Goal: Task Accomplishment & Management: Use online tool/utility

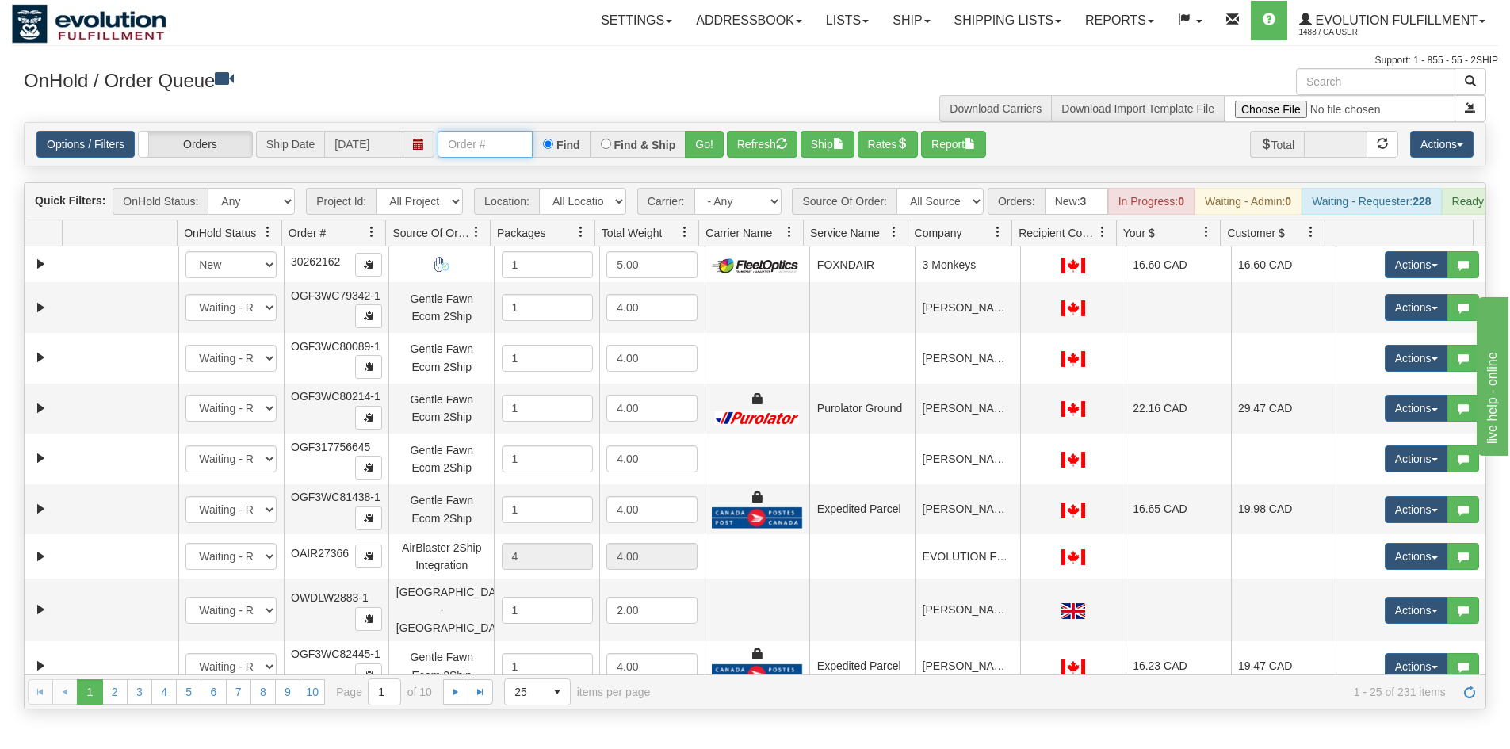
click at [489, 148] on input "text" at bounding box center [484, 144] width 95 height 27
click at [687, 149] on button "Go!" at bounding box center [704, 144] width 39 height 27
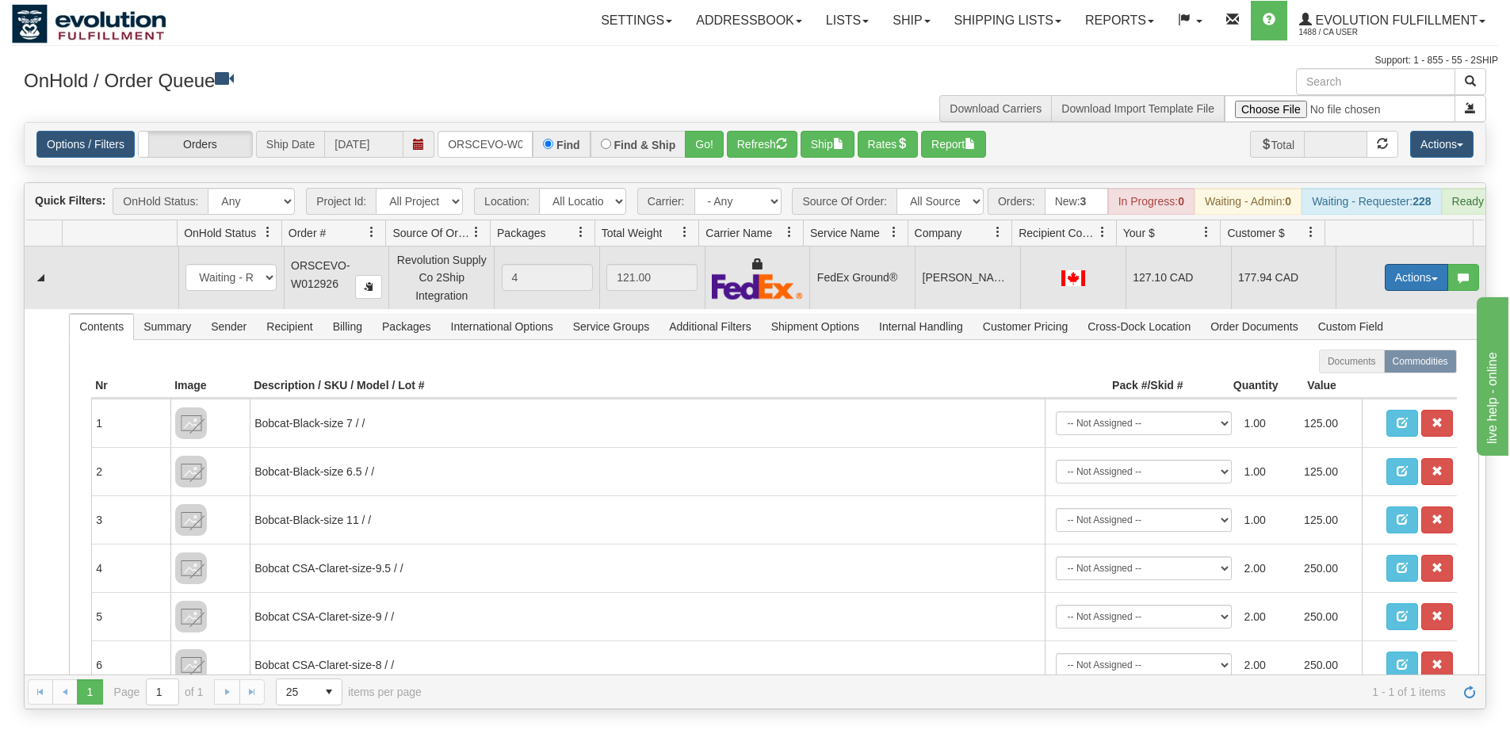
click at [1398, 287] on button "Actions" at bounding box center [1415, 277] width 63 height 27
click at [1388, 379] on link "Ship" at bounding box center [1383, 369] width 127 height 21
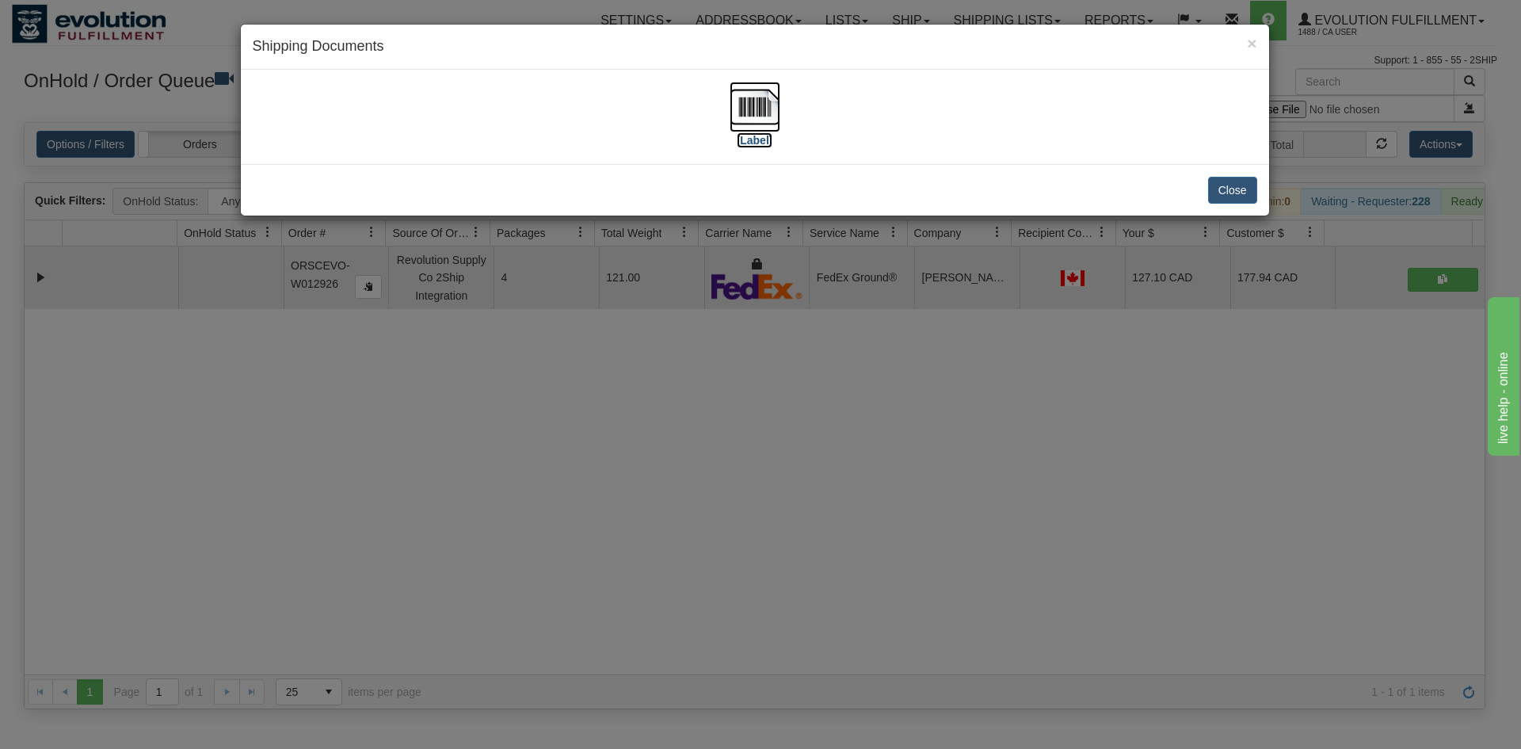
click at [765, 134] on label "[Label]" at bounding box center [755, 140] width 36 height 16
click at [762, 99] on img at bounding box center [755, 107] width 51 height 51
click at [829, 445] on div "× Shipping Documents [Label] Close" at bounding box center [760, 374] width 1521 height 749
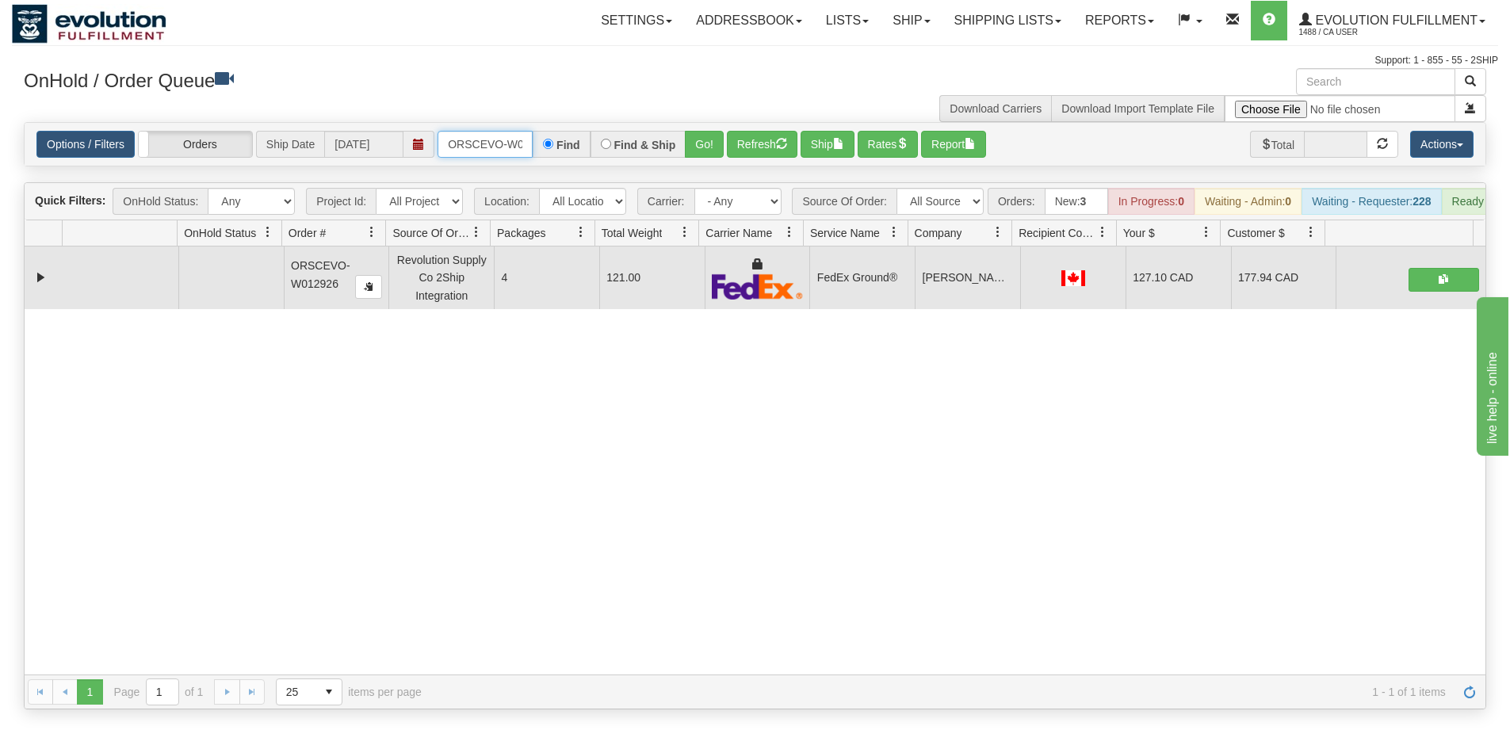
click at [521, 147] on input "ORSCEVO-W012926" at bounding box center [484, 144] width 95 height 27
click at [714, 143] on button "Go!" at bounding box center [704, 144] width 39 height 27
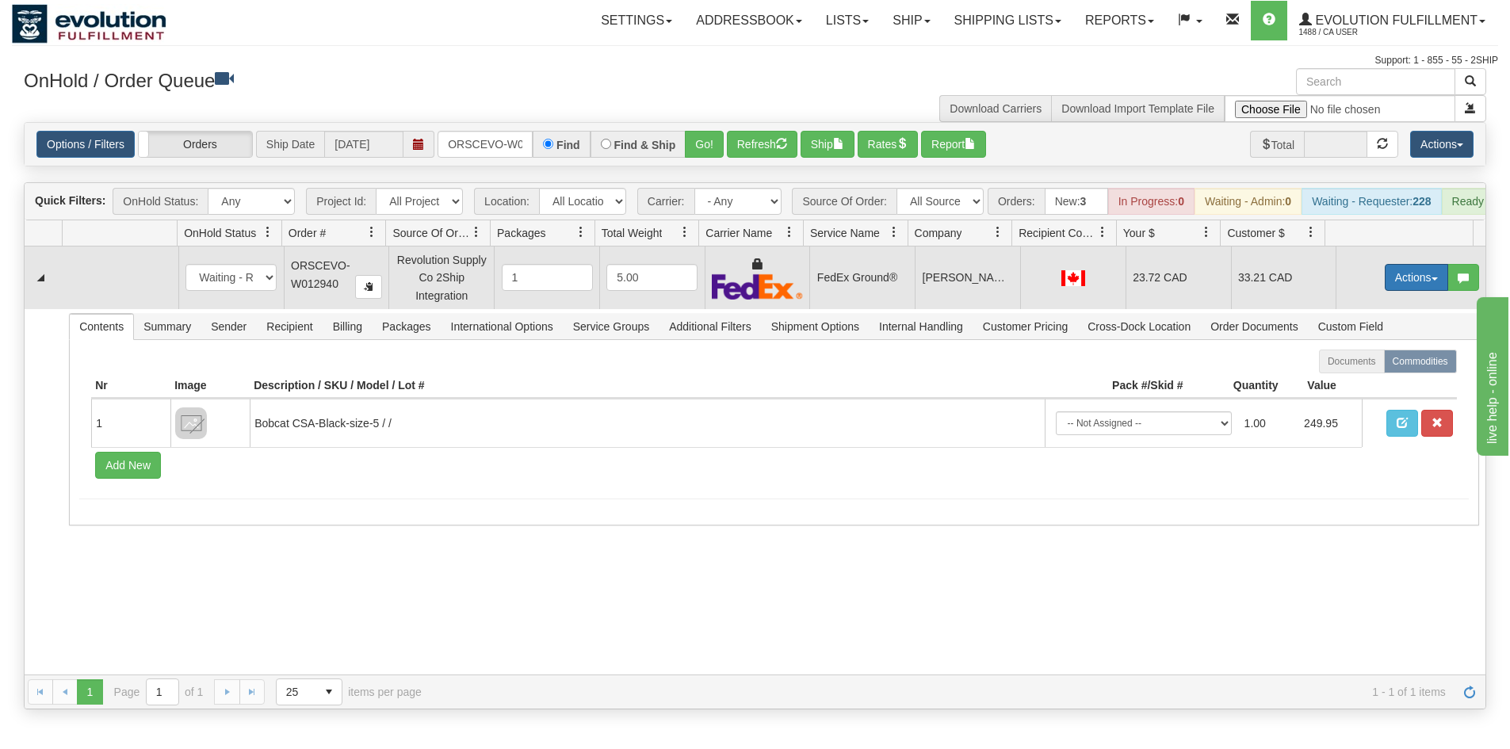
click at [1384, 280] on button "Actions" at bounding box center [1415, 277] width 63 height 27
click at [1336, 376] on span "Ship" at bounding box center [1352, 369] width 33 height 13
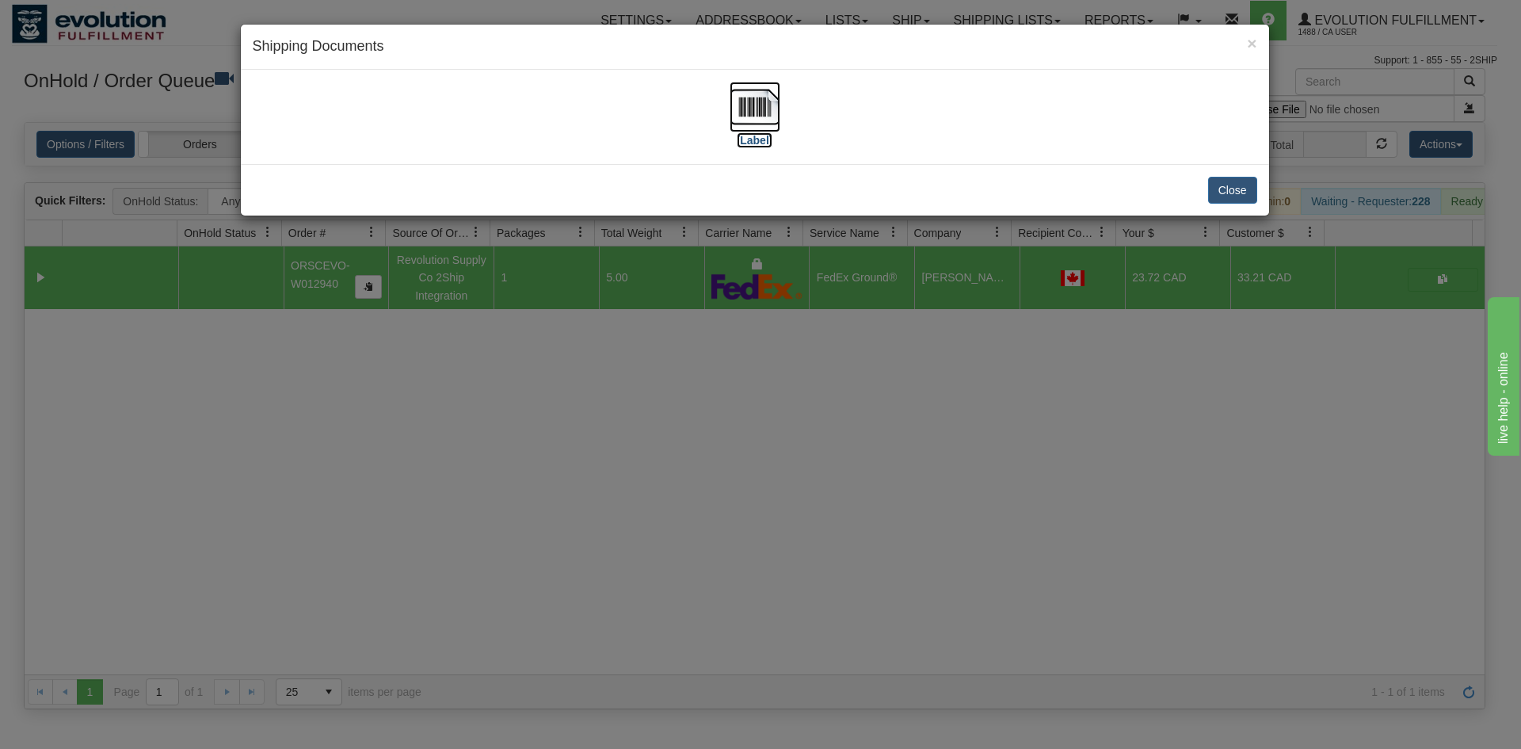
click at [753, 104] on img at bounding box center [755, 107] width 51 height 51
drag, startPoint x: 526, startPoint y: 478, endPoint x: 553, endPoint y: 410, distance: 72.5
click at [538, 456] on div "× Shipping Documents [Label] Close" at bounding box center [760, 374] width 1521 height 749
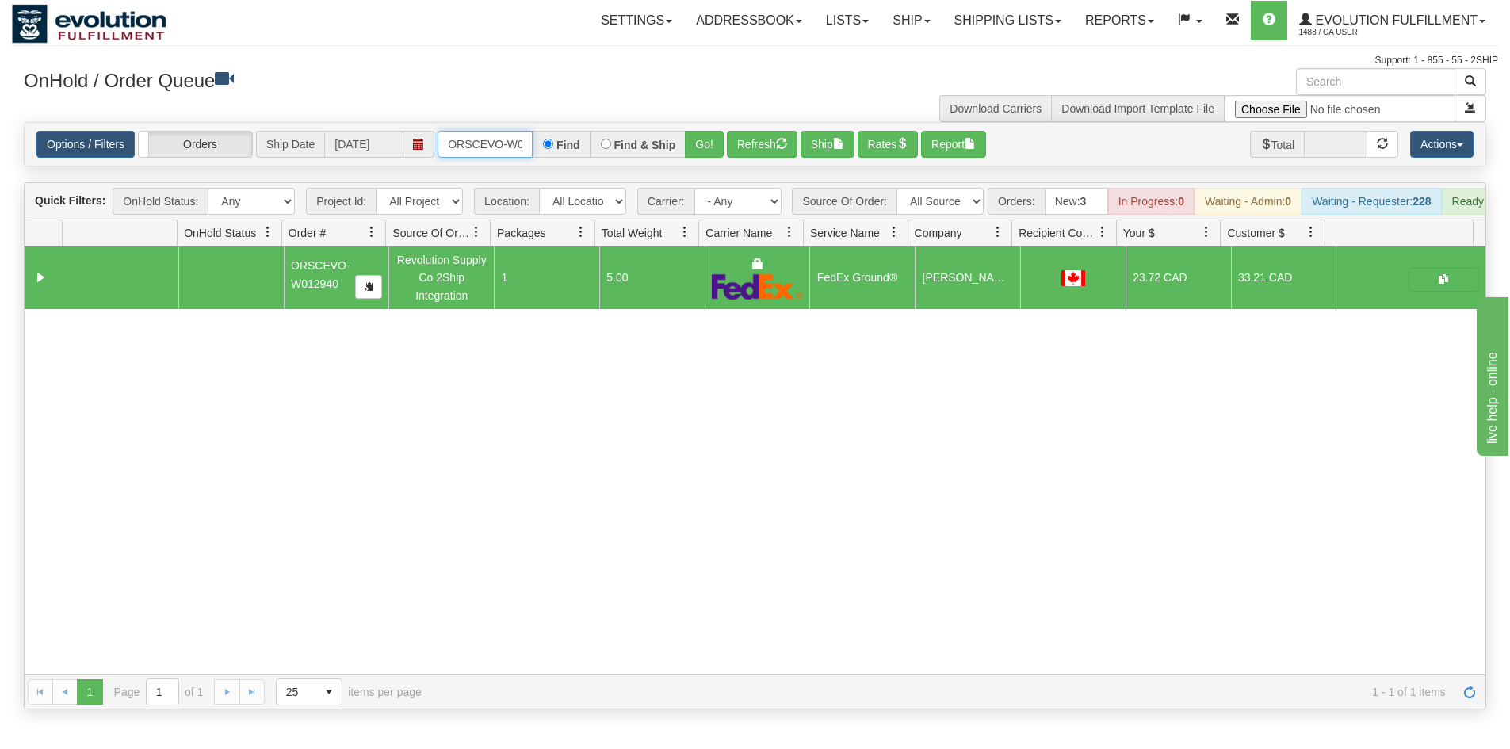
click at [475, 154] on input "ORSCEVO-W012940" at bounding box center [484, 144] width 95 height 27
click at [686, 149] on button "Go!" at bounding box center [704, 144] width 39 height 27
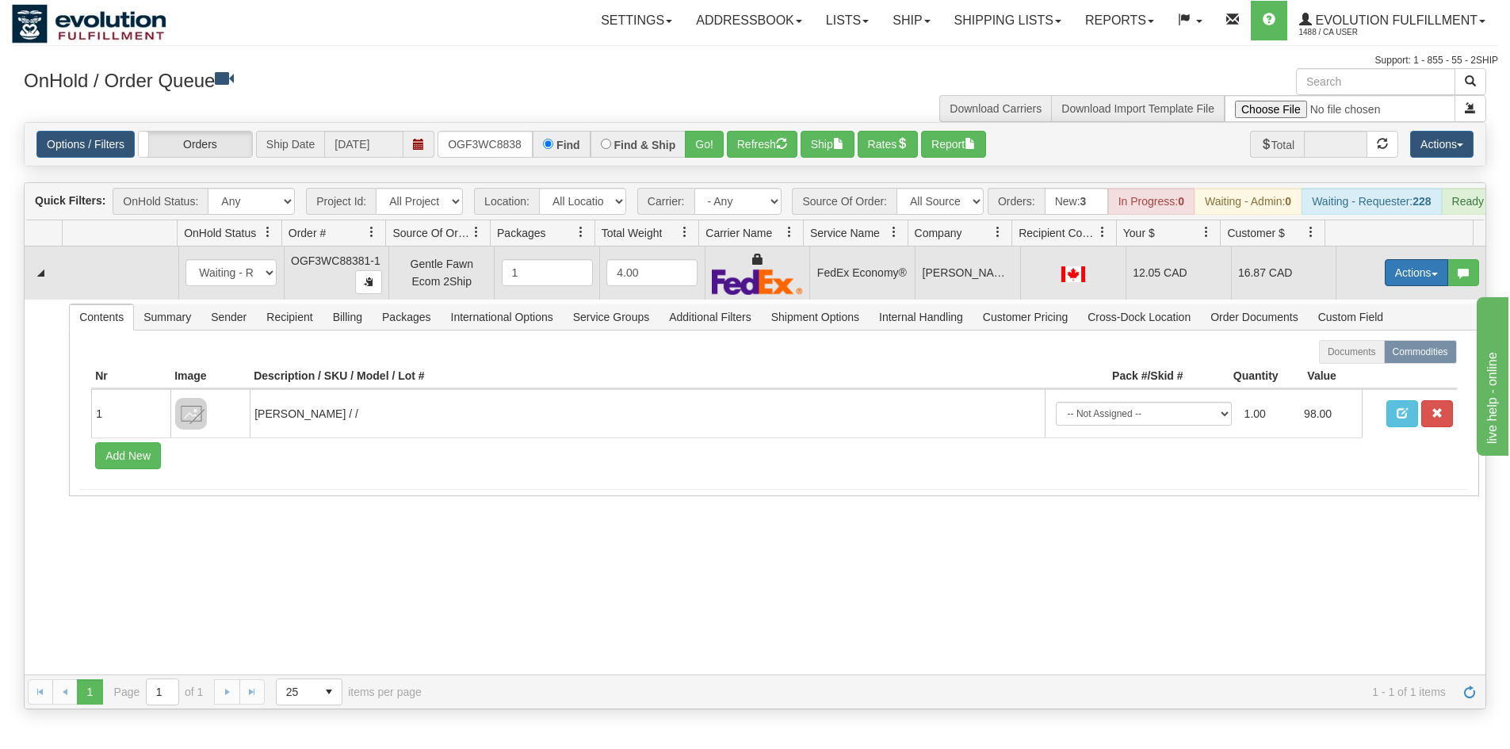
click at [1384, 282] on button "Actions" at bounding box center [1415, 272] width 63 height 27
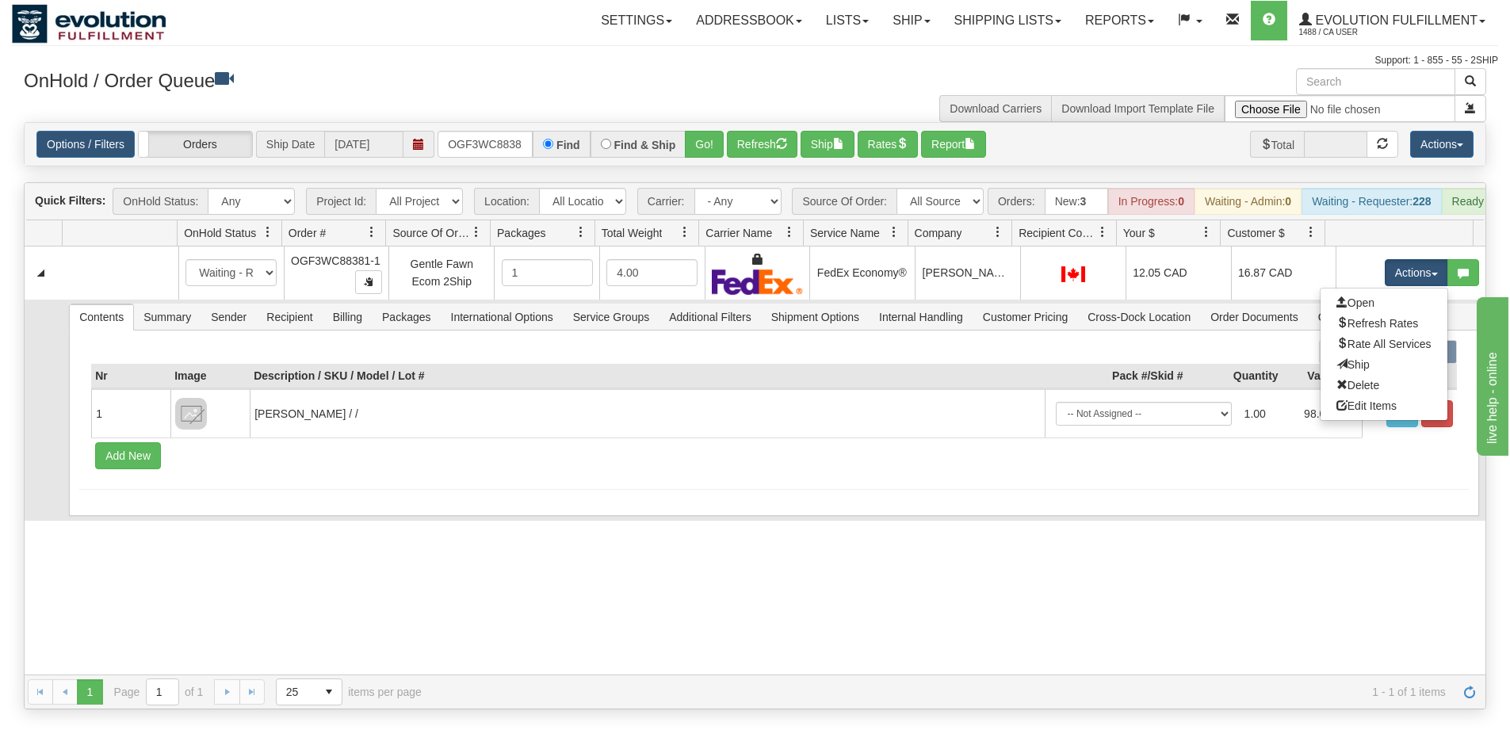
click at [1370, 375] on link "Ship" at bounding box center [1383, 364] width 127 height 21
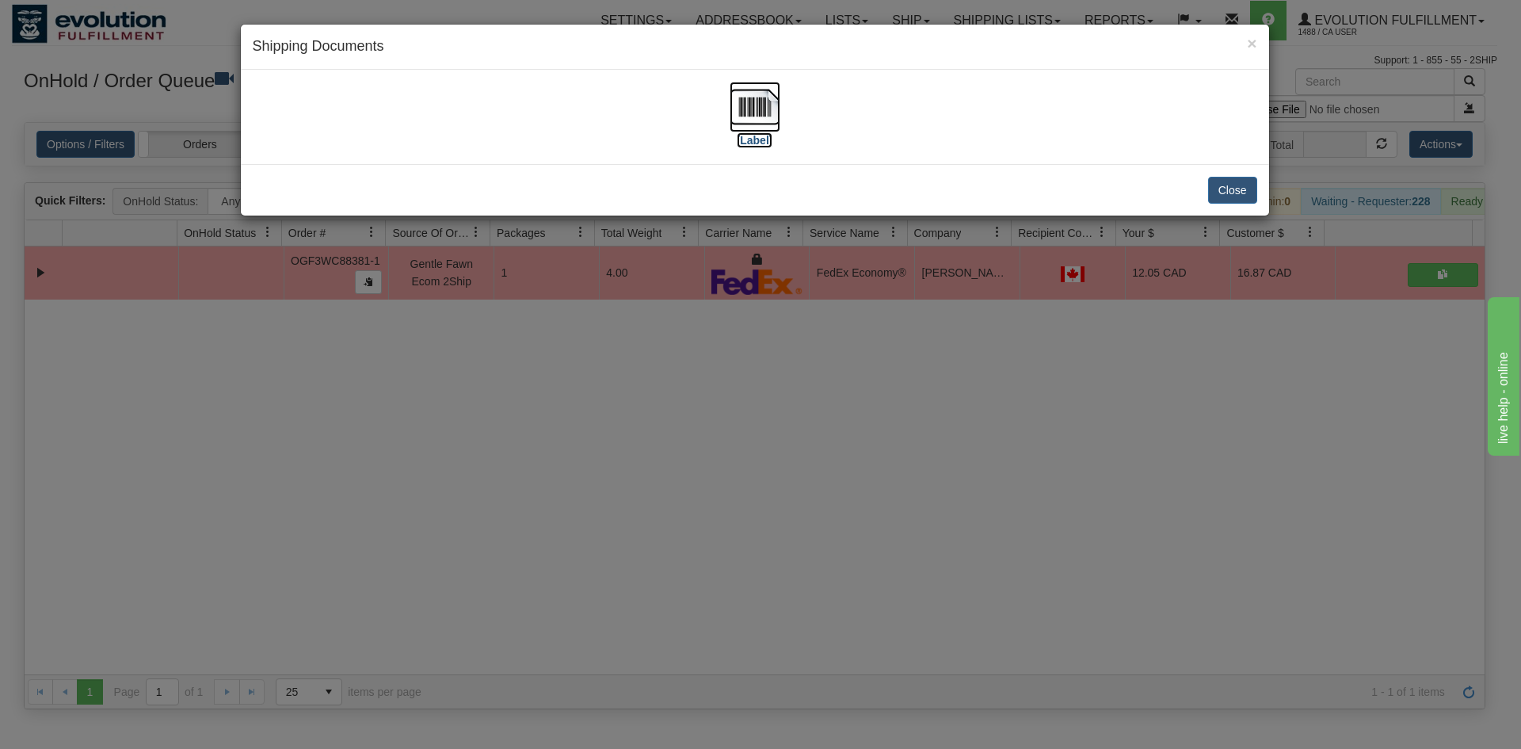
click at [764, 140] on label "[Label]" at bounding box center [755, 140] width 36 height 16
drag, startPoint x: 926, startPoint y: 440, endPoint x: 654, endPoint y: 192, distance: 368.0
click at [926, 422] on div "× Shipping Documents [Label] Close" at bounding box center [760, 374] width 1521 height 749
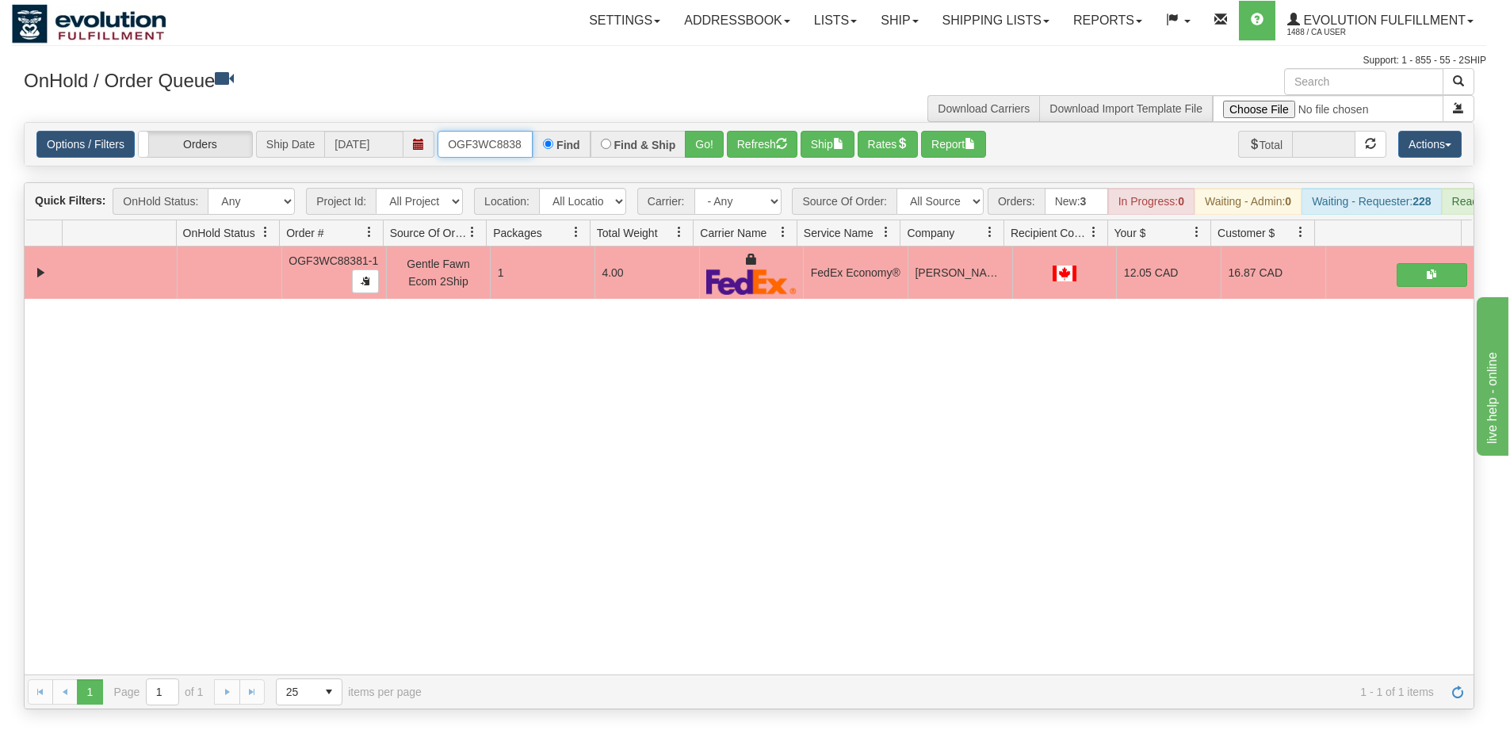
click at [491, 151] on input "OGF3WC88381-1" at bounding box center [484, 144] width 95 height 27
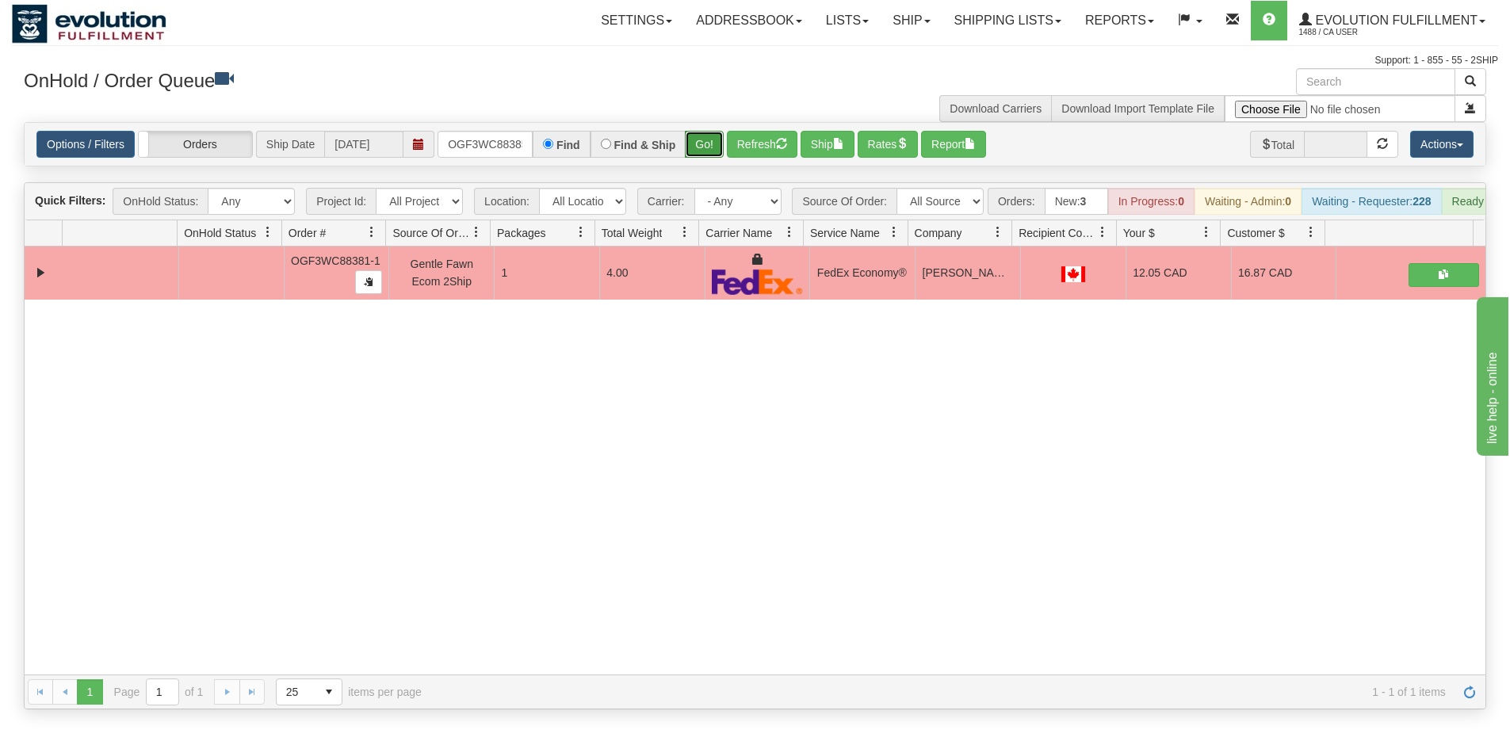
click at [687, 140] on button "Go!" at bounding box center [704, 144] width 39 height 27
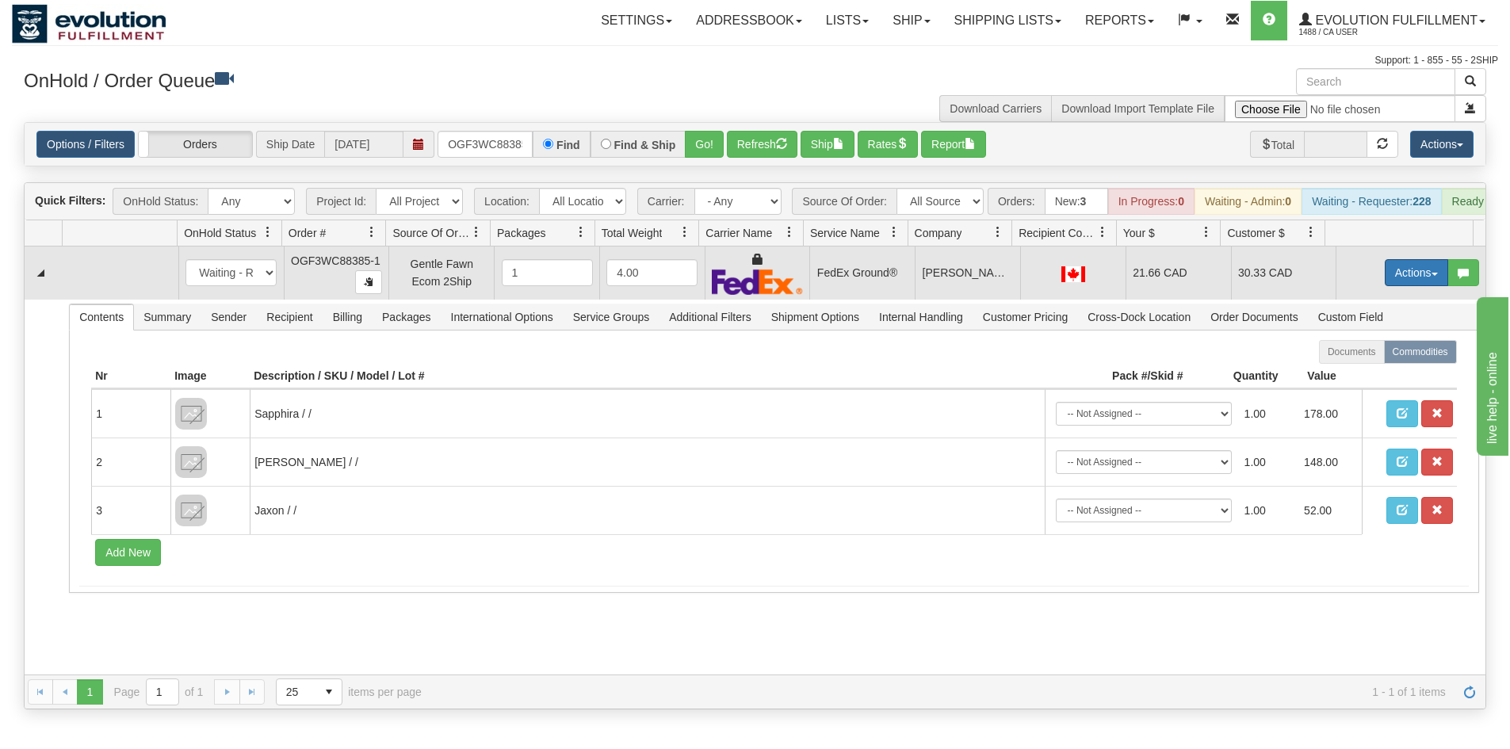
click at [1406, 281] on button "Actions" at bounding box center [1415, 272] width 63 height 27
click at [1369, 375] on link "Ship" at bounding box center [1383, 364] width 127 height 21
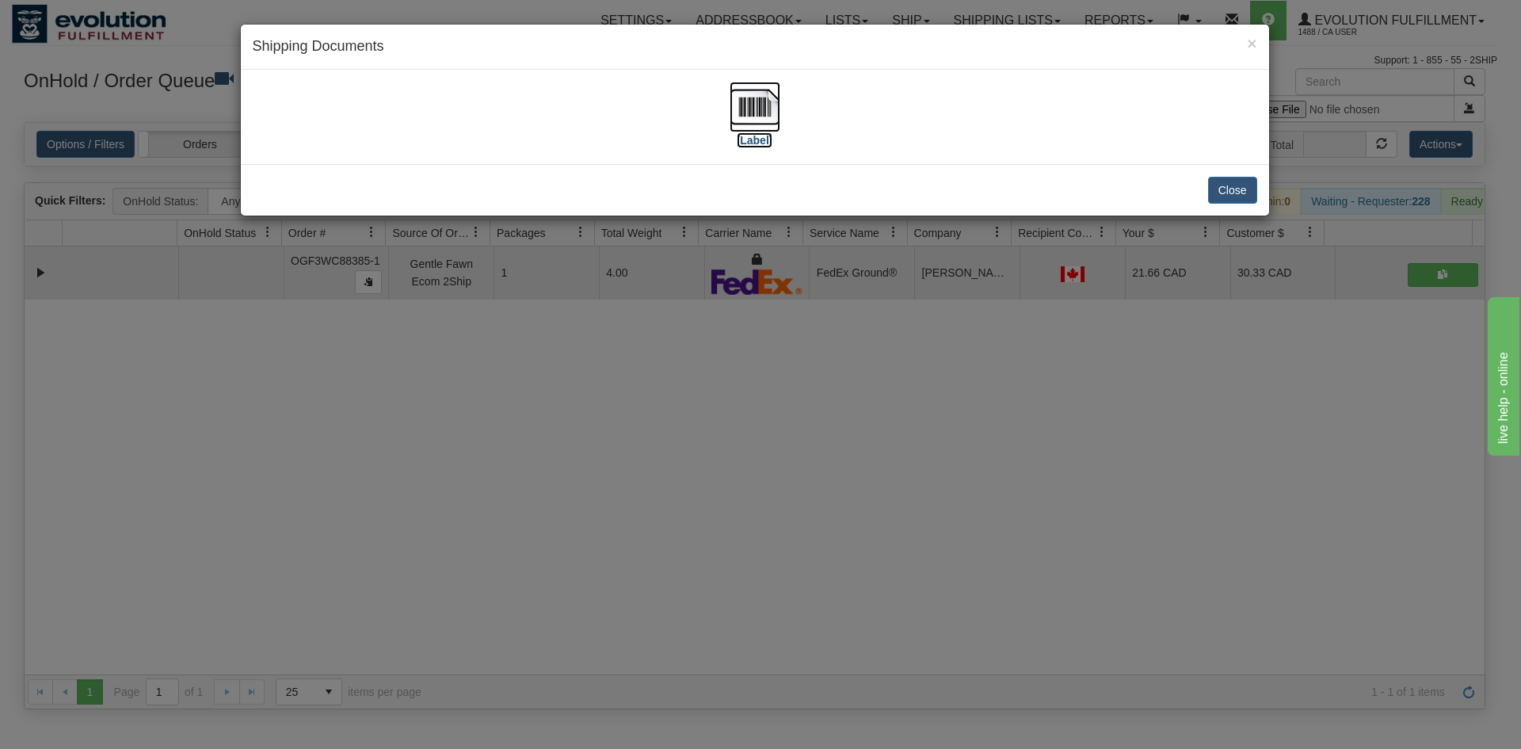
click at [776, 113] on img at bounding box center [755, 107] width 51 height 51
drag, startPoint x: 541, startPoint y: 529, endPoint x: 440, endPoint y: 173, distance: 370.7
click at [541, 510] on div "× Shipping Documents [Label] Close" at bounding box center [760, 374] width 1521 height 749
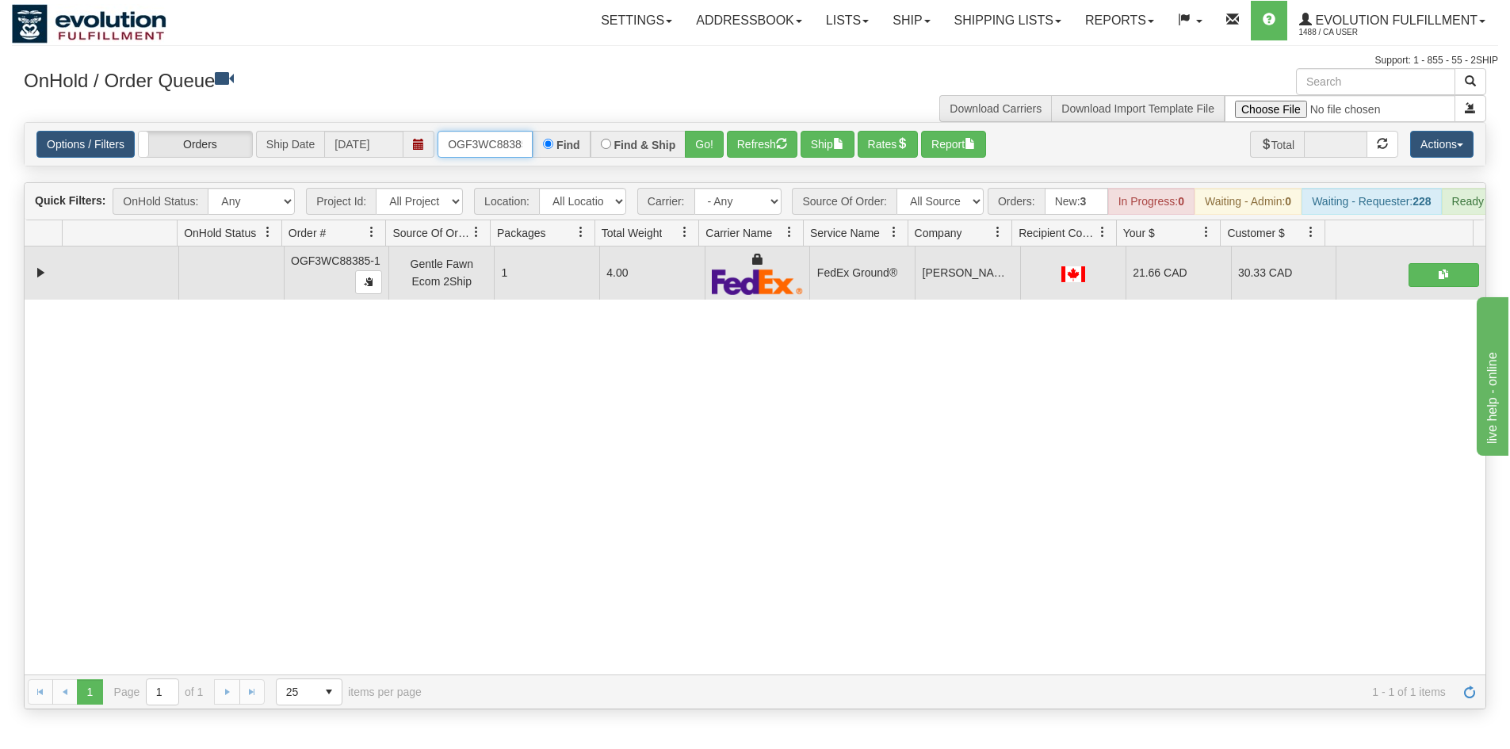
click at [502, 131] on input "OGF3WC88385-1" at bounding box center [484, 144] width 95 height 27
click at [693, 155] on button "Go!" at bounding box center [704, 144] width 39 height 27
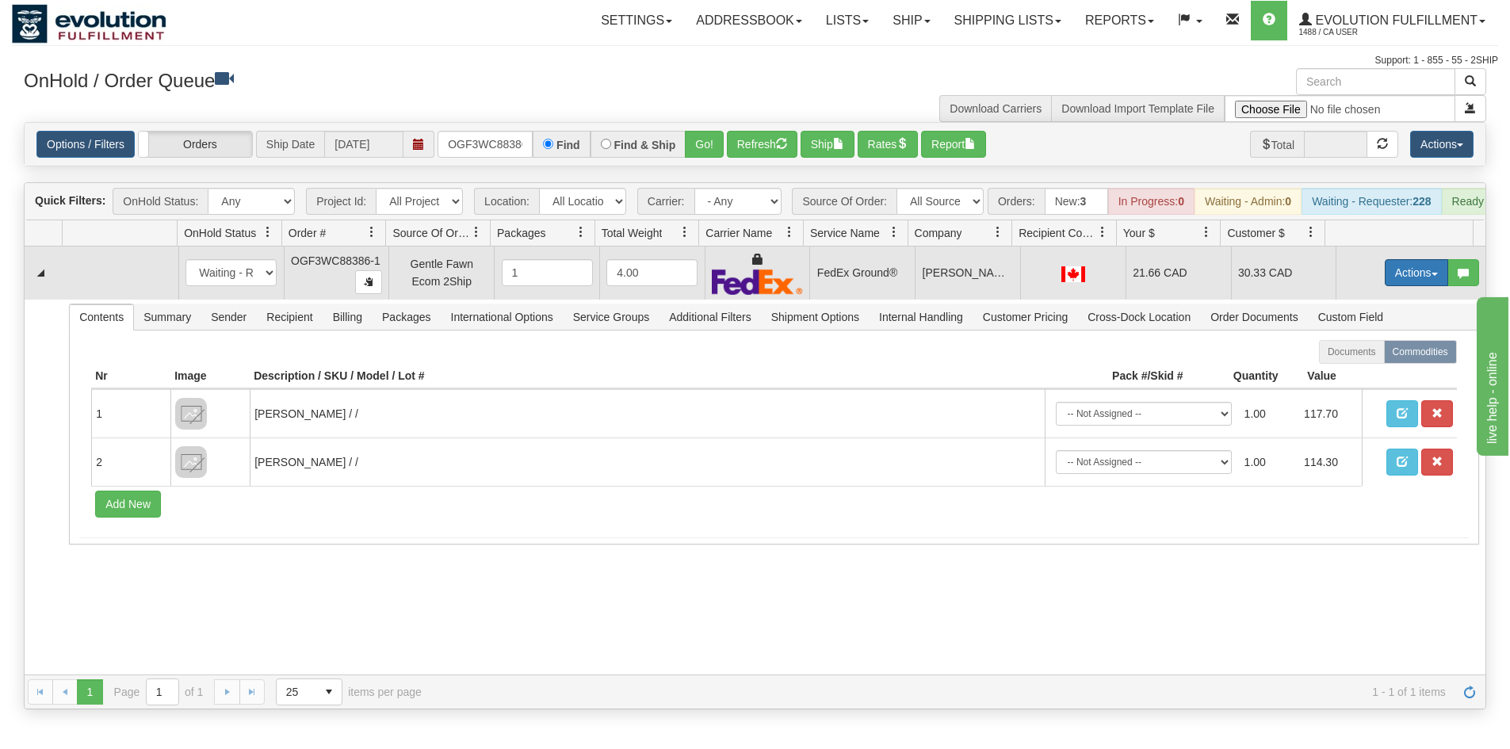
click at [1403, 277] on button "Actions" at bounding box center [1415, 272] width 63 height 27
click at [1355, 375] on link "Ship" at bounding box center [1383, 364] width 127 height 21
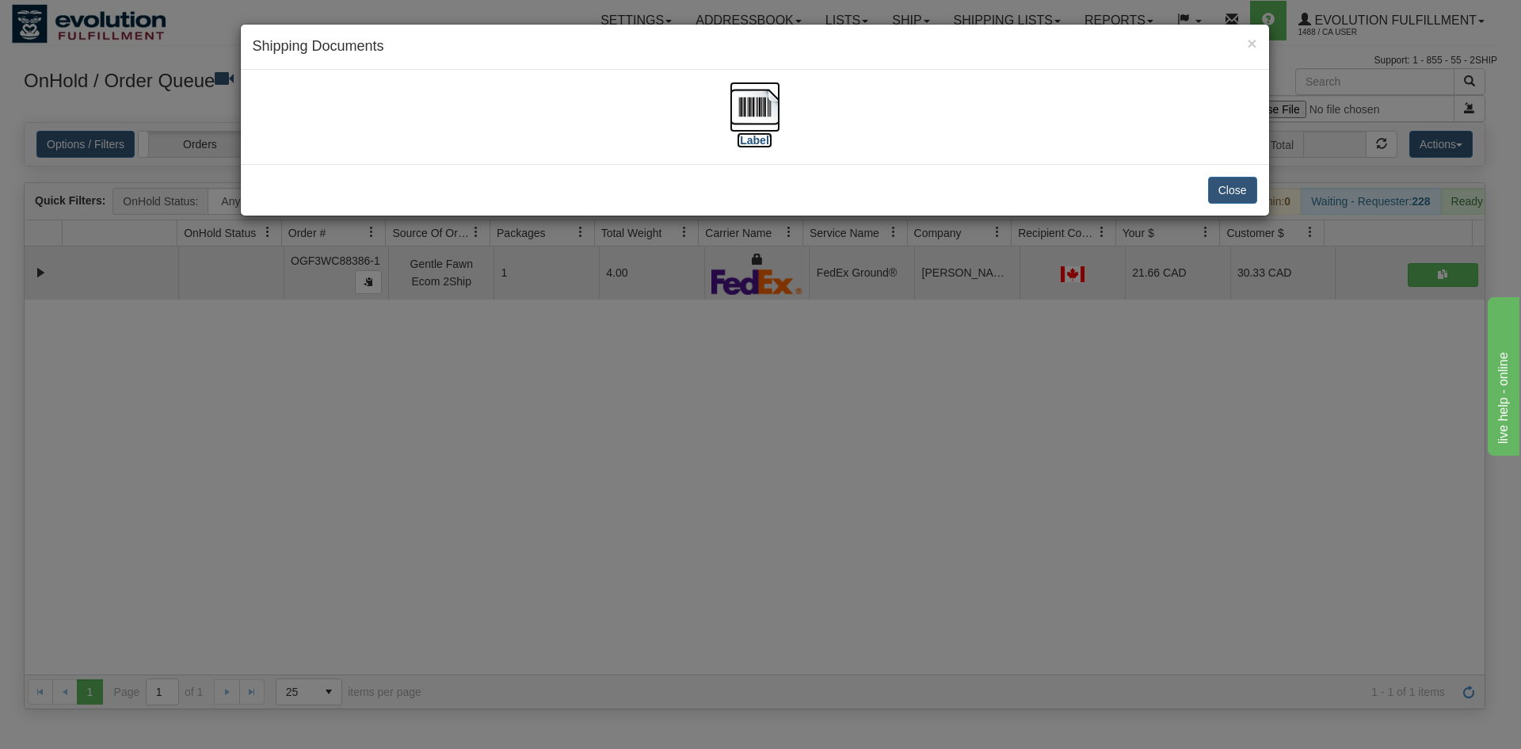
click at [764, 121] on img at bounding box center [755, 107] width 51 height 51
drag, startPoint x: 872, startPoint y: 475, endPoint x: 697, endPoint y: 46, distance: 463.1
click at [869, 448] on div "× Shipping Documents [Label] Close" at bounding box center [760, 374] width 1521 height 749
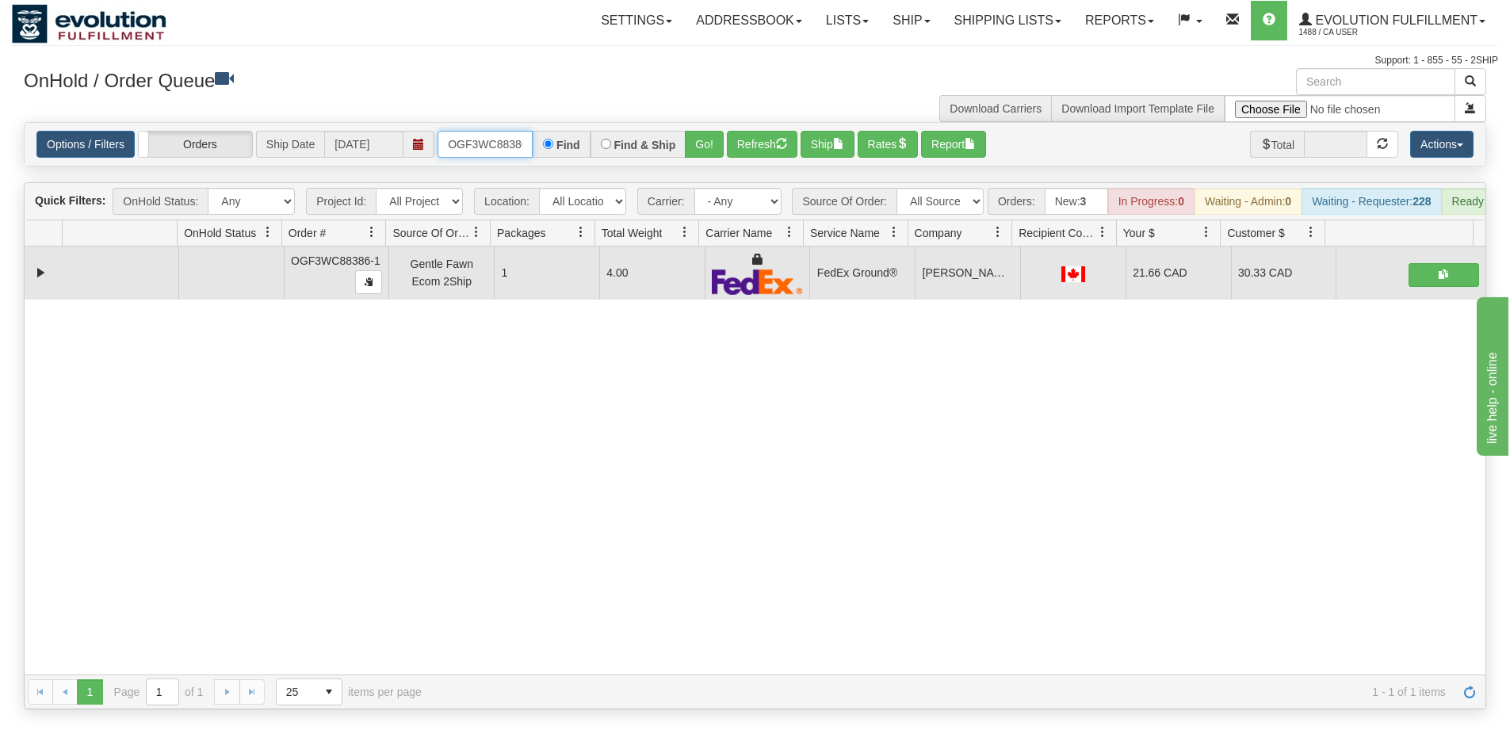
click at [498, 139] on input "OGF3WC88386-1" at bounding box center [484, 144] width 95 height 27
click at [706, 155] on button "Go!" at bounding box center [704, 144] width 39 height 27
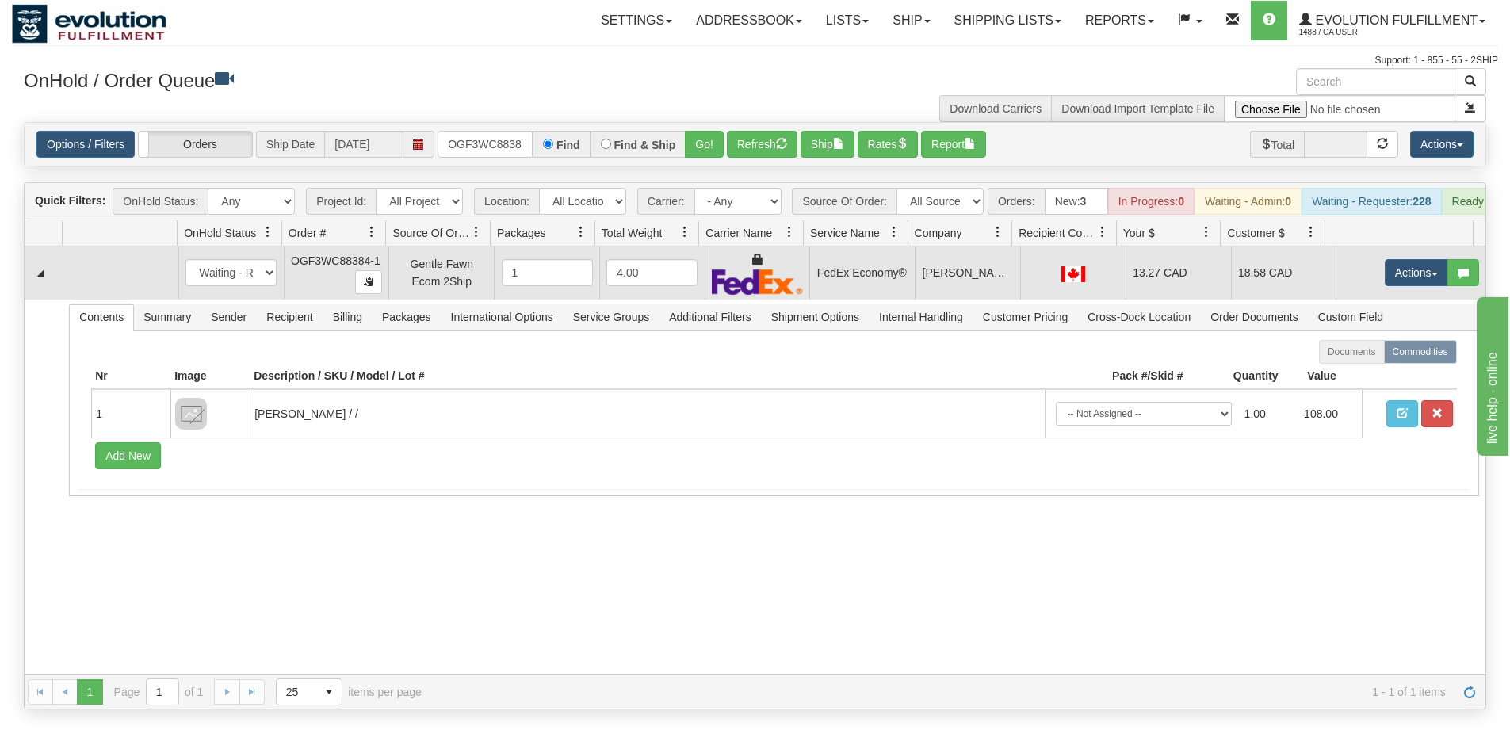
click at [1408, 300] on td "Actions Open Refresh Rates Rate All Services Ship Delete Edit Items" at bounding box center [1410, 272] width 150 height 53
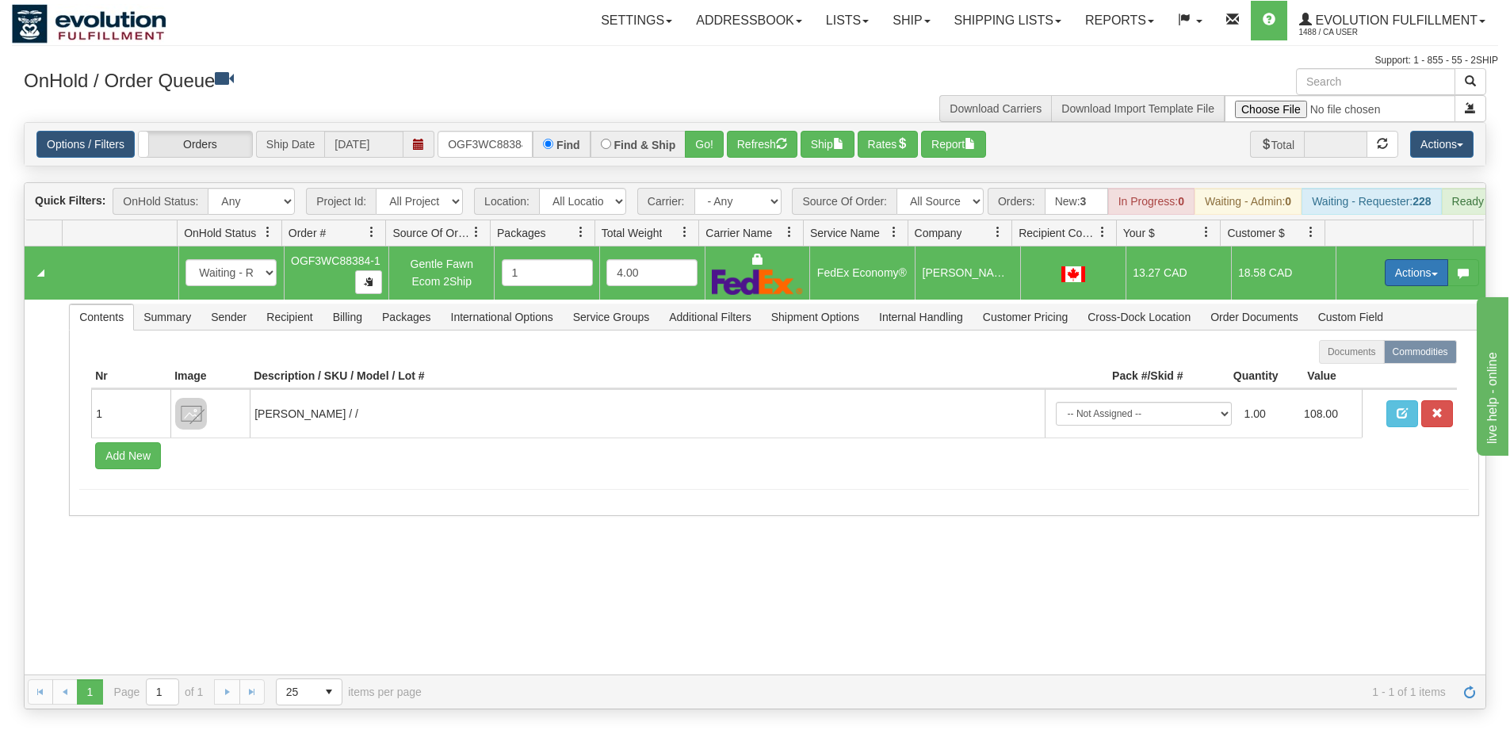
click at [1411, 284] on button "Actions" at bounding box center [1415, 272] width 63 height 27
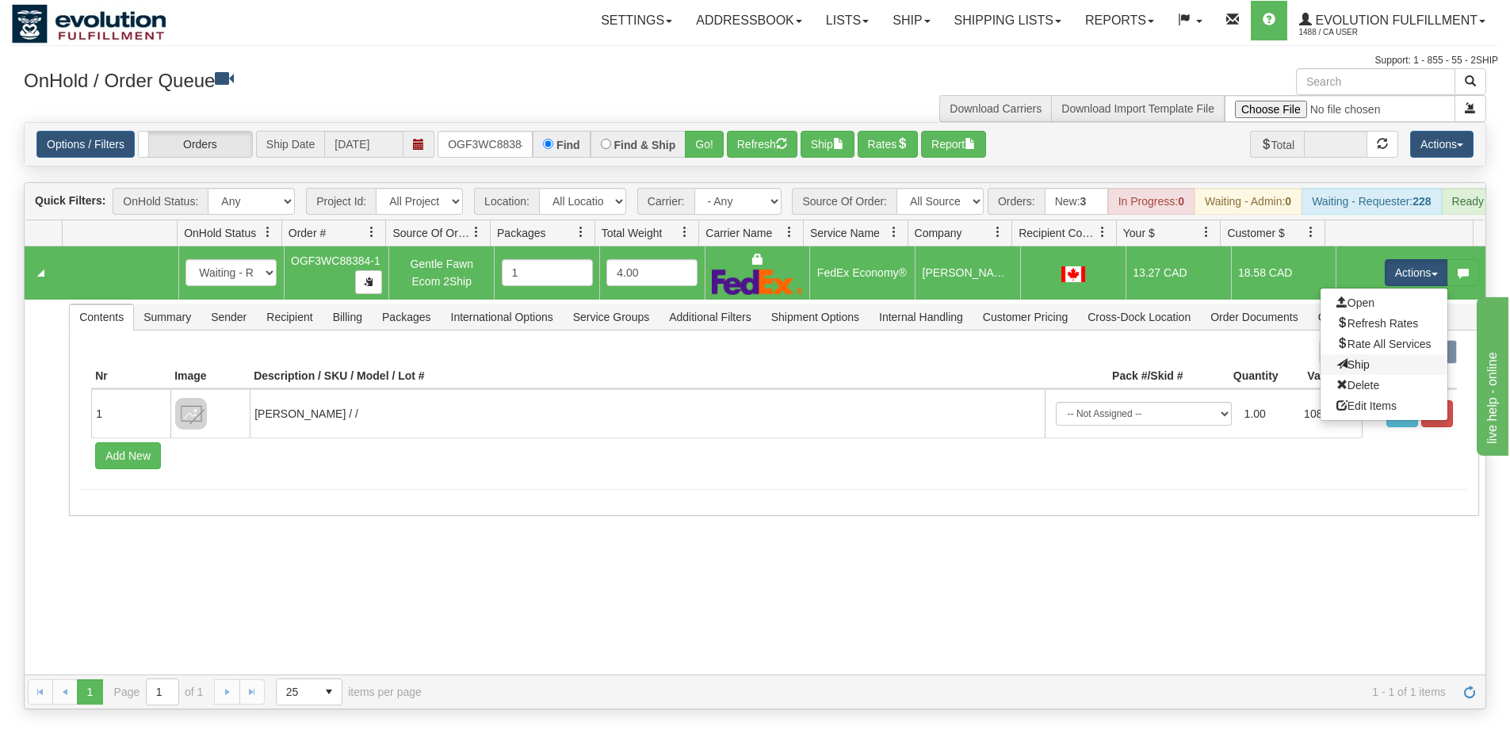
click at [1380, 375] on link "Ship" at bounding box center [1383, 364] width 127 height 21
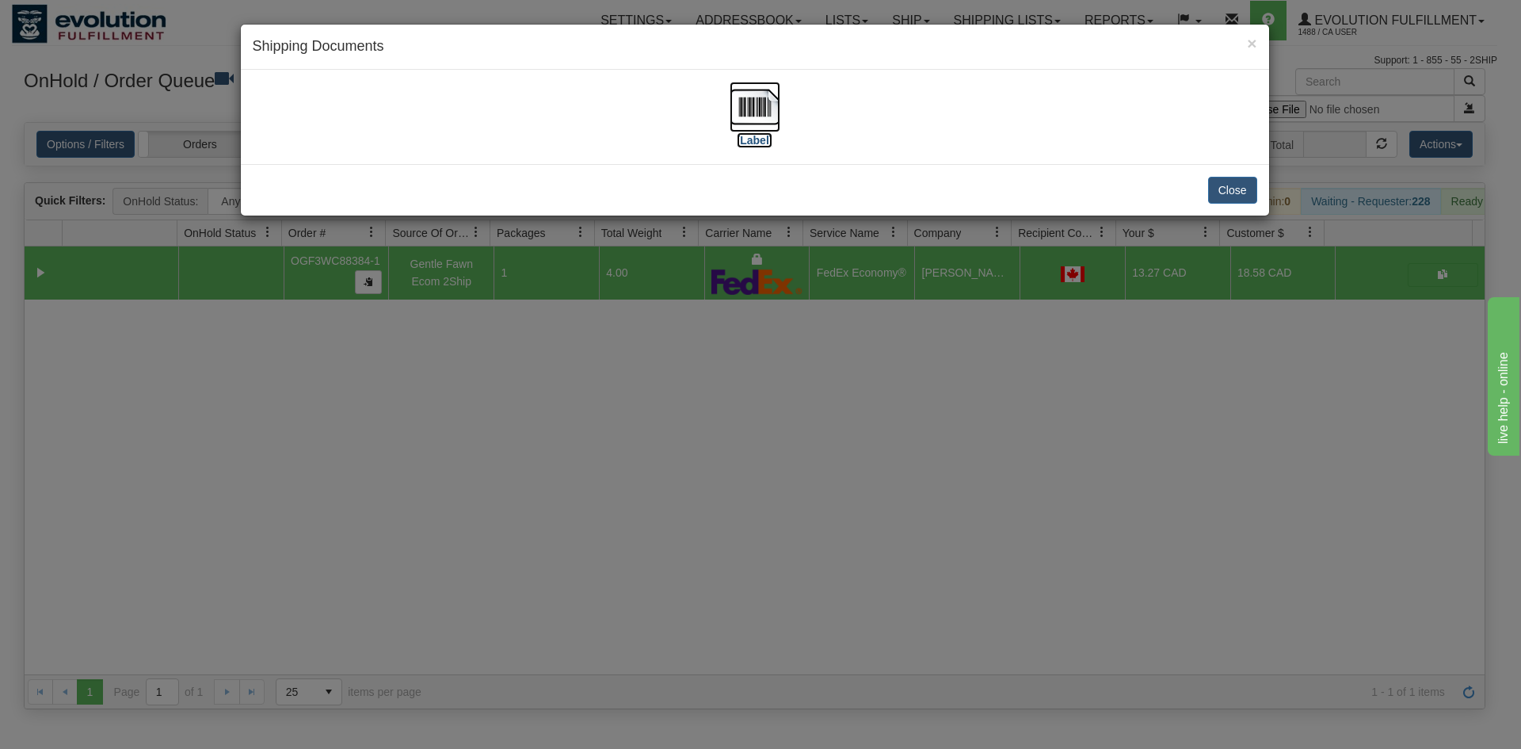
click at [737, 124] on img at bounding box center [755, 107] width 51 height 51
drag, startPoint x: 749, startPoint y: 536, endPoint x: 537, endPoint y: 172, distance: 420.8
click at [751, 521] on div "× Shipping Documents [Label] Close" at bounding box center [760, 374] width 1521 height 749
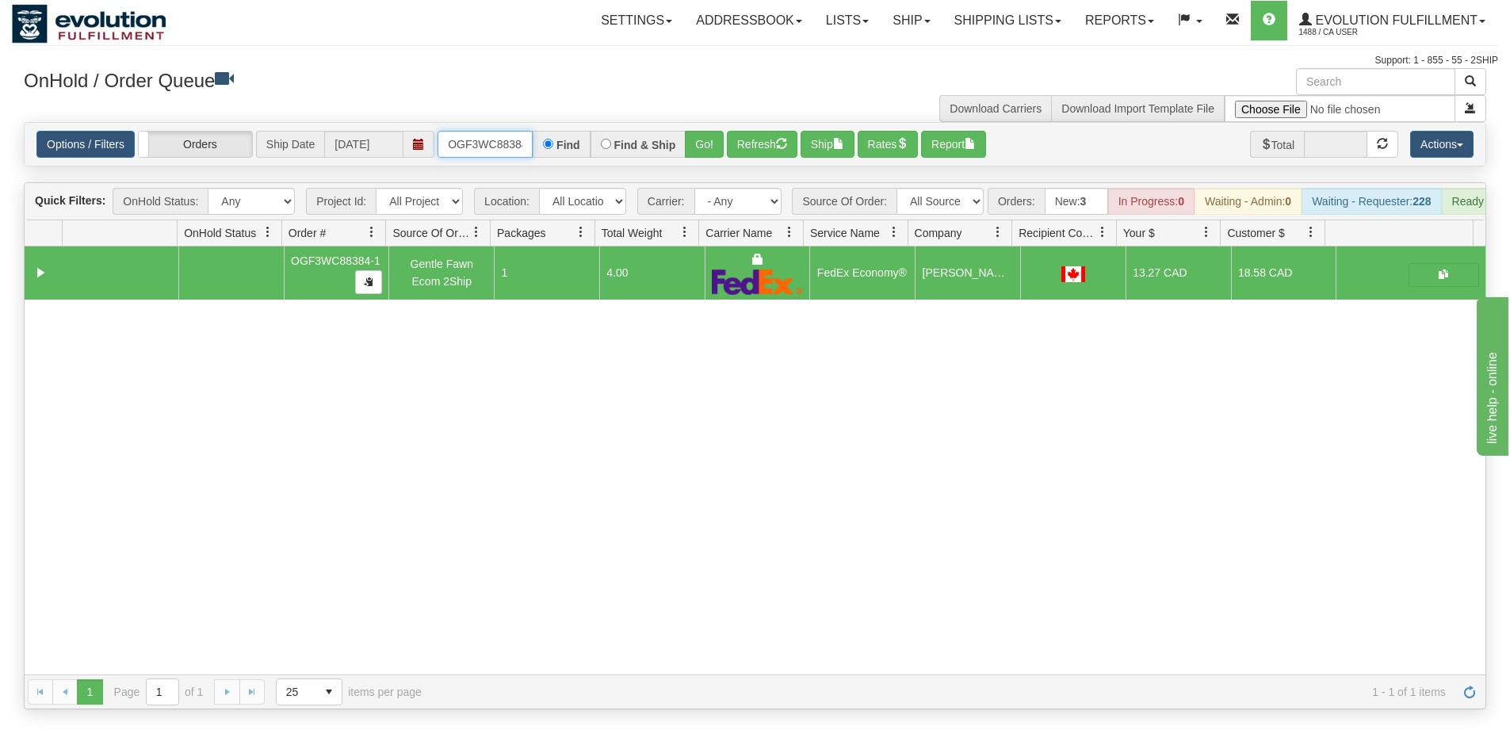
click at [495, 138] on input "OGF3WC88384-1" at bounding box center [484, 144] width 95 height 27
click at [704, 140] on button "Go!" at bounding box center [704, 144] width 39 height 27
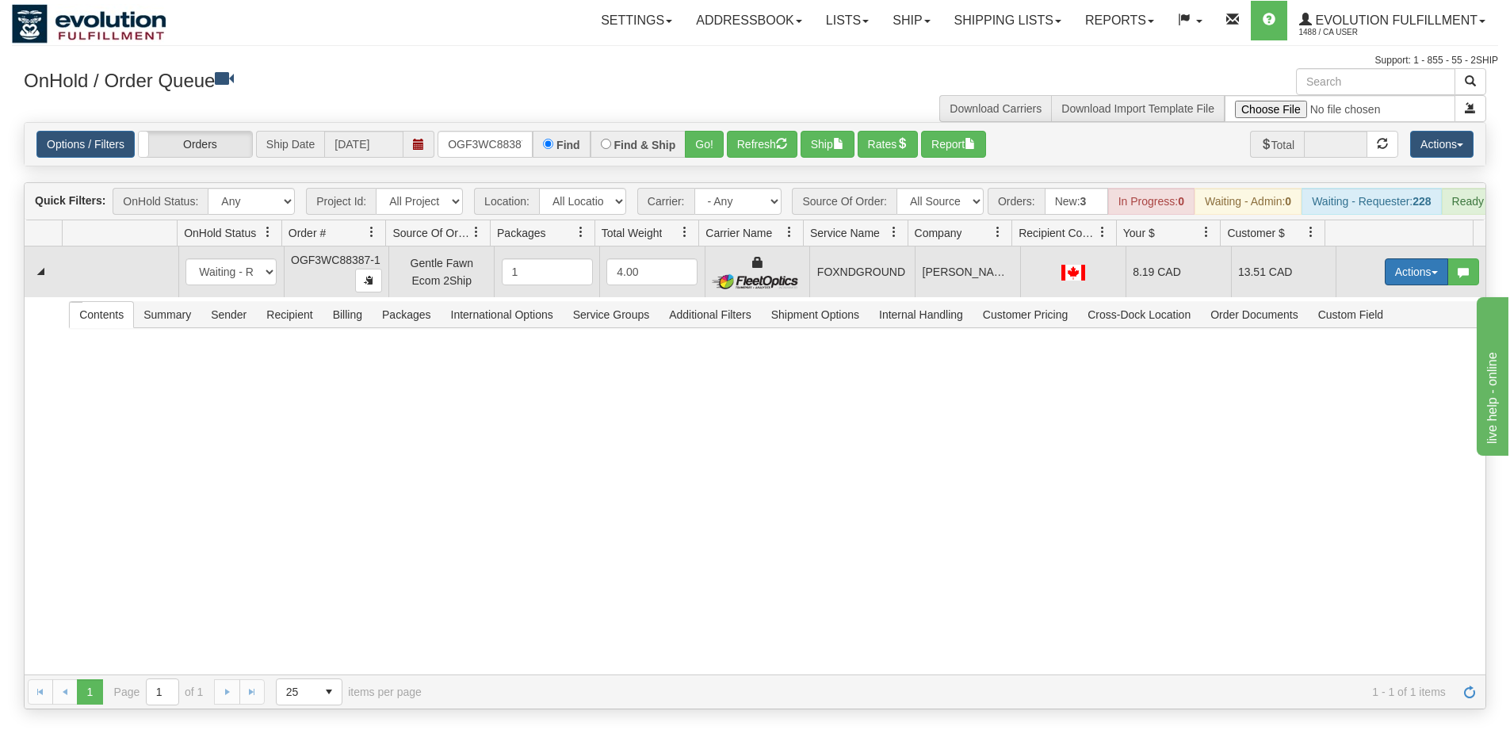
drag, startPoint x: 1359, startPoint y: 299, endPoint x: 1373, endPoint y: 293, distance: 15.3
click at [1362, 297] on td "Actions Open Refresh Rates Rate All Services Ship Delete Edit Items" at bounding box center [1410, 271] width 150 height 51
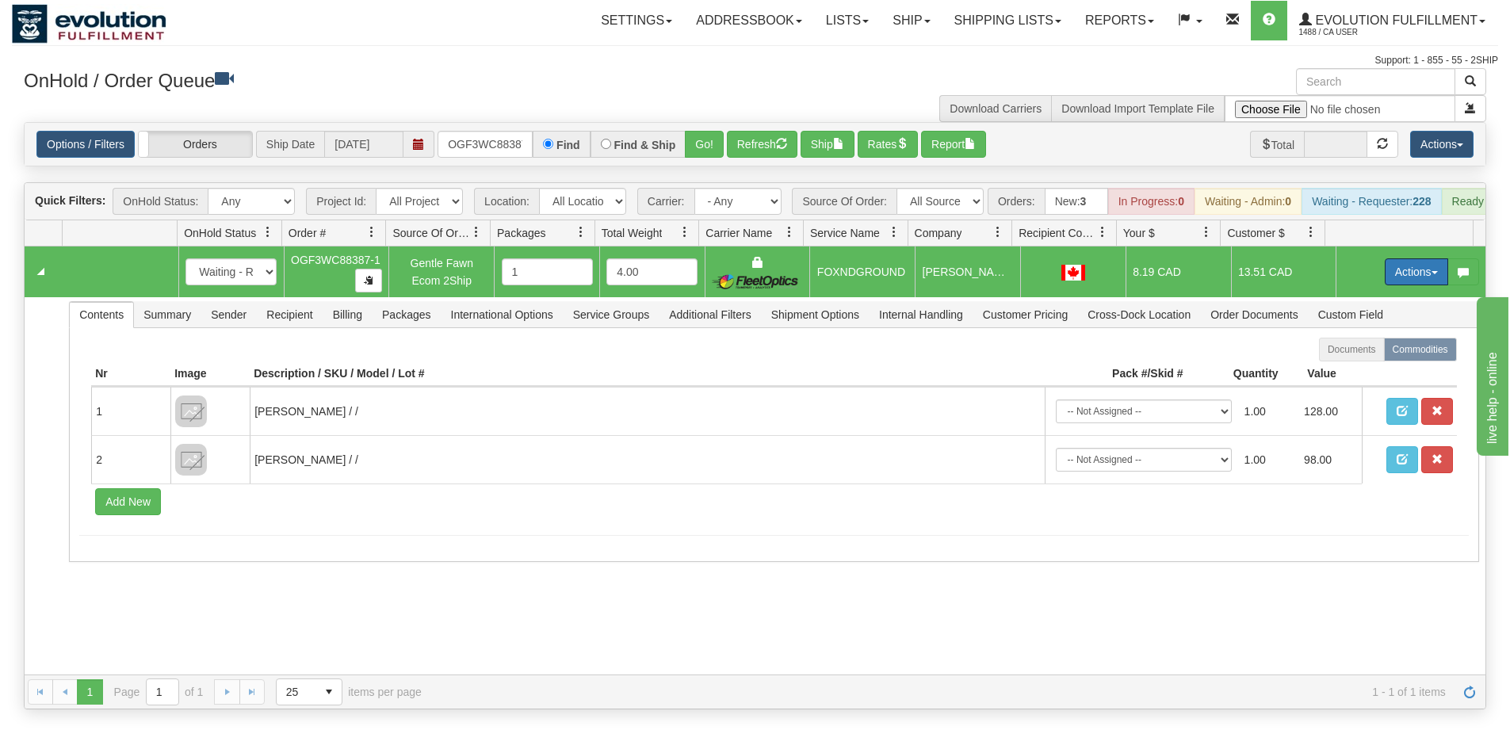
click at [1384, 285] on button "Actions" at bounding box center [1415, 271] width 63 height 27
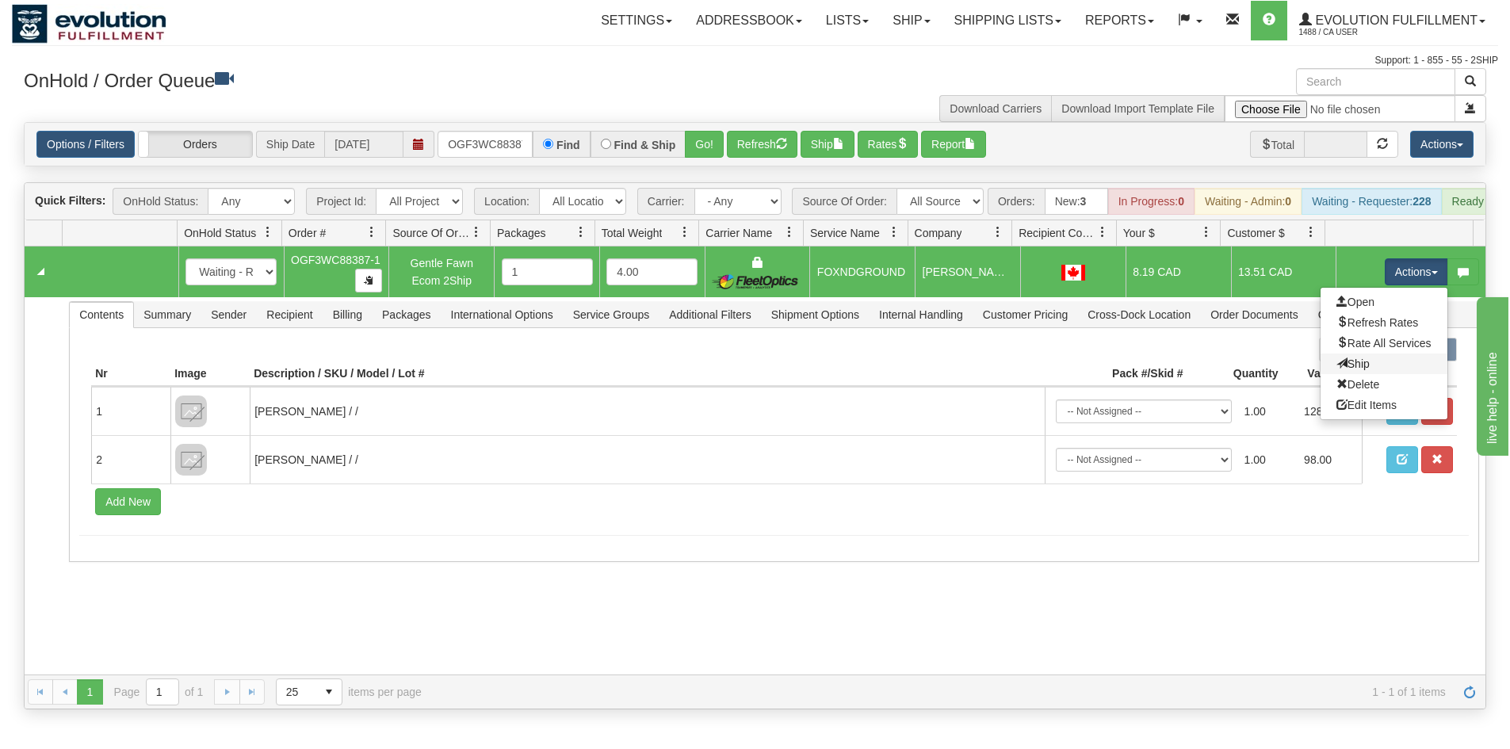
click at [1369, 374] on link "Ship" at bounding box center [1383, 363] width 127 height 21
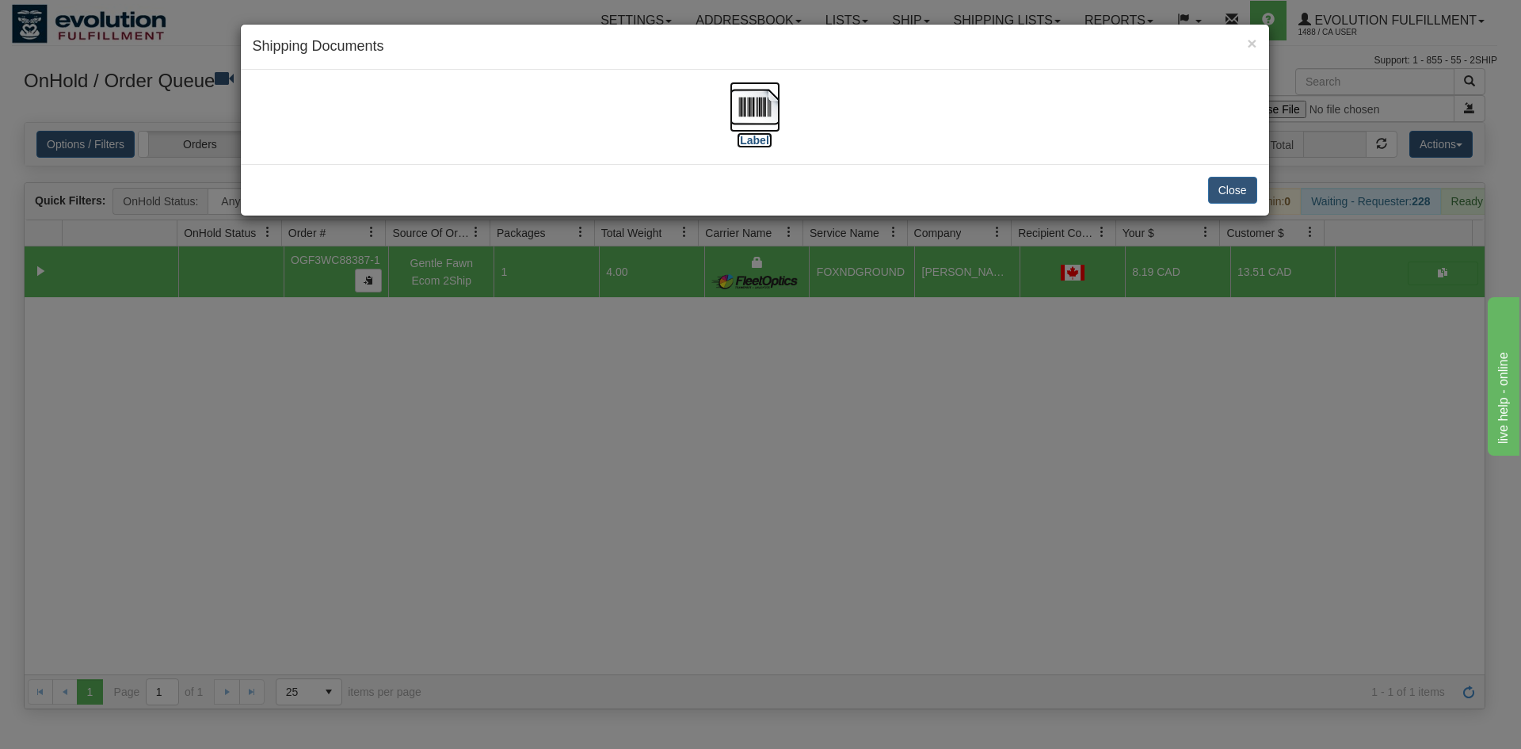
click at [745, 112] on img at bounding box center [755, 107] width 51 height 51
drag, startPoint x: 772, startPoint y: 494, endPoint x: 766, endPoint y: 481, distance: 14.6
click at [766, 481] on div "× Shipping Documents [Label] Close" at bounding box center [760, 374] width 1521 height 749
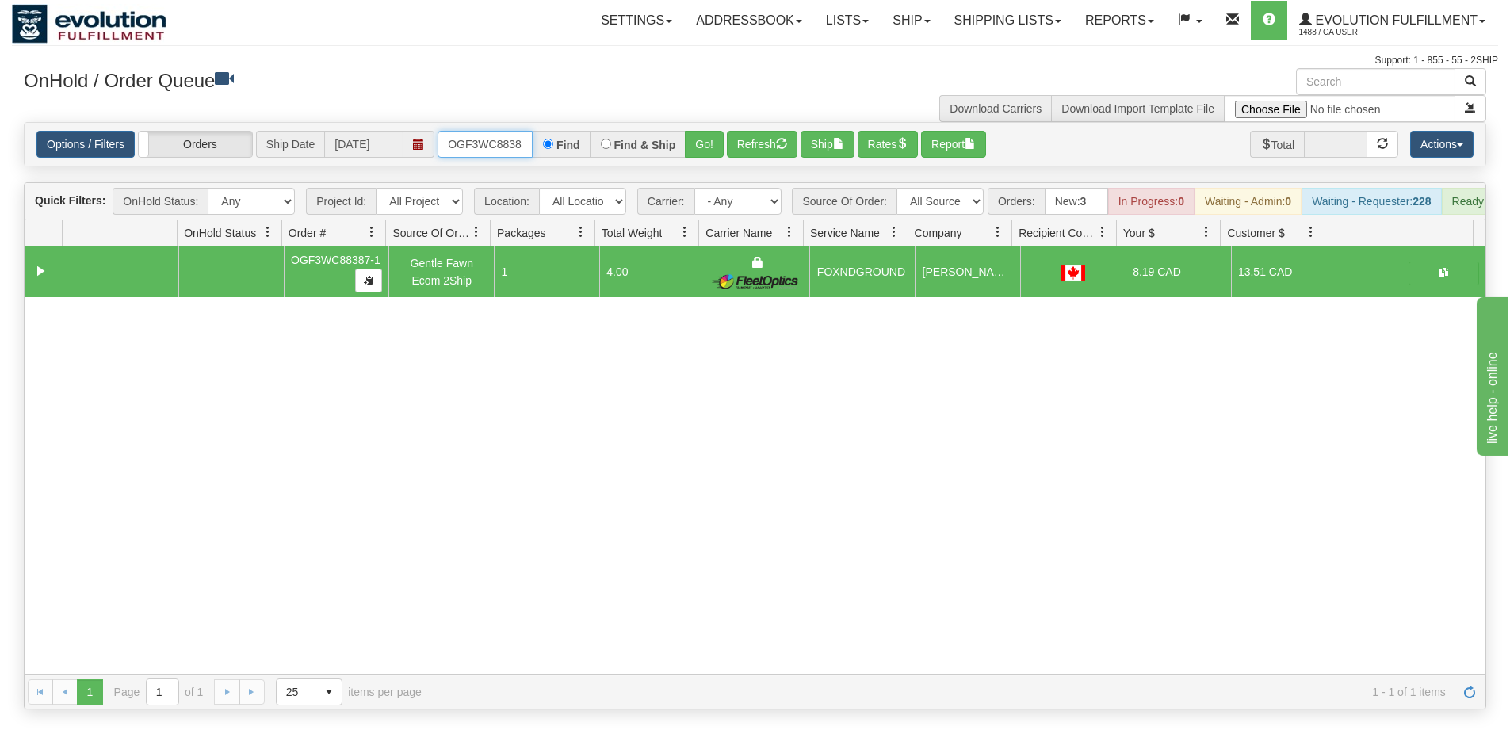
click at [509, 153] on input "OGF3WC88387-1" at bounding box center [484, 144] width 95 height 27
click at [680, 146] on div "Find & Ship" at bounding box center [638, 144] width 96 height 27
click at [689, 142] on button "Go!" at bounding box center [704, 144] width 39 height 27
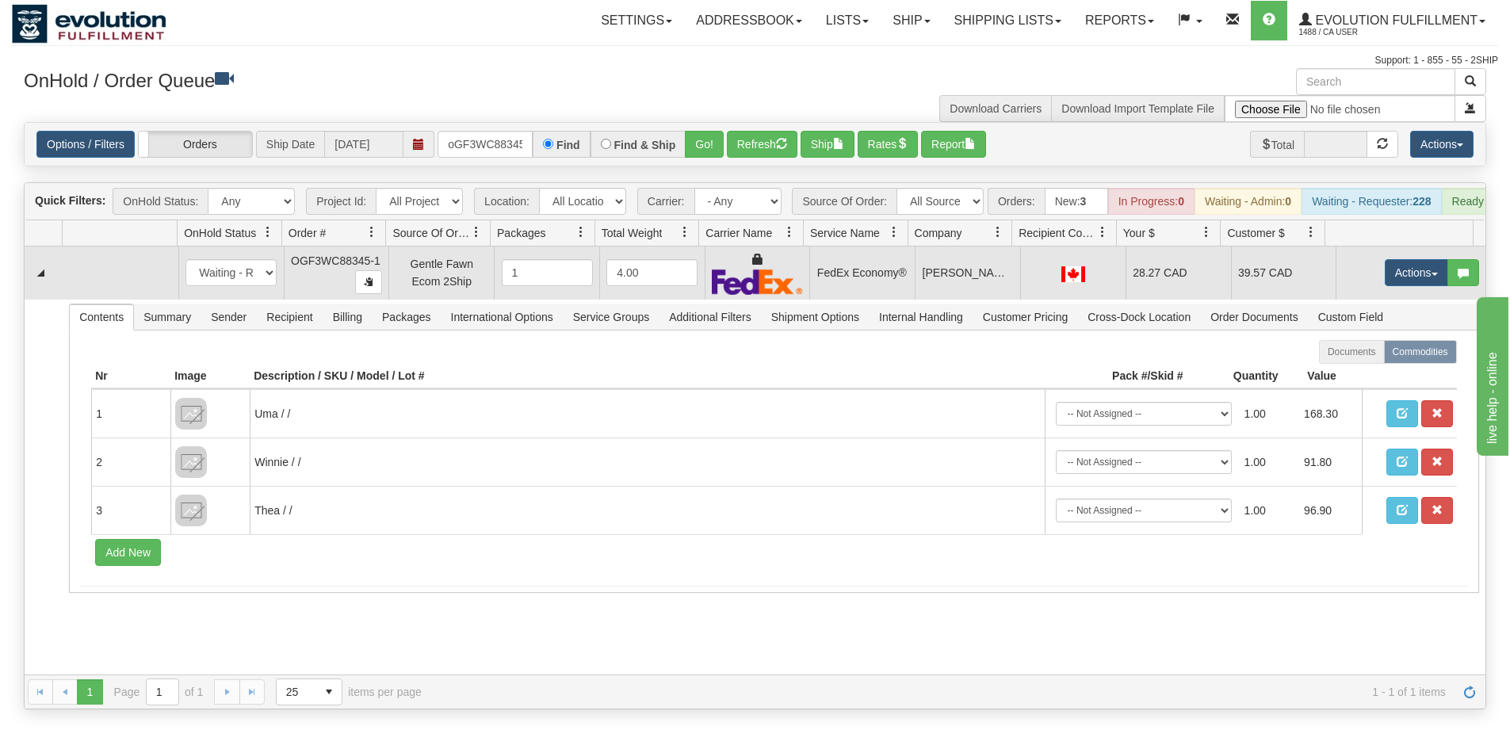
click at [1400, 269] on td "Actions Open Refresh Rates Rate All Services Ship Delete Edit Items" at bounding box center [1410, 272] width 150 height 53
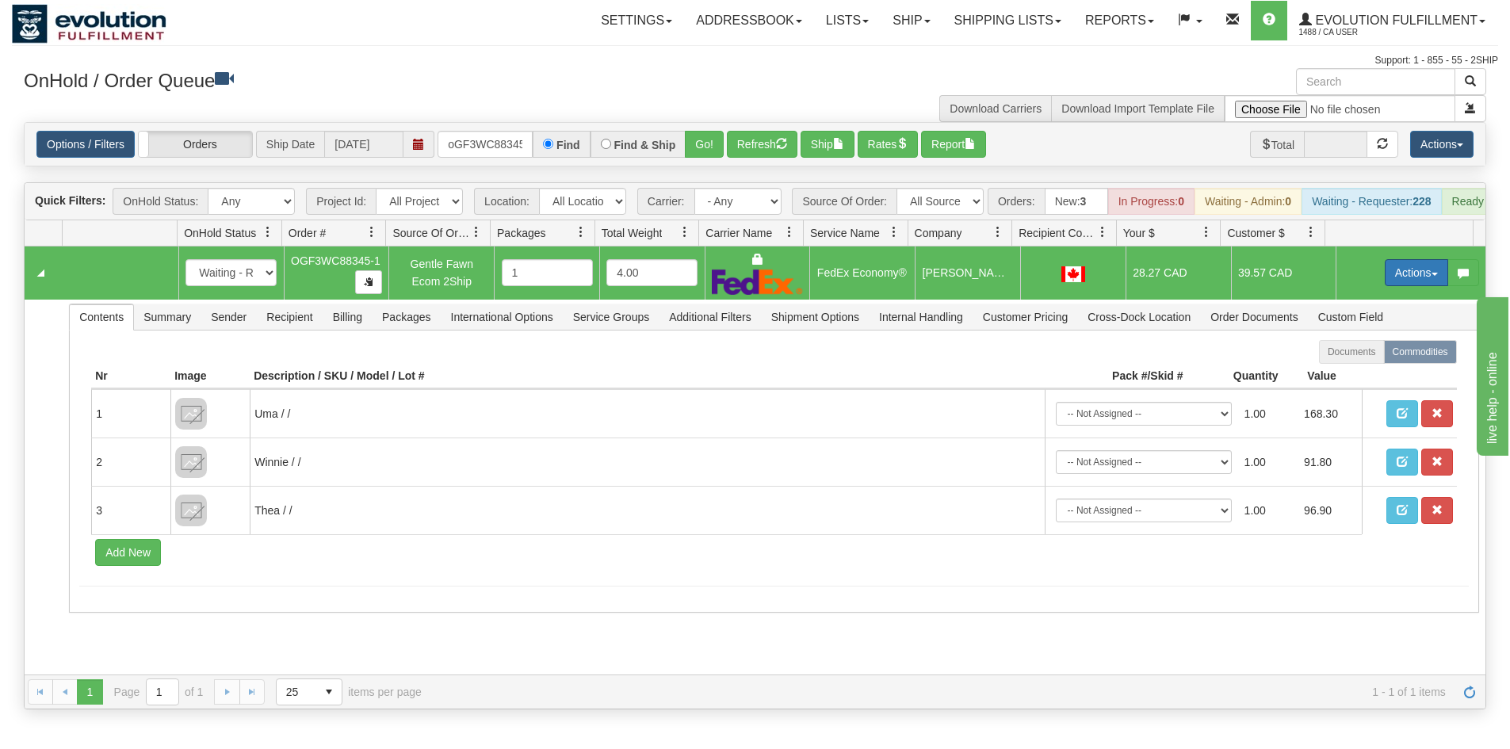
click at [1396, 283] on button "Actions" at bounding box center [1415, 272] width 63 height 27
click at [1350, 371] on span "Ship" at bounding box center [1352, 364] width 33 height 13
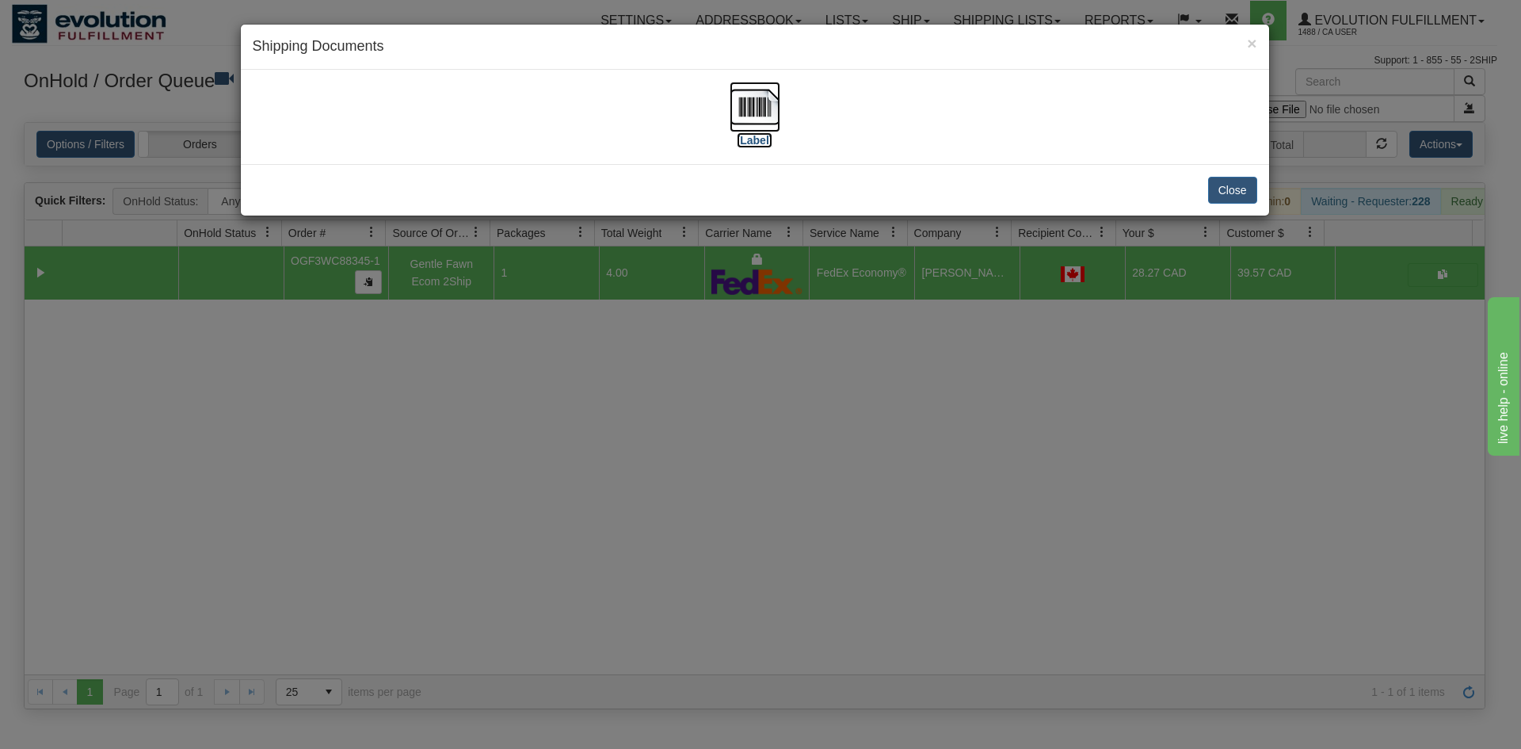
click at [762, 118] on img at bounding box center [755, 107] width 51 height 51
drag, startPoint x: 751, startPoint y: 572, endPoint x: 727, endPoint y: 473, distance: 102.1
click at [753, 540] on div "× Shipping Documents [Label] Close" at bounding box center [760, 374] width 1521 height 749
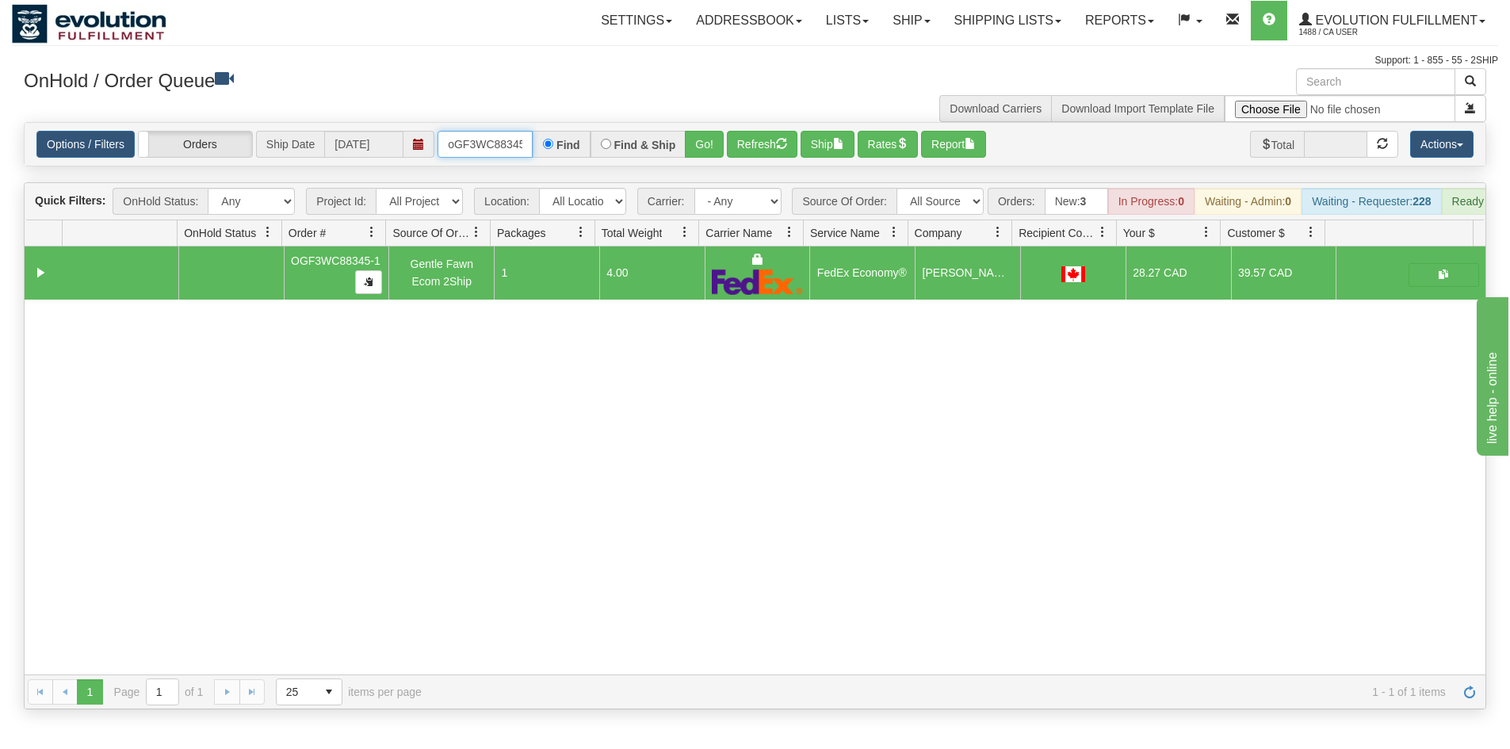
click at [517, 135] on input "oGF3WC88345-1" at bounding box center [484, 144] width 95 height 27
click at [733, 146] on button "Refresh" at bounding box center [762, 144] width 71 height 27
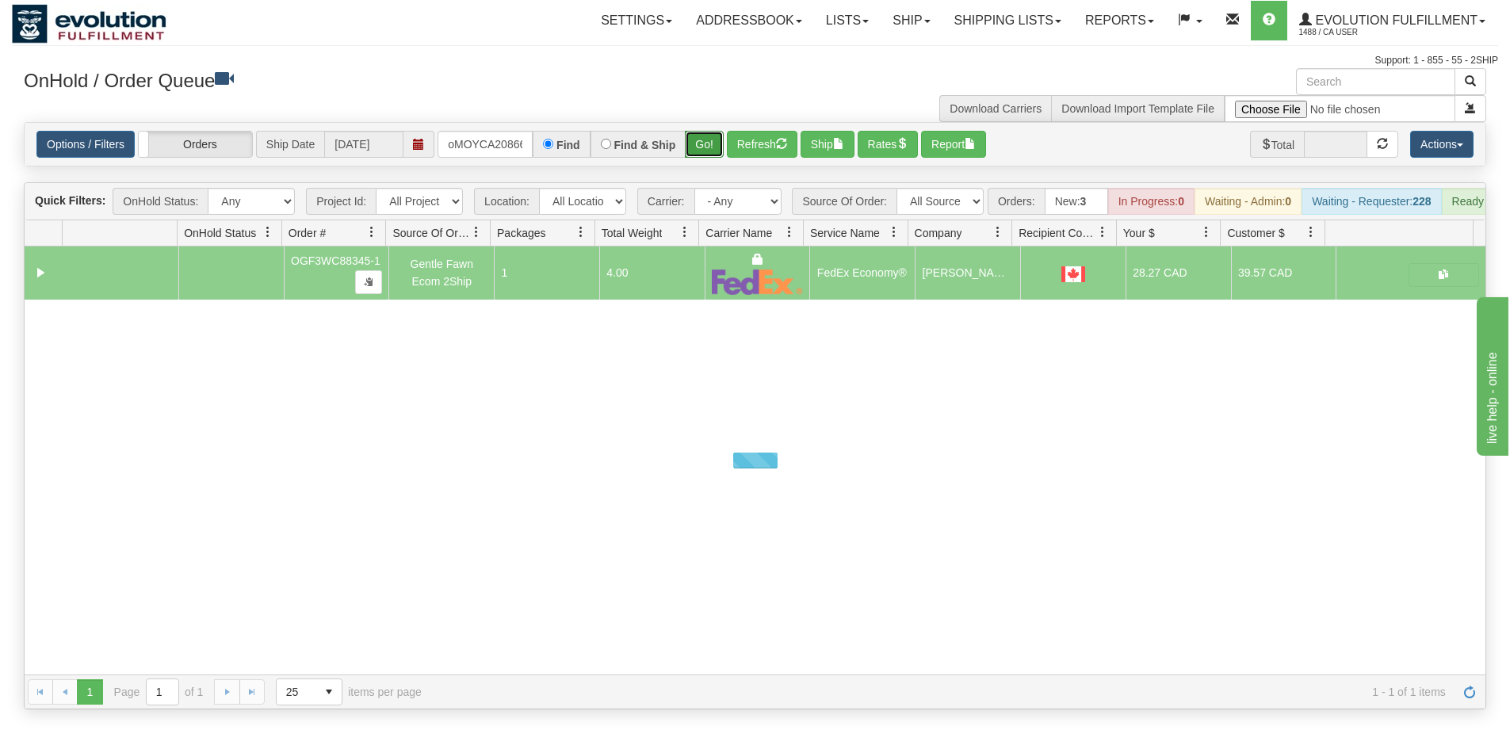
click at [698, 149] on button "Go!" at bounding box center [704, 144] width 39 height 27
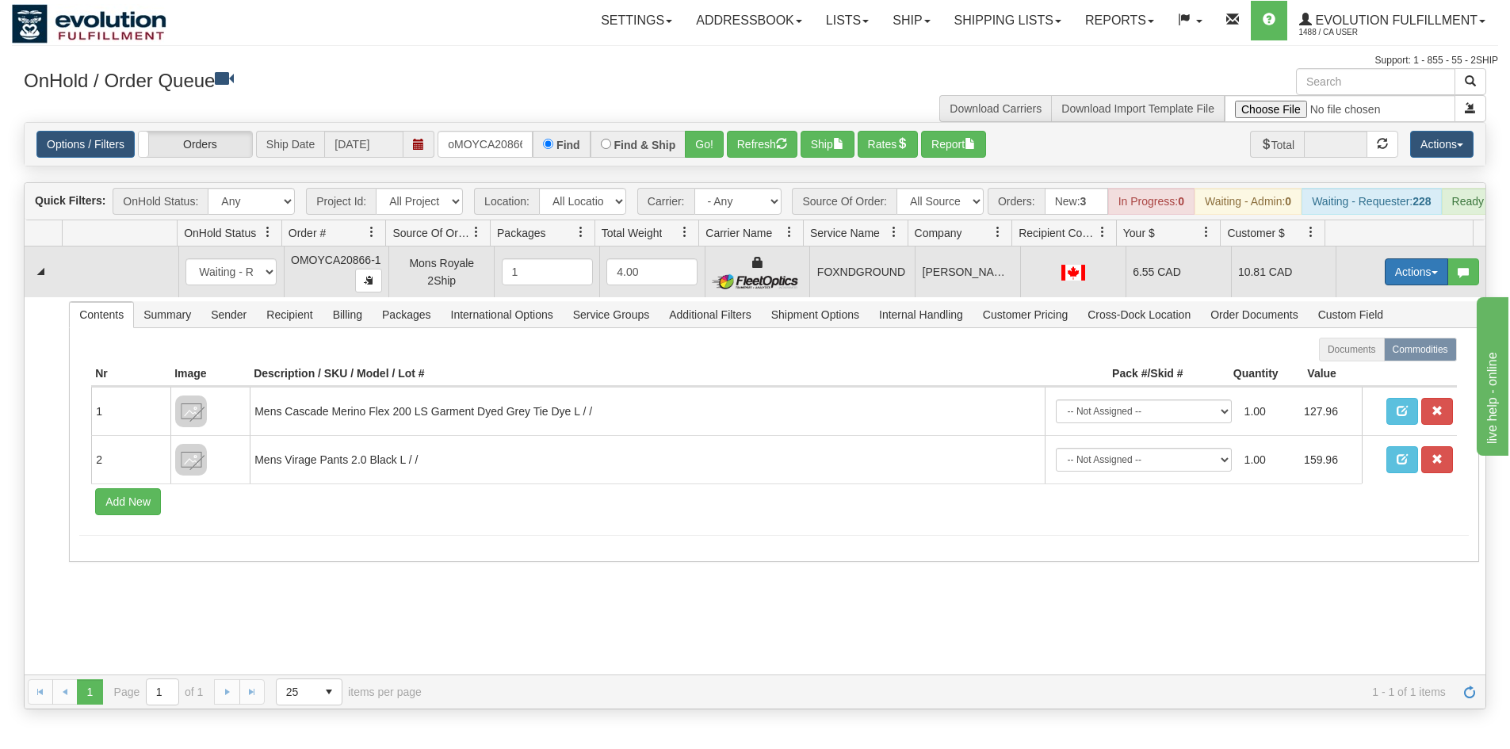
click at [1384, 285] on button "Actions" at bounding box center [1415, 271] width 63 height 27
click at [1346, 369] on span "Ship" at bounding box center [1352, 363] width 33 height 13
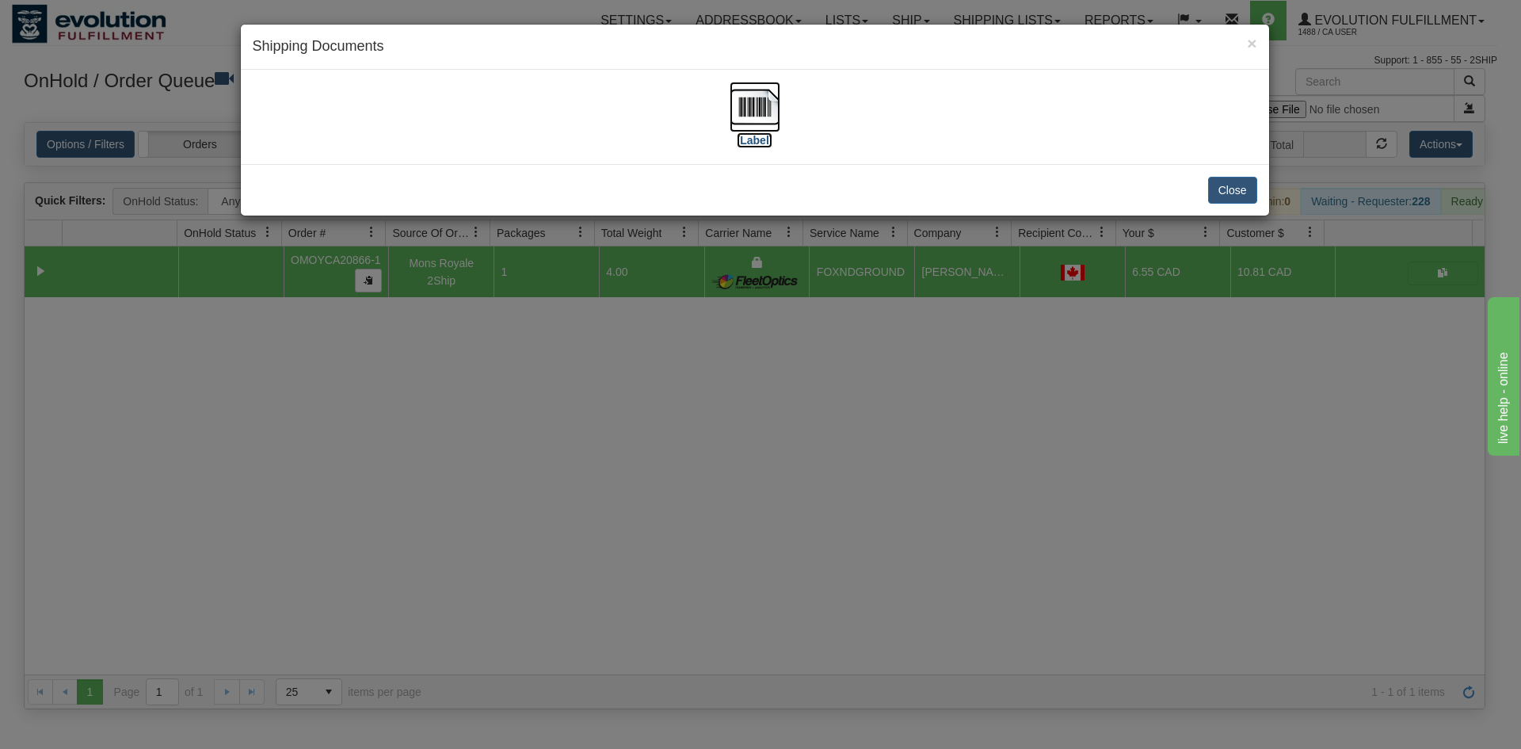
click at [763, 117] on img at bounding box center [755, 107] width 51 height 51
drag, startPoint x: 741, startPoint y: 465, endPoint x: 500, endPoint y: 143, distance: 401.9
click at [736, 456] on div "× Shipping Documents [Label] Close" at bounding box center [760, 374] width 1521 height 749
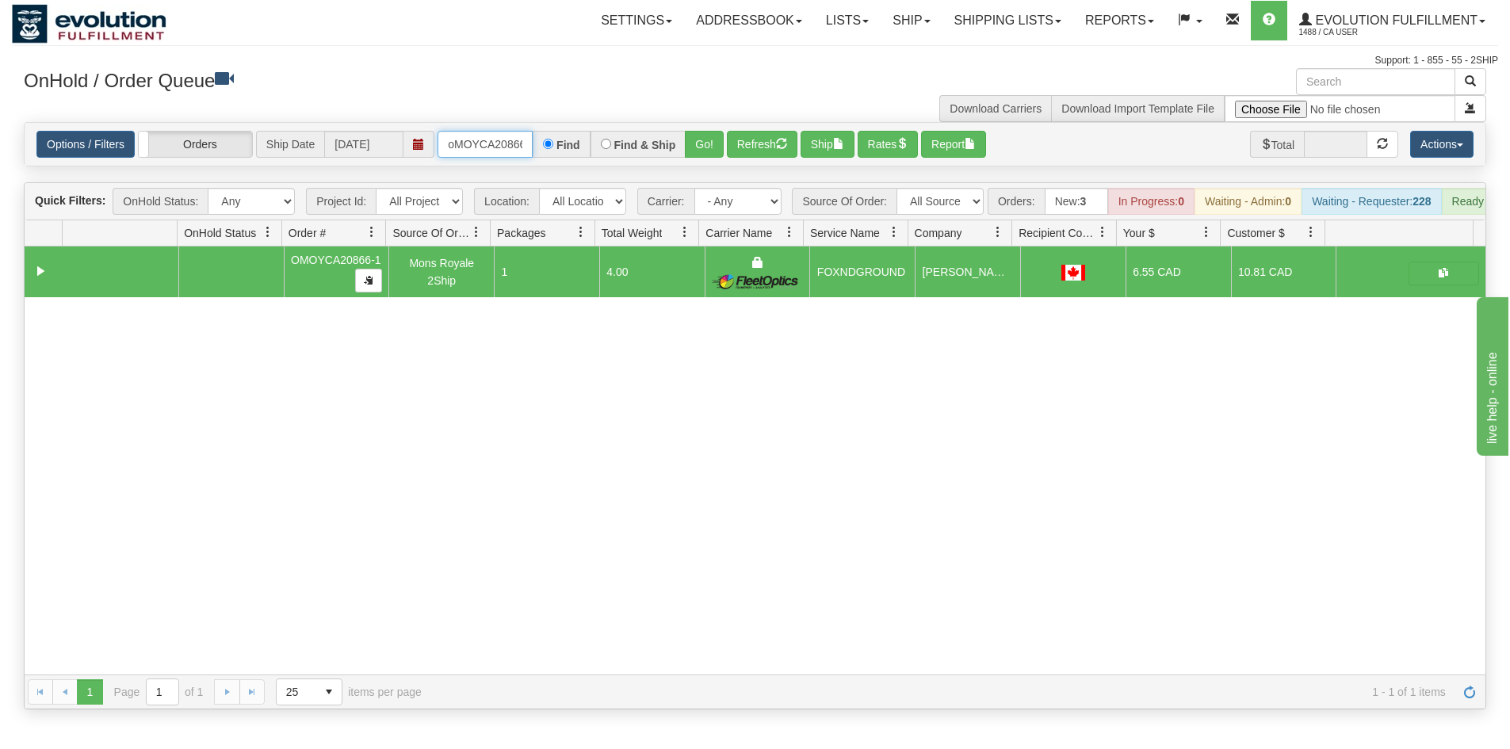
click at [483, 140] on input "oMOYCA20866-1" at bounding box center [484, 144] width 95 height 27
click at [698, 158] on div "Options / Filters Group Shipments Orders Ship Date 10/14/2025 oMOYCA20868-1 Fin…" at bounding box center [755, 144] width 1460 height 43
click at [701, 154] on button "Go!" at bounding box center [704, 144] width 39 height 27
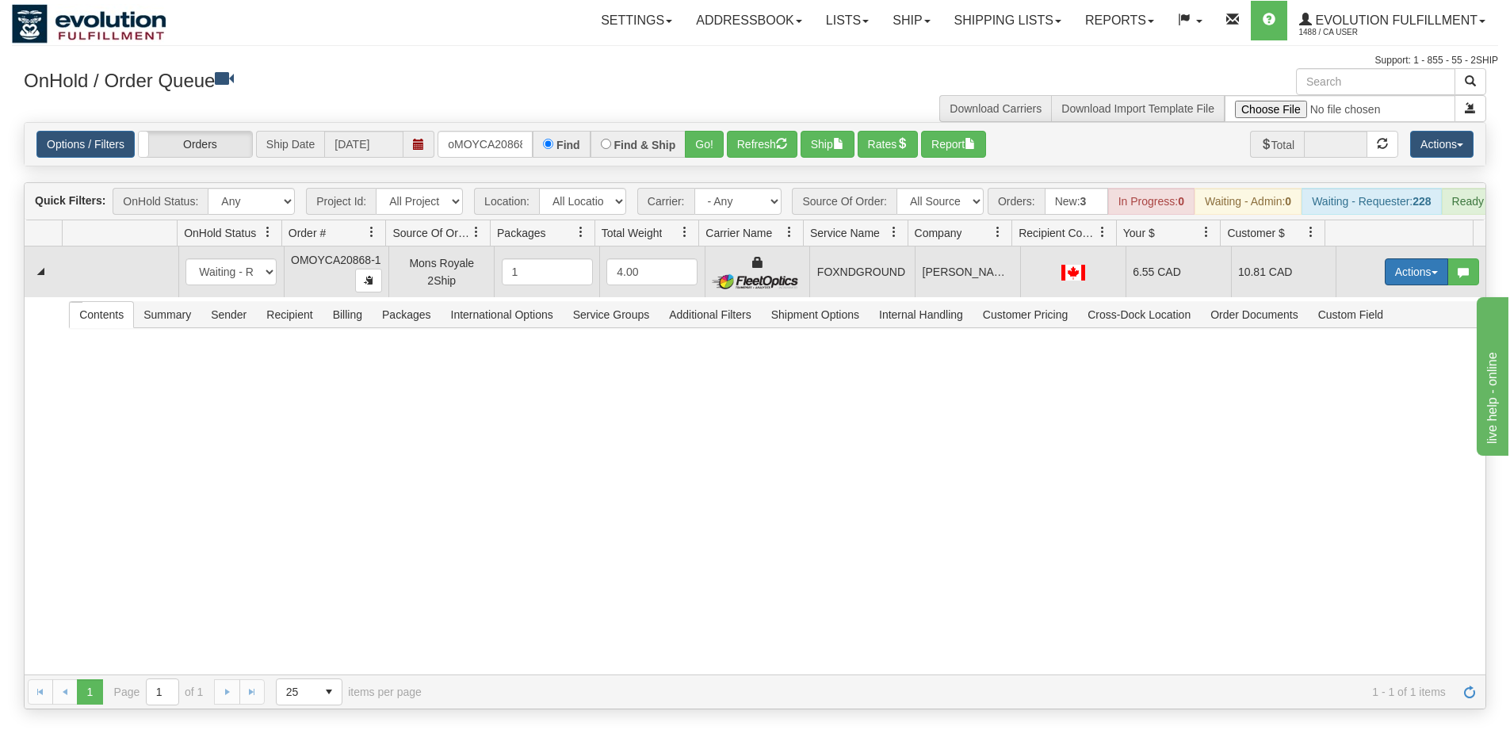
click at [1410, 285] on button "Actions" at bounding box center [1415, 271] width 63 height 27
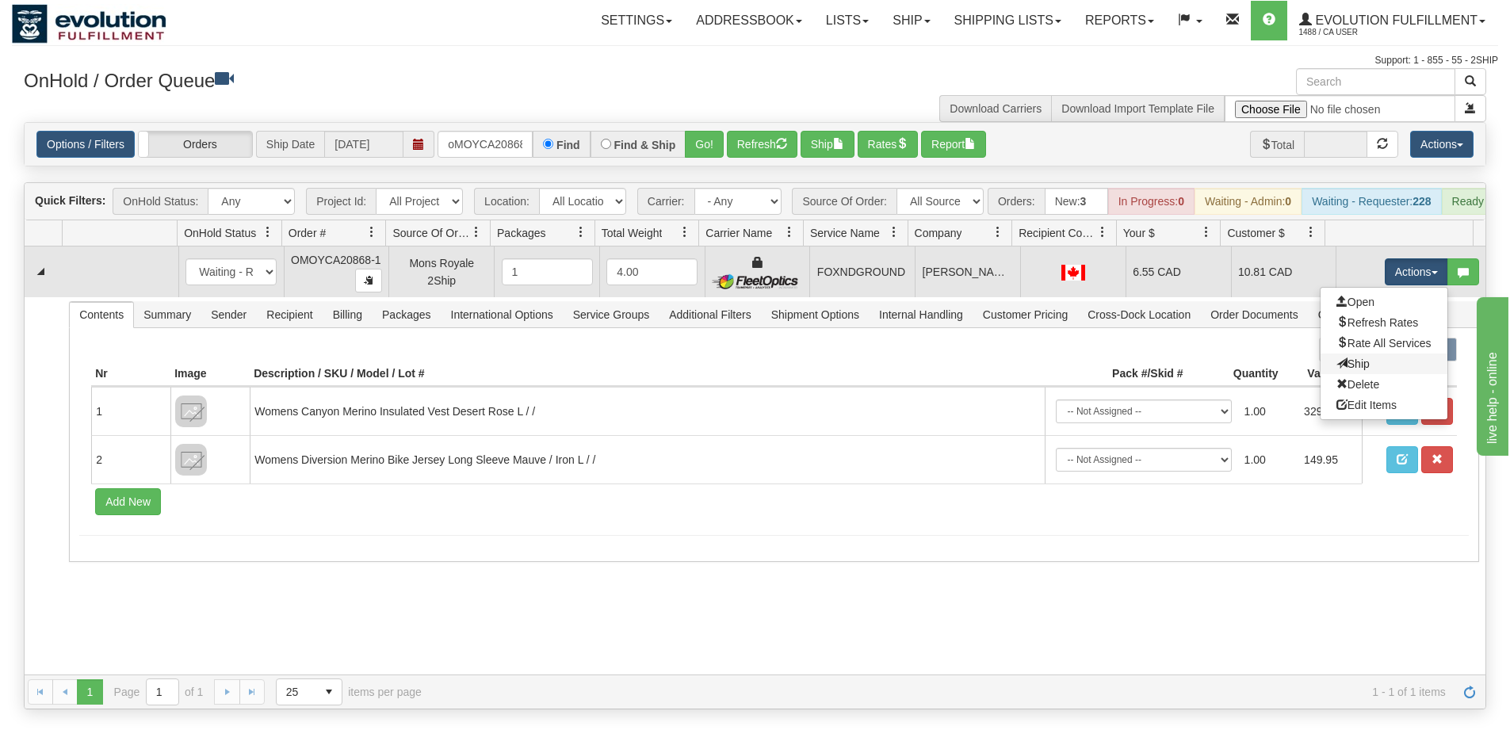
click at [1358, 367] on link "Ship" at bounding box center [1383, 363] width 127 height 21
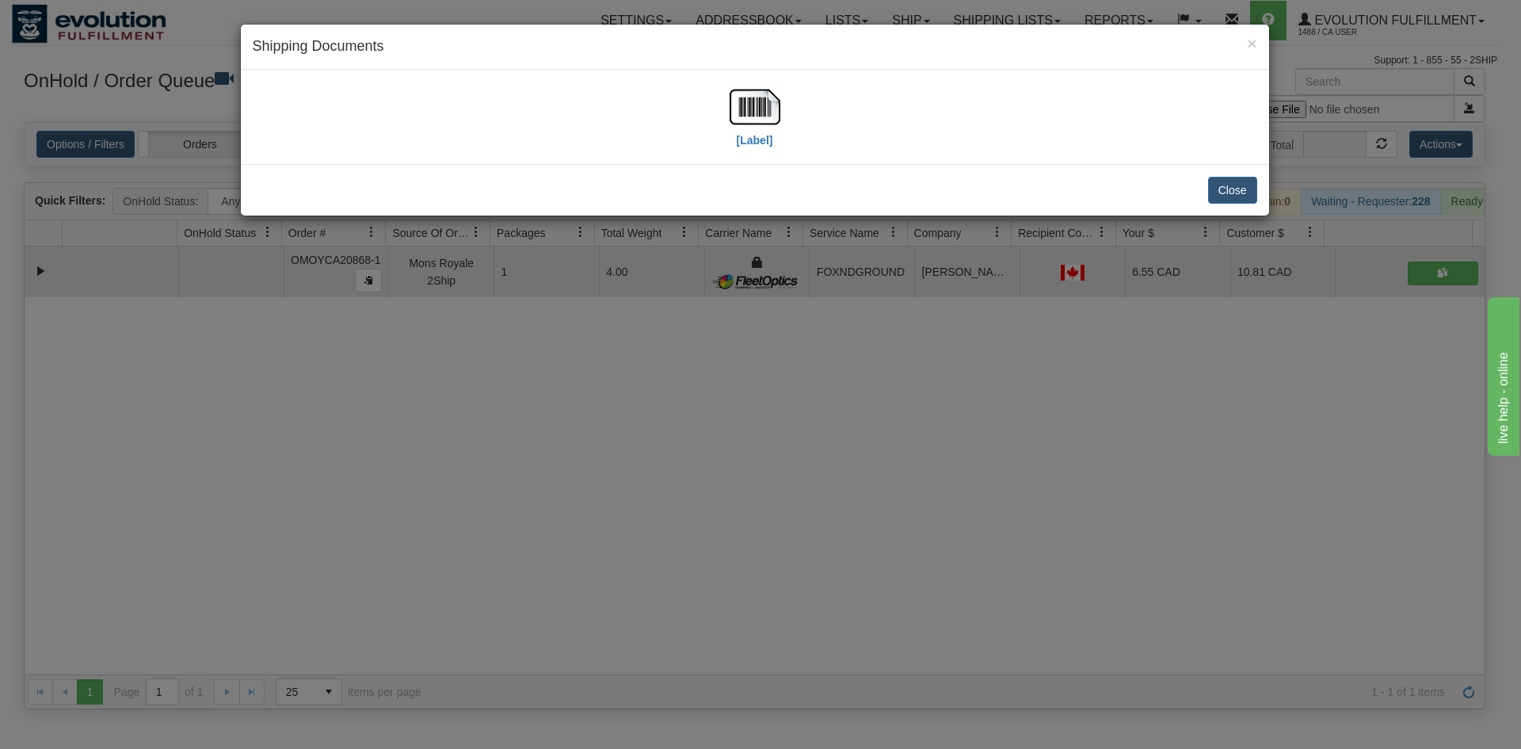
click at [721, 115] on div "[Label]" at bounding box center [755, 117] width 1005 height 71
click at [758, 108] on img at bounding box center [755, 107] width 51 height 51
drag, startPoint x: 716, startPoint y: 488, endPoint x: 519, endPoint y: 206, distance: 344.3
click at [716, 486] on div "× Shipping Documents [Label] Close" at bounding box center [760, 374] width 1521 height 749
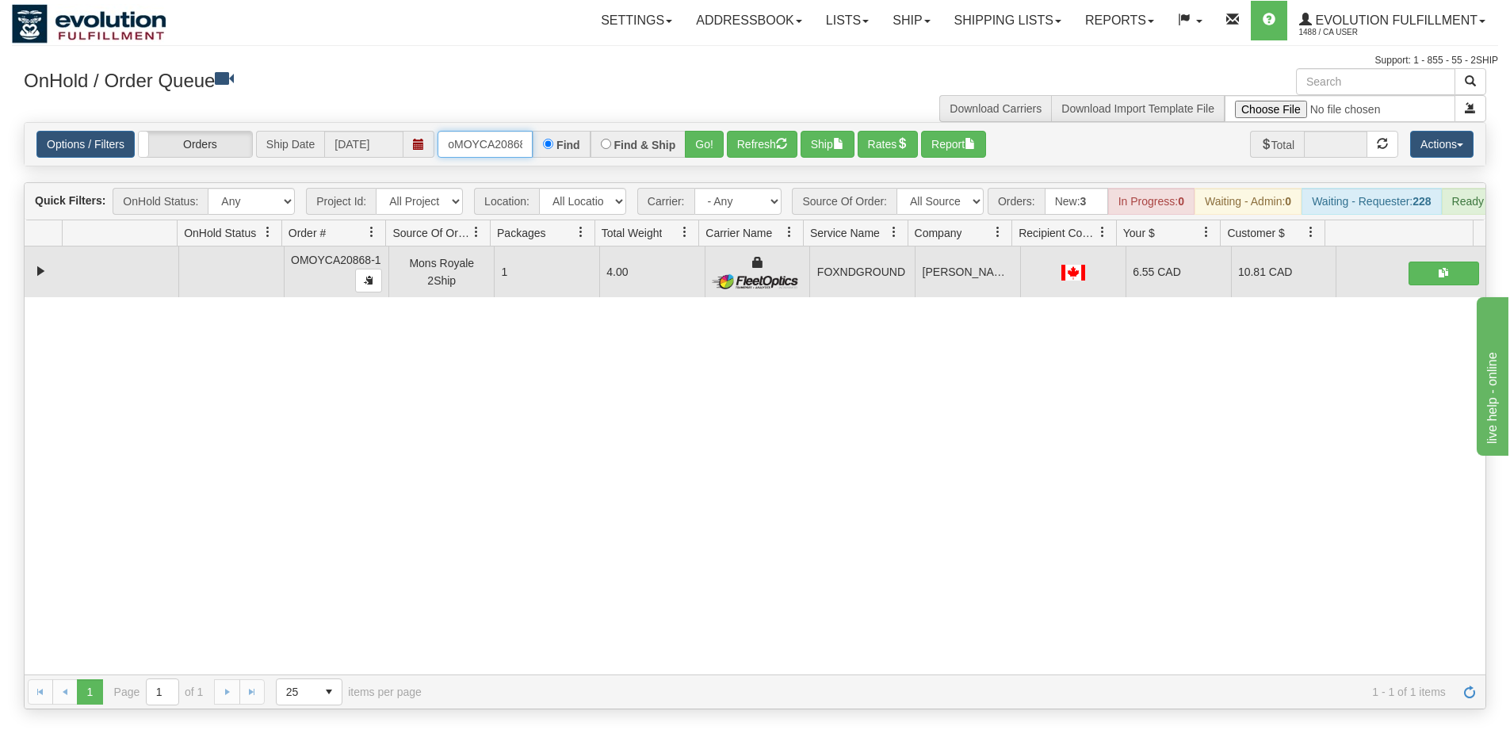
click at [494, 138] on input "oMOYCA20868-1" at bounding box center [484, 144] width 95 height 27
click at [715, 147] on button "Go!" at bounding box center [704, 144] width 39 height 27
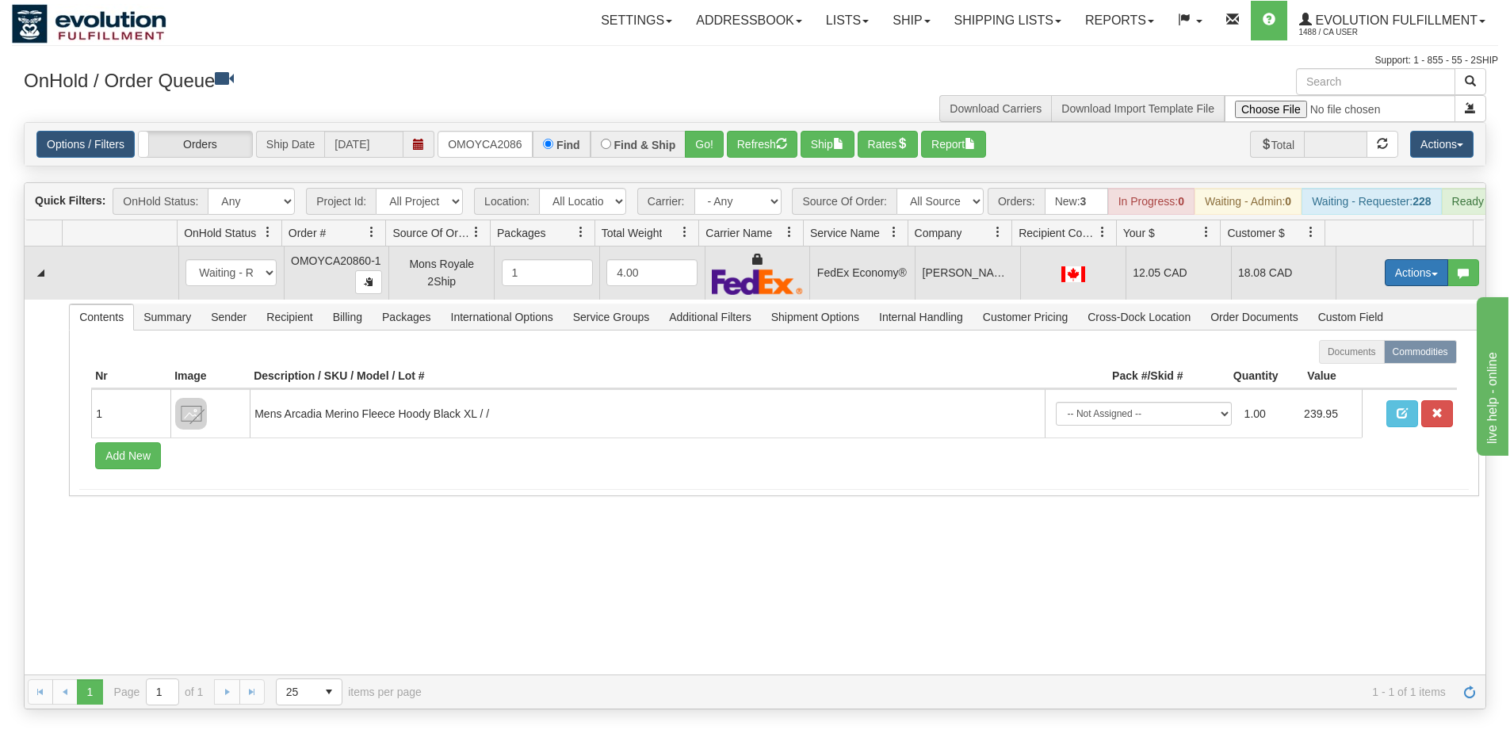
click at [1407, 274] on button "Actions" at bounding box center [1415, 272] width 63 height 27
click at [1365, 375] on link "Ship" at bounding box center [1383, 364] width 127 height 21
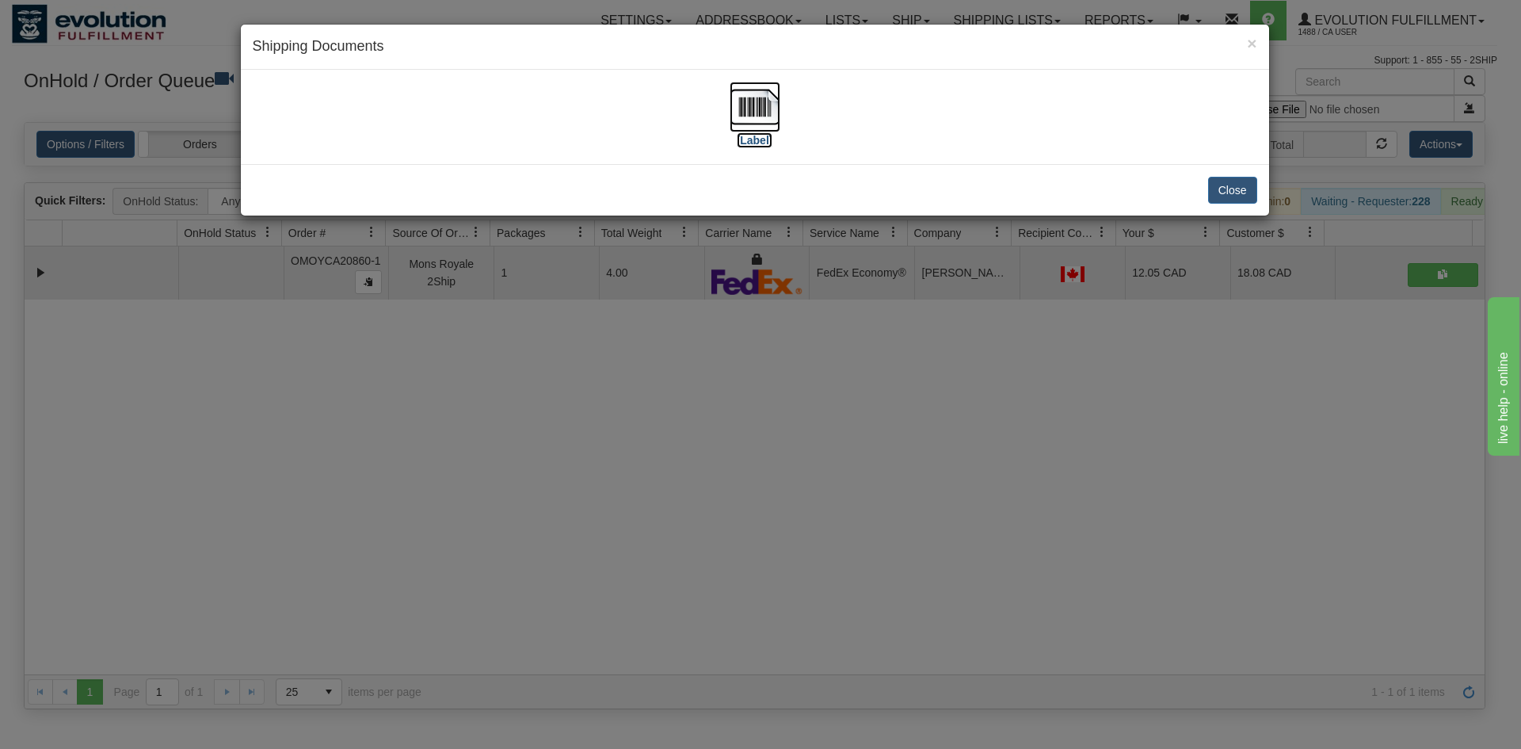
click at [767, 139] on label "[Label]" at bounding box center [755, 140] width 36 height 16
drag, startPoint x: 649, startPoint y: 476, endPoint x: 475, endPoint y: 325, distance: 230.9
click at [655, 469] on div "× Shipping Documents [Label] Close" at bounding box center [760, 374] width 1521 height 749
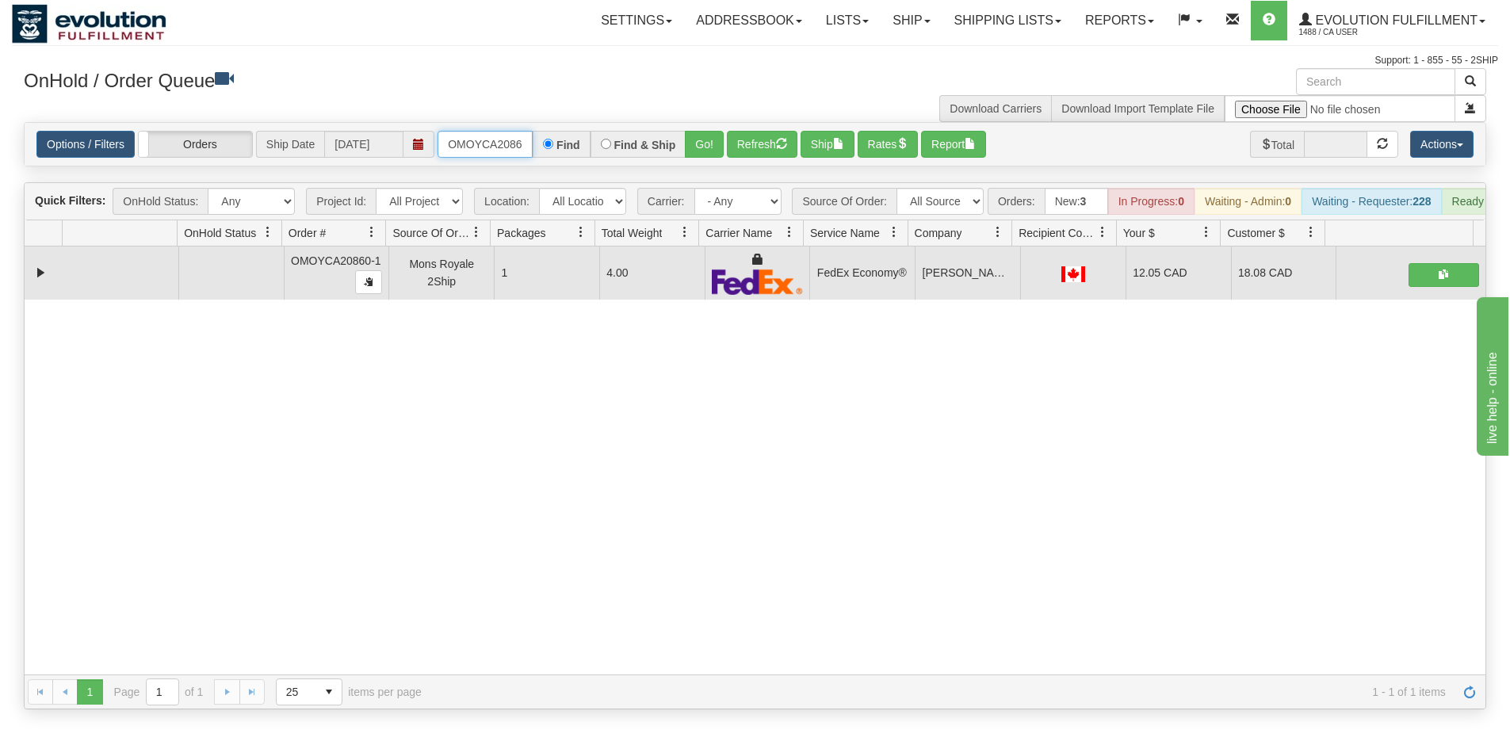
click at [510, 143] on input "OMOYCA20860-1" at bounding box center [484, 144] width 95 height 27
click at [514, 139] on input "OMOYCA20860-1" at bounding box center [484, 144] width 95 height 27
click at [708, 132] on button "Go!" at bounding box center [704, 144] width 39 height 27
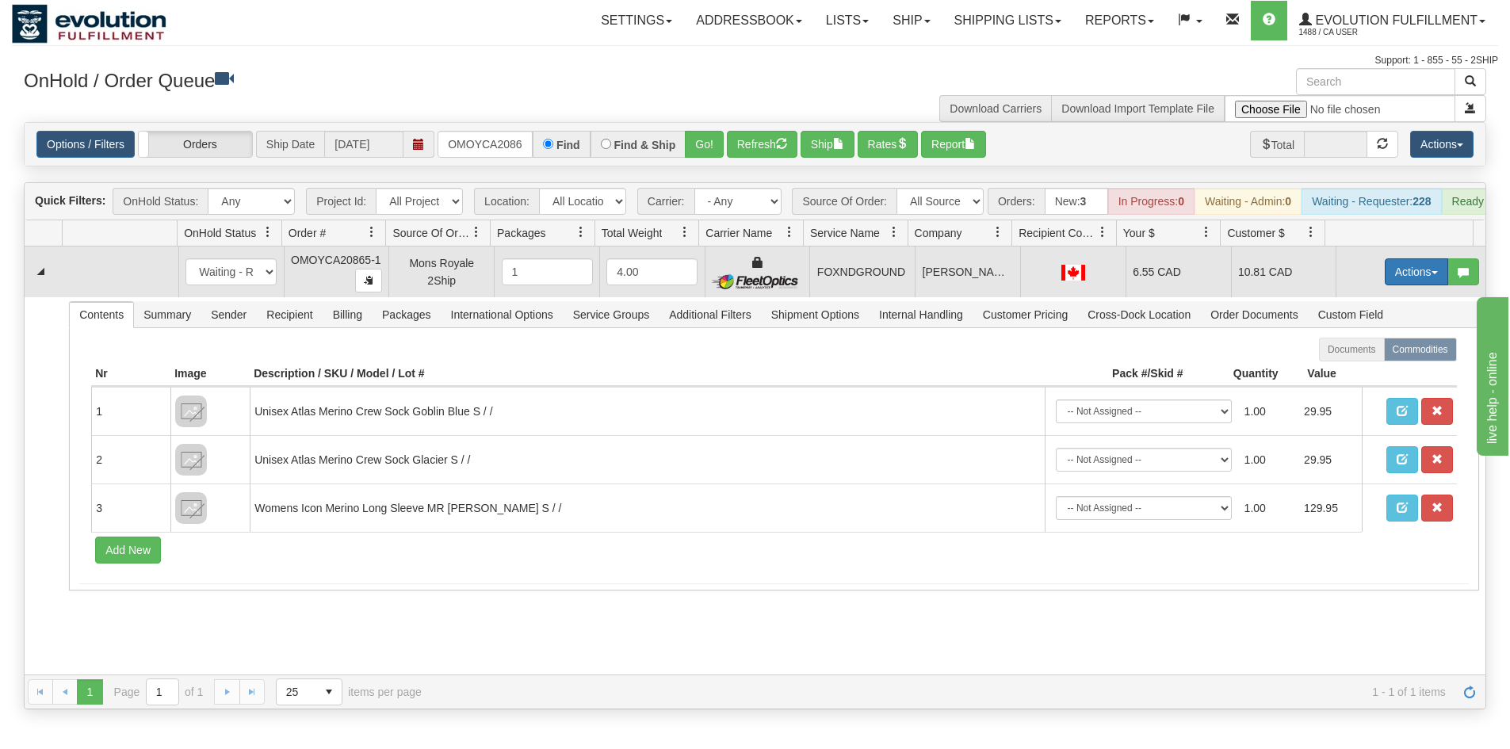
click at [1389, 283] on button "Actions" at bounding box center [1415, 271] width 63 height 27
click at [1357, 374] on link "Ship" at bounding box center [1383, 363] width 127 height 21
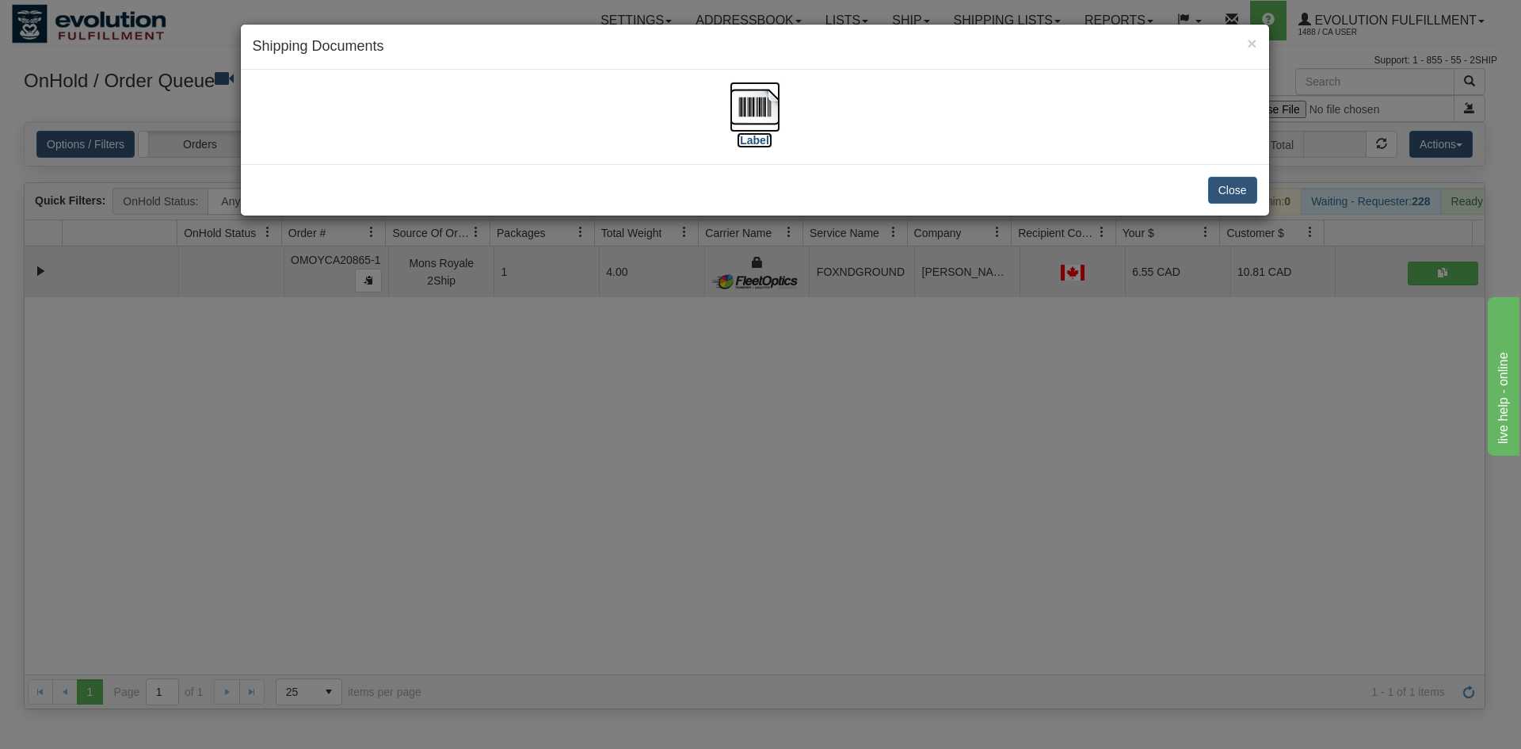
click at [743, 139] on label "[Label]" at bounding box center [755, 140] width 36 height 16
click at [790, 569] on div "× Shipping Documents [Label] Close" at bounding box center [760, 374] width 1521 height 749
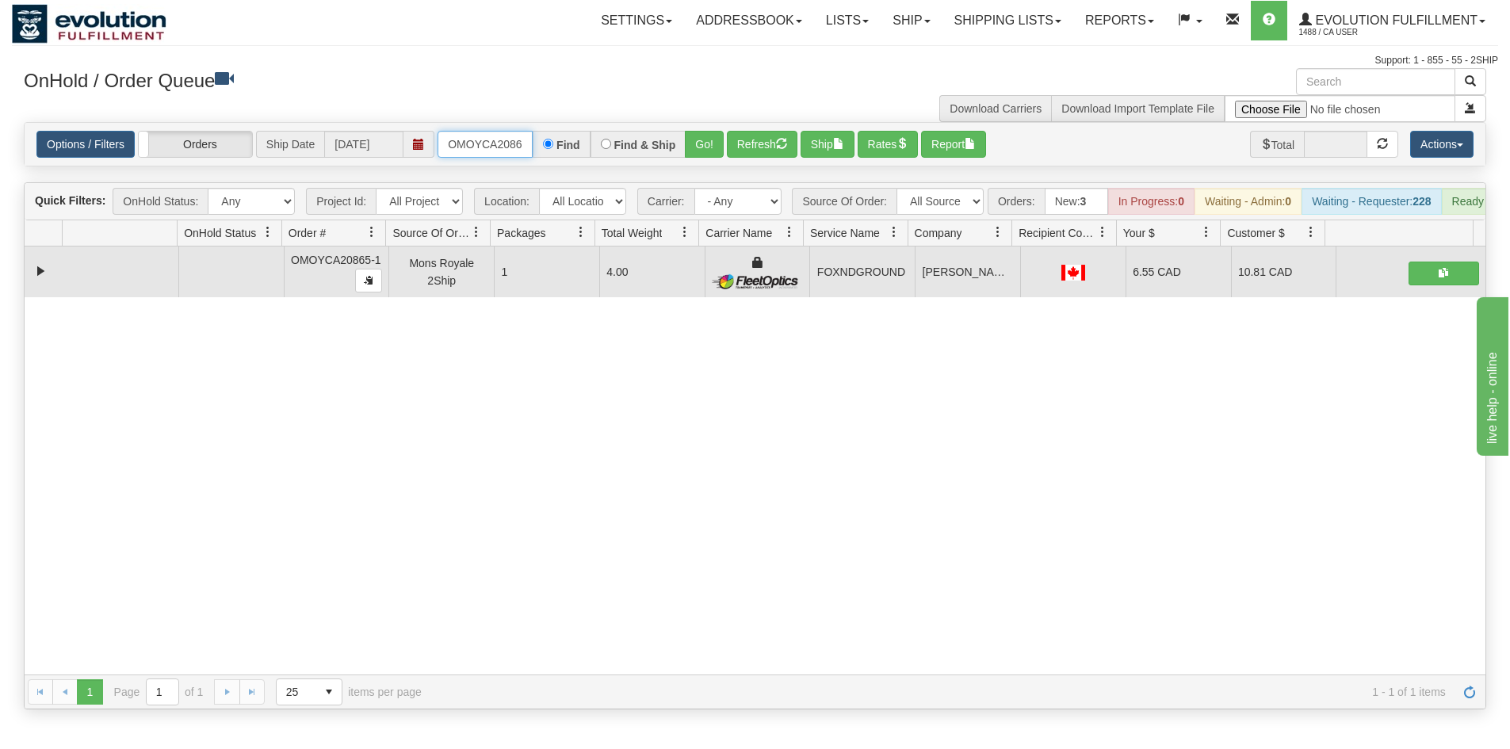
click at [514, 147] on input "OMOYCA20865-1" at bounding box center [484, 144] width 95 height 27
type input "OWDLW2967-1"
click at [698, 142] on button "Go!" at bounding box center [704, 144] width 39 height 27
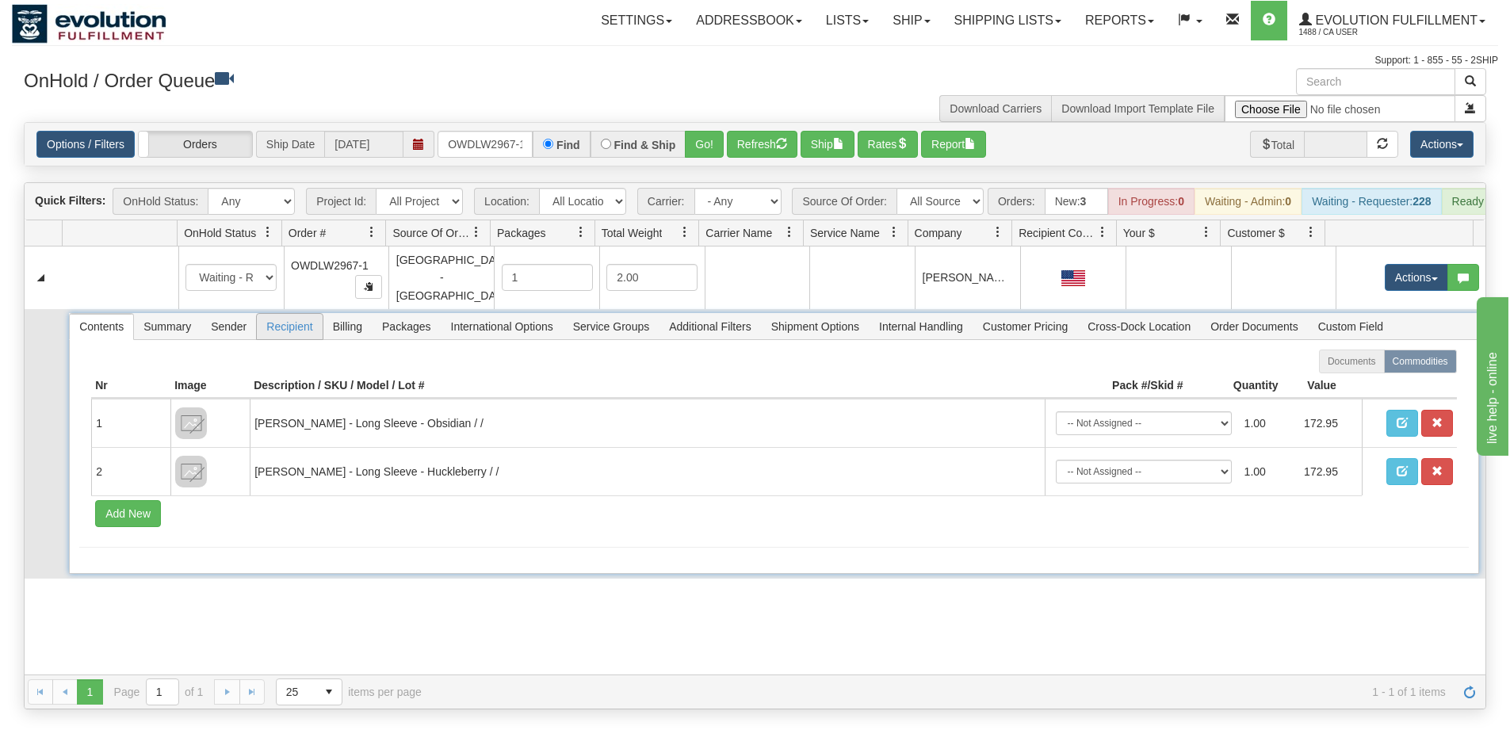
click at [311, 338] on span "Recipient" at bounding box center [289, 326] width 65 height 25
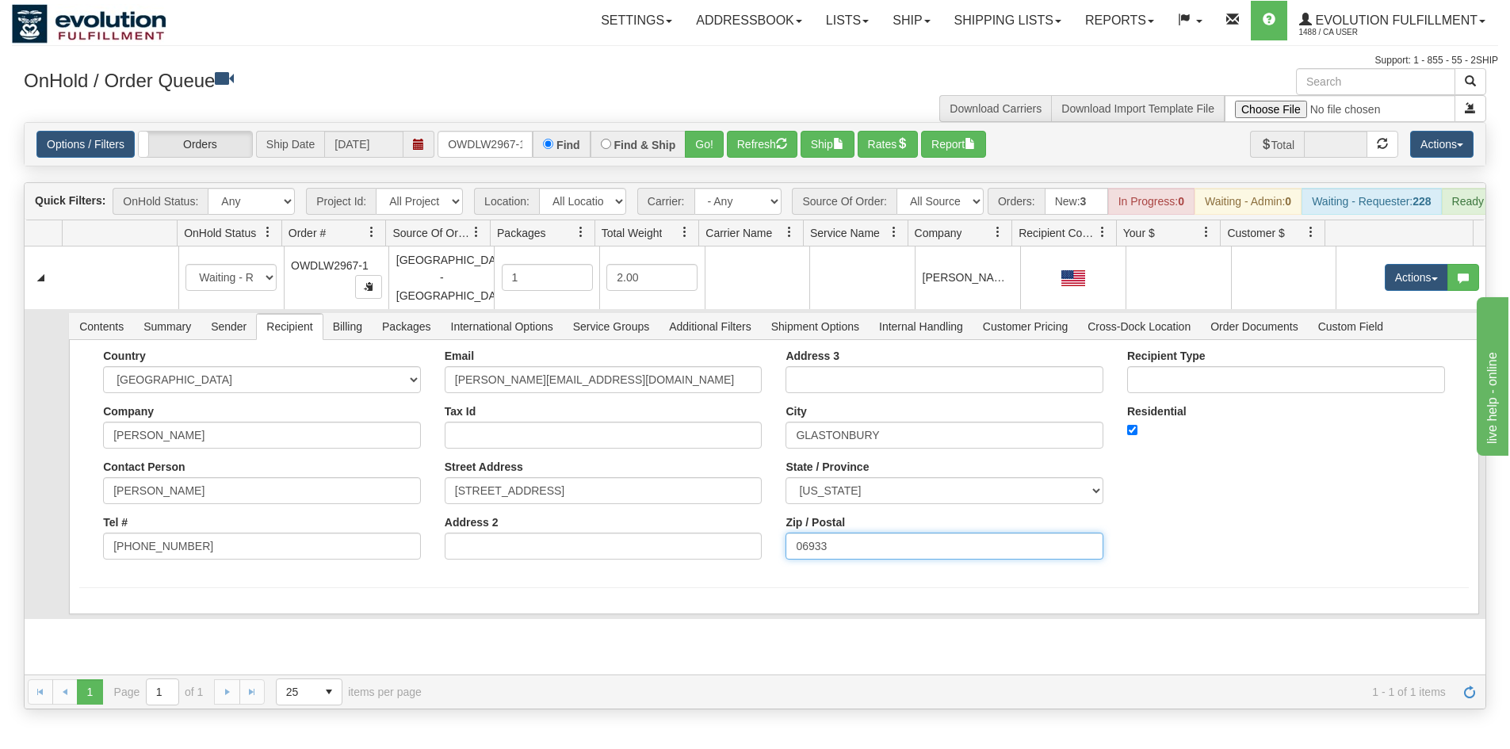
drag, startPoint x: 864, startPoint y: 542, endPoint x: 630, endPoint y: 567, distance: 235.1
click at [630, 567] on div "Country AFGHANISTAN ALAND ISLANDS ALBANIA ALGERIA AMERICAN SAMOA ANDORRA ANGOLA…" at bounding box center [773, 460] width 1388 height 222
paste input "0"
type input "06033"
click at [1220, 547] on div "Country AFGHANISTAN ALAND ISLANDS ALBANIA ALGERIA AMERICAN SAMOA ANDORRA ANGOLA…" at bounding box center [773, 460] width 1388 height 222
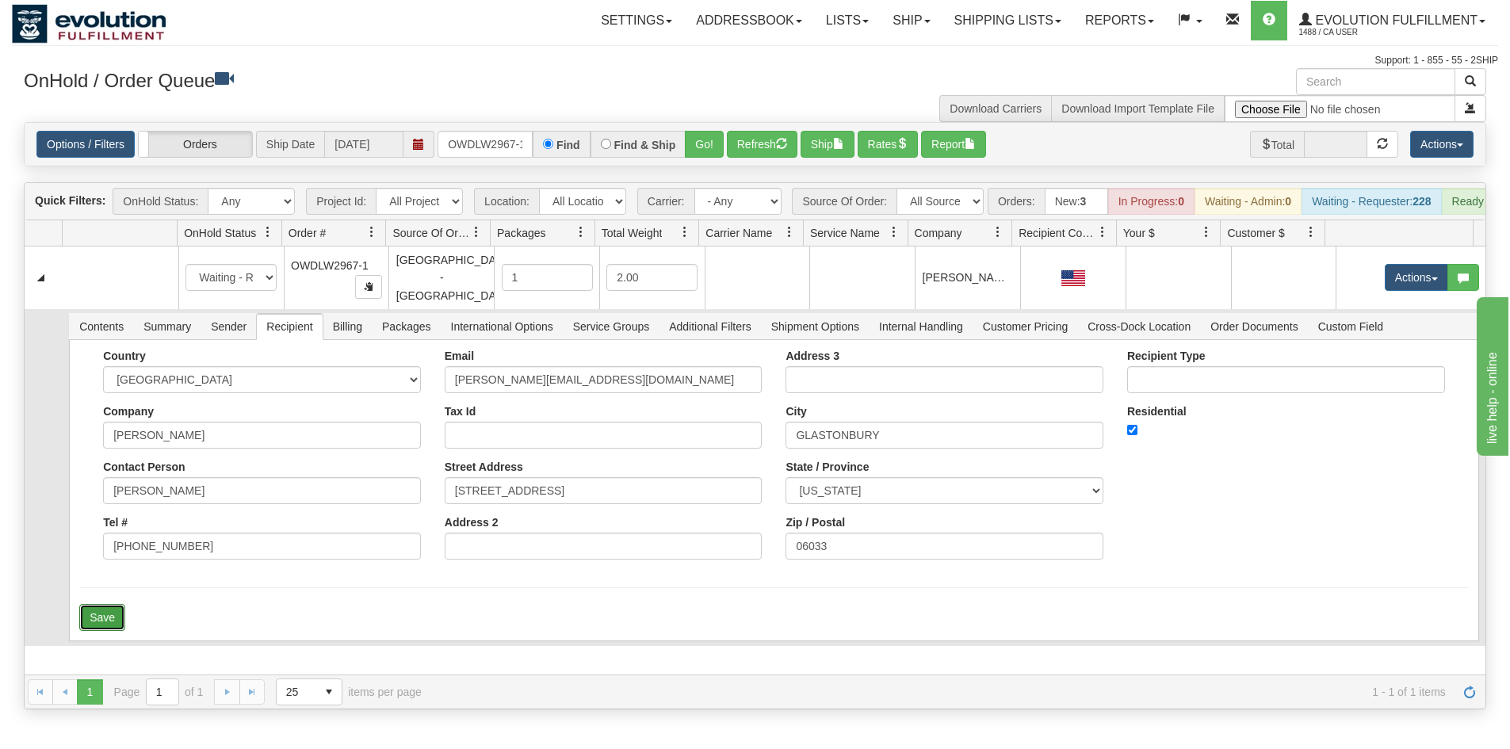
click at [104, 623] on button "Save" at bounding box center [102, 617] width 46 height 27
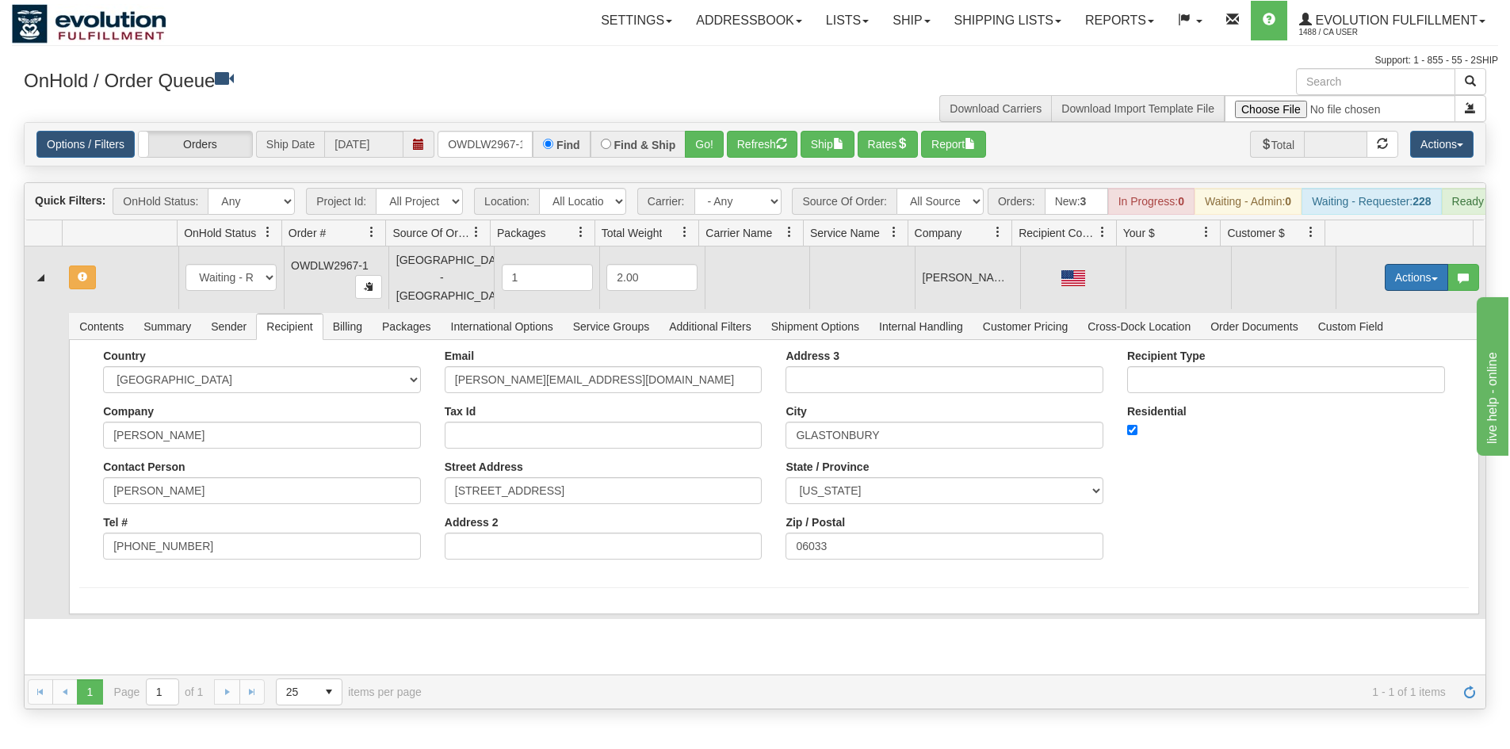
click at [1392, 291] on button "Actions" at bounding box center [1415, 277] width 63 height 27
click at [1368, 355] on span "Rate All Services" at bounding box center [1383, 348] width 95 height 13
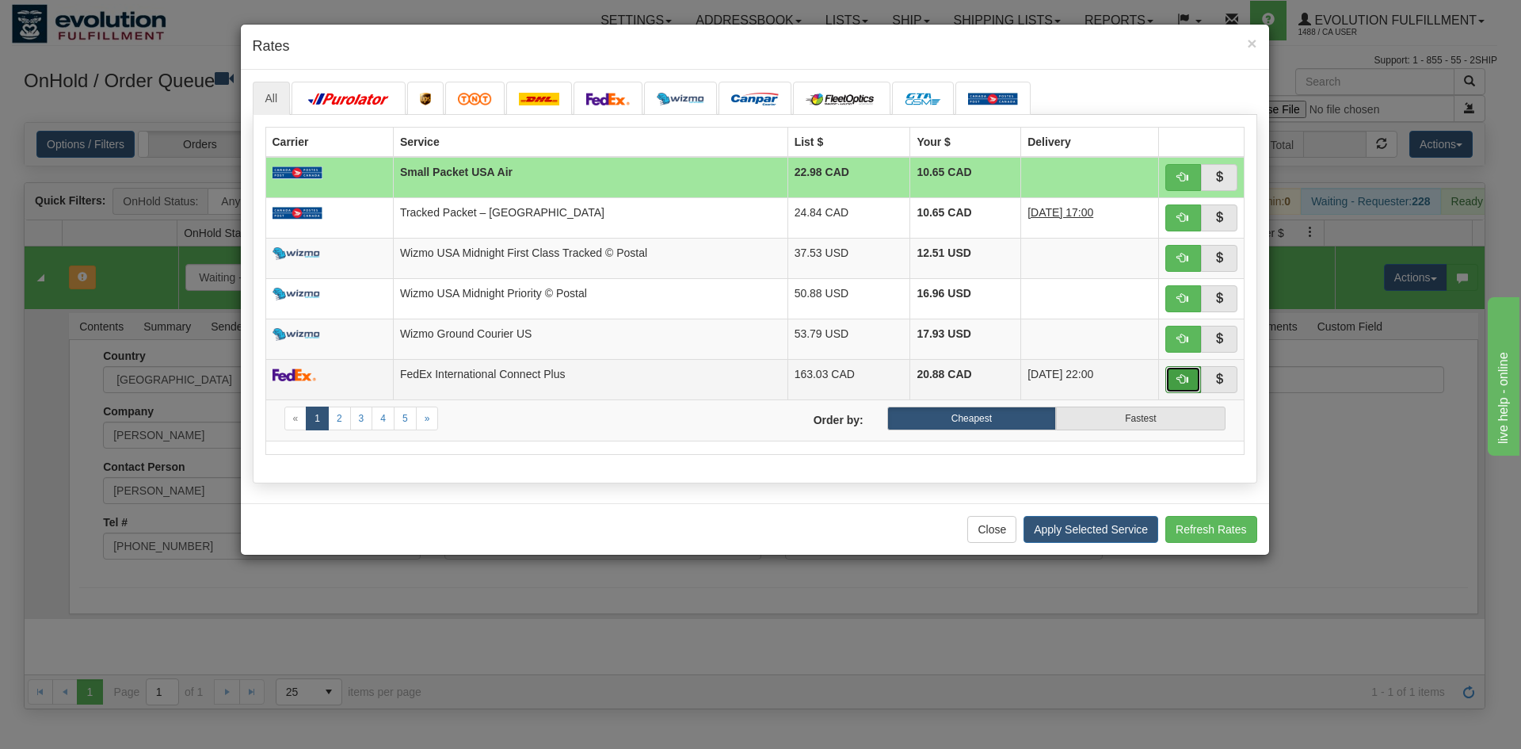
click at [1182, 371] on button "button" at bounding box center [1184, 379] width 36 height 27
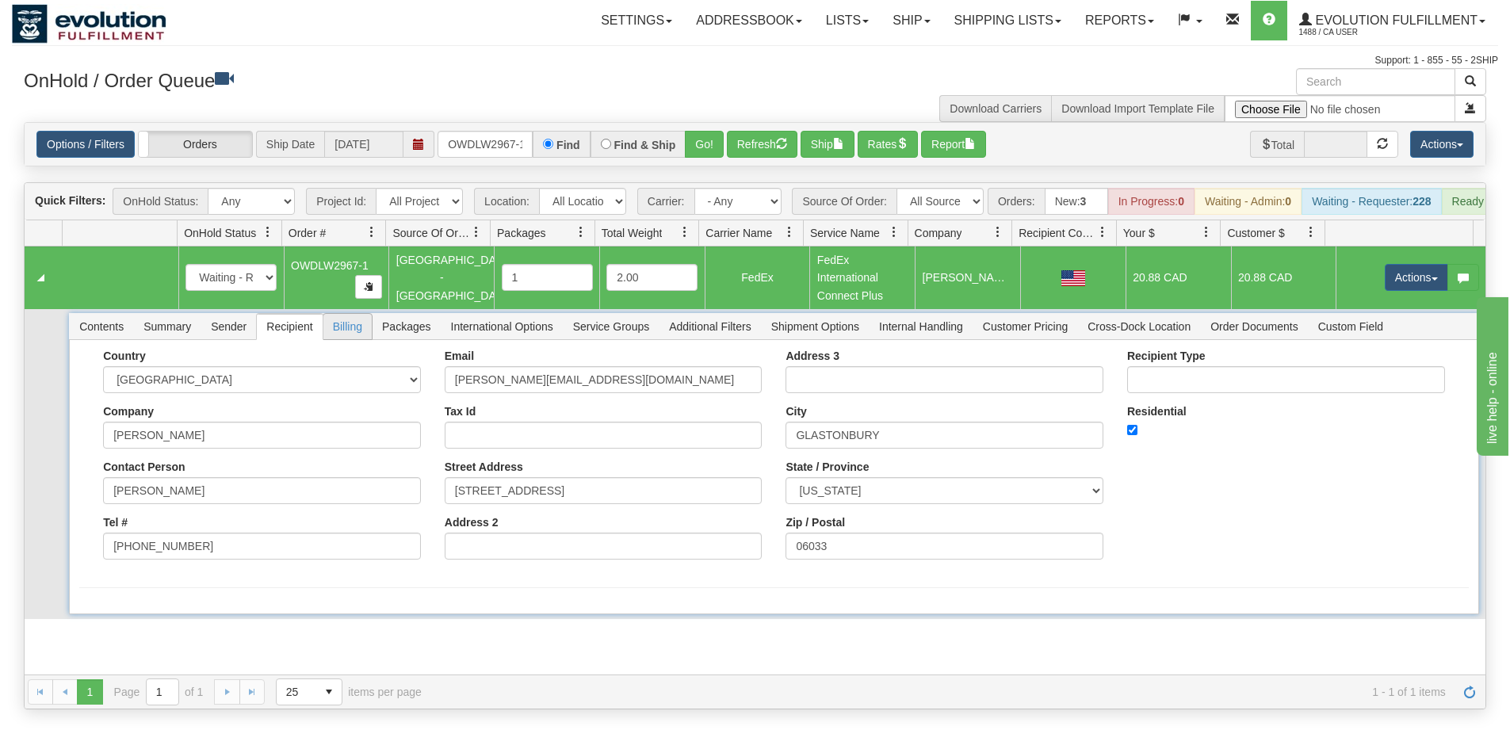
click at [347, 339] on span "Billing" at bounding box center [347, 326] width 48 height 25
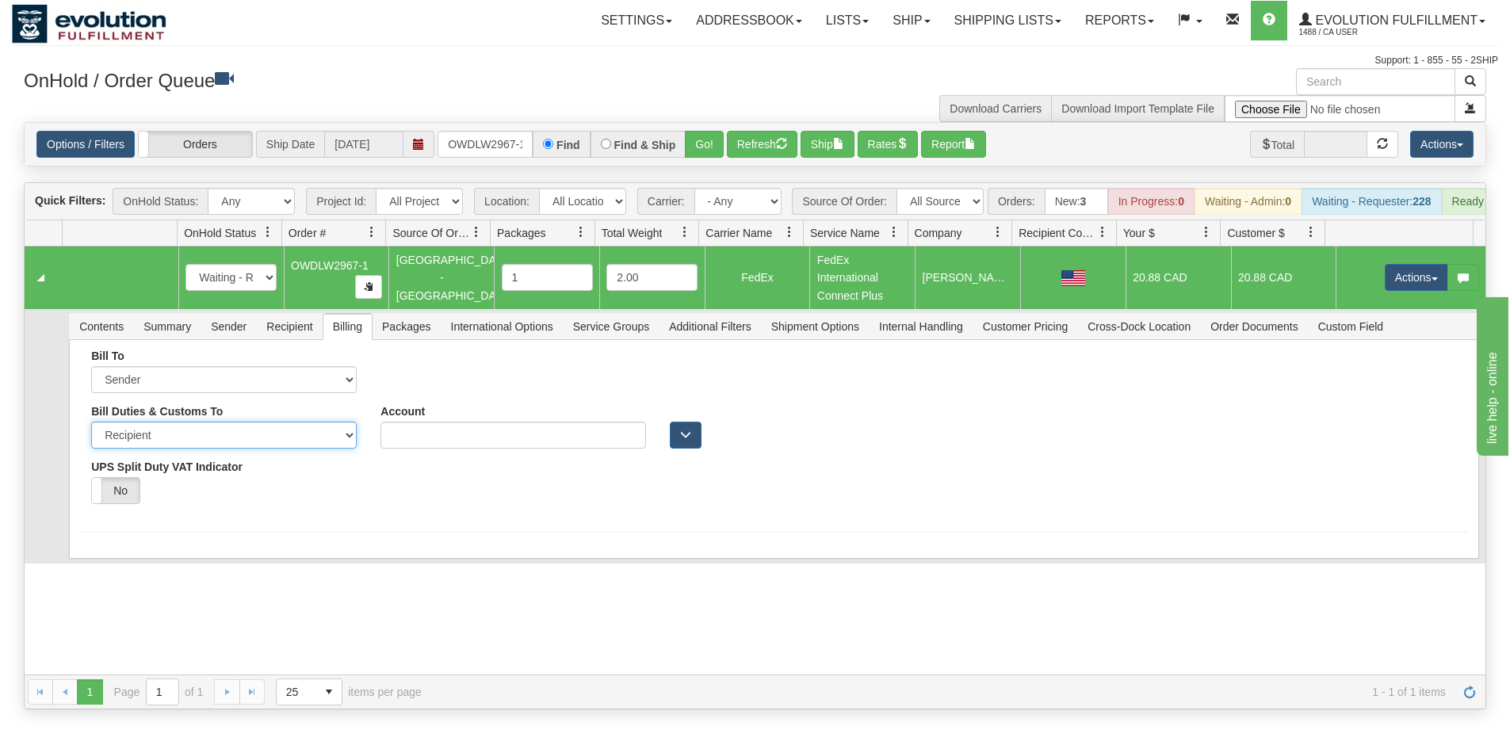
click at [204, 445] on select "Sender Recipient Third Party" at bounding box center [223, 435] width 265 height 27
select select "1"
click at [91, 433] on select "Sender Recipient Third Party" at bounding box center [223, 435] width 265 height 27
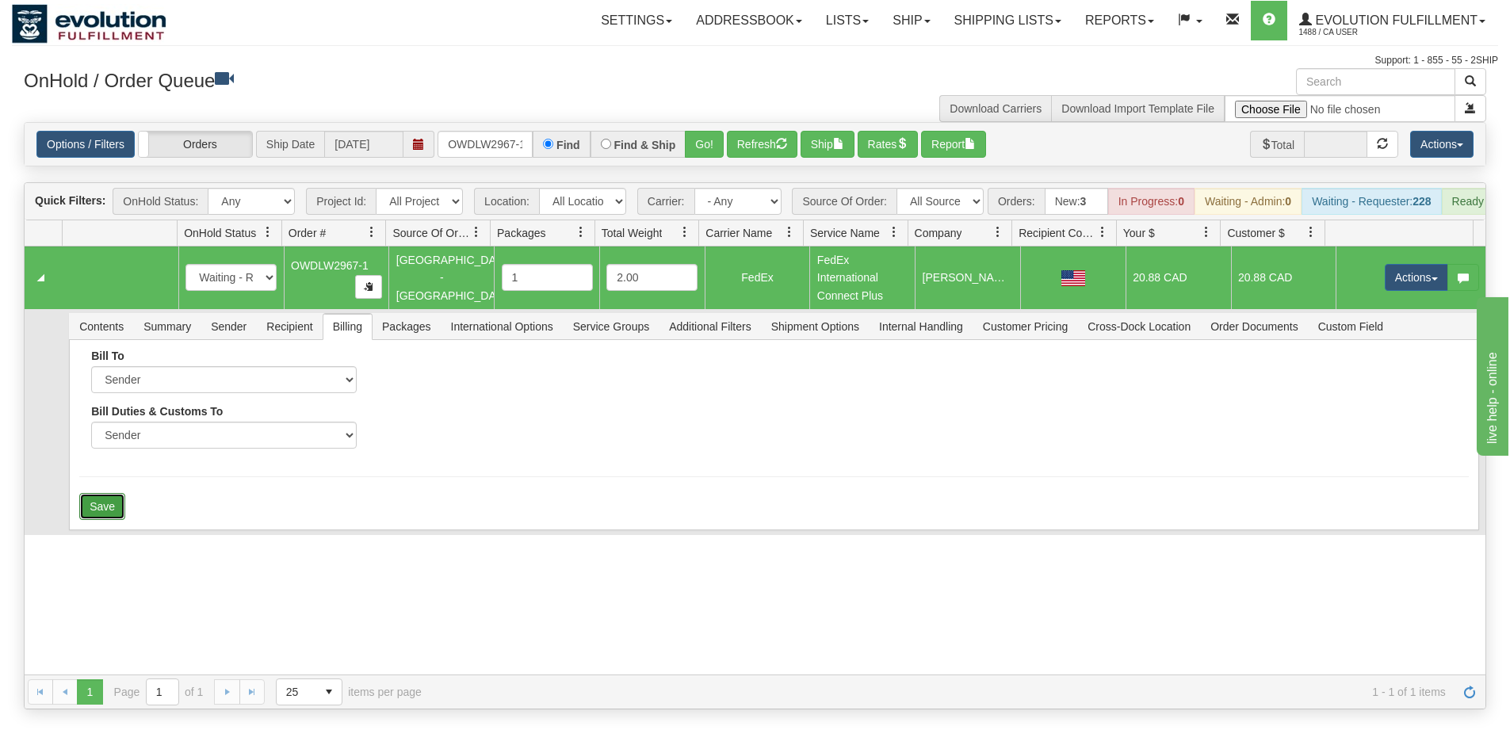
click at [99, 520] on button "Save" at bounding box center [102, 506] width 46 height 27
click at [1390, 278] on button "Actions" at bounding box center [1415, 277] width 63 height 27
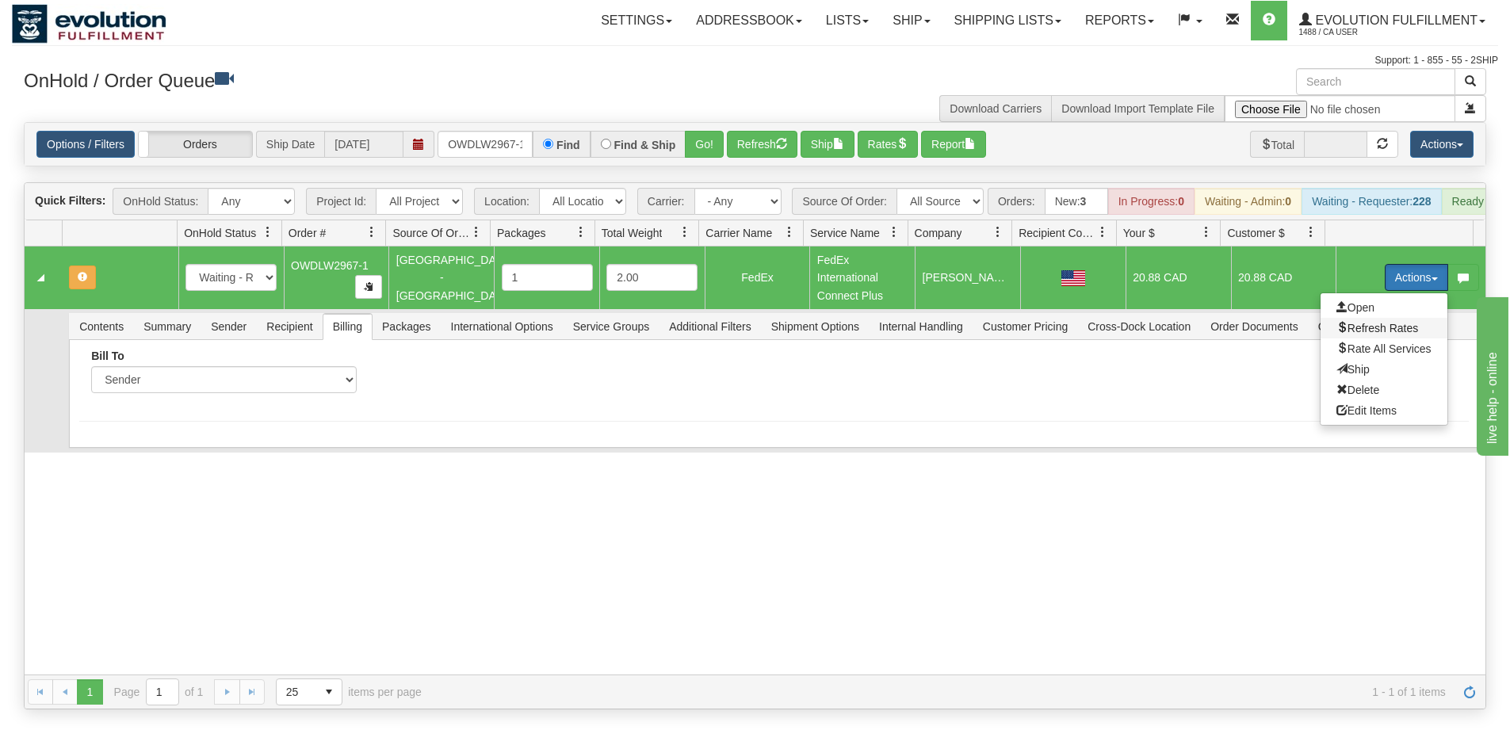
click at [1367, 334] on span "Refresh Rates" at bounding box center [1377, 328] width 82 height 13
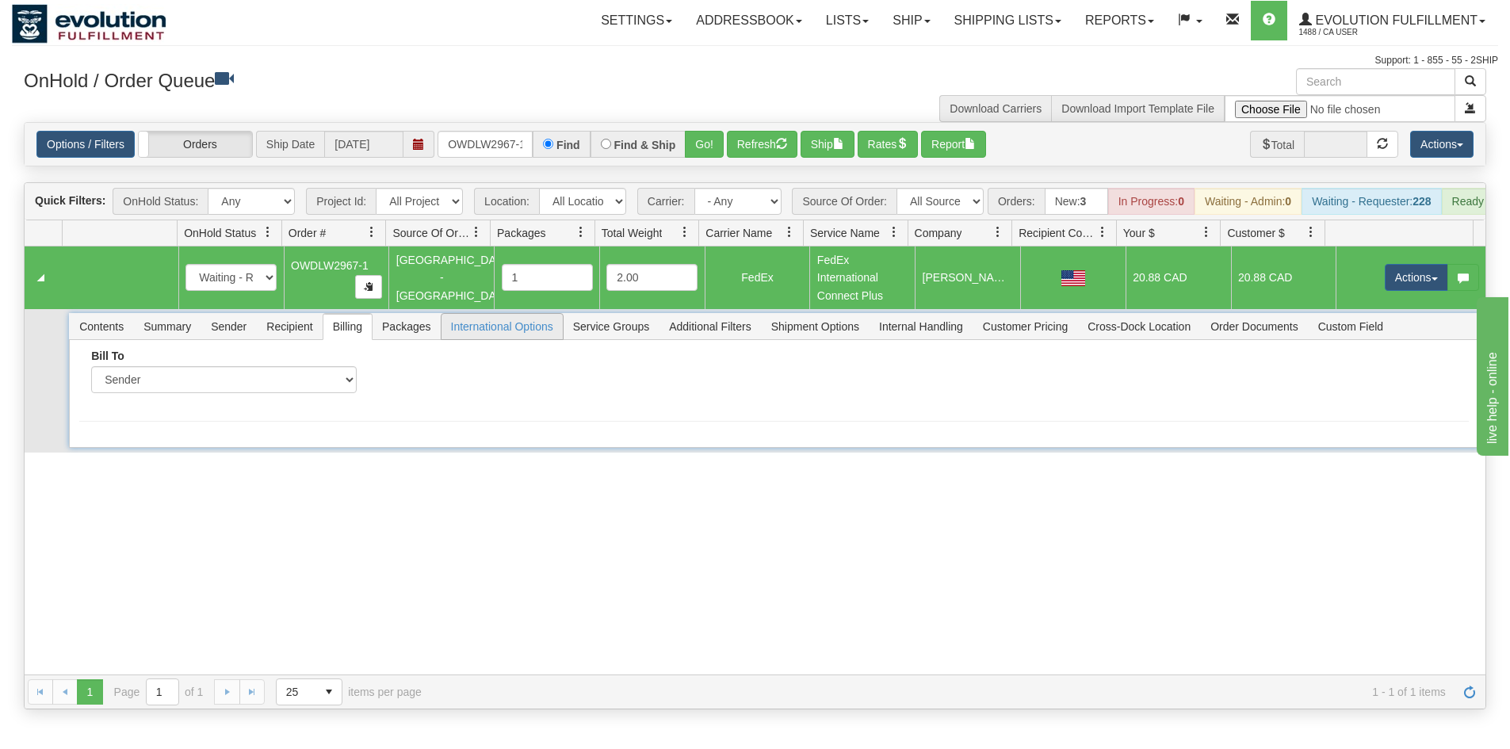
click at [469, 336] on span "International Options" at bounding box center [501, 326] width 121 height 25
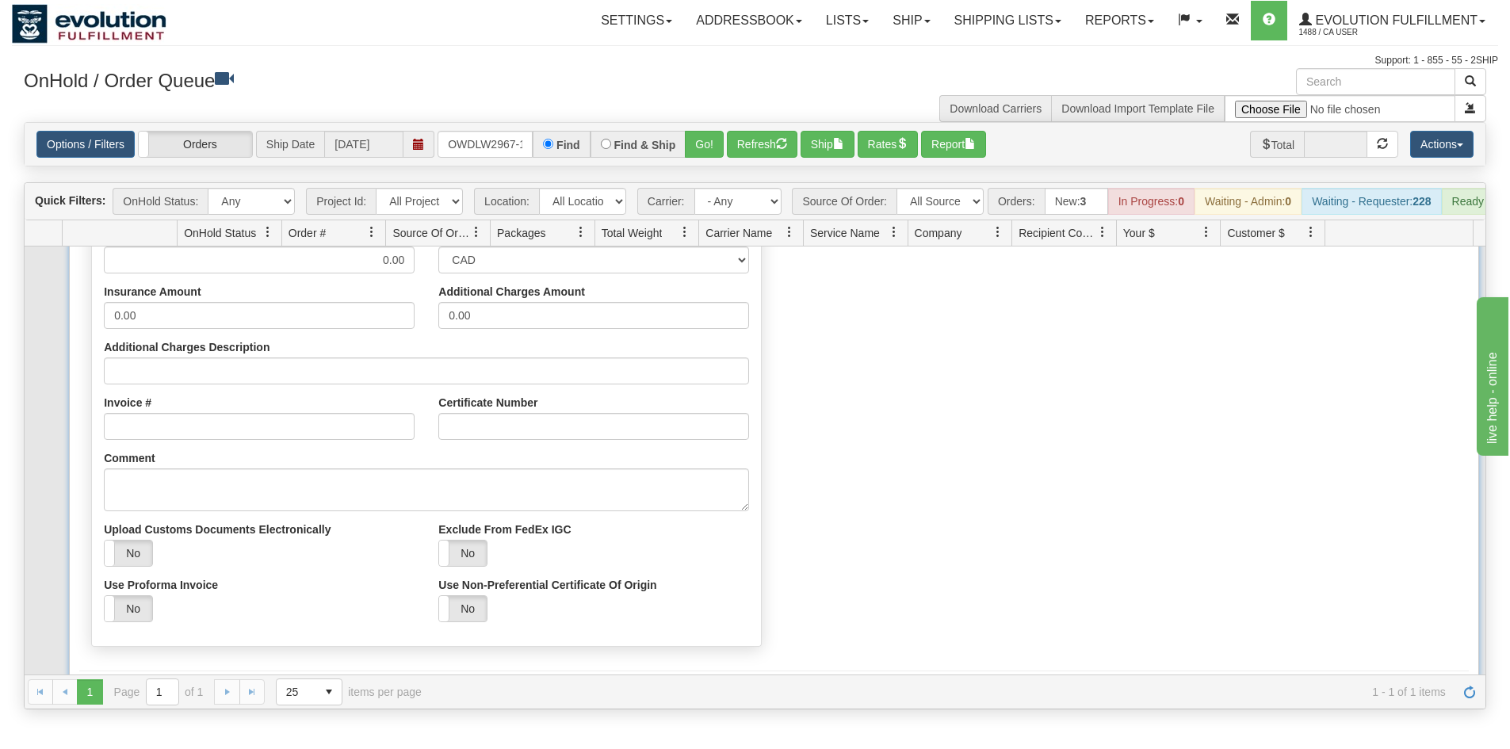
scroll to position [275, 0]
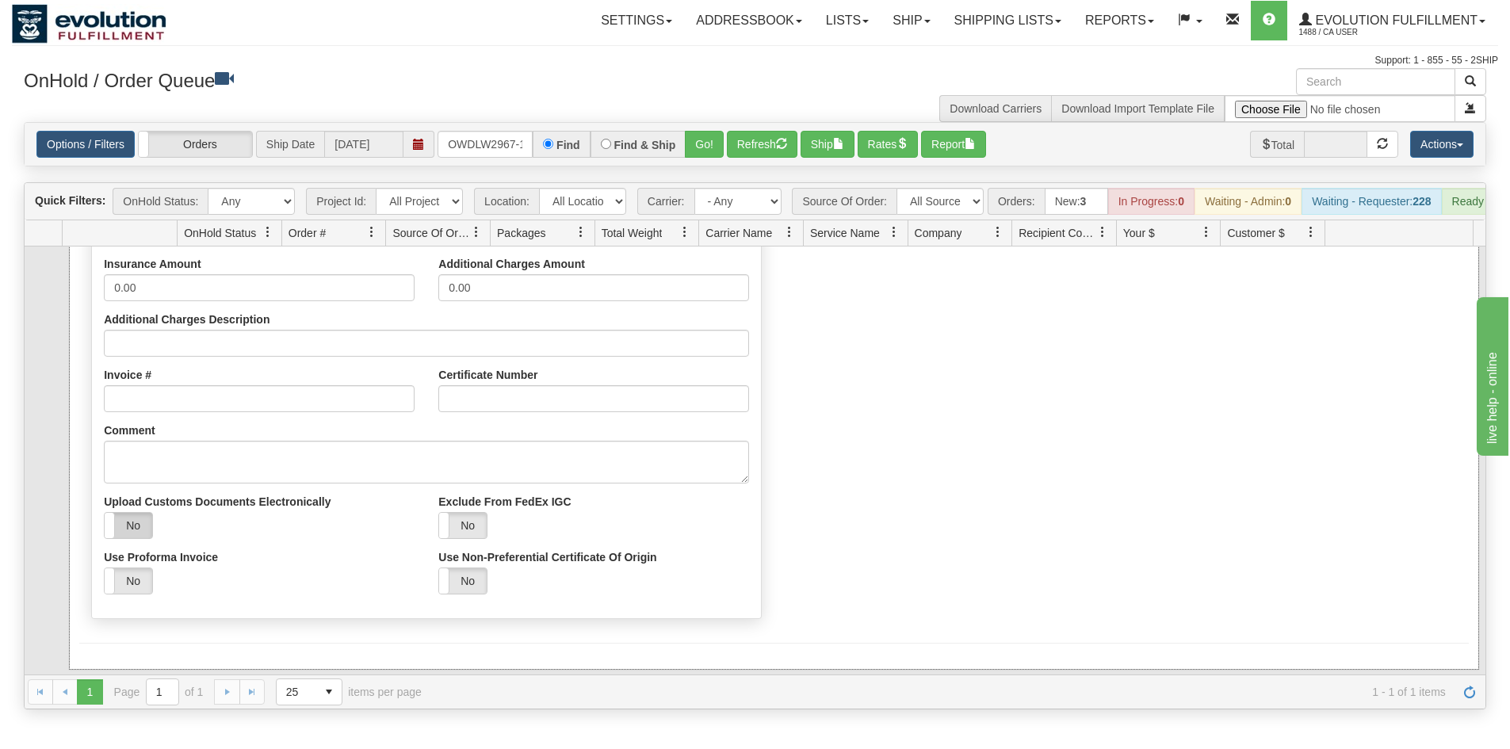
click at [150, 538] on label "No" at bounding box center [129, 525] width 48 height 25
click at [92, 680] on button "Save" at bounding box center [102, 672] width 46 height 27
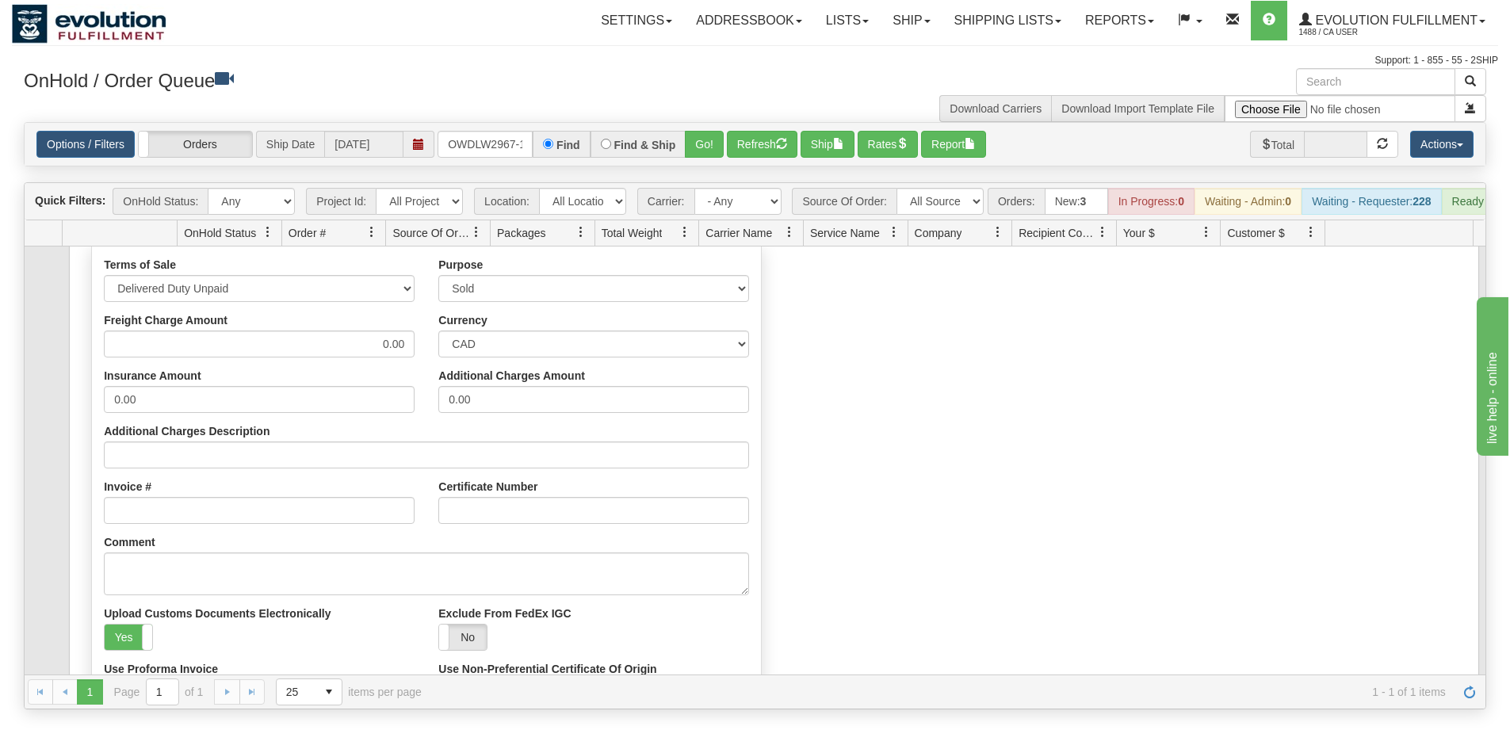
scroll to position [0, 0]
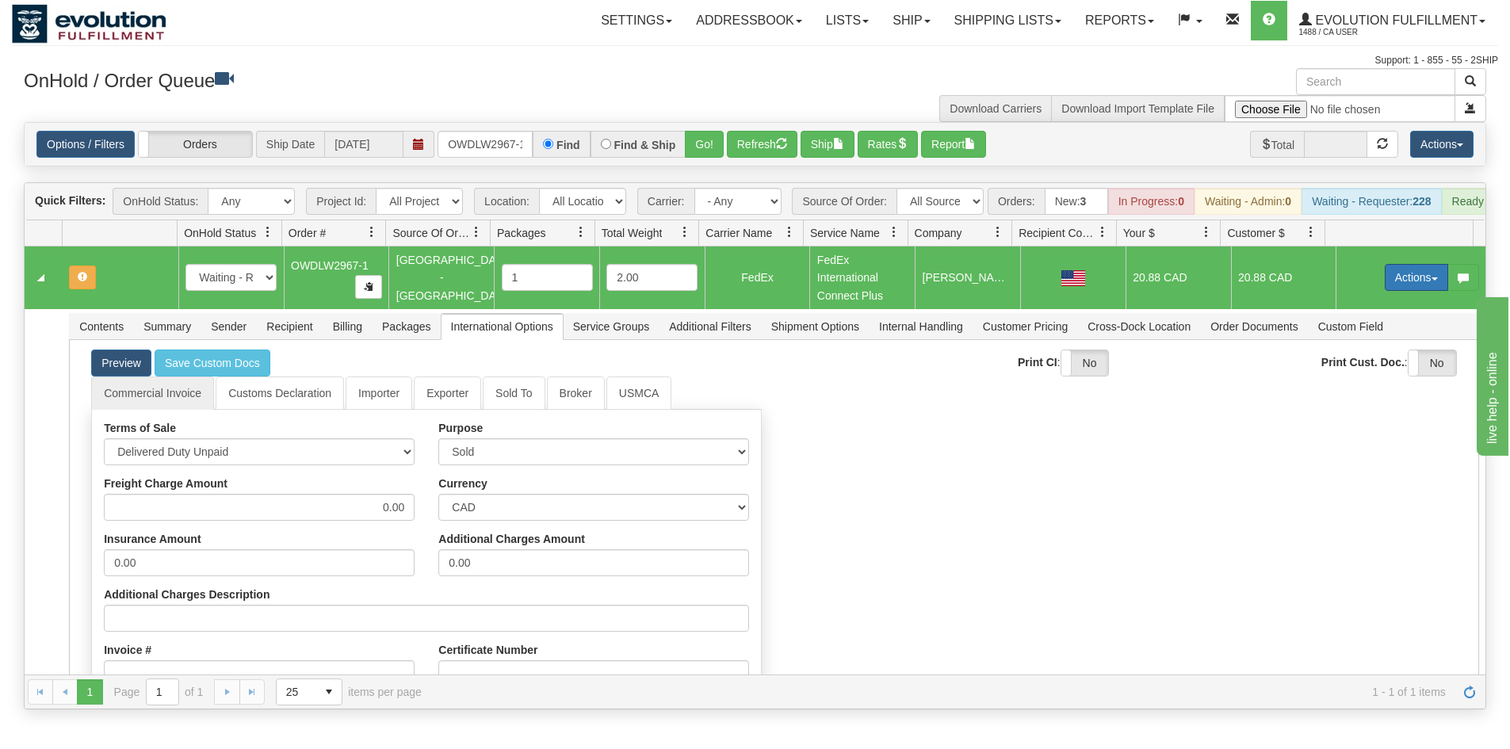
click at [1426, 286] on button "Actions" at bounding box center [1415, 277] width 63 height 27
click at [1368, 334] on span "Refresh Rates" at bounding box center [1377, 328] width 82 height 13
click at [1399, 291] on button "Actions" at bounding box center [1415, 277] width 63 height 27
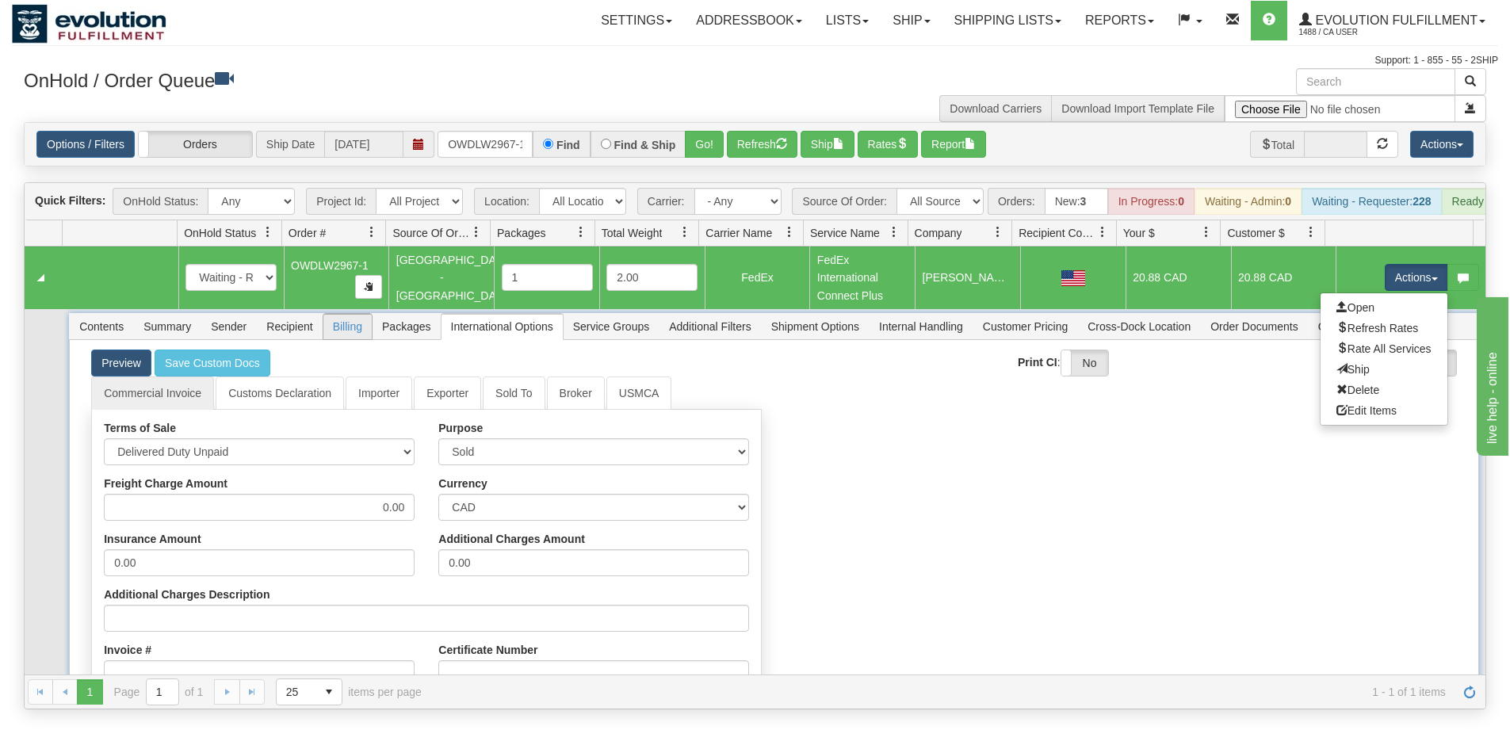
click at [330, 334] on span "Billing" at bounding box center [347, 326] width 48 height 25
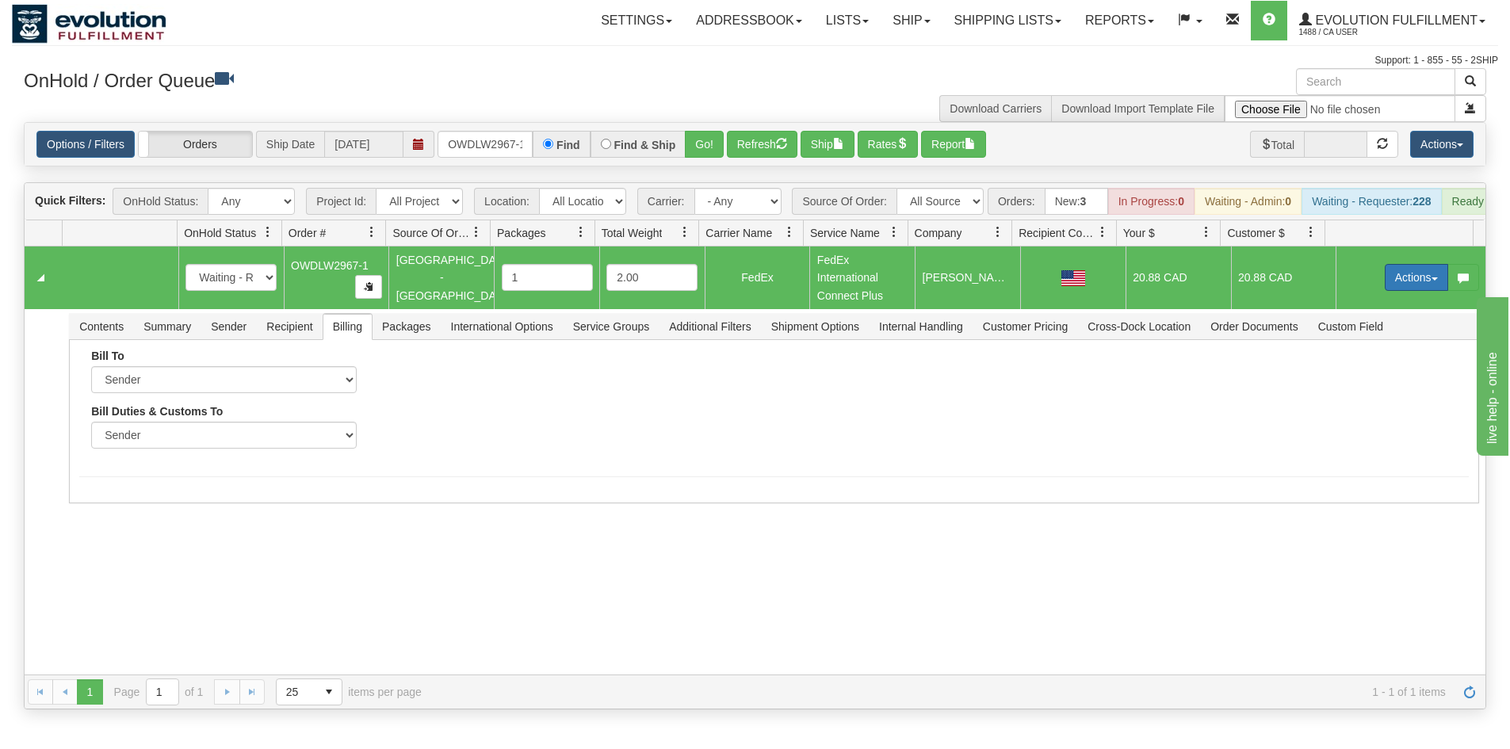
click at [1401, 289] on button "Actions" at bounding box center [1415, 277] width 63 height 27
click at [1336, 376] on span "Ship" at bounding box center [1352, 369] width 33 height 13
click at [1236, 460] on div "Bill To Sender Recipient Third Party Collect Account Country" at bounding box center [773, 404] width 1388 height 111
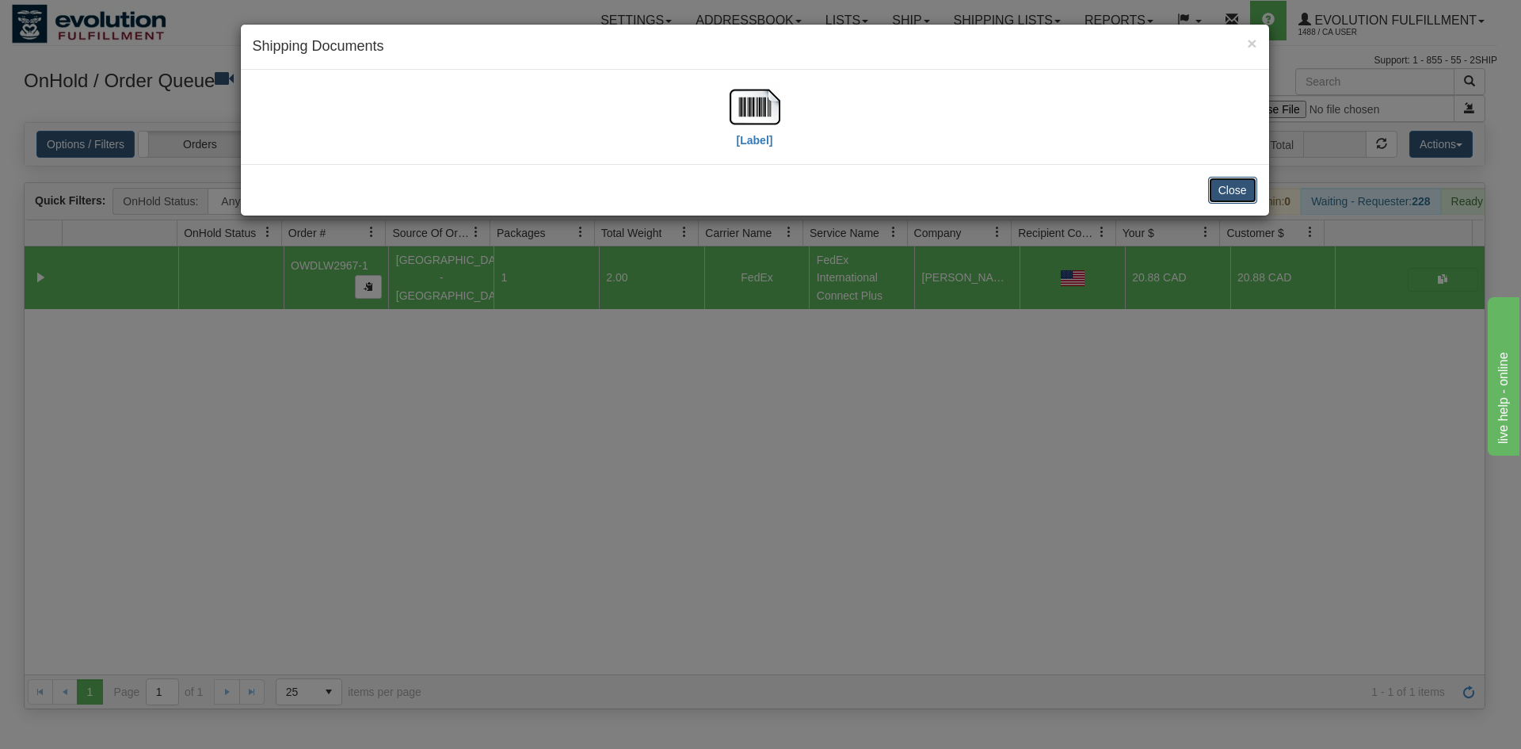
click at [1234, 198] on button "Close" at bounding box center [1232, 190] width 49 height 27
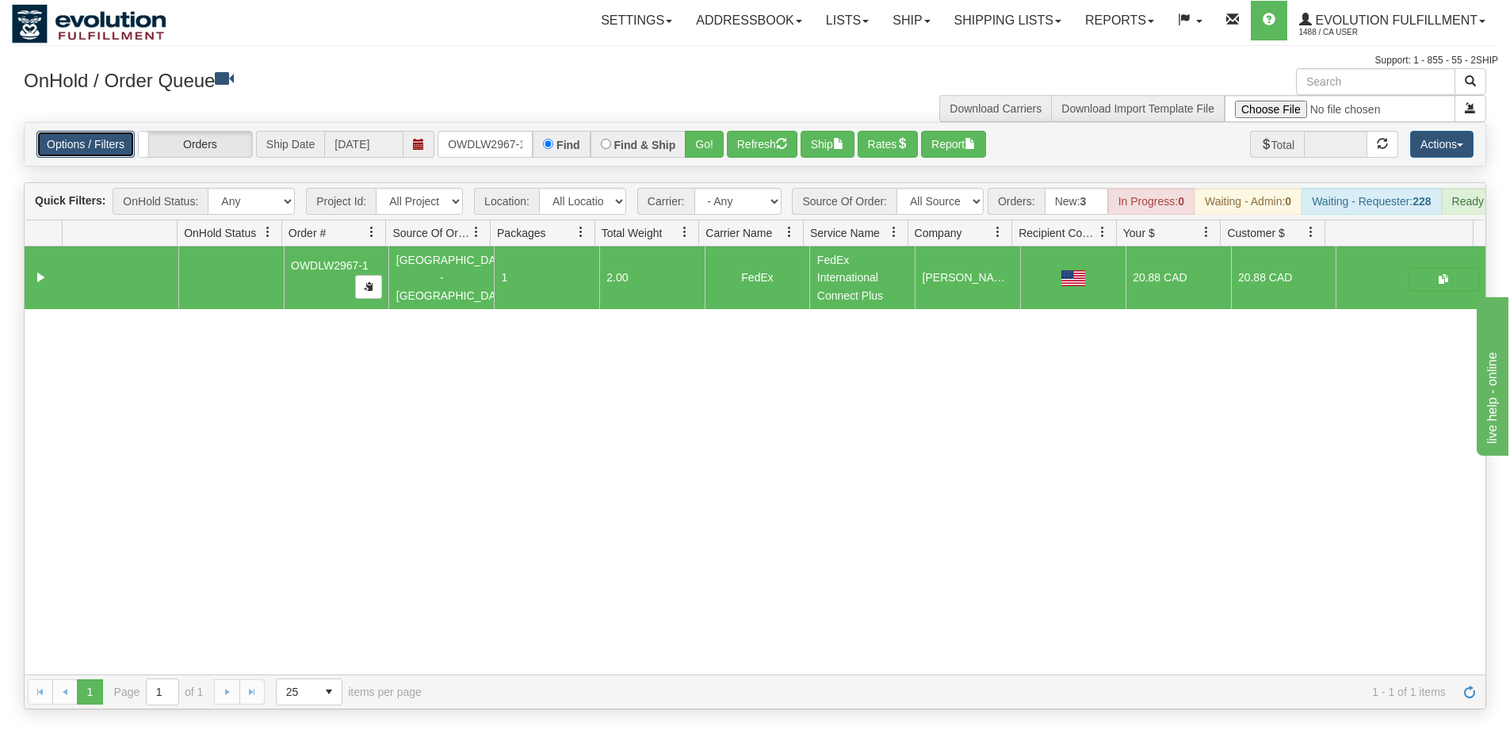
click at [104, 150] on link "Options / Filters" at bounding box center [85, 144] width 98 height 27
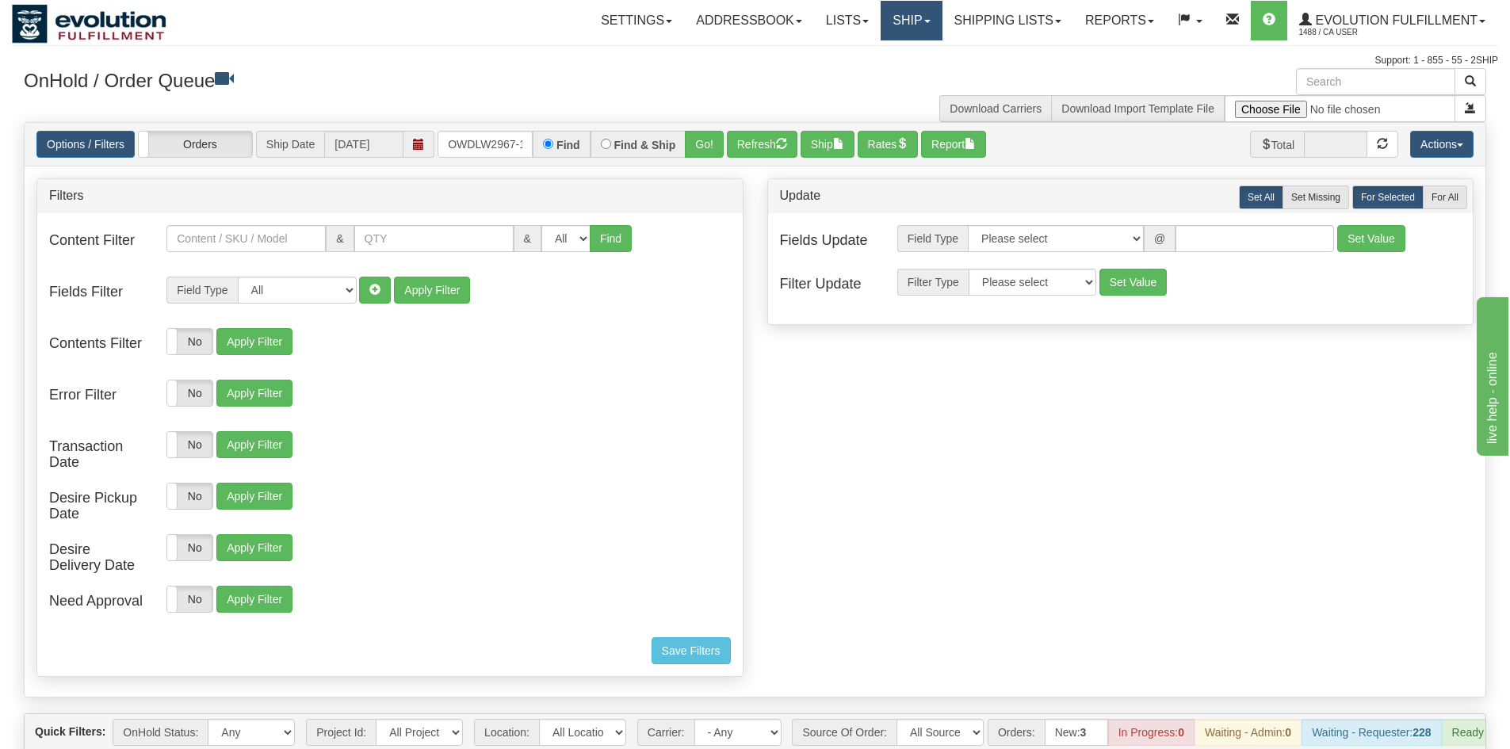
click at [907, 29] on link "Ship" at bounding box center [910, 21] width 61 height 40
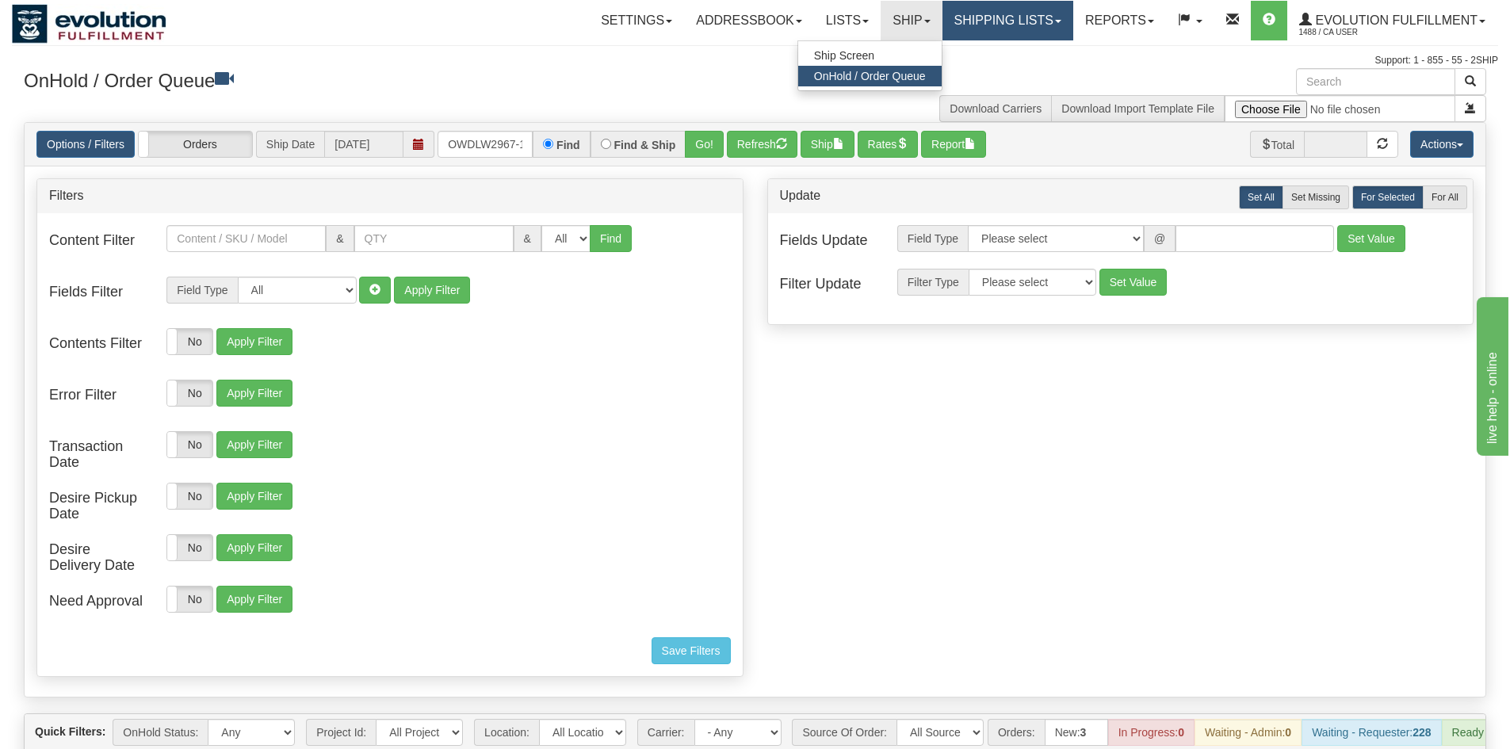
click at [1014, 25] on link "Shipping lists" at bounding box center [1007, 21] width 131 height 40
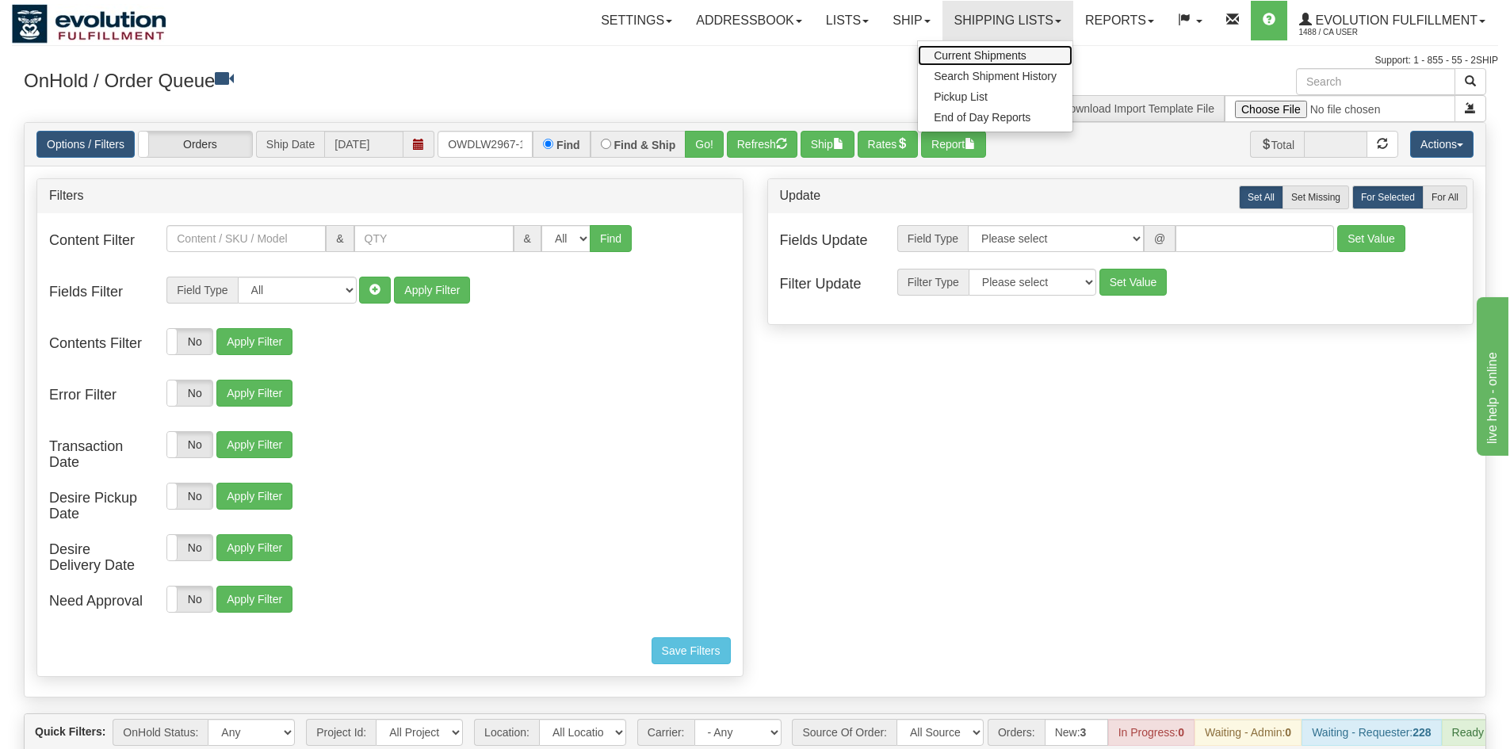
click at [1009, 56] on span "Current Shipments" at bounding box center [980, 55] width 93 height 13
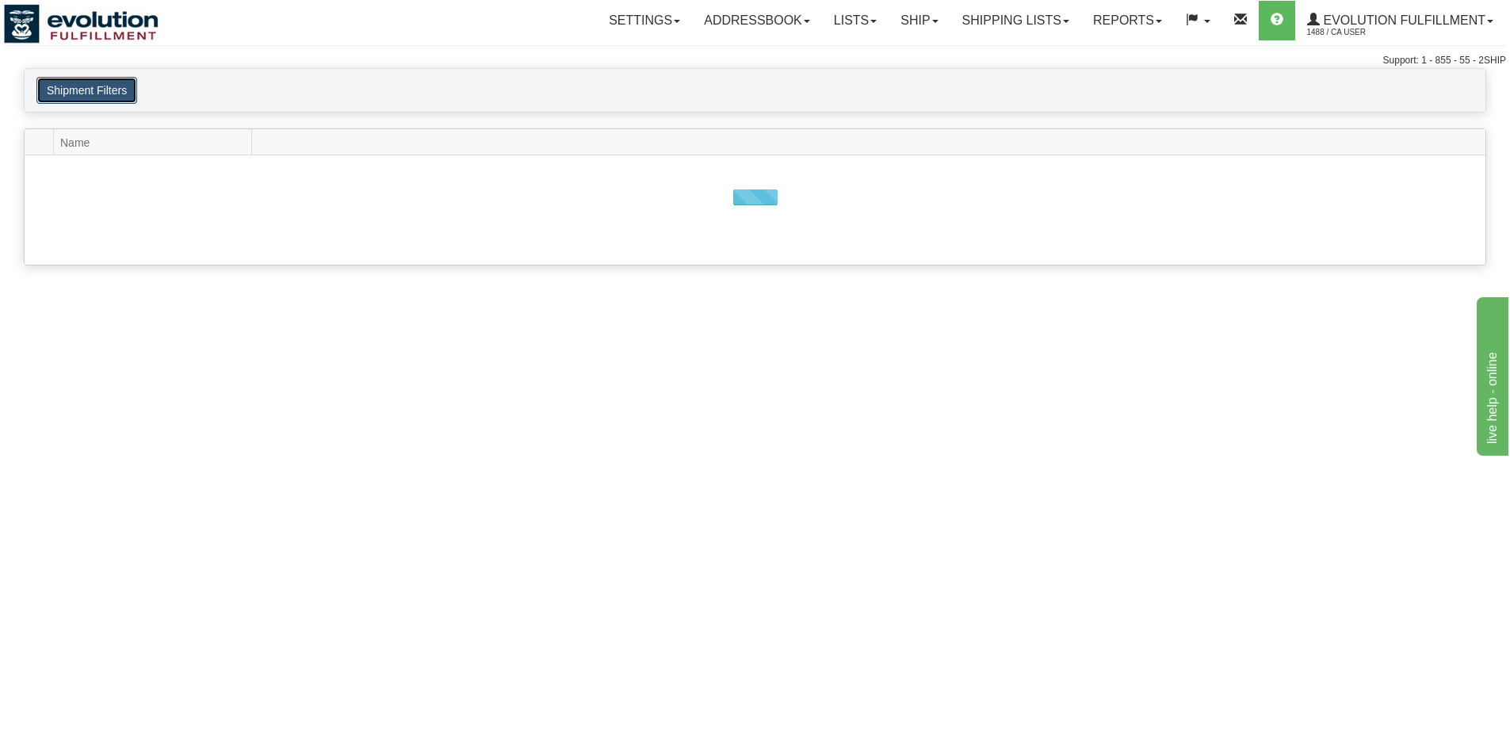
click at [105, 95] on button "Shipment Filters" at bounding box center [86, 90] width 101 height 27
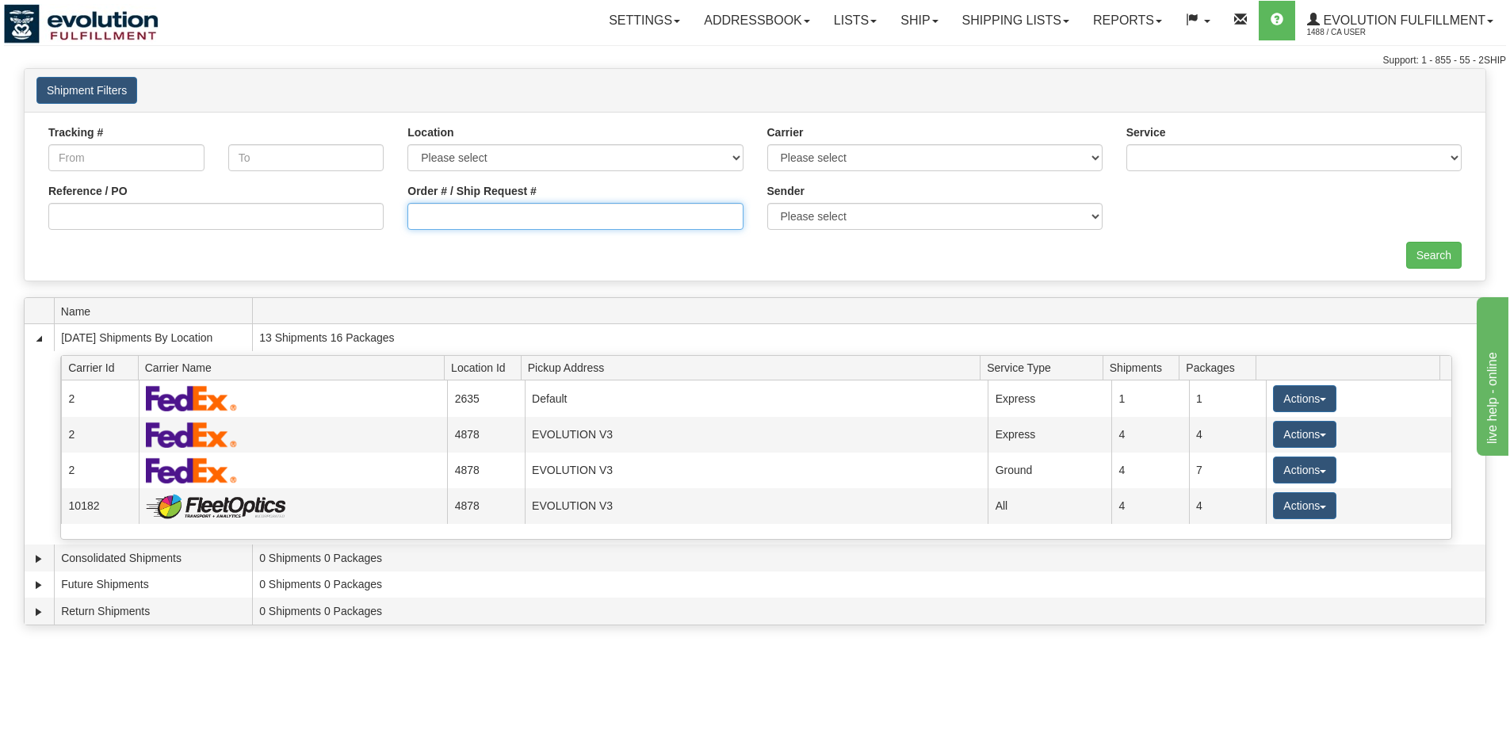
click at [479, 230] on input "Order # / Ship Request #" at bounding box center [574, 216] width 335 height 27
type input "2967"
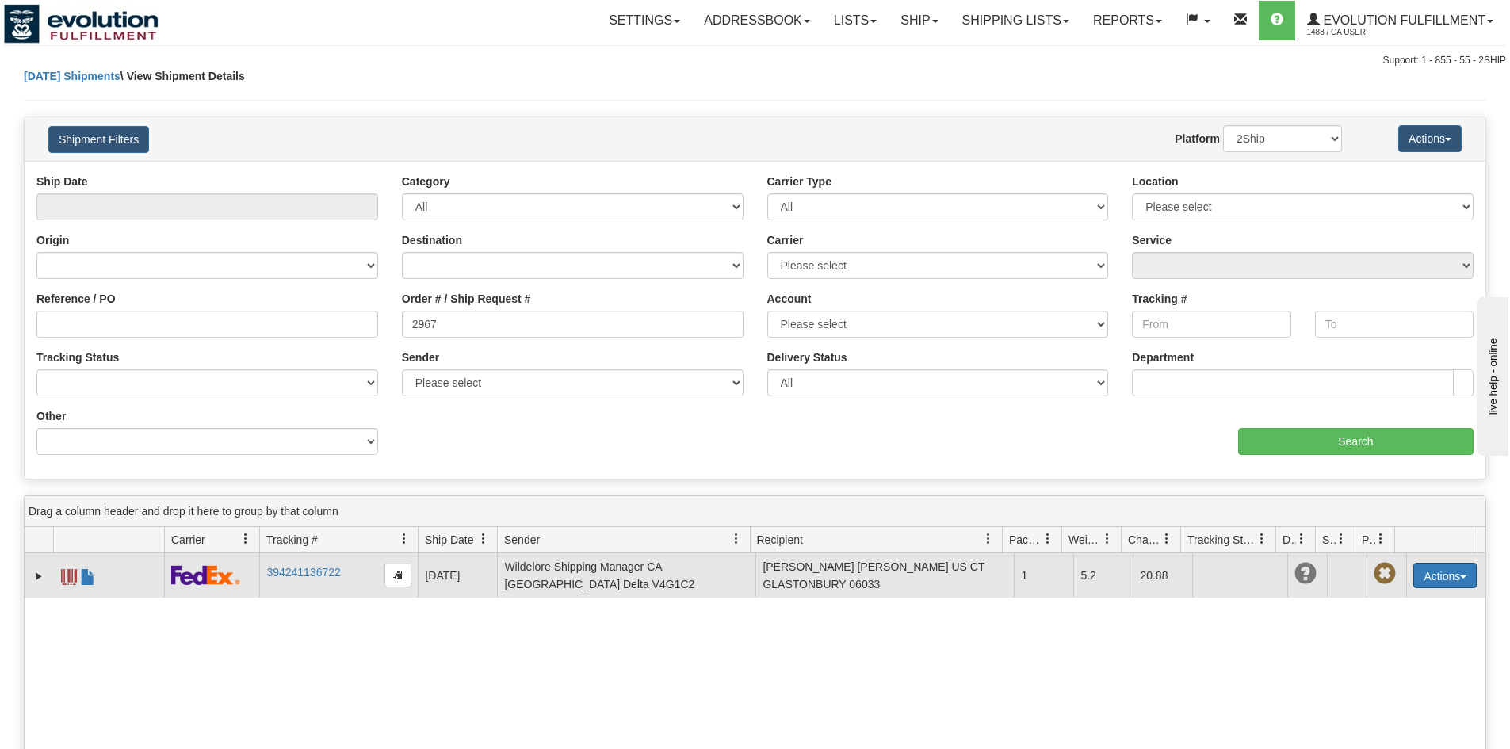
click at [1424, 586] on button "Actions" at bounding box center [1444, 575] width 63 height 25
click at [1379, 664] on link "Delete" at bounding box center [1394, 666] width 164 height 21
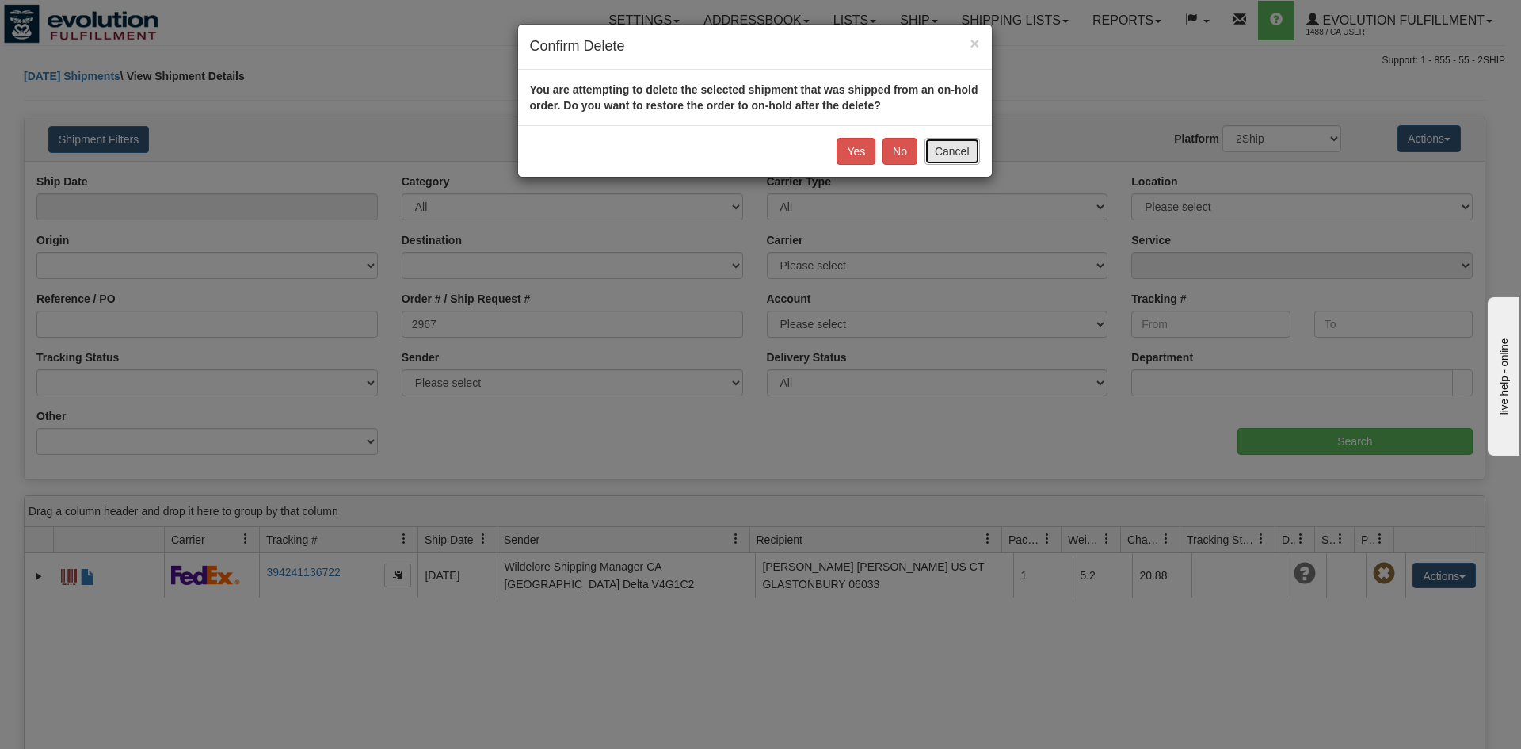
click at [972, 161] on button "Cancel" at bounding box center [952, 151] width 55 height 27
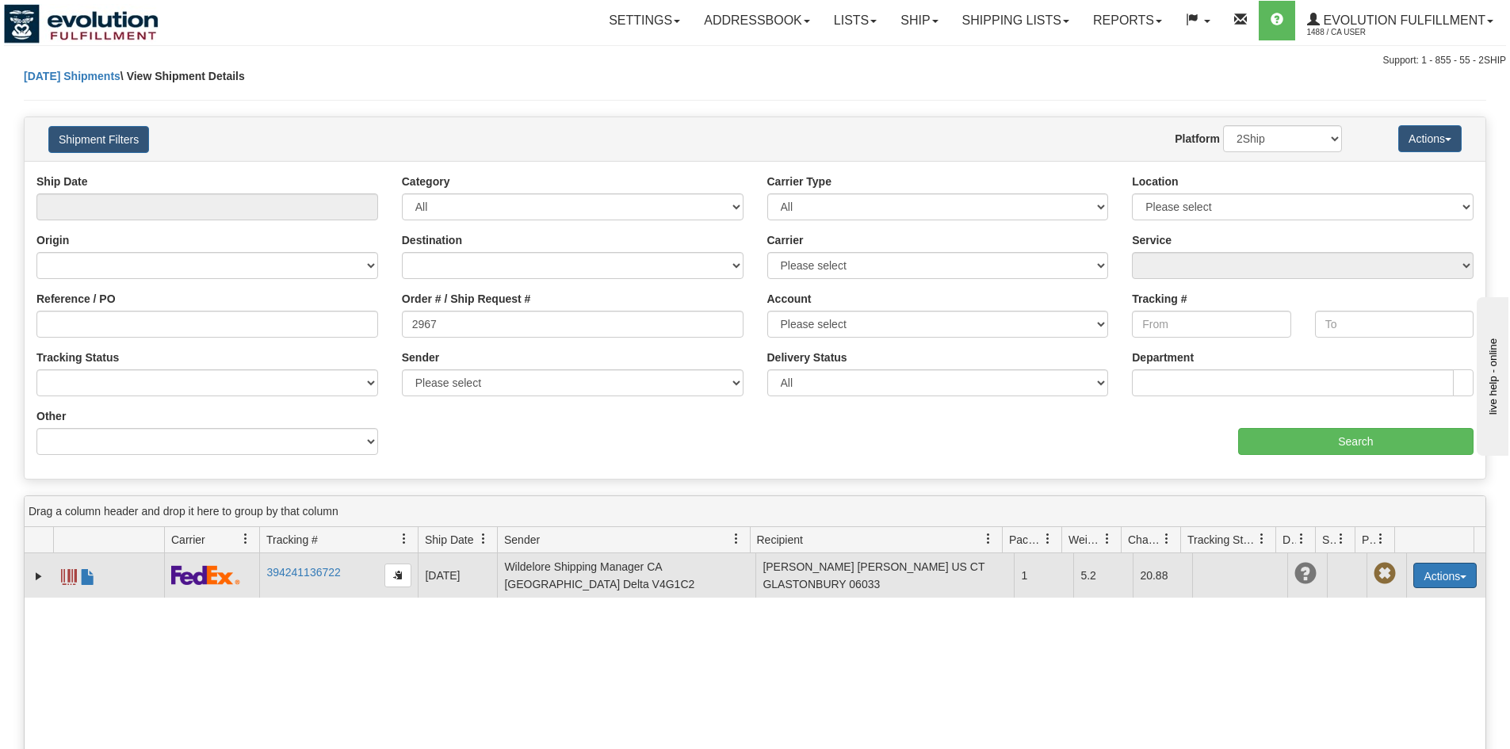
click at [1437, 578] on button "Actions" at bounding box center [1444, 575] width 63 height 25
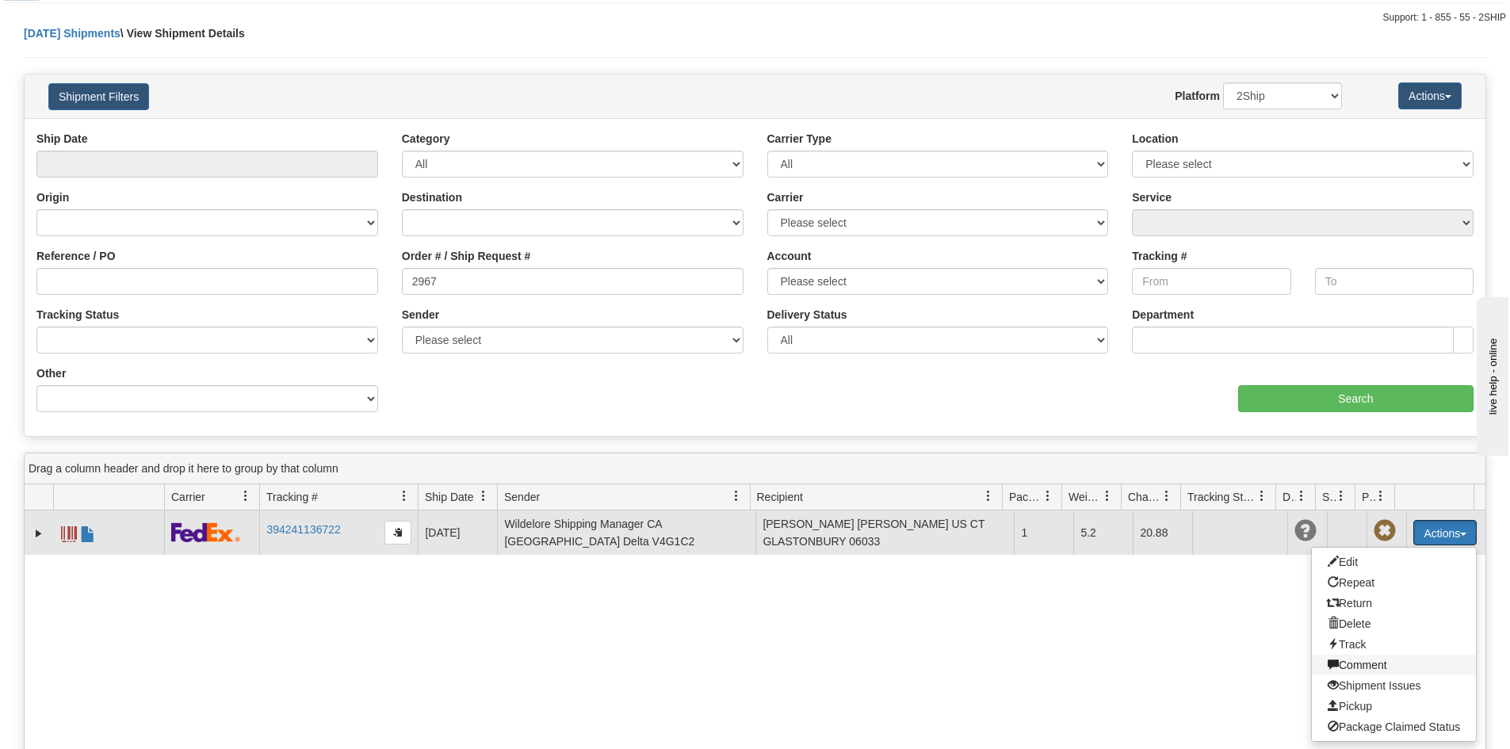
scroll to position [79, 0]
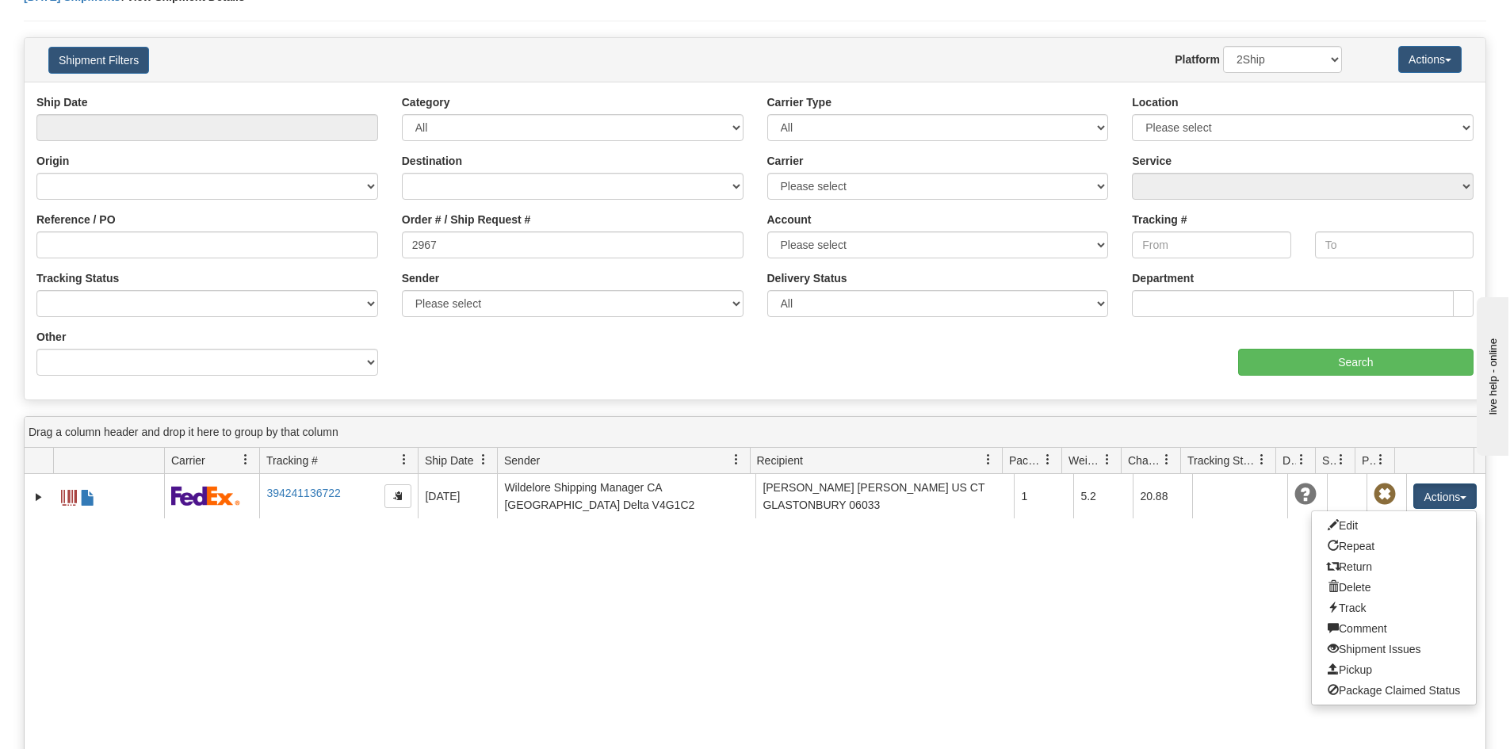
click at [1136, 643] on div "31736910 1488 394241136722 10/14/2025 10/14/2025 11:36:28 AM Wildelore Shipping…" at bounding box center [755, 692] width 1460 height 437
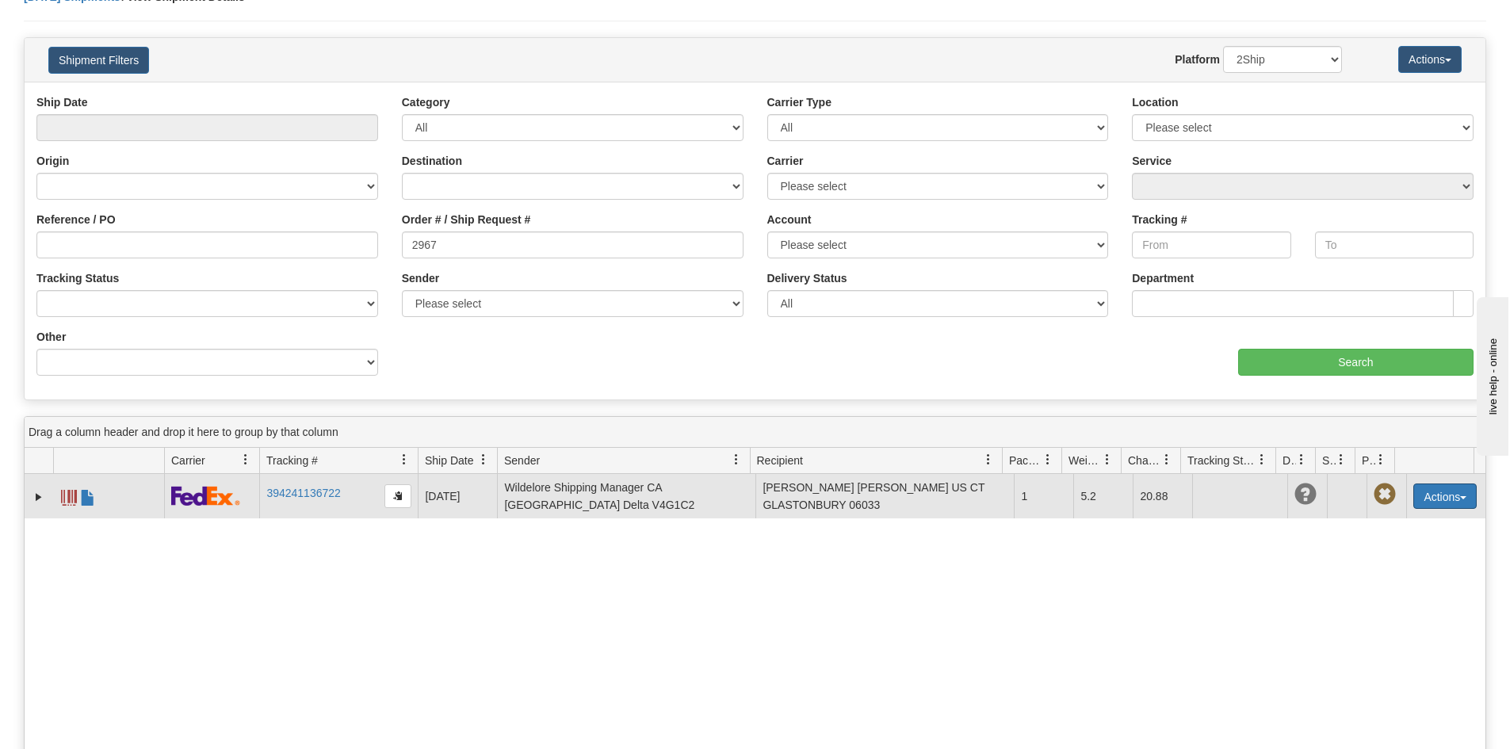
click at [1441, 498] on button "Actions" at bounding box center [1444, 495] width 63 height 25
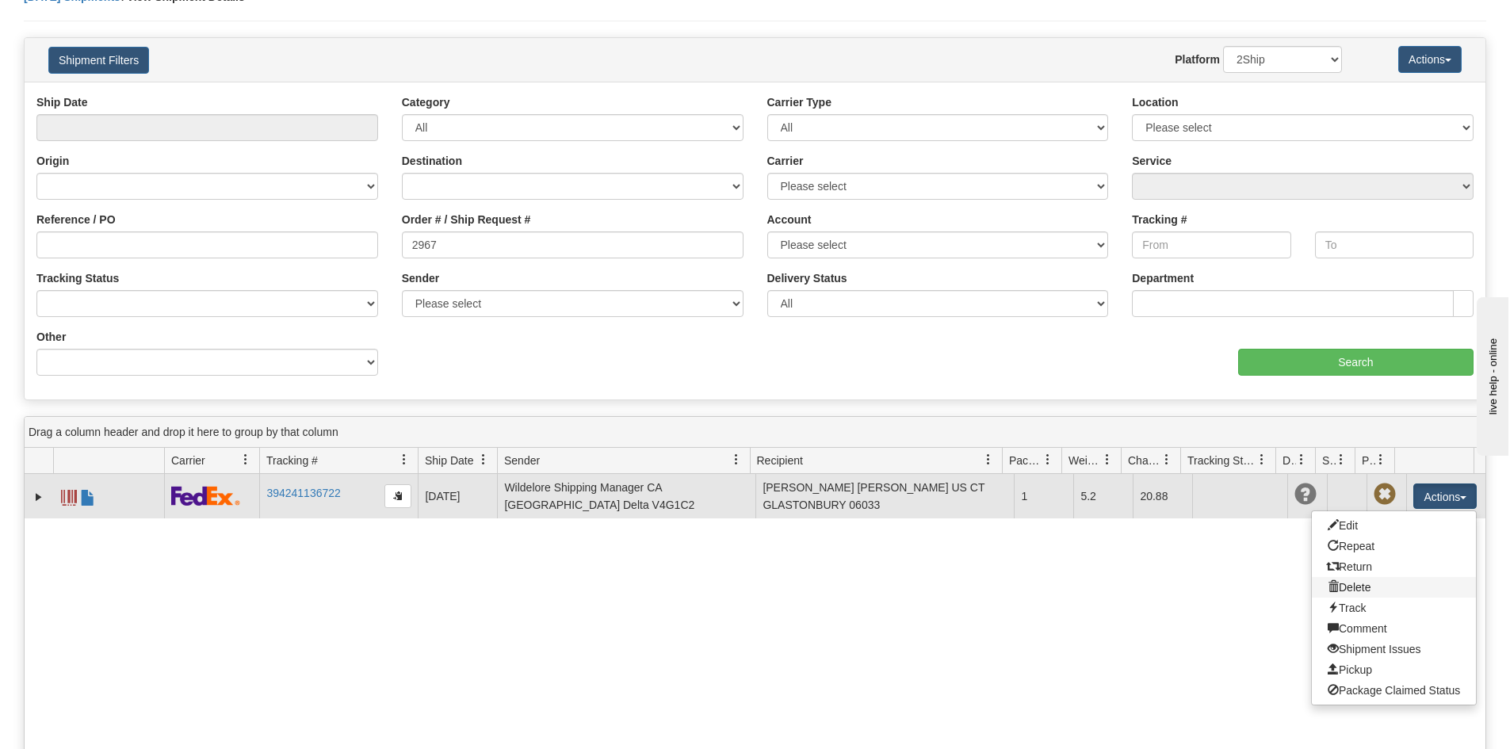
click at [1354, 588] on link "Delete" at bounding box center [1394, 587] width 164 height 21
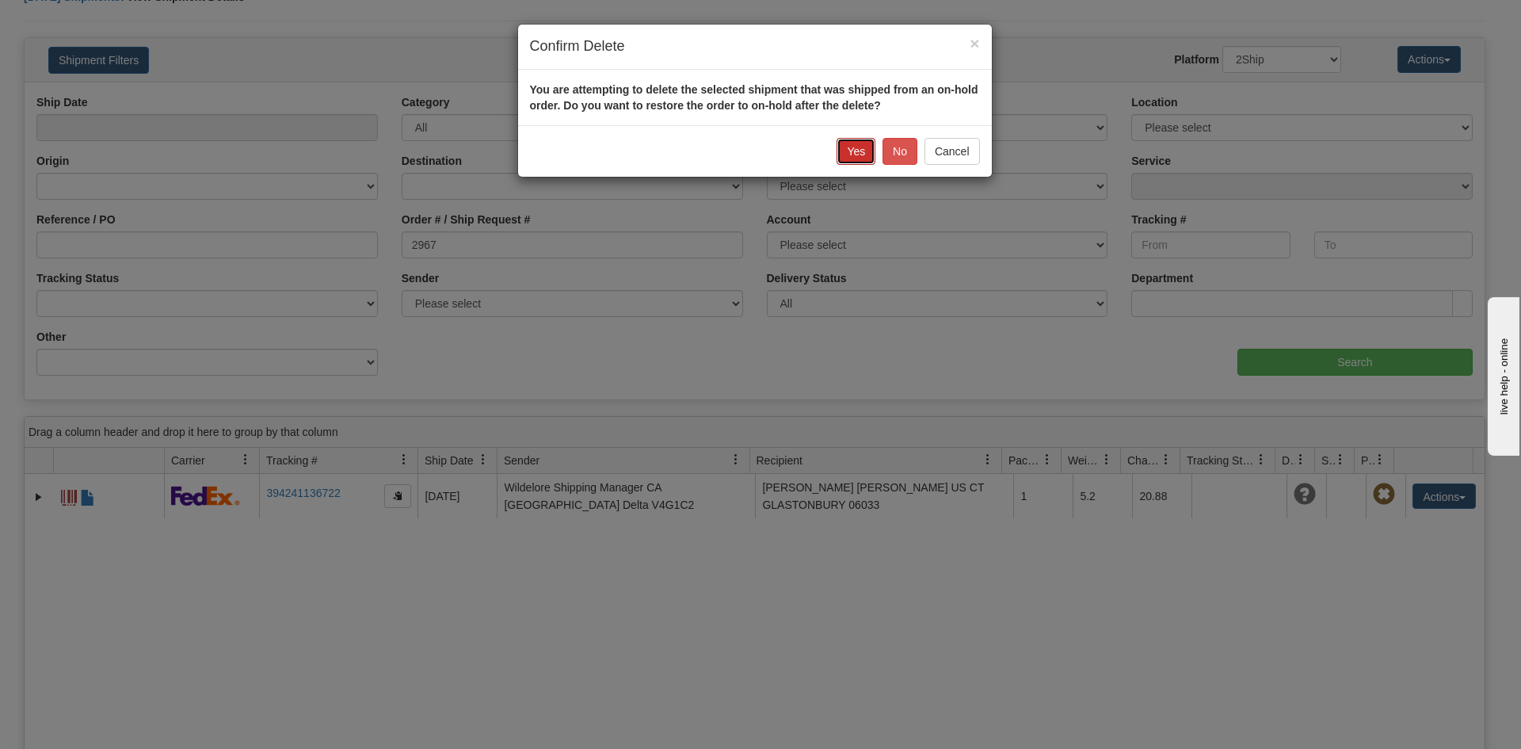
click at [848, 152] on button "Yes" at bounding box center [856, 151] width 39 height 27
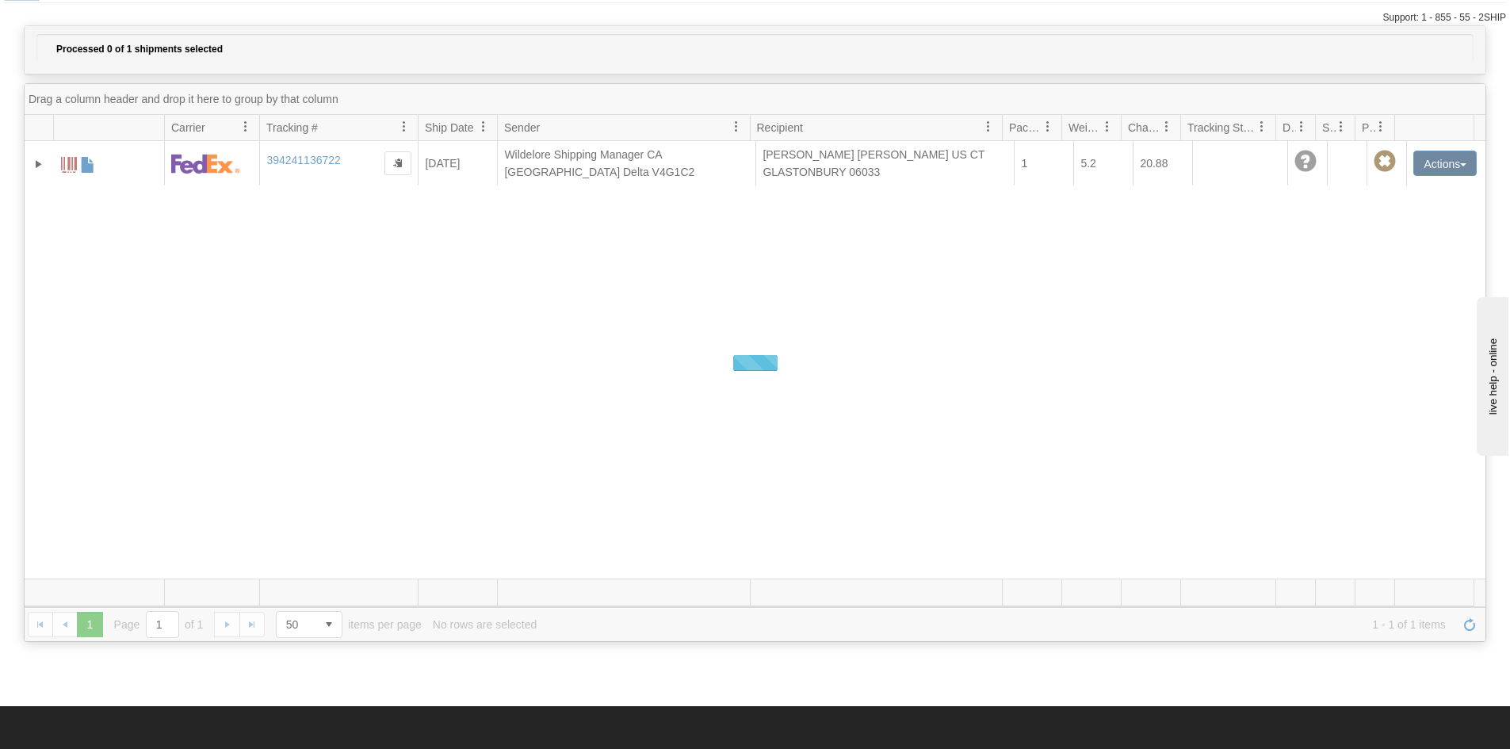
scroll to position [0, 0]
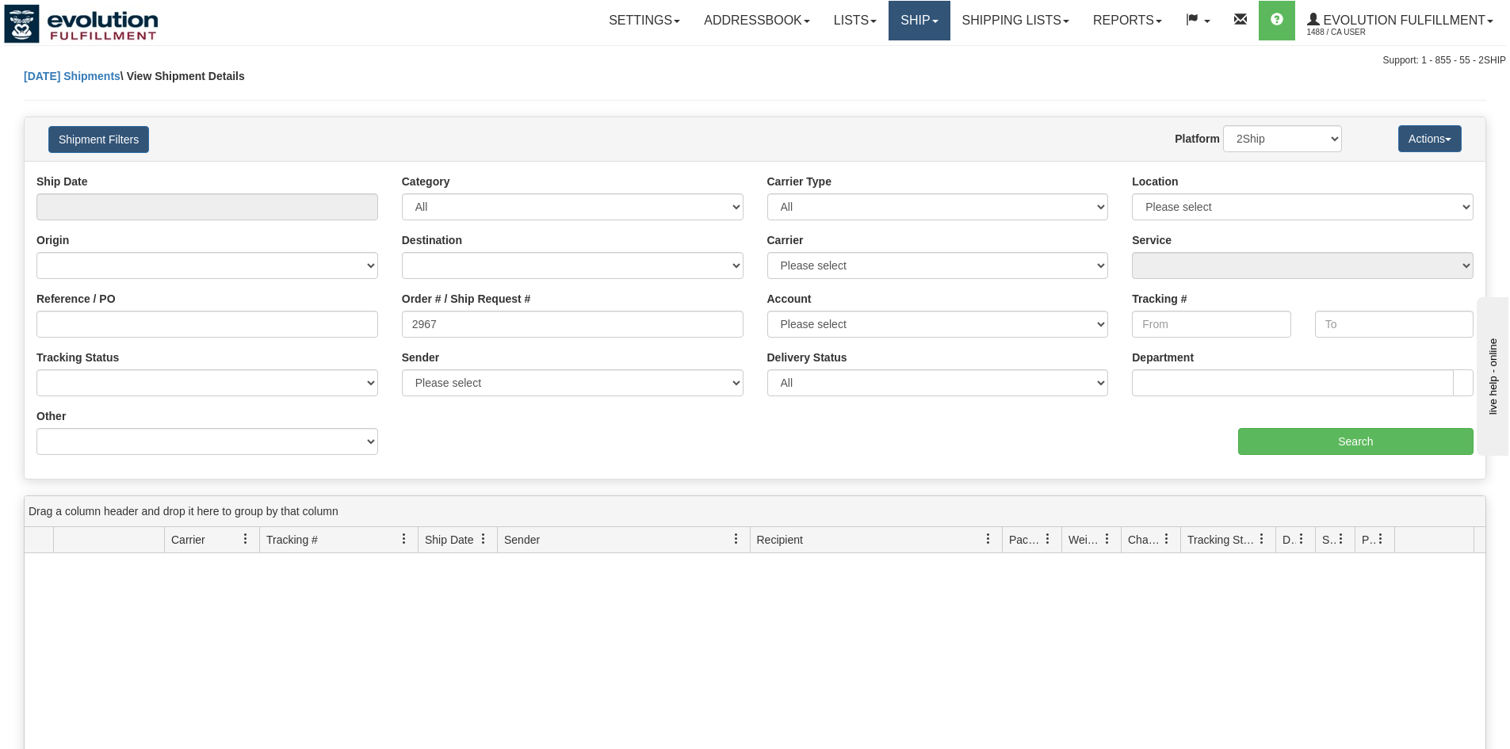
click at [912, 26] on link "Ship" at bounding box center [918, 21] width 61 height 40
click at [898, 79] on span "OnHold / Order Queue" at bounding box center [878, 76] width 112 height 13
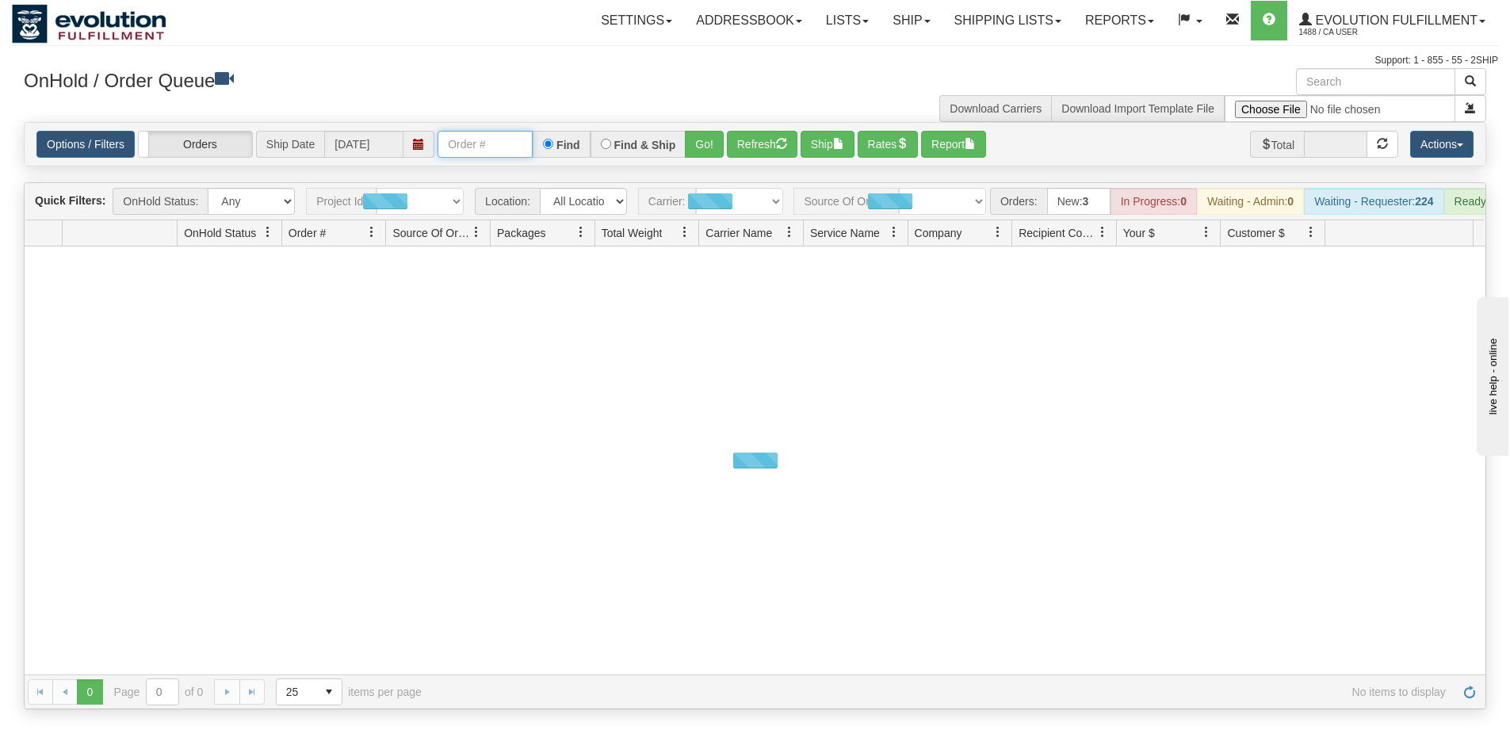
click at [480, 140] on input "text" at bounding box center [484, 144] width 95 height 27
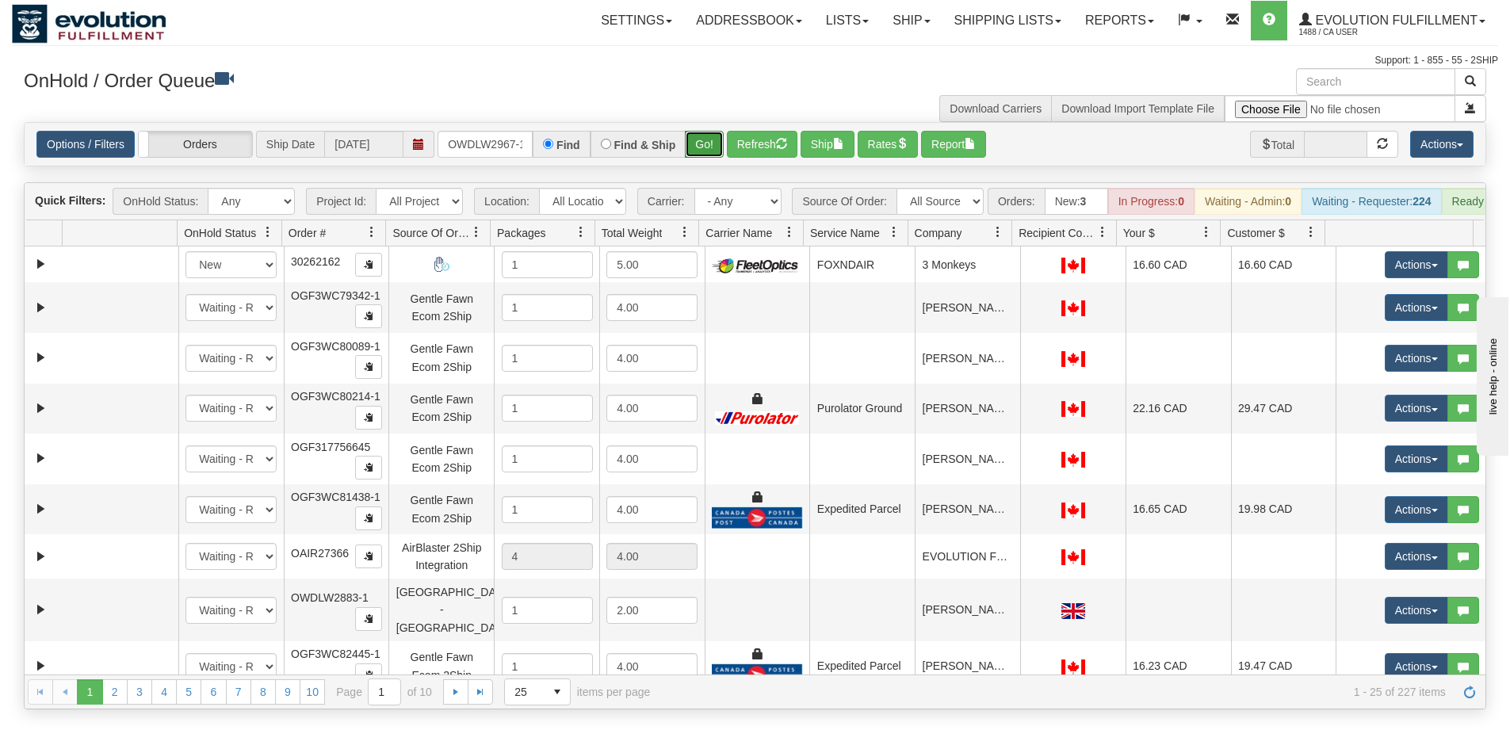
click at [712, 143] on button "Go!" at bounding box center [704, 144] width 39 height 27
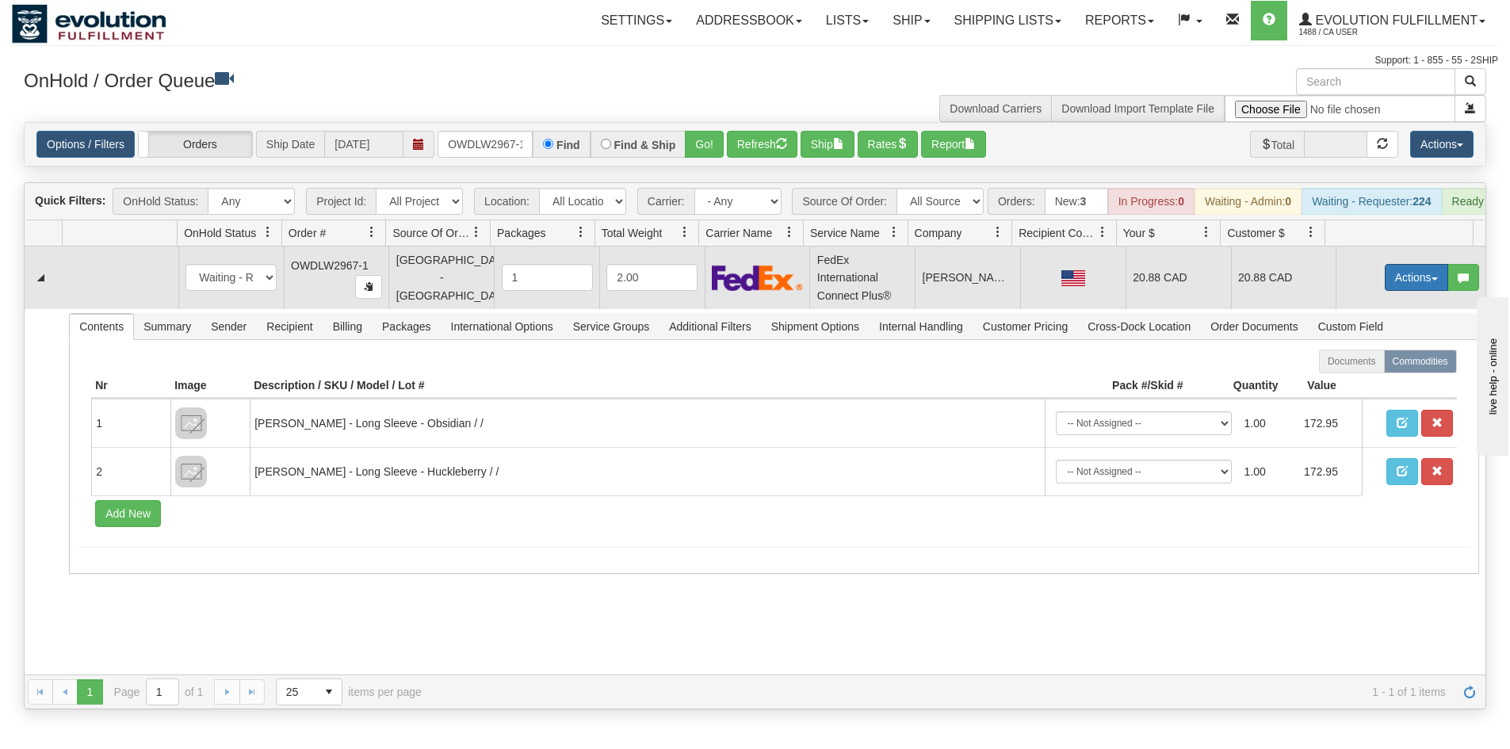
click at [1384, 291] on button "Actions" at bounding box center [1415, 277] width 63 height 27
click at [1352, 355] on span "Rate All Services" at bounding box center [1383, 348] width 95 height 13
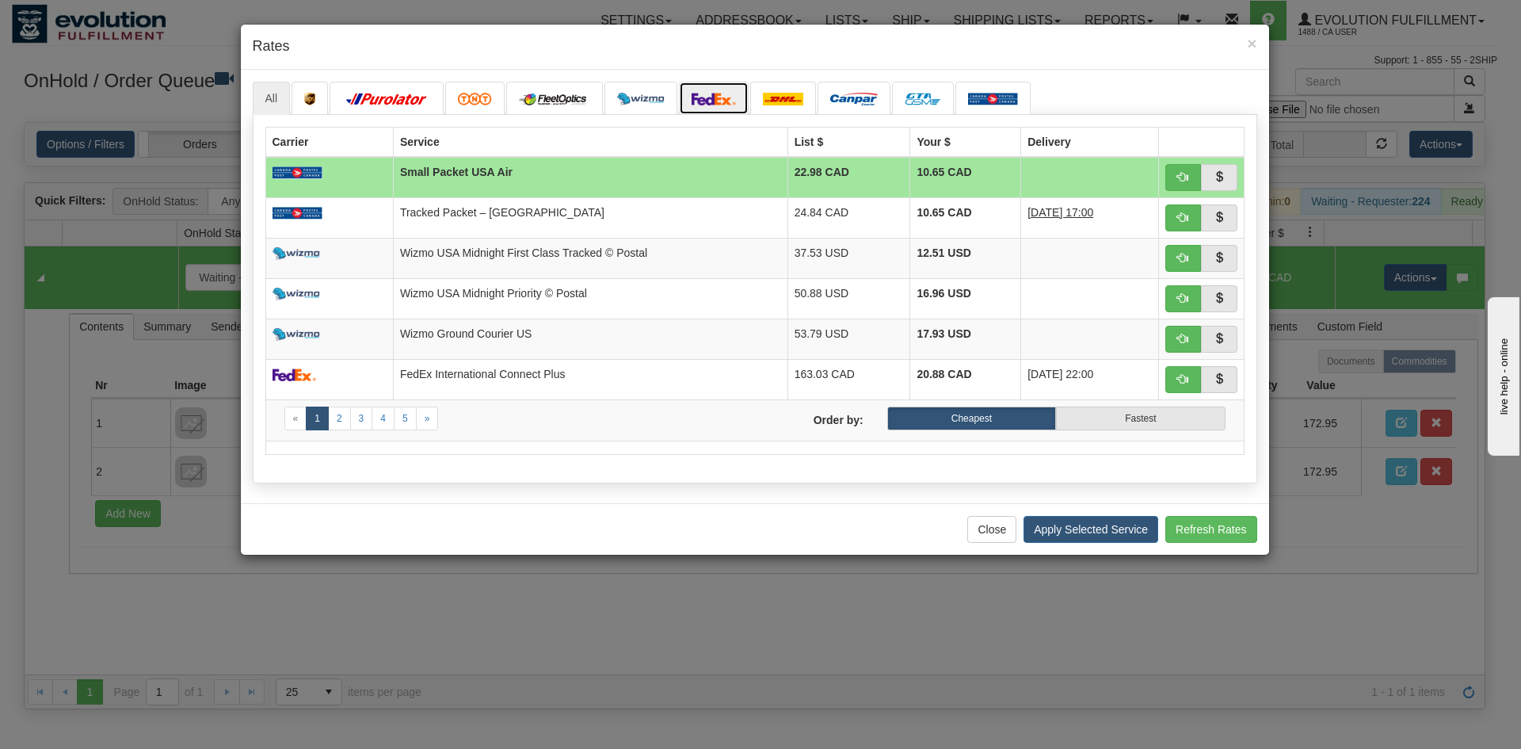
click at [707, 106] on link at bounding box center [714, 98] width 70 height 33
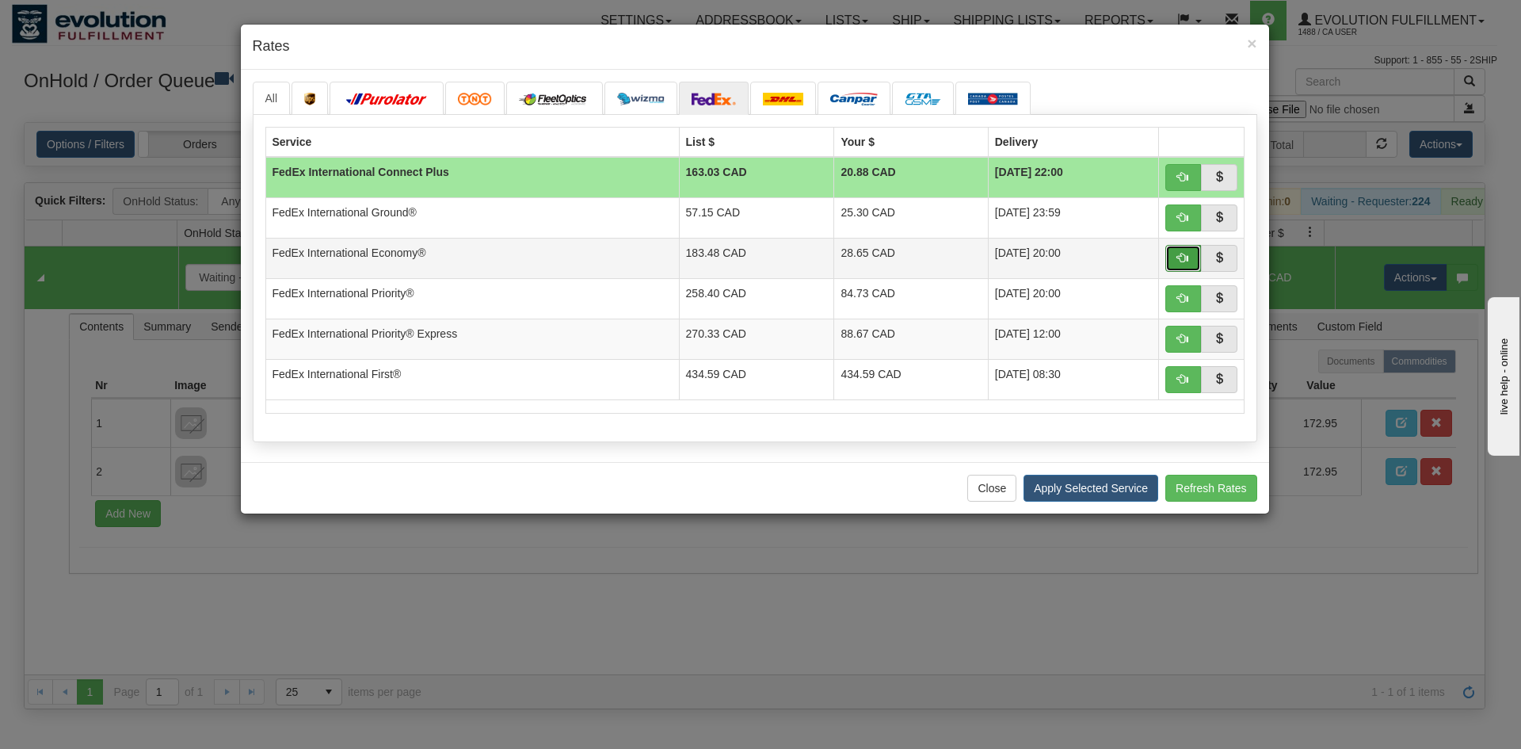
click at [1186, 262] on span "button" at bounding box center [1183, 257] width 11 height 11
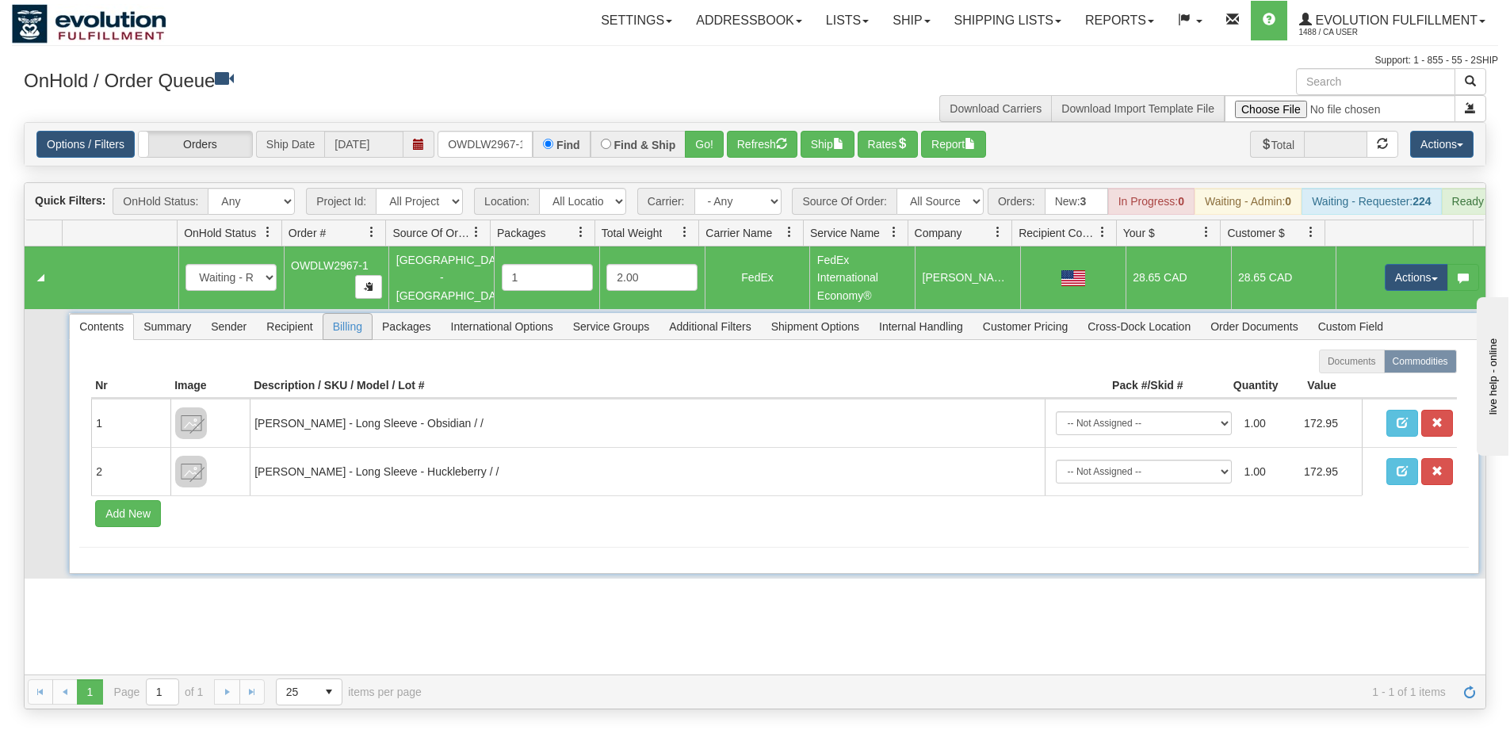
click at [336, 332] on span "Billing" at bounding box center [347, 326] width 48 height 25
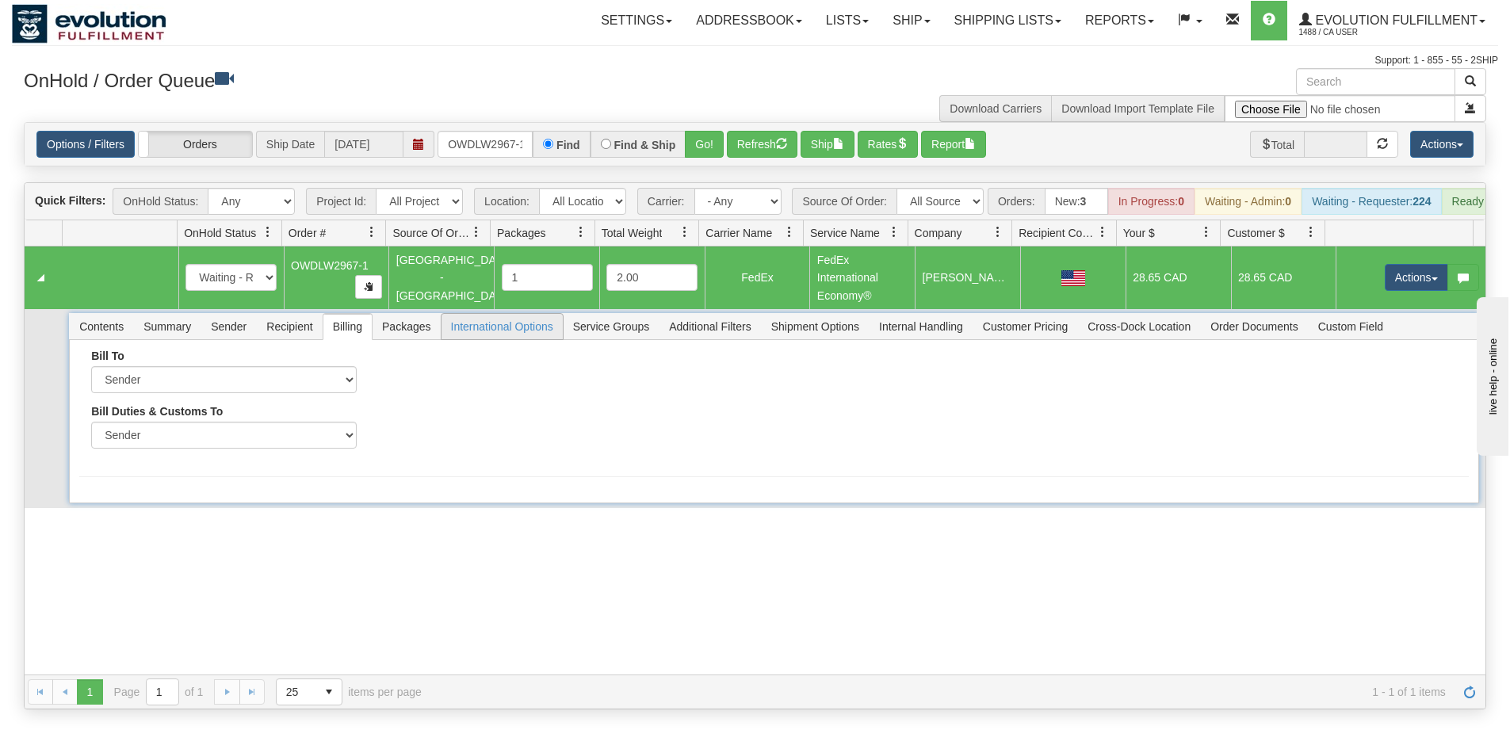
click at [507, 339] on span "International Options" at bounding box center [501, 326] width 121 height 25
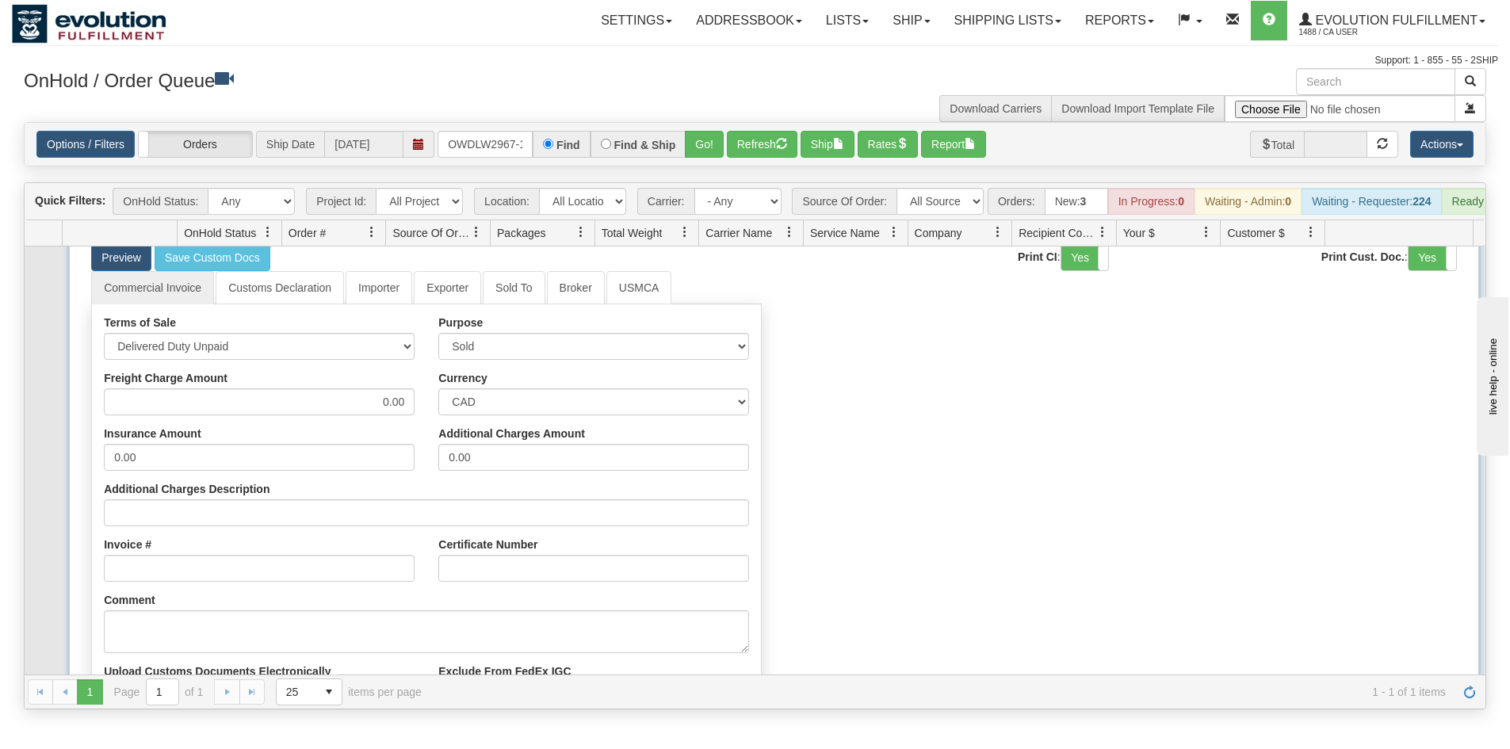
scroll to position [275, 0]
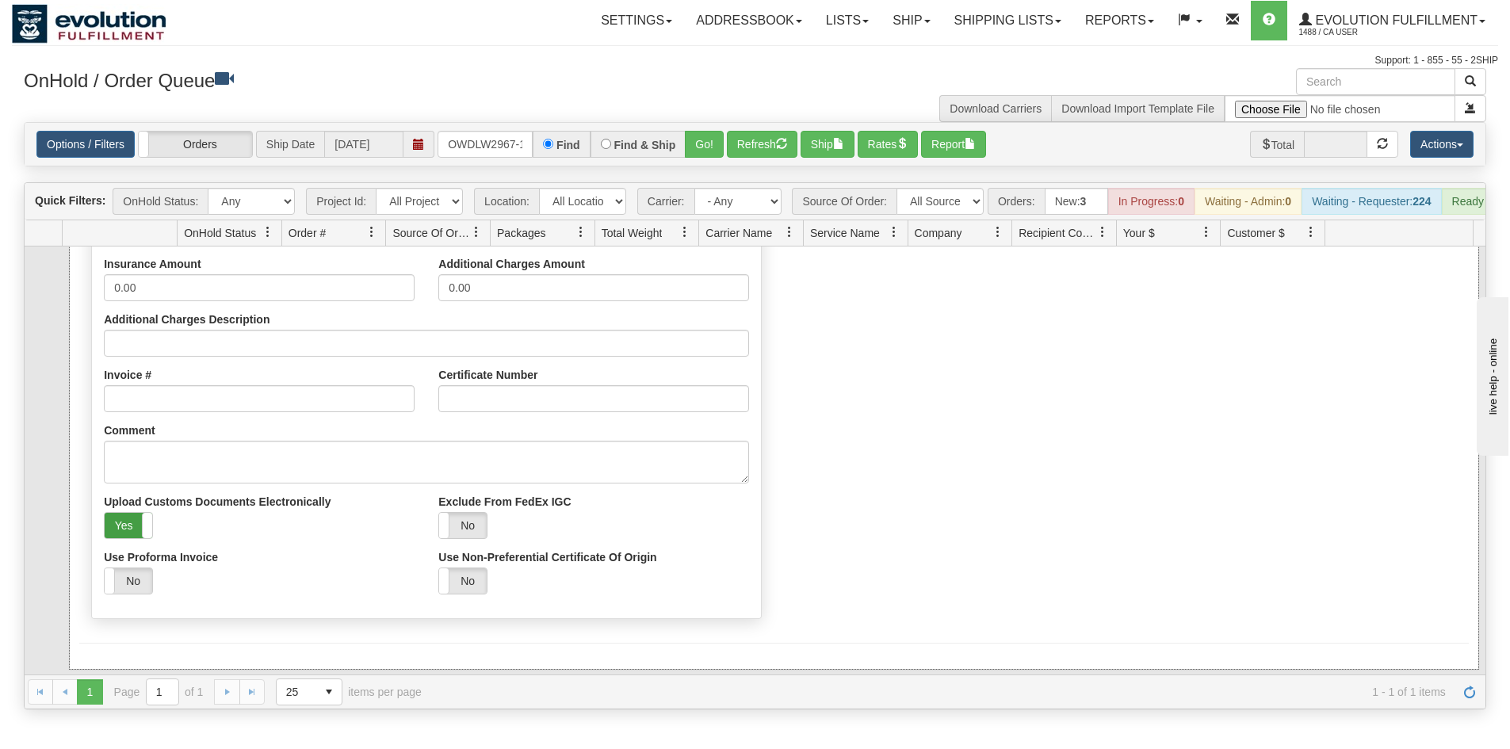
click at [131, 537] on label "Yes" at bounding box center [129, 525] width 48 height 25
click at [126, 538] on label "No" at bounding box center [129, 525] width 48 height 25
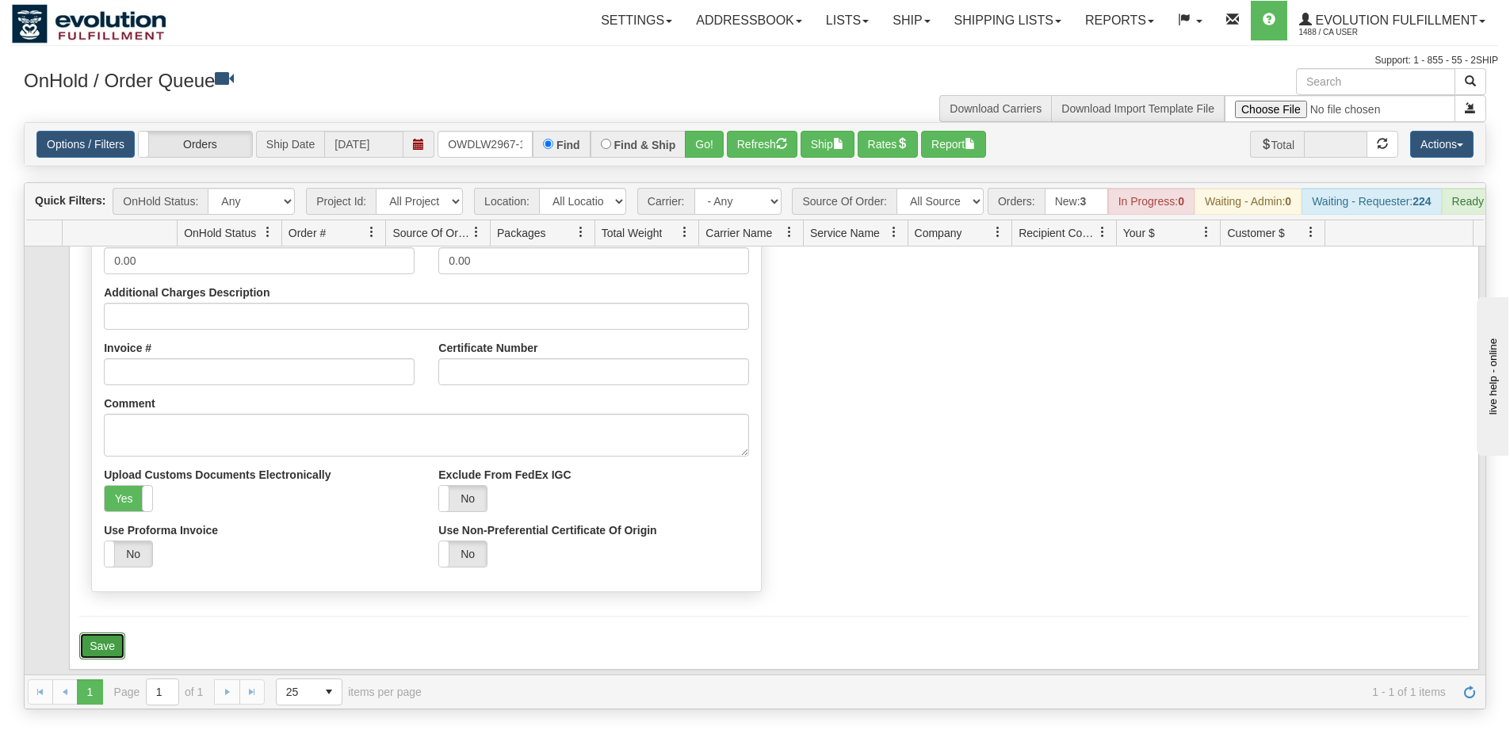
click at [100, 659] on button "Save" at bounding box center [102, 645] width 46 height 27
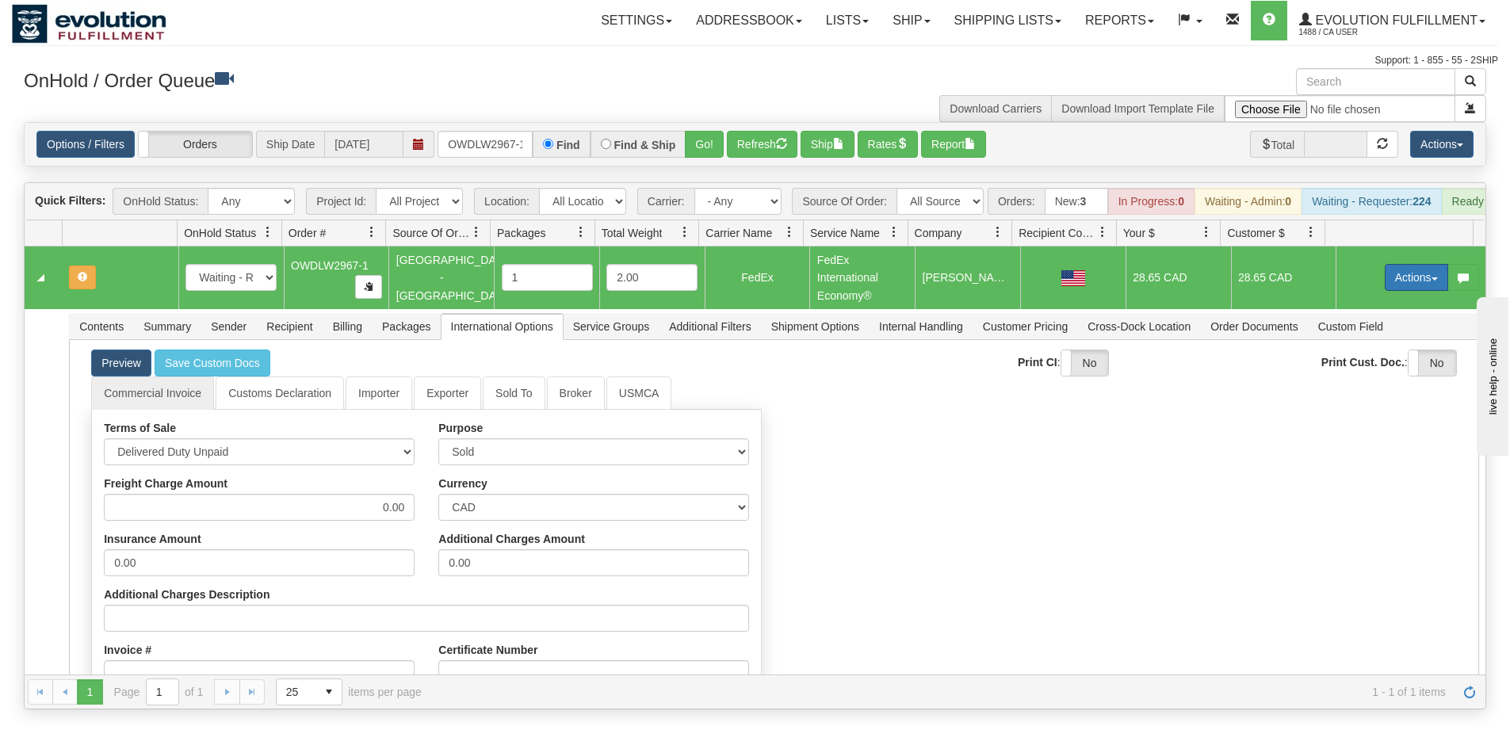
click at [1385, 291] on button "Actions" at bounding box center [1415, 277] width 63 height 27
click at [1383, 334] on span "Refresh Rates" at bounding box center [1377, 328] width 82 height 13
click at [1401, 281] on button "Actions" at bounding box center [1415, 277] width 63 height 27
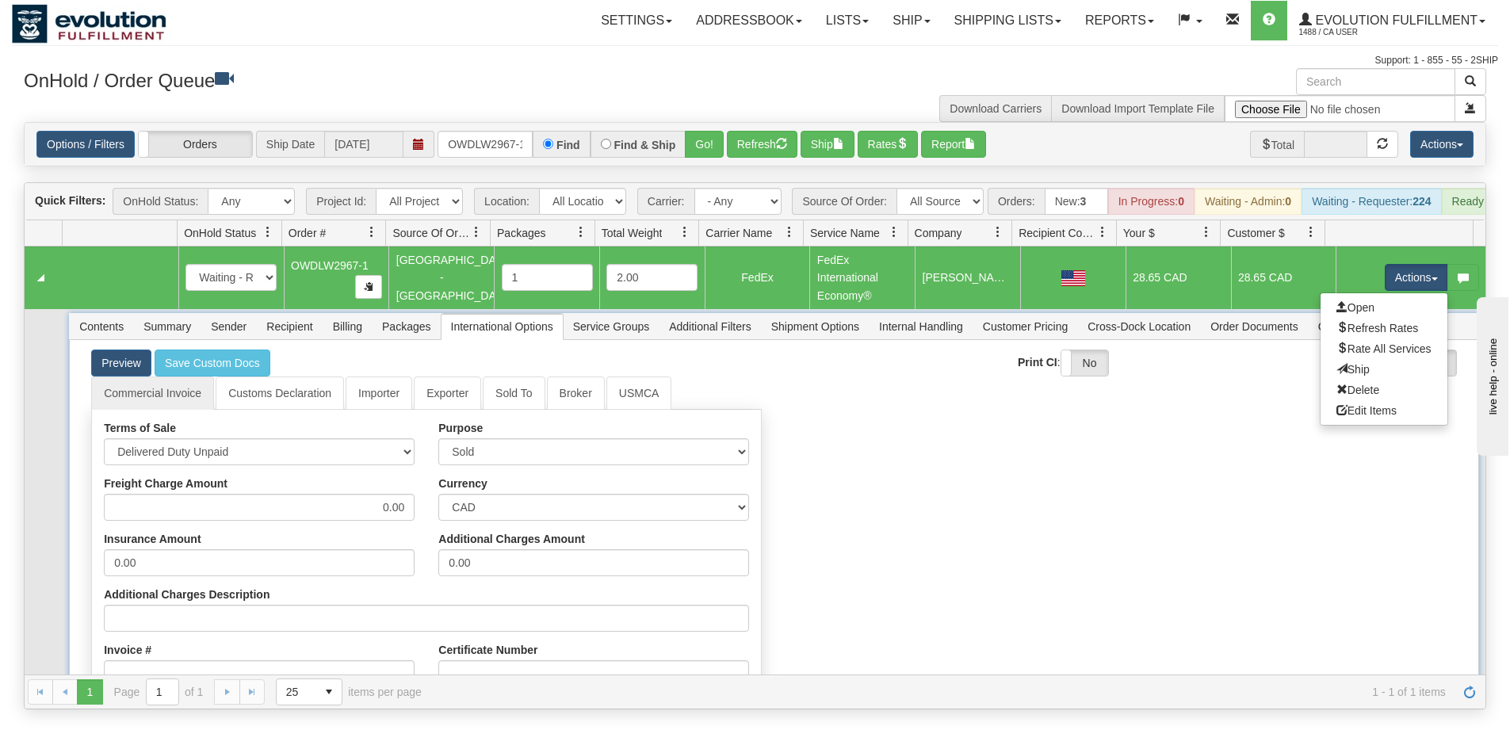
click at [356, 339] on span "Billing" at bounding box center [347, 326] width 48 height 25
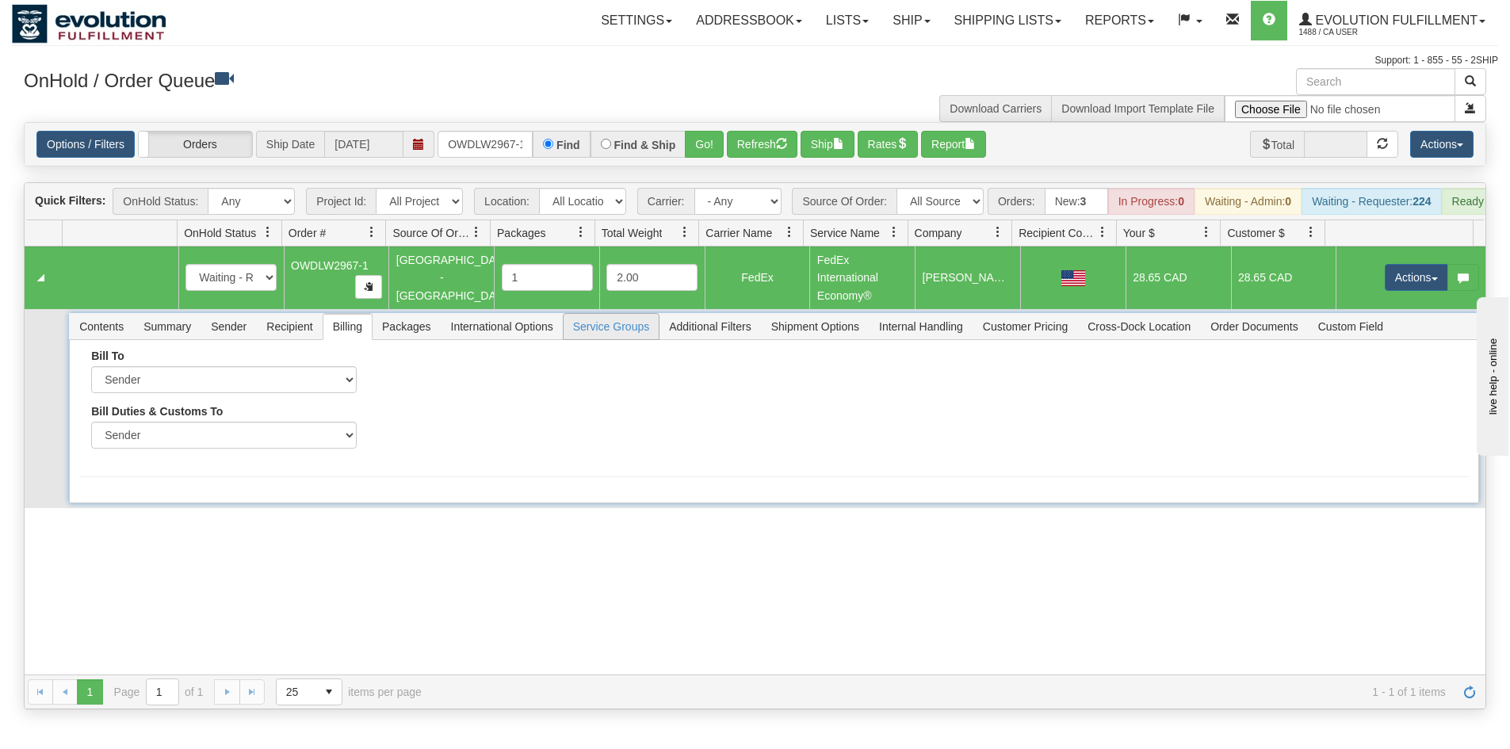
click at [593, 339] on span "Service Groups" at bounding box center [610, 326] width 95 height 25
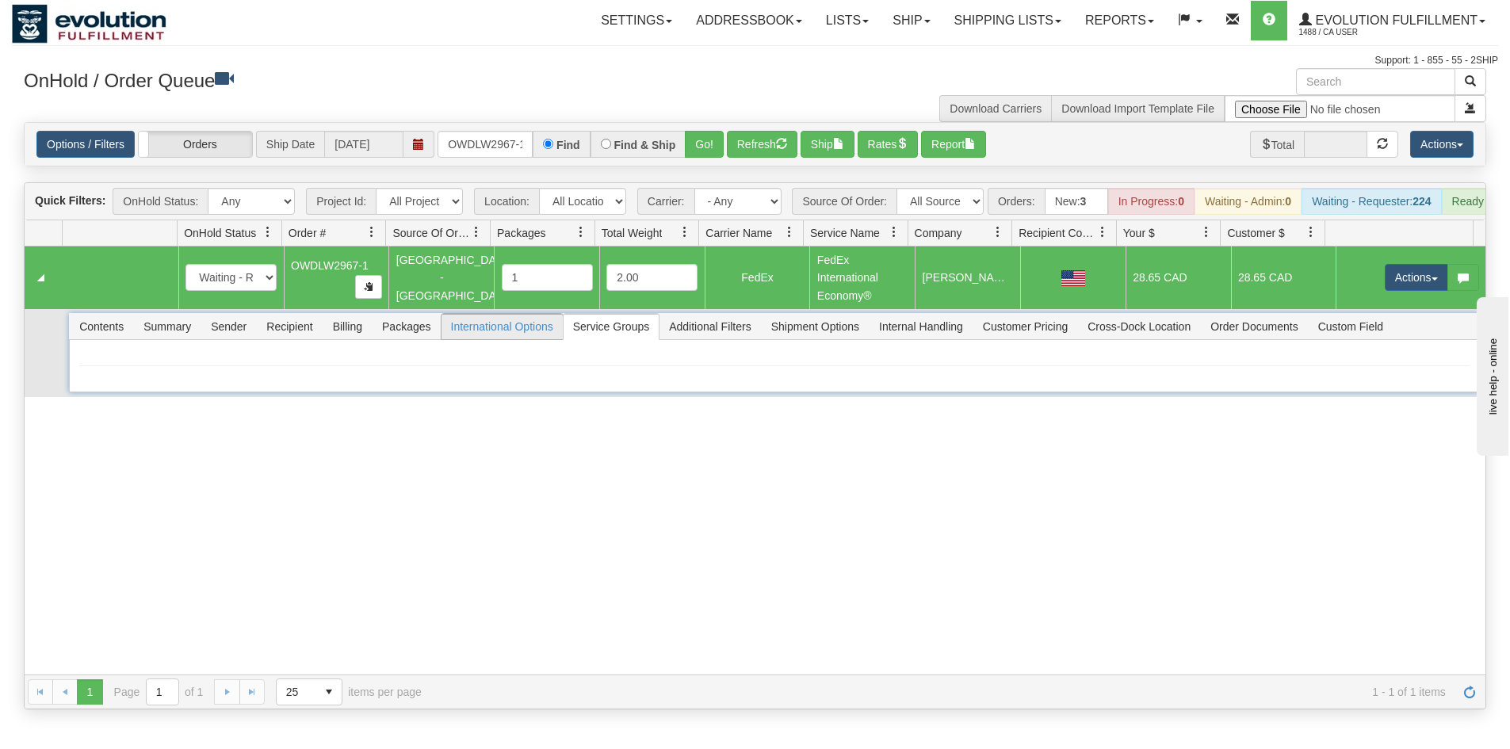
click at [487, 339] on span "International Options" at bounding box center [501, 326] width 121 height 25
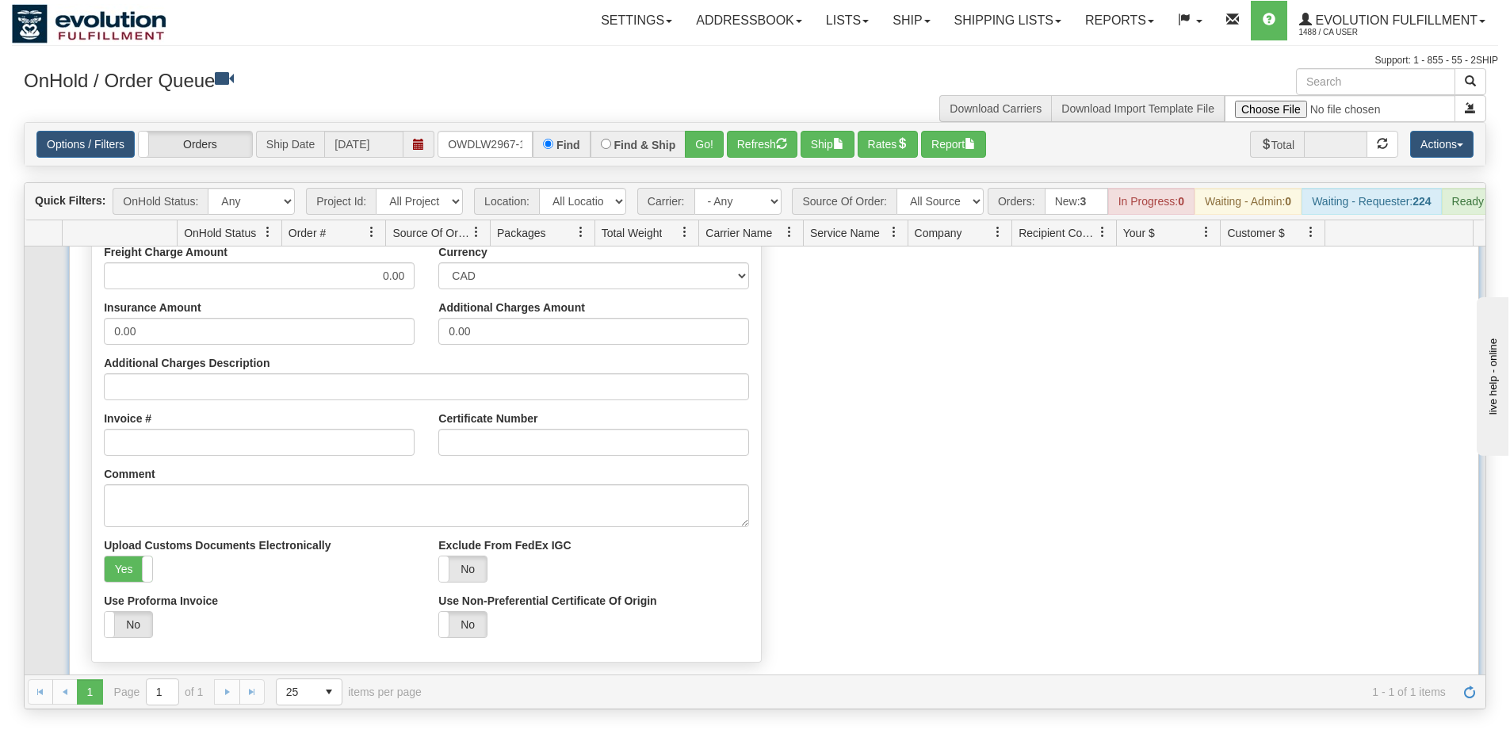
scroll to position [238, 0]
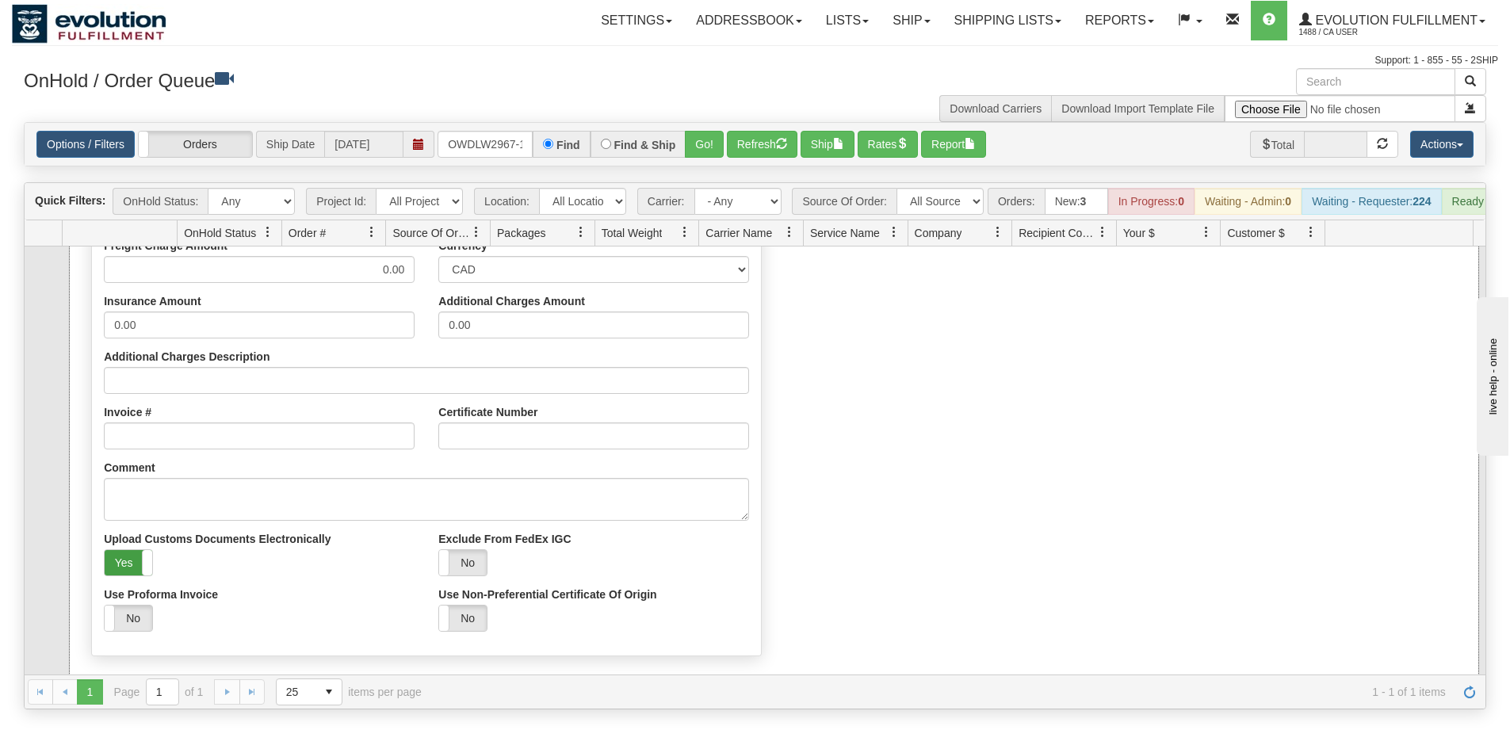
click at [138, 575] on label "Yes" at bounding box center [129, 562] width 48 height 25
click at [120, 575] on label "No" at bounding box center [129, 562] width 48 height 25
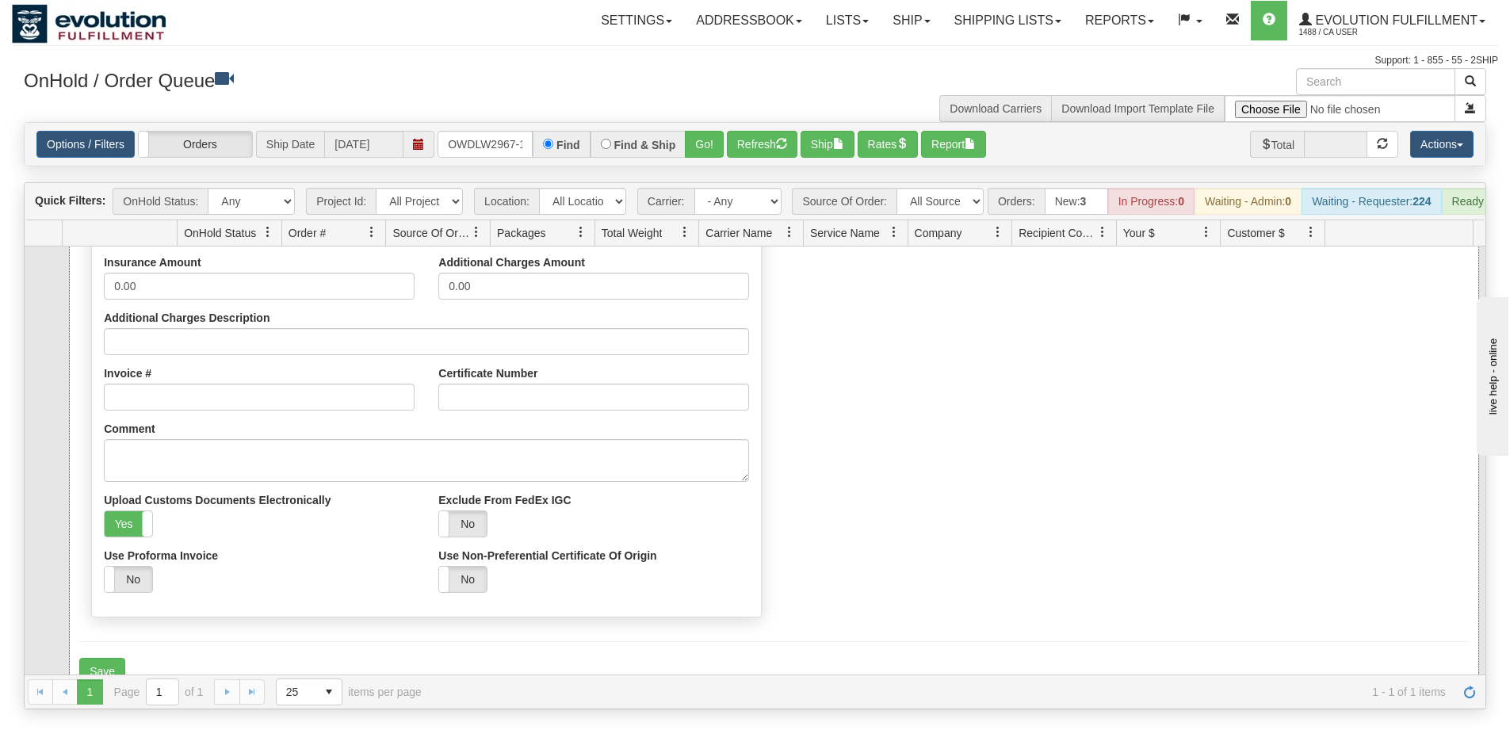
scroll to position [302, 0]
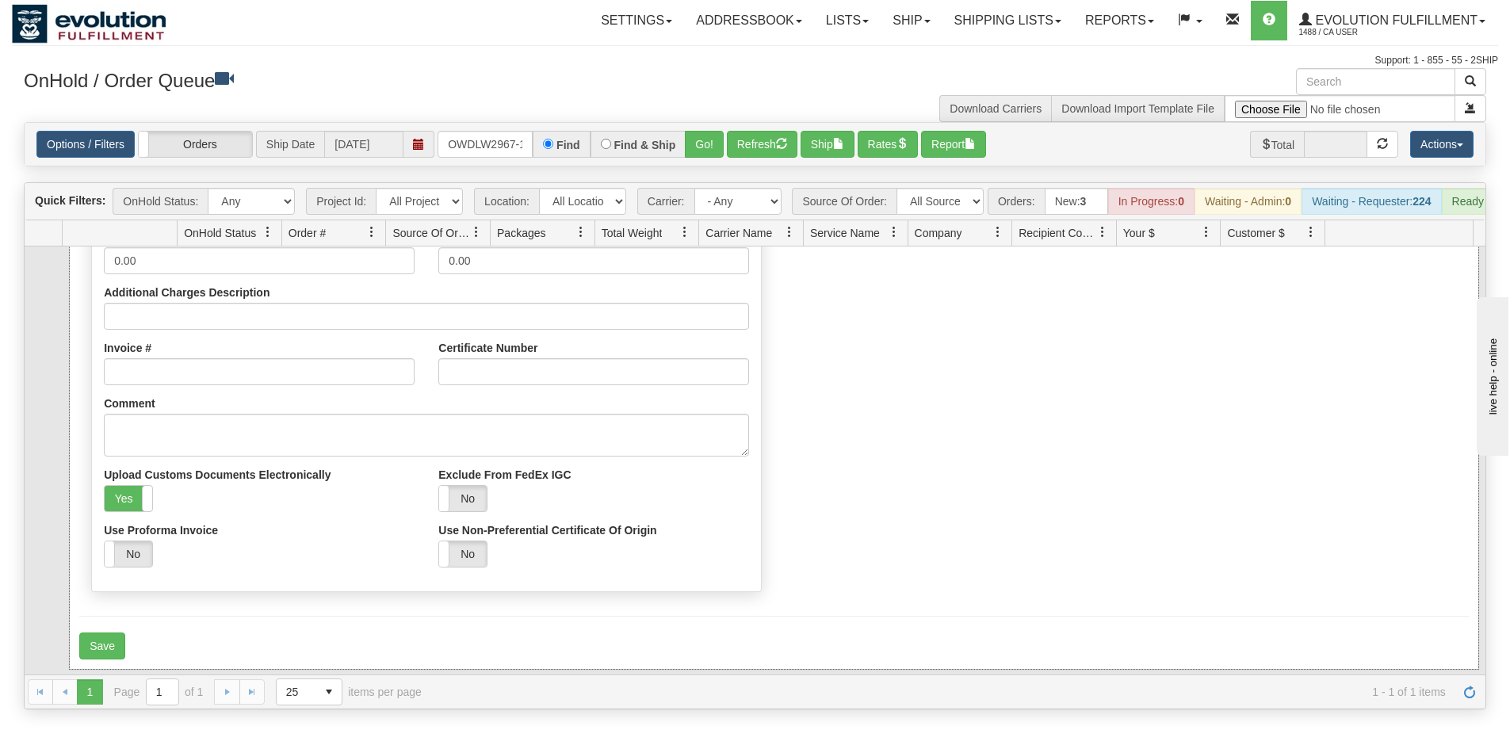
click at [90, 670] on div "Preview Save Custom Docs Open Saved File Print CI : Yes No Print Cust. Doc. : Y…" at bounding box center [773, 354] width 1409 height 632
click at [93, 659] on button "Save" at bounding box center [102, 645] width 46 height 27
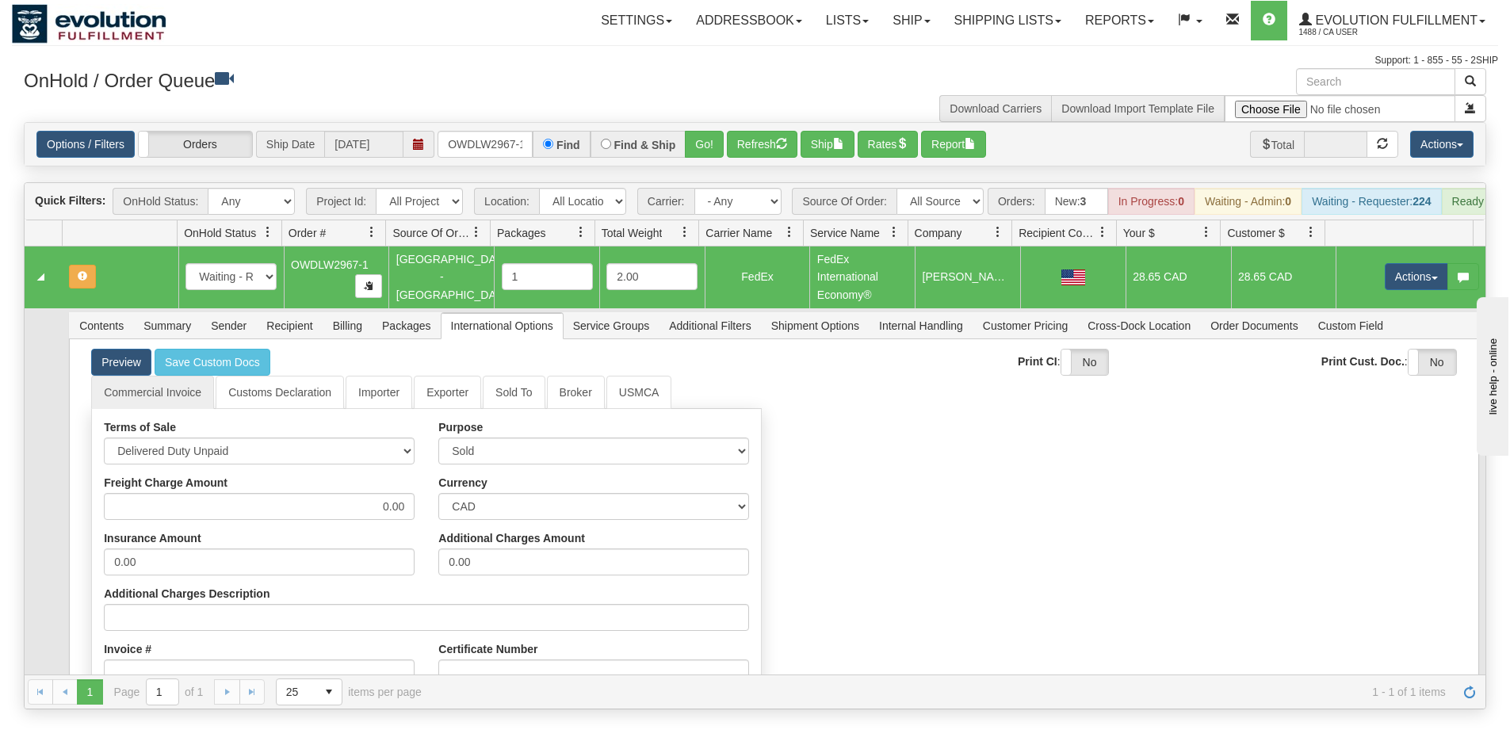
scroll to position [0, 0]
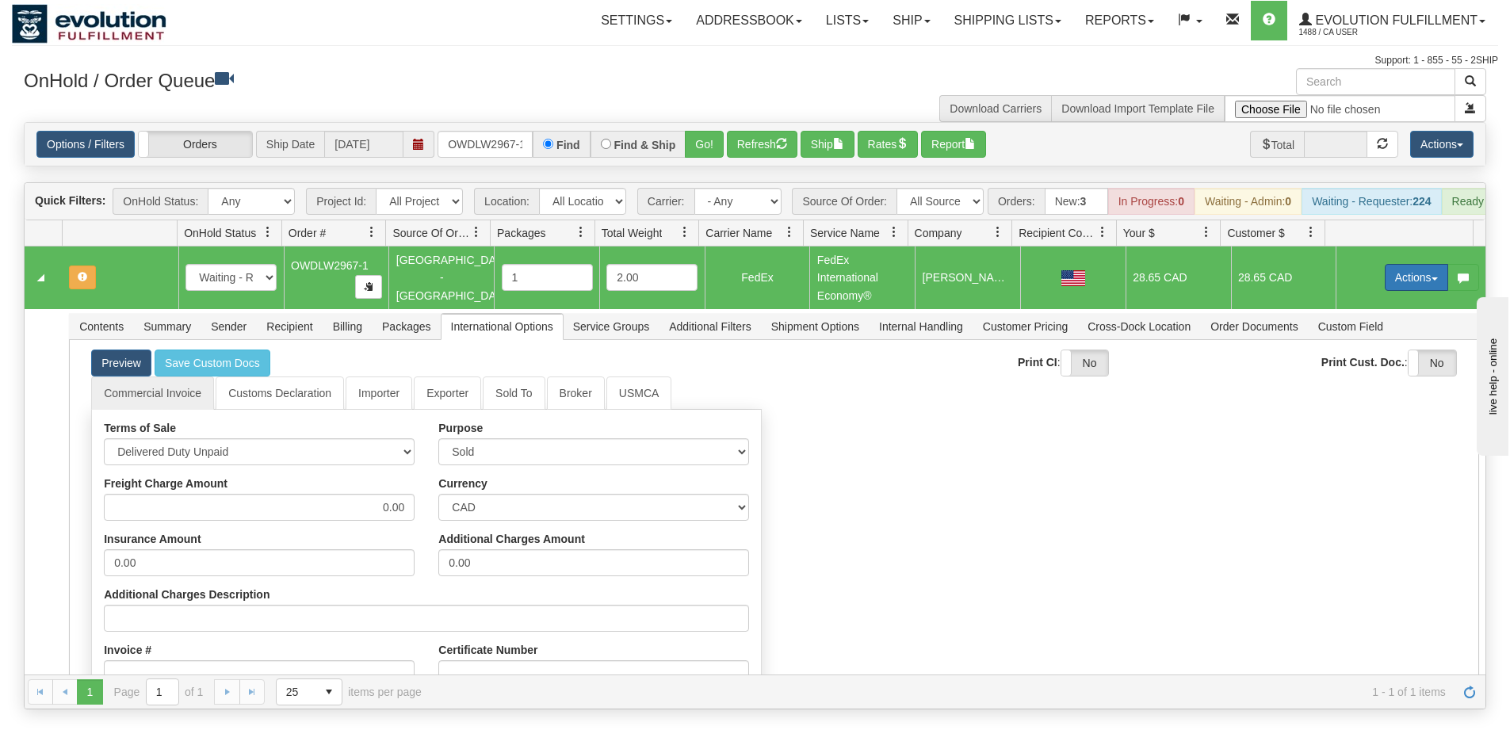
click at [1397, 291] on button "Actions" at bounding box center [1415, 277] width 63 height 27
click at [1369, 334] on span "Refresh Rates" at bounding box center [1377, 328] width 82 height 13
click at [1409, 277] on button "Actions" at bounding box center [1415, 277] width 63 height 27
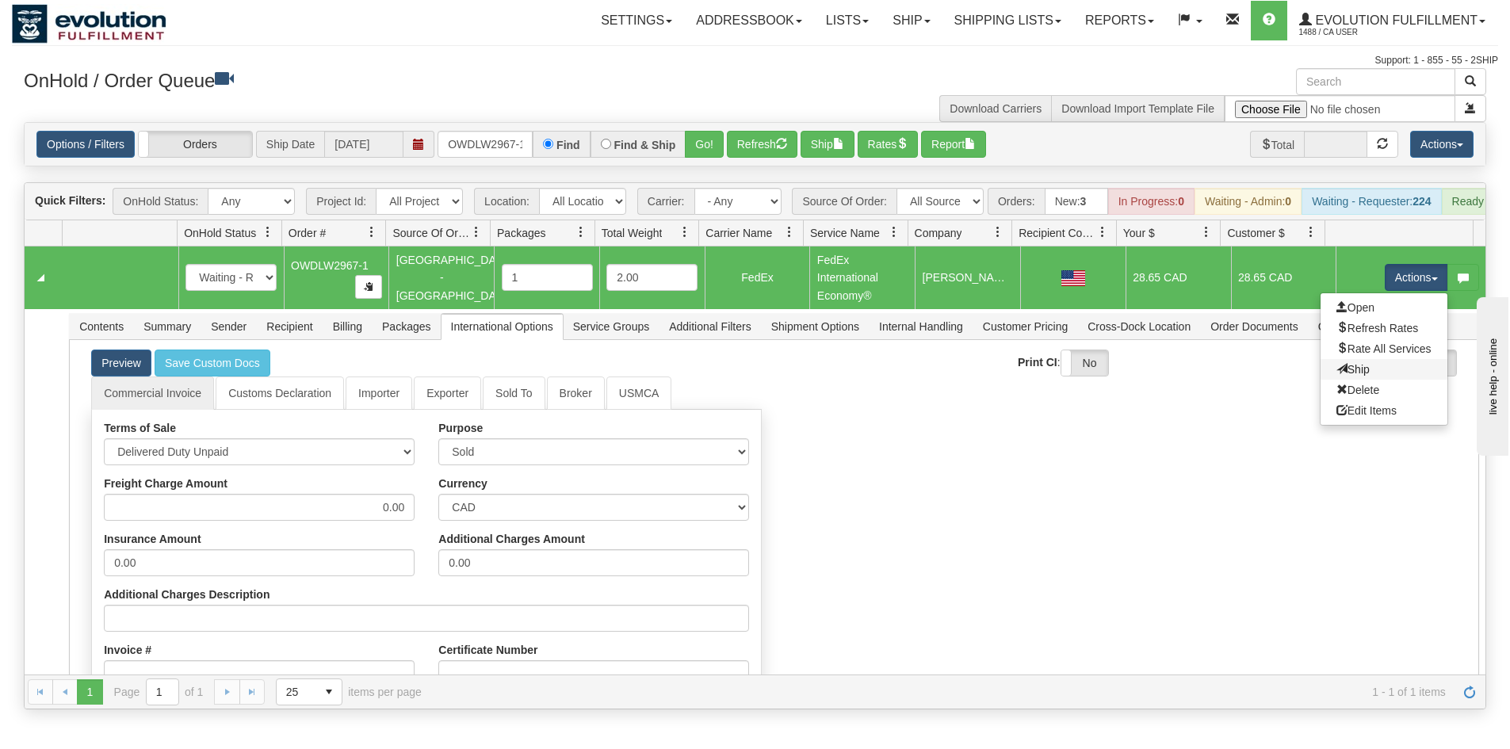
click at [1365, 375] on link "Ship" at bounding box center [1383, 369] width 127 height 21
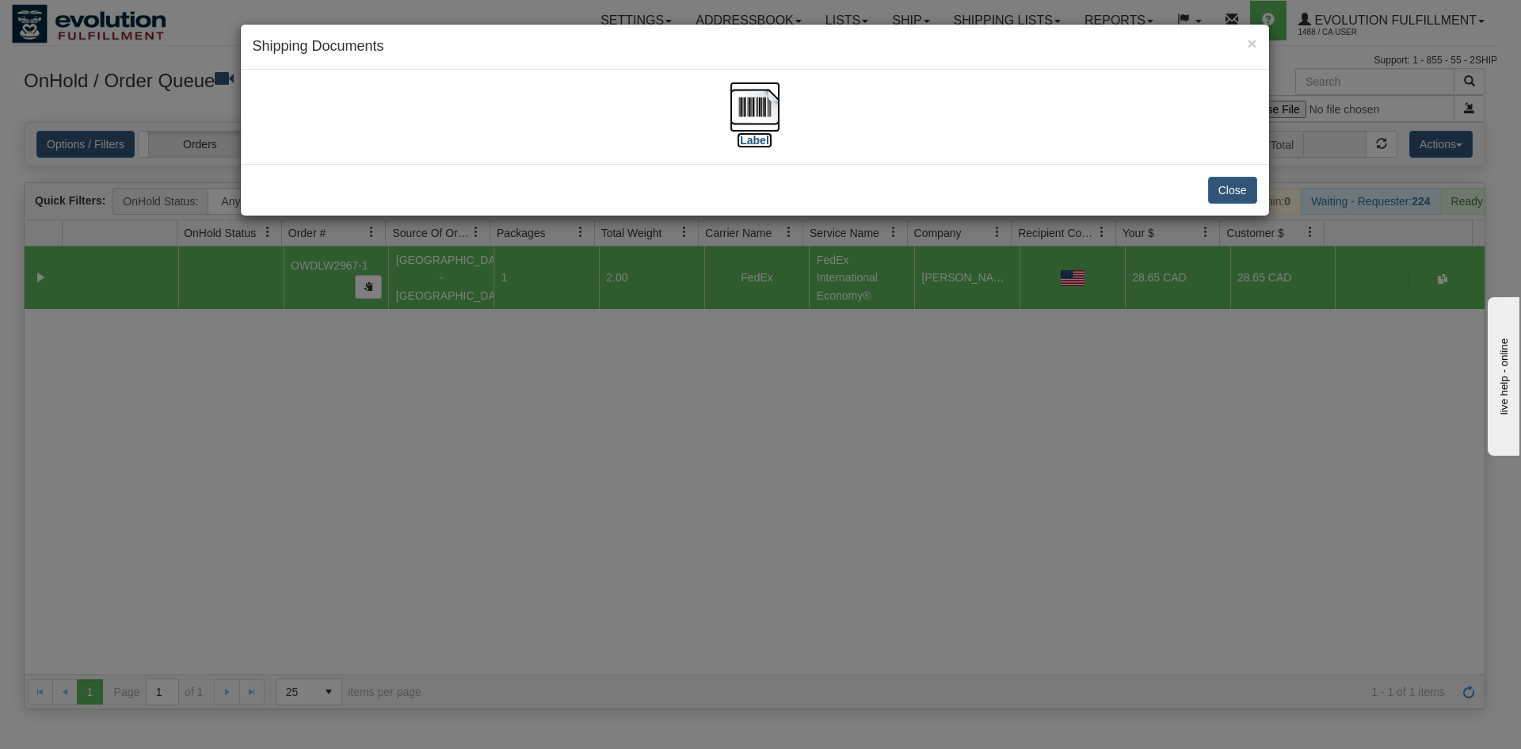
click at [755, 126] on img at bounding box center [755, 107] width 51 height 51
click at [781, 433] on div "× Shipping Documents [Label] Close" at bounding box center [760, 374] width 1521 height 749
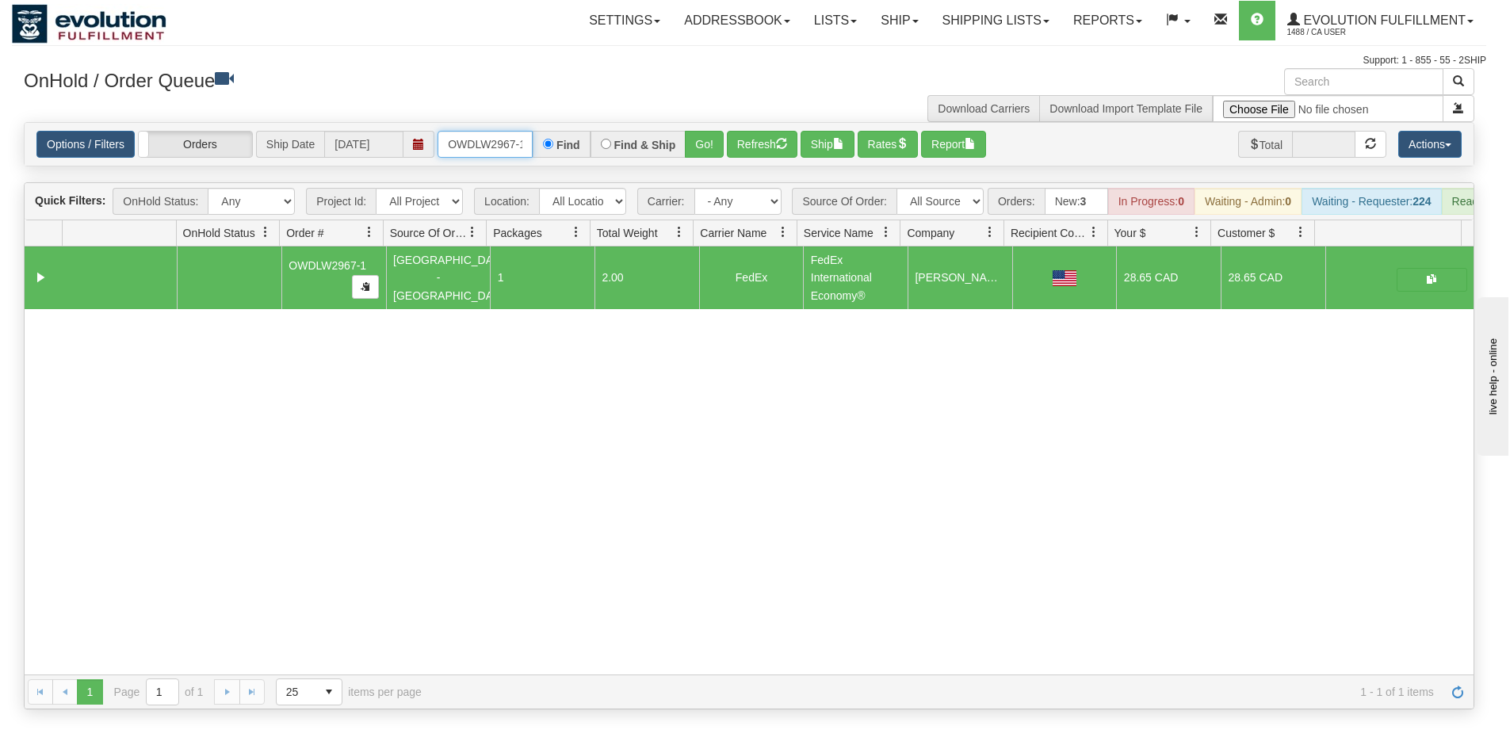
click at [507, 139] on input "OWDLW2967-1" at bounding box center [484, 144] width 95 height 27
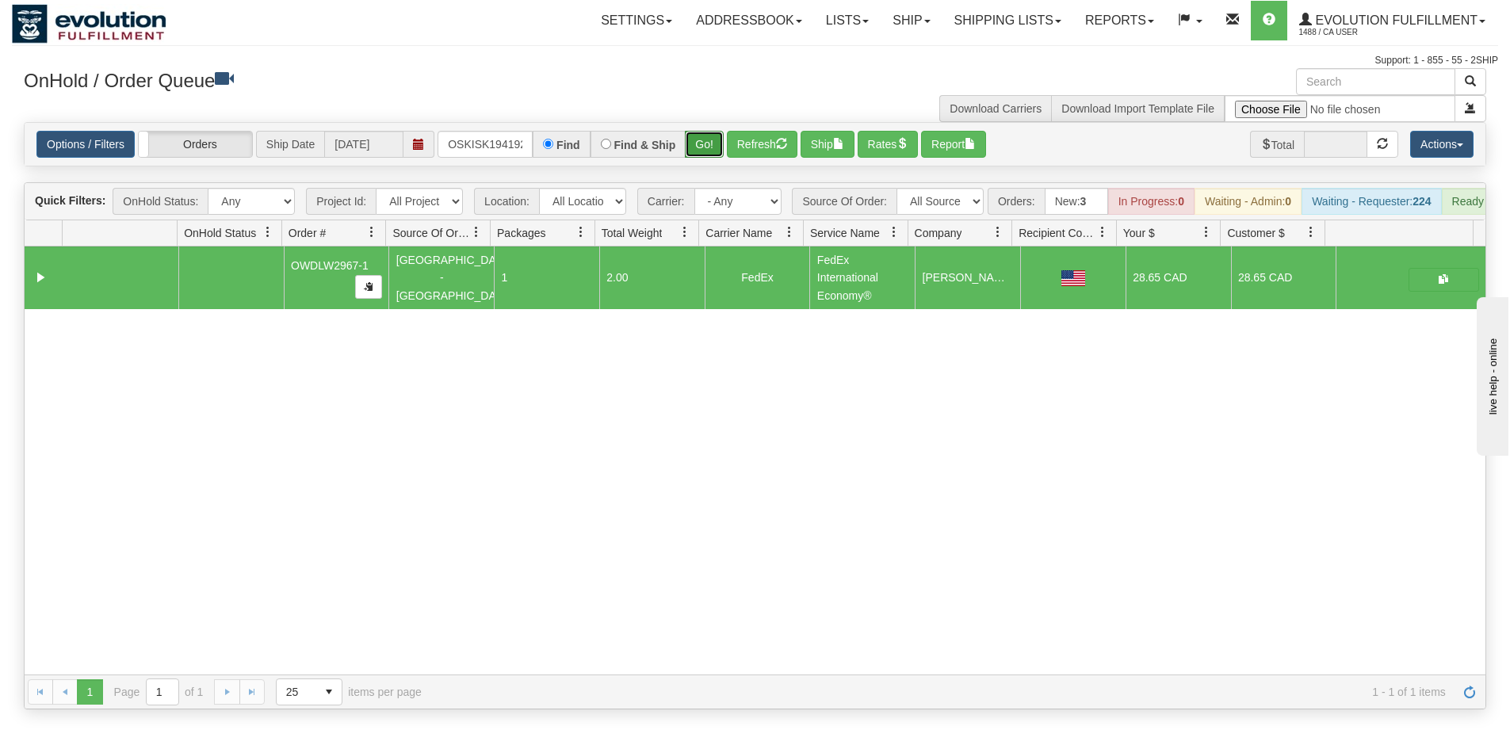
click at [691, 148] on button "Go!" at bounding box center [704, 144] width 39 height 27
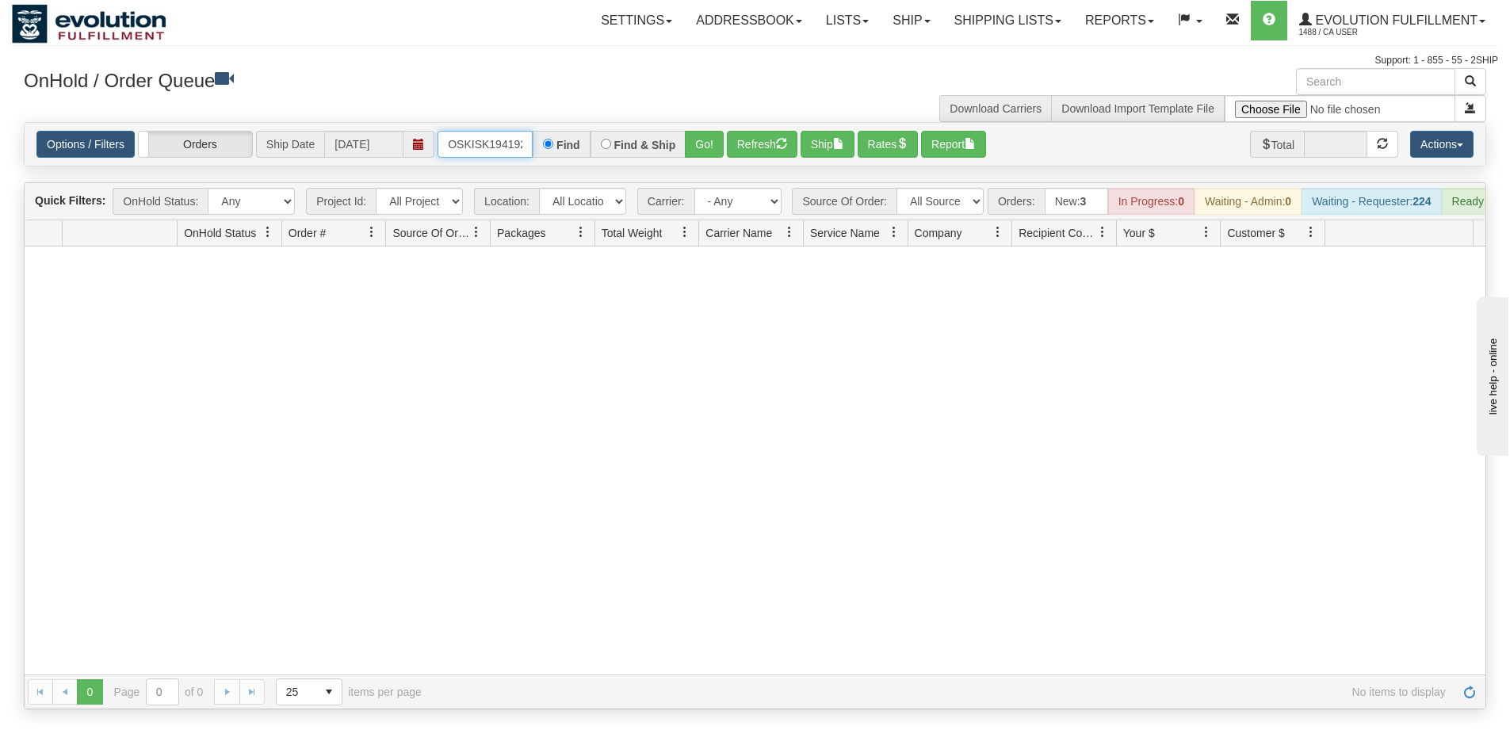
click at [467, 147] on input "OSKISK194192" at bounding box center [484, 144] width 95 height 27
click at [700, 138] on button "Go!" at bounding box center [704, 144] width 39 height 27
click at [511, 145] on input "OFKM10020" at bounding box center [484, 144] width 95 height 27
click at [704, 134] on button "Go!" at bounding box center [704, 144] width 39 height 27
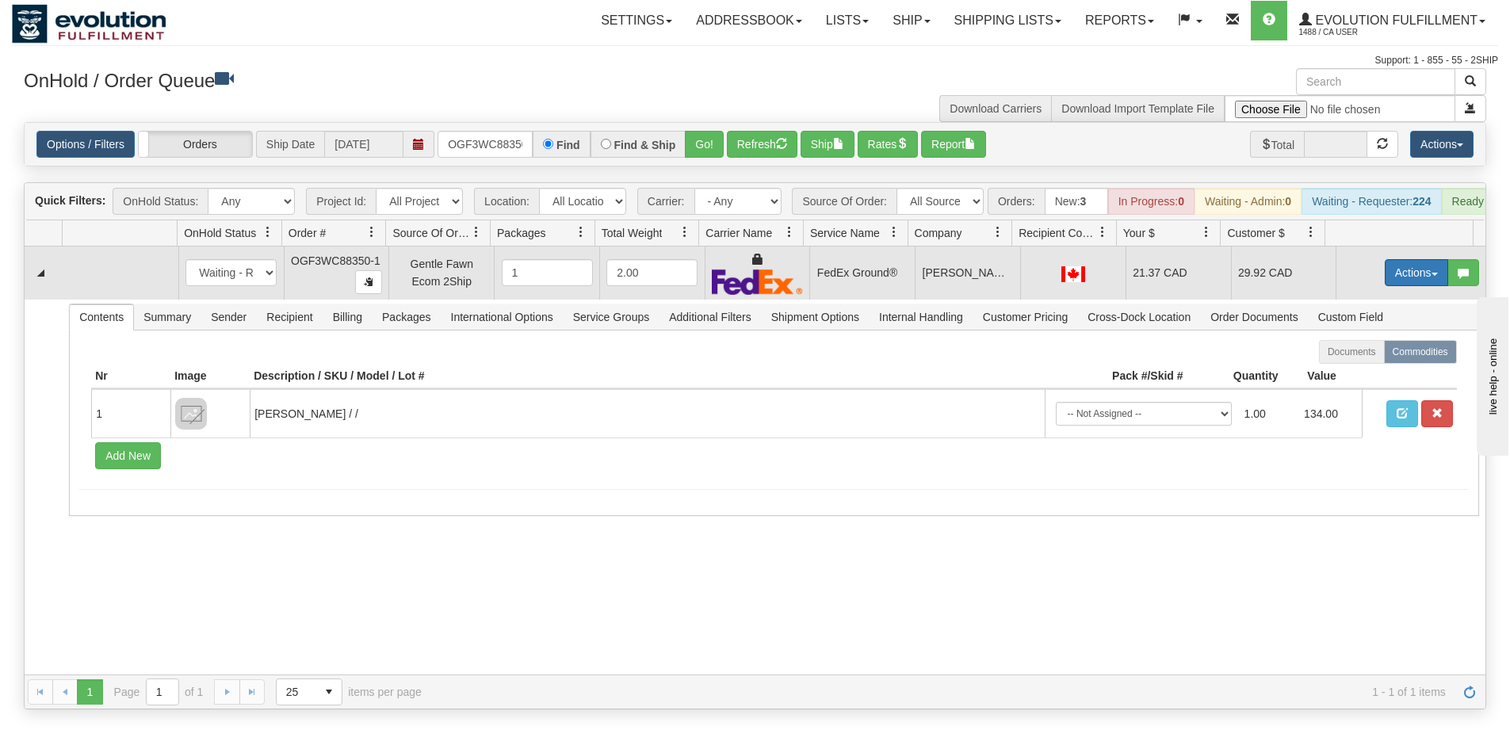
click at [1403, 285] on button "Actions" at bounding box center [1415, 272] width 63 height 27
click at [1358, 375] on link "Ship" at bounding box center [1383, 364] width 127 height 21
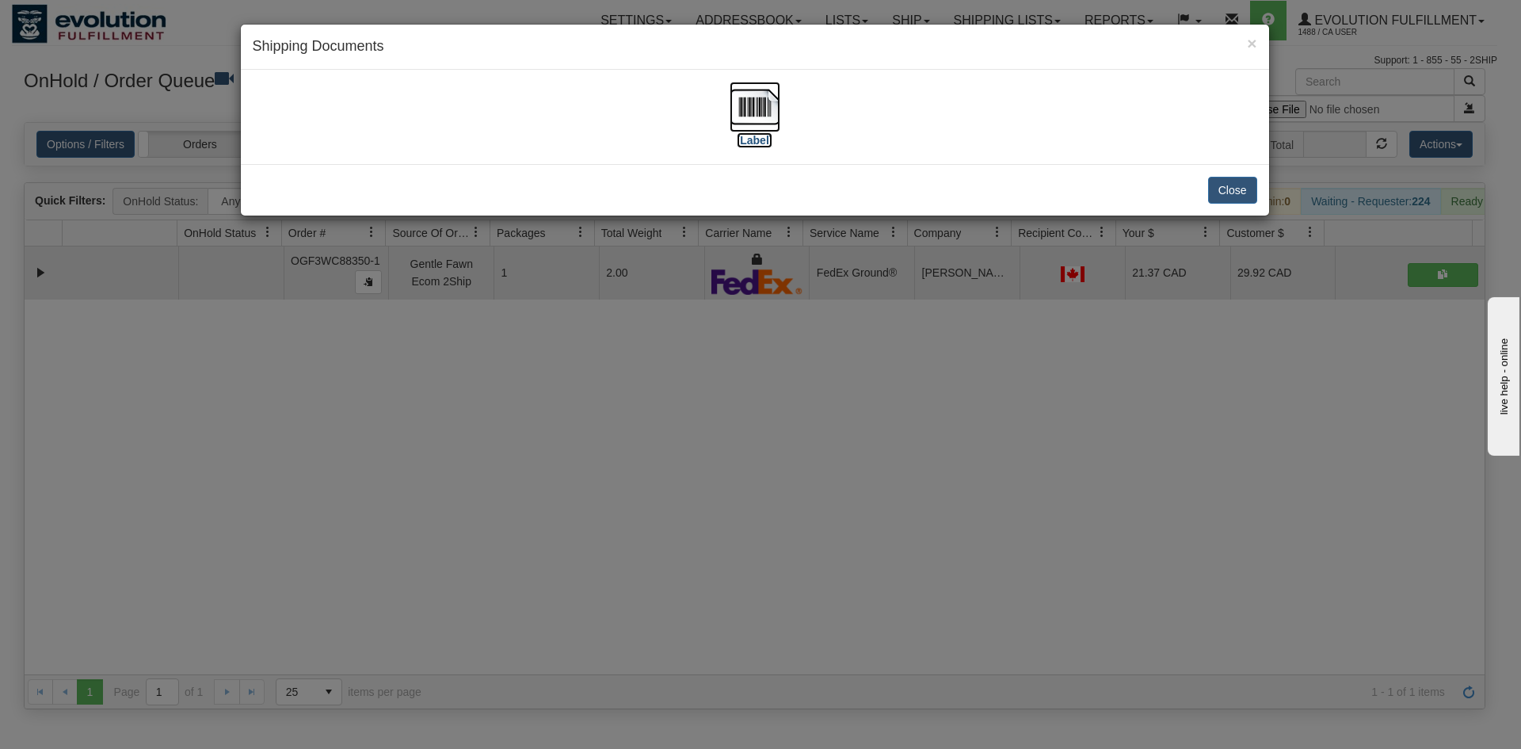
click at [772, 106] on img at bounding box center [755, 107] width 51 height 51
click at [639, 523] on div "× Shipping Documents [Label] Close" at bounding box center [760, 374] width 1521 height 749
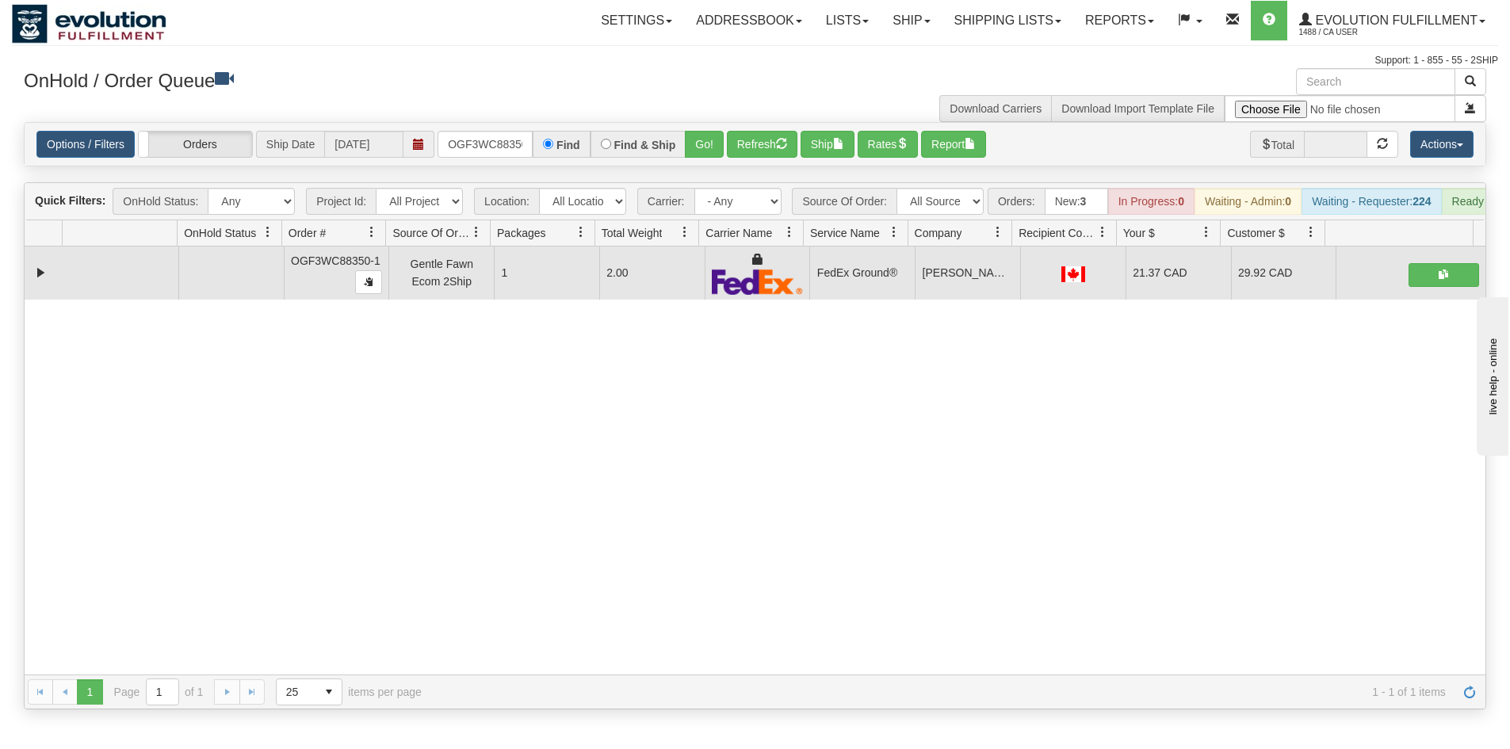
click at [472, 124] on div "Options / Filters Group Shipments Orders Ship Date [DATE] OGF3WC88350-1 Find Fi…" at bounding box center [755, 144] width 1460 height 43
click at [497, 148] on input "OGF3WC88350-1" at bounding box center [484, 144] width 95 height 27
click at [693, 136] on button "Go!" at bounding box center [704, 144] width 39 height 27
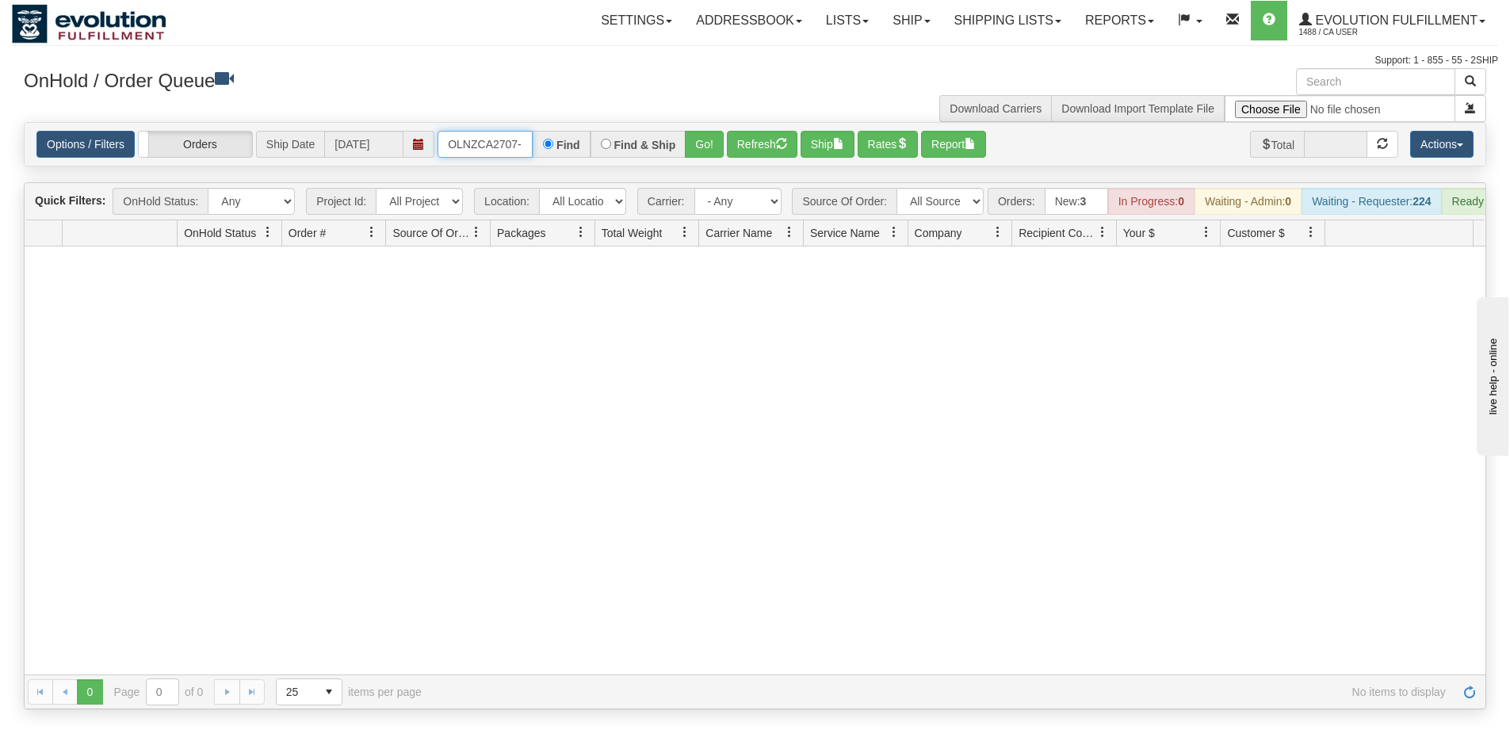
click at [484, 138] on input "OLNZCA2707-1" at bounding box center [484, 144] width 95 height 27
drag, startPoint x: 921, startPoint y: 529, endPoint x: 739, endPoint y: 297, distance: 294.6
click at [920, 519] on div at bounding box center [755, 460] width 1460 height 428
click at [493, 157] on input "OLNZCA2707-1" at bounding box center [484, 144] width 95 height 27
click at [716, 136] on button "Go!" at bounding box center [704, 144] width 39 height 27
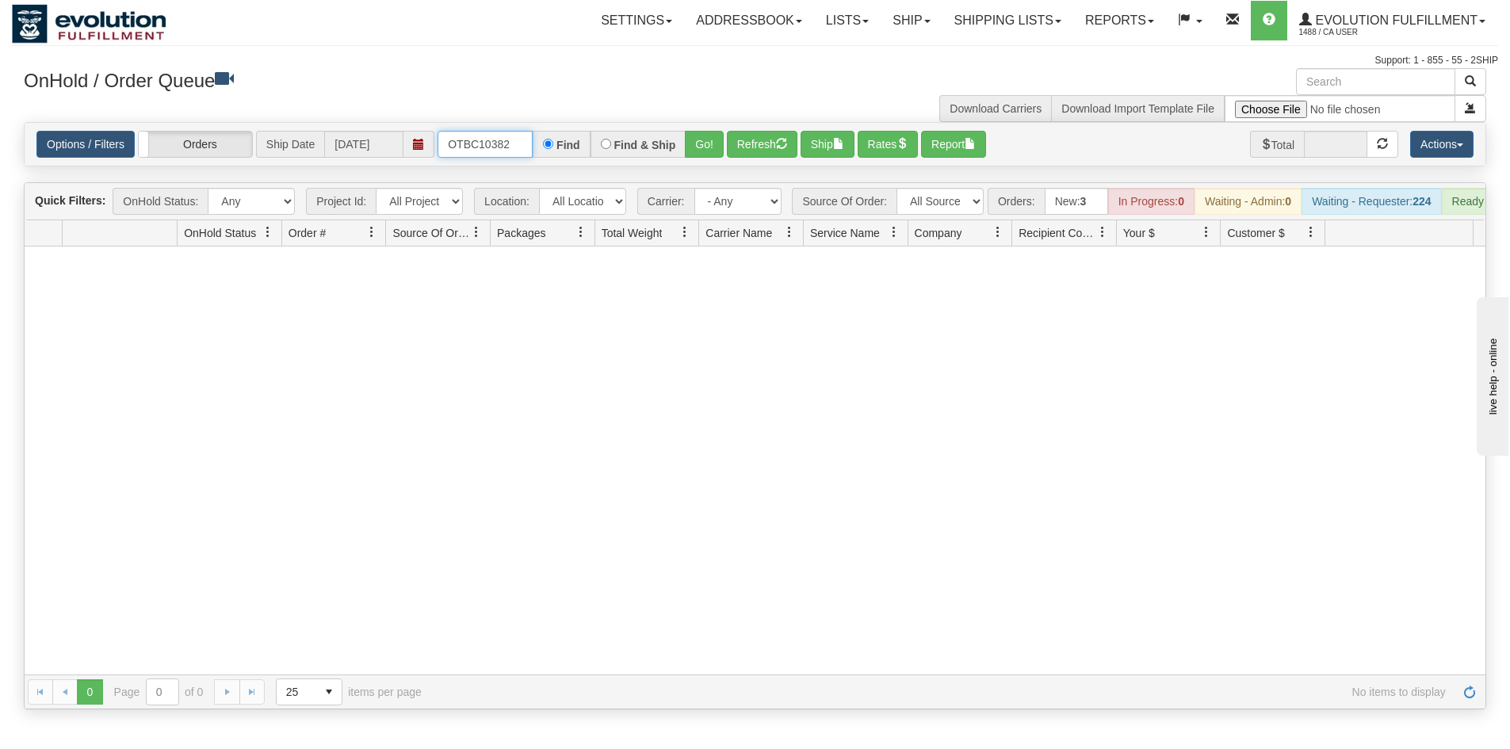
click at [465, 137] on input "OTBC10382" at bounding box center [484, 144] width 95 height 27
click at [482, 139] on input "OTBC10382" at bounding box center [484, 144] width 95 height 27
click at [703, 142] on button "Go!" at bounding box center [704, 144] width 39 height 27
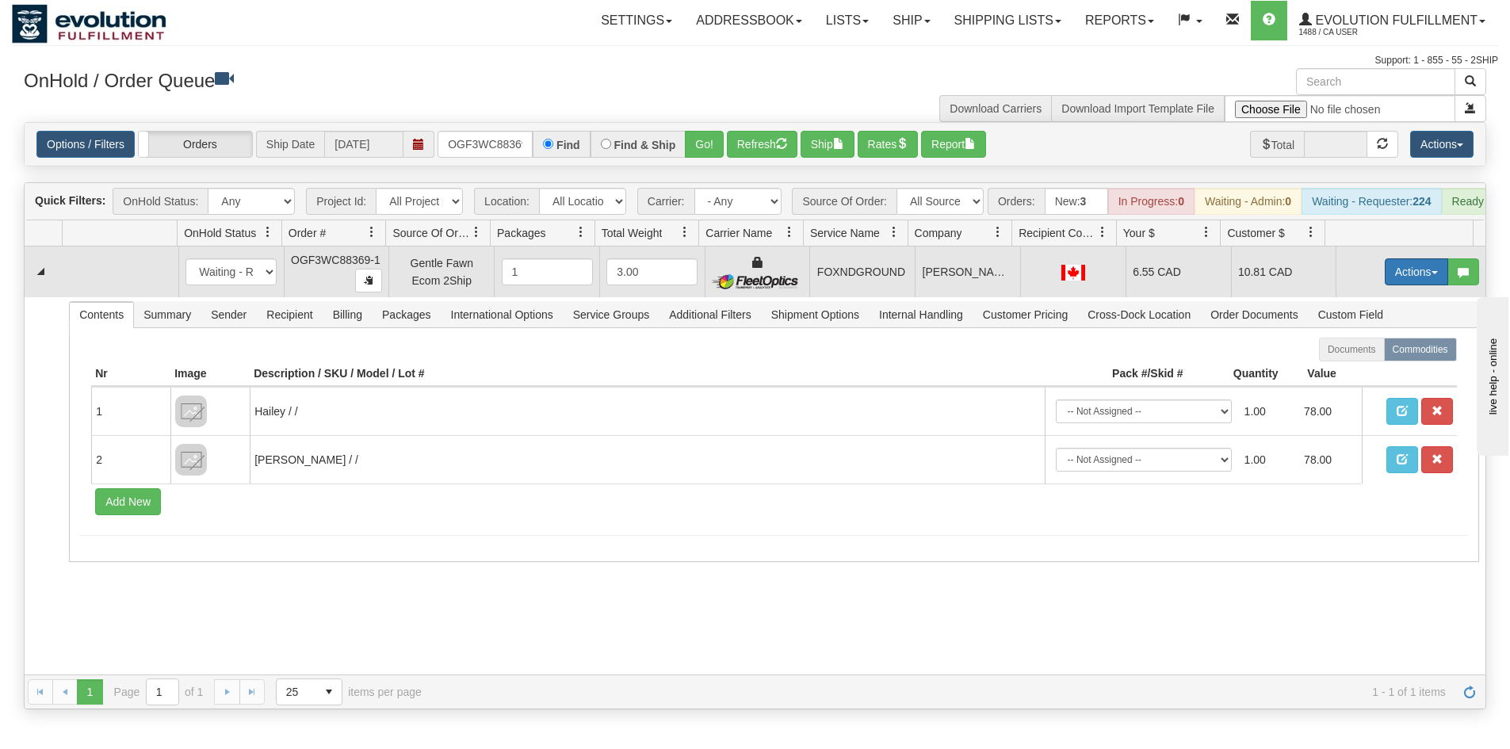
click at [1404, 277] on button "Actions" at bounding box center [1415, 271] width 63 height 27
click at [1380, 367] on link "Ship" at bounding box center [1383, 363] width 127 height 21
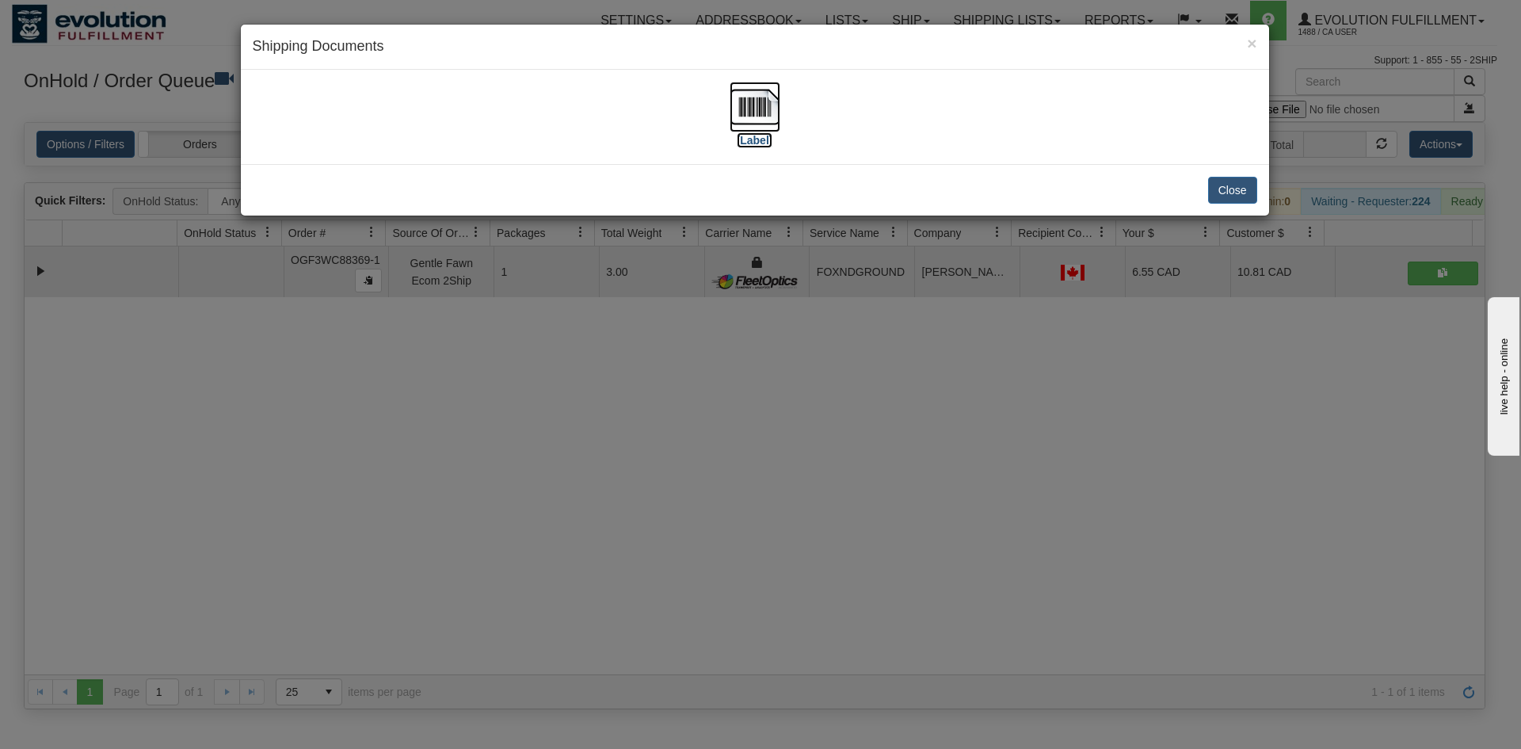
click at [748, 124] on img at bounding box center [755, 107] width 51 height 51
drag, startPoint x: 961, startPoint y: 392, endPoint x: 556, endPoint y: 193, distance: 451.2
click at [931, 376] on div "× Shipping Documents [Label] Close" at bounding box center [760, 374] width 1521 height 749
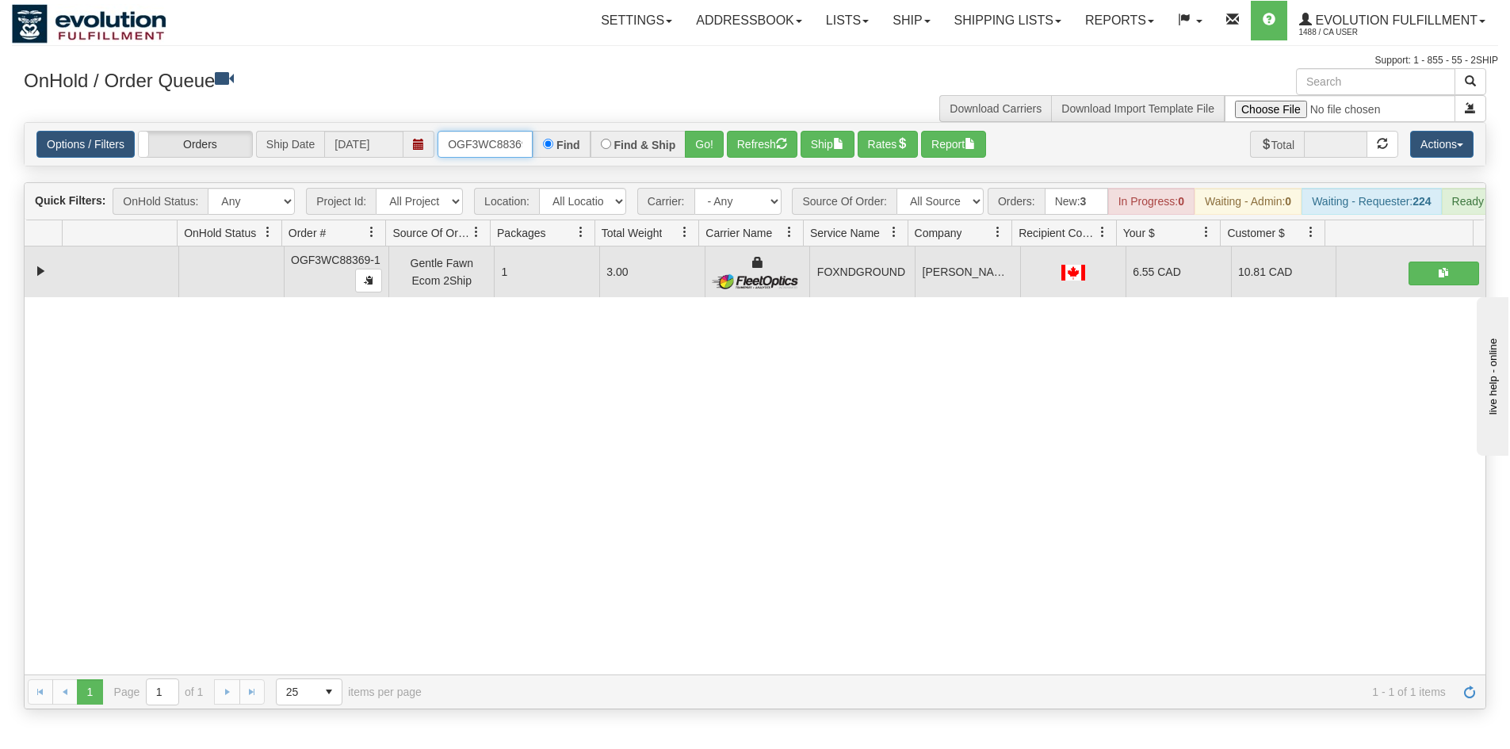
click at [499, 149] on input "OGF3WC88369-1" at bounding box center [484, 144] width 95 height 27
drag, startPoint x: 708, startPoint y: 163, endPoint x: 712, endPoint y: 145, distance: 18.7
click at [708, 159] on div "Options / Filters Group Shipments Orders Ship Date [DATE] OGF3WC88370-1 Find Fi…" at bounding box center [755, 144] width 1460 height 43
click at [712, 145] on button "Go!" at bounding box center [704, 144] width 39 height 27
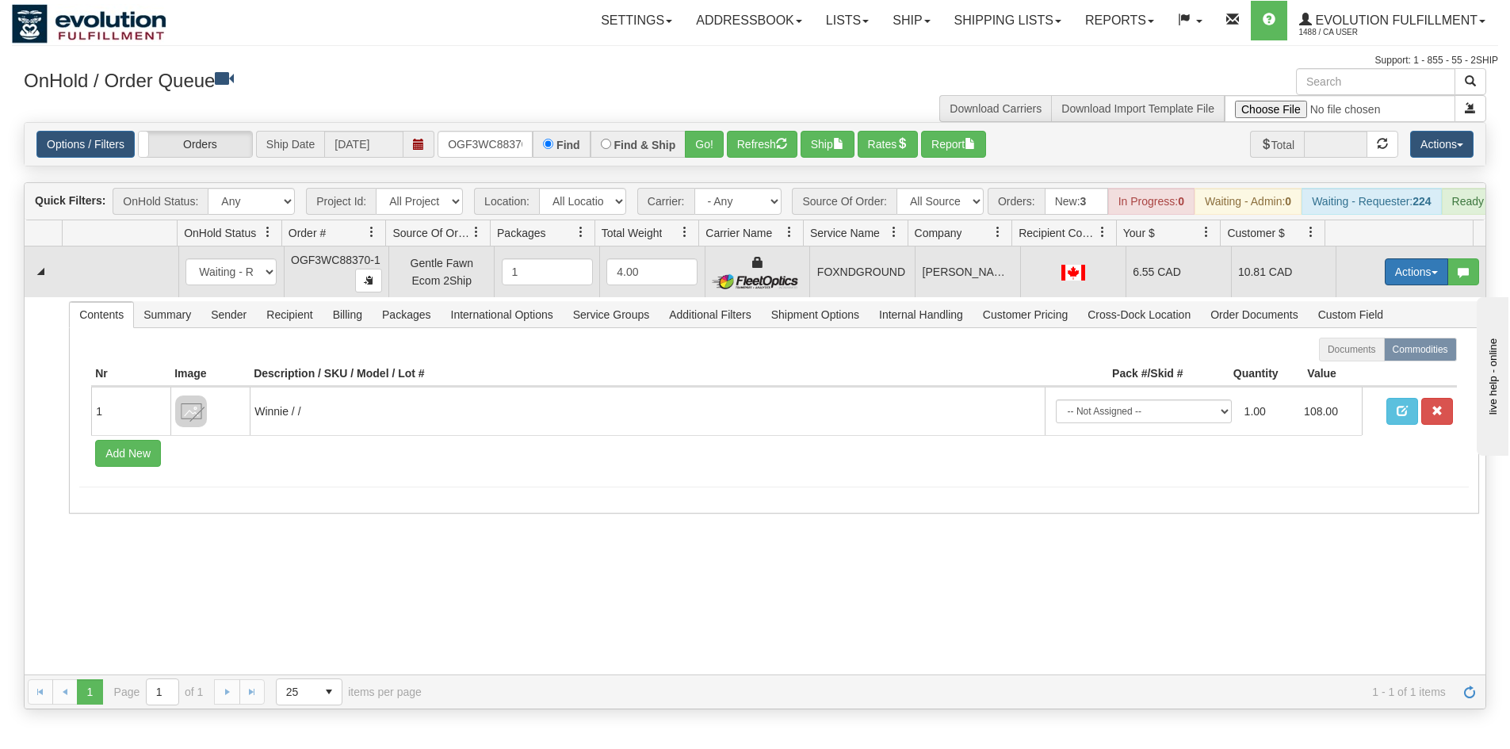
click at [1400, 285] on button "Actions" at bounding box center [1415, 271] width 63 height 27
click at [1364, 369] on link "Ship" at bounding box center [1383, 363] width 127 height 21
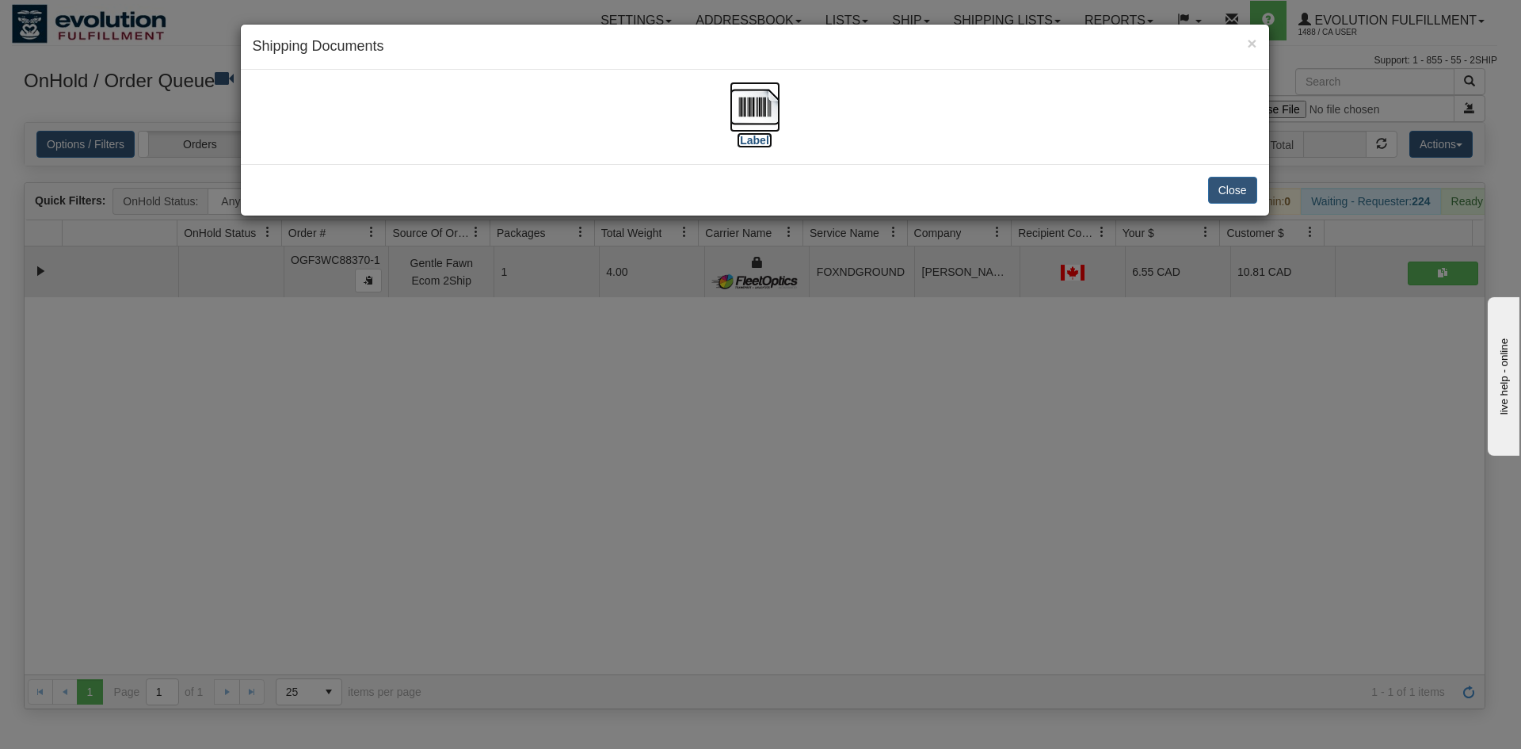
click at [743, 96] on img at bounding box center [755, 107] width 51 height 51
drag, startPoint x: 720, startPoint y: 456, endPoint x: 516, endPoint y: 255, distance: 286.3
click at [716, 447] on div "× Shipping Documents [Label] Close" at bounding box center [760, 374] width 1521 height 749
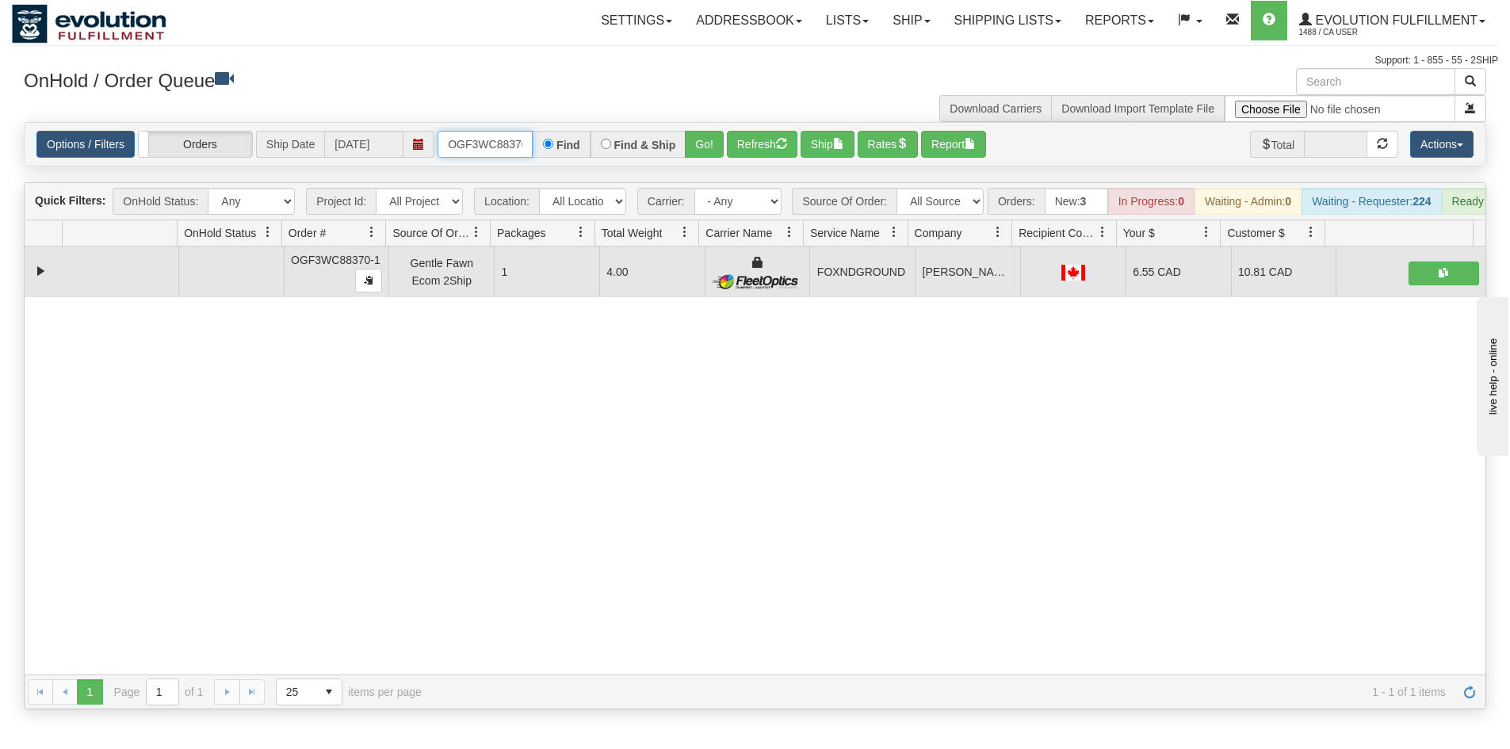
click at [521, 147] on input "OGF3WC88370-1" at bounding box center [484, 144] width 95 height 27
click at [708, 146] on button "Go!" at bounding box center [704, 144] width 39 height 27
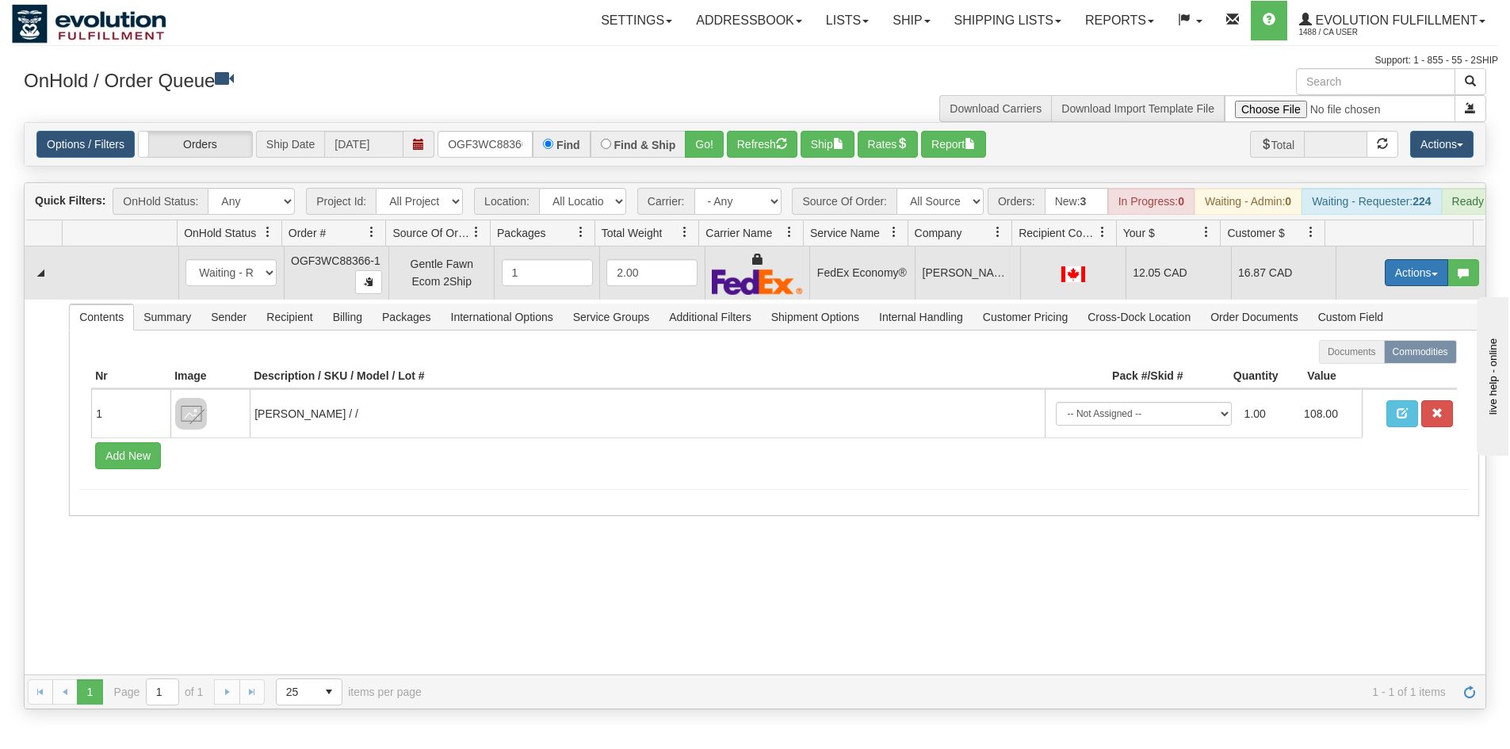
drag, startPoint x: 1399, startPoint y: 273, endPoint x: 1388, endPoint y: 296, distance: 25.2
click at [1399, 273] on button "Actions" at bounding box center [1415, 272] width 63 height 27
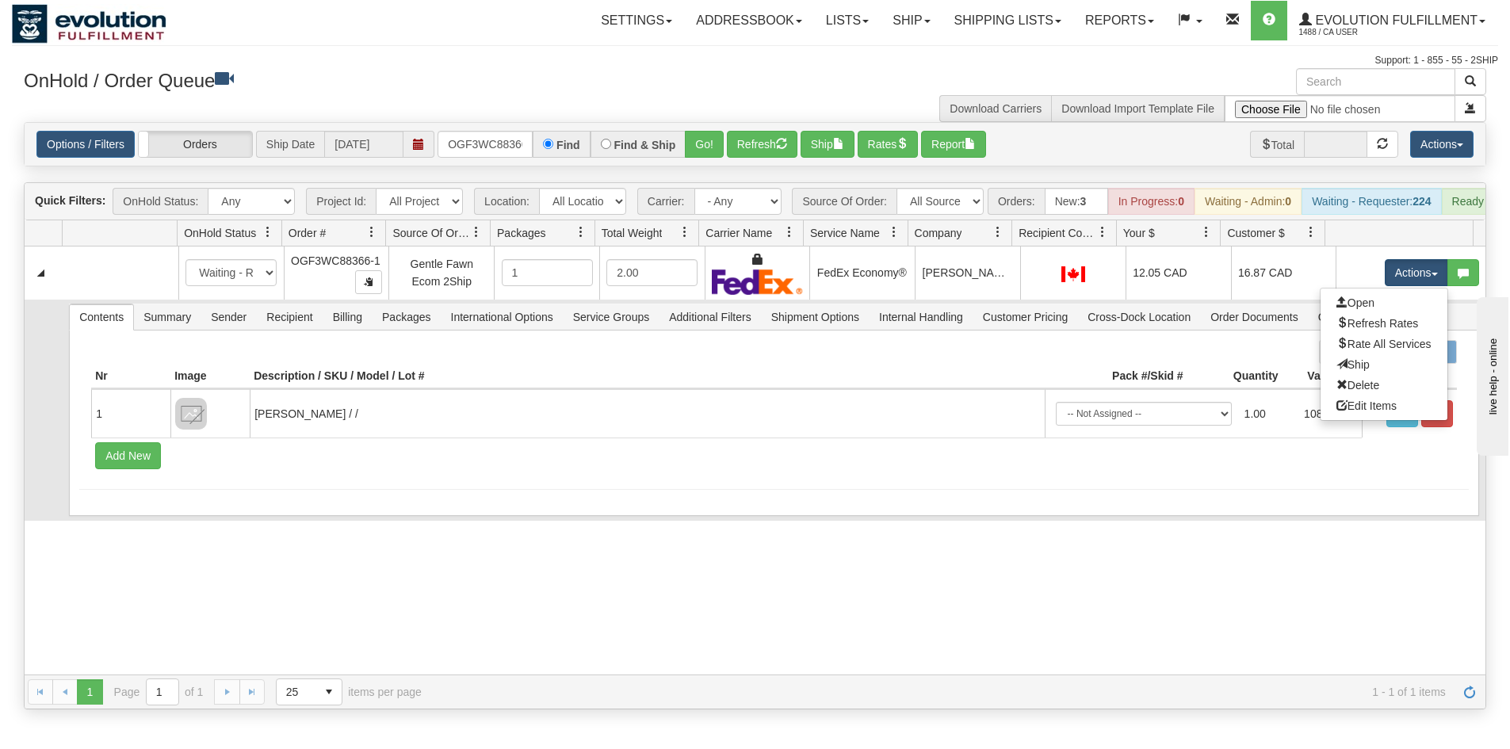
click at [1375, 374] on link "Ship" at bounding box center [1383, 364] width 127 height 21
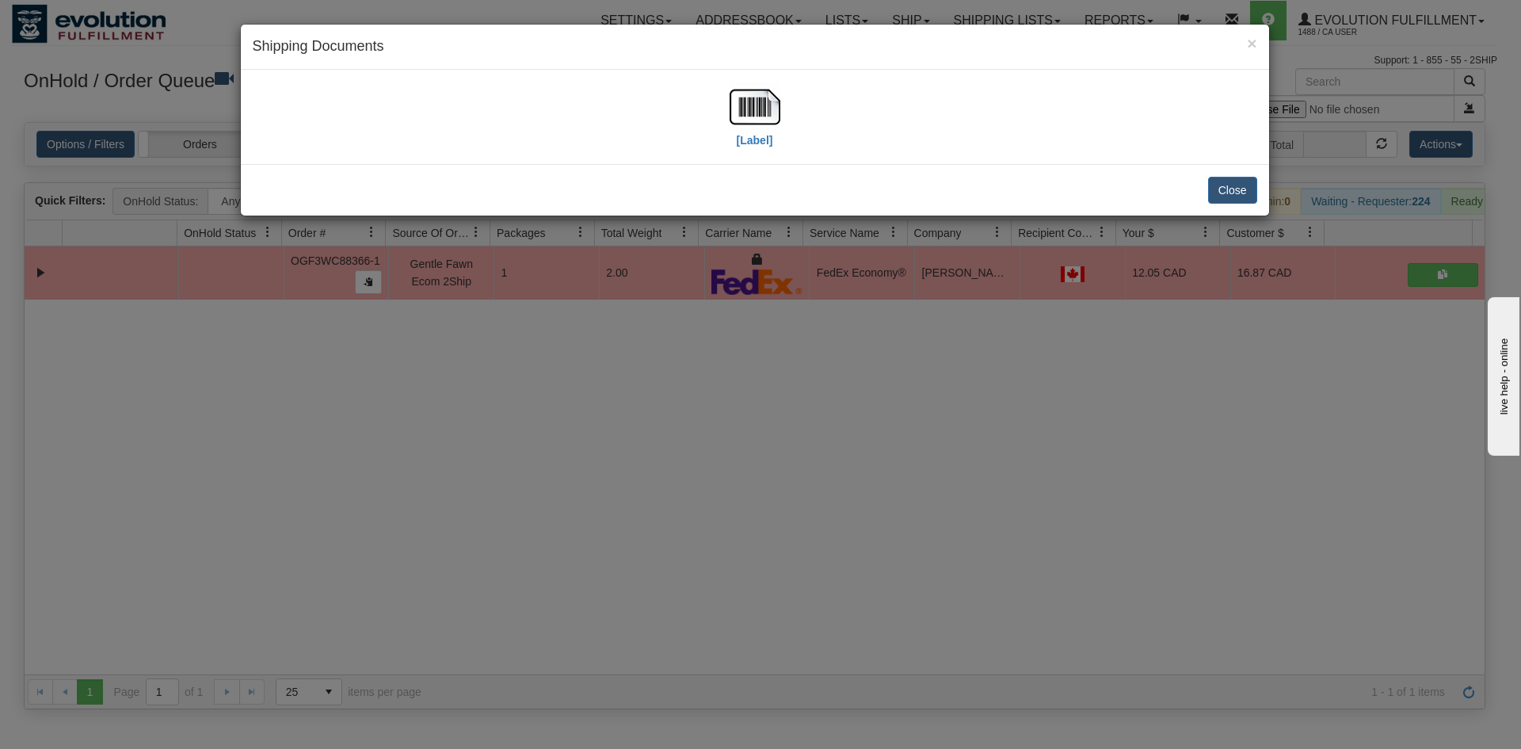
click at [802, 120] on div "[Label]" at bounding box center [755, 117] width 1005 height 71
click at [785, 116] on div "[Label]" at bounding box center [755, 117] width 1005 height 71
click at [764, 112] on img at bounding box center [755, 107] width 51 height 51
drag, startPoint x: 847, startPoint y: 323, endPoint x: 821, endPoint y: 296, distance: 37.5
click at [844, 319] on div "× Shipping Documents [Label] Close" at bounding box center [760, 374] width 1521 height 749
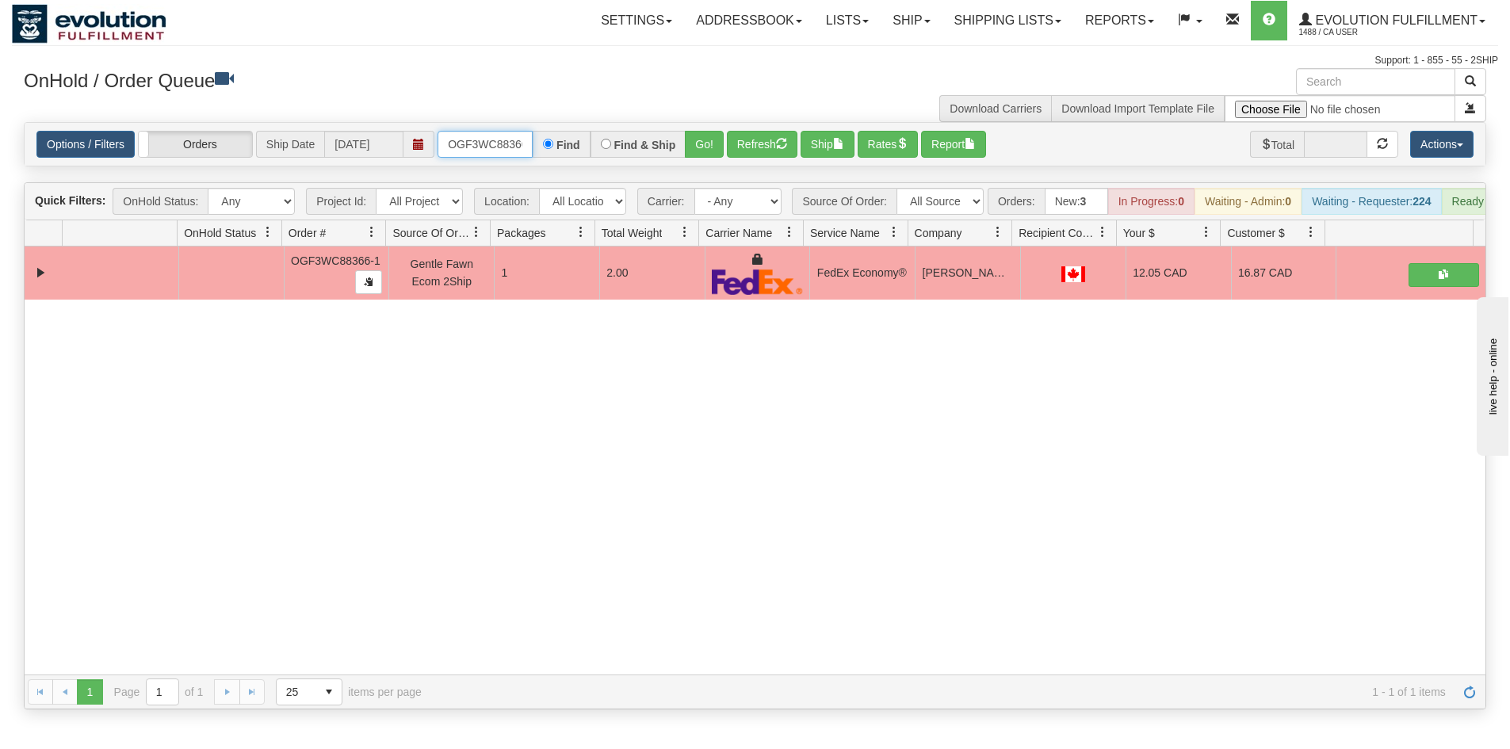
click at [491, 145] on input "OGF3WC88366-1" at bounding box center [484, 144] width 95 height 27
click at [706, 140] on button "Go!" at bounding box center [704, 144] width 39 height 27
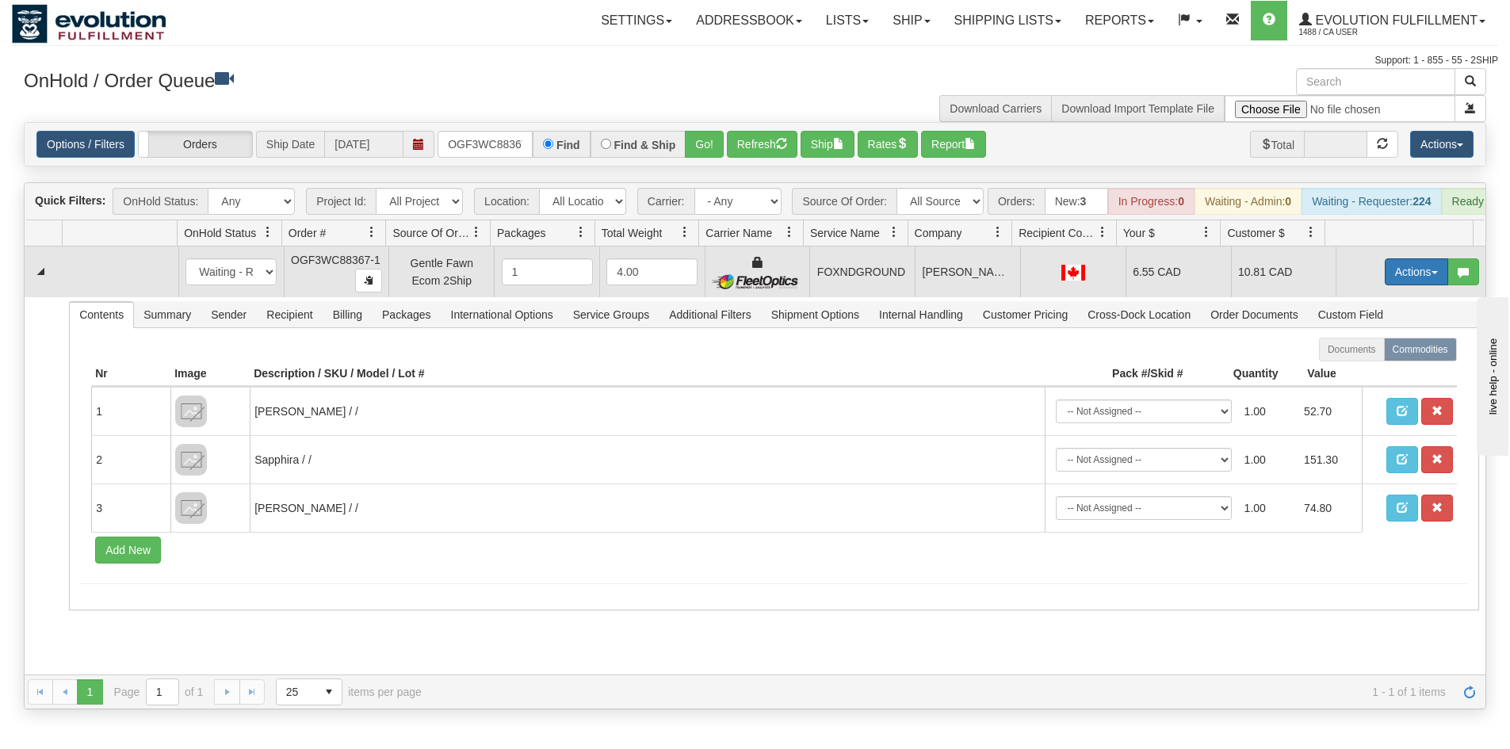
click at [1384, 277] on button "Actions" at bounding box center [1415, 271] width 63 height 27
click at [1362, 374] on link "Ship" at bounding box center [1383, 363] width 127 height 21
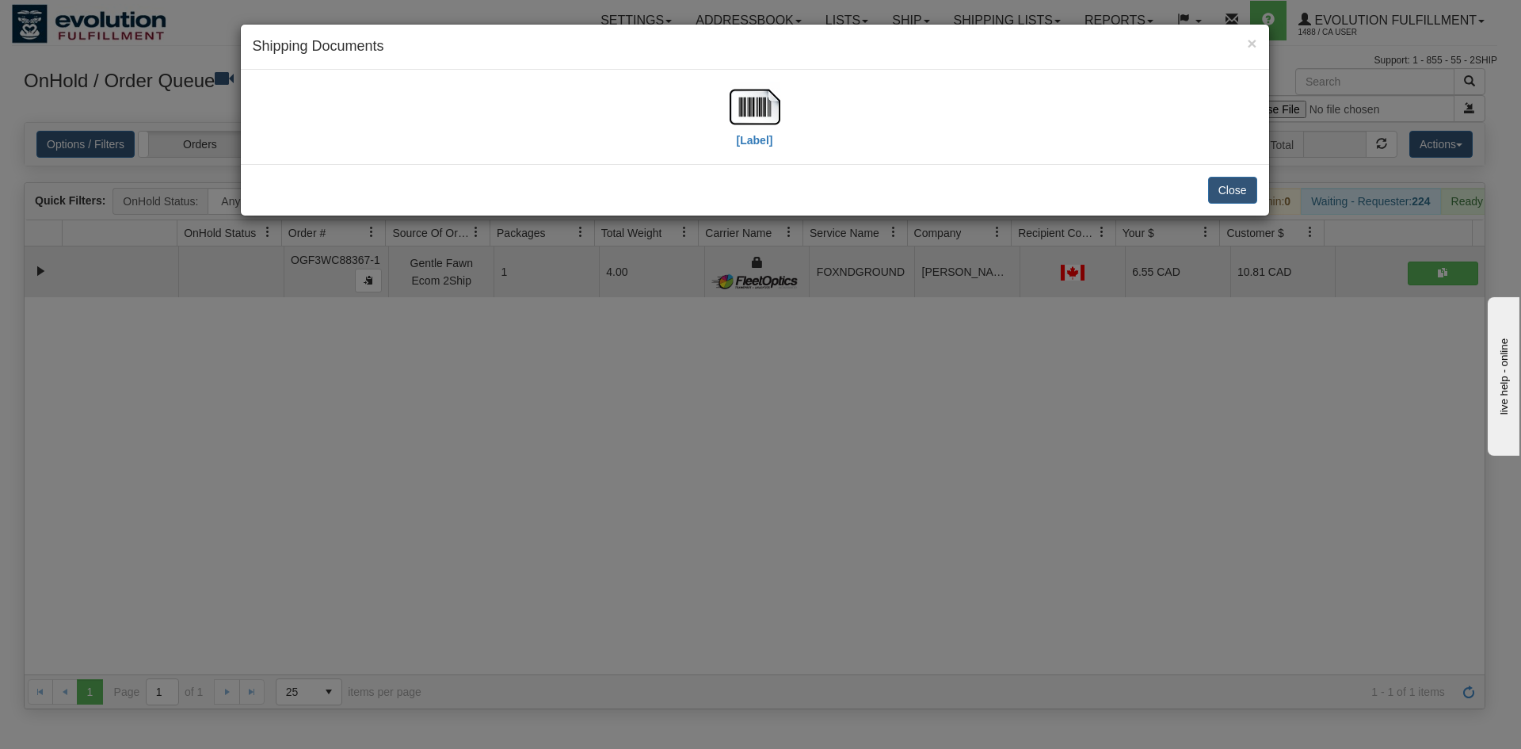
click at [795, 112] on div "[Label]" at bounding box center [755, 117] width 1005 height 71
click at [756, 114] on img at bounding box center [755, 107] width 51 height 51
drag, startPoint x: 808, startPoint y: 479, endPoint x: 403, endPoint y: 264, distance: 457.7
click at [798, 475] on div "× Shipping Documents [Label] Close" at bounding box center [760, 374] width 1521 height 749
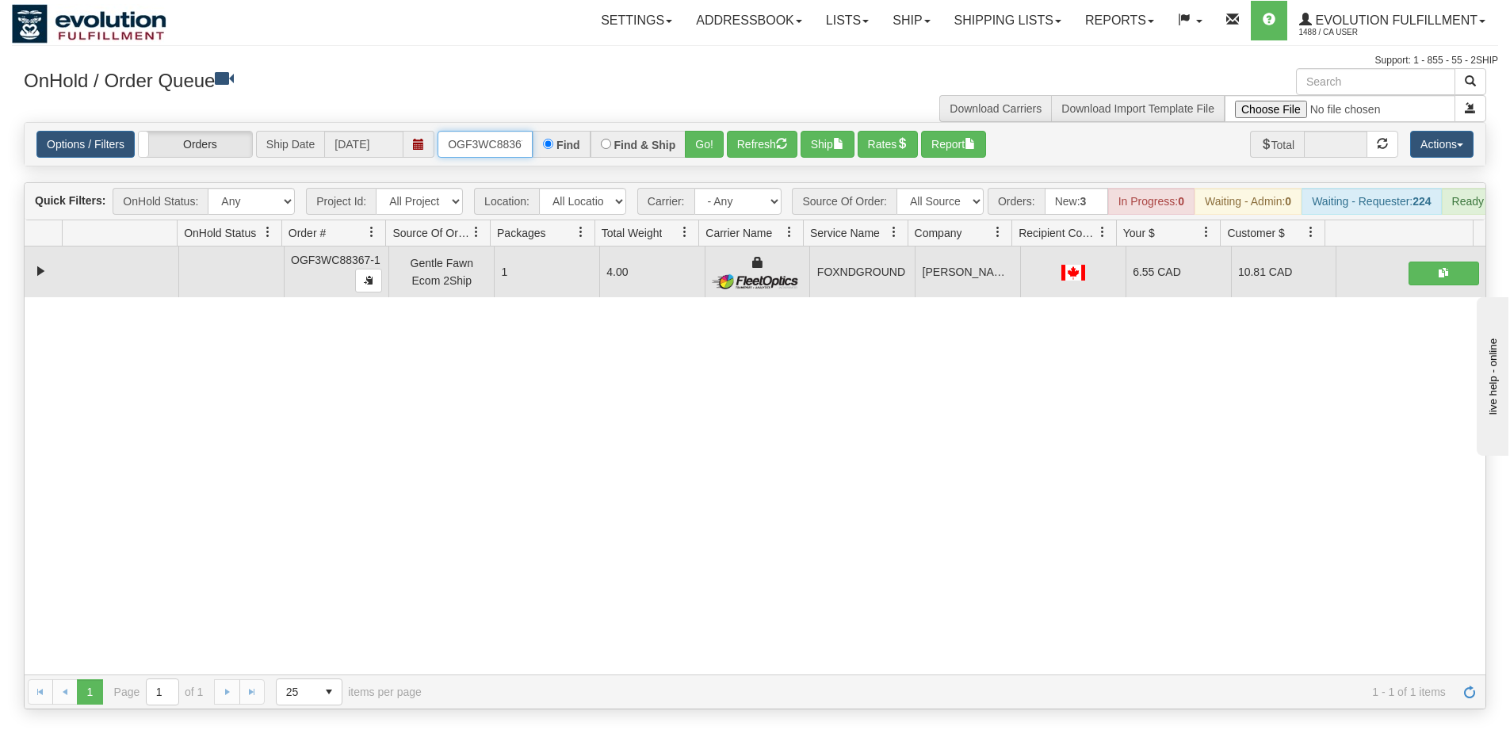
click at [508, 145] on input "OGF3WC88367-1" at bounding box center [484, 144] width 95 height 27
click at [711, 133] on button "Go!" at bounding box center [704, 144] width 39 height 27
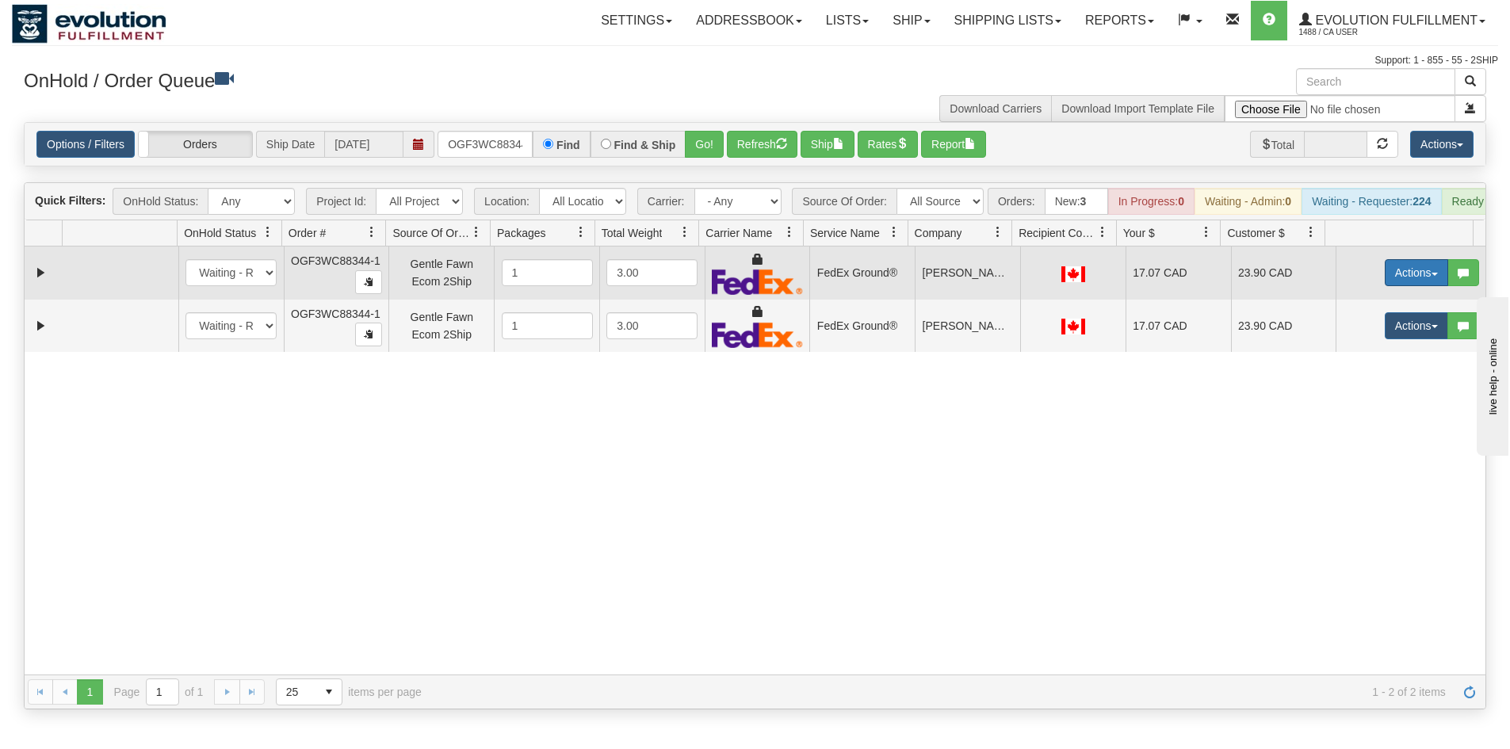
click at [1411, 285] on button "Actions" at bounding box center [1415, 272] width 63 height 27
click at [1361, 374] on link "Ship" at bounding box center [1383, 364] width 127 height 21
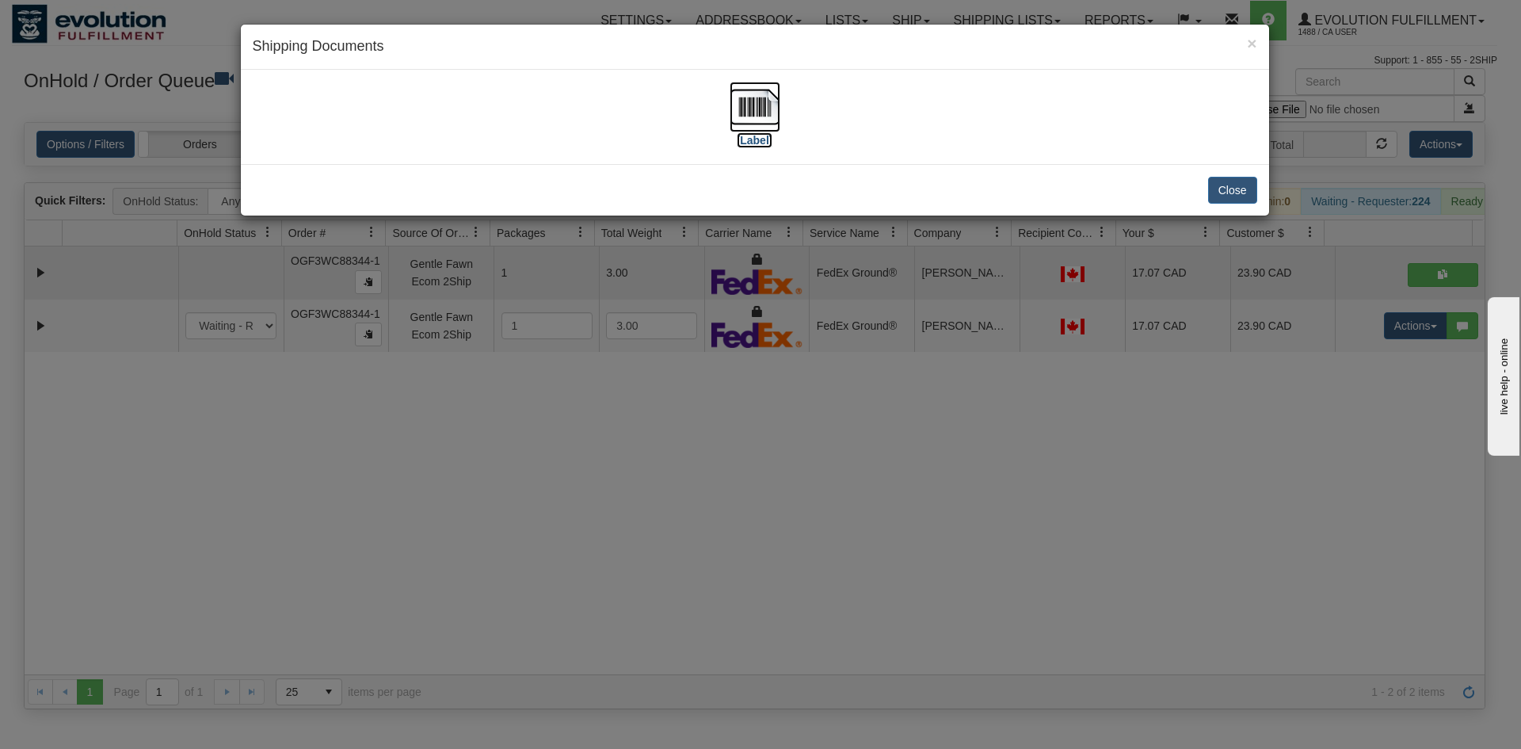
click at [747, 94] on img at bounding box center [755, 107] width 51 height 51
drag, startPoint x: 1272, startPoint y: 422, endPoint x: 1354, endPoint y: 361, distance: 103.0
click at [1277, 420] on div "× Shipping Documents [Label] Close" at bounding box center [760, 374] width 1521 height 749
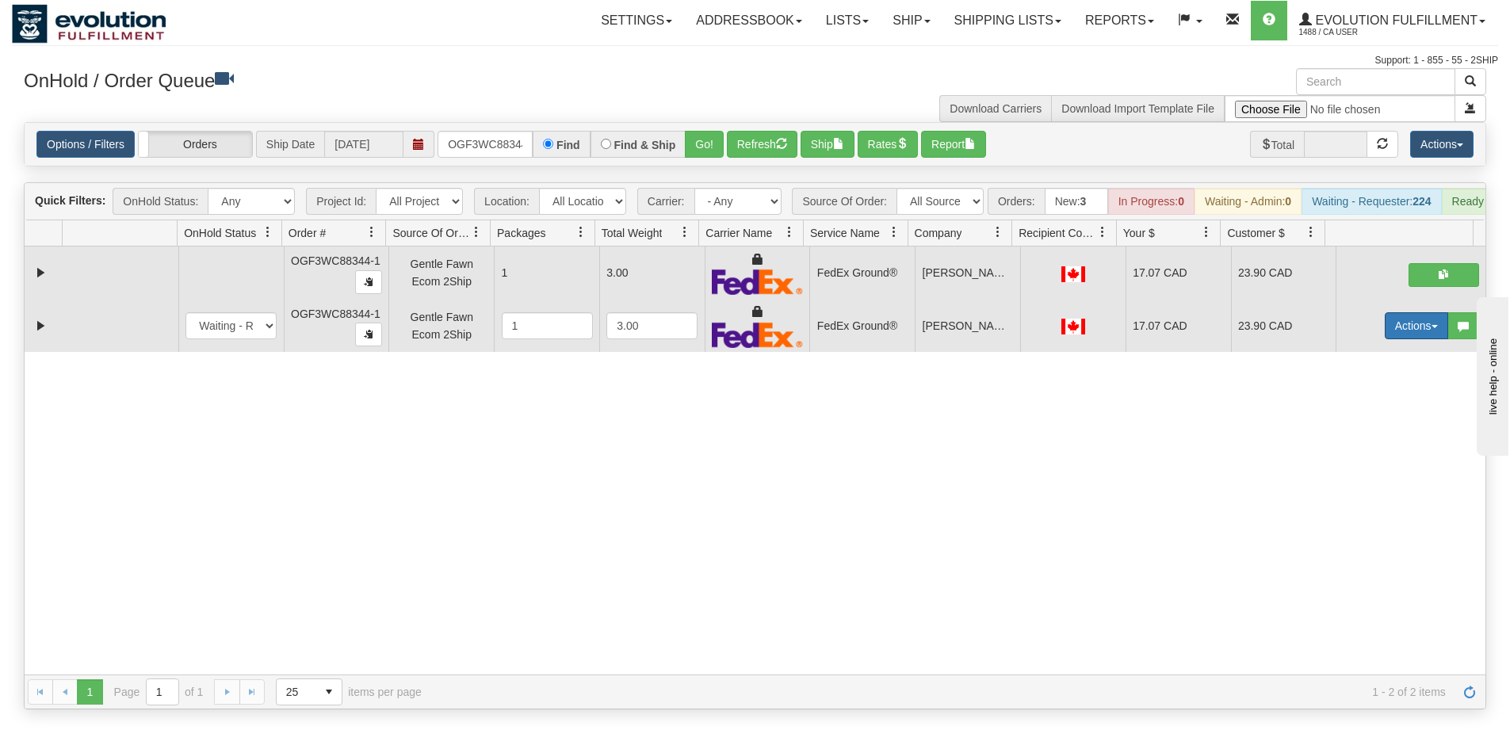
click at [1384, 339] on button "Actions" at bounding box center [1415, 325] width 63 height 27
click at [1352, 445] on span "Delete" at bounding box center [1357, 438] width 43 height 13
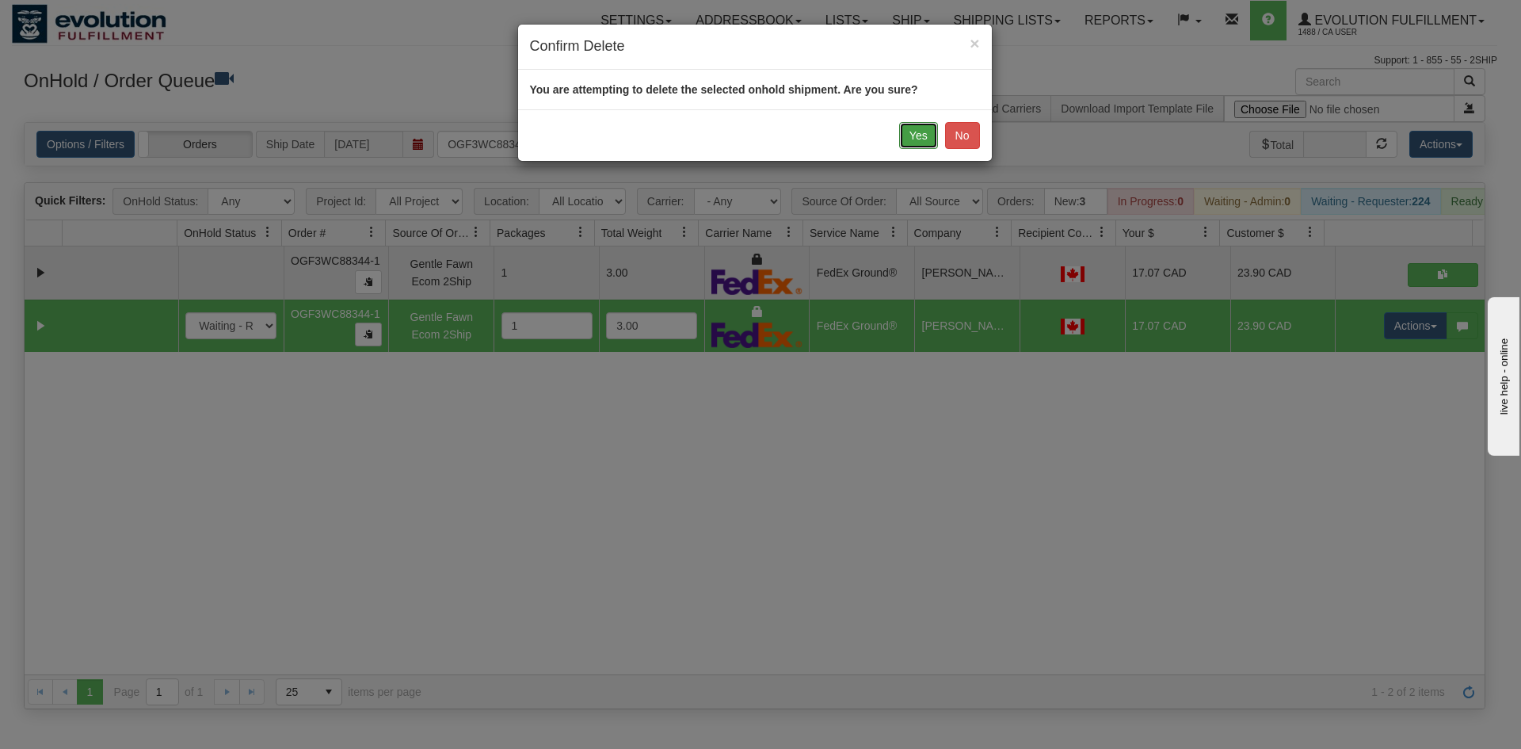
click at [927, 137] on button "Yes" at bounding box center [918, 135] width 39 height 27
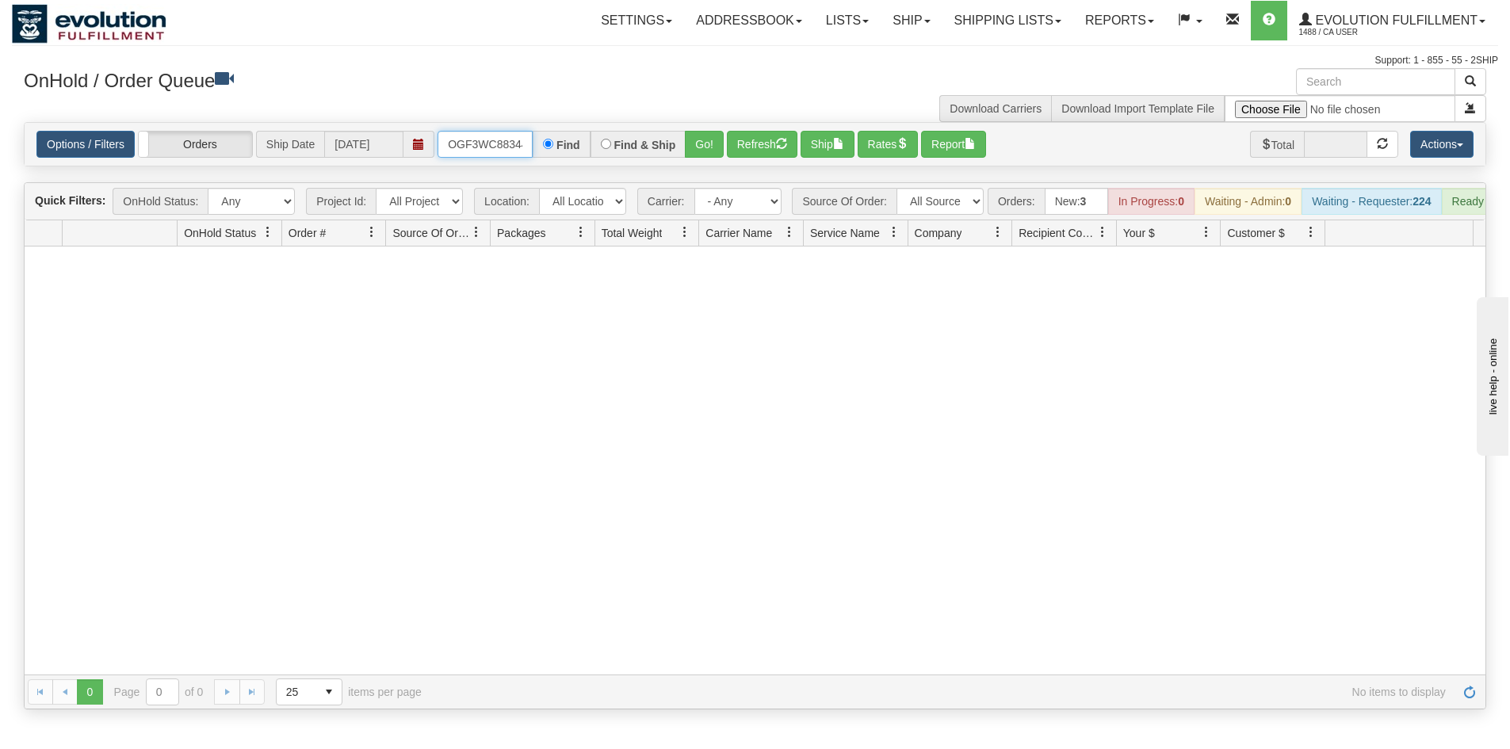
click at [480, 155] on input "OGF3WC88344-1" at bounding box center [484, 144] width 95 height 27
click at [732, 135] on button "Refresh" at bounding box center [762, 144] width 71 height 27
click at [704, 136] on button "Go!" at bounding box center [704, 144] width 39 height 27
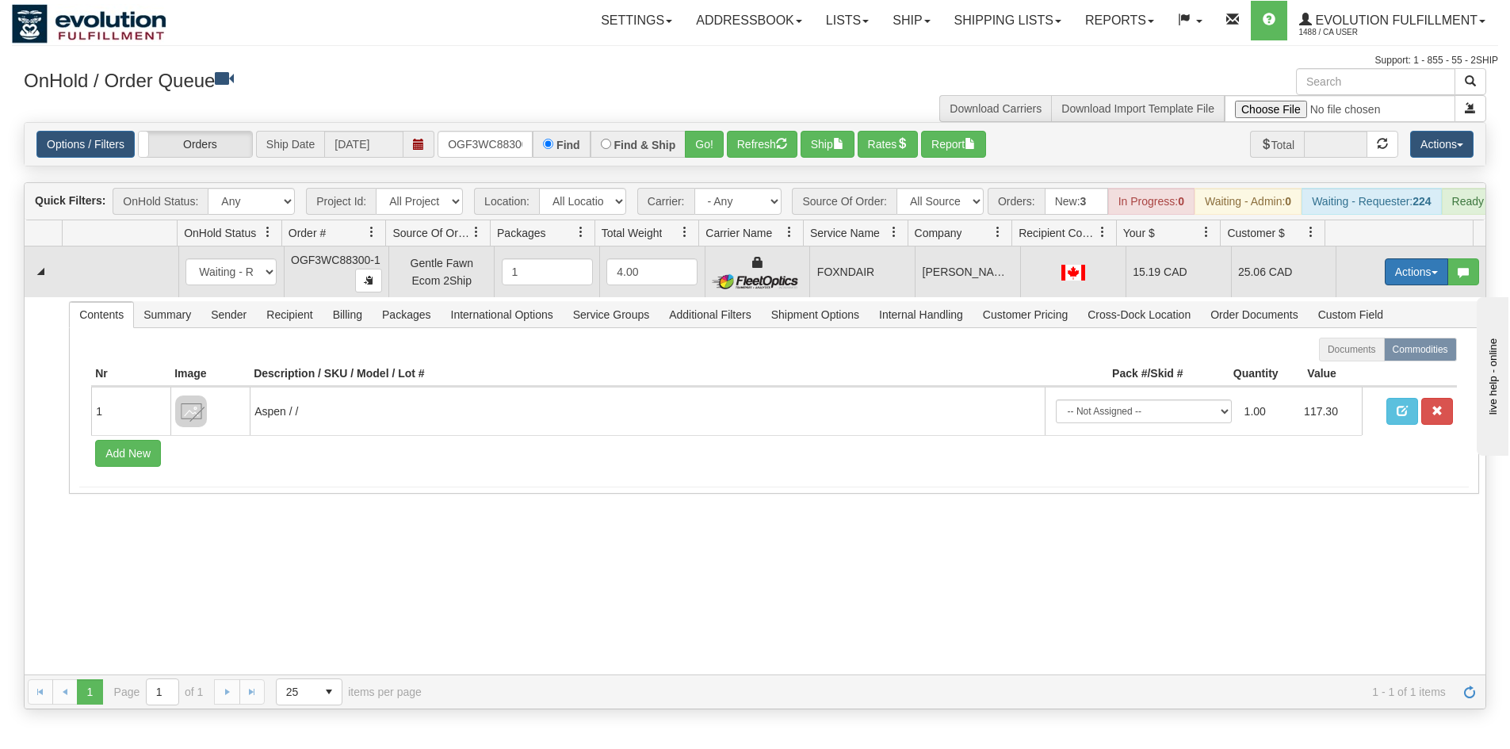
click at [1389, 279] on button "Actions" at bounding box center [1415, 271] width 63 height 27
click at [1356, 372] on link "Ship" at bounding box center [1383, 363] width 127 height 21
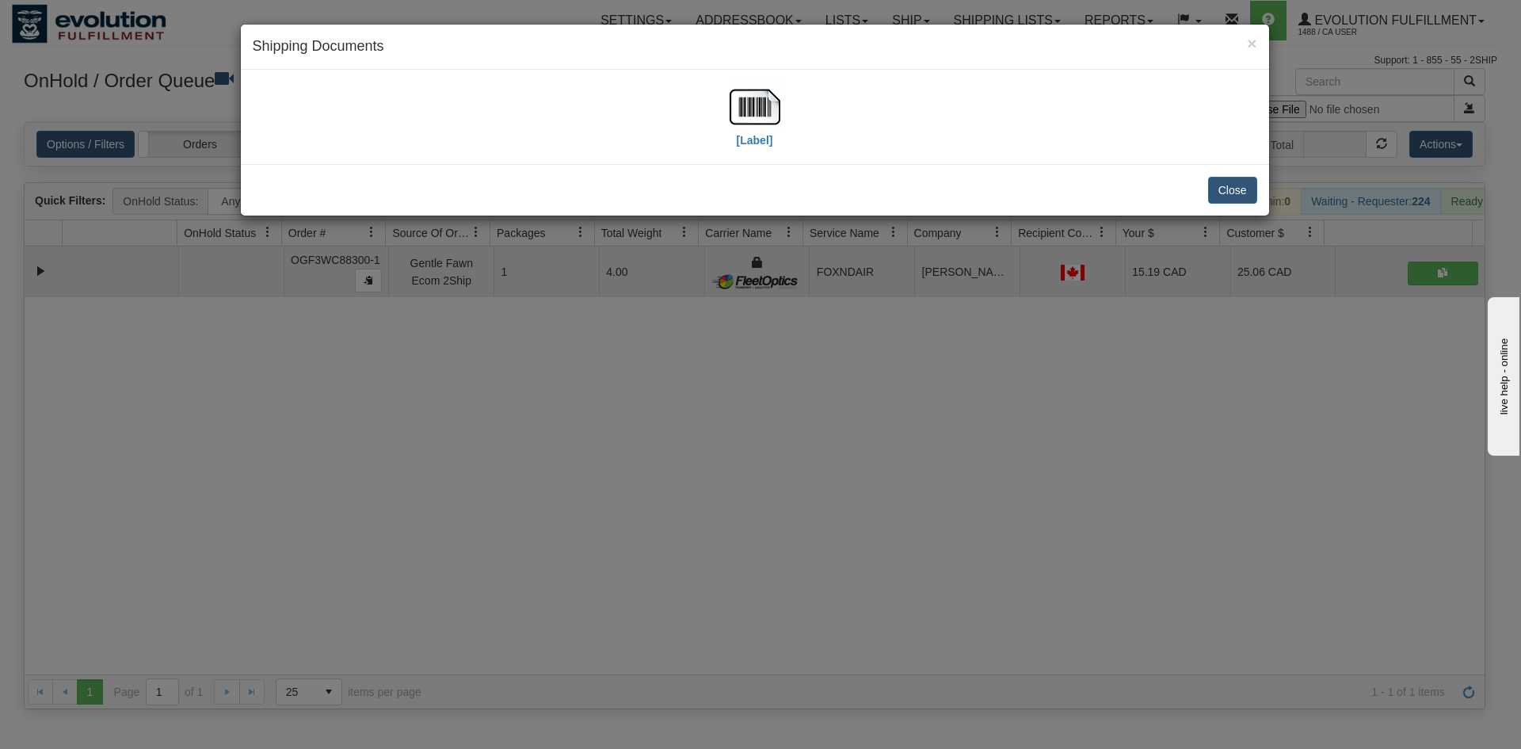
drag, startPoint x: 758, startPoint y: 163, endPoint x: 755, endPoint y: 151, distance: 12.1
click at [756, 154] on div "[Label]" at bounding box center [755, 117] width 1029 height 94
click at [755, 136] on label "[Label]" at bounding box center [755, 140] width 36 height 16
click at [1025, 396] on div "× Shipping Documents [Label] Close" at bounding box center [760, 374] width 1521 height 749
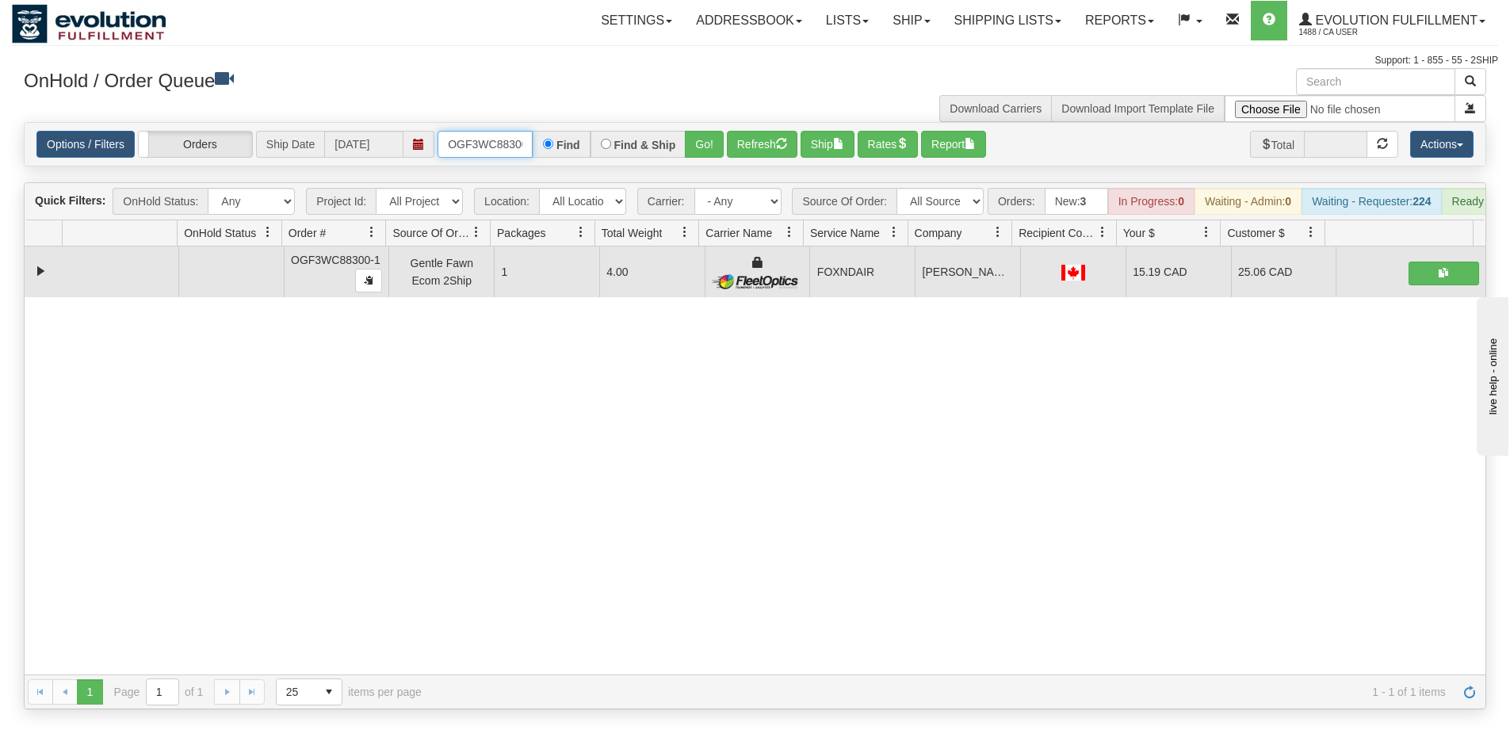
click at [500, 138] on input "OGF3WC88300-1" at bounding box center [484, 144] width 95 height 27
click at [709, 152] on button "Go!" at bounding box center [704, 144] width 39 height 27
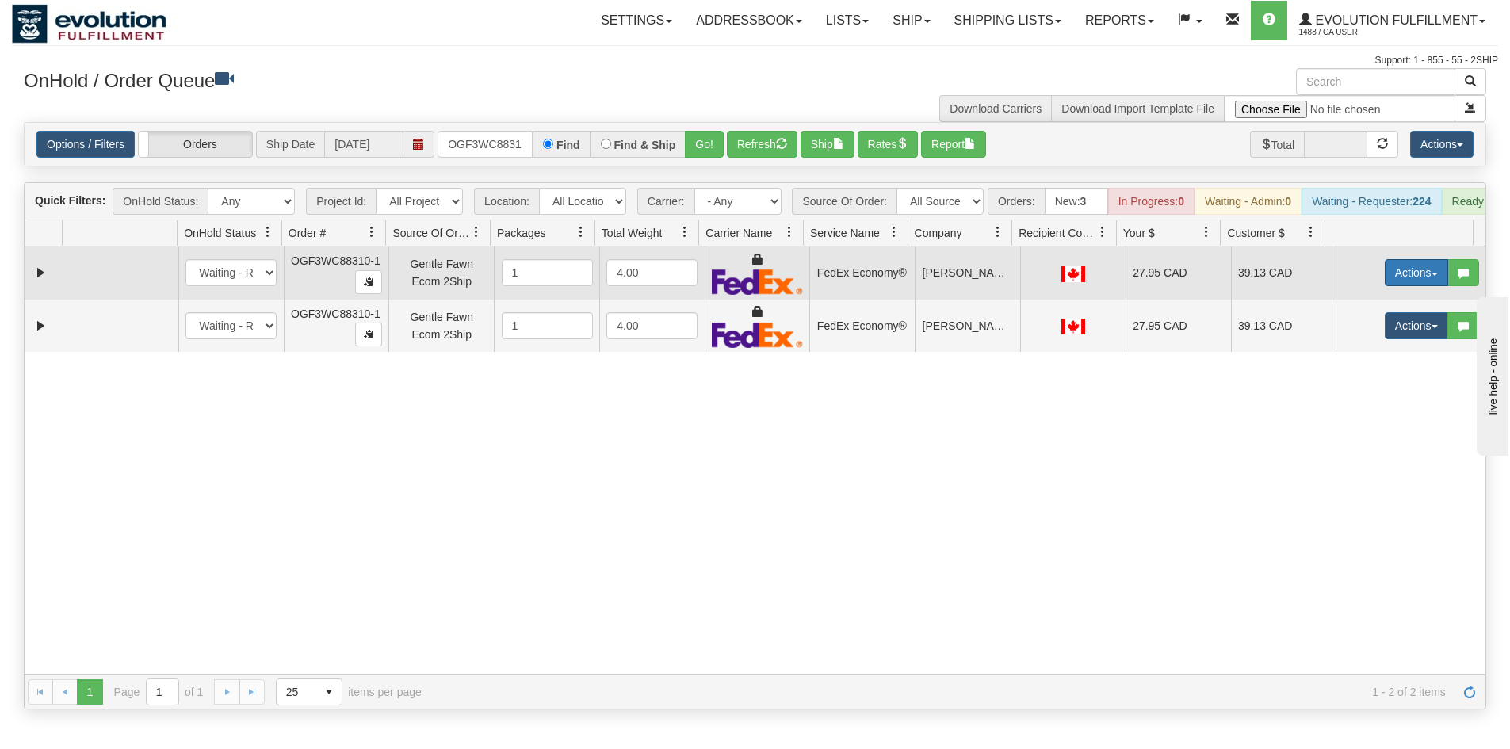
click at [1407, 278] on button "Actions" at bounding box center [1415, 272] width 63 height 27
click at [1342, 371] on span "Ship" at bounding box center [1352, 364] width 33 height 13
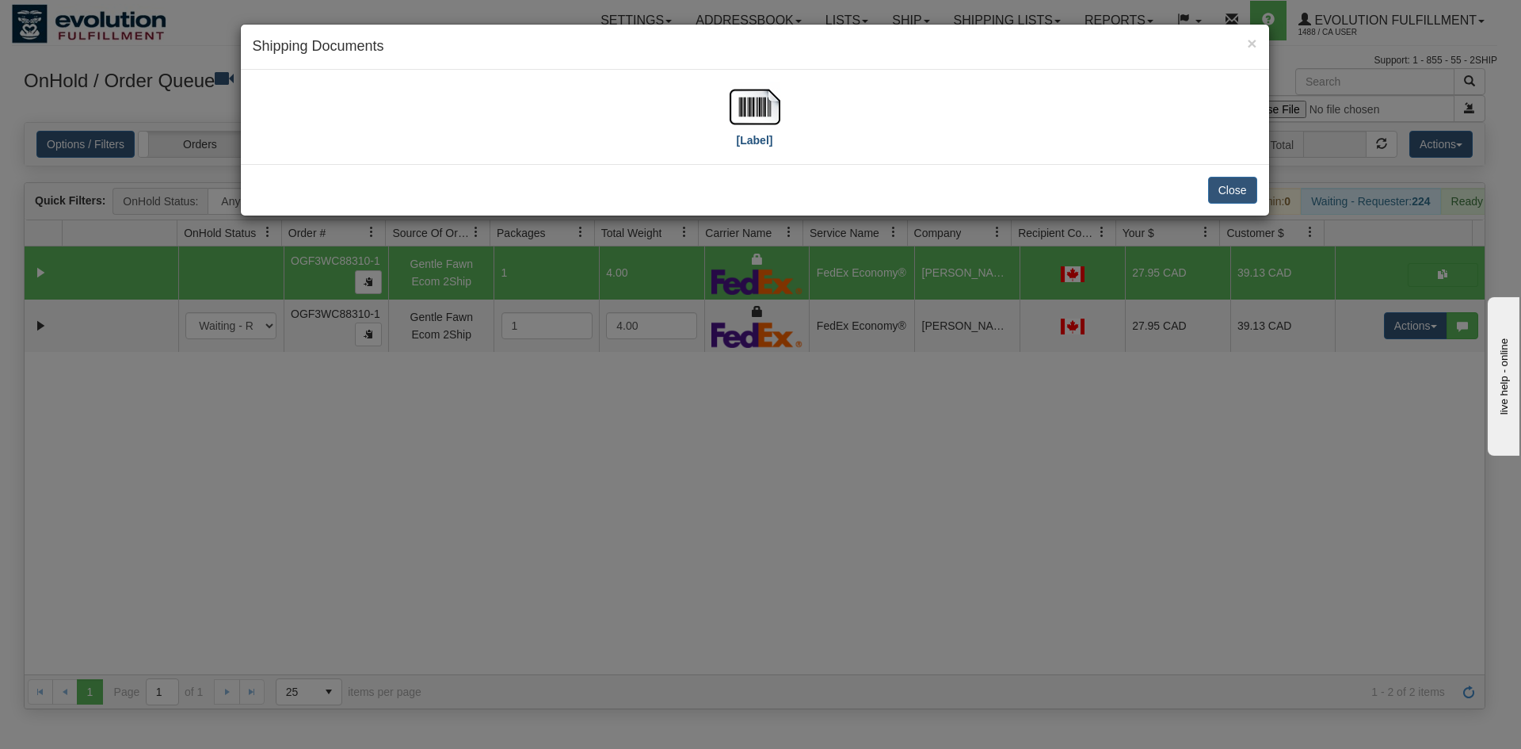
click at [730, 116] on div "[Label]" at bounding box center [755, 117] width 1005 height 71
click at [737, 116] on img at bounding box center [755, 107] width 51 height 51
drag, startPoint x: 1182, startPoint y: 516, endPoint x: 1273, endPoint y: 460, distance: 106.0
click at [1201, 502] on div "× Shipping Documents [Label] Close" at bounding box center [760, 374] width 1521 height 749
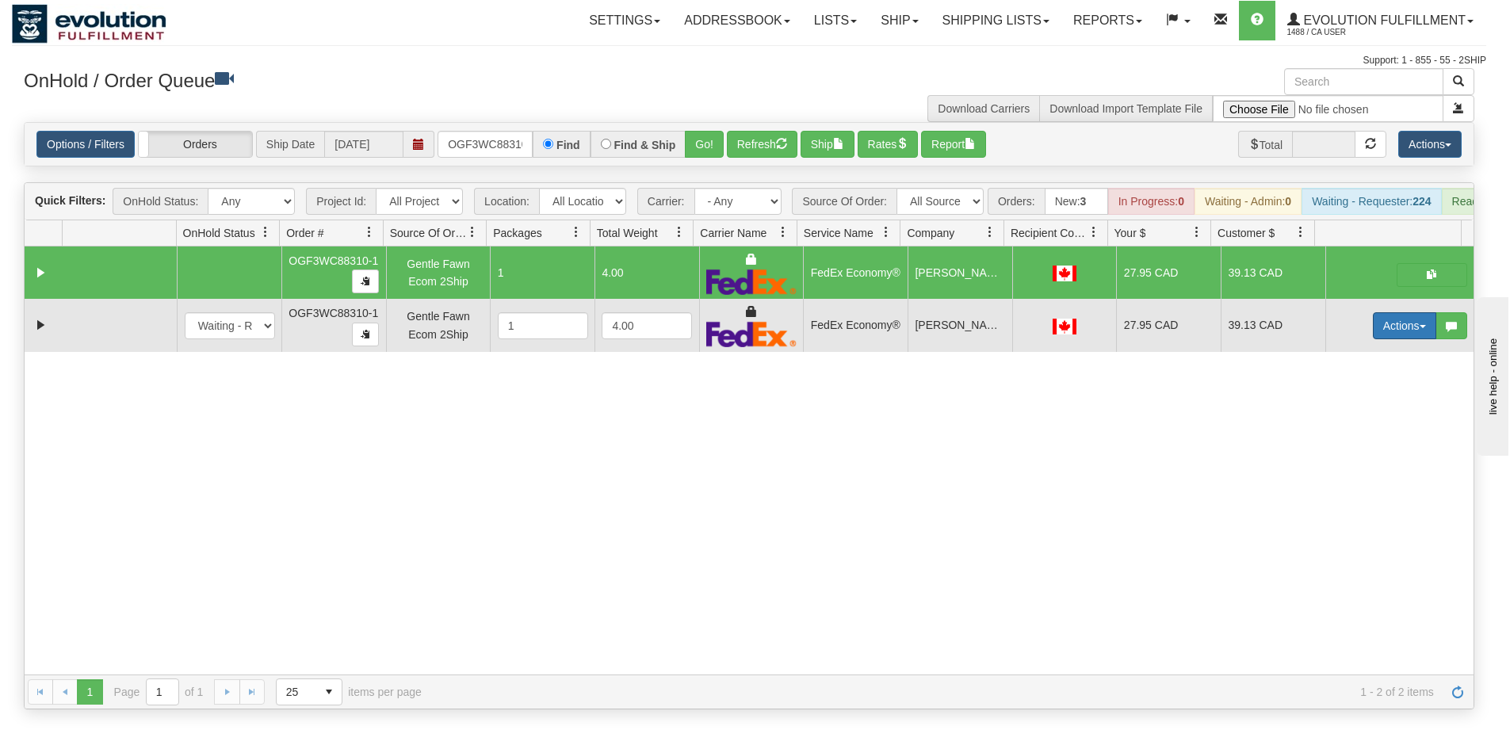
click at [1388, 335] on button "Actions" at bounding box center [1404, 325] width 63 height 27
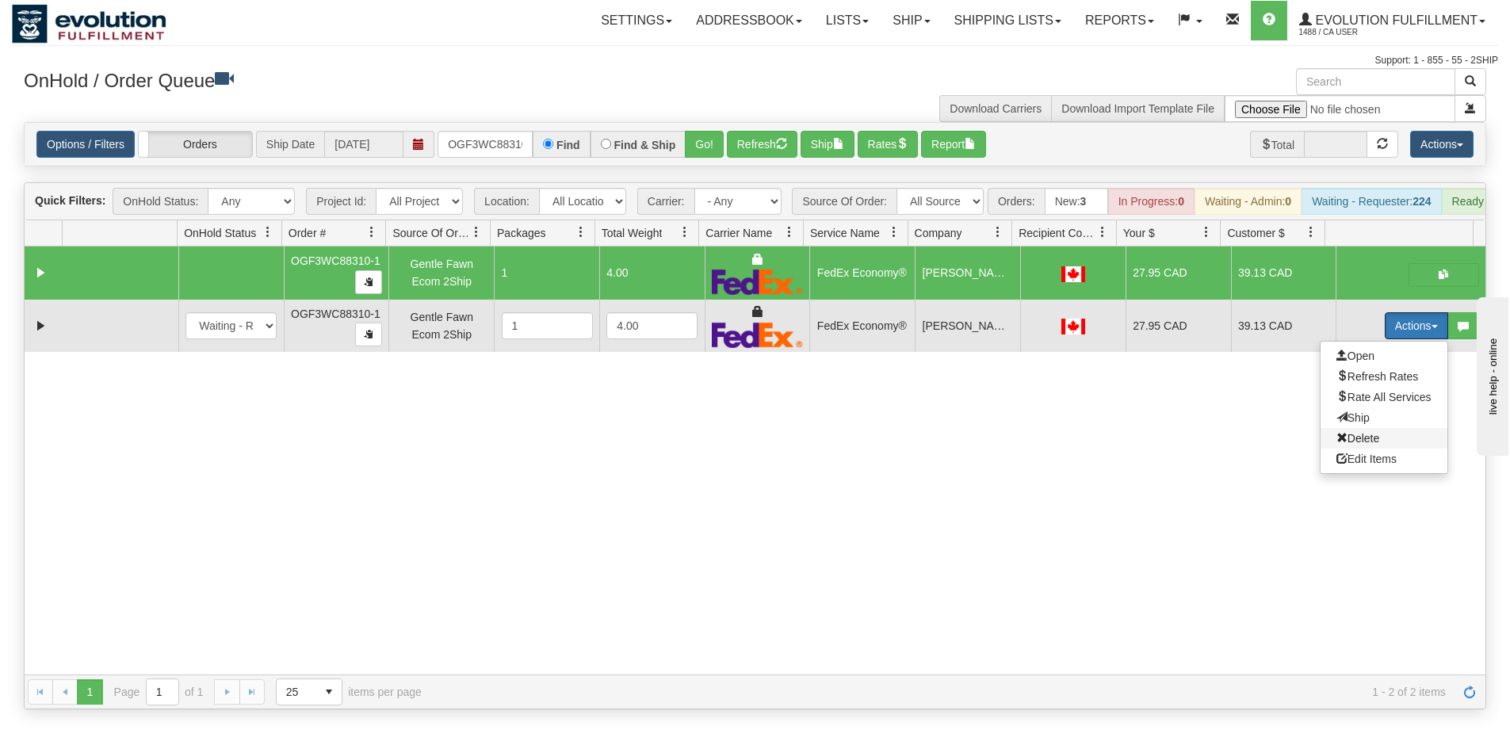
click at [1351, 445] on span "Delete" at bounding box center [1357, 438] width 43 height 13
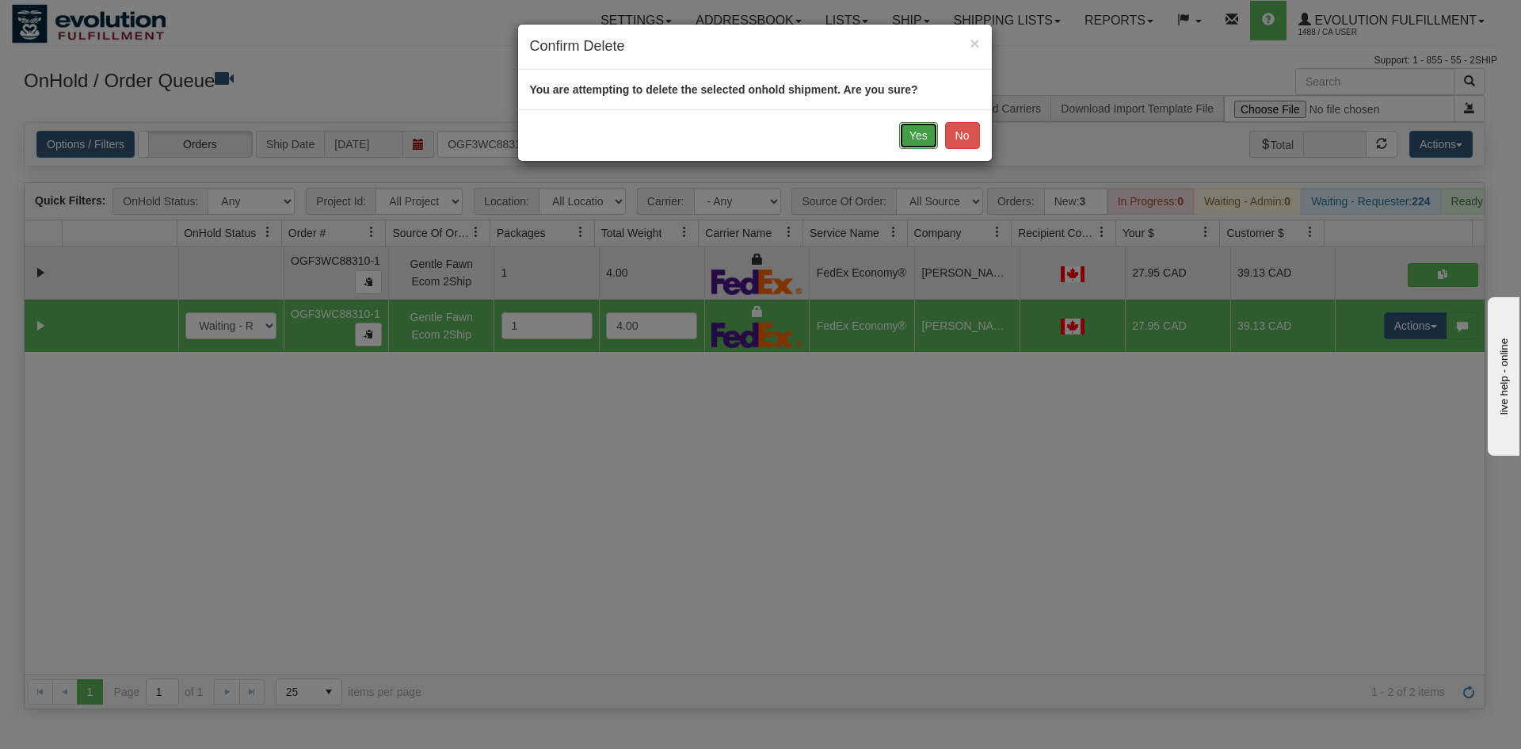
click at [914, 132] on button "Yes" at bounding box center [918, 135] width 39 height 27
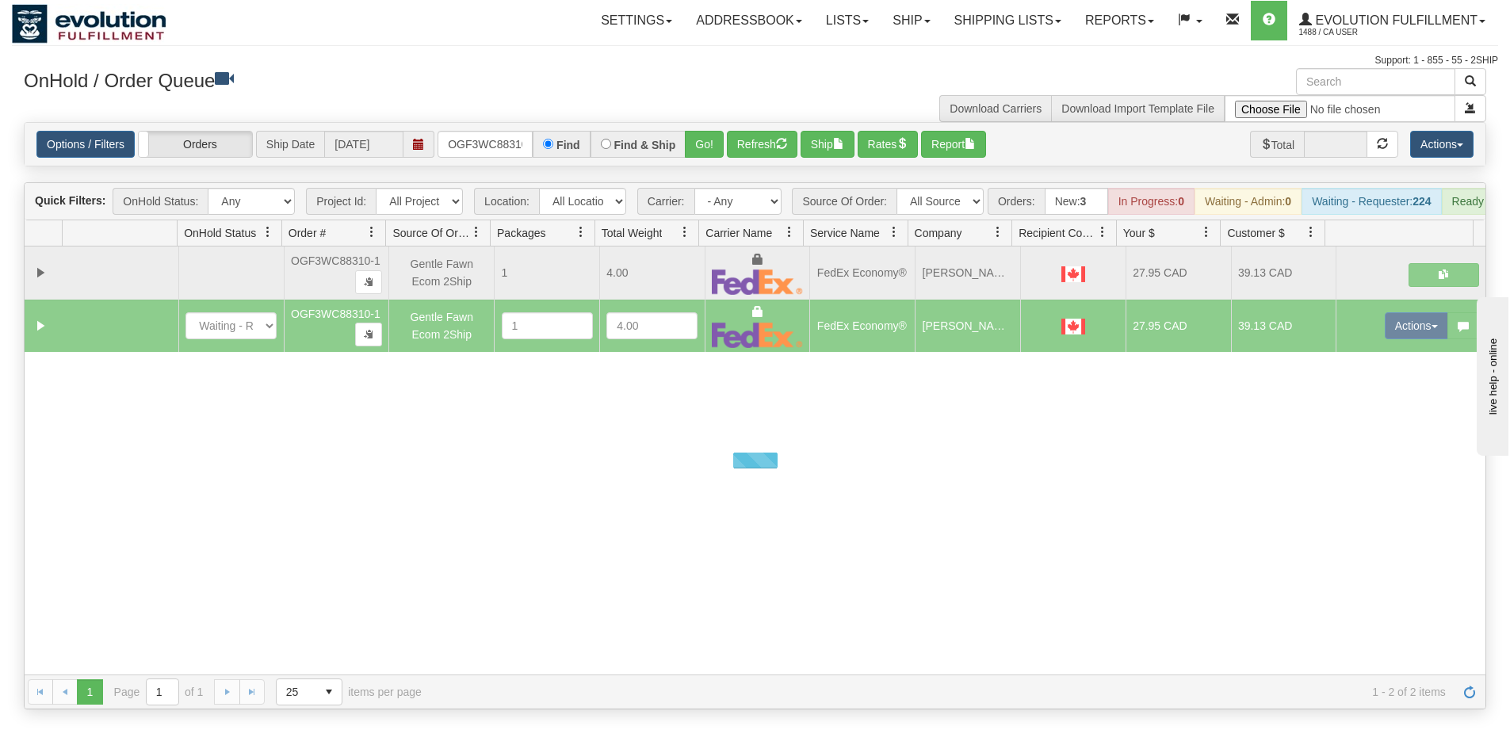
click at [497, 128] on div "Options / Filters Group Shipments Orders Ship Date [DATE] OGF3WC88310-1 Find Fi…" at bounding box center [755, 144] width 1460 height 43
click at [502, 138] on input "OGF3WC88310-1" at bounding box center [484, 144] width 95 height 27
click at [359, 71] on h3 "OnHold / Order Queue" at bounding box center [384, 79] width 720 height 23
click at [702, 136] on button "Go!" at bounding box center [704, 144] width 39 height 27
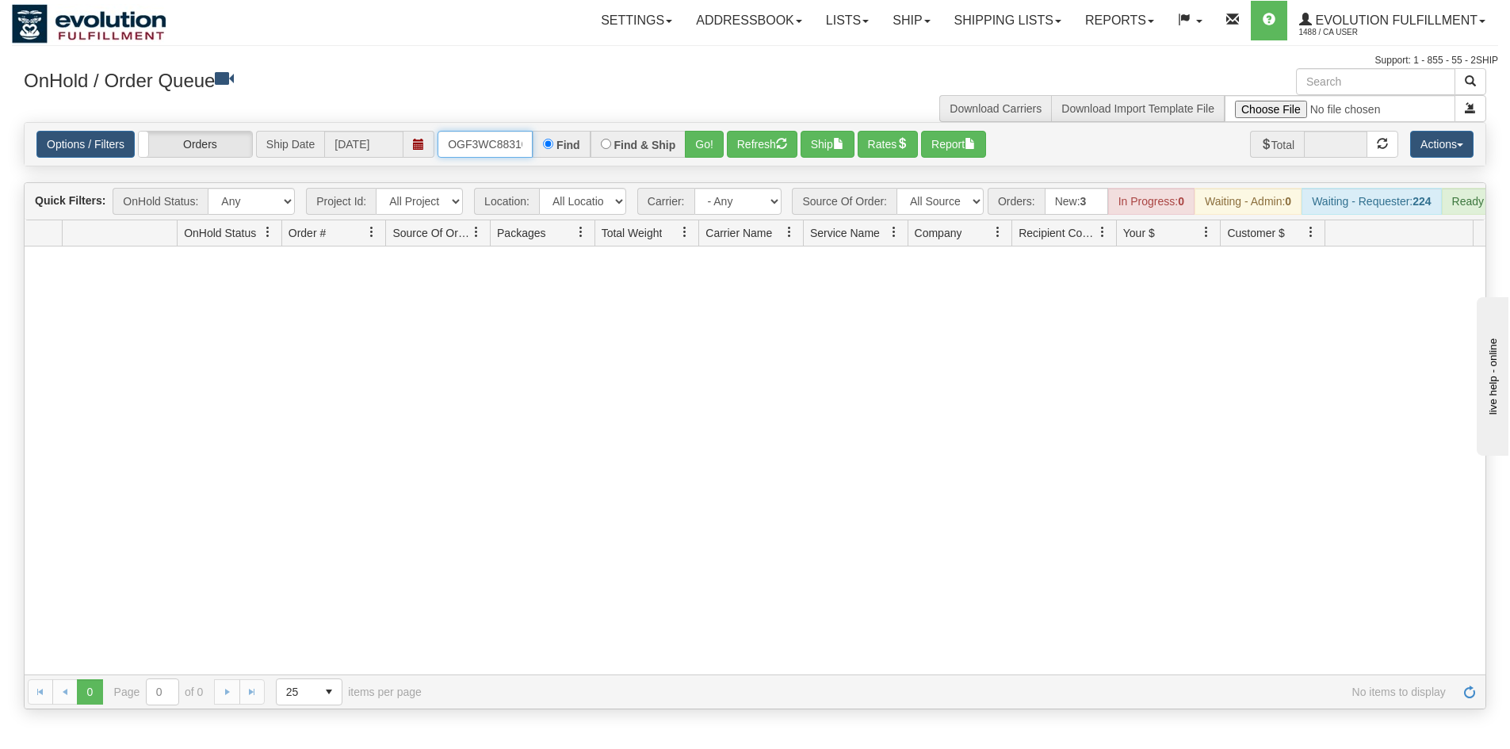
click at [460, 139] on input "OGF3WC88310-1" at bounding box center [484, 144] width 95 height 27
click at [712, 155] on button "Go!" at bounding box center [704, 144] width 39 height 27
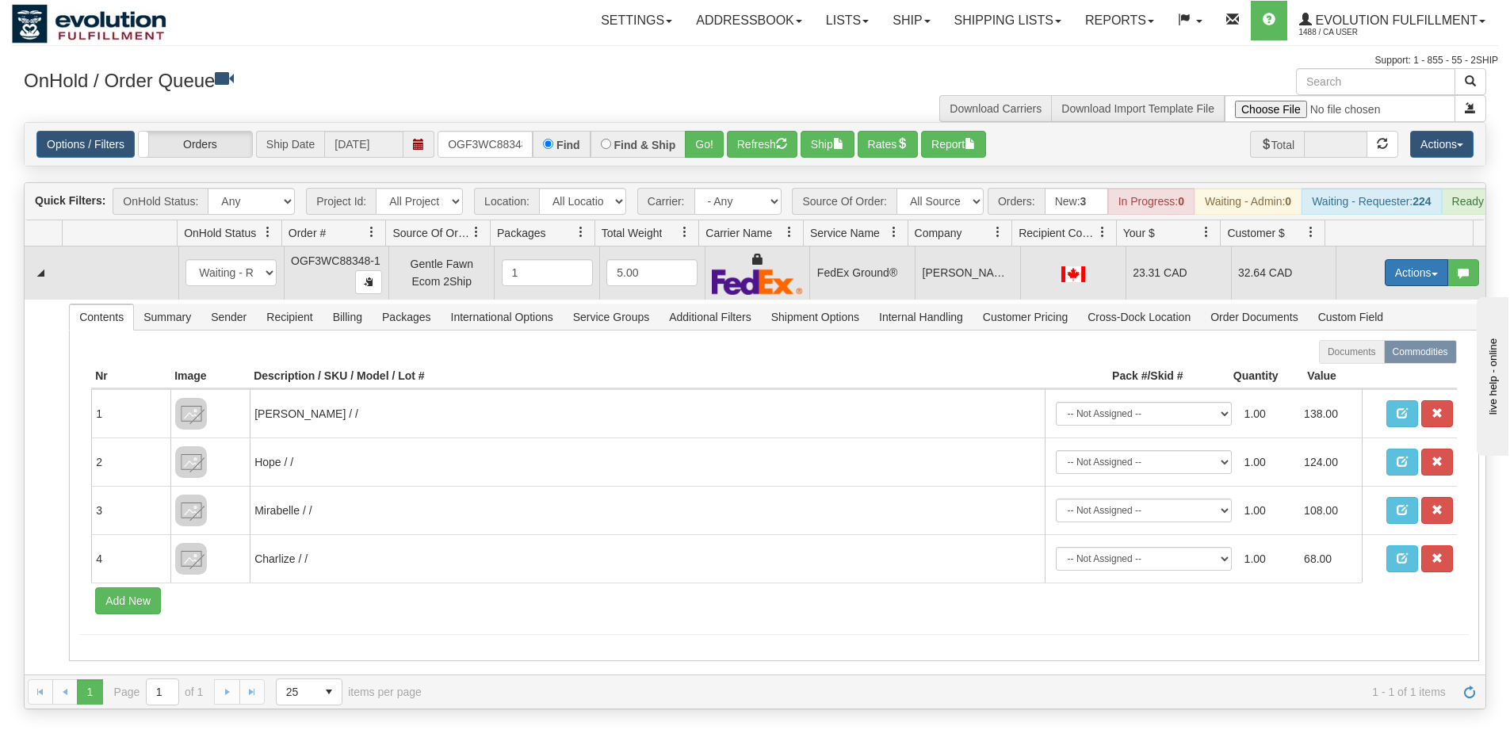
click at [1389, 286] on button "Actions" at bounding box center [1415, 272] width 63 height 27
click at [1374, 366] on link "Ship" at bounding box center [1383, 364] width 127 height 21
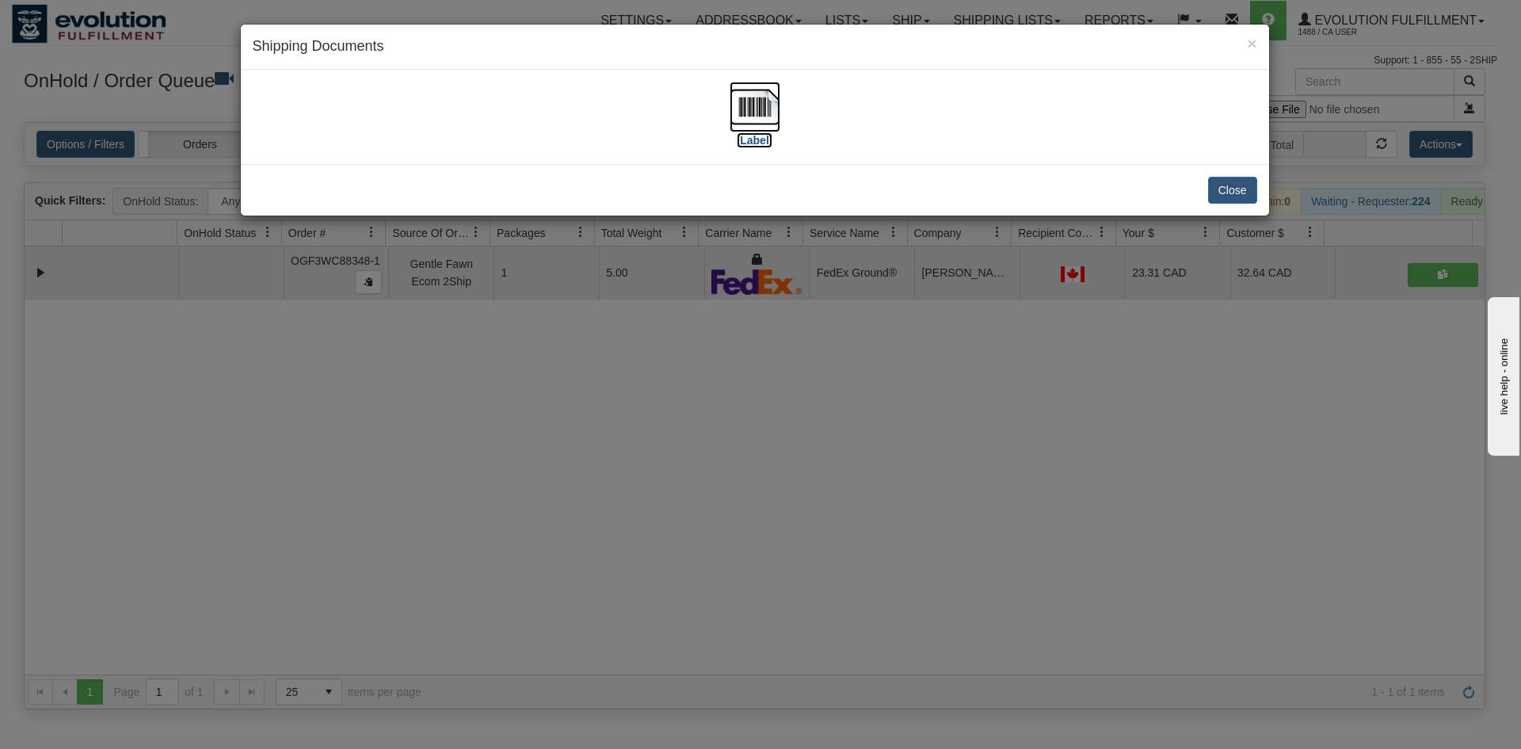
click at [732, 124] on img at bounding box center [755, 107] width 51 height 51
drag, startPoint x: 670, startPoint y: 562, endPoint x: 447, endPoint y: 126, distance: 489.8
click at [663, 536] on div "× Shipping Documents [Label] Close" at bounding box center [760, 374] width 1521 height 749
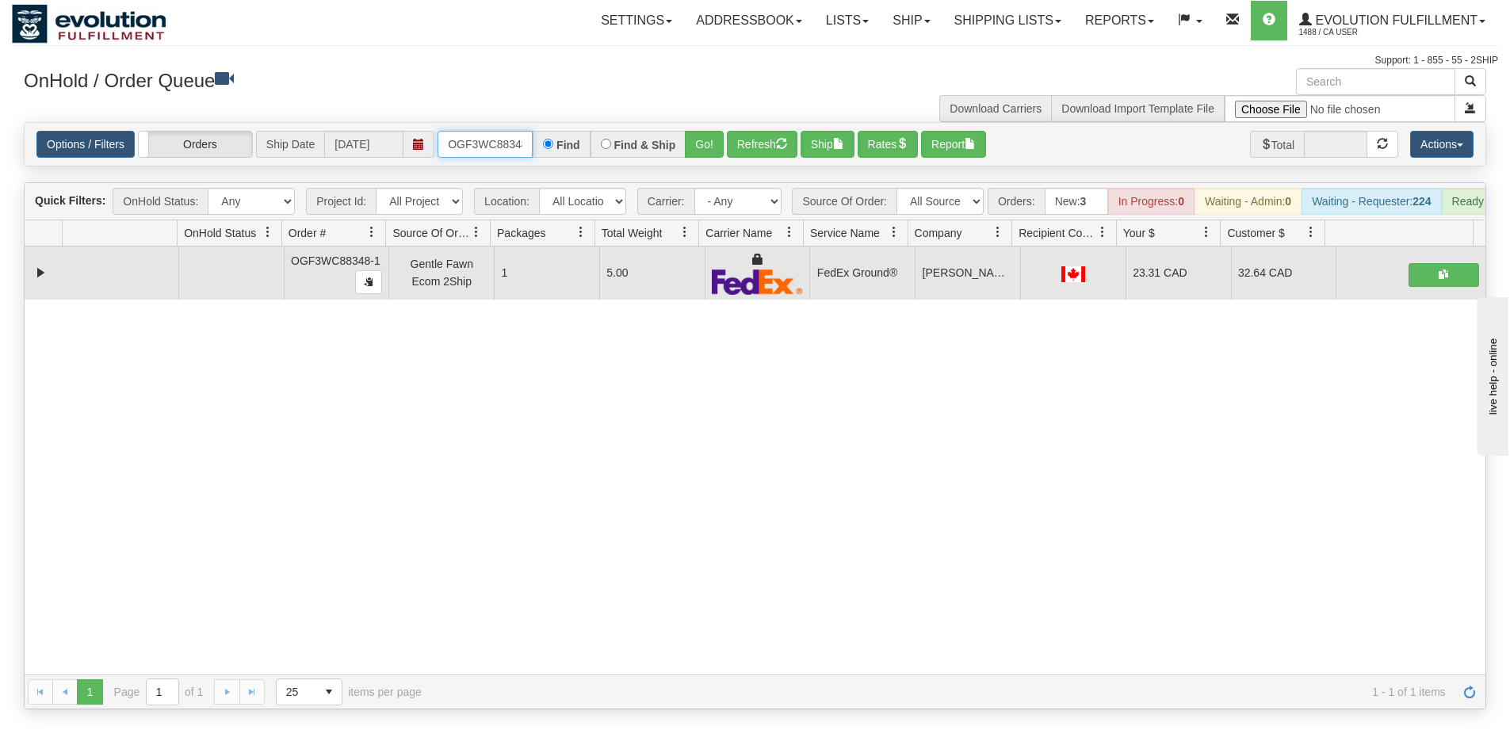
click at [509, 136] on input "OGF3WC88348-1" at bounding box center [484, 144] width 95 height 27
click at [712, 150] on button "Go!" at bounding box center [704, 144] width 39 height 27
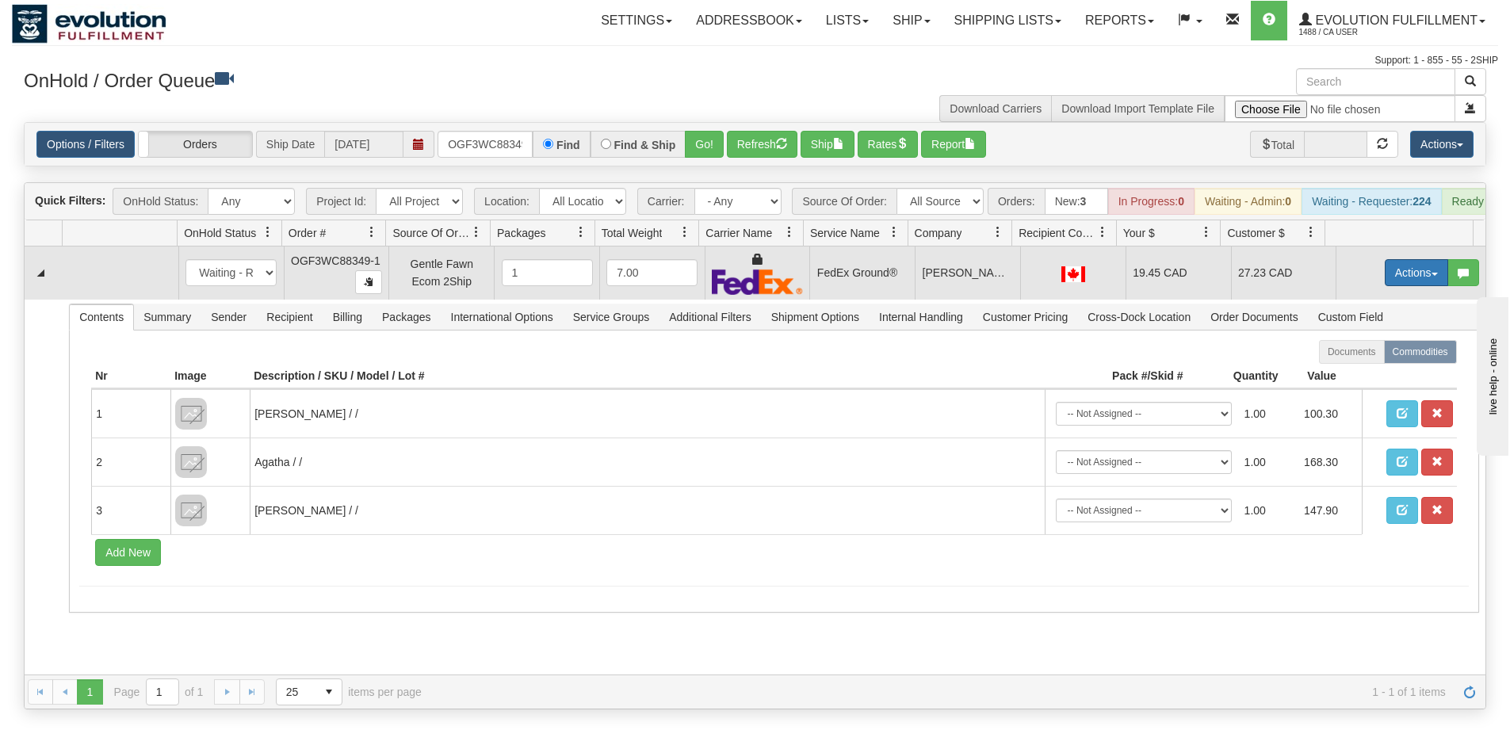
click at [1392, 286] on button "Actions" at bounding box center [1415, 272] width 63 height 27
click at [1349, 371] on span "Ship" at bounding box center [1352, 364] width 33 height 13
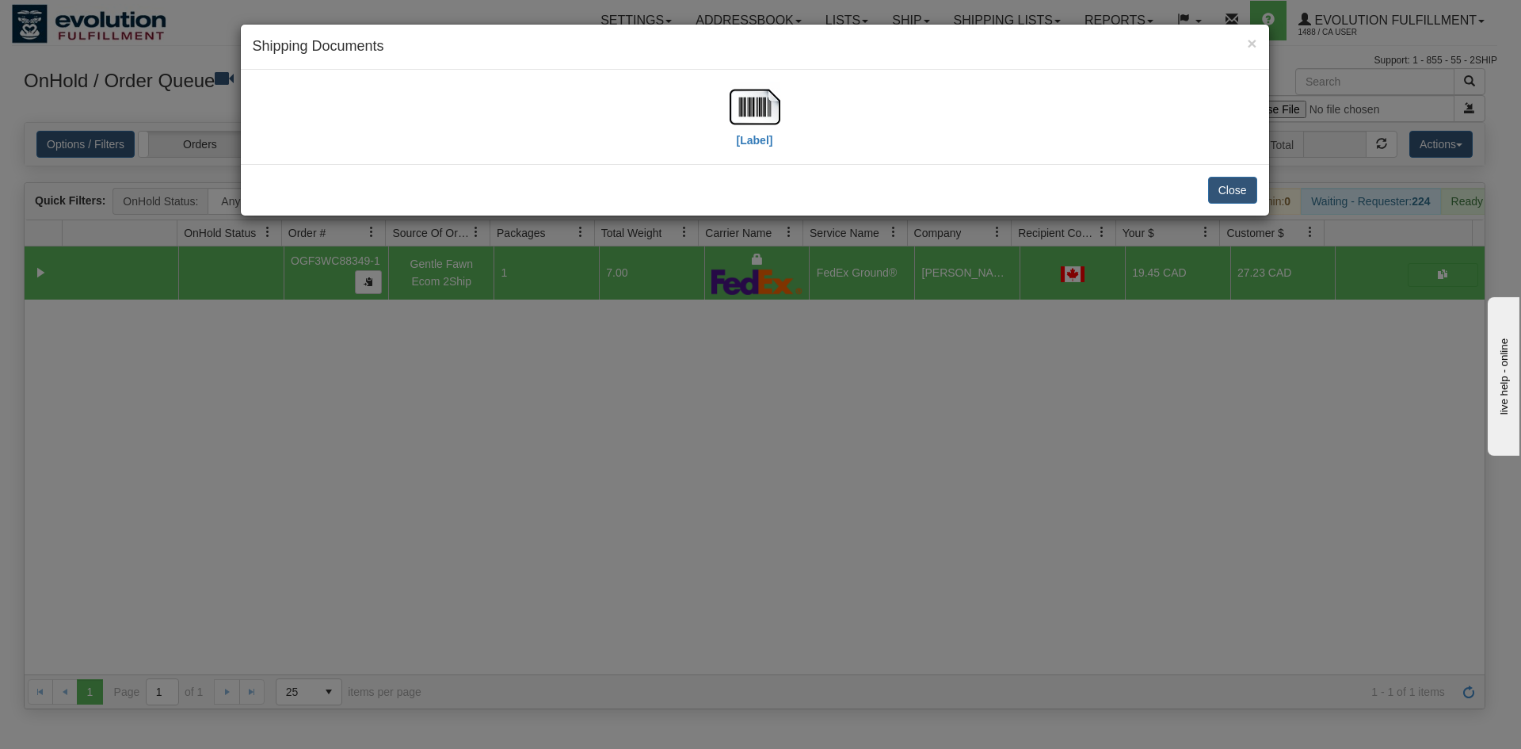
click at [697, 59] on div "× Shipping Documents" at bounding box center [755, 47] width 1029 height 45
click at [770, 127] on img at bounding box center [755, 107] width 51 height 51
drag, startPoint x: 452, startPoint y: 442, endPoint x: 514, endPoint y: 55, distance: 391.6
click at [455, 432] on div "× Shipping Documents [Label] Close" at bounding box center [760, 374] width 1521 height 749
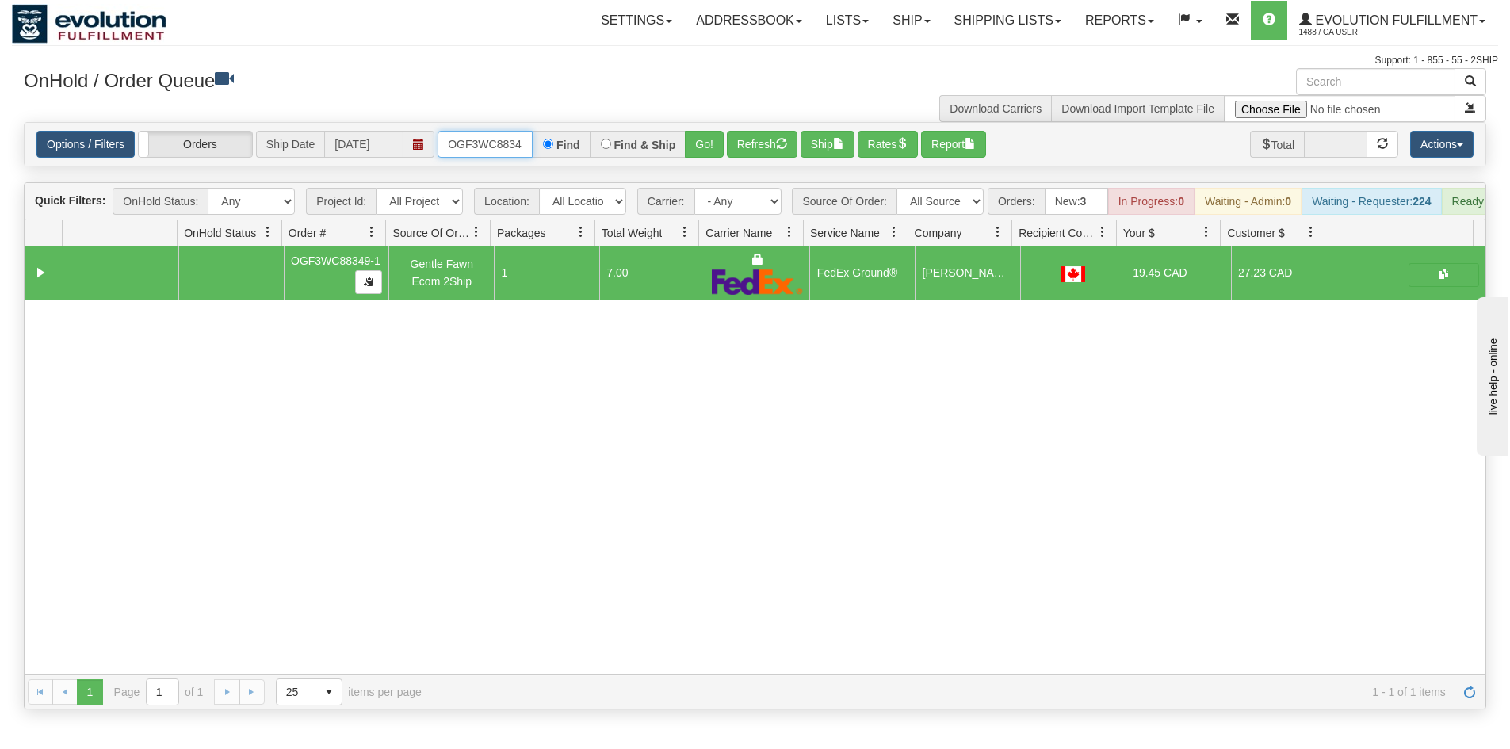
click at [487, 149] on input "OGF3WC88349-1" at bounding box center [484, 144] width 95 height 27
click at [686, 143] on button "Go!" at bounding box center [704, 144] width 39 height 27
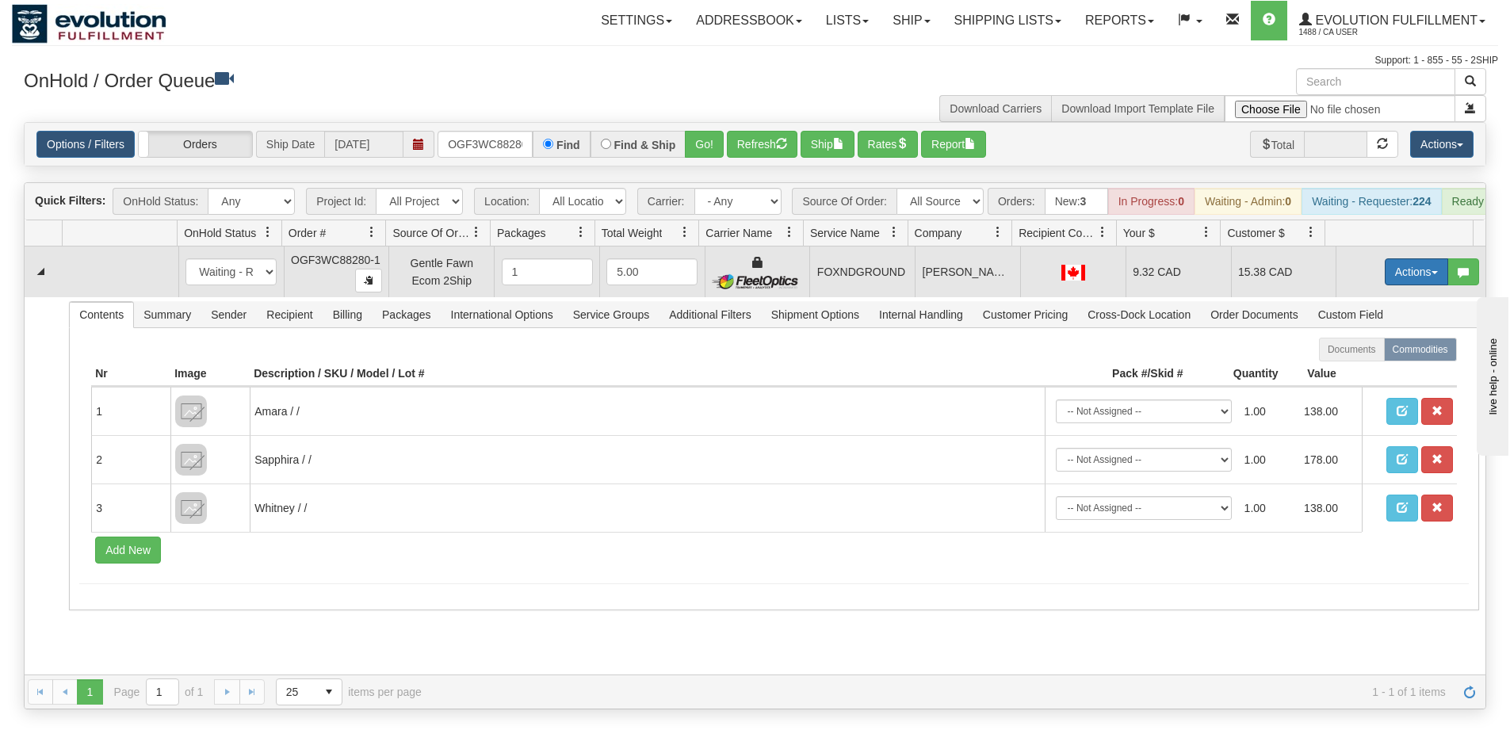
click at [1384, 281] on button "Actions" at bounding box center [1415, 271] width 63 height 27
click at [1350, 370] on span "Ship" at bounding box center [1352, 363] width 33 height 13
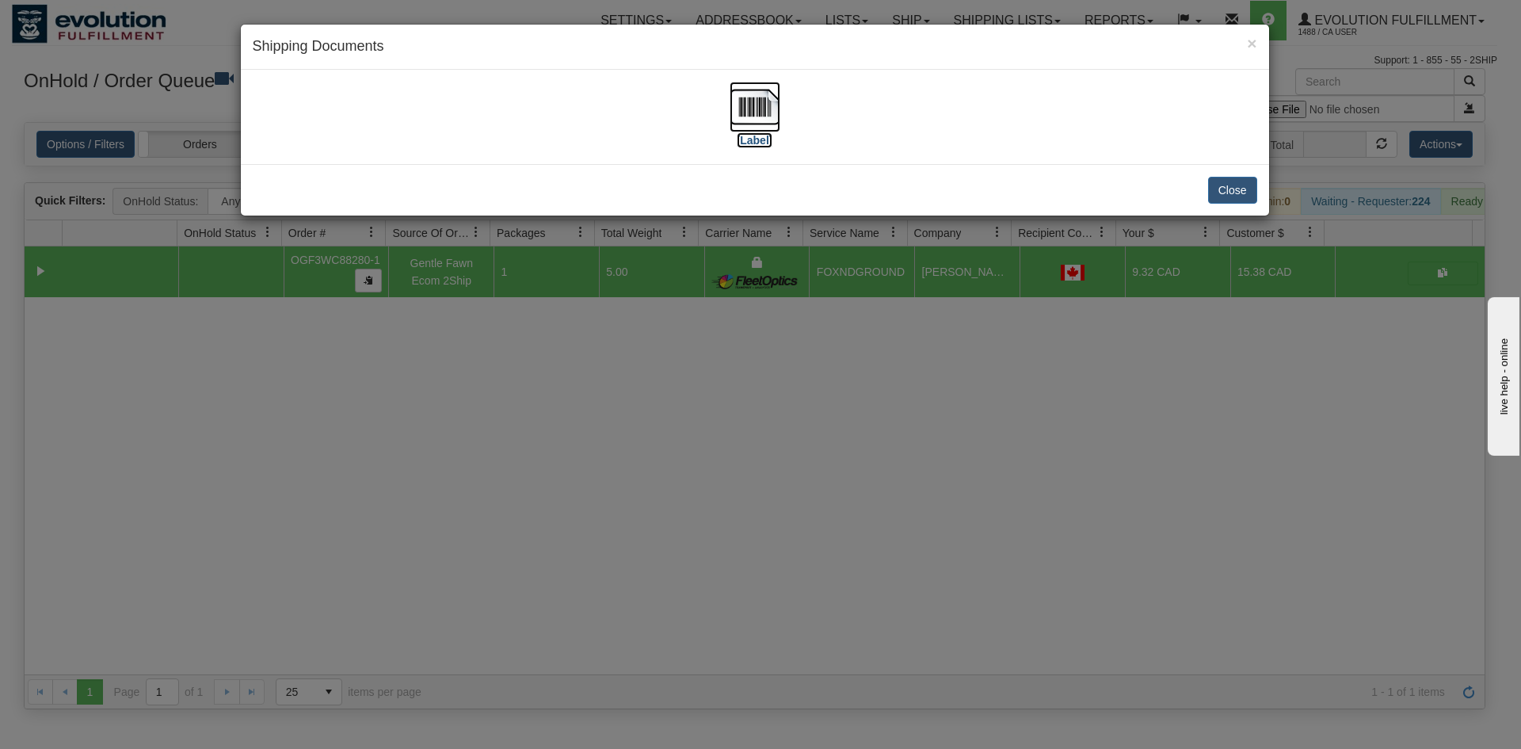
click at [772, 108] on img at bounding box center [755, 107] width 51 height 51
drag, startPoint x: 793, startPoint y: 435, endPoint x: 714, endPoint y: 334, distance: 128.7
click at [792, 440] on div "× Shipping Documents [Label] Close" at bounding box center [760, 374] width 1521 height 749
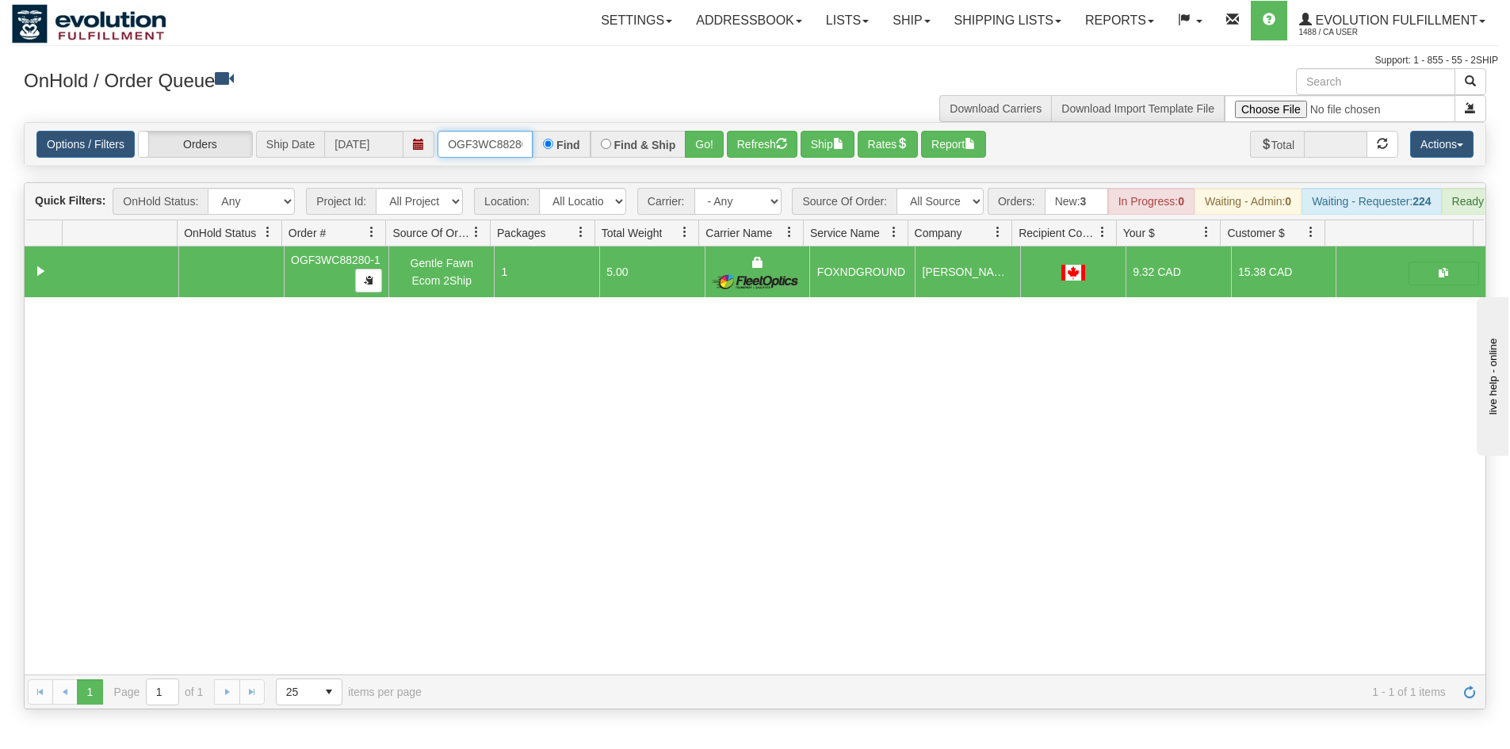
drag, startPoint x: 476, startPoint y: 131, endPoint x: 474, endPoint y: 146, distance: 15.2
click at [476, 132] on input "OGF3WC88280-1" at bounding box center [484, 144] width 95 height 27
click at [717, 155] on button "Go!" at bounding box center [704, 144] width 39 height 27
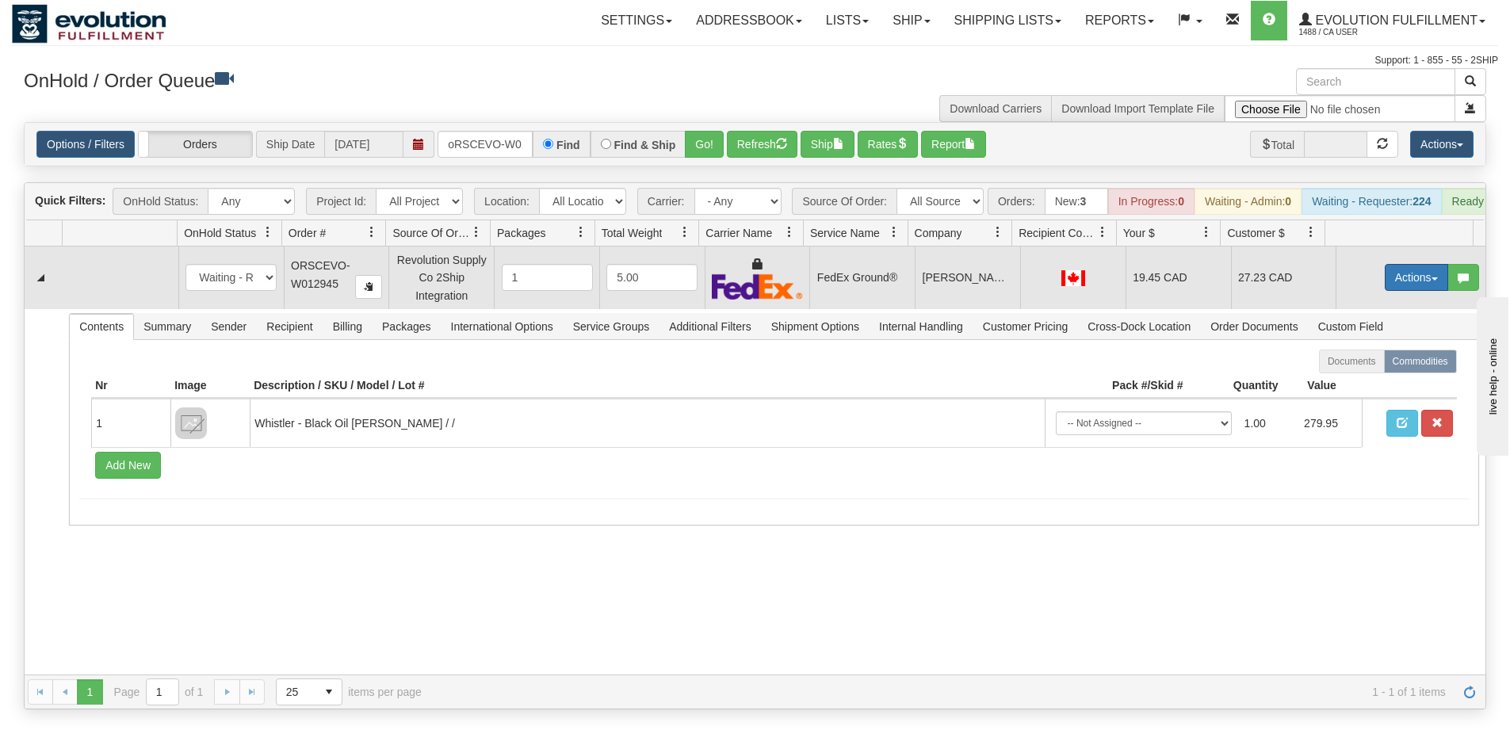
click at [1397, 291] on button "Actions" at bounding box center [1415, 277] width 63 height 27
click at [1357, 380] on link "Ship" at bounding box center [1383, 369] width 127 height 21
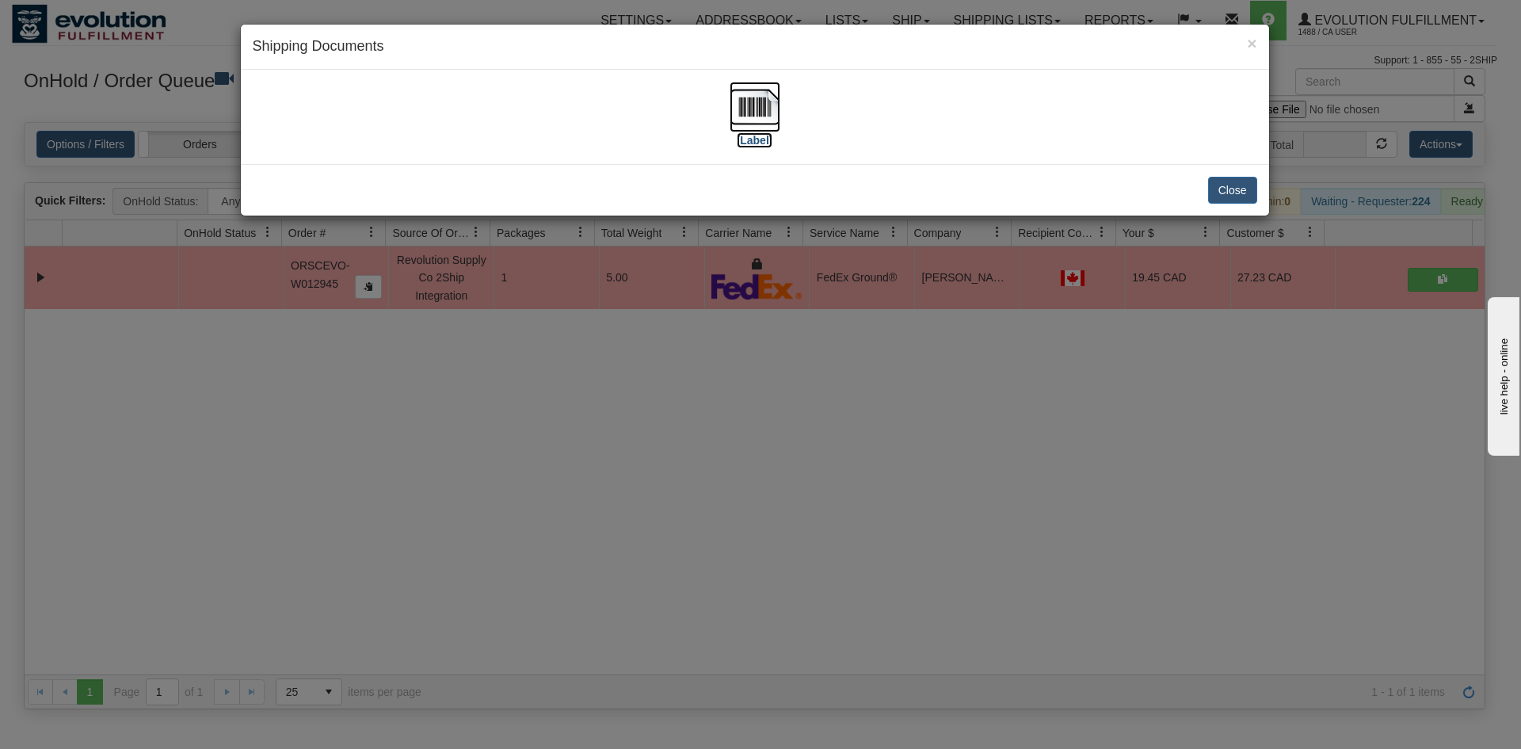
click at [758, 105] on img at bounding box center [755, 107] width 51 height 51
drag, startPoint x: 625, startPoint y: 536, endPoint x: 628, endPoint y: 525, distance: 12.3
click at [628, 529] on div "× Shipping Documents [Label] Close" at bounding box center [760, 374] width 1521 height 749
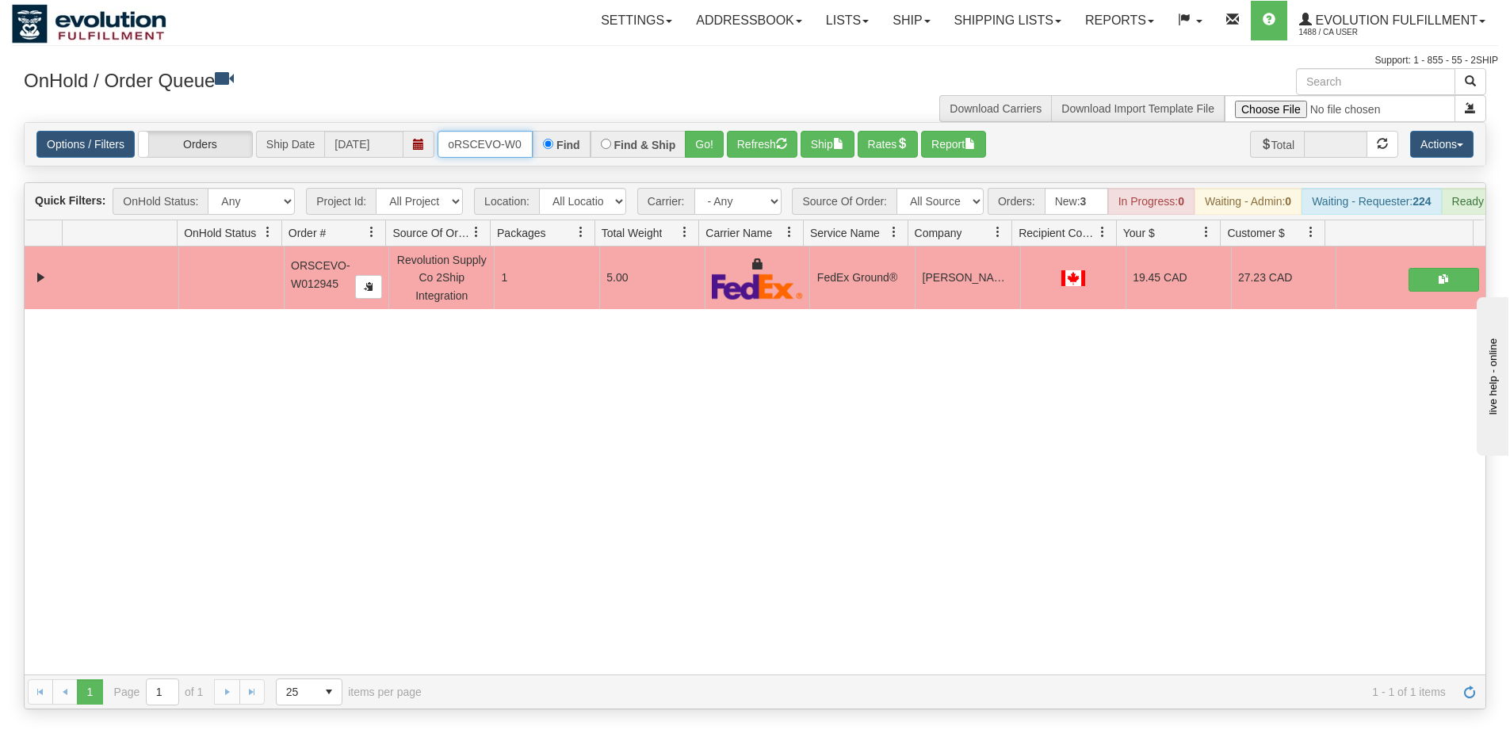
click at [500, 138] on input "oRSCEVO-W012945" at bounding box center [484, 144] width 95 height 27
click at [694, 149] on button "Go!" at bounding box center [704, 144] width 39 height 27
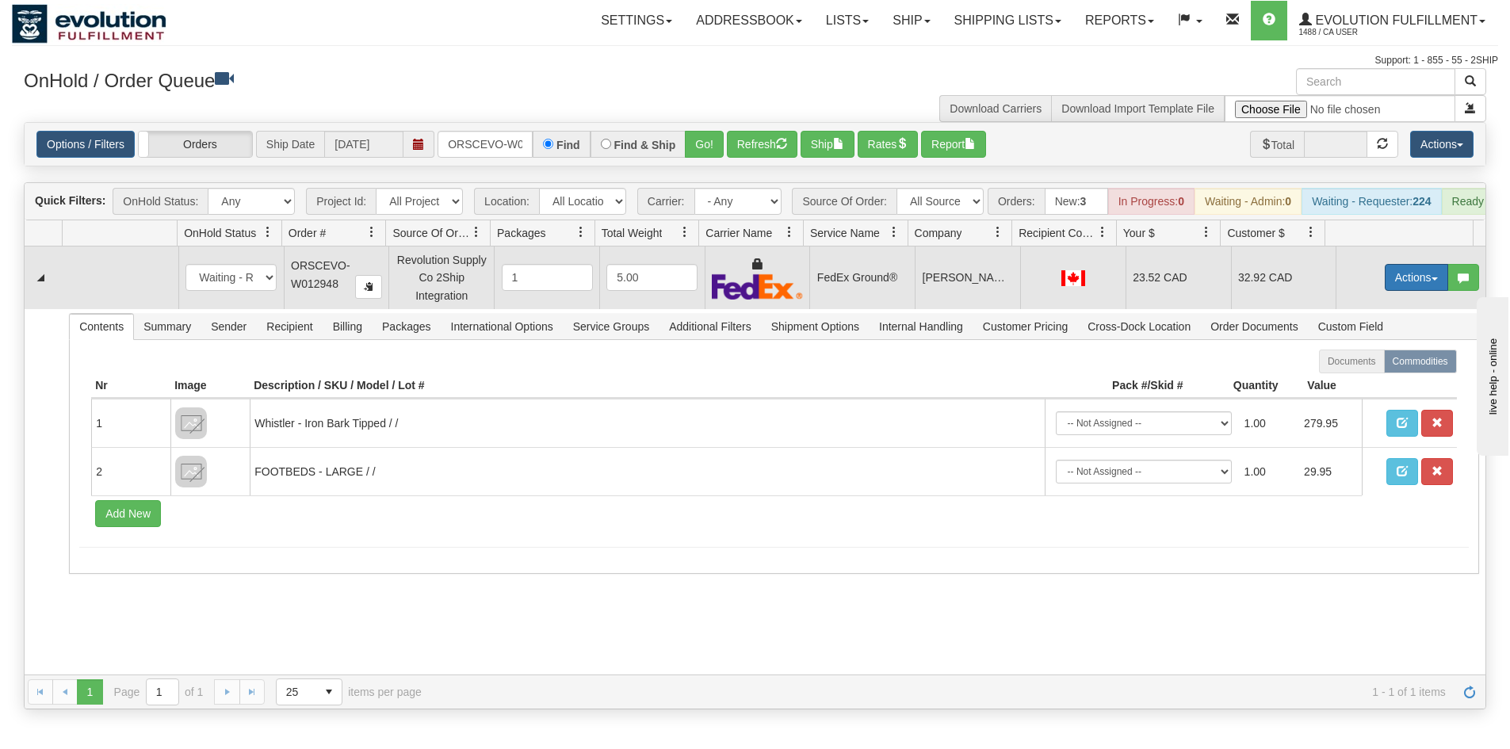
click at [1388, 291] on button "Actions" at bounding box center [1415, 277] width 63 height 27
click at [1353, 380] on link "Ship" at bounding box center [1383, 369] width 127 height 21
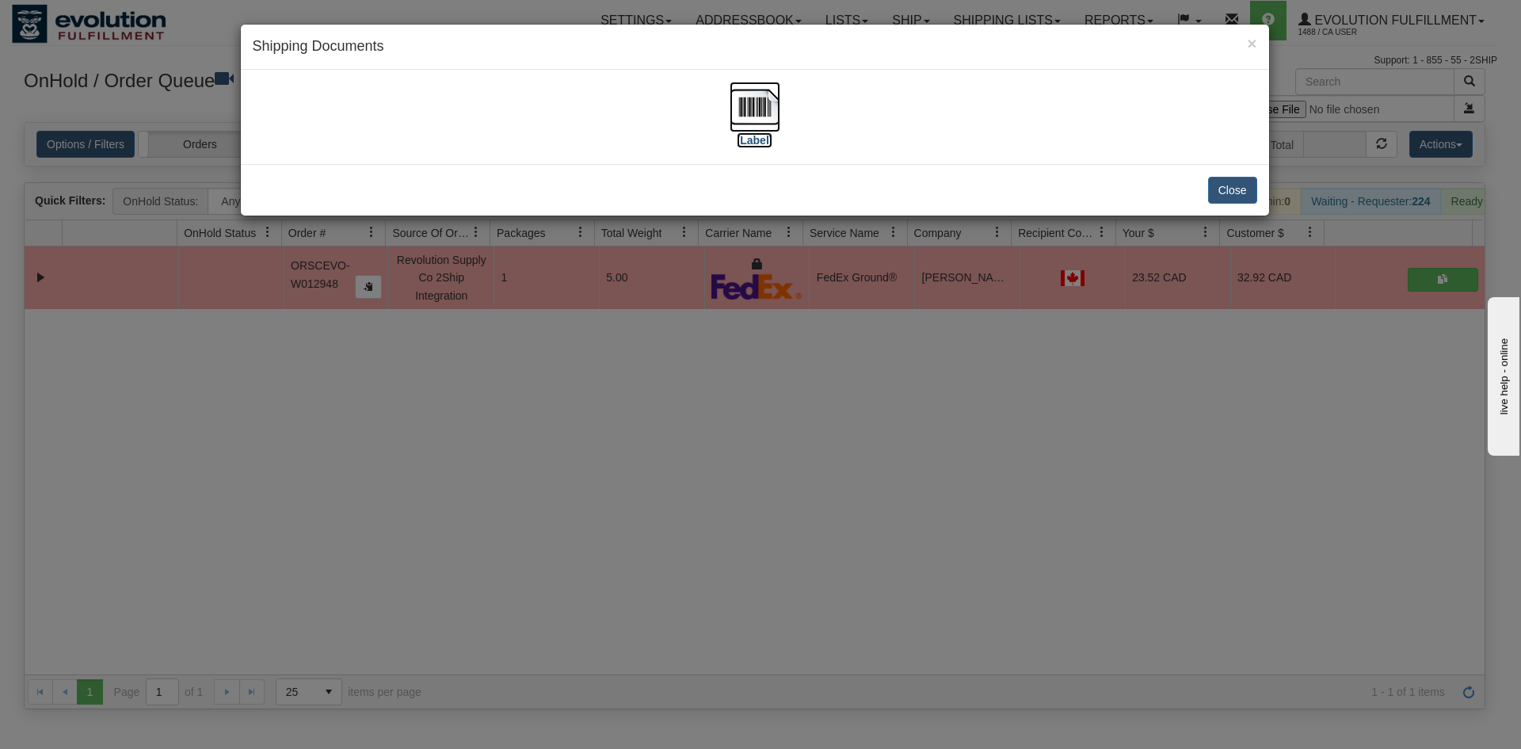
click at [735, 123] on img at bounding box center [755, 107] width 51 height 51
click at [789, 523] on div "× Shipping Documents [Label] Close" at bounding box center [760, 374] width 1521 height 749
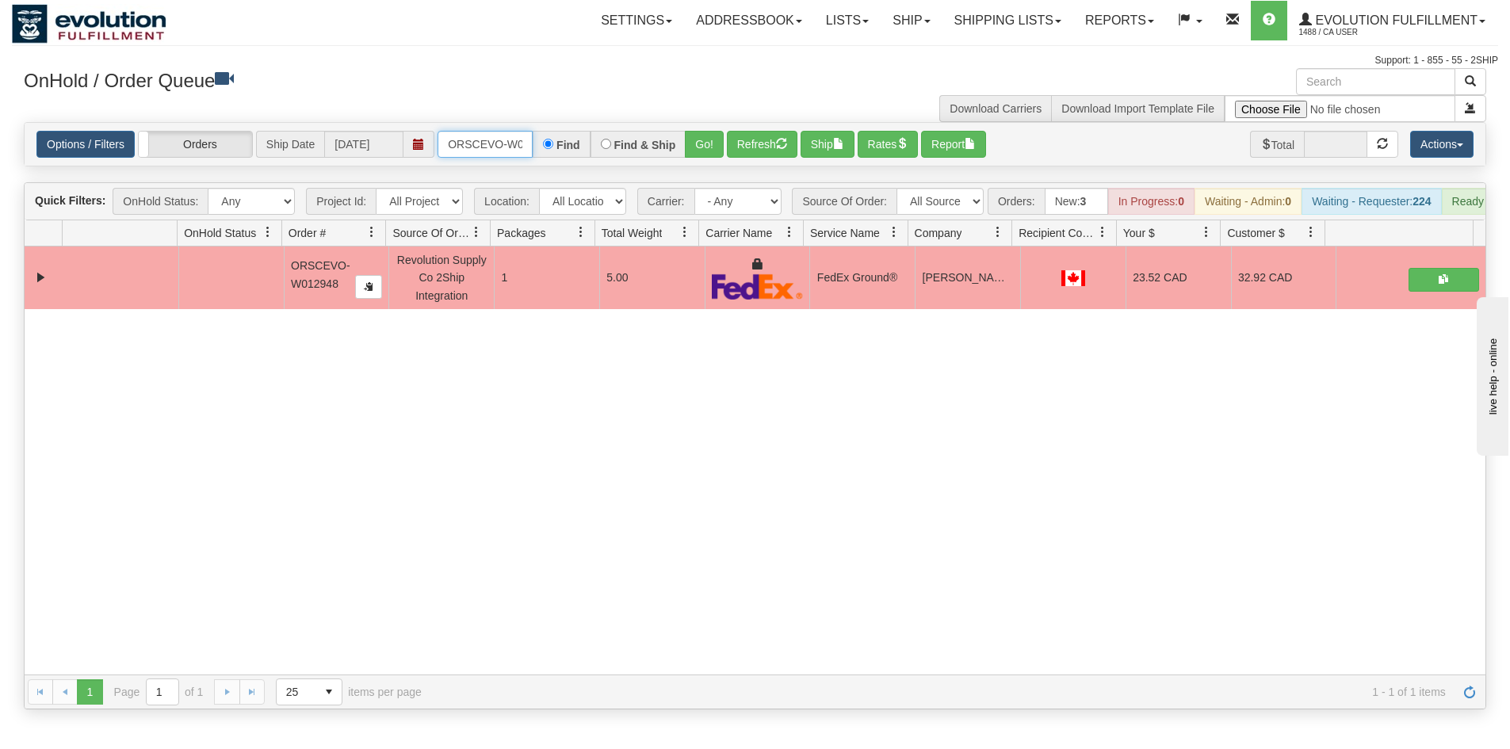
click at [495, 154] on input "ORSCEVO-W012948" at bounding box center [484, 144] width 95 height 27
type input "ORSCEVO-W012949"
drag, startPoint x: 678, startPoint y: 139, endPoint x: 688, endPoint y: 137, distance: 9.8
click at [678, 139] on div "Find & Ship" at bounding box center [638, 144] width 96 height 27
click at [694, 136] on button "Go!" at bounding box center [704, 144] width 39 height 27
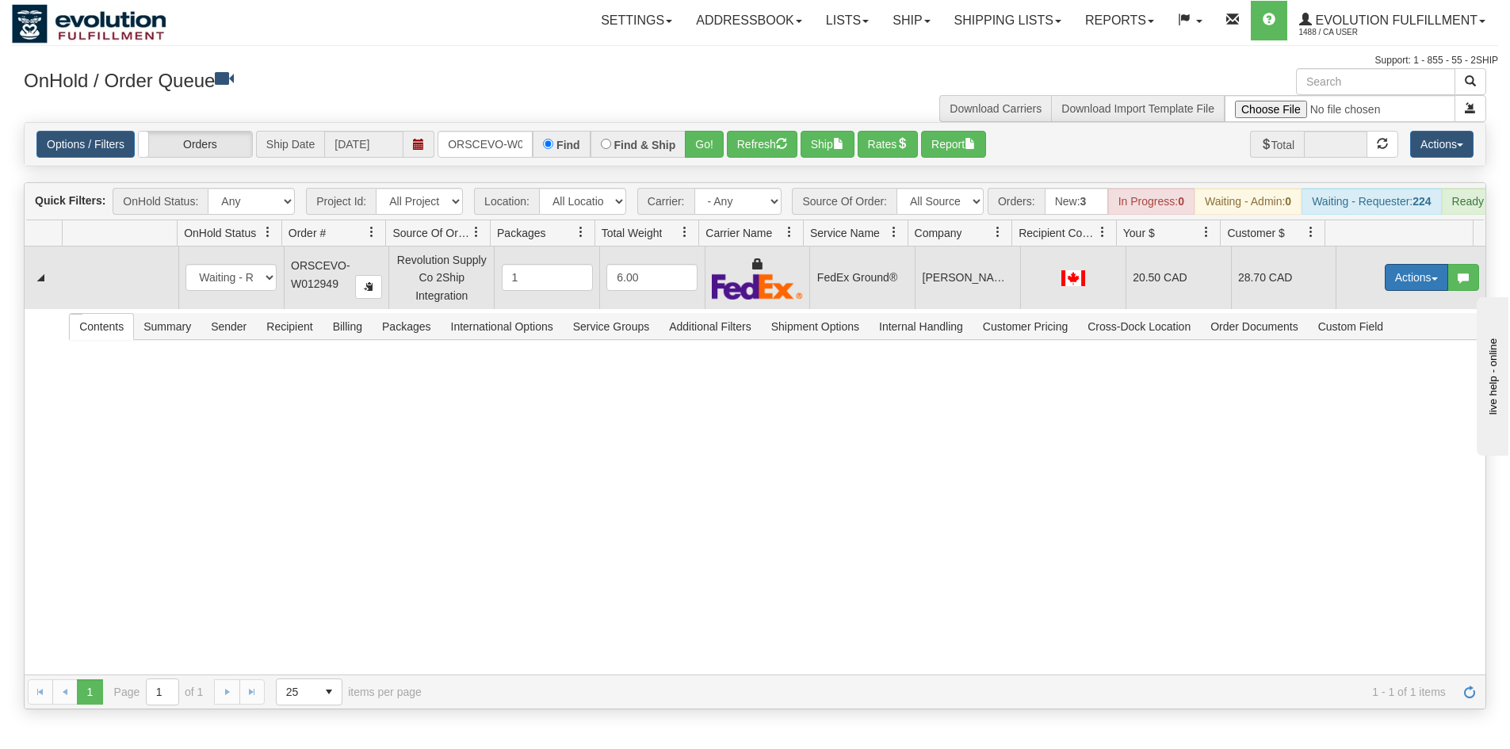
click at [1401, 289] on button "Actions" at bounding box center [1415, 277] width 63 height 27
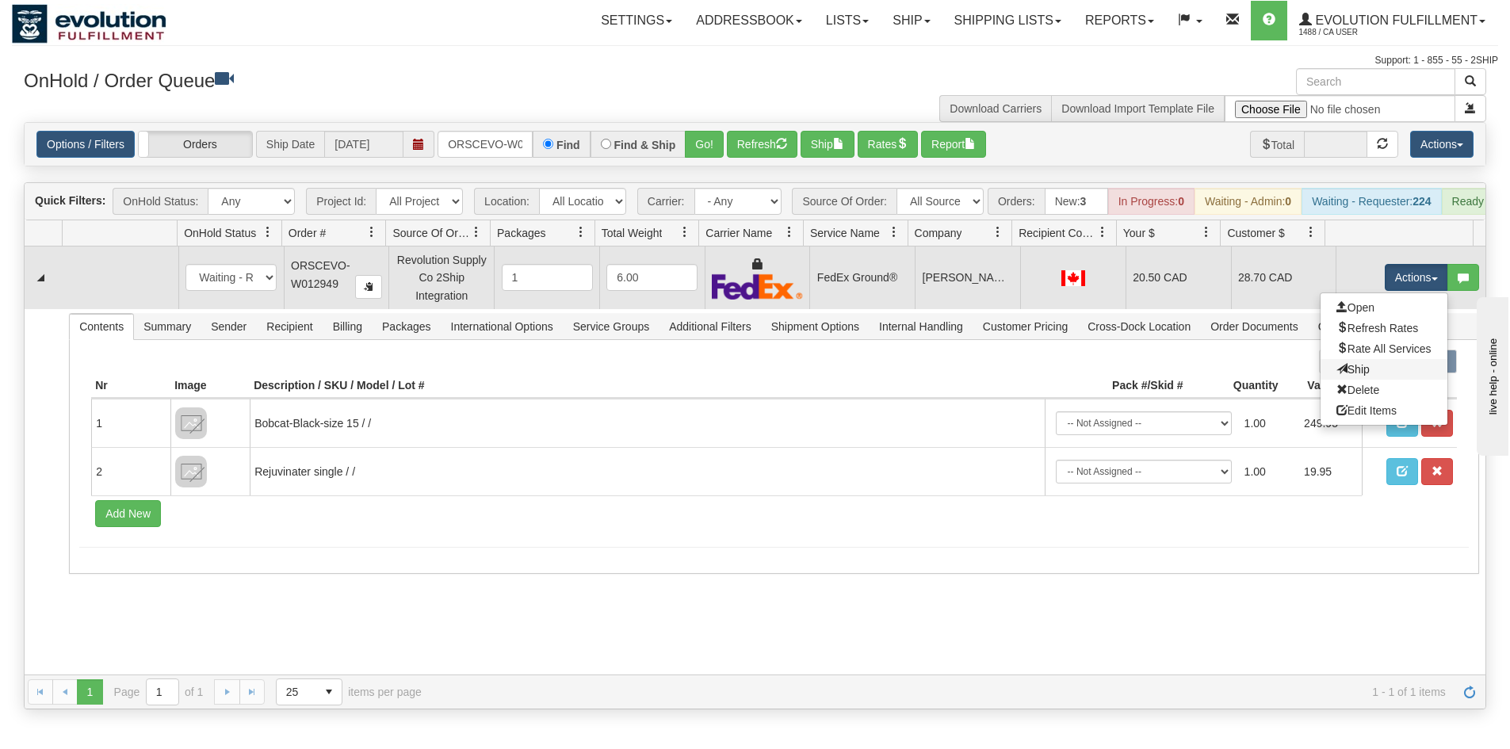
click at [1355, 375] on link "Ship" at bounding box center [1383, 369] width 127 height 21
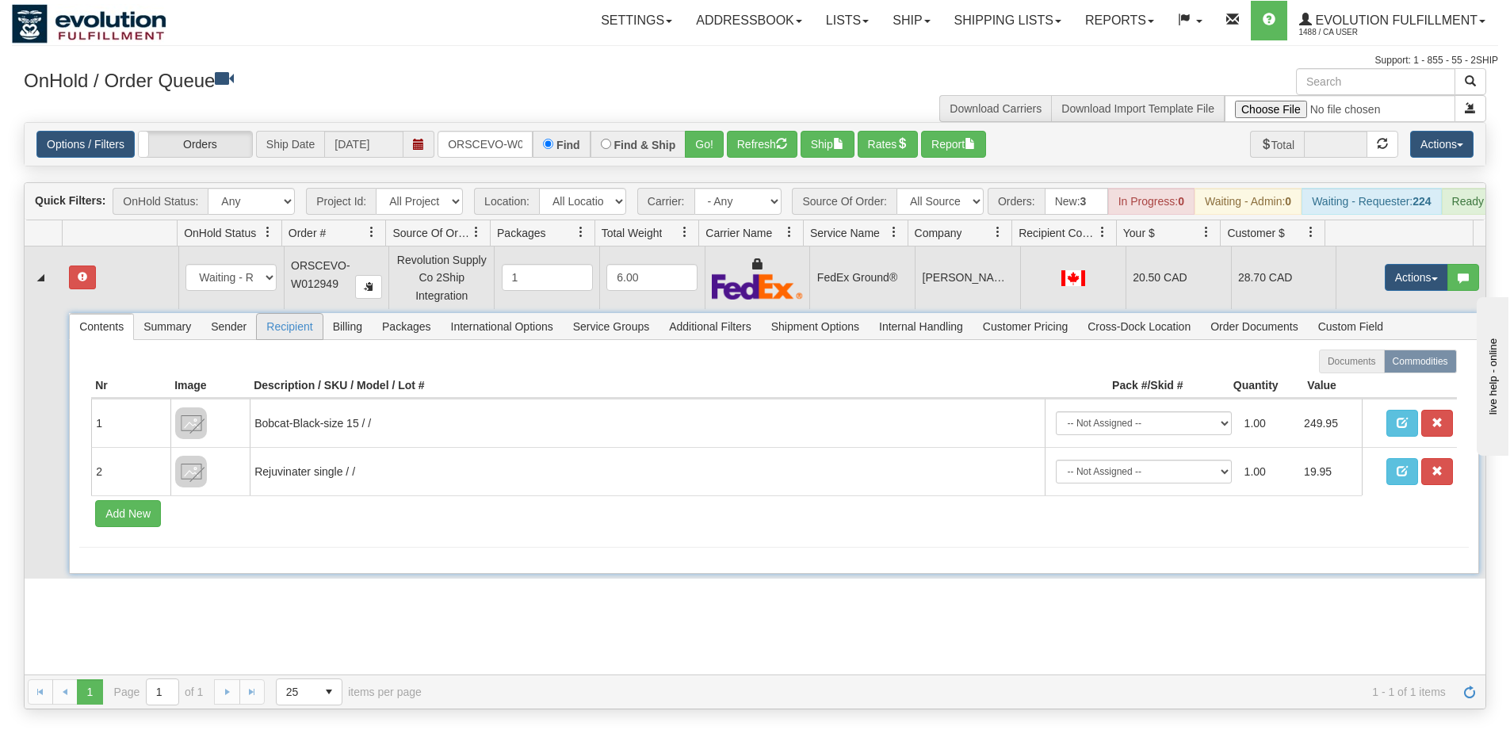
click at [269, 339] on span "Recipient" at bounding box center [289, 326] width 65 height 25
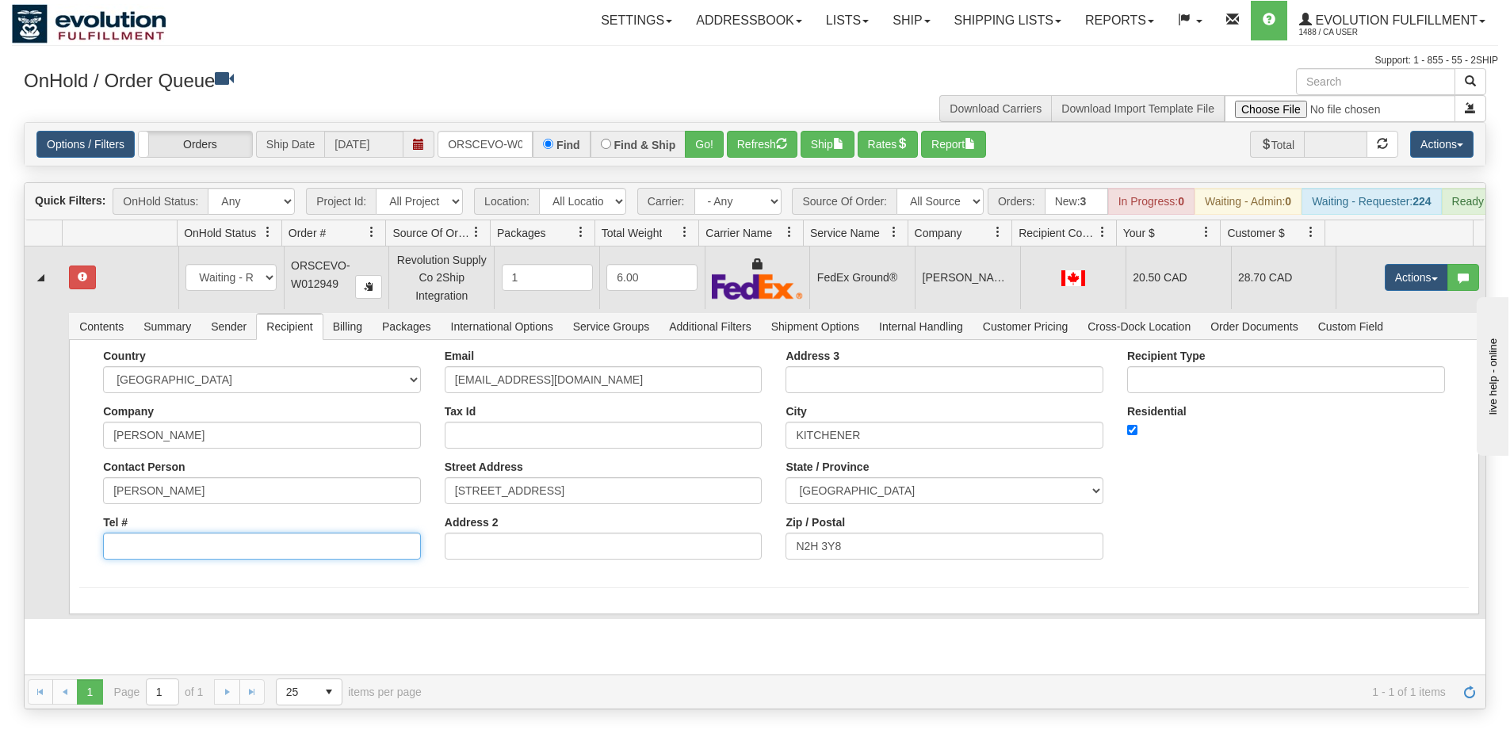
click at [156, 559] on input "Tel #" at bounding box center [262, 546] width 318 height 27
type input "8886562228"
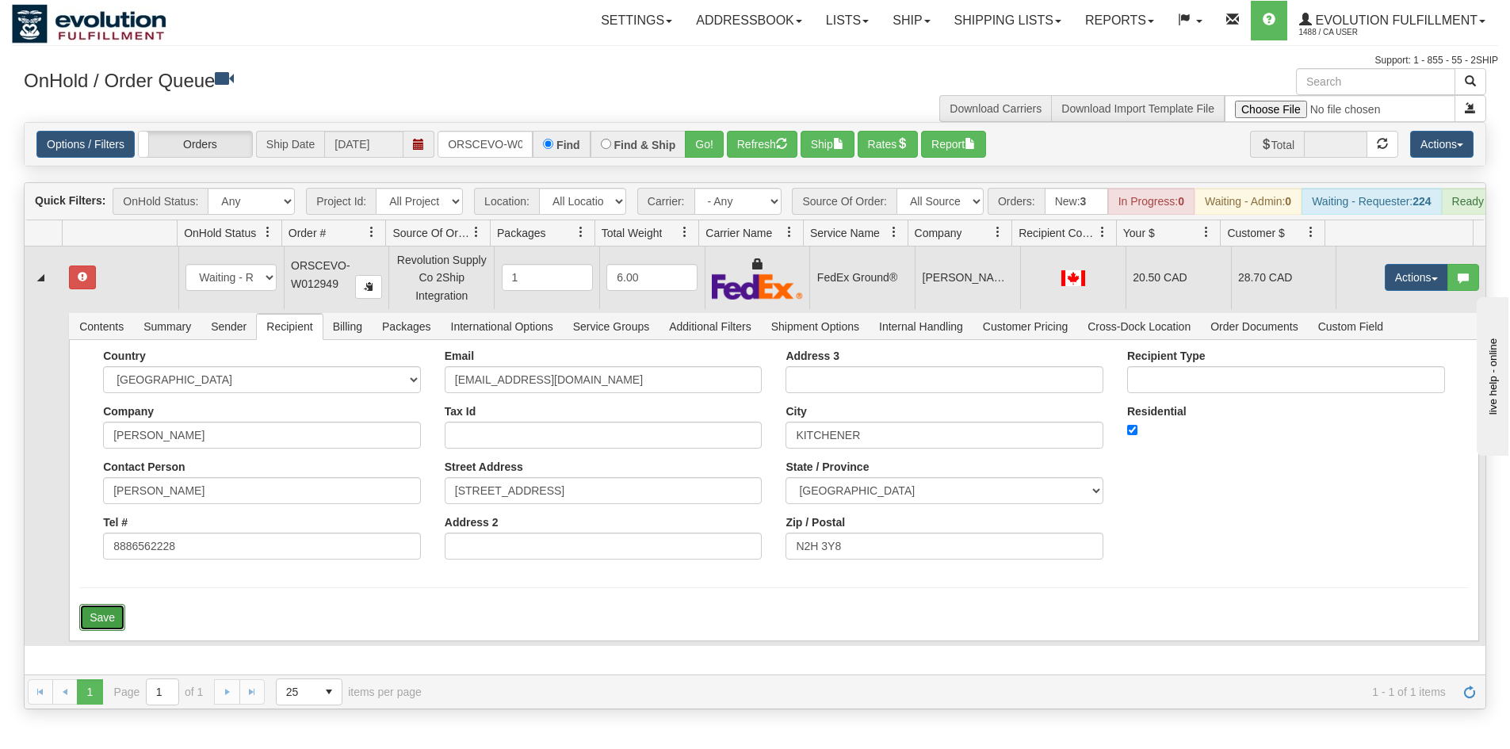
click at [117, 618] on button "Save" at bounding box center [102, 617] width 46 height 27
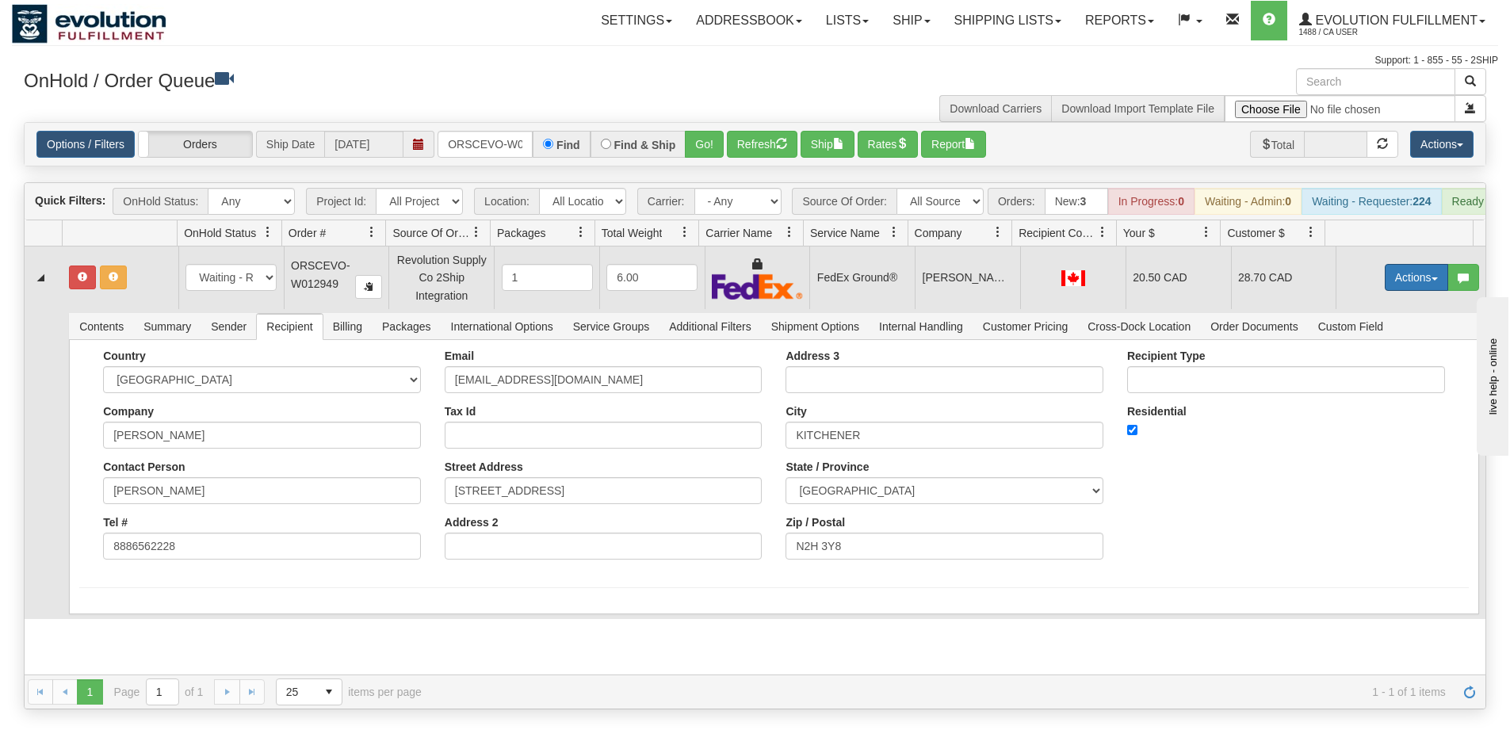
click at [1384, 291] on button "Actions" at bounding box center [1415, 277] width 63 height 27
click at [1359, 334] on span "Refresh Rates" at bounding box center [1377, 328] width 82 height 13
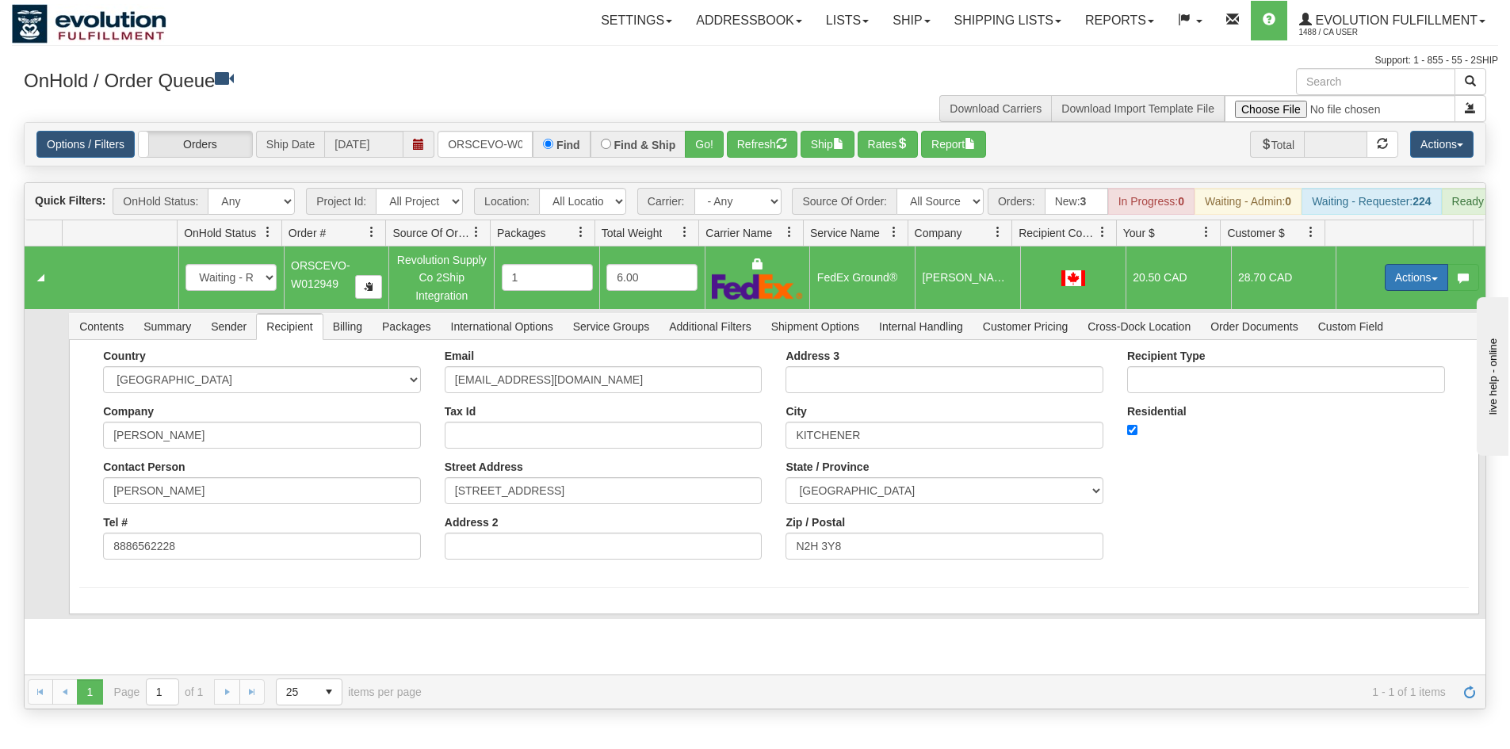
click at [1384, 290] on button "Actions" at bounding box center [1415, 277] width 63 height 27
click at [1349, 376] on span "Ship" at bounding box center [1352, 369] width 33 height 13
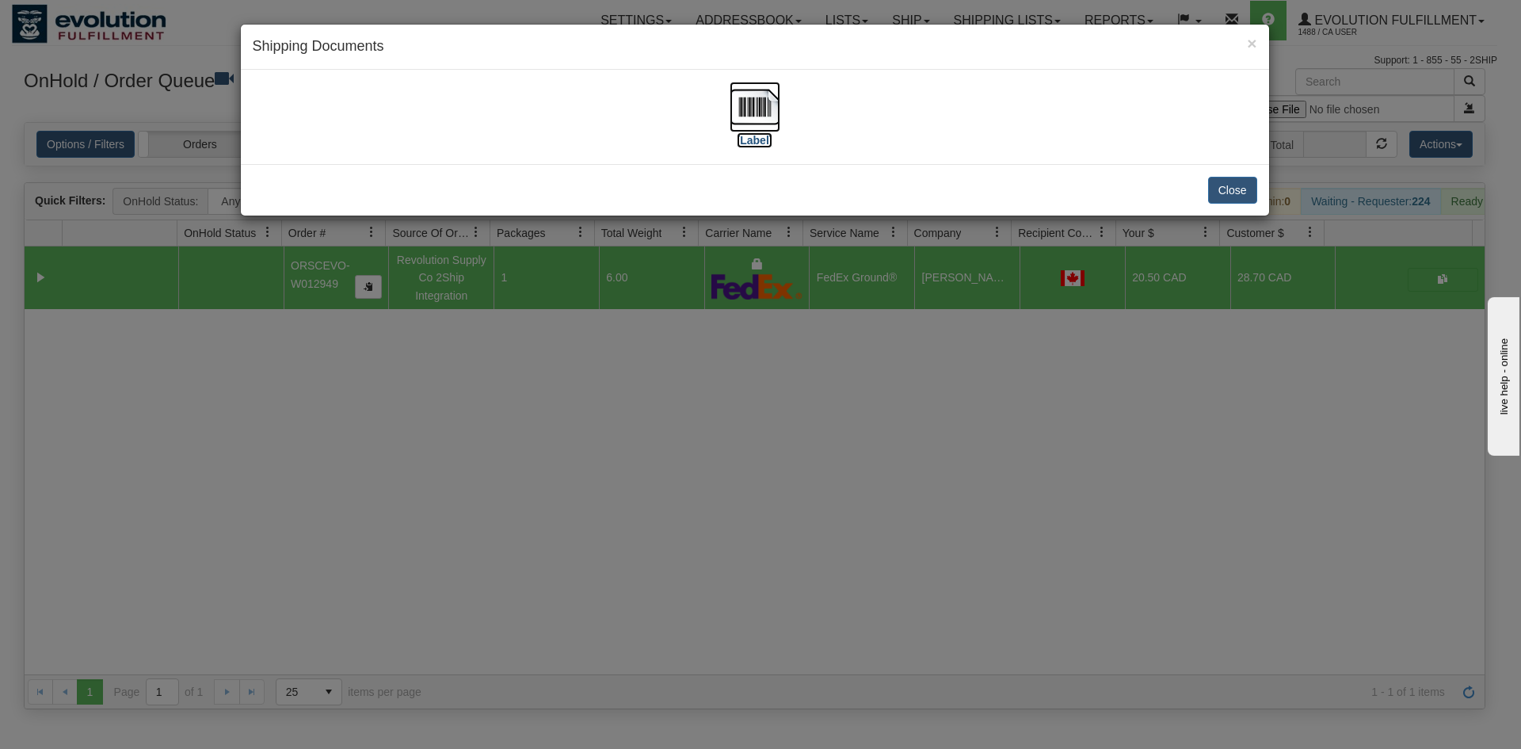
click at [763, 117] on img at bounding box center [755, 107] width 51 height 51
drag, startPoint x: 641, startPoint y: 495, endPoint x: 535, endPoint y: 282, distance: 238.2
click at [643, 494] on div "× Shipping Documents [Label] Close" at bounding box center [760, 374] width 1521 height 749
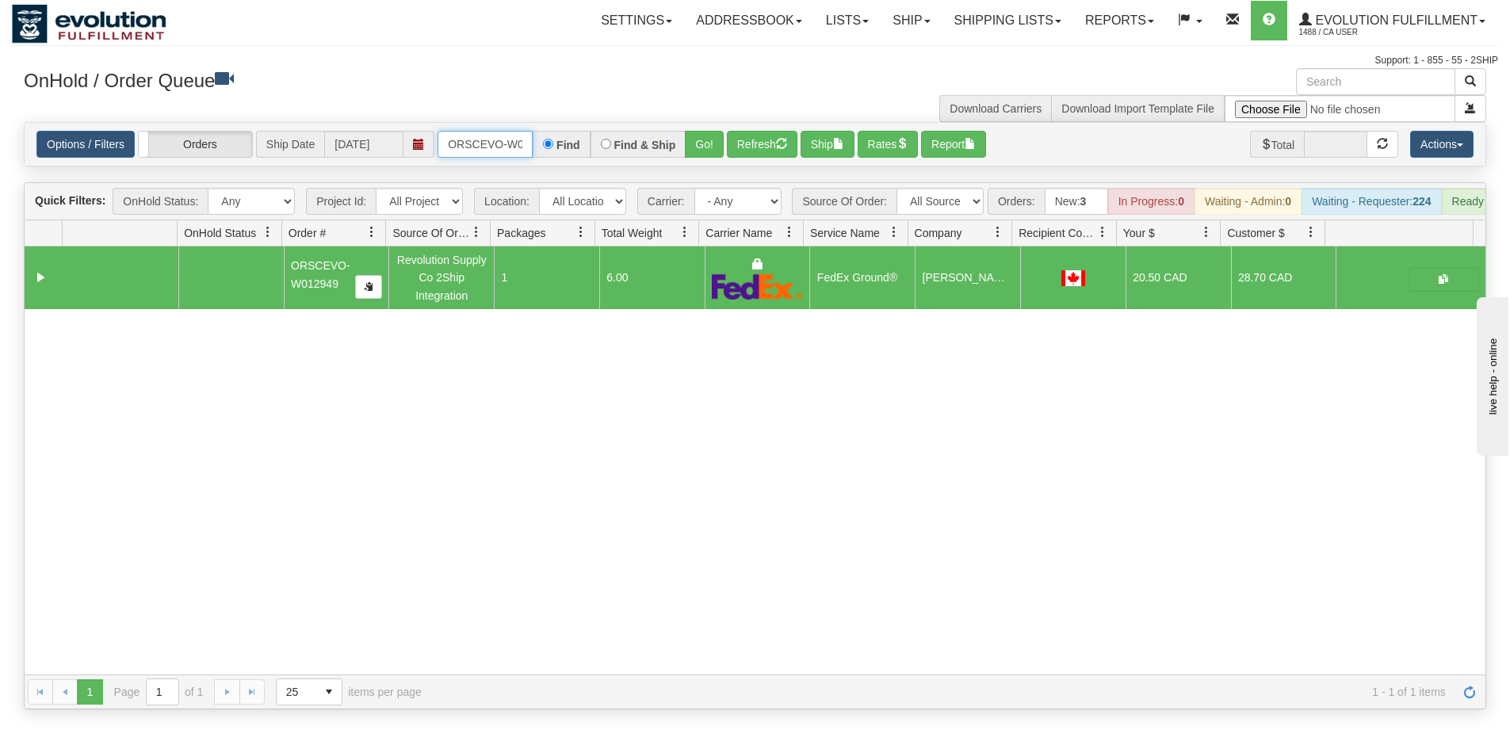
click at [498, 137] on input "ORSCEVO-W012949" at bounding box center [484, 144] width 95 height 27
click at [689, 148] on button "Go!" at bounding box center [704, 144] width 39 height 27
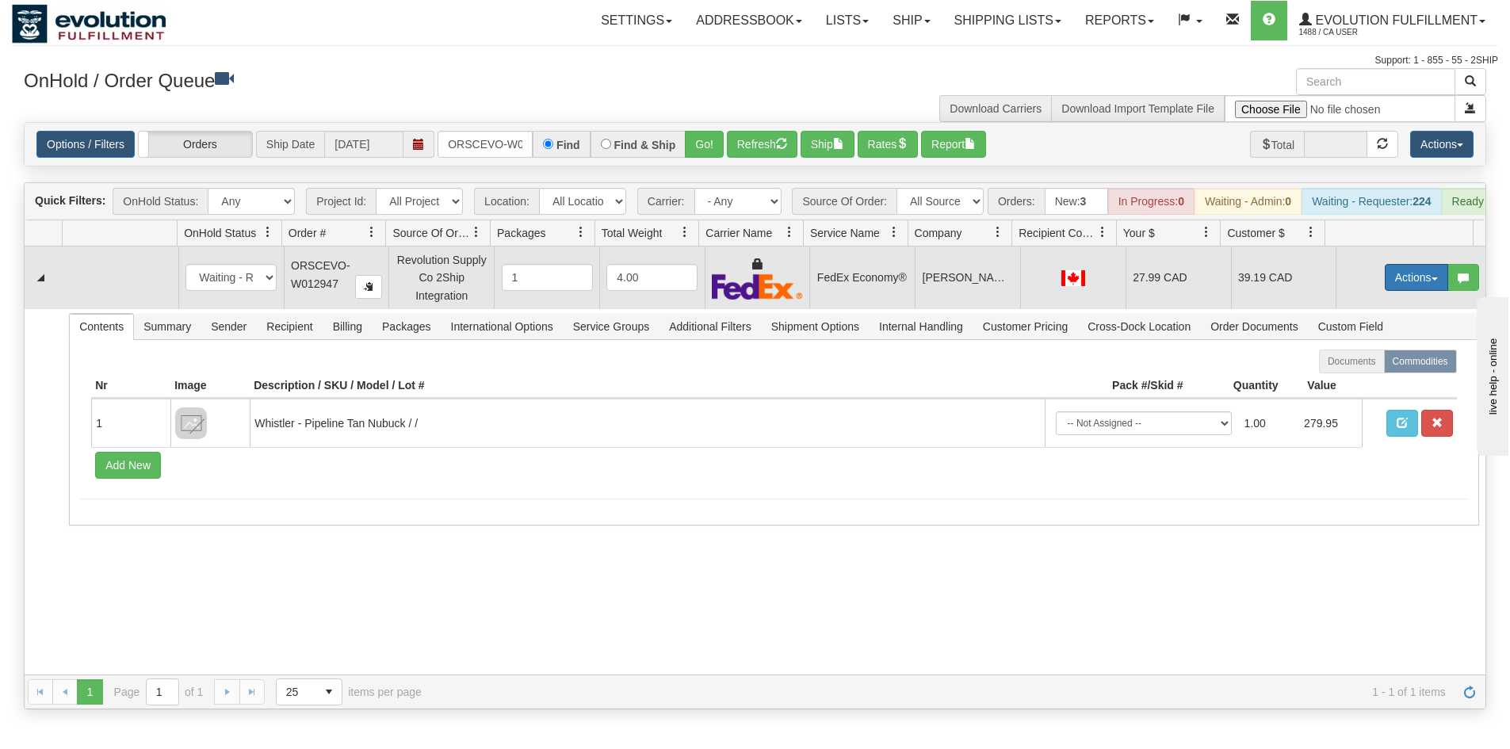
click at [1384, 284] on button "Actions" at bounding box center [1415, 277] width 63 height 27
click at [1336, 376] on span "Ship" at bounding box center [1352, 369] width 33 height 13
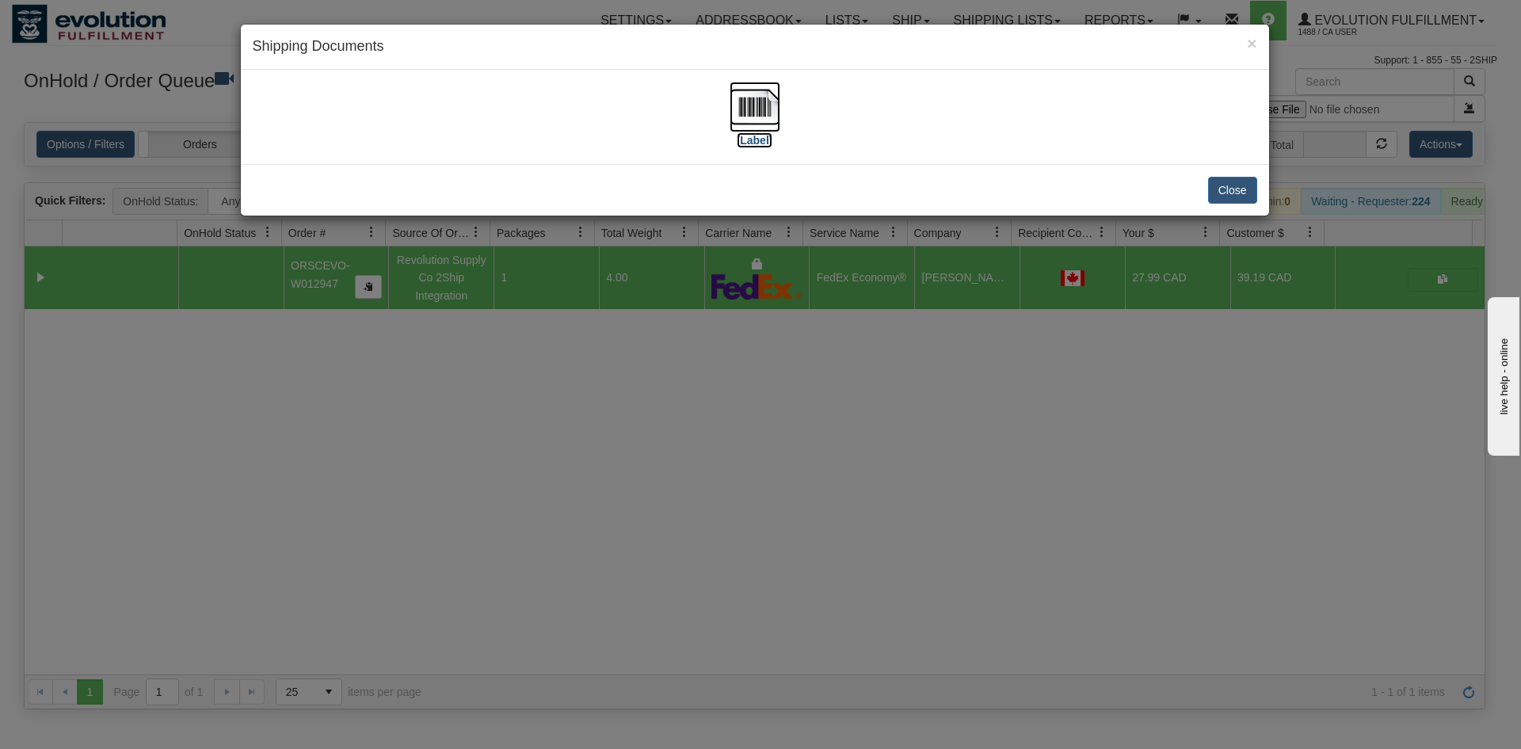
click at [773, 125] on img at bounding box center [755, 107] width 51 height 51
click at [1089, 423] on div "× Shipping Documents [Label] Close" at bounding box center [760, 374] width 1521 height 749
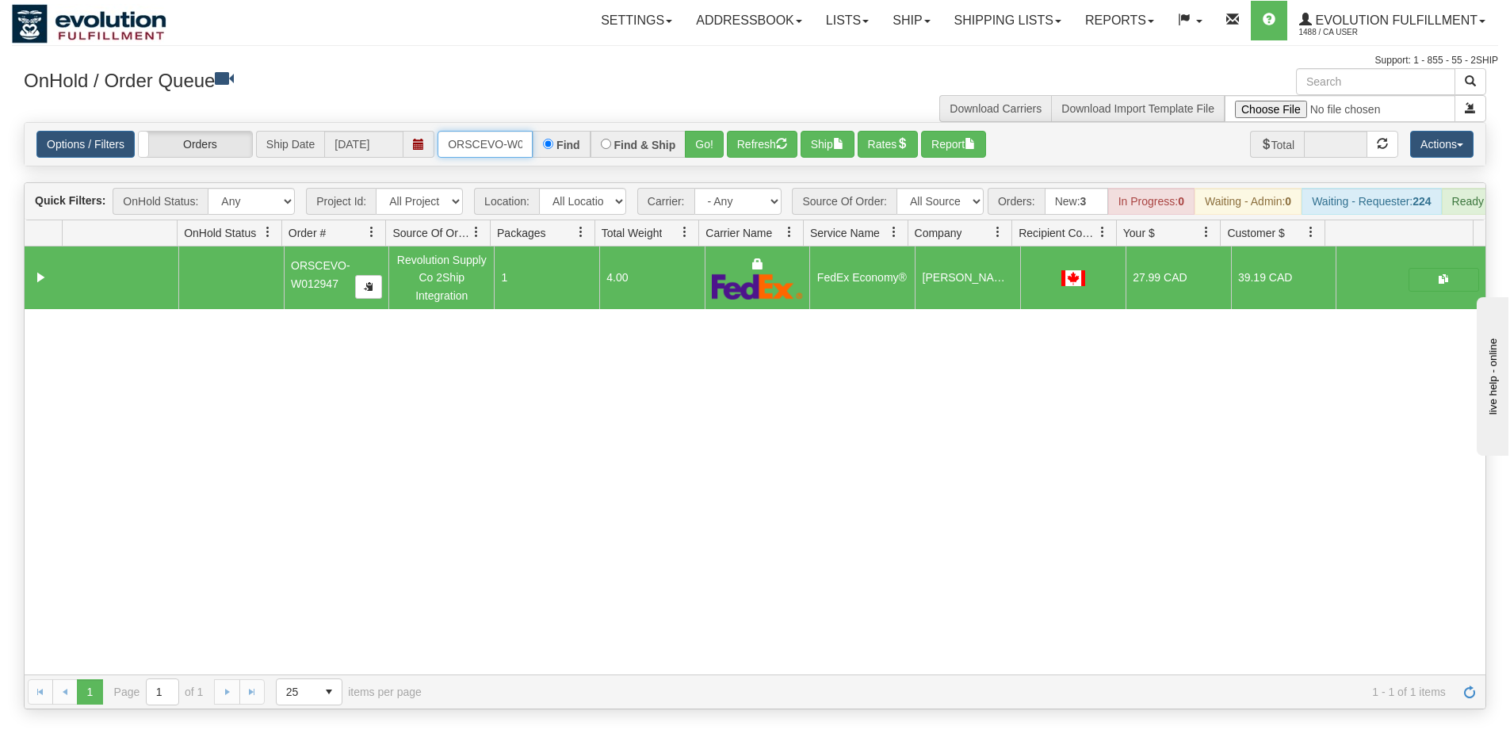
click at [498, 151] on input "ORSCEVO-W012947" at bounding box center [484, 144] width 95 height 27
type input "ORSCEVO-W012936"
click at [693, 143] on button "Go!" at bounding box center [704, 144] width 39 height 27
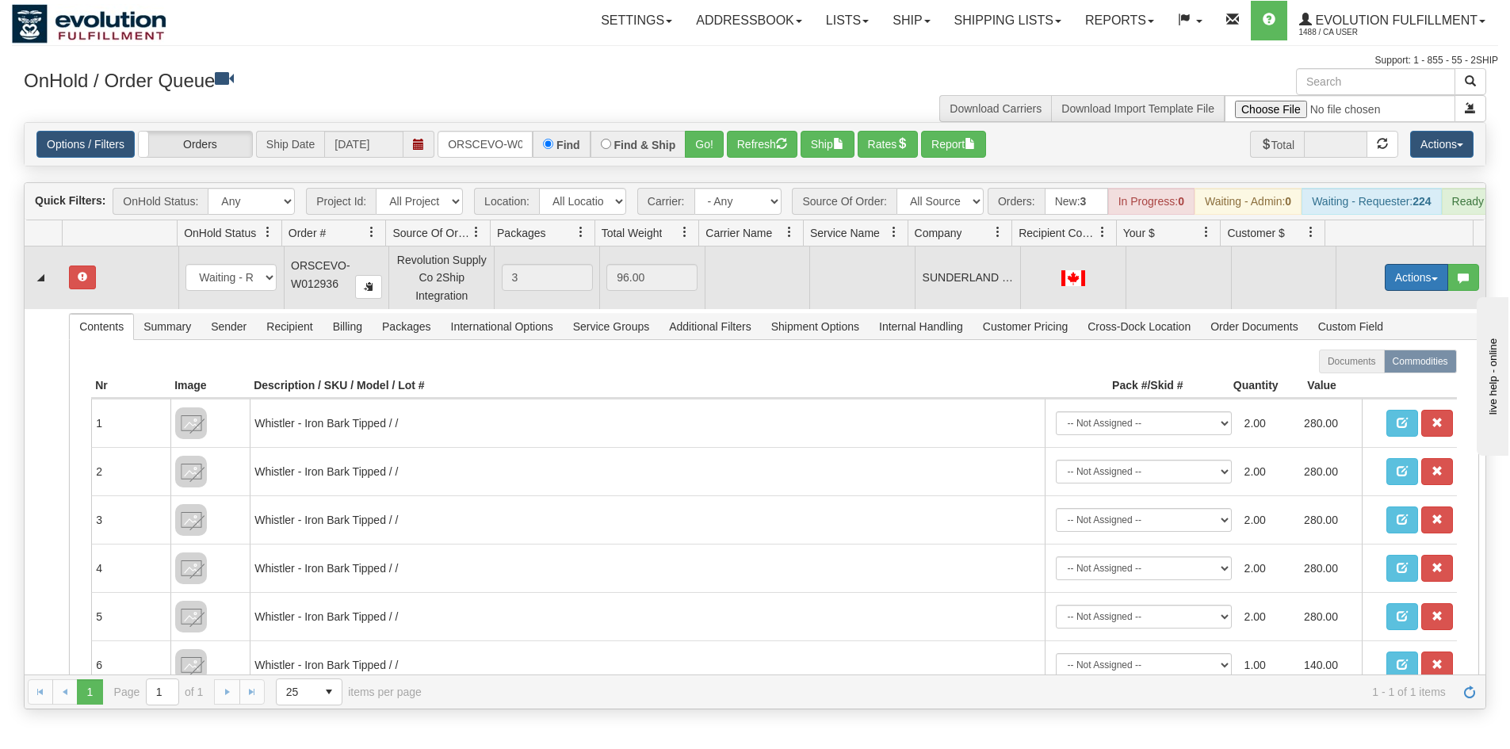
click at [1384, 291] on button "Actions" at bounding box center [1415, 277] width 63 height 27
click at [1362, 354] on span "Rate All Services" at bounding box center [1383, 348] width 95 height 13
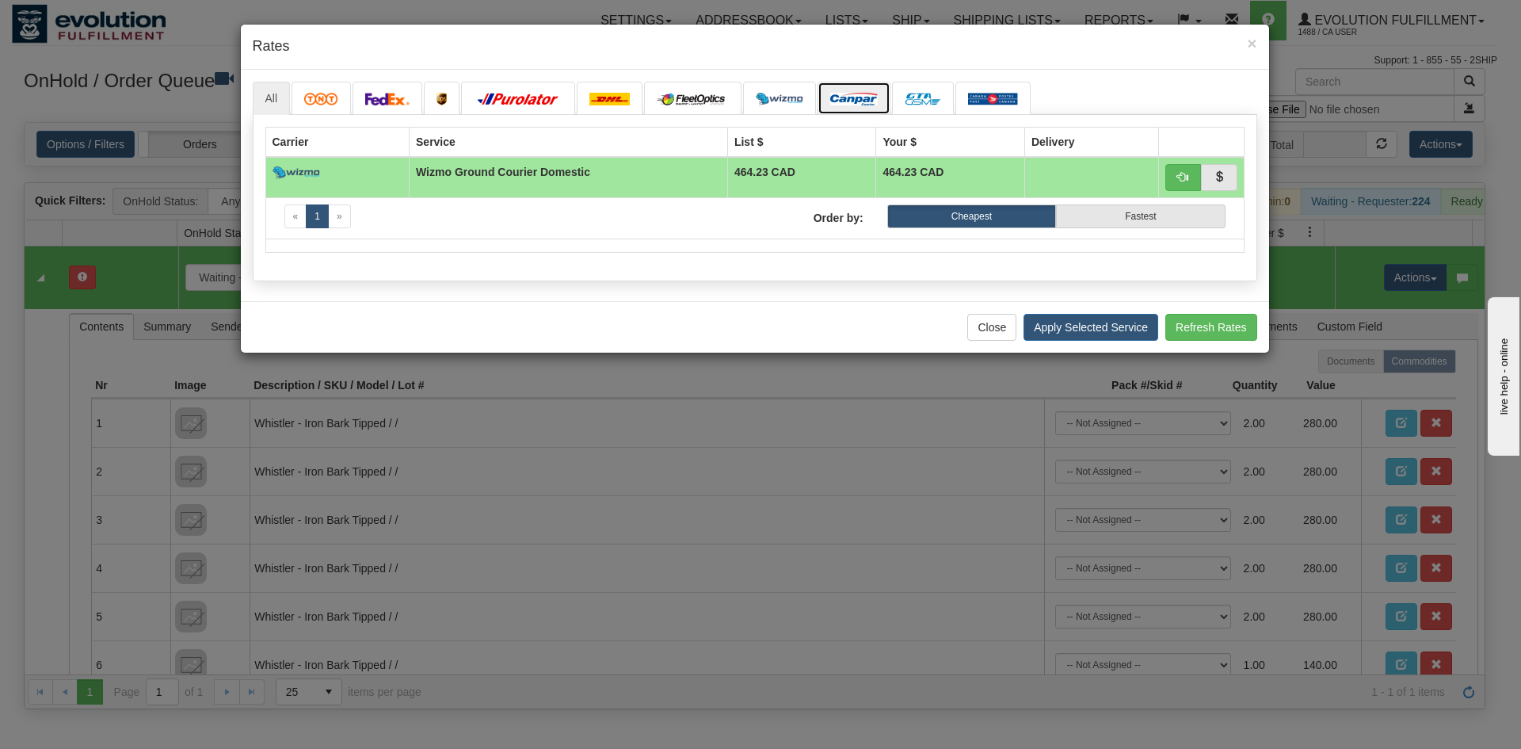
click at [861, 98] on img at bounding box center [854, 99] width 48 height 13
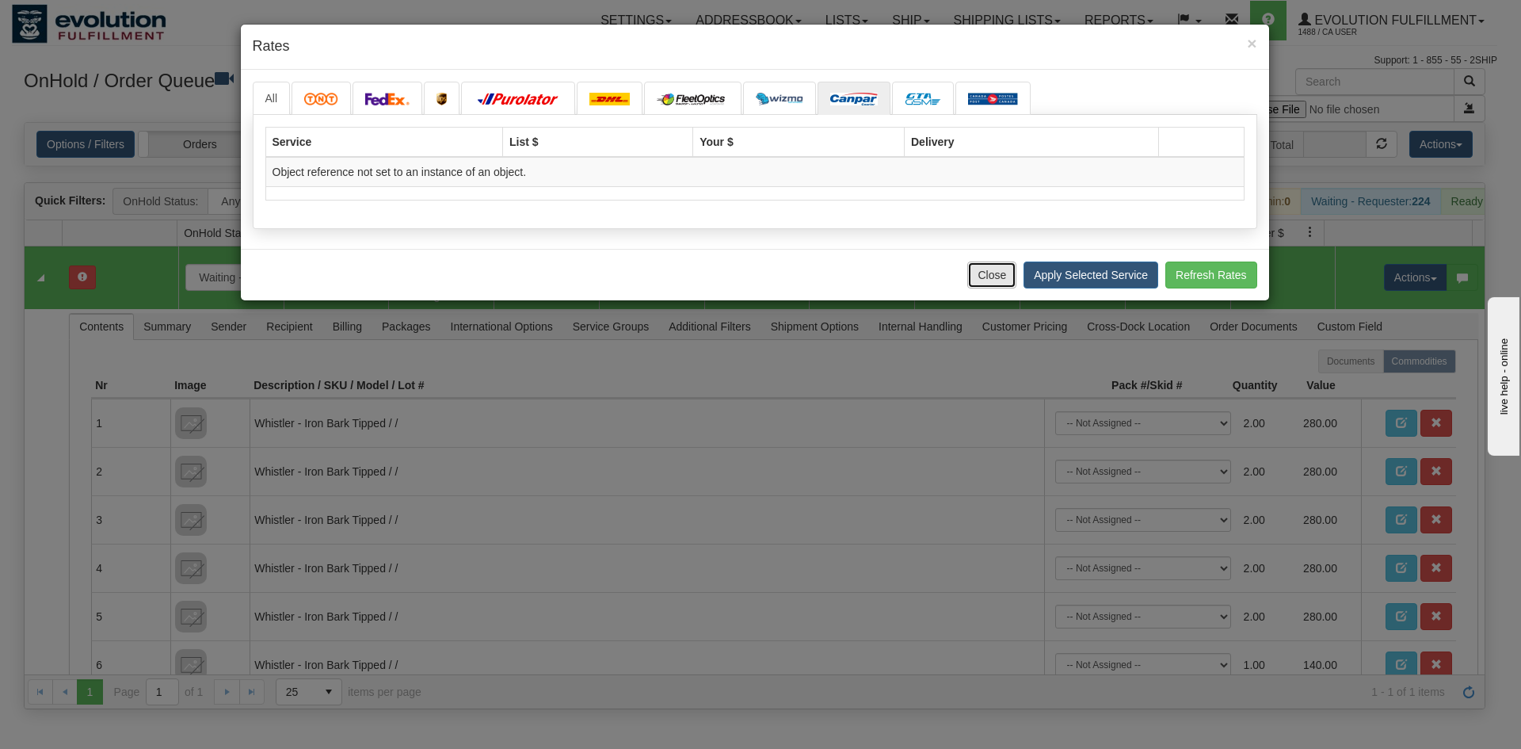
click at [1002, 280] on button "Close" at bounding box center [992, 275] width 49 height 27
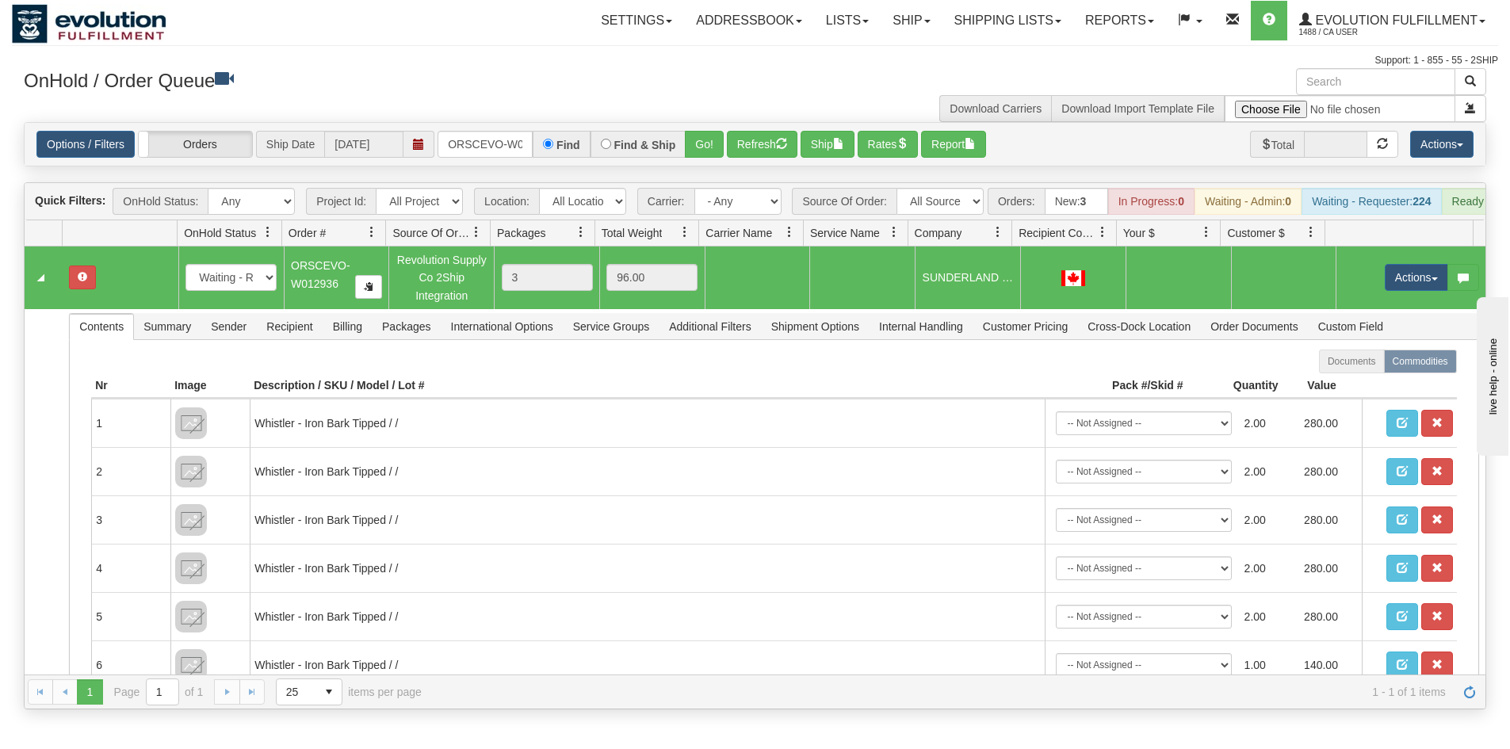
click at [1365, 288] on td "Actions Open Refresh Rates Rate All Services Ship Delete Edit Items" at bounding box center [1410, 277] width 150 height 62
click at [1384, 289] on button "Actions" at bounding box center [1415, 277] width 63 height 27
click at [1364, 318] on link "Open" at bounding box center [1383, 307] width 127 height 21
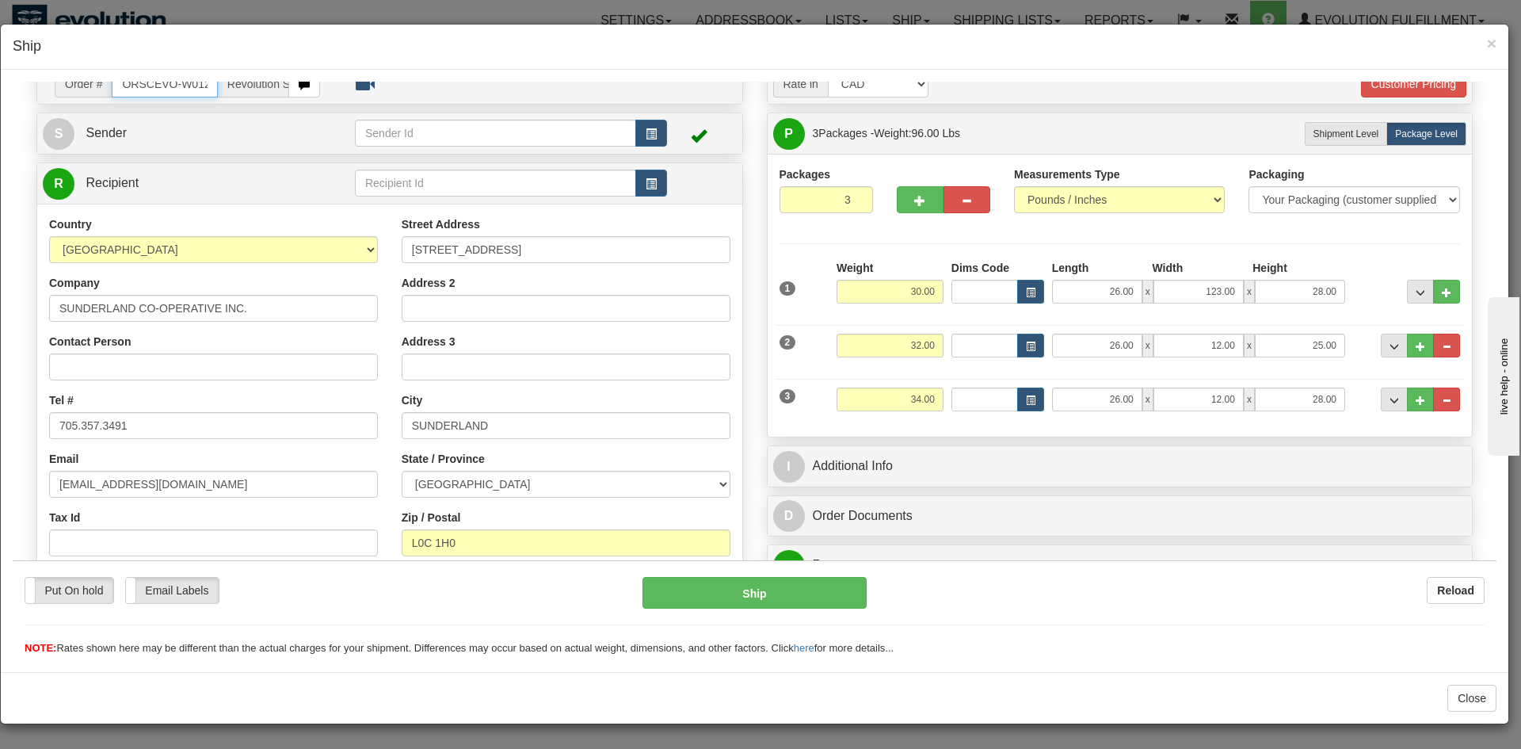
scroll to position [79, 0]
drag, startPoint x: 1174, startPoint y: 292, endPoint x: 1231, endPoint y: 292, distance: 57.8
click at [1231, 292] on input "123.00" at bounding box center [1199, 290] width 90 height 24
type input "12.00"
drag, startPoint x: 802, startPoint y: 248, endPoint x: 786, endPoint y: 292, distance: 46.4
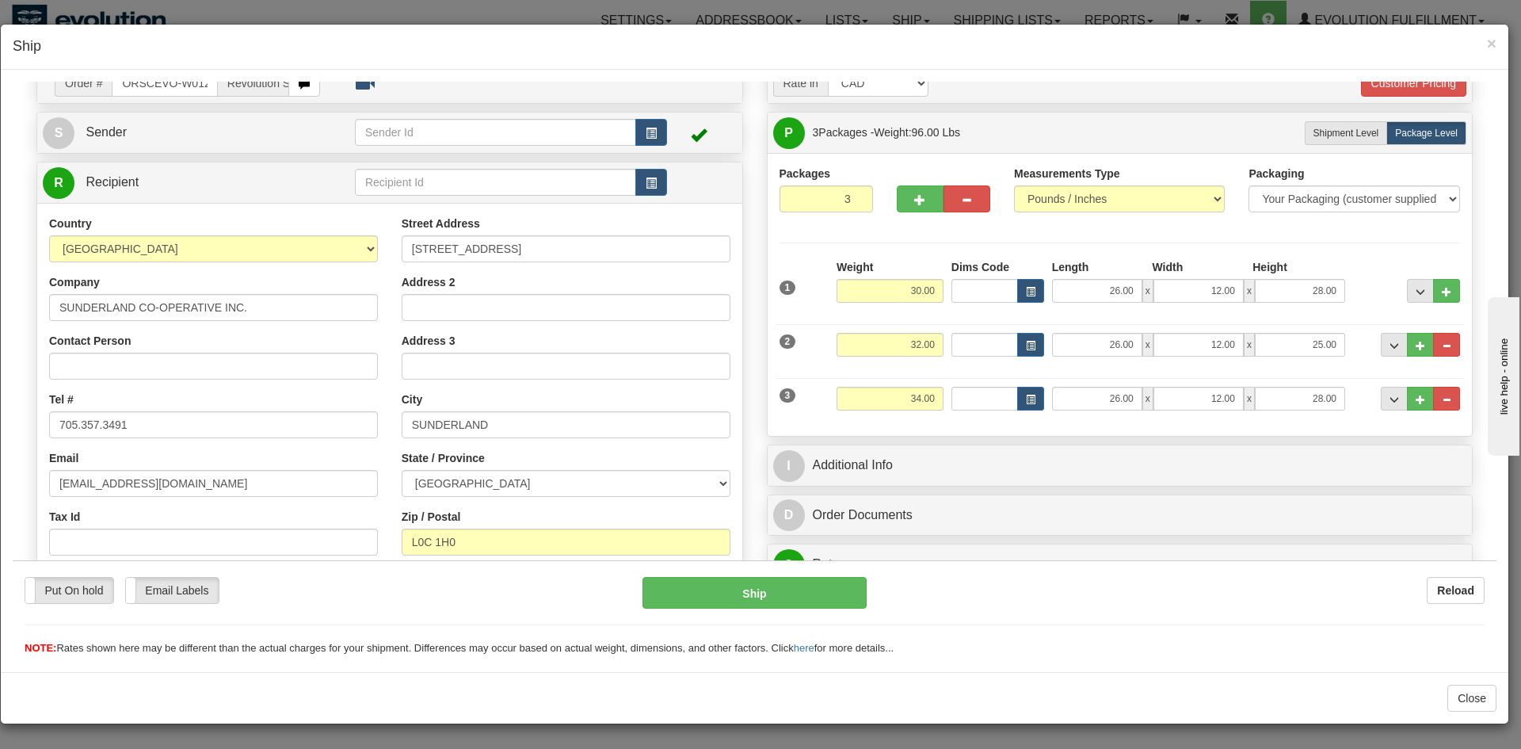
click at [802, 248] on div "Packages 3 3 Measurements Type" at bounding box center [1121, 294] width 682 height 258
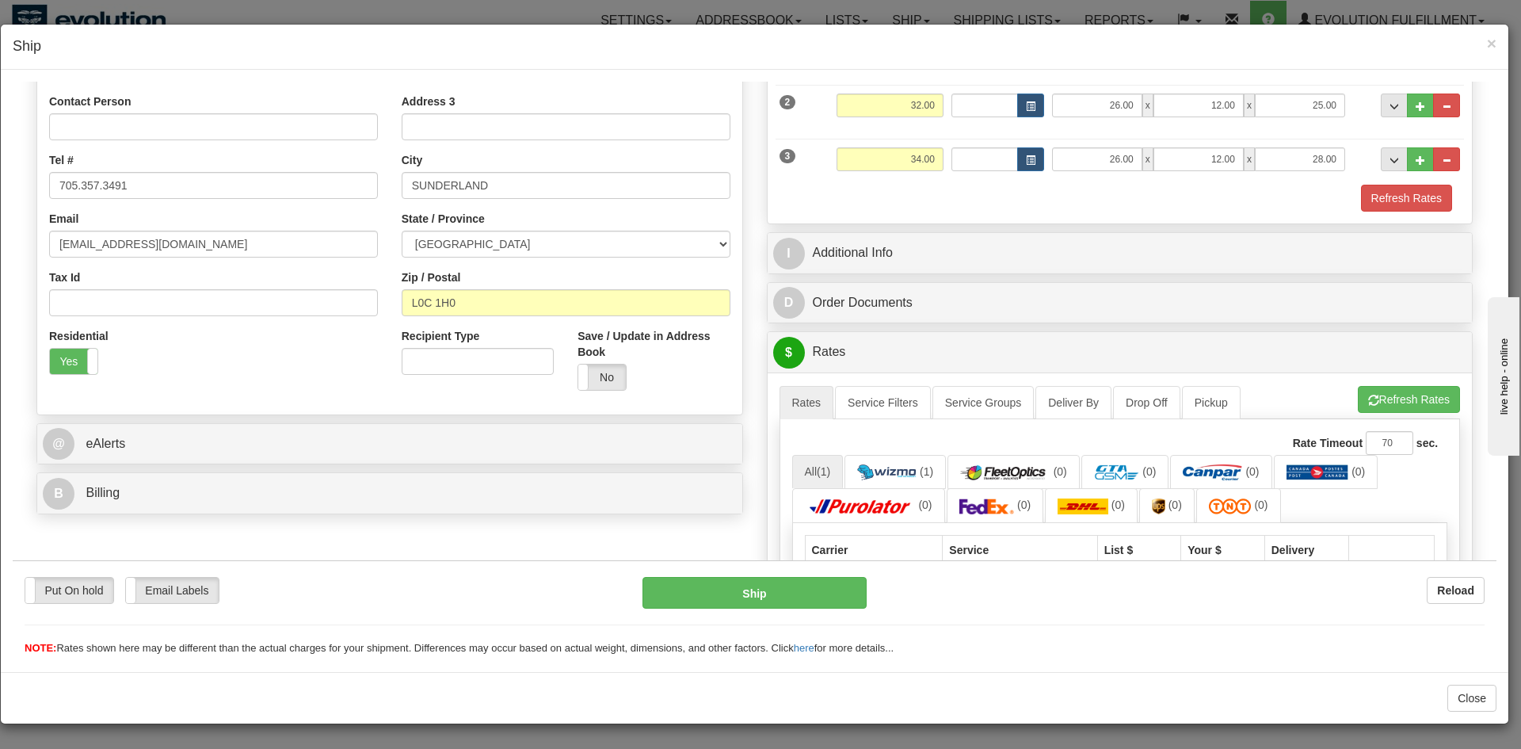
scroll to position [396, 0]
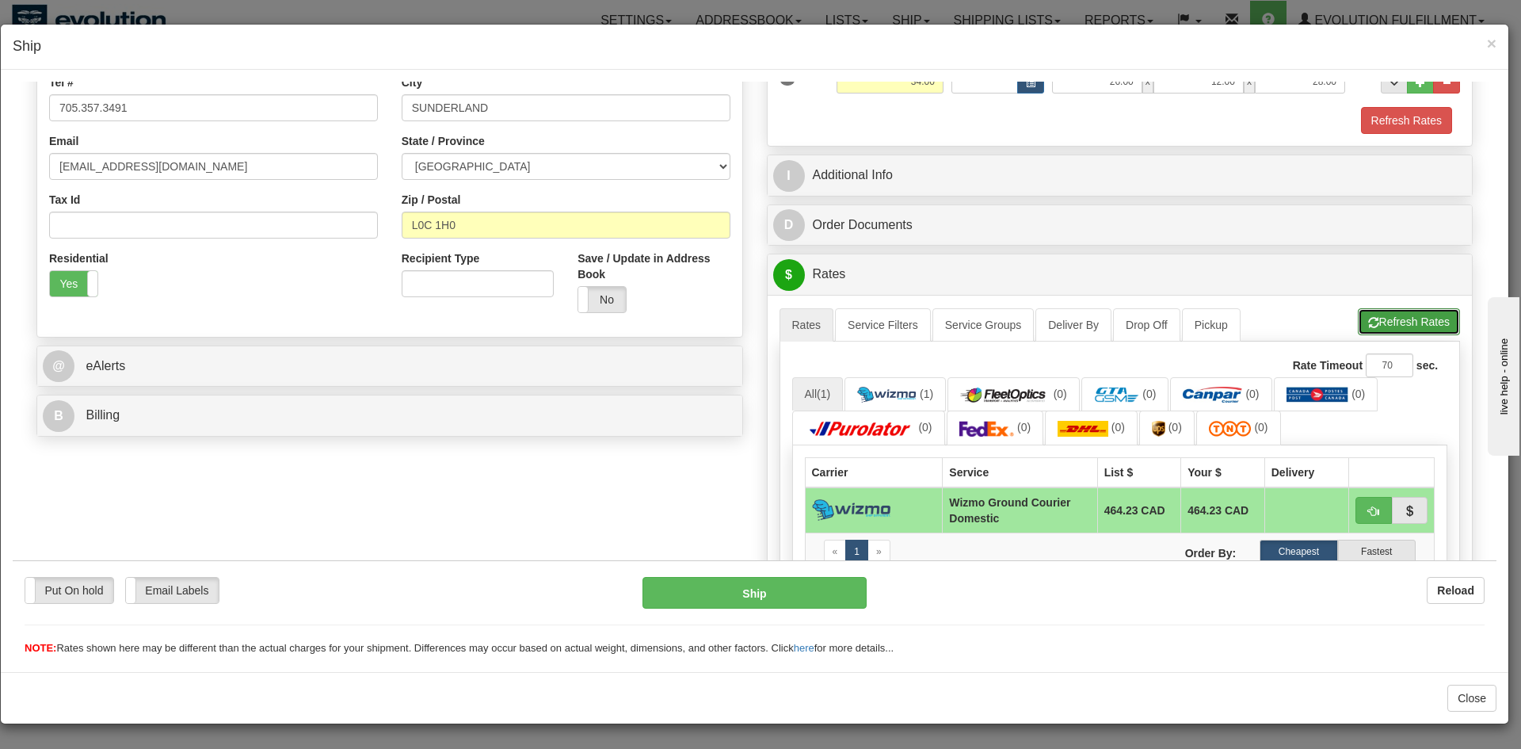
click at [1396, 319] on button "Refresh Rates" at bounding box center [1409, 320] width 102 height 27
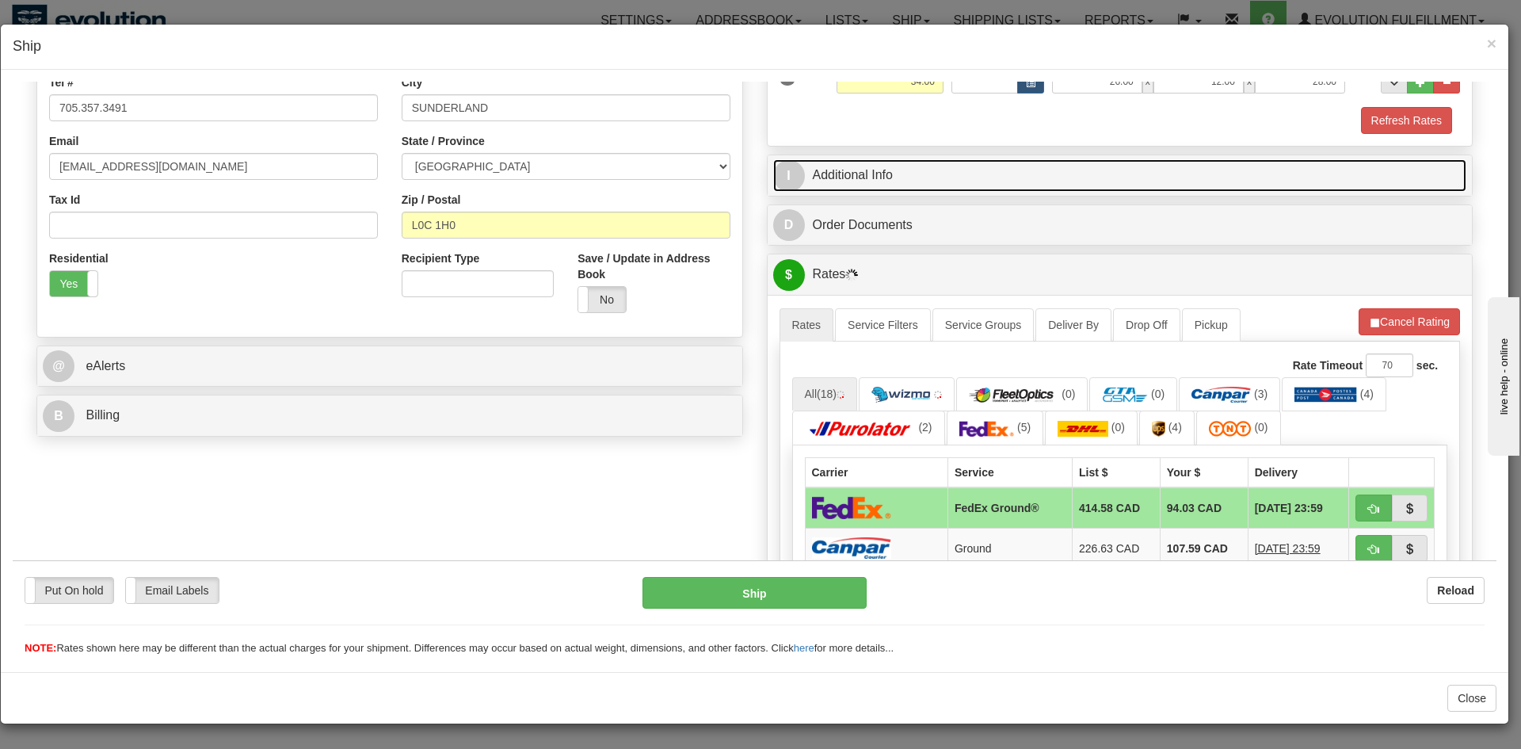
click at [867, 171] on link "I Additional Info" at bounding box center [1120, 174] width 694 height 32
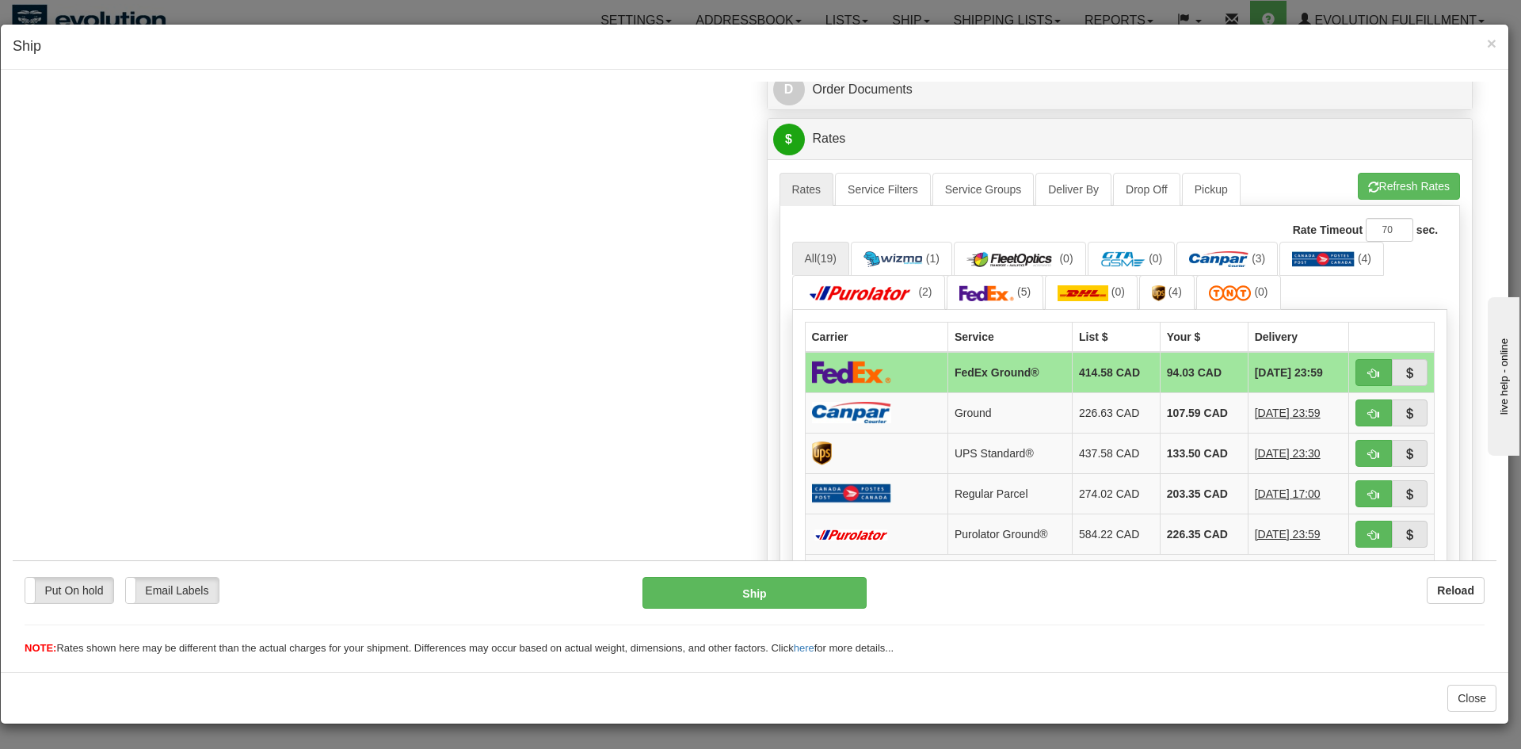
scroll to position [792, 0]
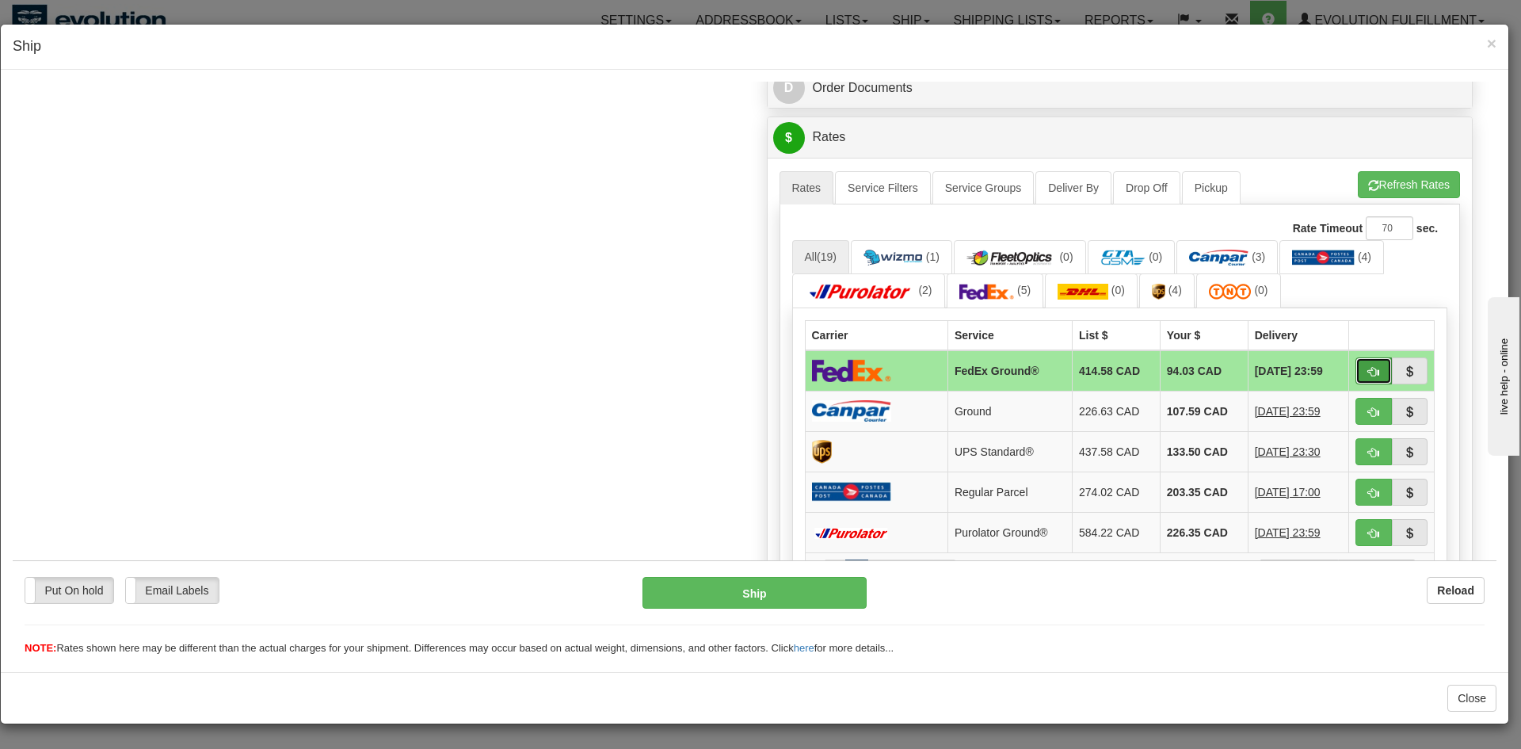
click at [1369, 368] on span "button" at bounding box center [1374, 371] width 11 height 10
type input "92"
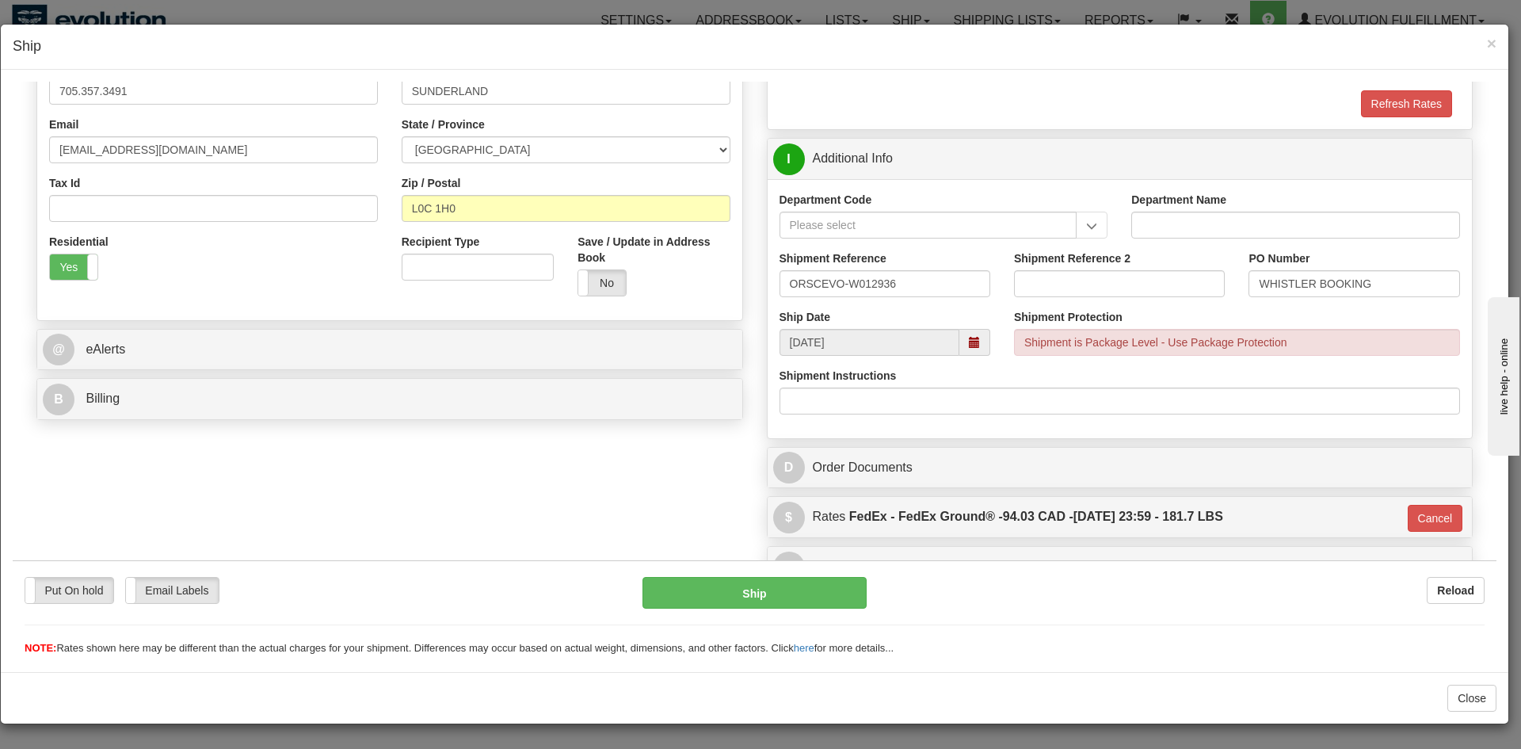
scroll to position [483, 0]
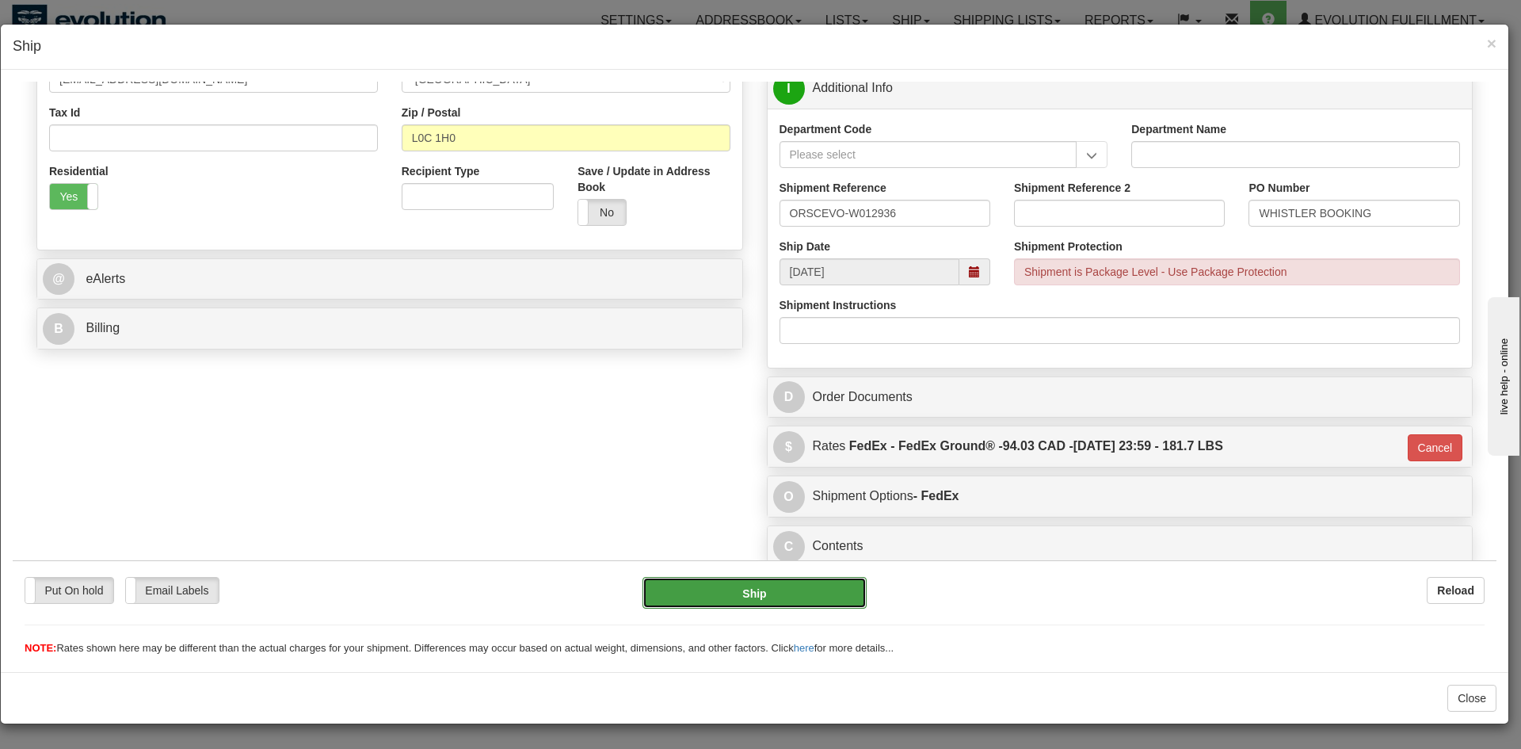
click at [838, 583] on button "Ship" at bounding box center [754, 592] width 223 height 32
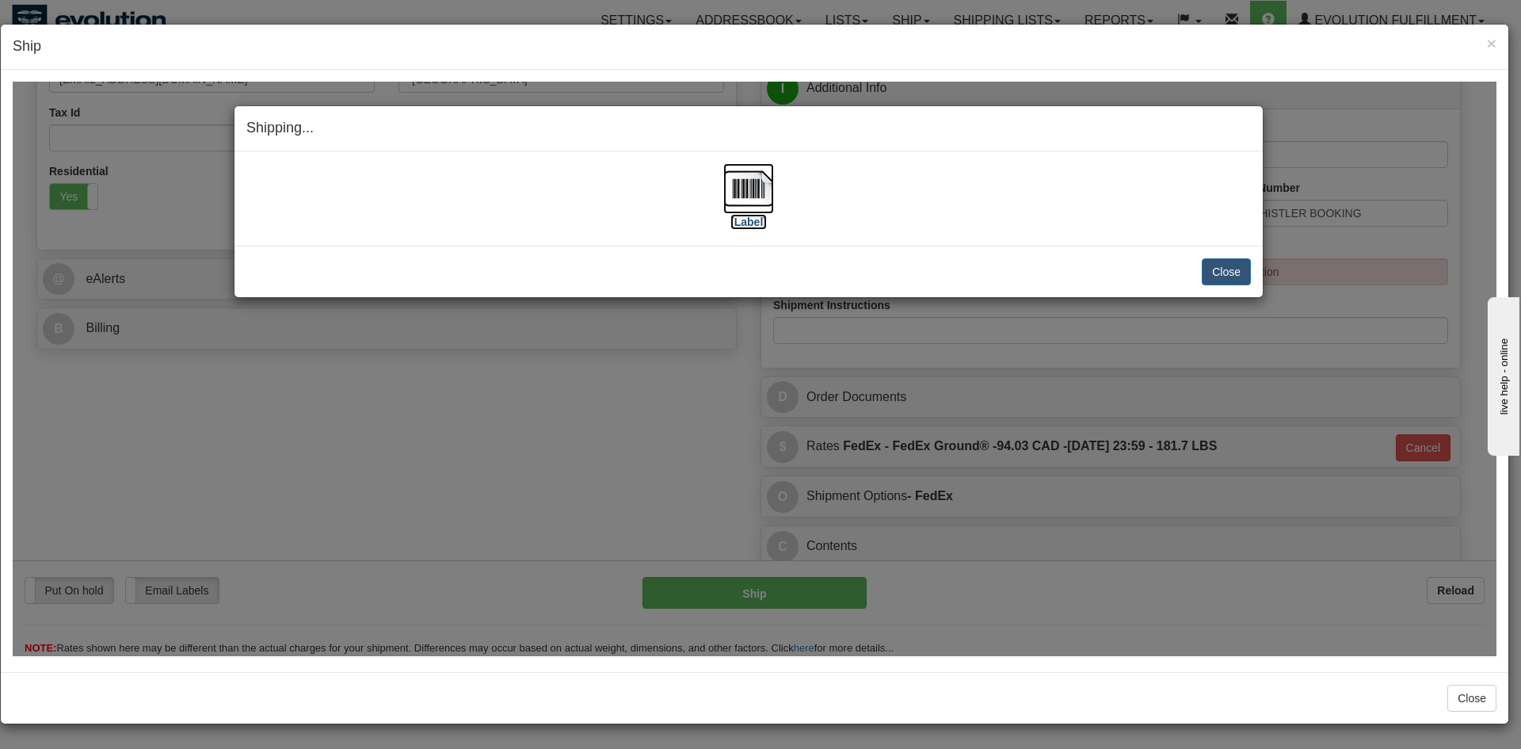
click at [739, 198] on img at bounding box center [749, 187] width 51 height 51
click at [1219, 274] on button "Close" at bounding box center [1226, 271] width 49 height 27
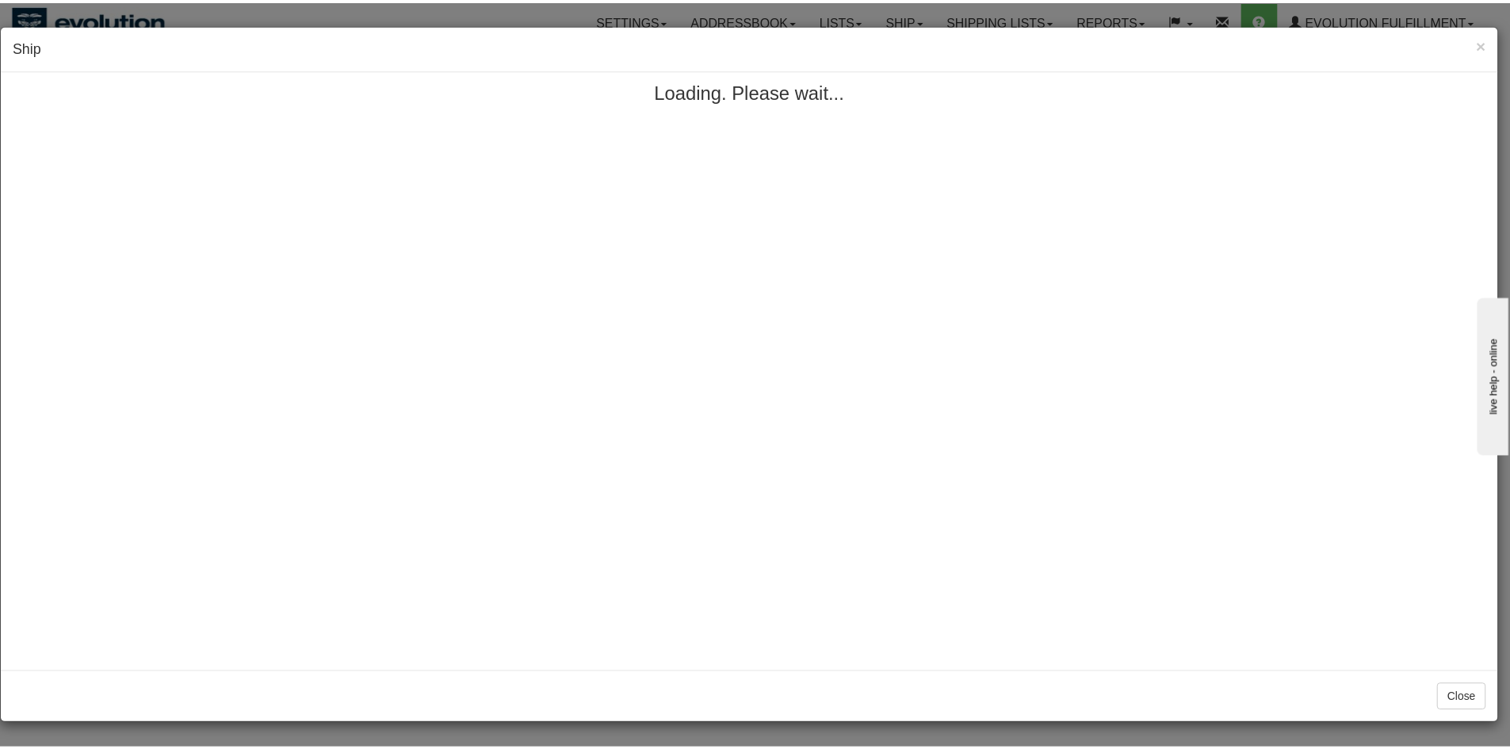
scroll to position [0, 0]
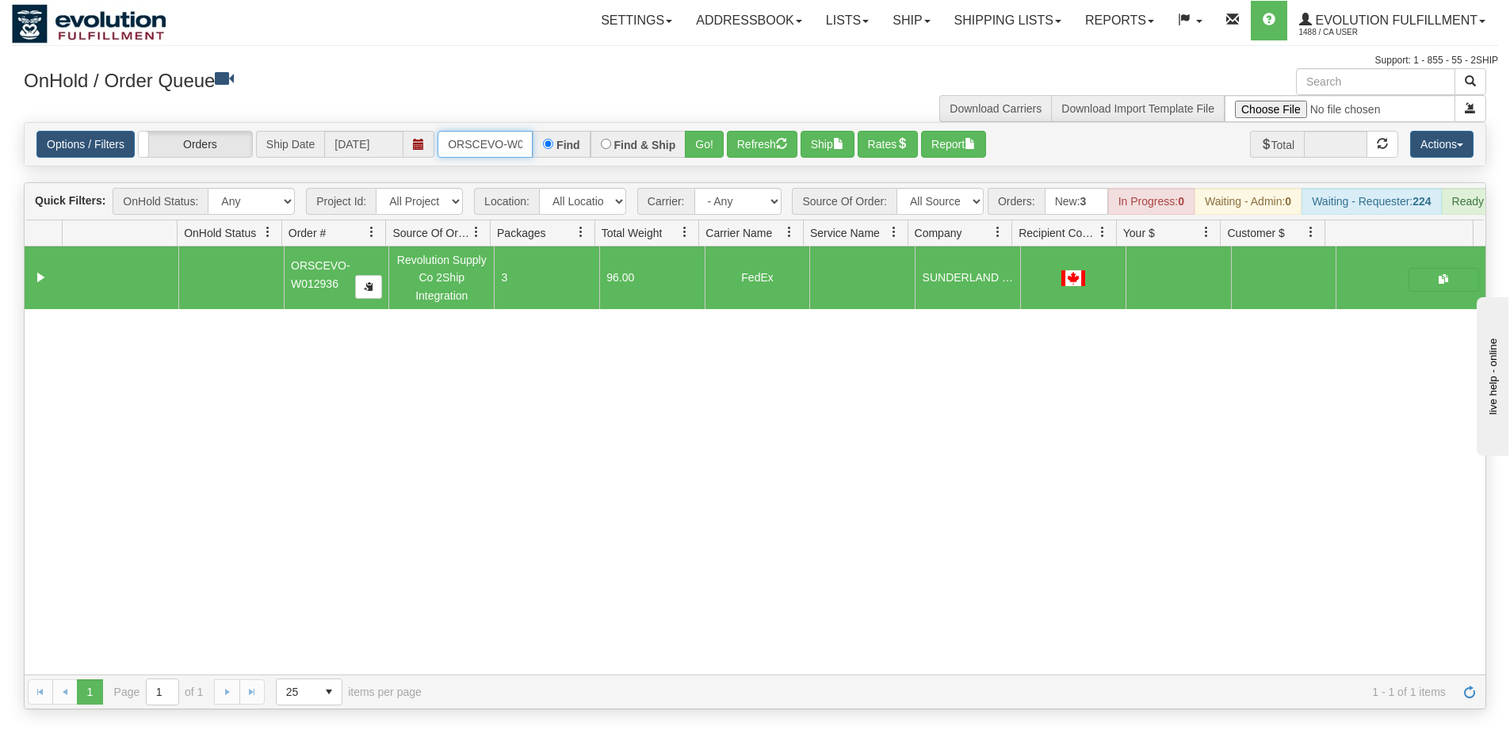
click at [489, 139] on input "ORSCEVO-W012936" at bounding box center [484, 144] width 95 height 27
click at [714, 148] on button "Go!" at bounding box center [704, 144] width 39 height 27
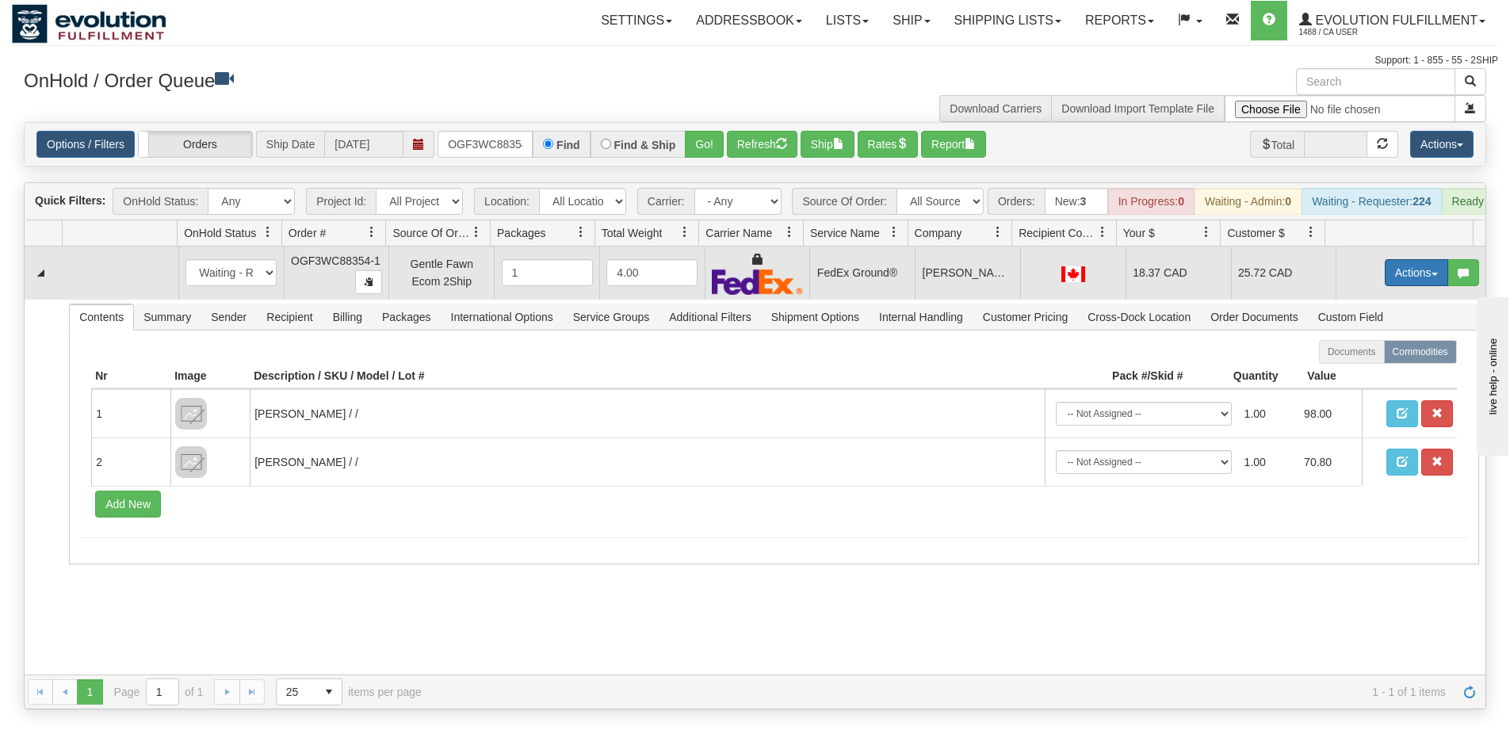
click at [1399, 284] on button "Actions" at bounding box center [1415, 272] width 63 height 27
click at [1349, 371] on span "Ship" at bounding box center [1352, 364] width 33 height 13
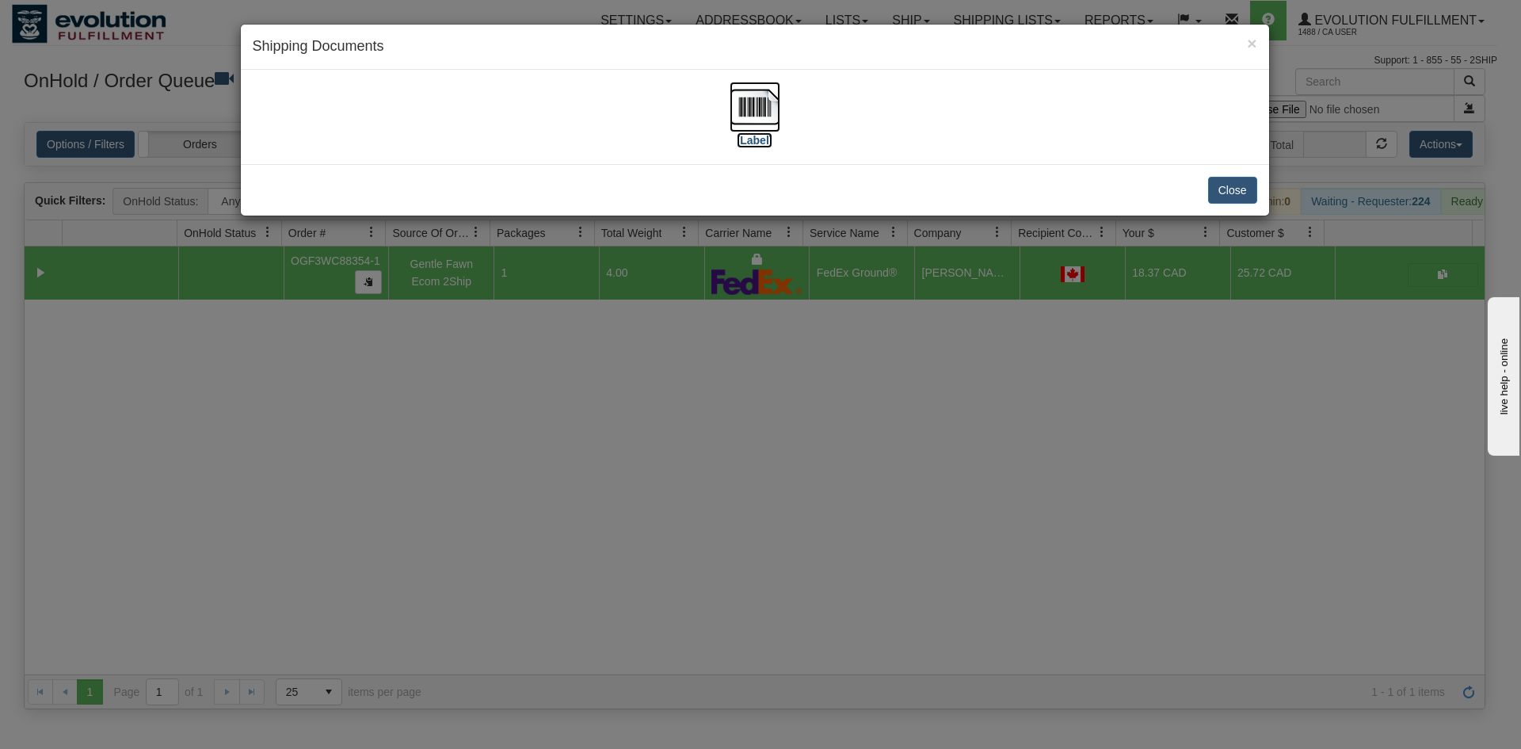
click at [773, 105] on img at bounding box center [755, 107] width 51 height 51
drag, startPoint x: 807, startPoint y: 384, endPoint x: 431, endPoint y: 129, distance: 453.6
click at [793, 375] on div "× Shipping Documents [Label] Close" at bounding box center [760, 374] width 1521 height 749
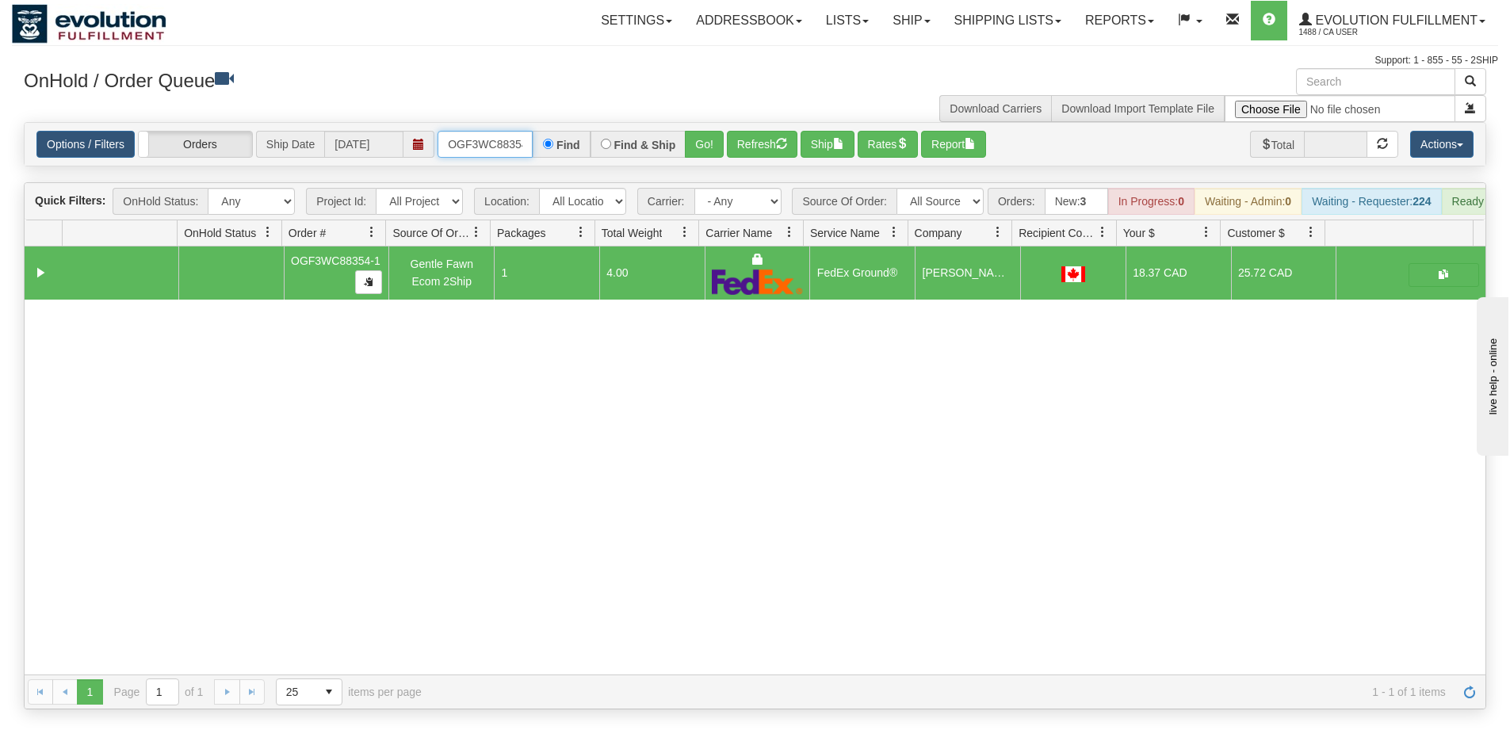
click at [473, 147] on input "OGF3WC88354-1" at bounding box center [484, 144] width 95 height 27
click at [702, 150] on button "Go!" at bounding box center [704, 144] width 39 height 27
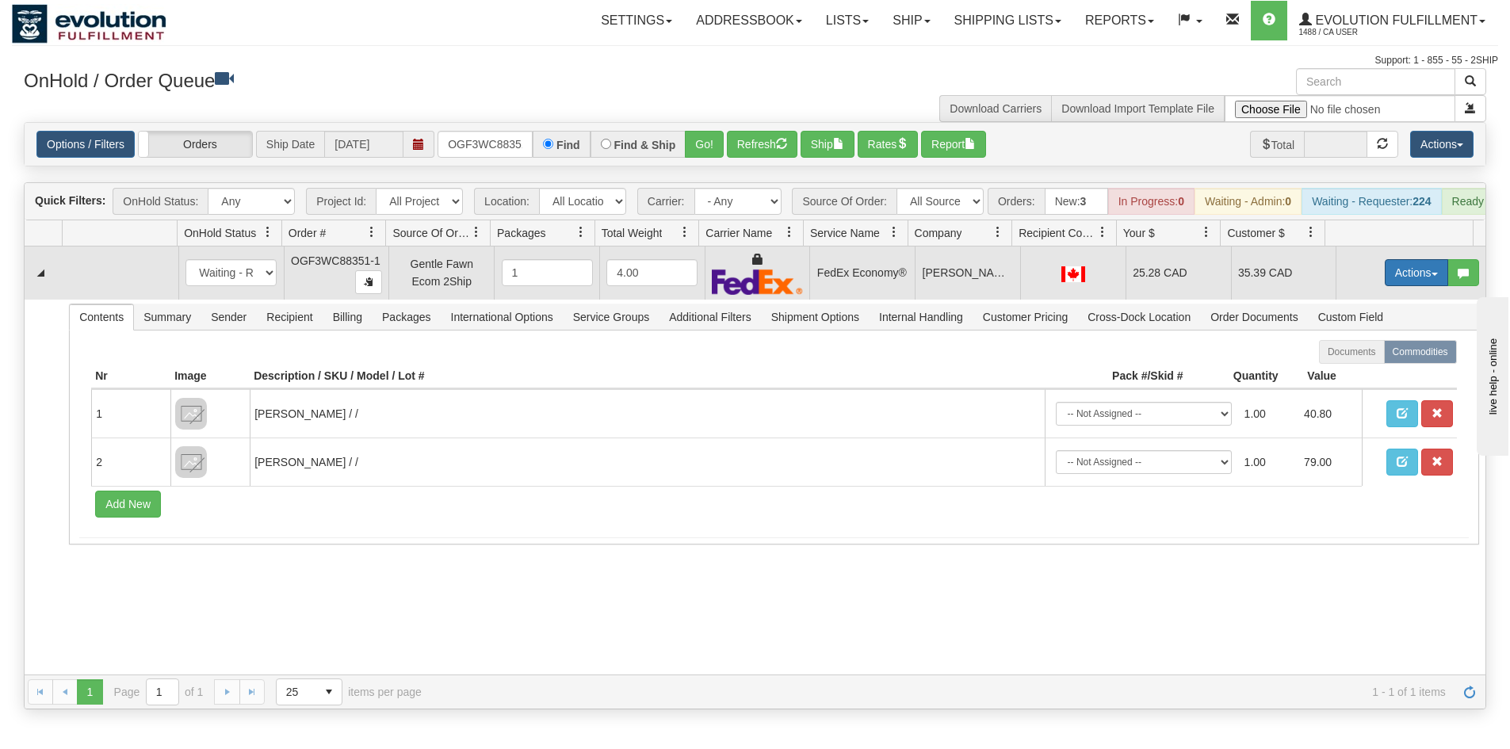
click at [1406, 277] on button "Actions" at bounding box center [1415, 272] width 63 height 27
click at [1353, 371] on span "Ship" at bounding box center [1352, 364] width 33 height 13
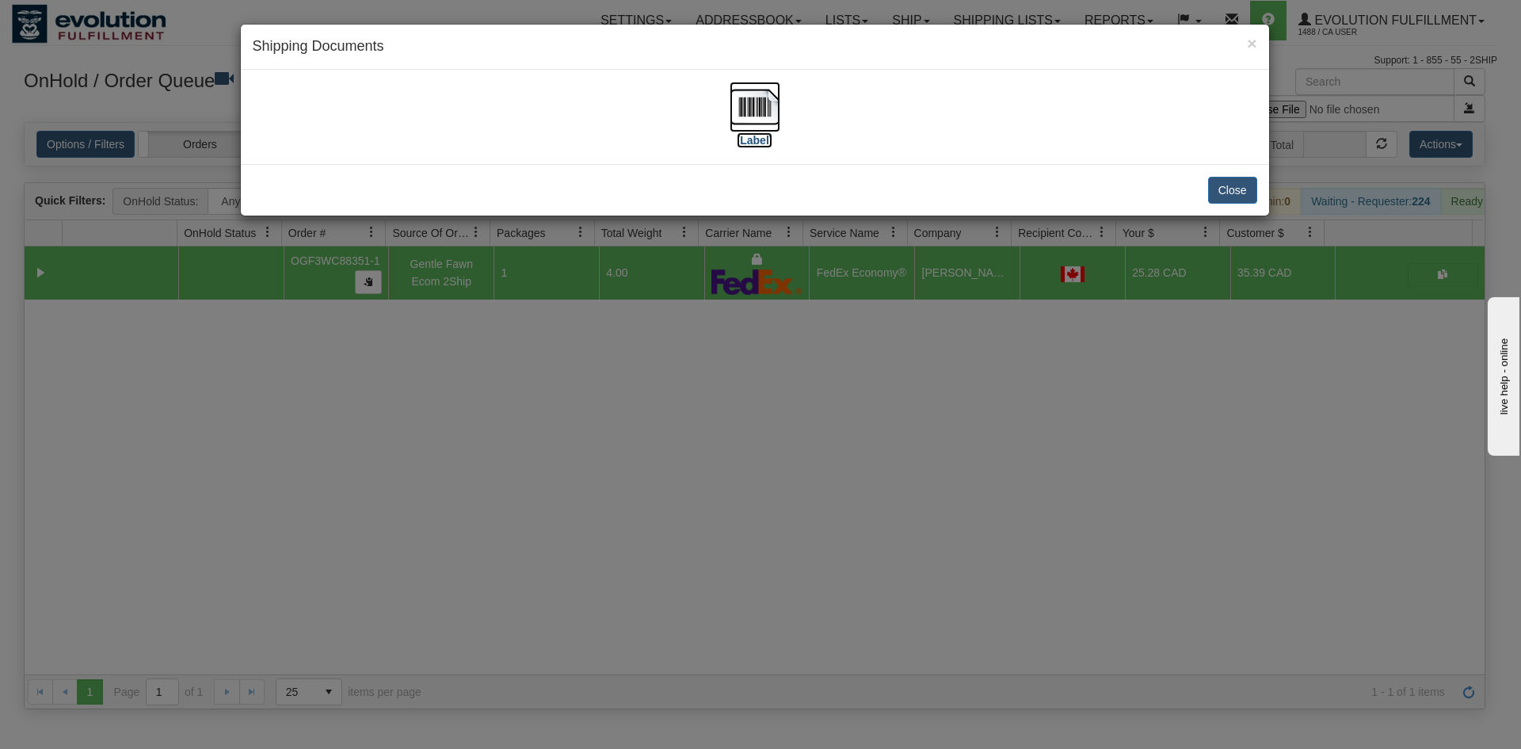
click at [737, 97] on img at bounding box center [755, 107] width 51 height 51
drag, startPoint x: 593, startPoint y: 578, endPoint x: 466, endPoint y: 83, distance: 510.5
click at [591, 552] on div "× Shipping Documents [Label] Close" at bounding box center [760, 374] width 1521 height 749
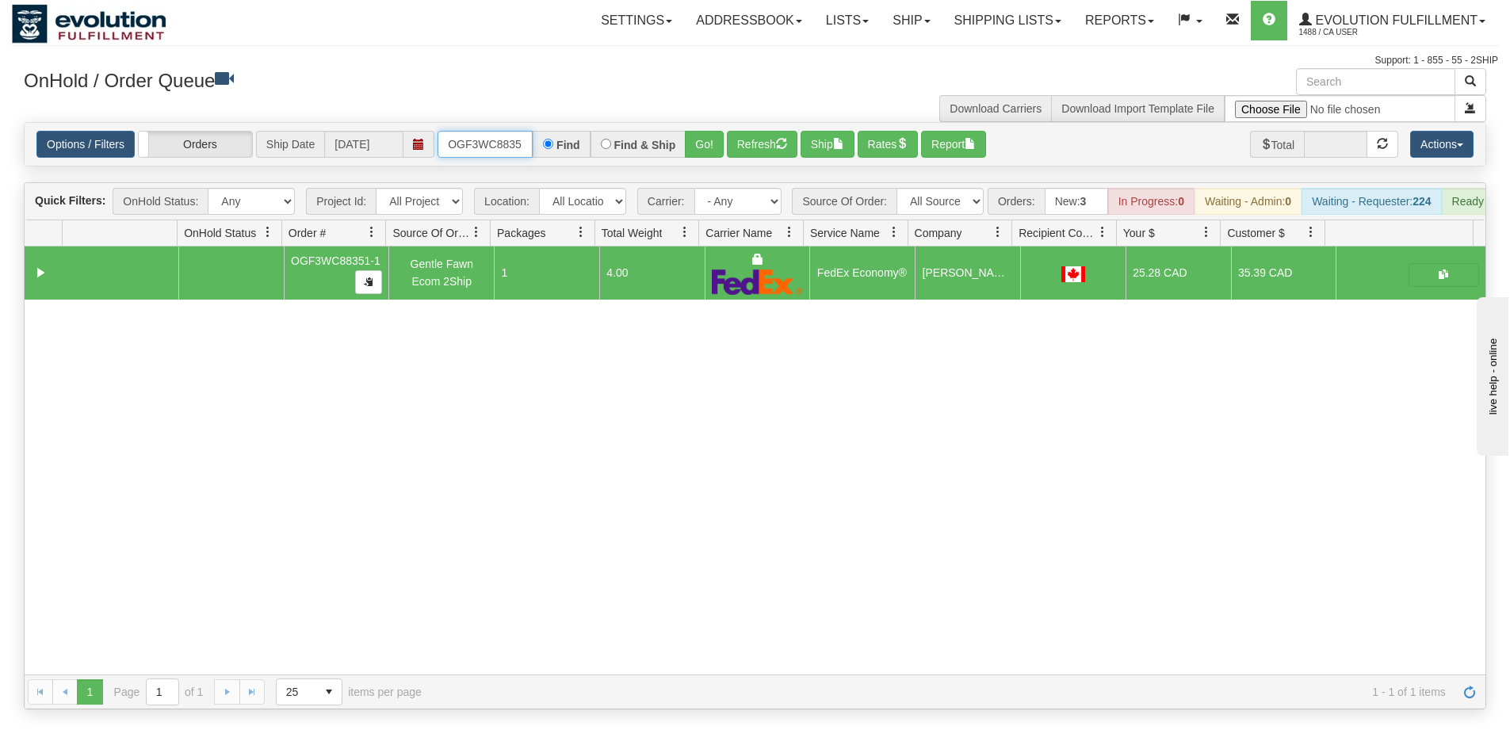
click at [473, 143] on input "OGF3WC88351-1" at bounding box center [484, 144] width 95 height 27
click at [708, 142] on button "Go!" at bounding box center [704, 144] width 39 height 27
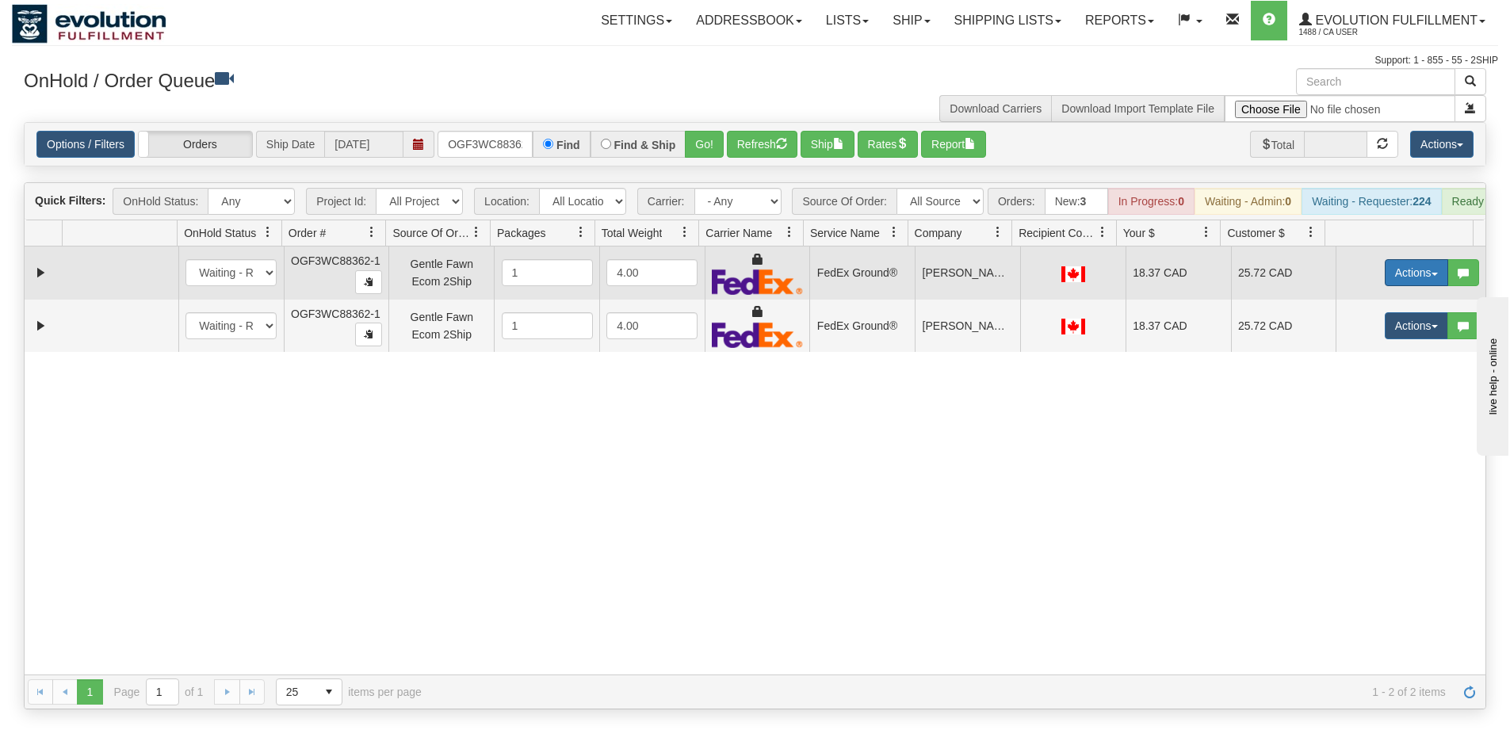
click at [1405, 286] on button "Actions" at bounding box center [1415, 272] width 63 height 27
click at [1349, 371] on span "Ship" at bounding box center [1352, 364] width 33 height 13
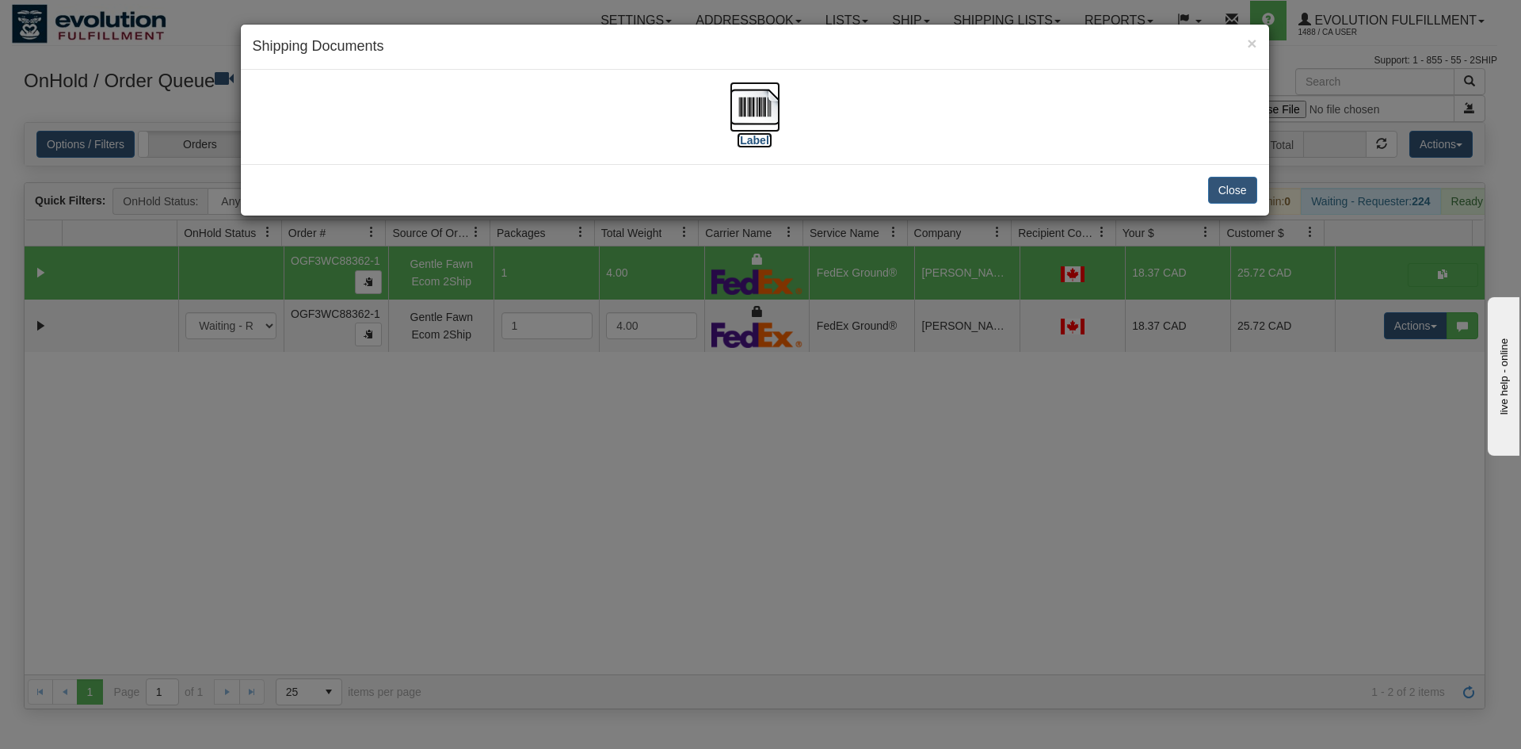
click at [773, 101] on img at bounding box center [755, 107] width 51 height 51
drag, startPoint x: 1367, startPoint y: 339, endPoint x: 1376, endPoint y: 334, distance: 10.6
click at [1369, 339] on div "× Shipping Documents [Label] Close" at bounding box center [760, 374] width 1521 height 749
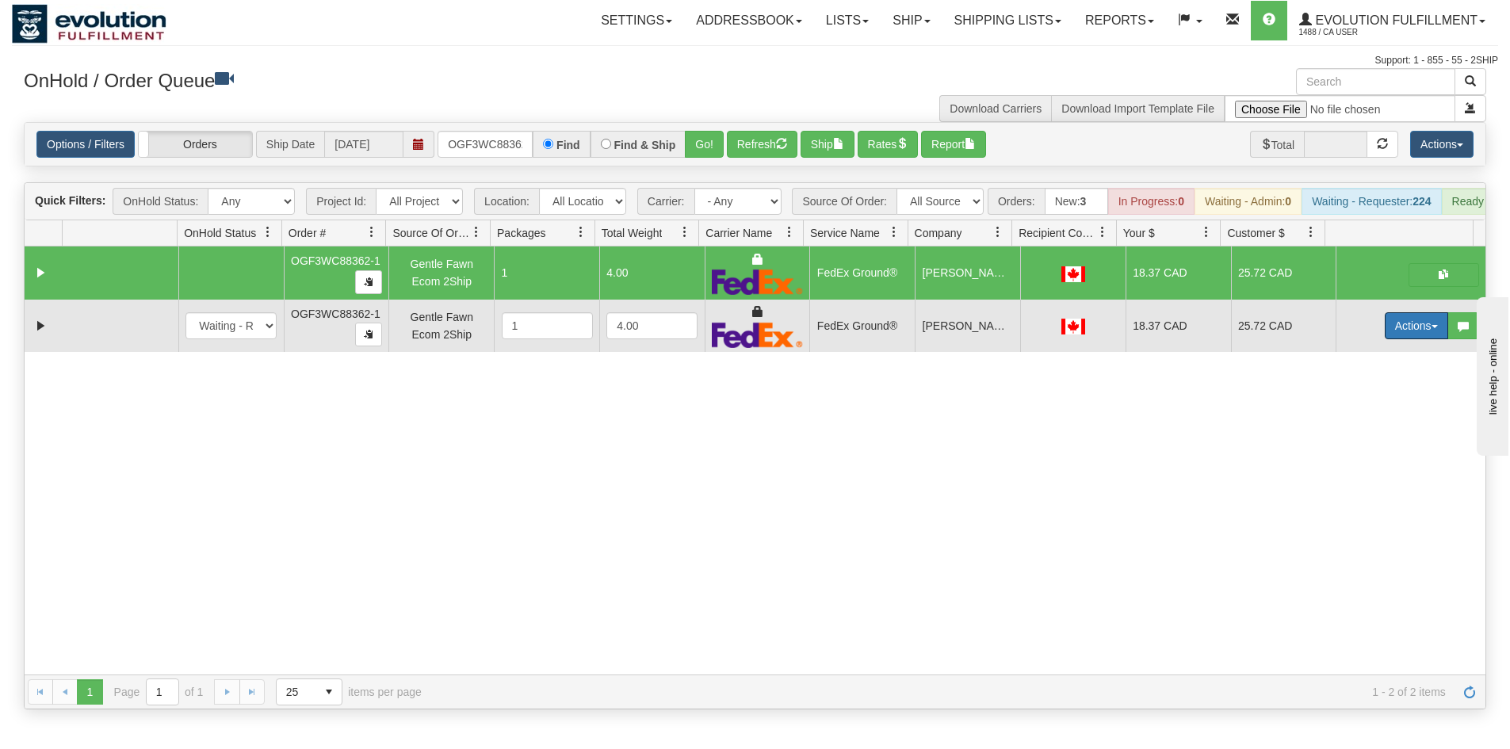
drag, startPoint x: 1386, startPoint y: 342, endPoint x: 1363, endPoint y: 383, distance: 47.2
click at [1386, 339] on button "Actions" at bounding box center [1415, 325] width 63 height 27
click at [1358, 445] on span "Delete" at bounding box center [1357, 438] width 43 height 13
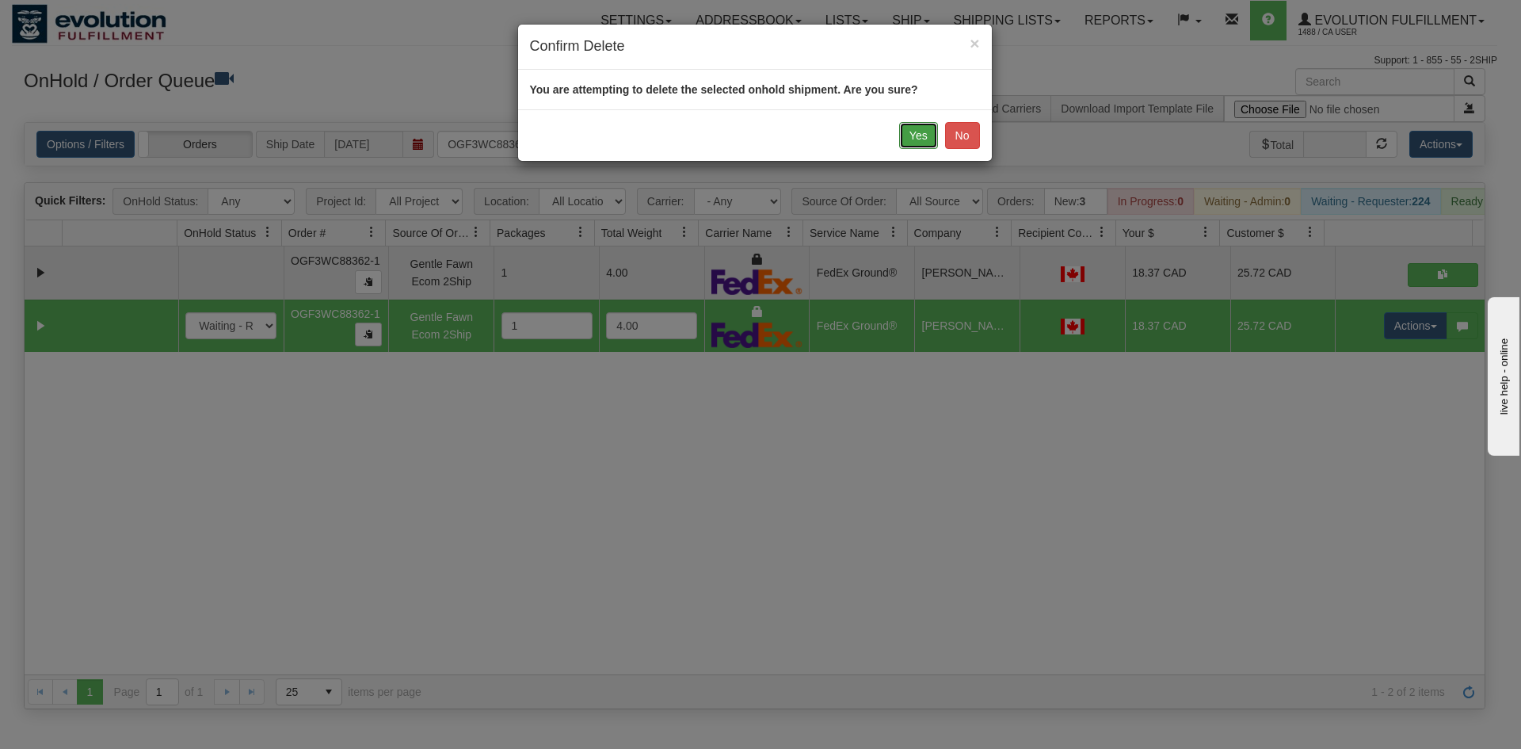
click at [926, 127] on button "Yes" at bounding box center [918, 135] width 39 height 27
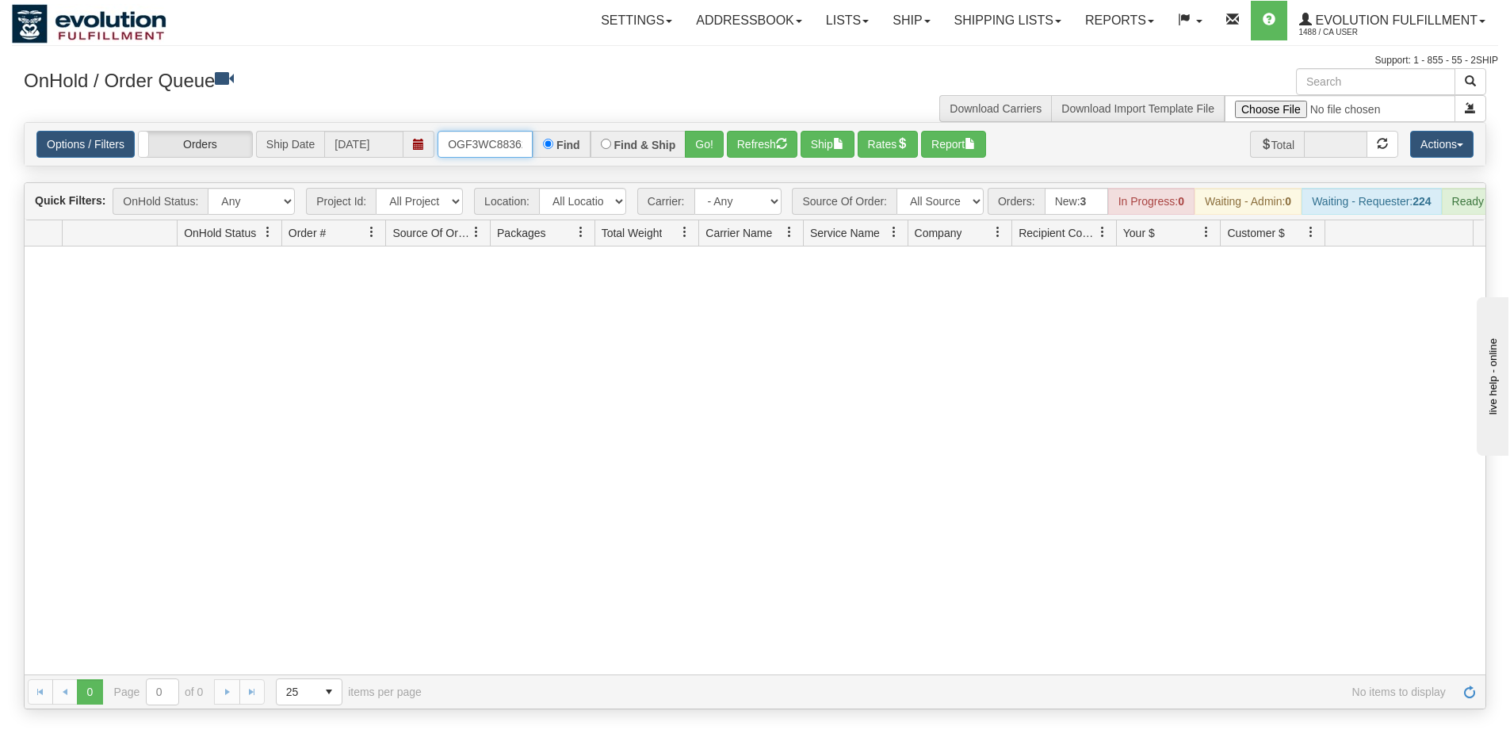
click at [491, 145] on input "OGF3WC88362-1" at bounding box center [484, 144] width 95 height 27
click at [699, 135] on button "Go!" at bounding box center [704, 144] width 39 height 27
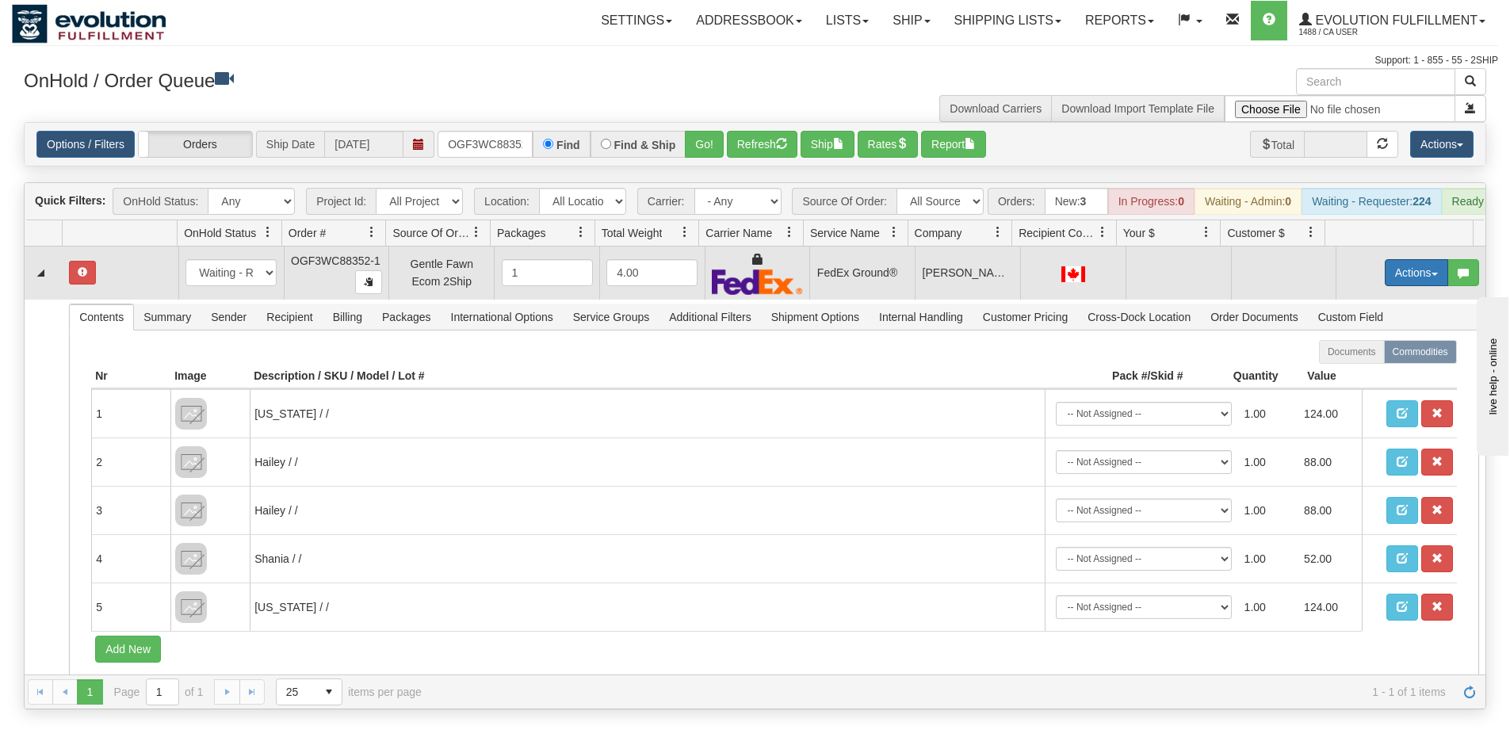
click at [1384, 286] on button "Actions" at bounding box center [1415, 272] width 63 height 27
click at [1355, 349] on span "Rate All Services" at bounding box center [1383, 344] width 95 height 13
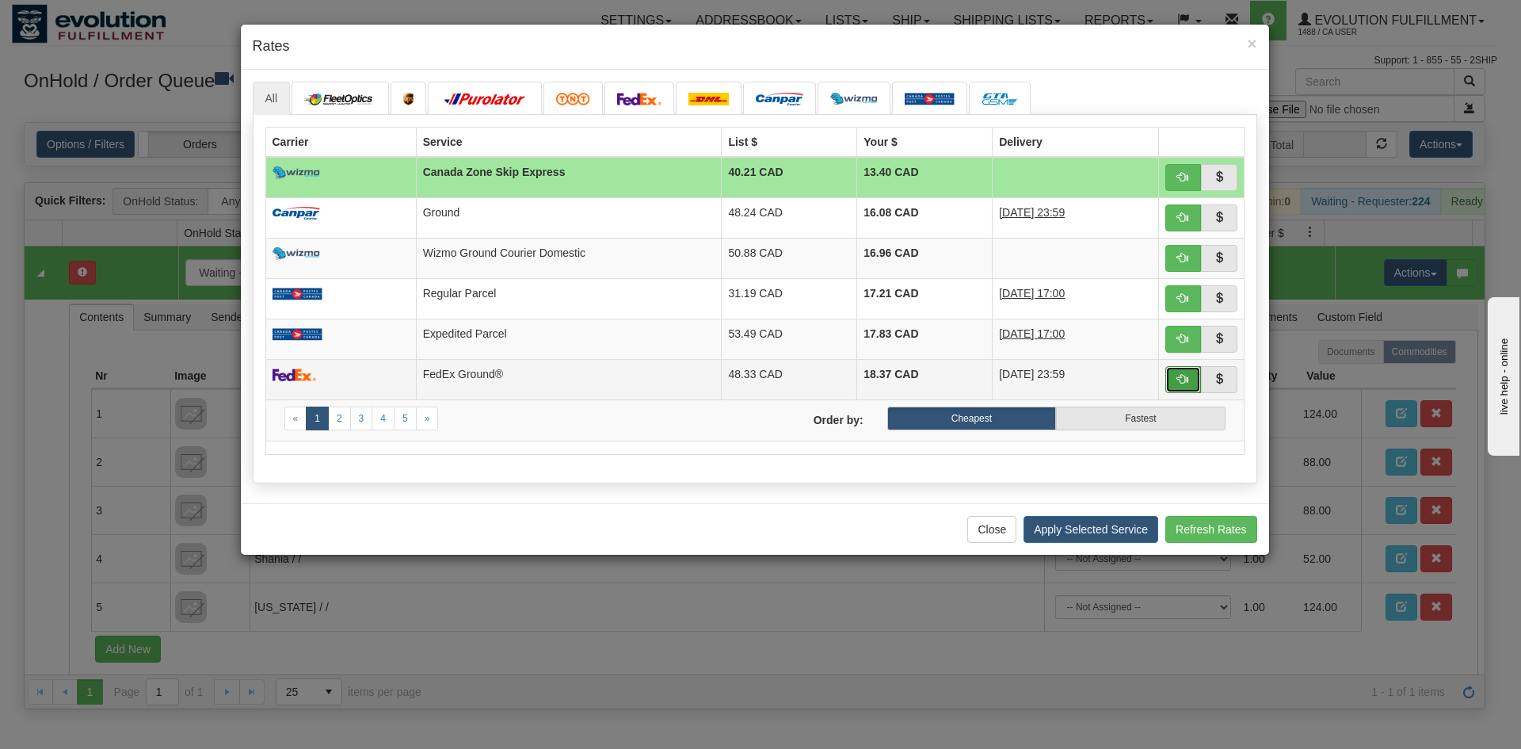
click at [1177, 386] on button "button" at bounding box center [1184, 379] width 36 height 27
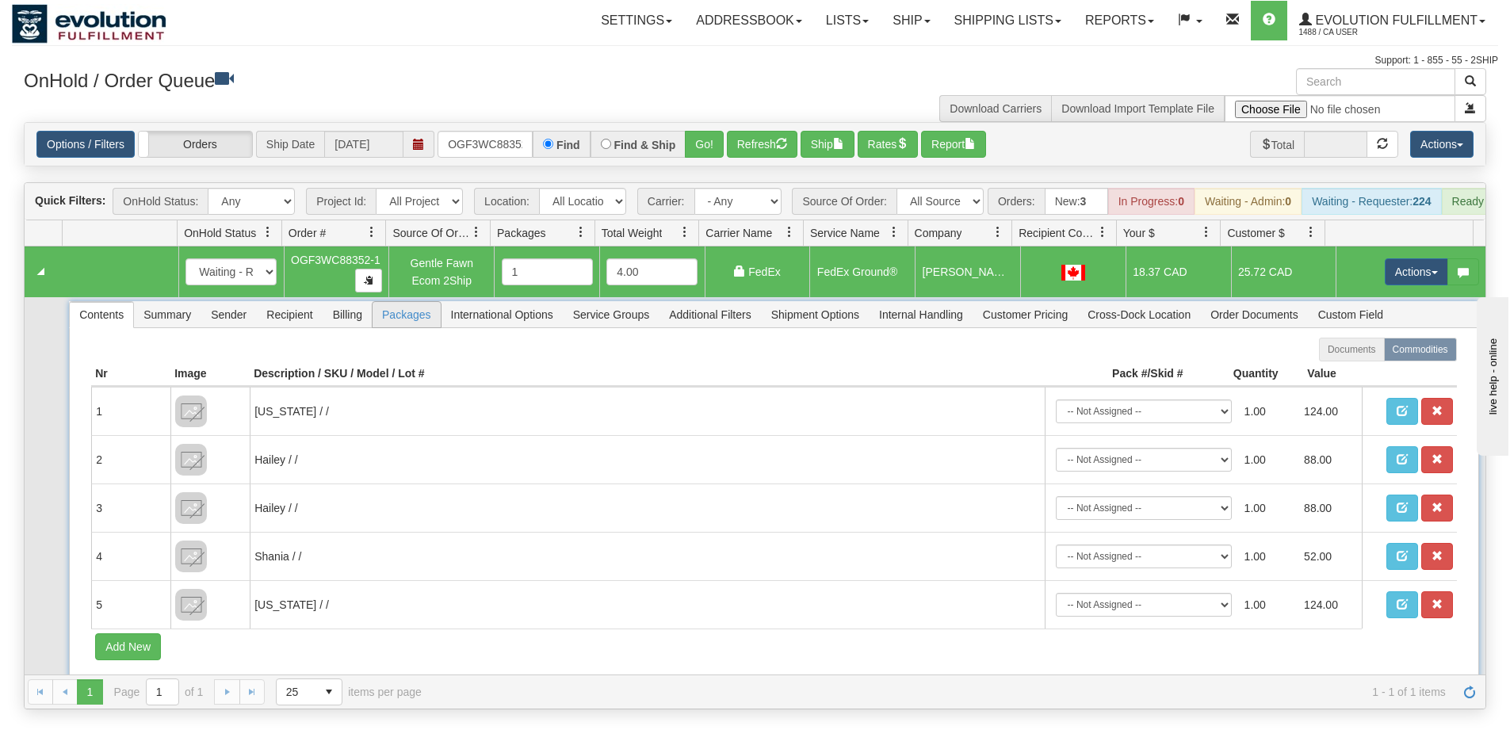
click at [428, 327] on span "Packages" at bounding box center [405, 314] width 67 height 25
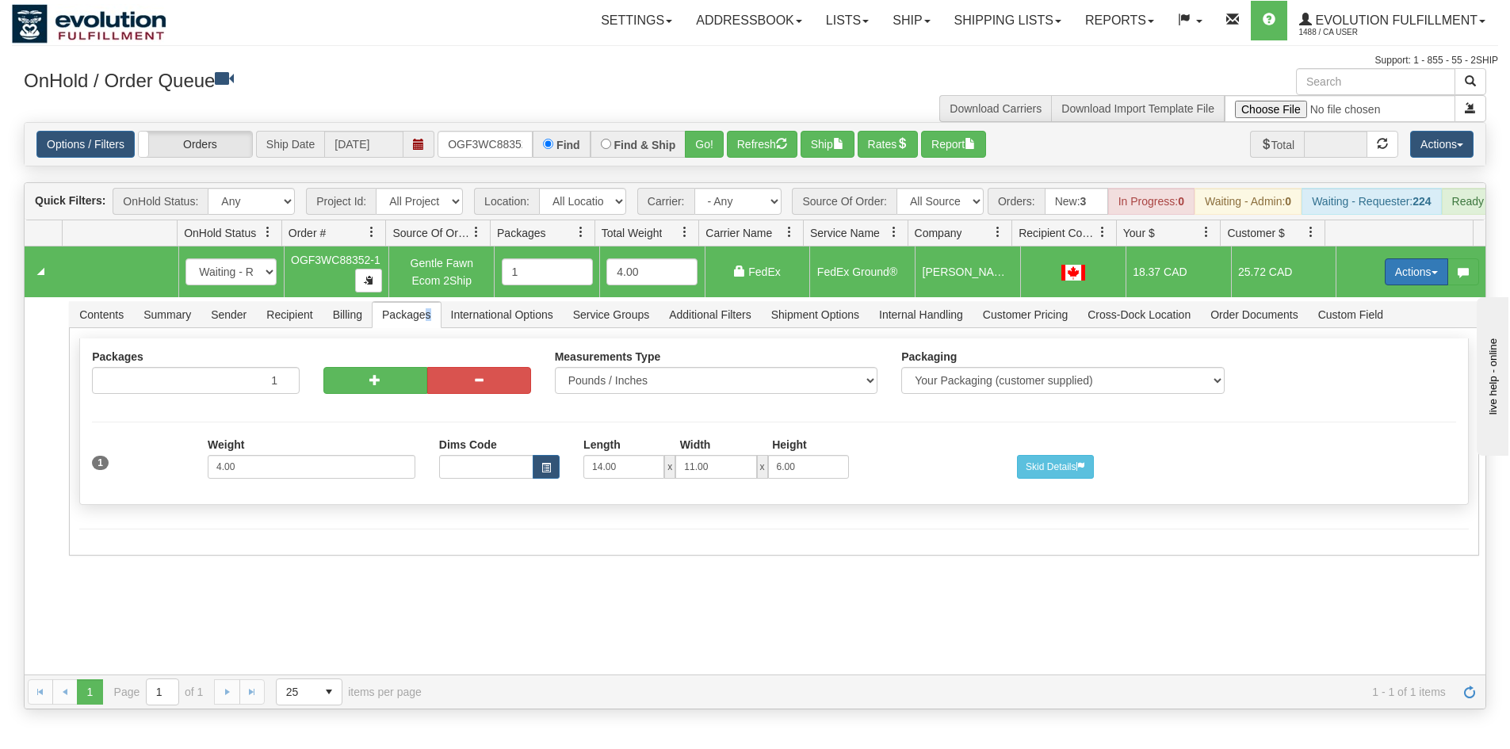
click at [1401, 285] on button "Actions" at bounding box center [1415, 271] width 63 height 27
click at [1337, 374] on link "Ship" at bounding box center [1383, 363] width 127 height 21
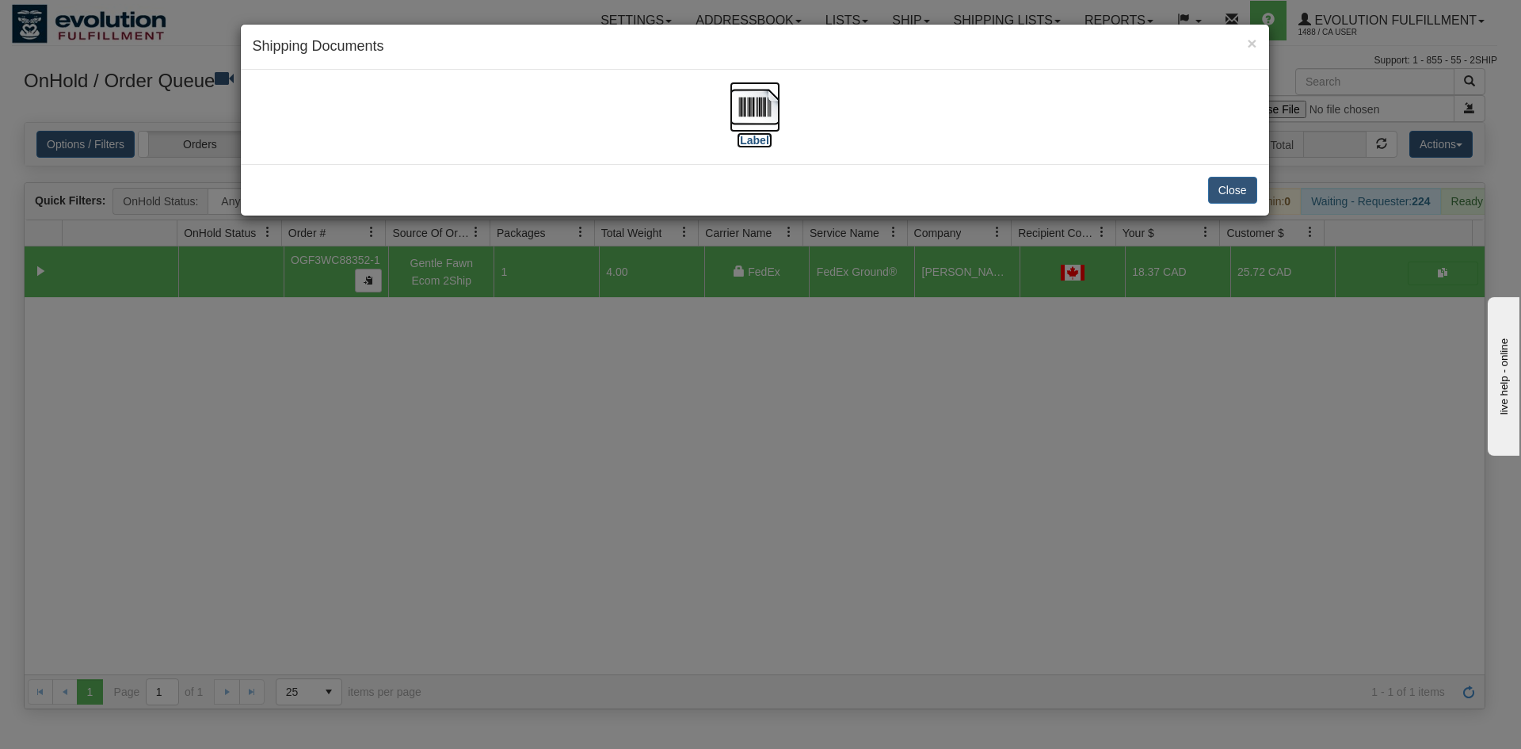
click at [730, 101] on img at bounding box center [755, 107] width 51 height 51
drag, startPoint x: 904, startPoint y: 571, endPoint x: 594, endPoint y: 438, distance: 337.2
click at [898, 563] on div "× Shipping Documents [Label] Close" at bounding box center [760, 374] width 1521 height 749
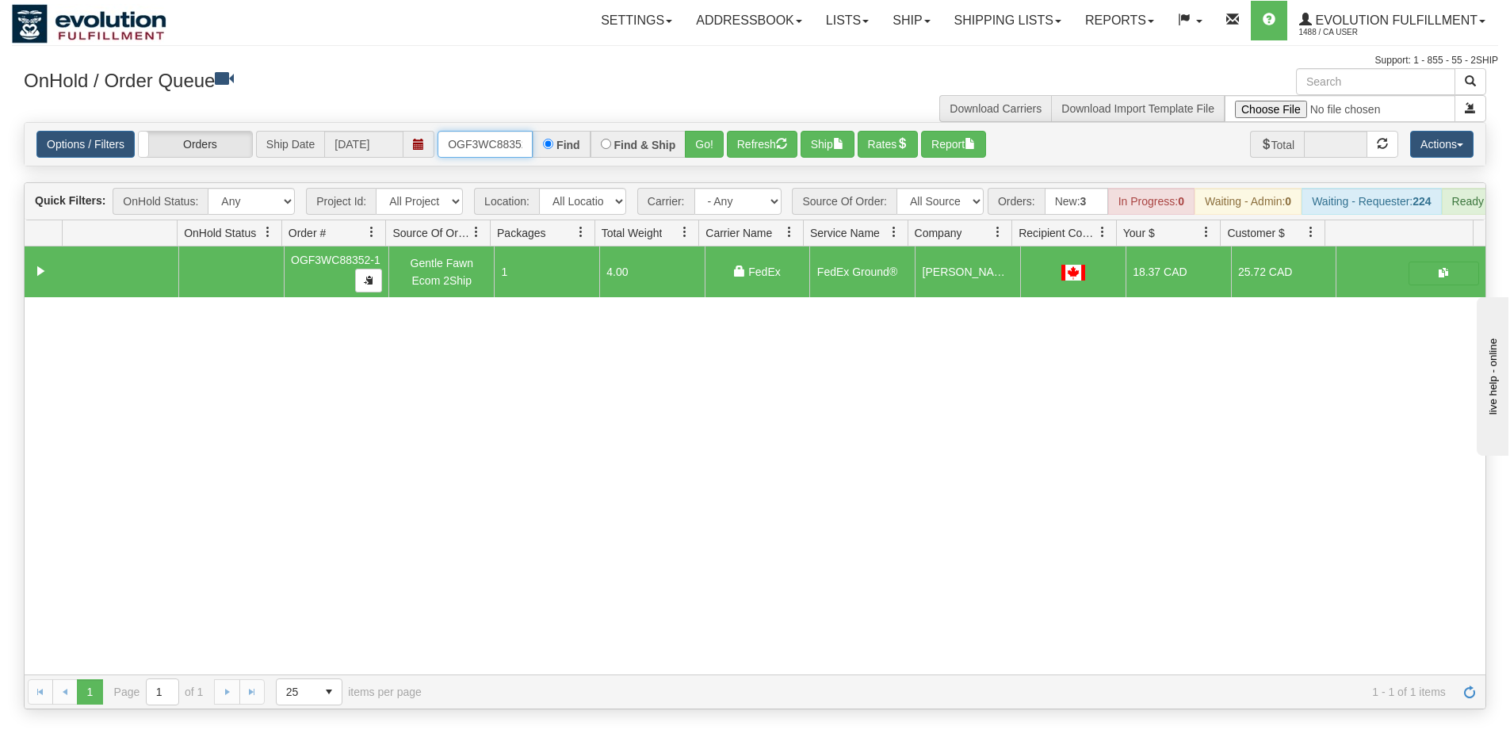
click at [469, 155] on input "OGF3WC88352-1" at bounding box center [484, 144] width 95 height 27
click at [705, 143] on button "Go!" at bounding box center [704, 144] width 39 height 27
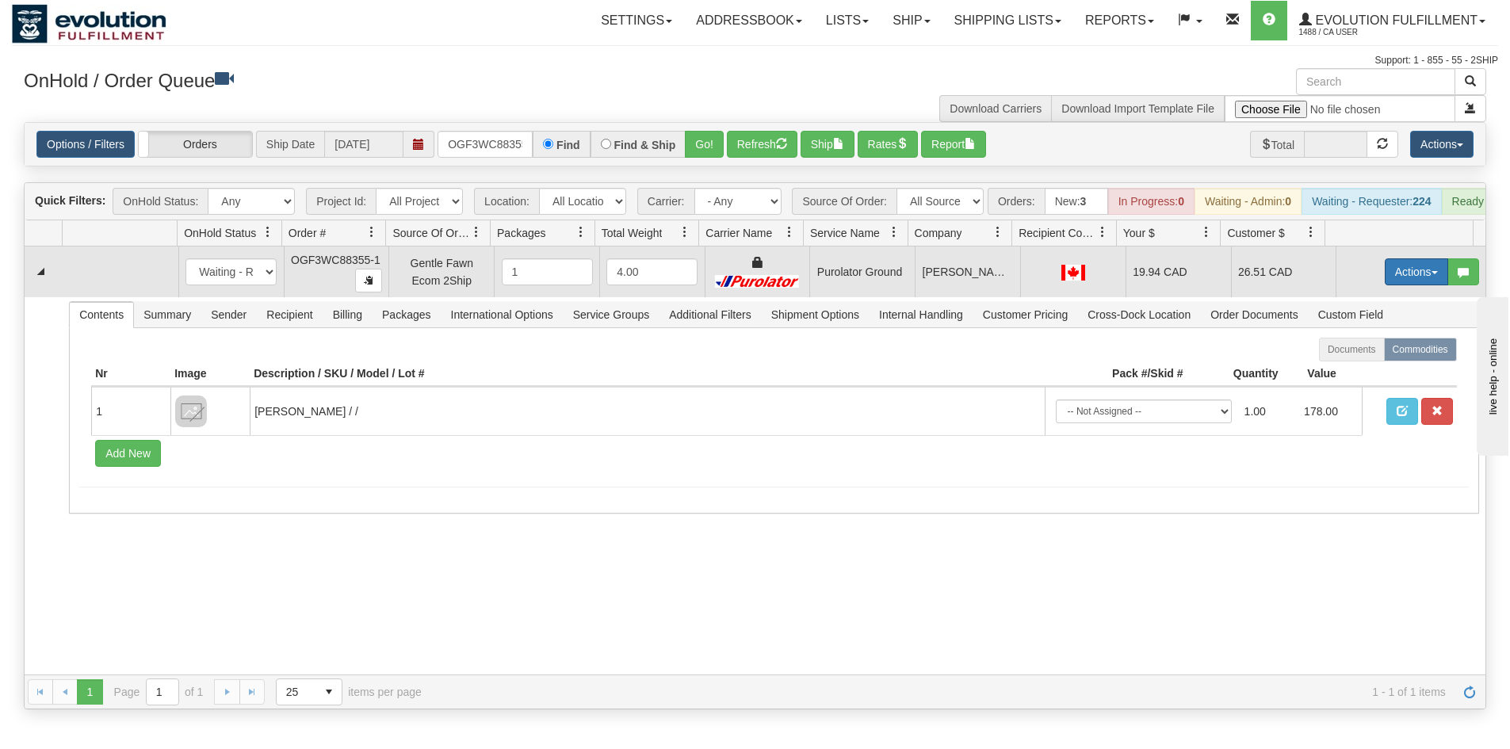
click at [1407, 285] on button "Actions" at bounding box center [1415, 271] width 63 height 27
click at [1388, 374] on link "Ship" at bounding box center [1383, 363] width 127 height 21
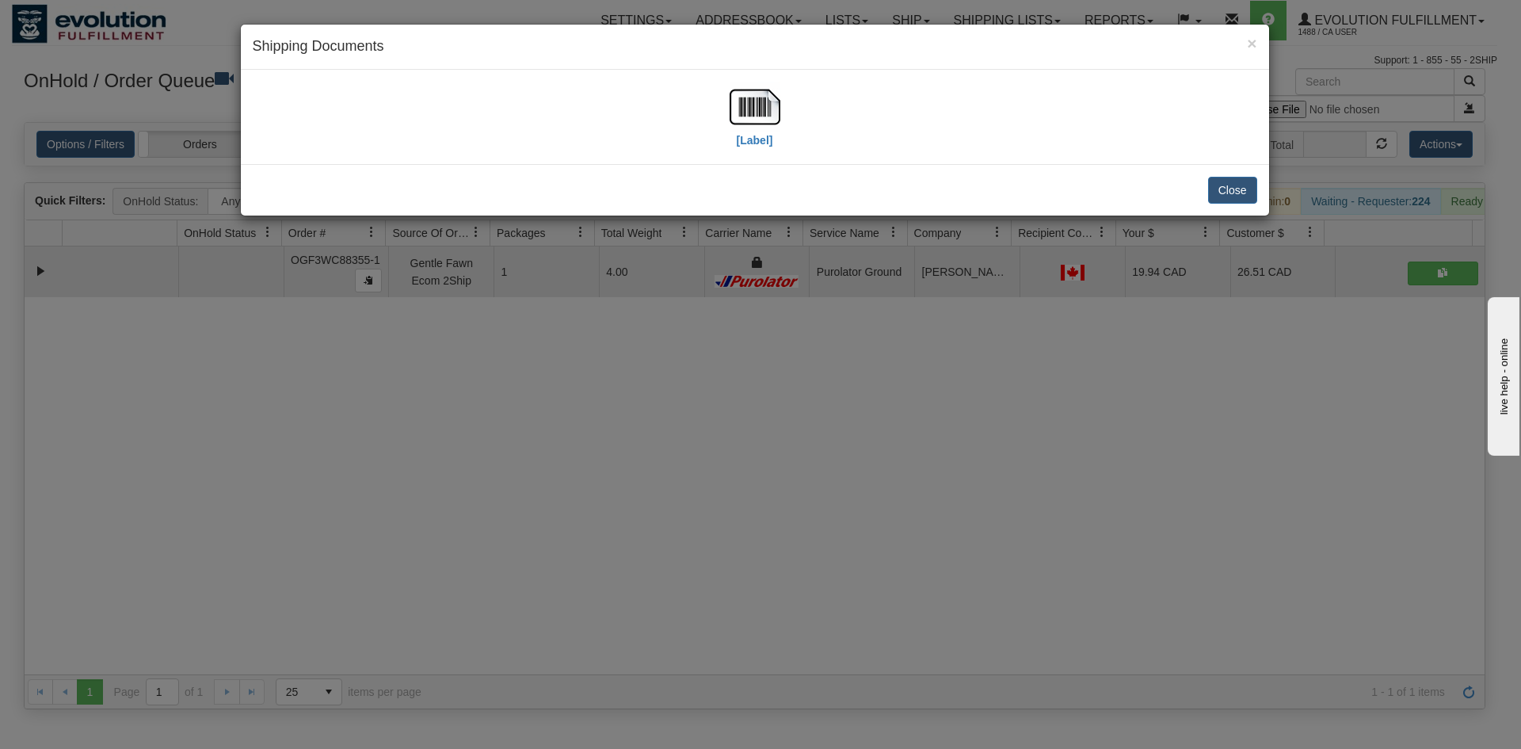
click at [736, 71] on div "[Label]" at bounding box center [755, 117] width 1029 height 94
click at [750, 120] on img at bounding box center [755, 107] width 51 height 51
click at [583, 460] on div "× Shipping Documents [Label] Close" at bounding box center [760, 374] width 1521 height 749
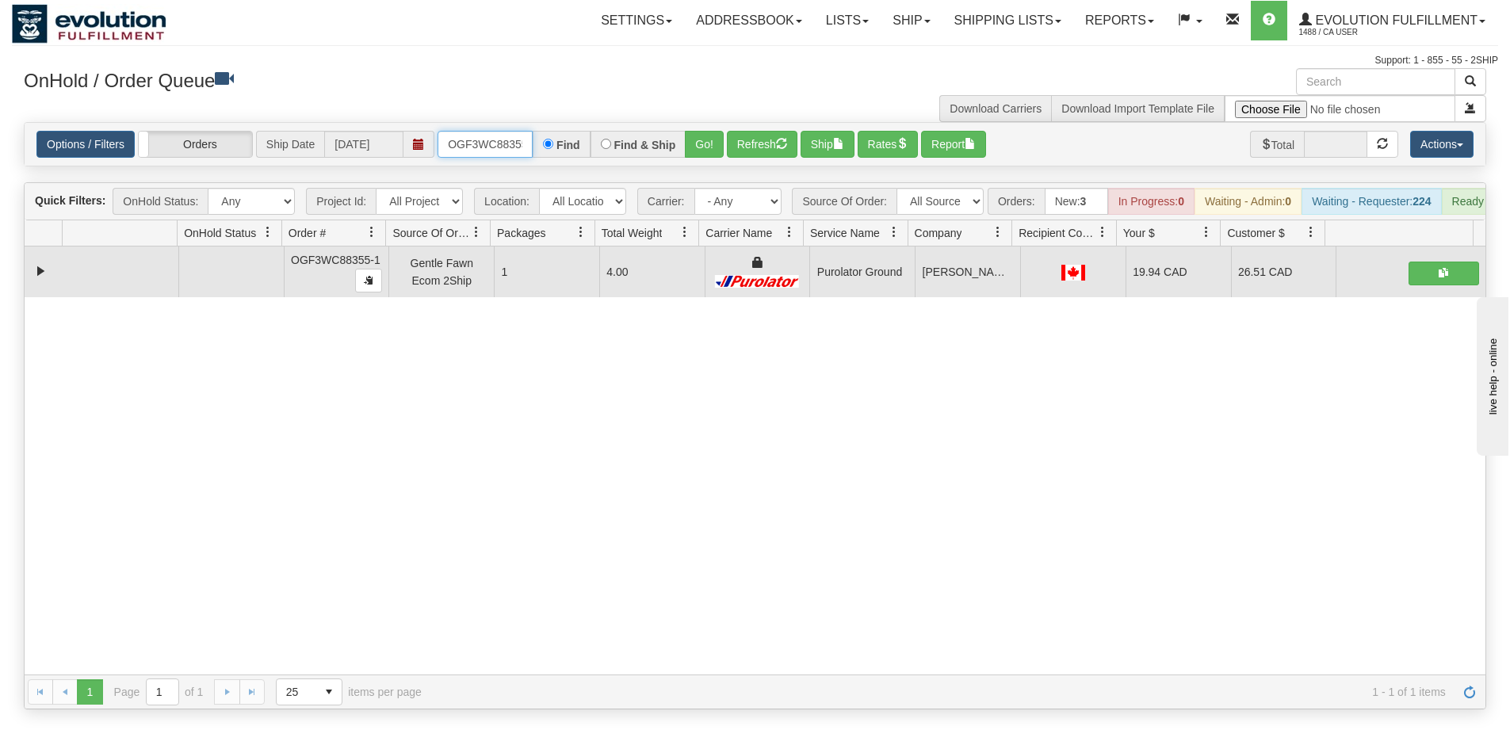
click at [501, 152] on input "OGF3WC88355-1" at bounding box center [484, 144] width 95 height 27
click at [699, 150] on button "Go!" at bounding box center [704, 144] width 39 height 27
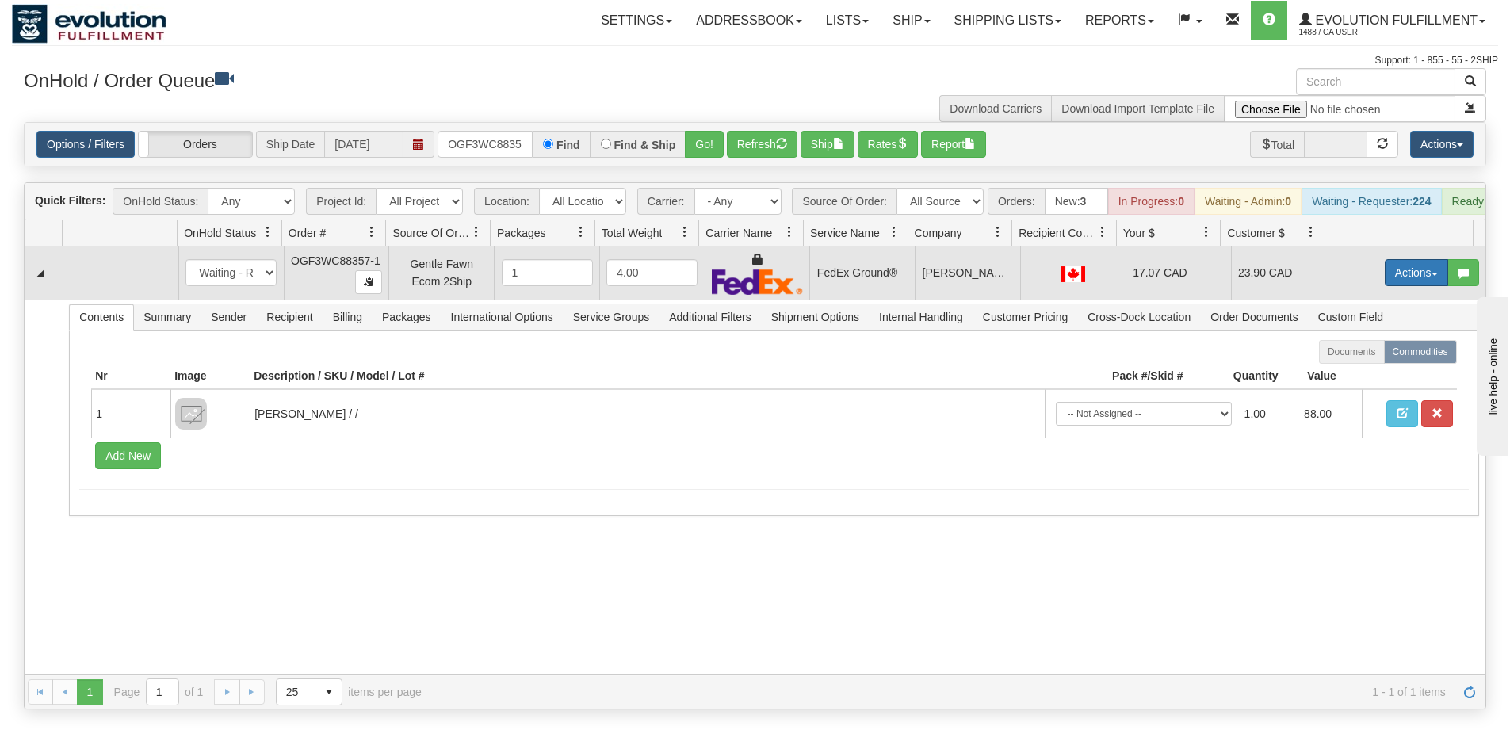
click at [1405, 277] on button "Actions" at bounding box center [1415, 272] width 63 height 27
click at [1336, 371] on span "Ship" at bounding box center [1352, 364] width 33 height 13
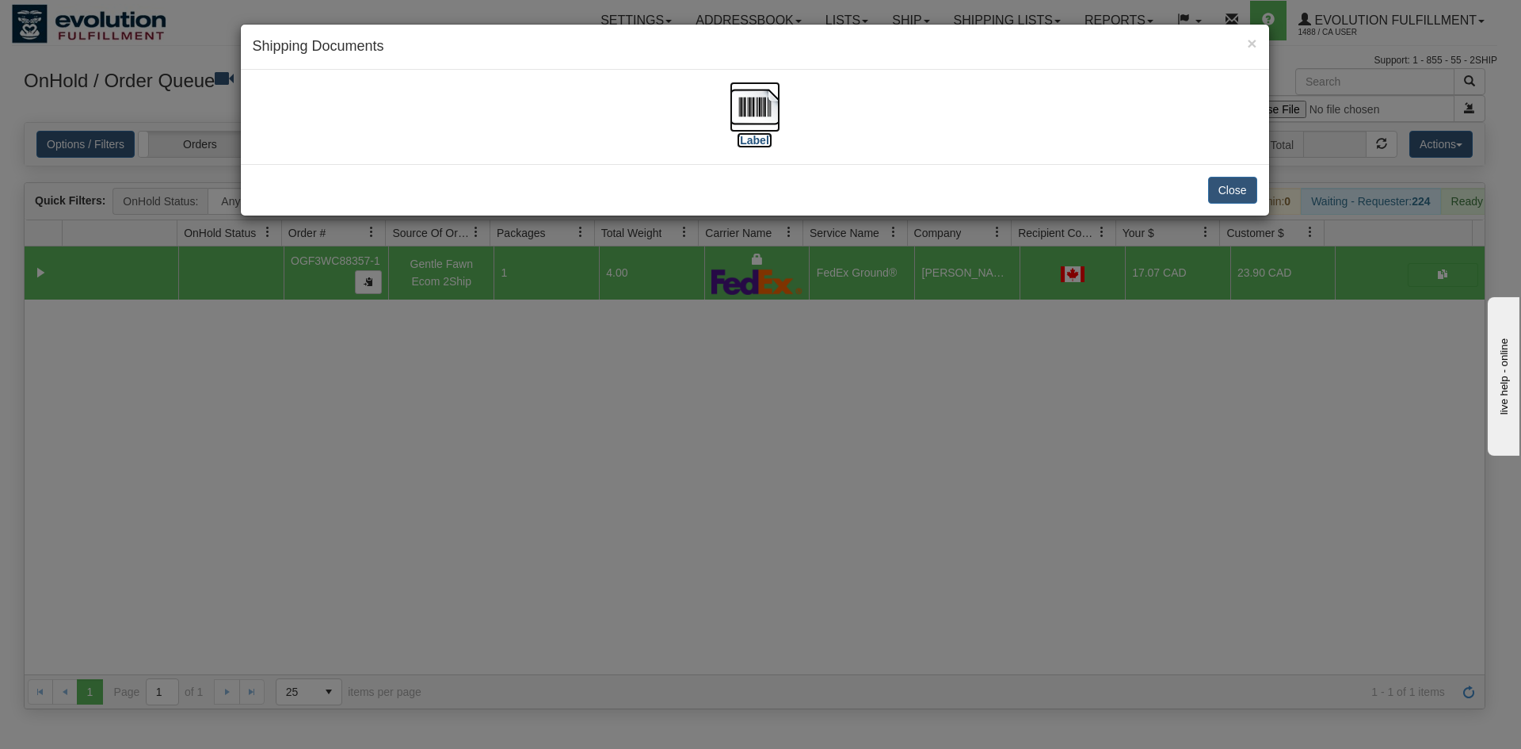
click at [748, 113] on img at bounding box center [755, 107] width 51 height 51
drag, startPoint x: 783, startPoint y: 366, endPoint x: 662, endPoint y: 199, distance: 206.1
click at [781, 358] on div "× Shipping Documents [Label] Close" at bounding box center [760, 374] width 1521 height 749
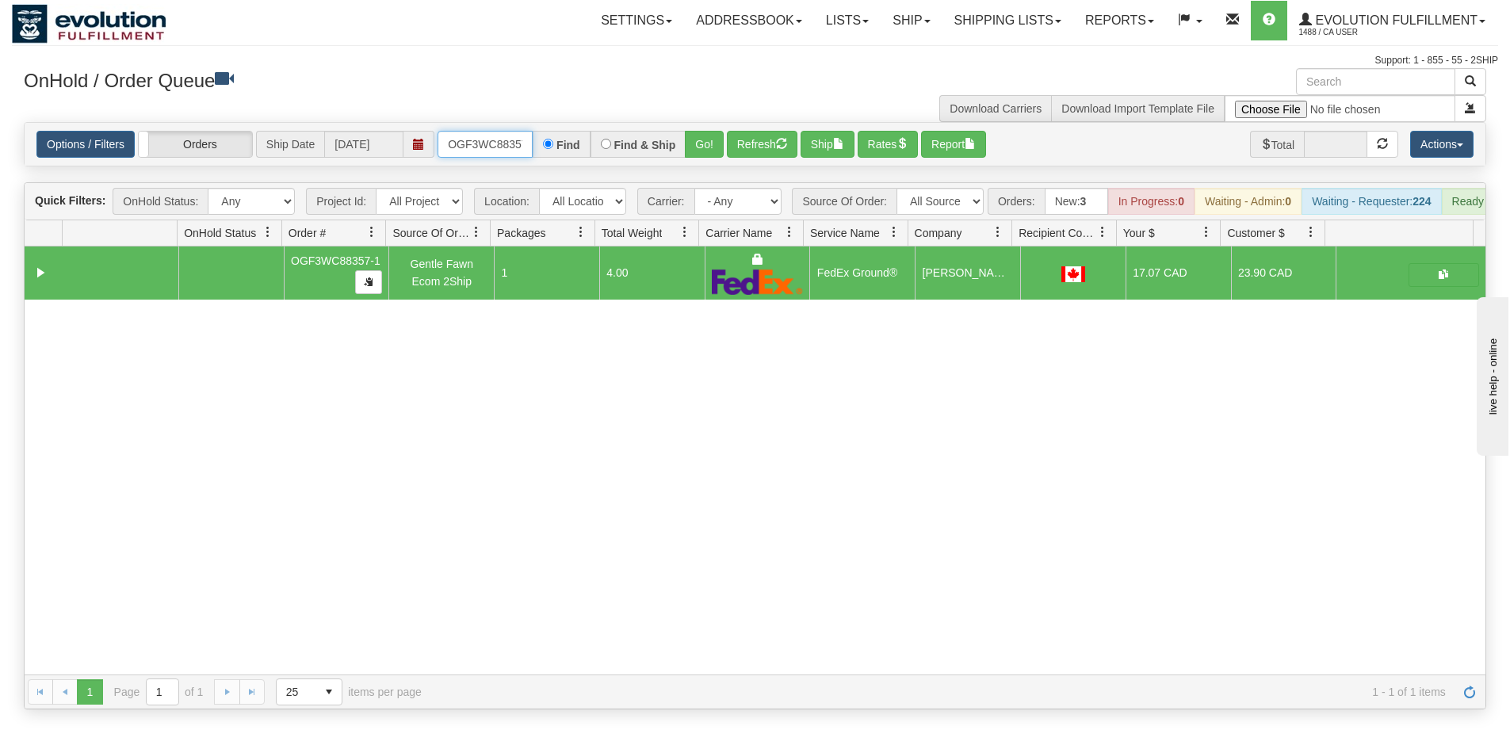
click at [472, 138] on input "OGF3WC88357-1" at bounding box center [484, 144] width 95 height 27
click at [691, 133] on button "Go!" at bounding box center [704, 144] width 39 height 27
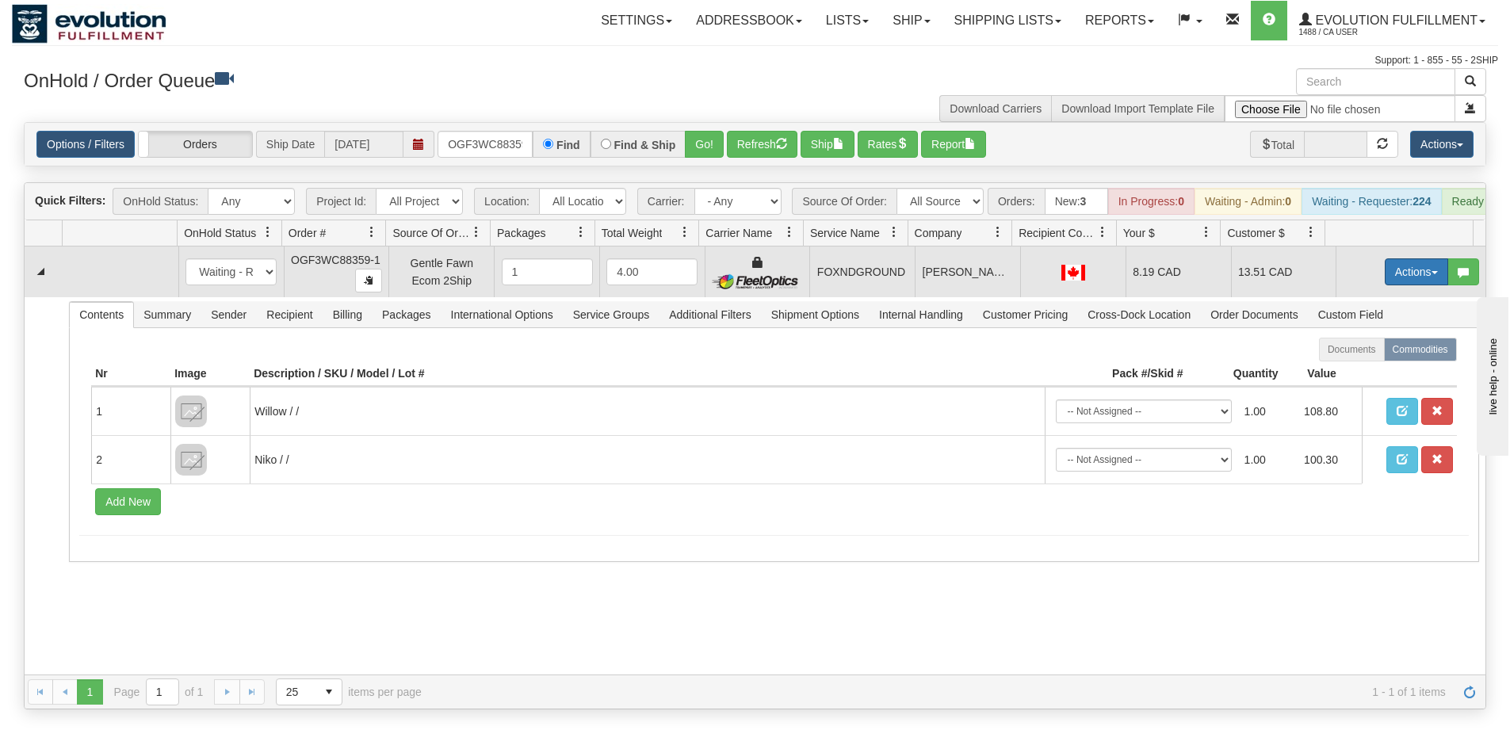
click at [1401, 285] on button "Actions" at bounding box center [1415, 271] width 63 height 27
click at [1358, 374] on link "Ship" at bounding box center [1383, 363] width 127 height 21
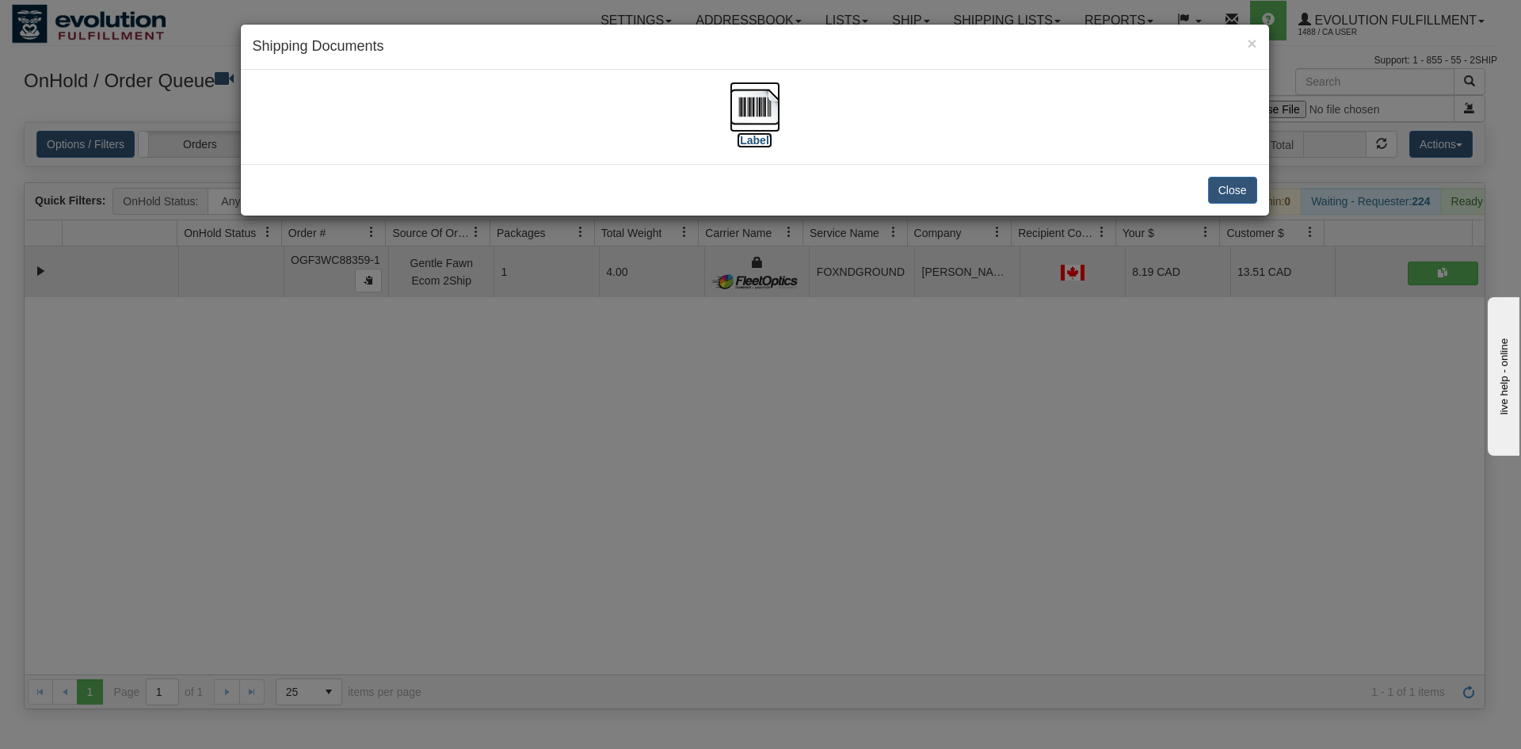
click at [758, 107] on img at bounding box center [755, 107] width 51 height 51
drag, startPoint x: 998, startPoint y: 496, endPoint x: 812, endPoint y: 393, distance: 212.1
click at [991, 491] on div "× Shipping Documents [Label] Close" at bounding box center [760, 374] width 1521 height 749
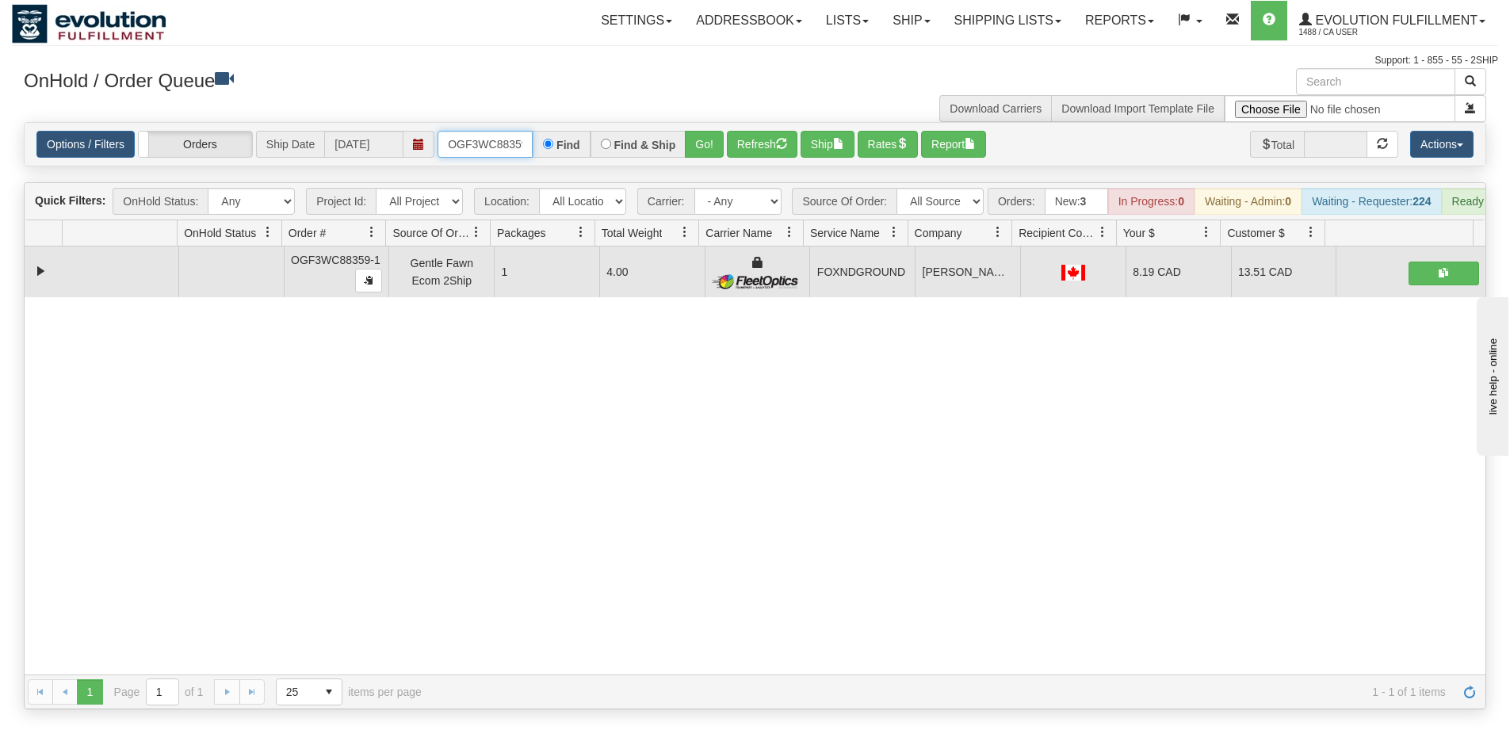
click at [512, 143] on input "OGF3WC88359-1" at bounding box center [484, 144] width 95 height 27
click at [712, 145] on button "Go!" at bounding box center [704, 144] width 39 height 27
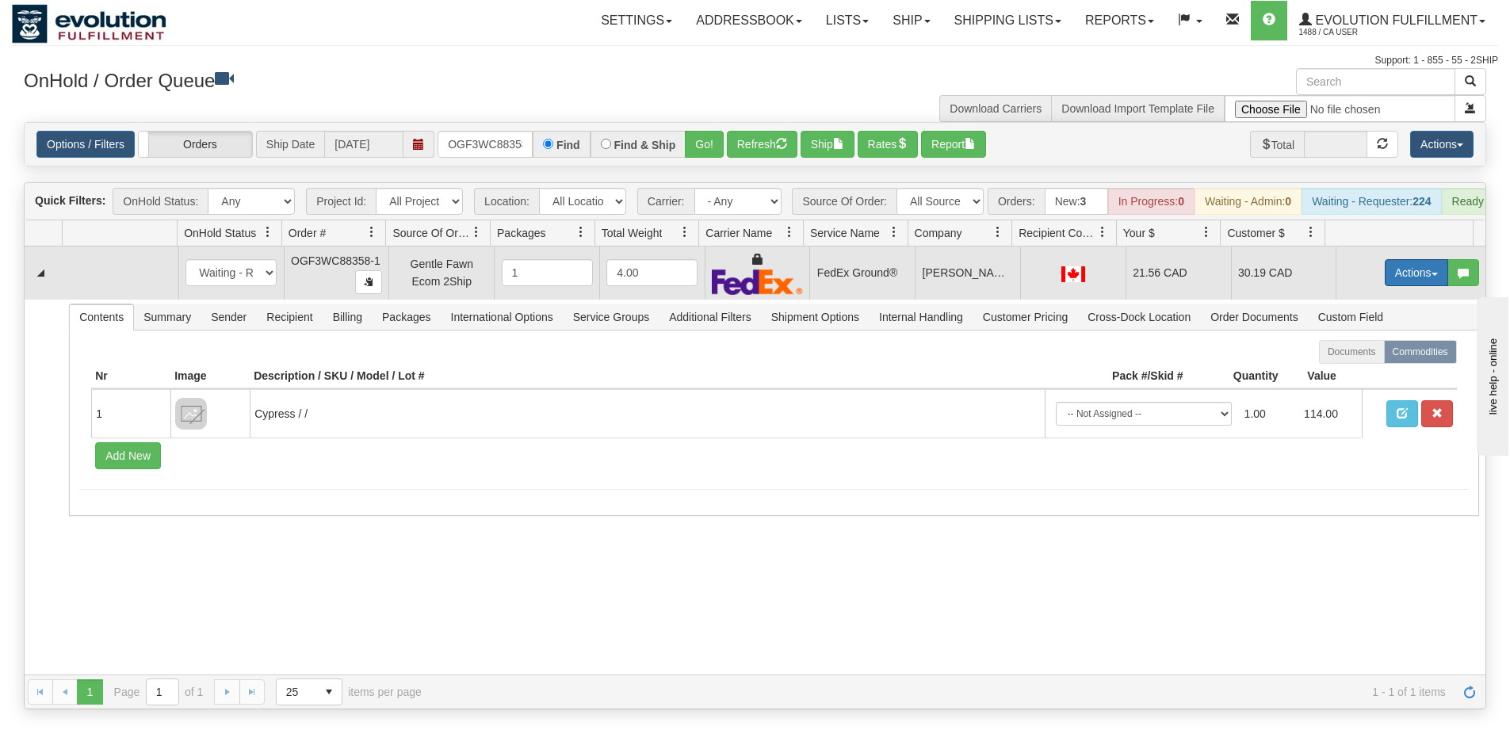
click at [1404, 286] on button "Actions" at bounding box center [1415, 272] width 63 height 27
click at [1369, 375] on link "Ship" at bounding box center [1383, 364] width 127 height 21
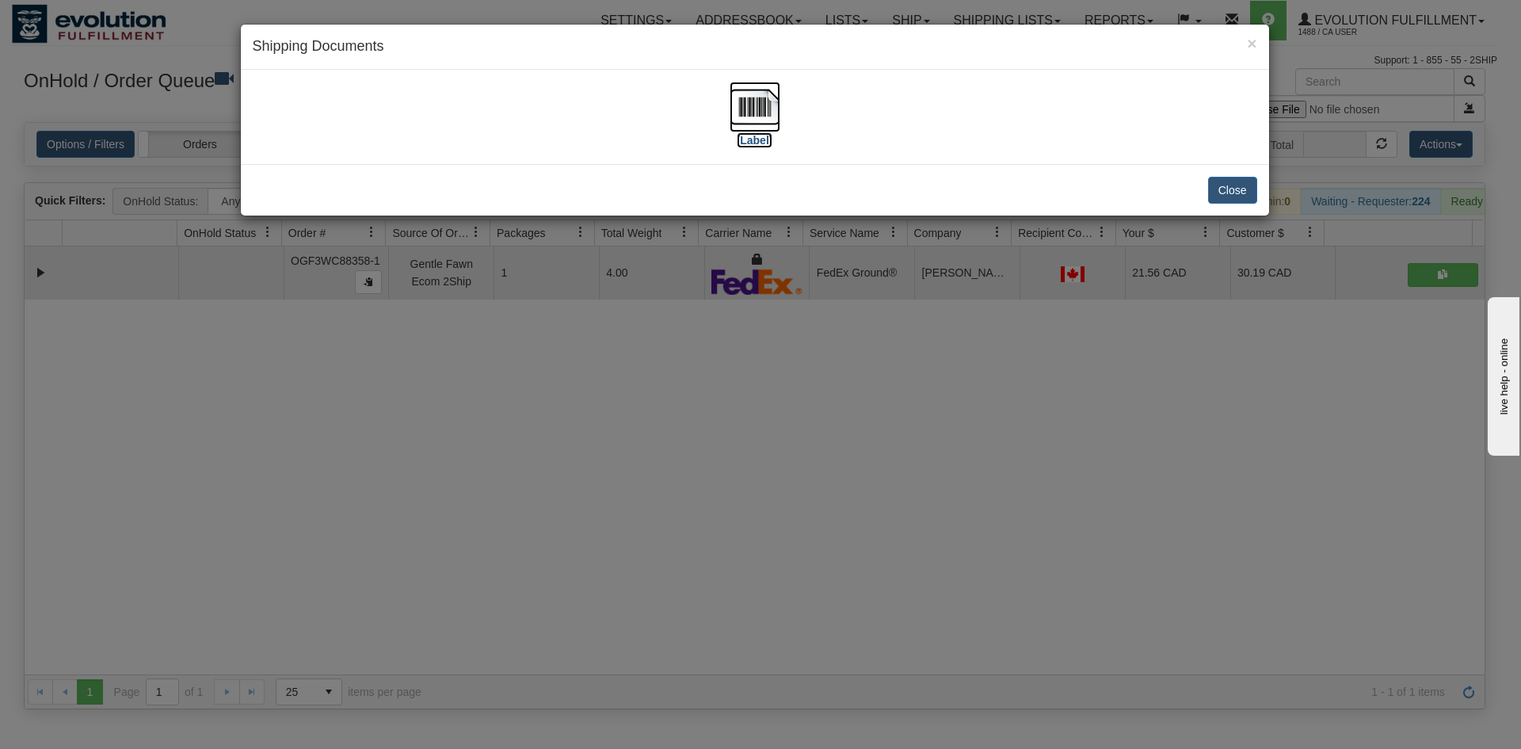
click at [773, 97] on img at bounding box center [755, 107] width 51 height 51
drag, startPoint x: 605, startPoint y: 487, endPoint x: 343, endPoint y: 0, distance: 552.4
click at [599, 438] on div "× Shipping Documents [Label] Close" at bounding box center [760, 374] width 1521 height 749
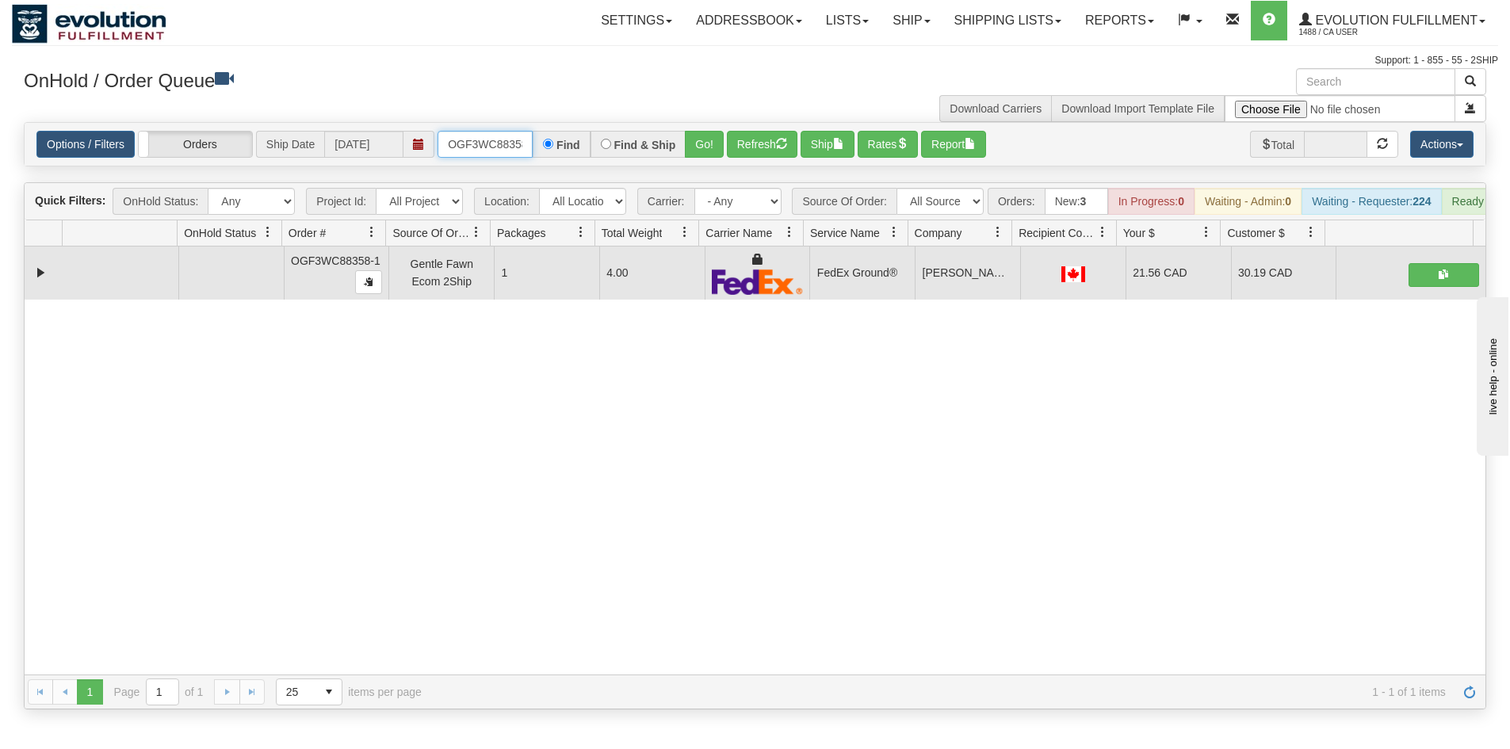
click at [474, 148] on input "OGF3WC88358-1" at bounding box center [484, 144] width 95 height 27
click at [712, 146] on button "Go!" at bounding box center [704, 144] width 39 height 27
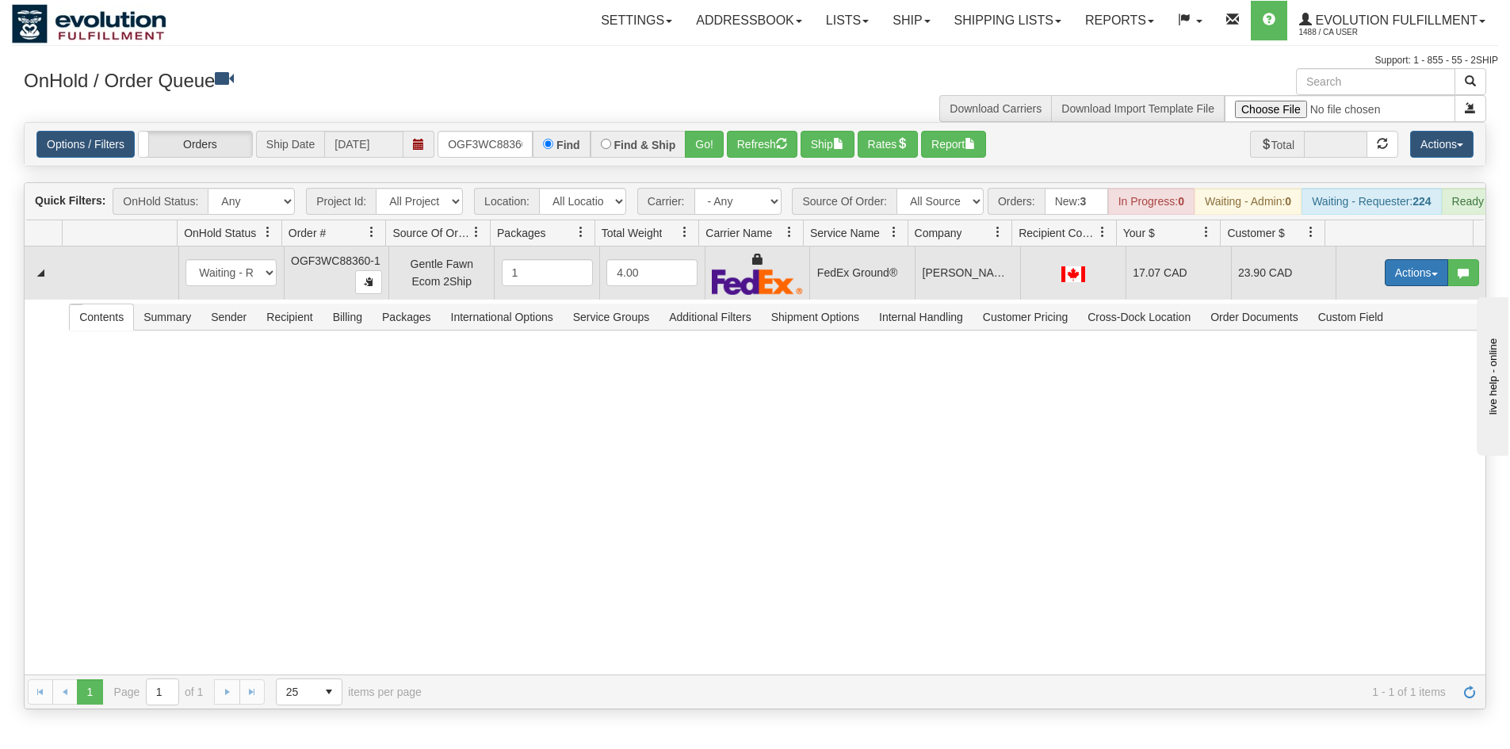
click at [1408, 281] on button "Actions" at bounding box center [1415, 272] width 63 height 27
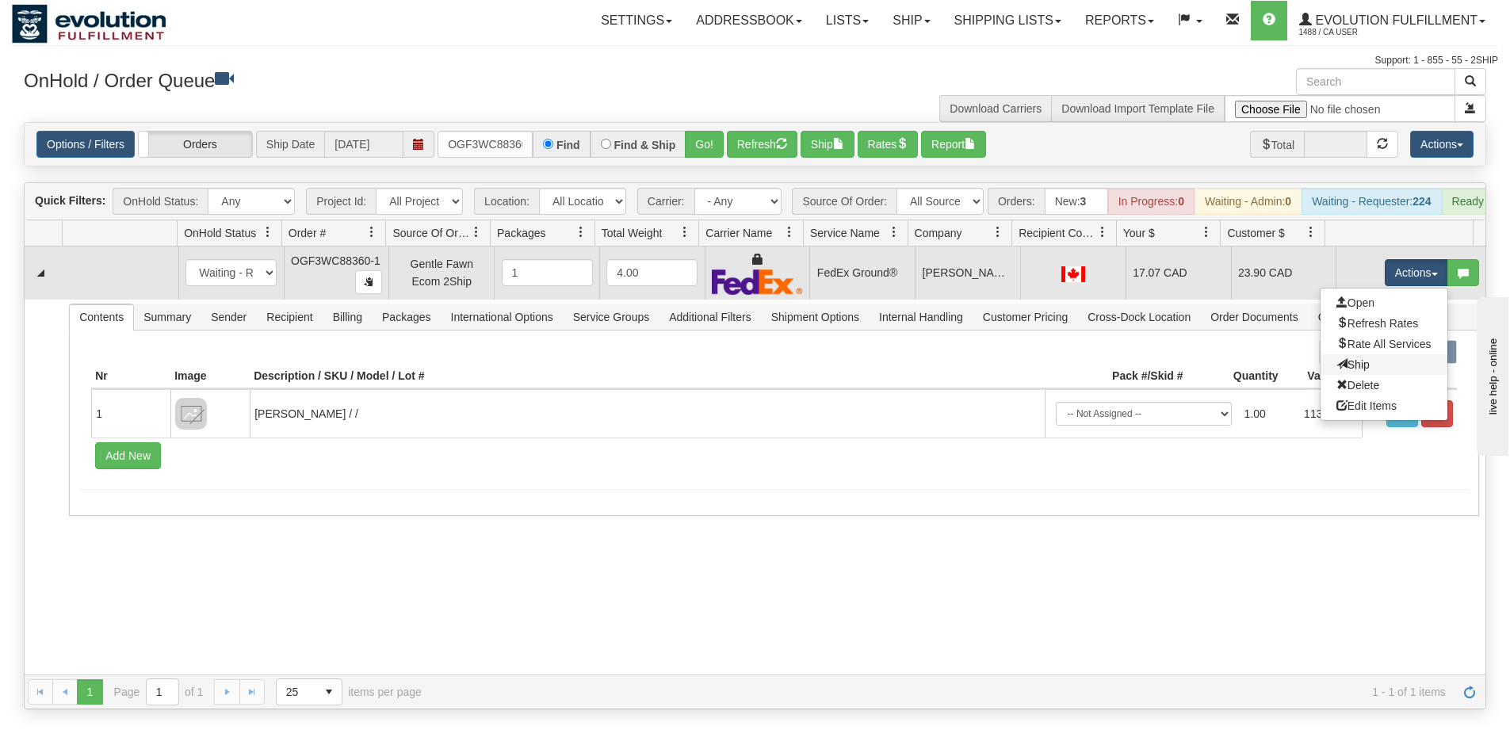
click at [1354, 368] on link "Ship" at bounding box center [1383, 364] width 127 height 21
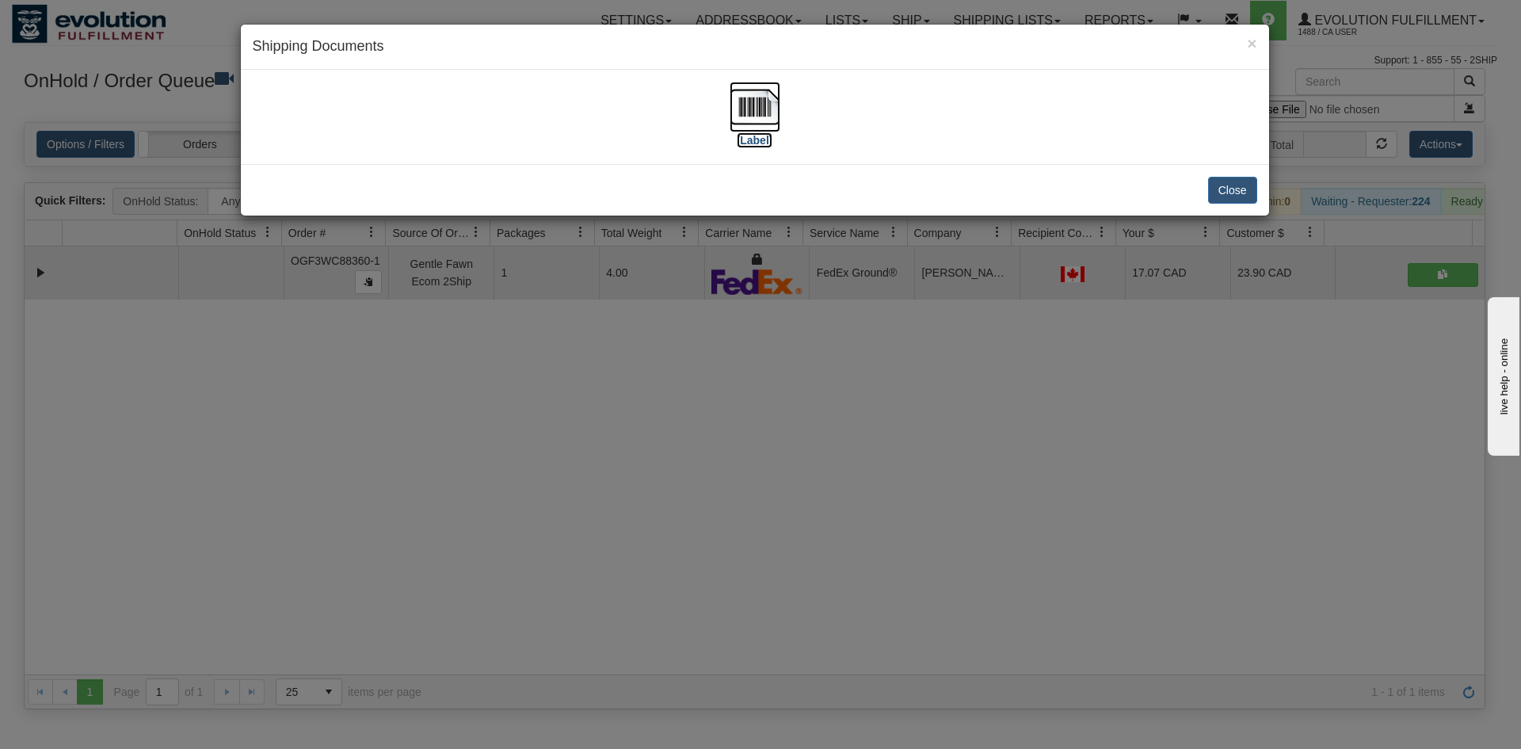
click at [737, 90] on img at bounding box center [755, 107] width 51 height 51
drag, startPoint x: 816, startPoint y: 478, endPoint x: 829, endPoint y: 448, distance: 32.7
click at [824, 474] on div "× Shipping Documents [Label] Close" at bounding box center [760, 374] width 1521 height 749
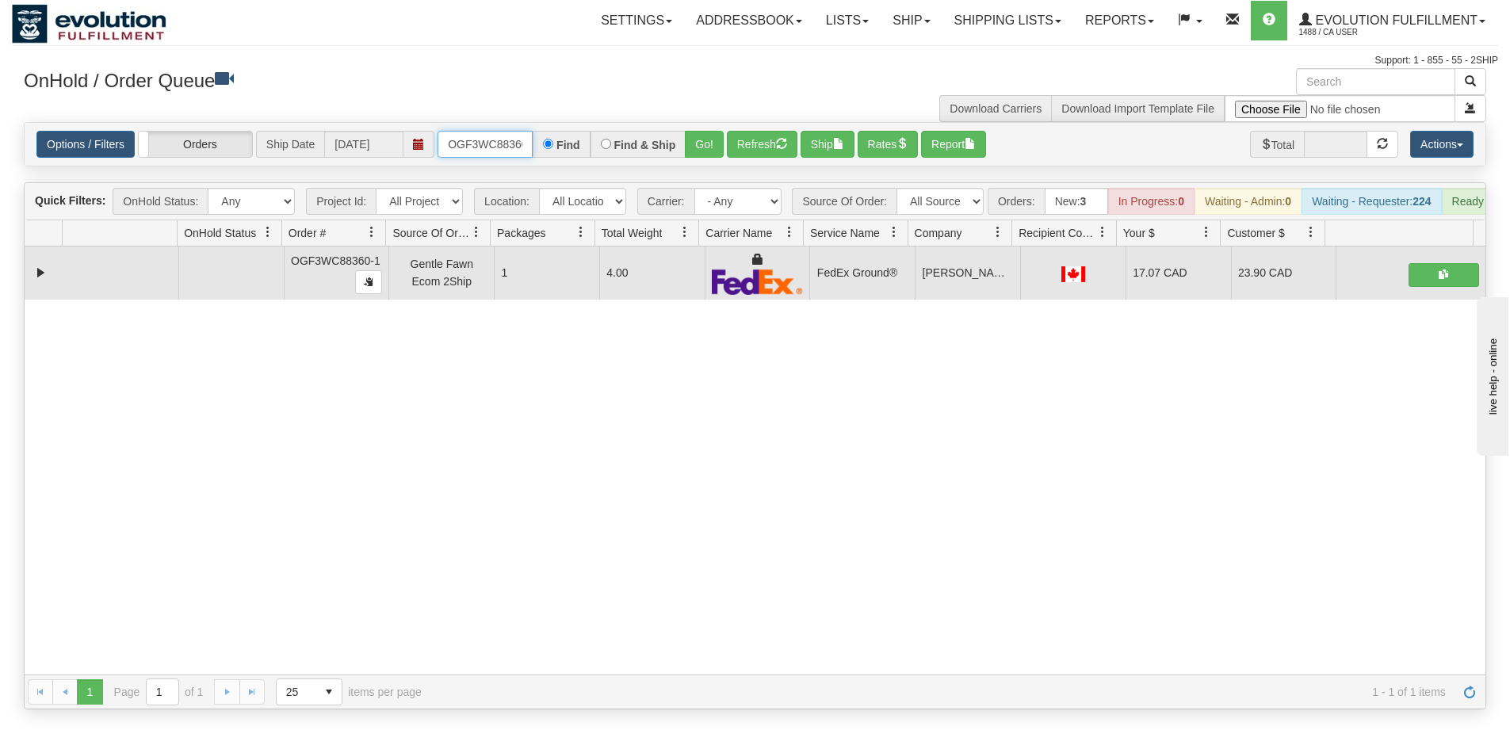
click at [495, 144] on input "OGF3WC88360-1" at bounding box center [484, 144] width 95 height 27
click at [704, 142] on button "Go!" at bounding box center [704, 144] width 39 height 27
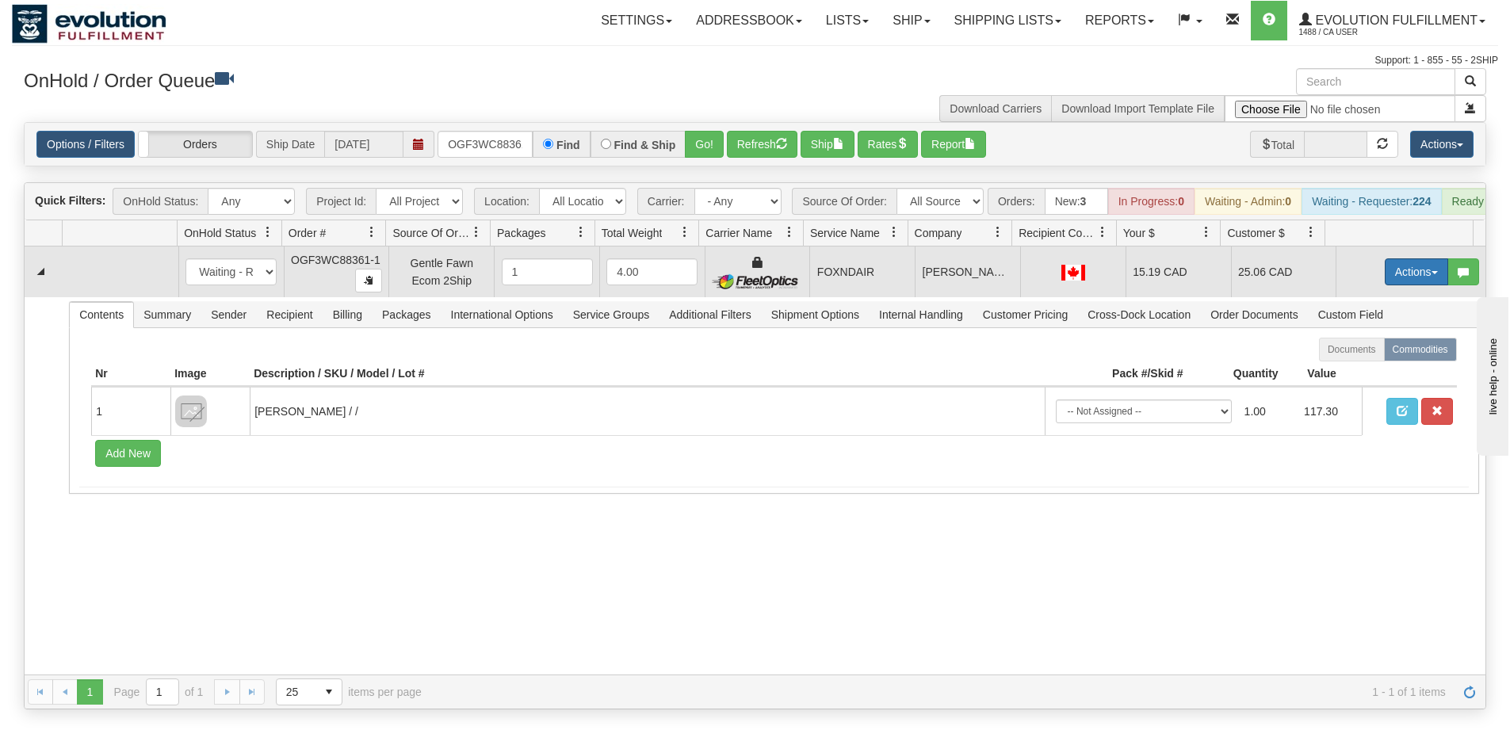
click at [1420, 281] on button "Actions" at bounding box center [1415, 271] width 63 height 27
click at [1354, 370] on span "Ship" at bounding box center [1352, 363] width 33 height 13
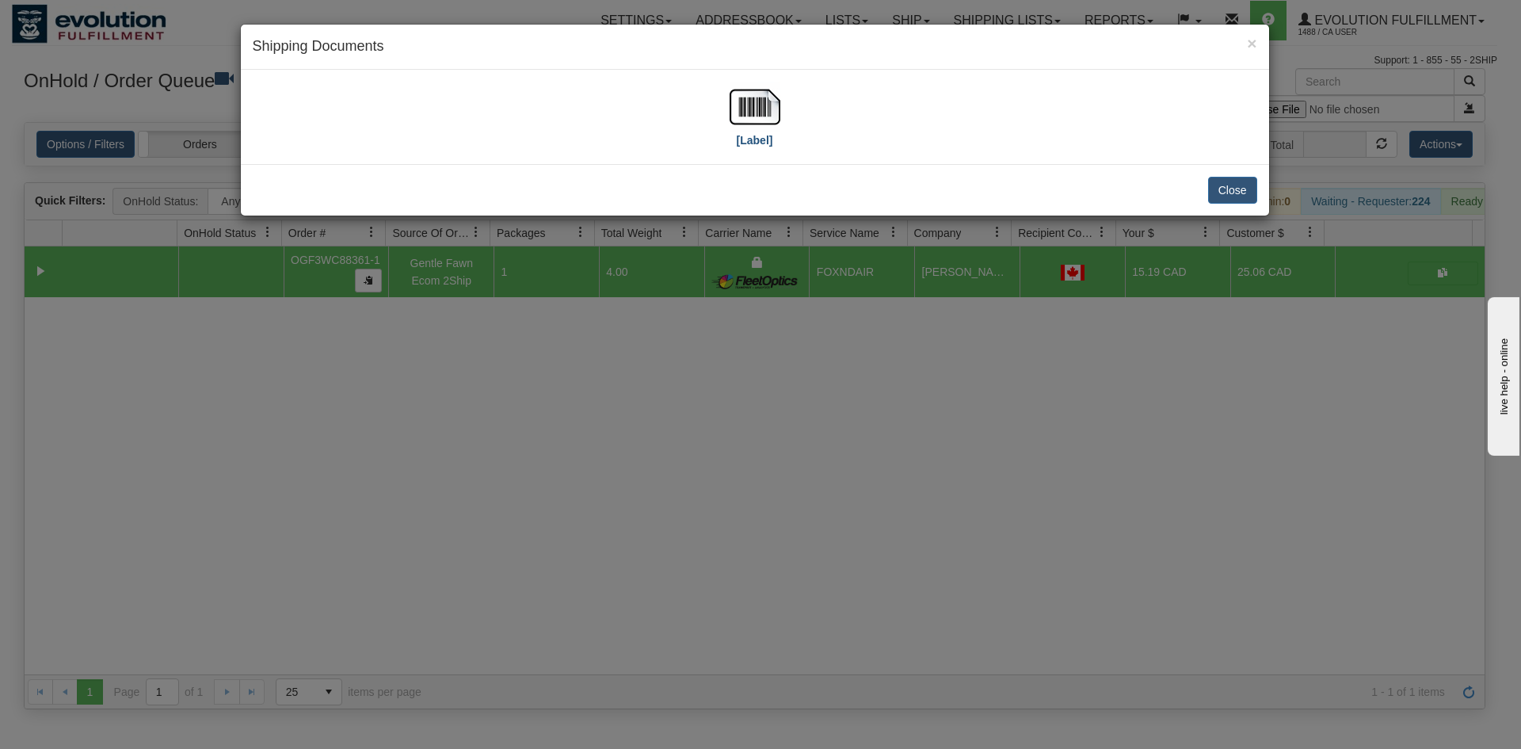
drag, startPoint x: 781, startPoint y: 115, endPoint x: 751, endPoint y: 136, distance: 36.5
click at [780, 115] on div "[Label]" at bounding box center [755, 117] width 1005 height 71
click at [739, 131] on img at bounding box center [755, 107] width 51 height 51
drag, startPoint x: 886, startPoint y: 515, endPoint x: 903, endPoint y: 510, distance: 18.3
click at [903, 511] on div "× Shipping Documents [Label] Close" at bounding box center [760, 374] width 1521 height 749
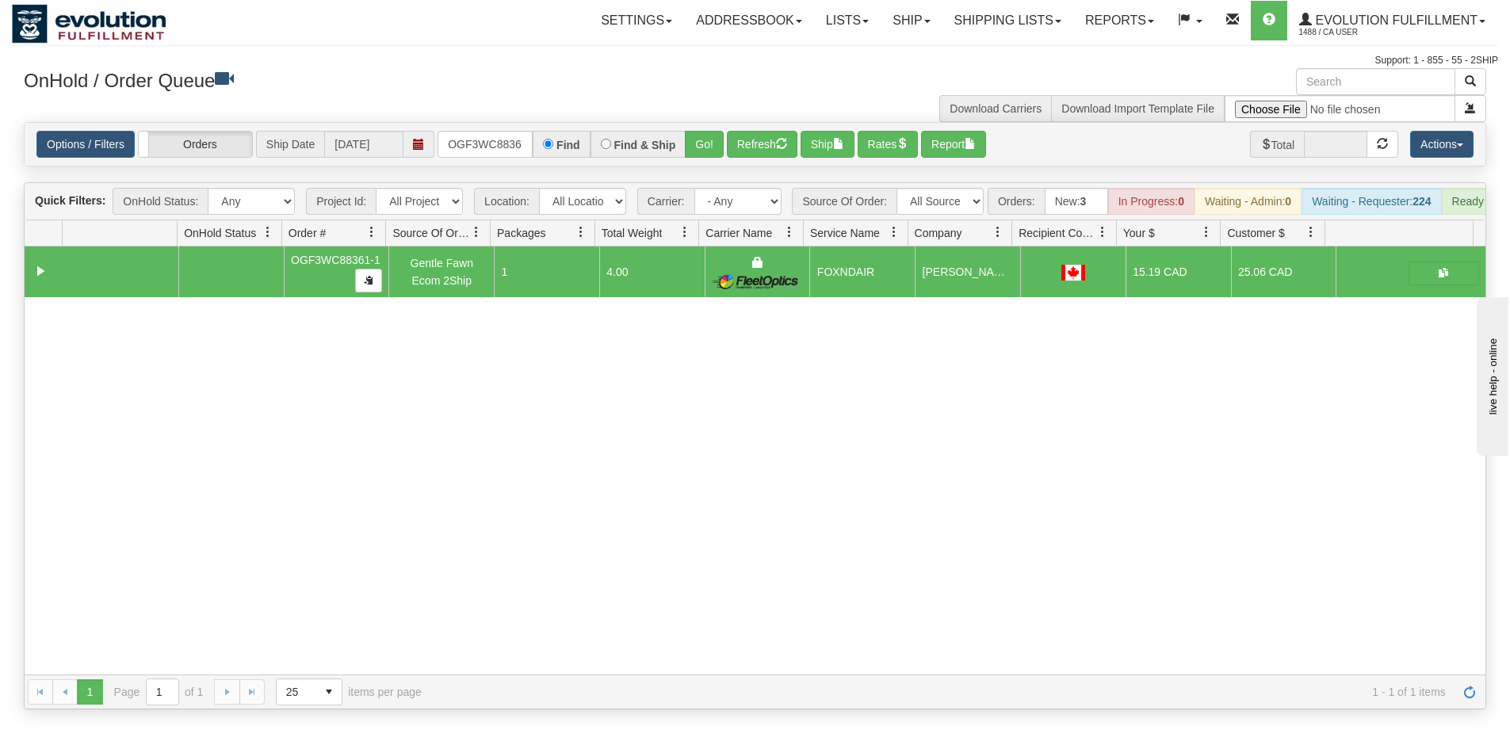
click at [491, 165] on div "Options / Filters Group Shipments Orders Ship Date [DATE] OGF3WC88361-1 Find Fi…" at bounding box center [755, 144] width 1460 height 43
click at [493, 149] on input "OGF3WC88361-1" at bounding box center [484, 144] width 95 height 27
drag, startPoint x: 496, startPoint y: 136, endPoint x: 486, endPoint y: 137, distance: 10.3
click at [494, 136] on input "OGF3WC88361-1" at bounding box center [484, 144] width 95 height 27
click at [704, 157] on button "Go!" at bounding box center [704, 144] width 39 height 27
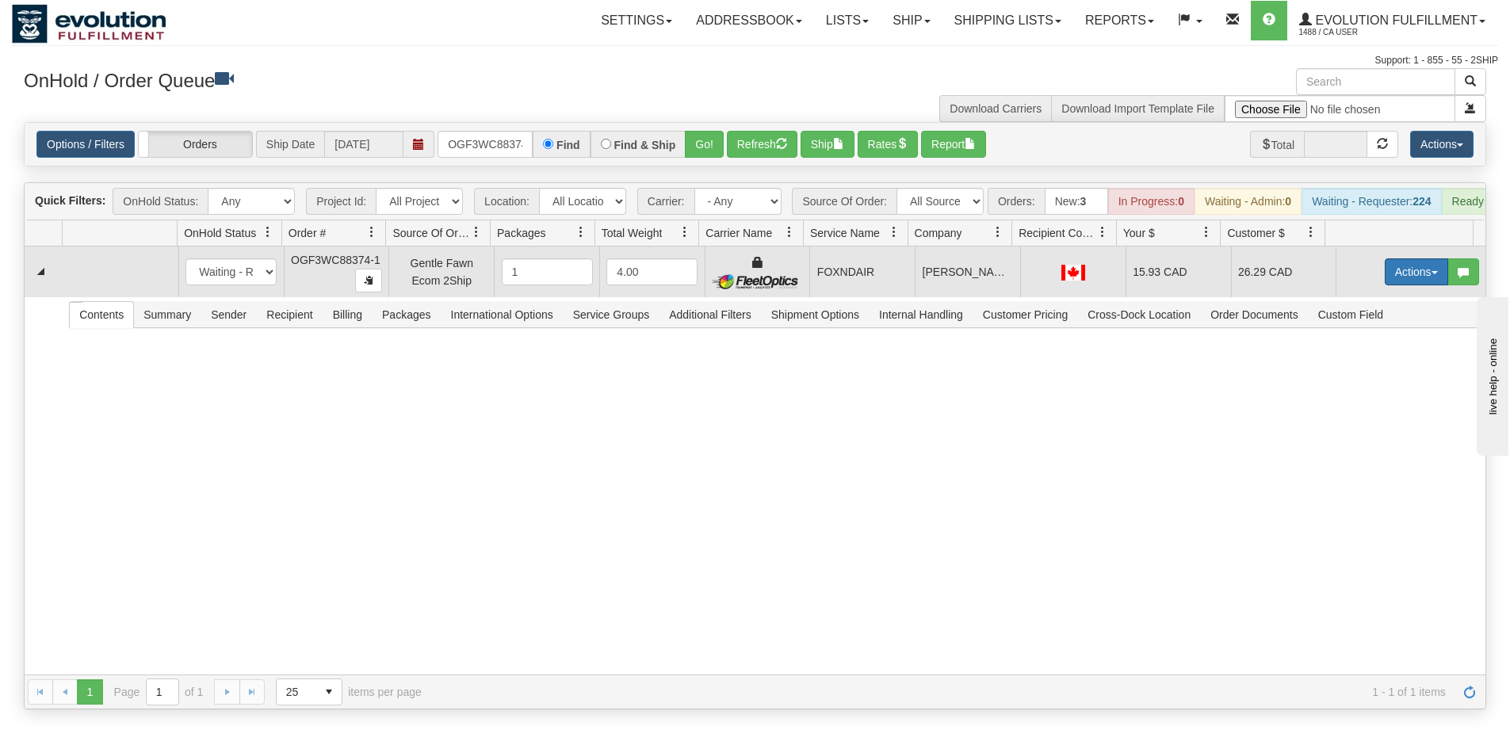
click at [1384, 282] on button "Actions" at bounding box center [1415, 271] width 63 height 27
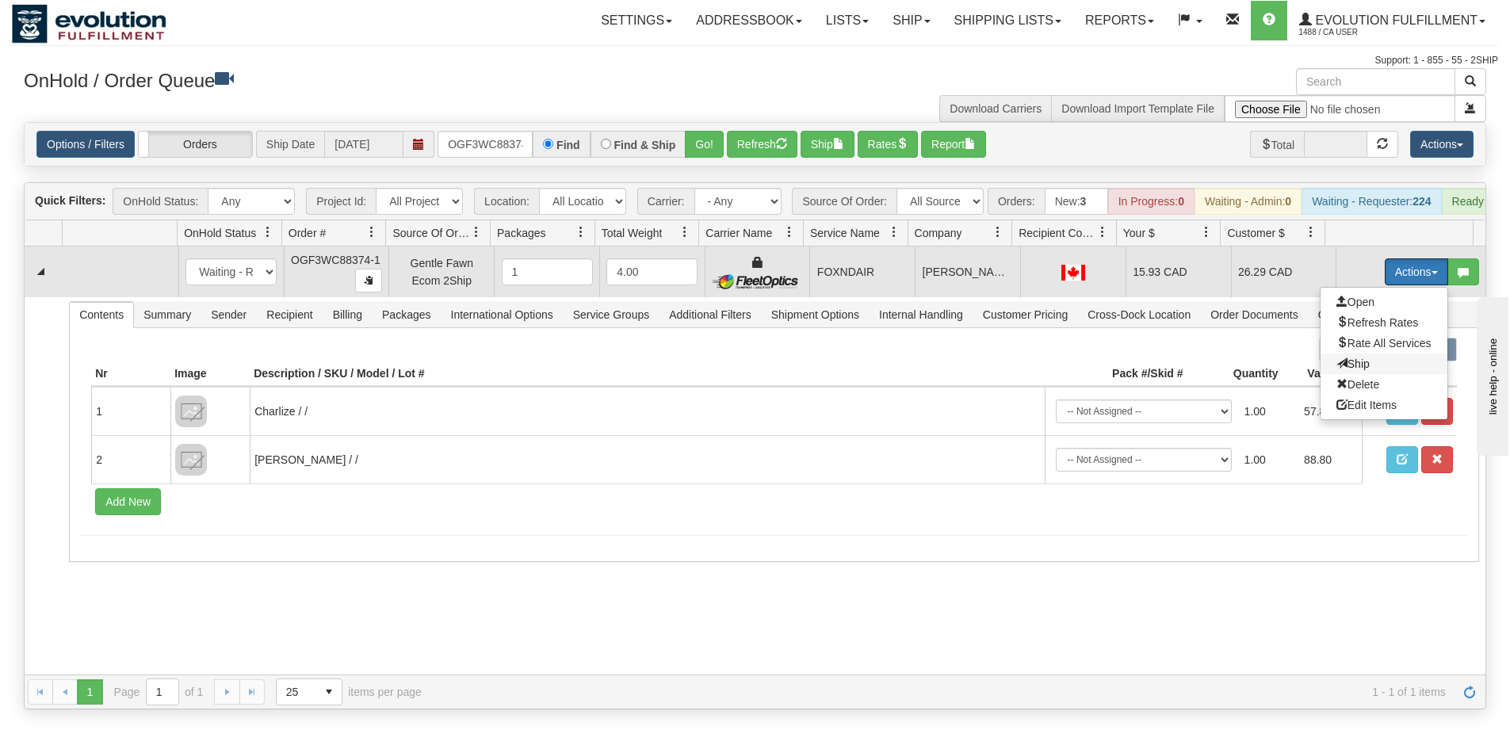
click at [1352, 370] on span "Ship" at bounding box center [1352, 363] width 33 height 13
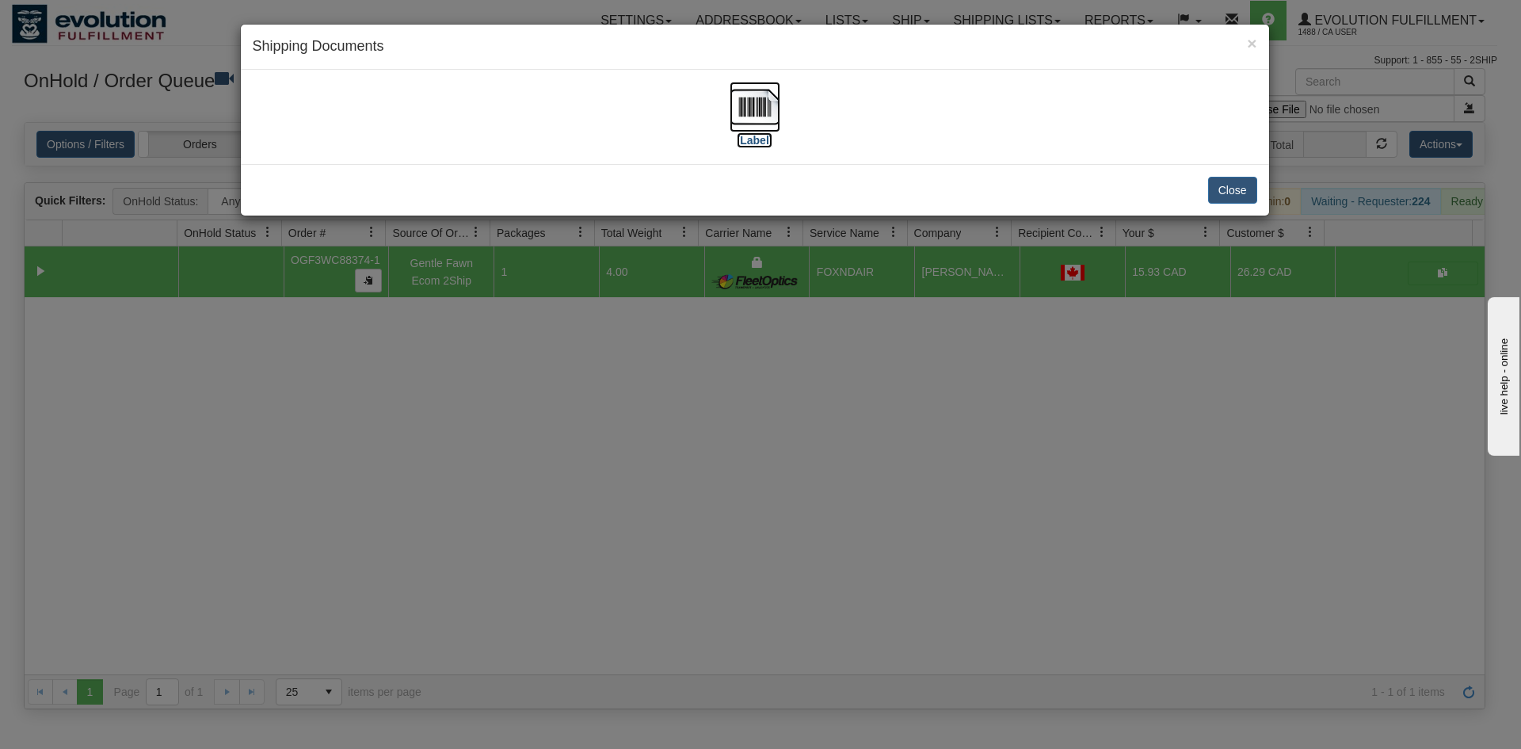
click at [753, 116] on img at bounding box center [755, 107] width 51 height 51
drag, startPoint x: 674, startPoint y: 558, endPoint x: 510, endPoint y: 380, distance: 241.7
click at [674, 557] on div "× Shipping Documents [Label] Close" at bounding box center [760, 374] width 1521 height 749
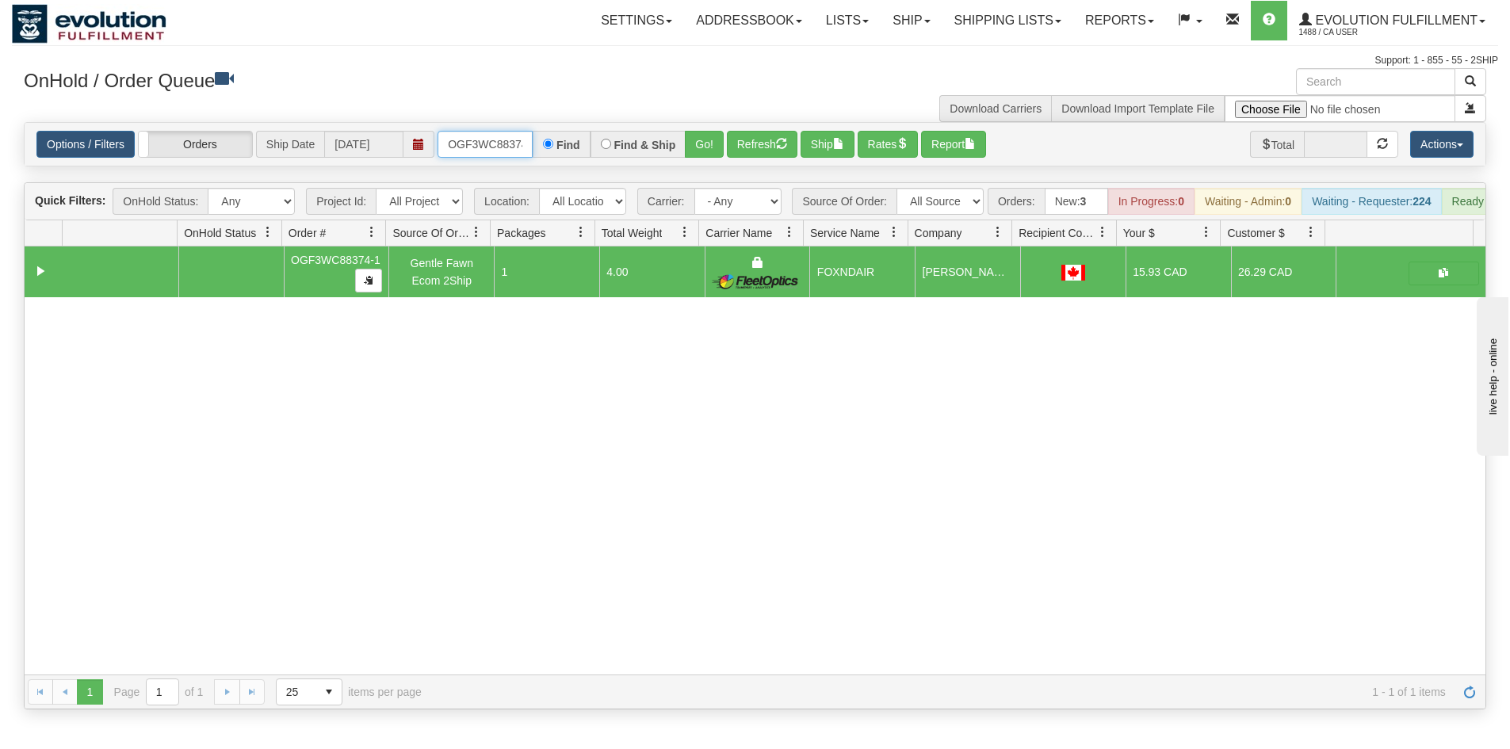
click at [504, 138] on input "OGF3WC88374-1" at bounding box center [484, 144] width 95 height 27
click at [685, 151] on button "Go!" at bounding box center [704, 144] width 39 height 27
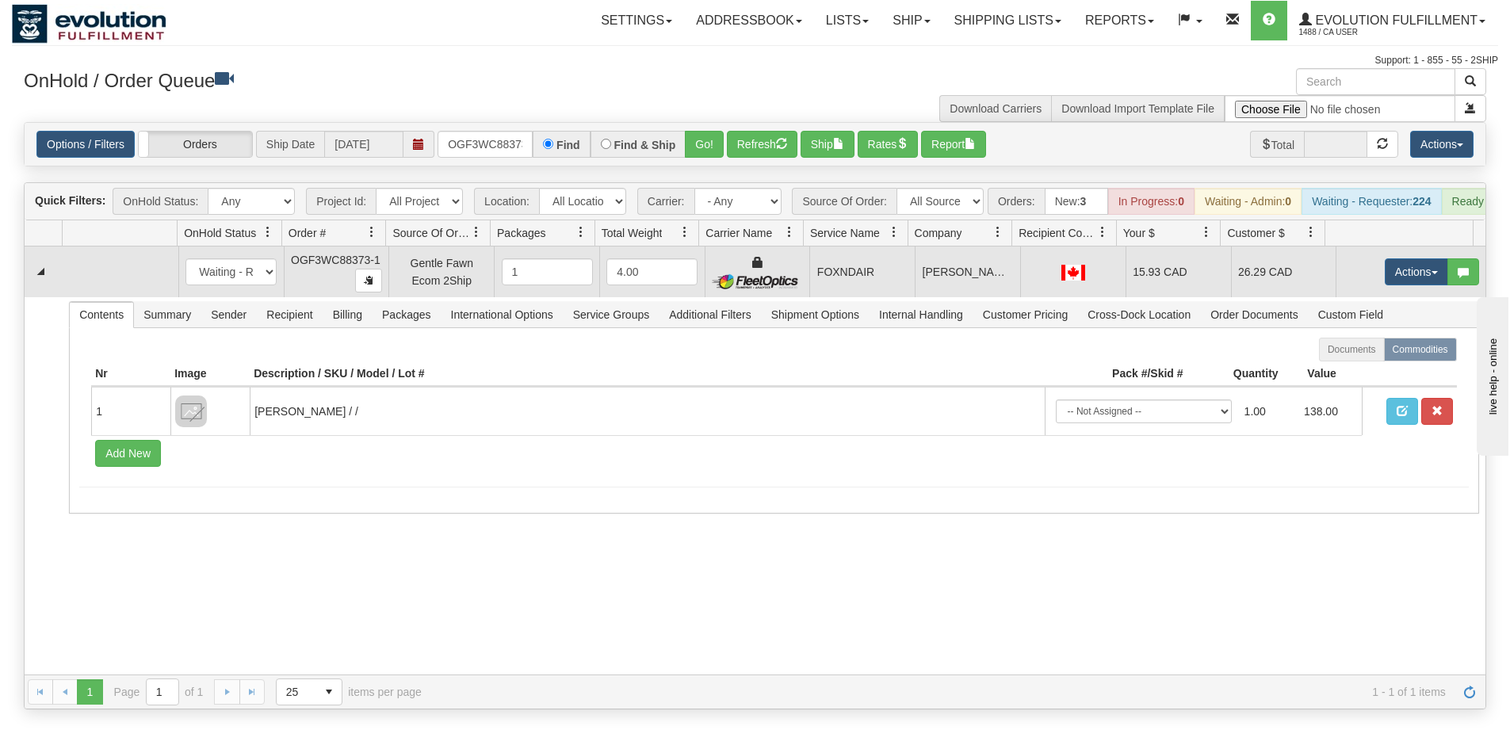
click at [1418, 297] on td "Actions Open Refresh Rates Rate All Services Ship Delete Edit Items" at bounding box center [1410, 271] width 150 height 51
click at [1411, 285] on button "Actions" at bounding box center [1415, 271] width 63 height 27
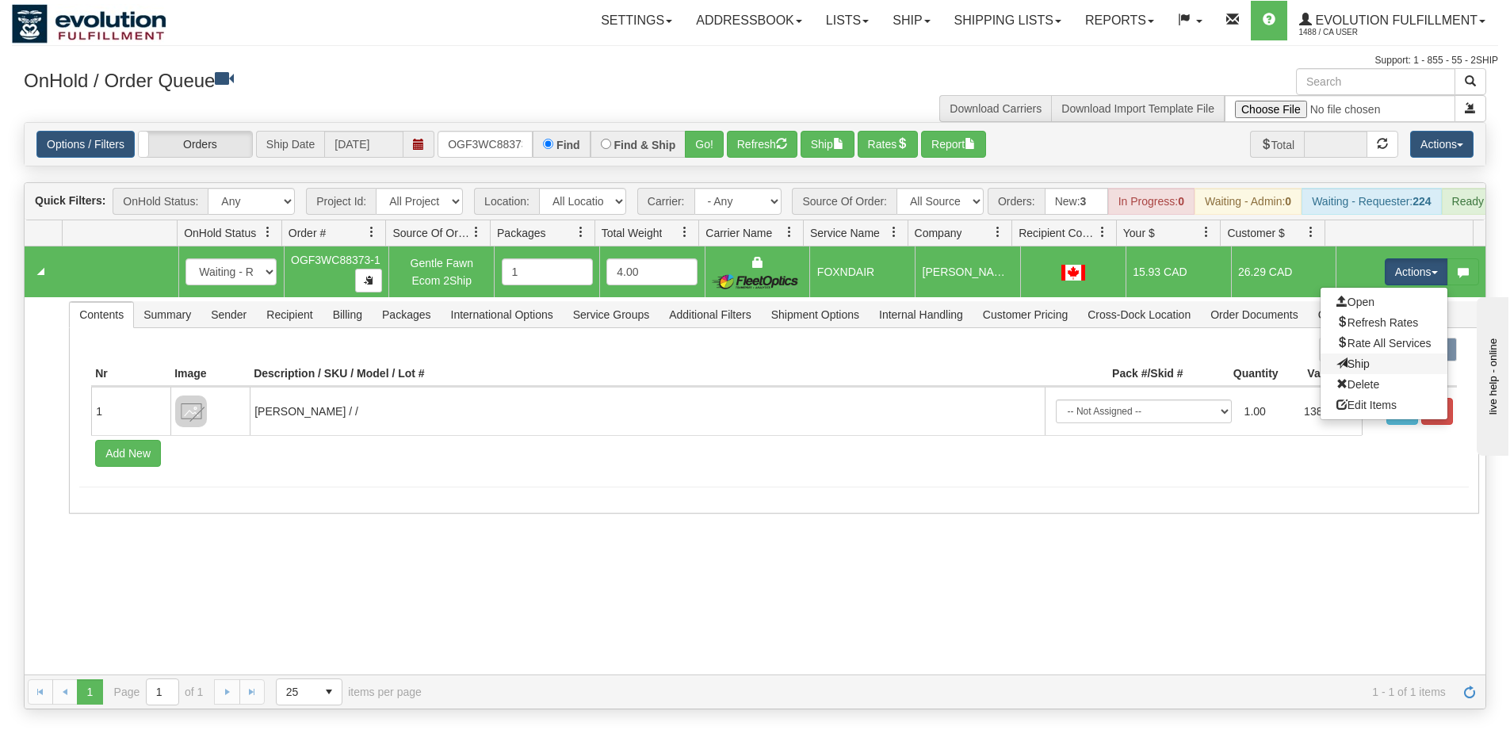
click at [1380, 373] on link "Ship" at bounding box center [1383, 363] width 127 height 21
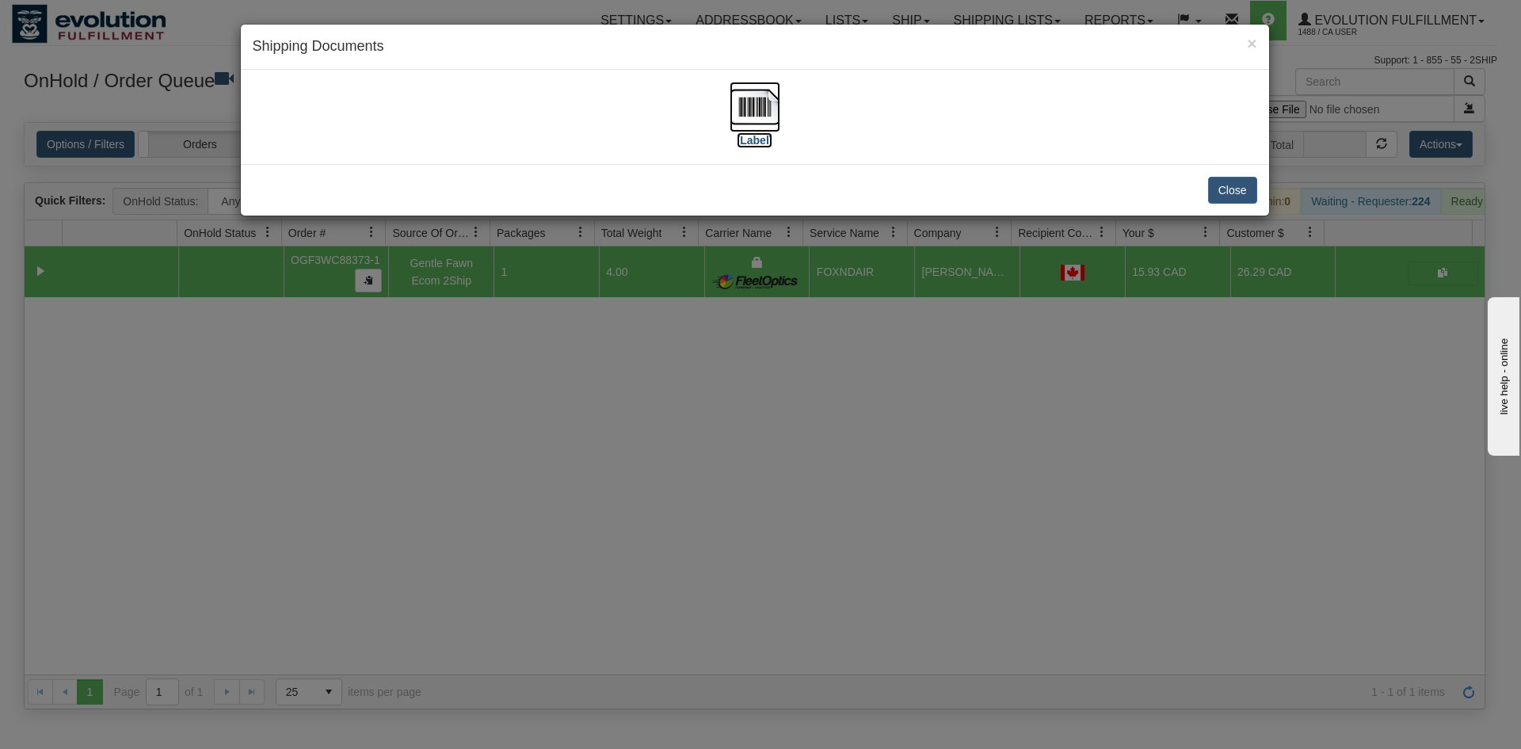
click at [772, 106] on img at bounding box center [755, 107] width 51 height 51
drag, startPoint x: 791, startPoint y: 505, endPoint x: 445, endPoint y: 78, distance: 549.9
click at [785, 497] on div "× Shipping Documents [Label] Close" at bounding box center [760, 374] width 1521 height 749
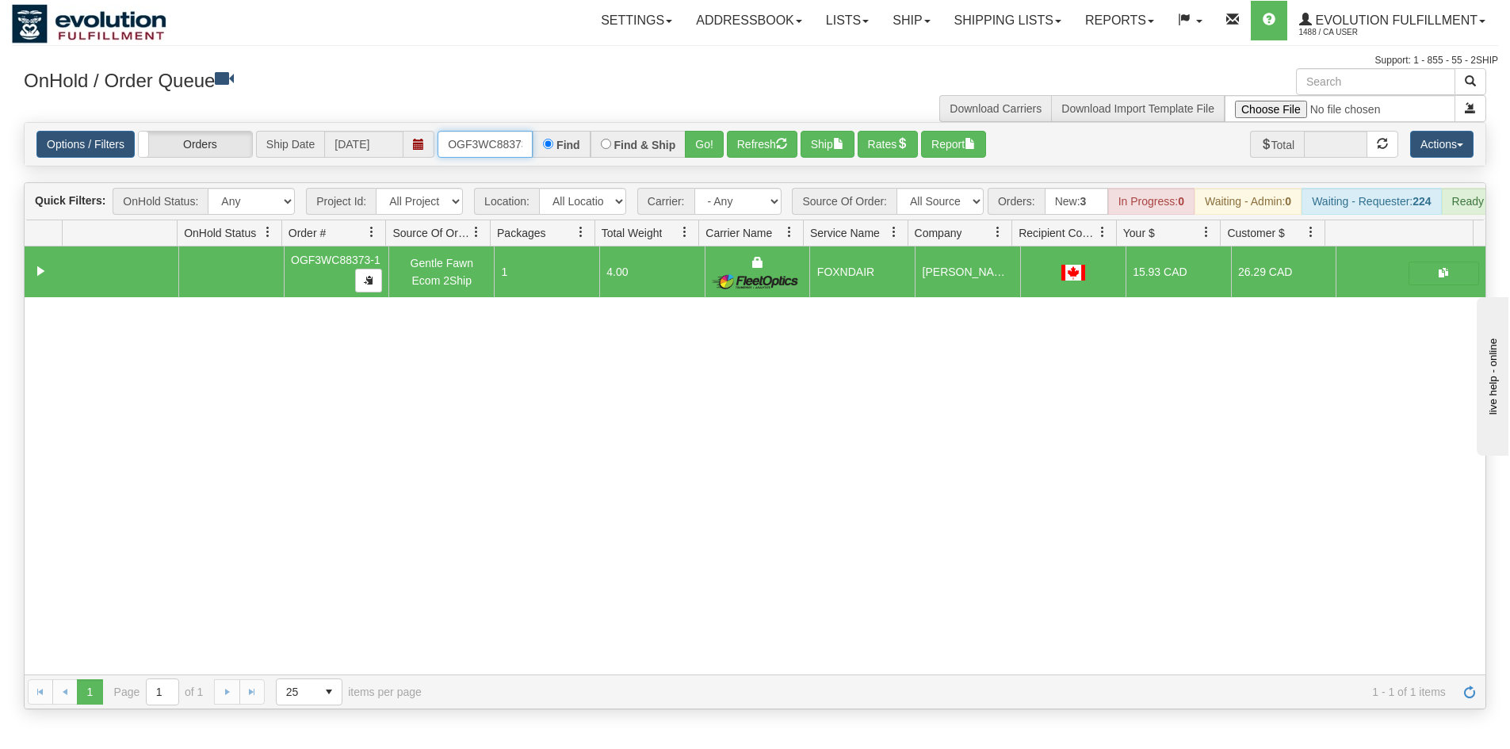
click at [468, 141] on input "OGF3WC88373-1" at bounding box center [484, 144] width 95 height 27
click at [716, 137] on button "Go!" at bounding box center [704, 144] width 39 height 27
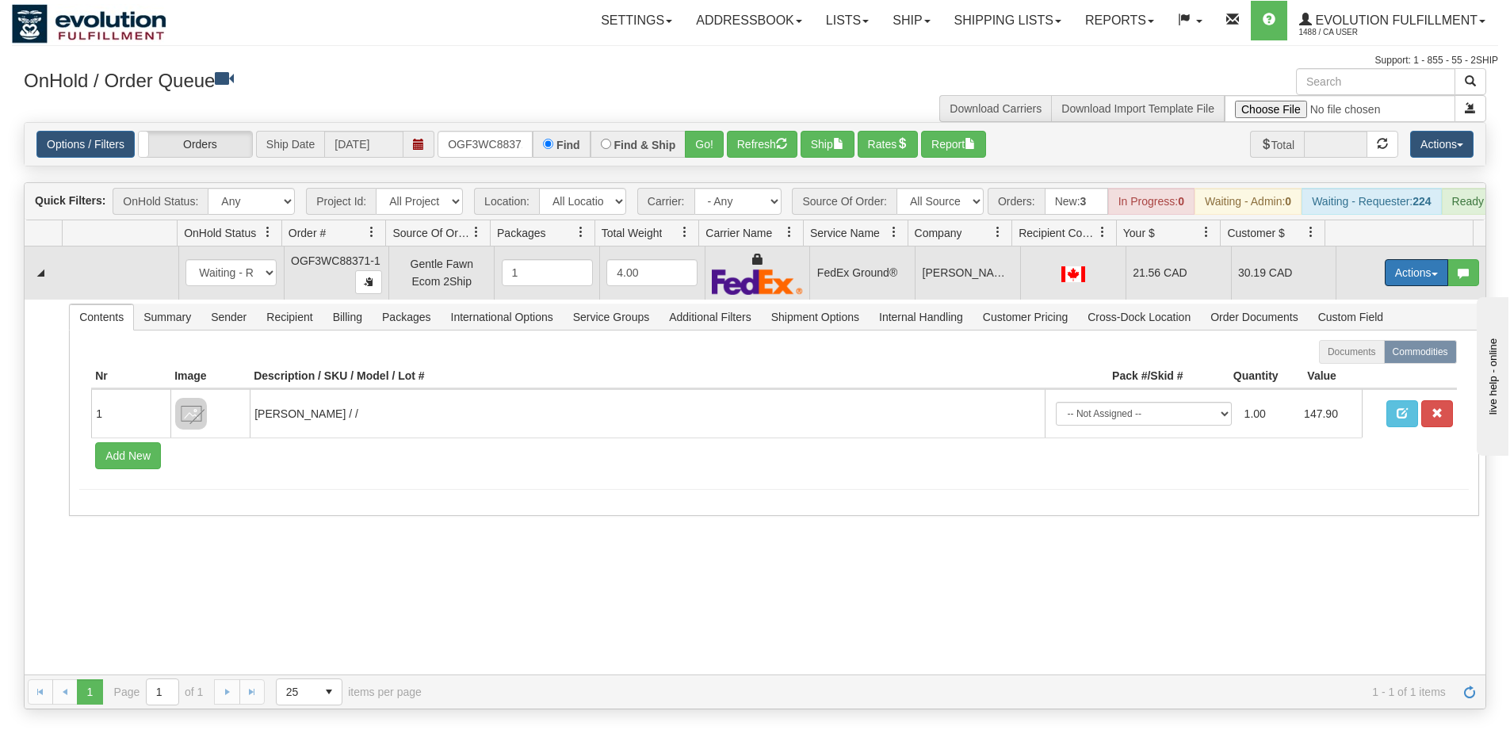
drag, startPoint x: 1415, startPoint y: 281, endPoint x: 1354, endPoint y: 366, distance: 105.6
click at [1414, 281] on button "Actions" at bounding box center [1415, 272] width 63 height 27
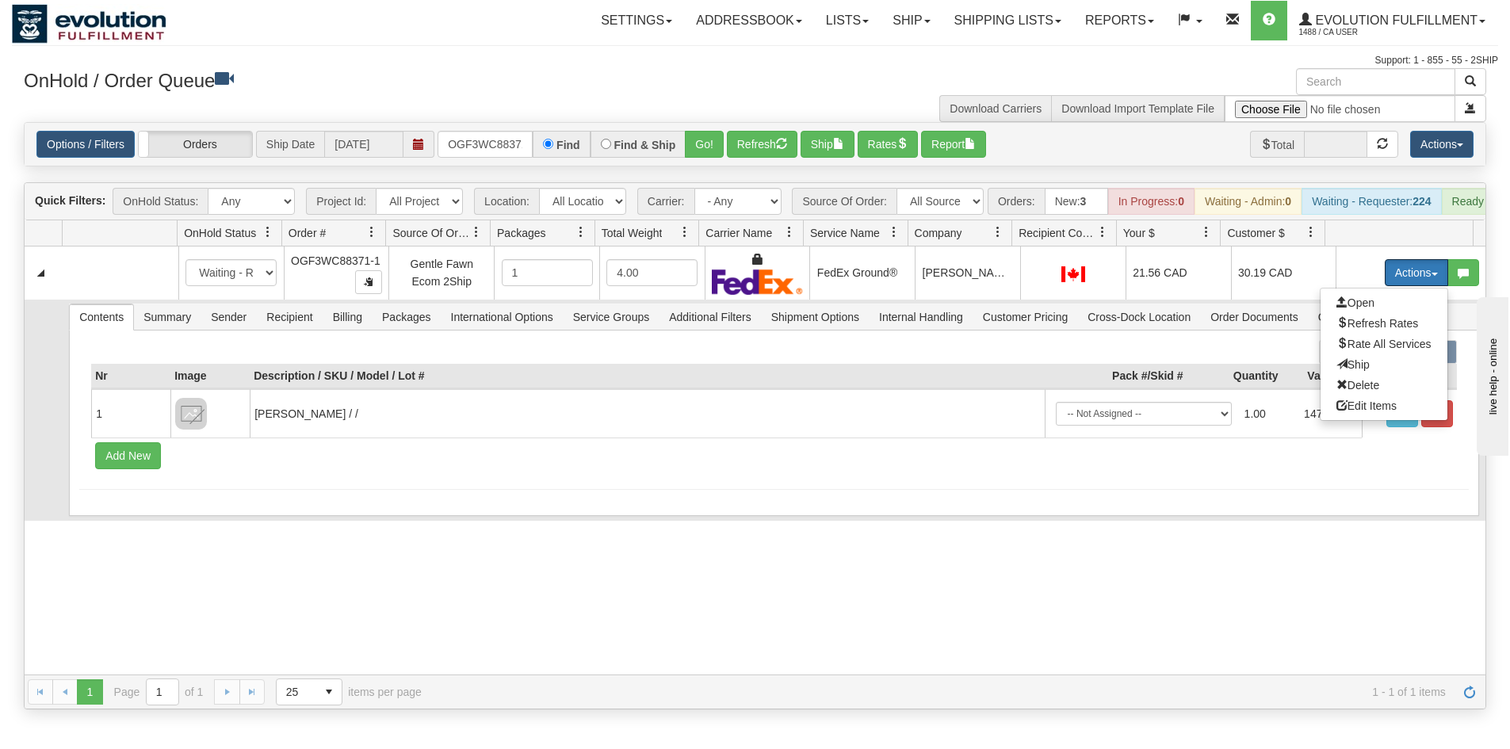
click at [1354, 371] on span "Ship" at bounding box center [1352, 364] width 33 height 13
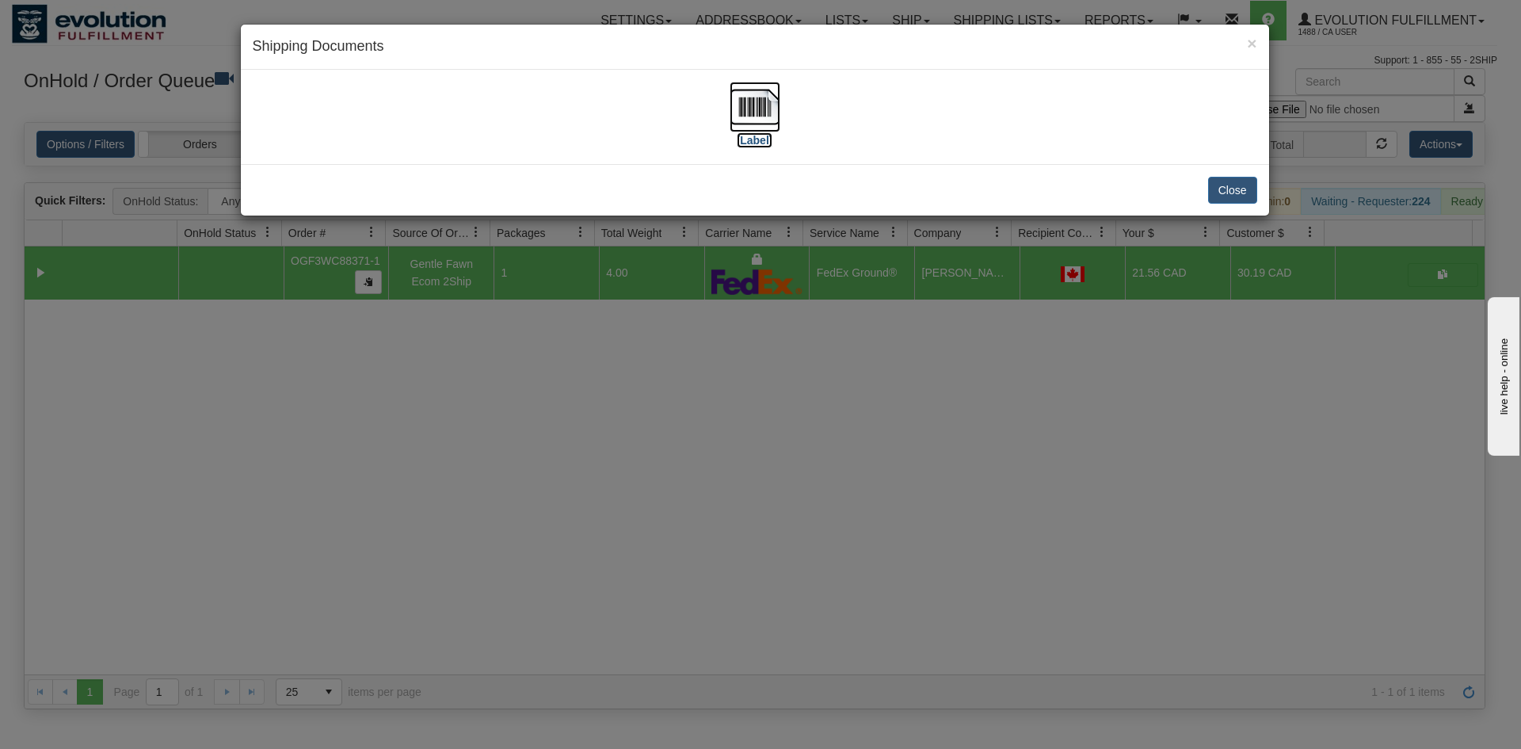
click at [773, 101] on img at bounding box center [755, 107] width 51 height 51
drag, startPoint x: 834, startPoint y: 533, endPoint x: 661, endPoint y: 105, distance: 461.8
click at [823, 495] on div "× Shipping Documents [Label] Close" at bounding box center [760, 374] width 1521 height 749
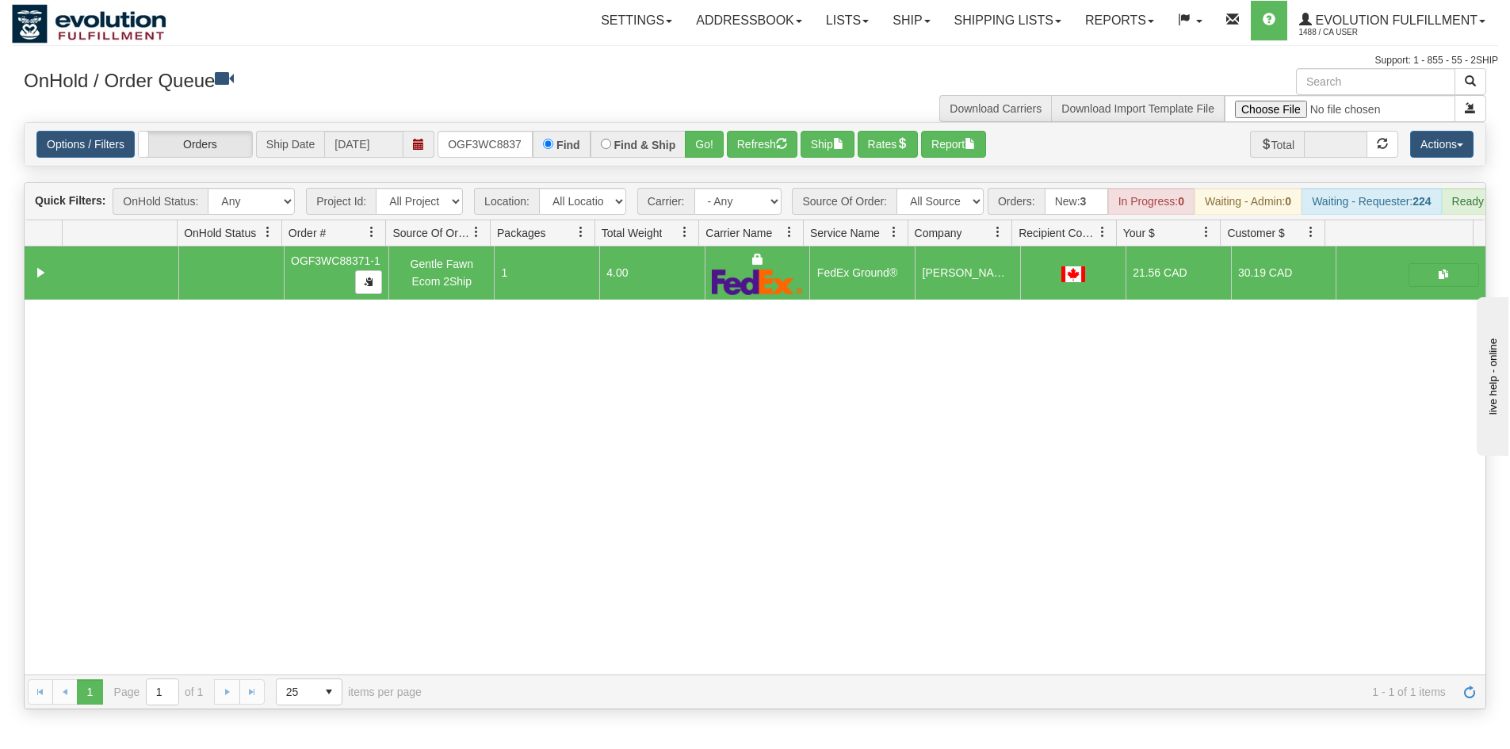
click at [516, 130] on div "Options / Filters Group Shipments Orders Ship Date [DATE] OGF3WC88371-1 Find Fi…" at bounding box center [755, 144] width 1460 height 43
click at [512, 139] on input "OGF3WC88371-1" at bounding box center [484, 144] width 95 height 27
click at [694, 141] on button "Go!" at bounding box center [704, 144] width 39 height 27
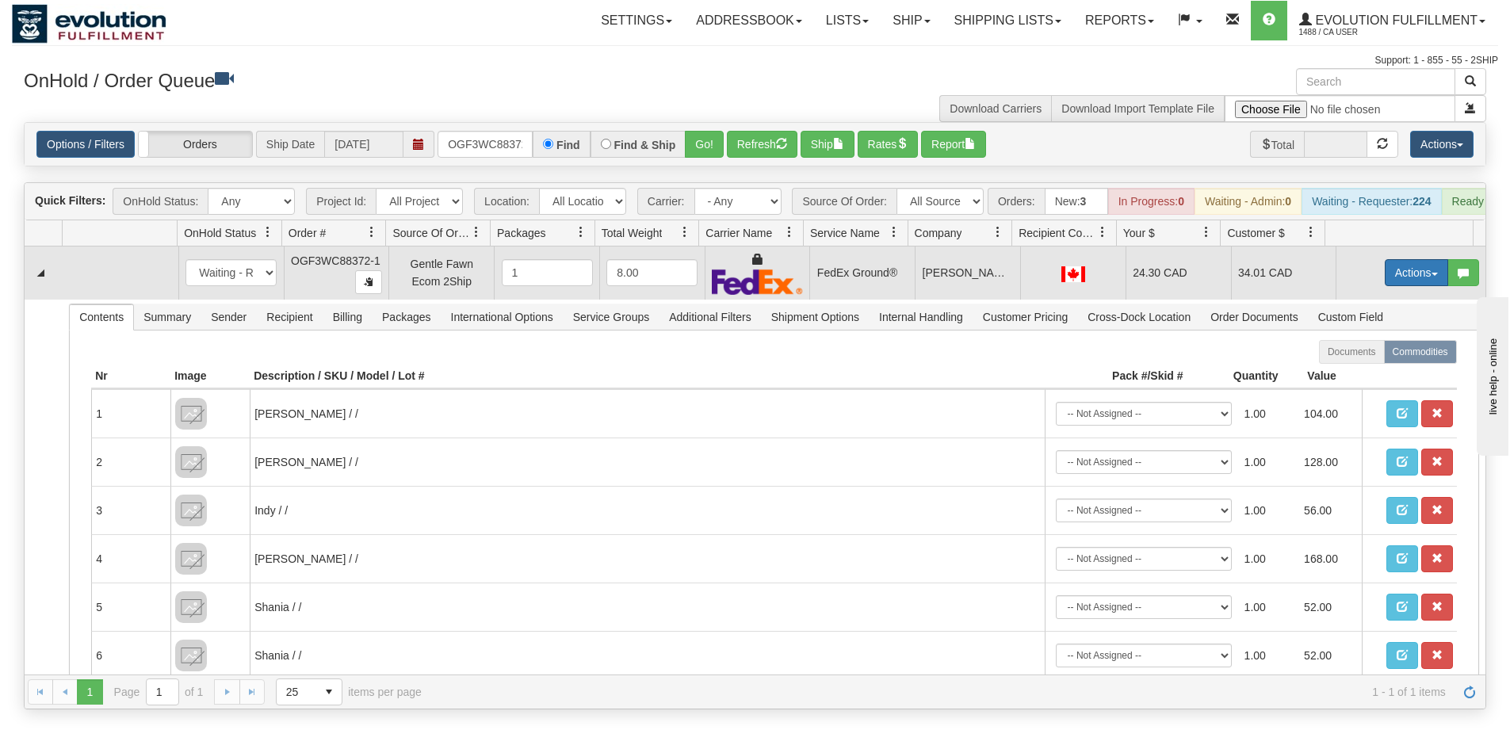
click at [1403, 278] on button "Actions" at bounding box center [1415, 272] width 63 height 27
click at [1370, 373] on link "Ship" at bounding box center [1383, 364] width 127 height 21
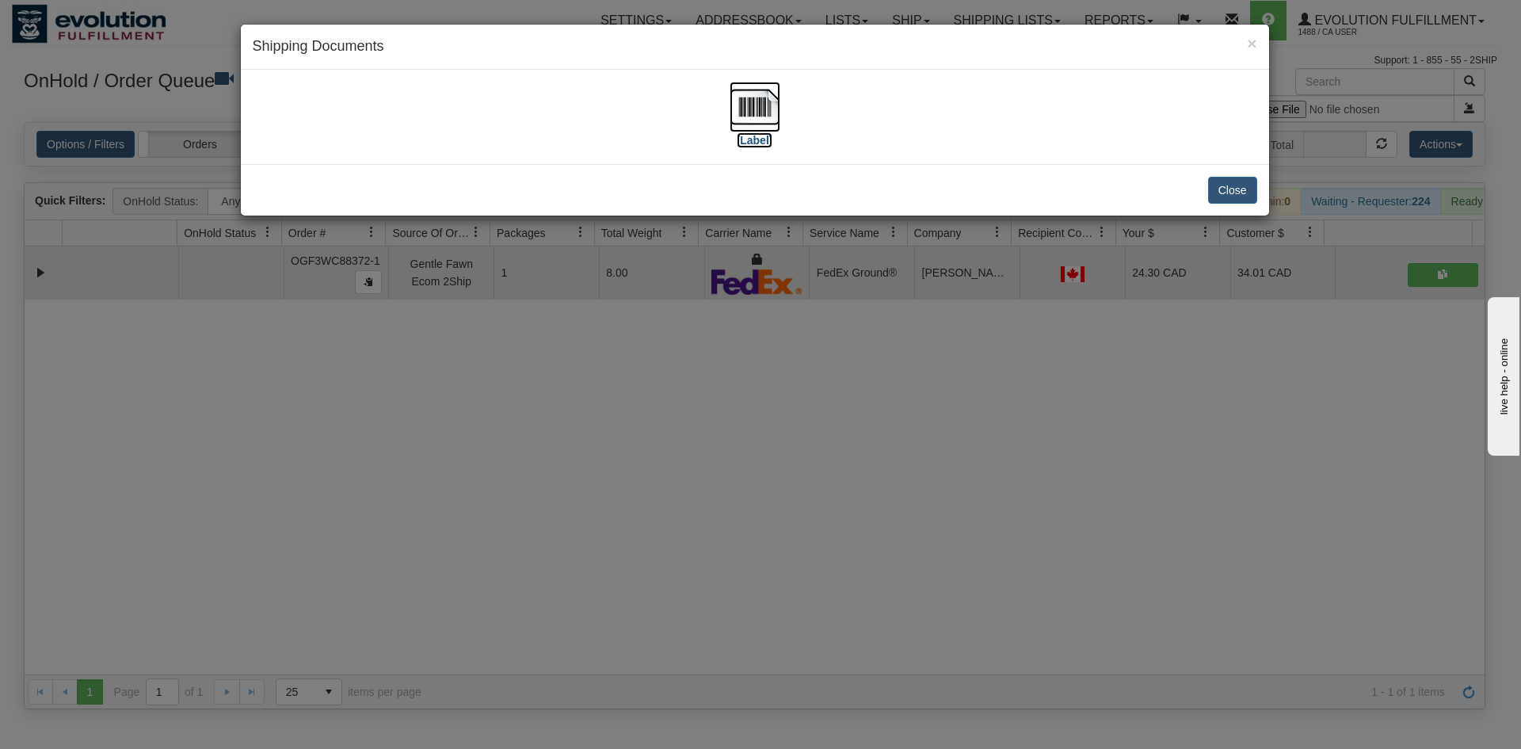
click at [774, 113] on img at bounding box center [755, 107] width 51 height 51
drag, startPoint x: 773, startPoint y: 630, endPoint x: 451, endPoint y: 184, distance: 550.1
click at [752, 585] on div "× Shipping Documents [Label] Close" at bounding box center [760, 374] width 1521 height 749
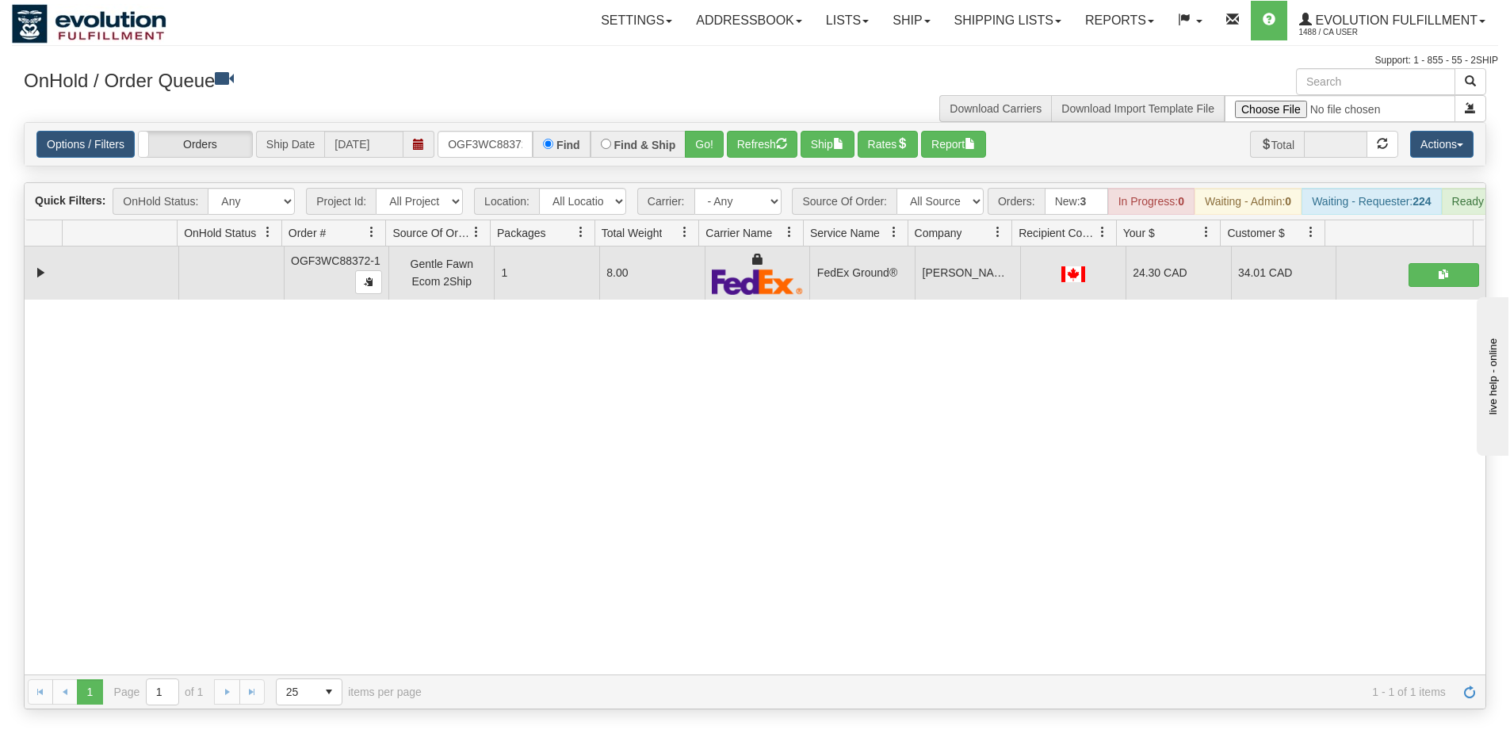
click at [481, 129] on div "Options / Filters Group Shipments Orders Ship Date [DATE] OGF3WC88372-1 Find Fi…" at bounding box center [755, 144] width 1460 height 43
click at [489, 154] on input "OGF3WC88372-1" at bounding box center [484, 144] width 95 height 27
click at [719, 152] on button "Go!" at bounding box center [704, 144] width 39 height 27
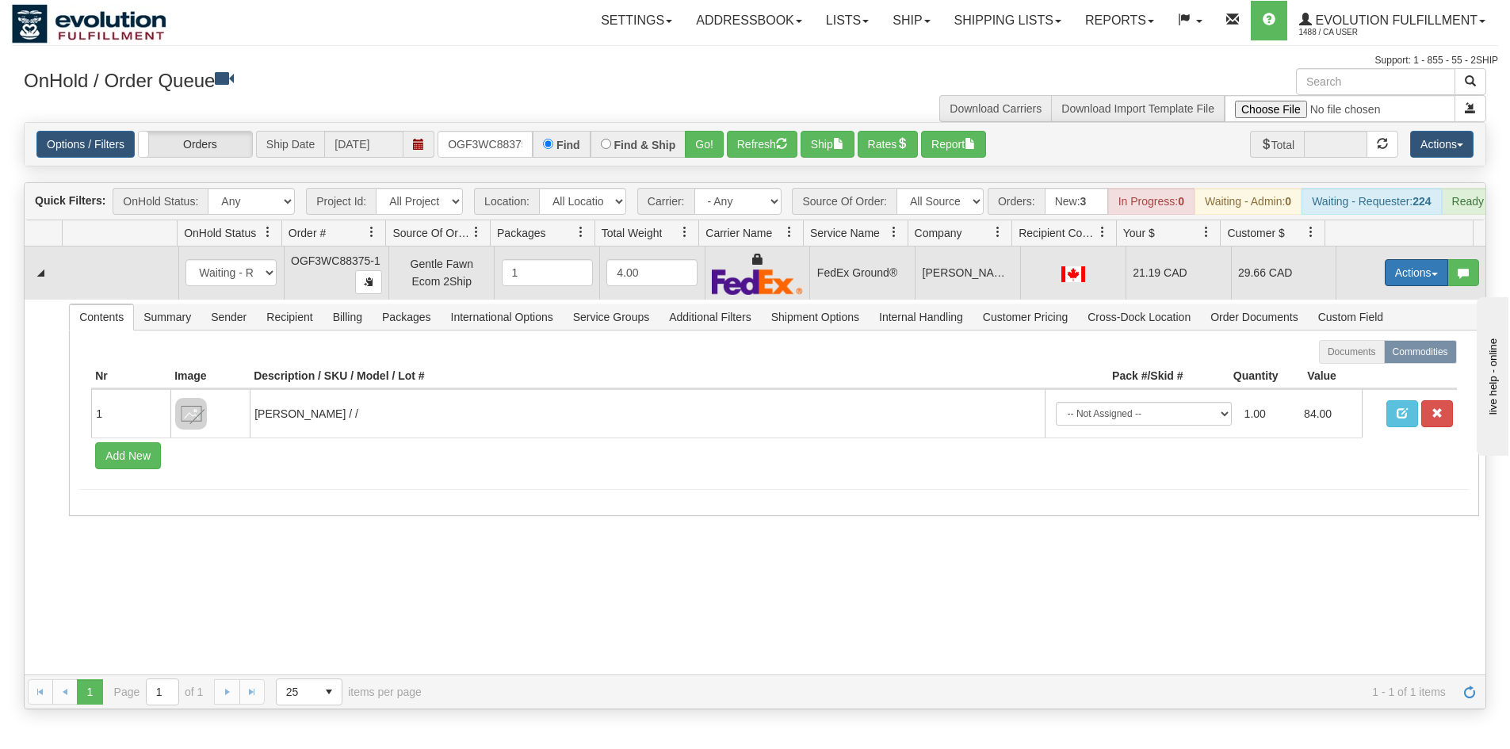
click at [1401, 281] on button "Actions" at bounding box center [1415, 272] width 63 height 27
click at [1362, 375] on link "Ship" at bounding box center [1383, 364] width 127 height 21
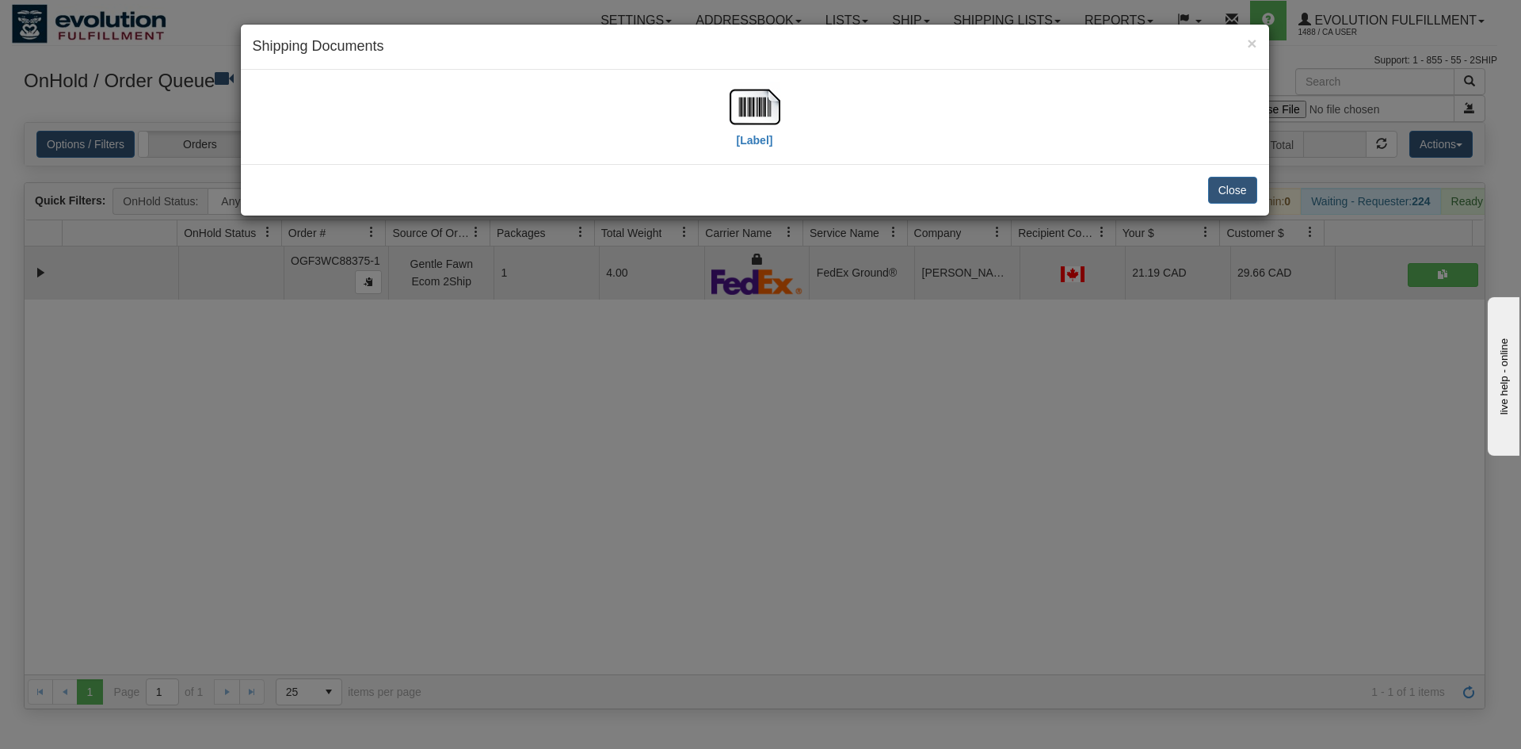
click at [785, 78] on div "[Label]" at bounding box center [755, 117] width 1029 height 94
click at [758, 124] on img at bounding box center [755, 107] width 51 height 51
drag, startPoint x: 777, startPoint y: 392, endPoint x: 505, endPoint y: 249, distance: 307.3
click at [771, 384] on div "× Shipping Documents [Label] Close" at bounding box center [760, 374] width 1521 height 749
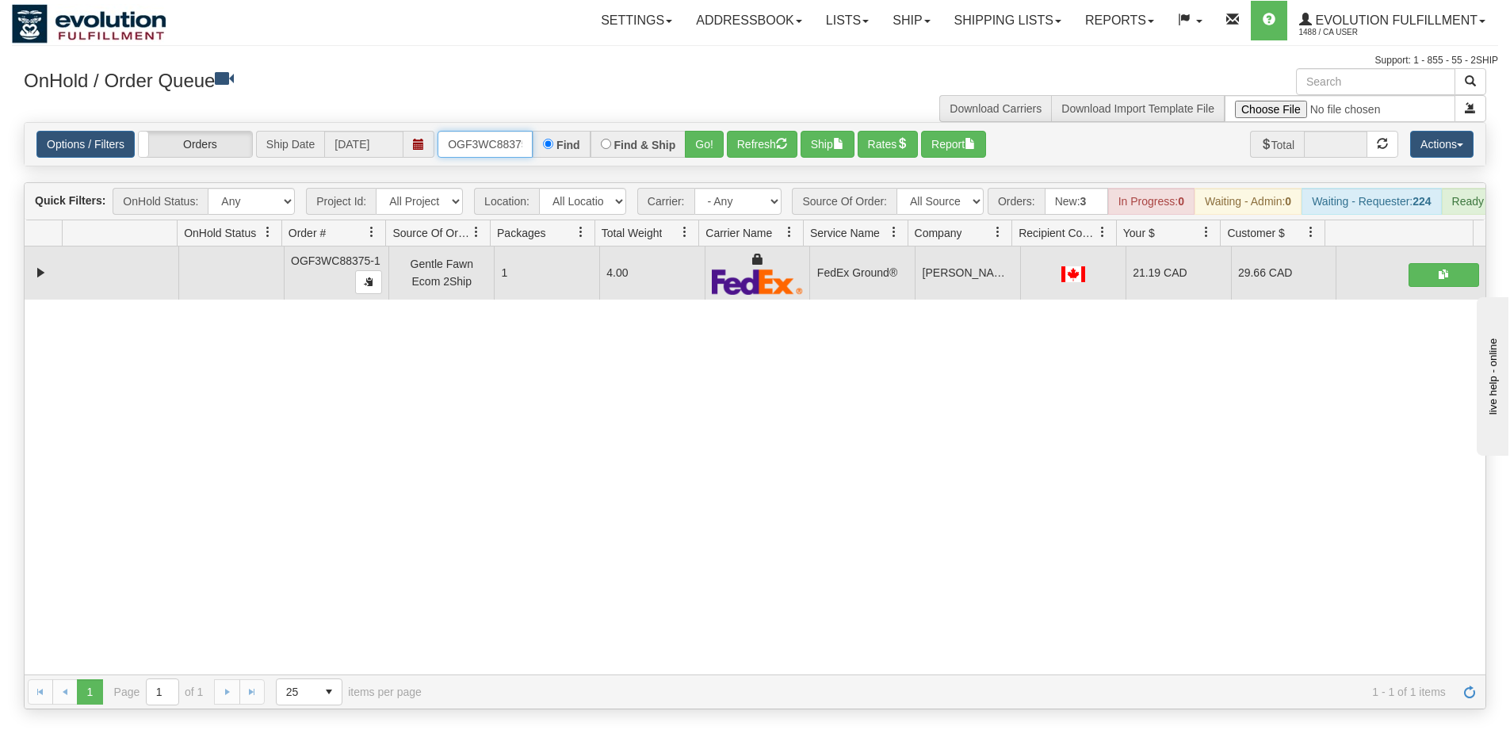
click at [501, 138] on input "OGF3WC88375-1" at bounding box center [484, 144] width 95 height 27
click at [694, 140] on button "Go!" at bounding box center [704, 144] width 39 height 27
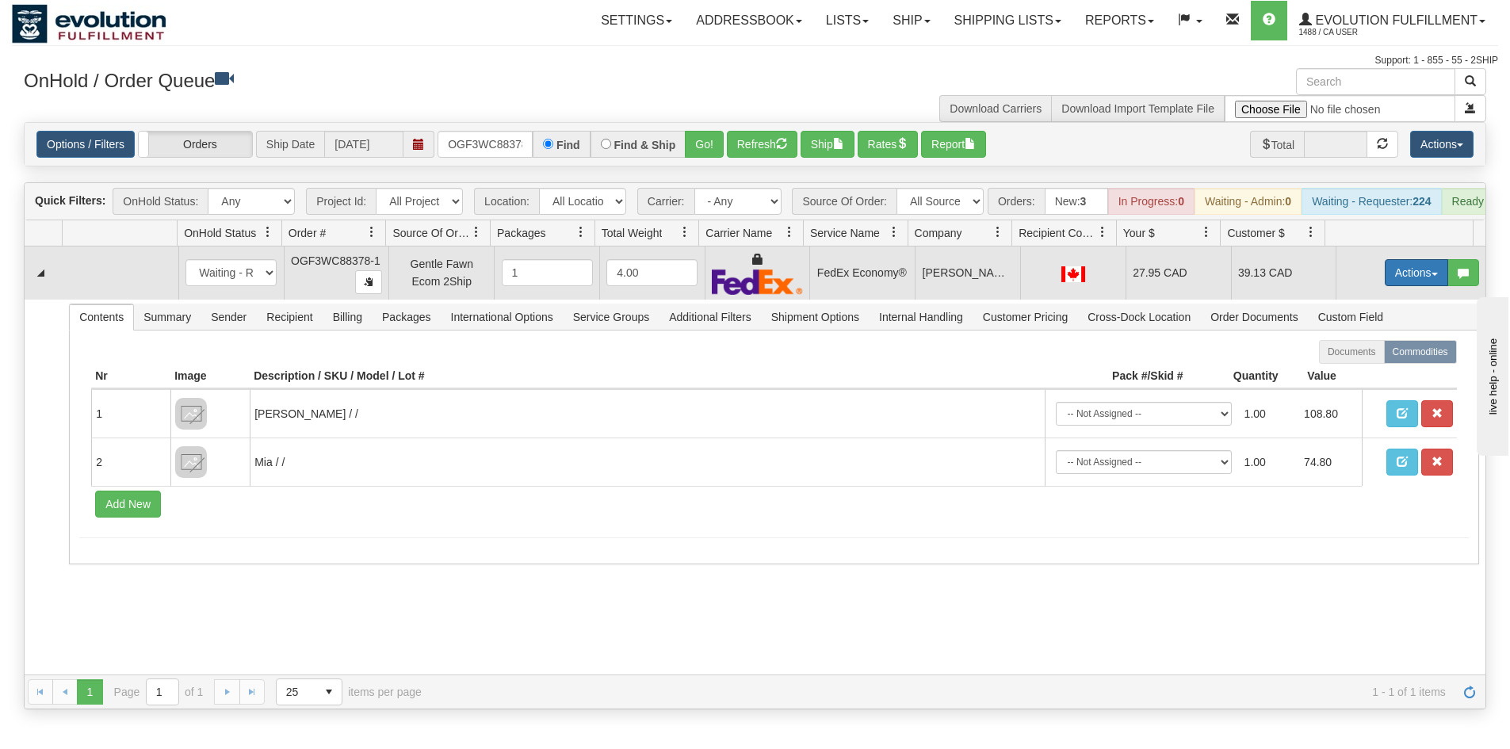
click at [1400, 276] on button "Actions" at bounding box center [1415, 272] width 63 height 27
click at [1365, 375] on link "Ship" at bounding box center [1383, 364] width 127 height 21
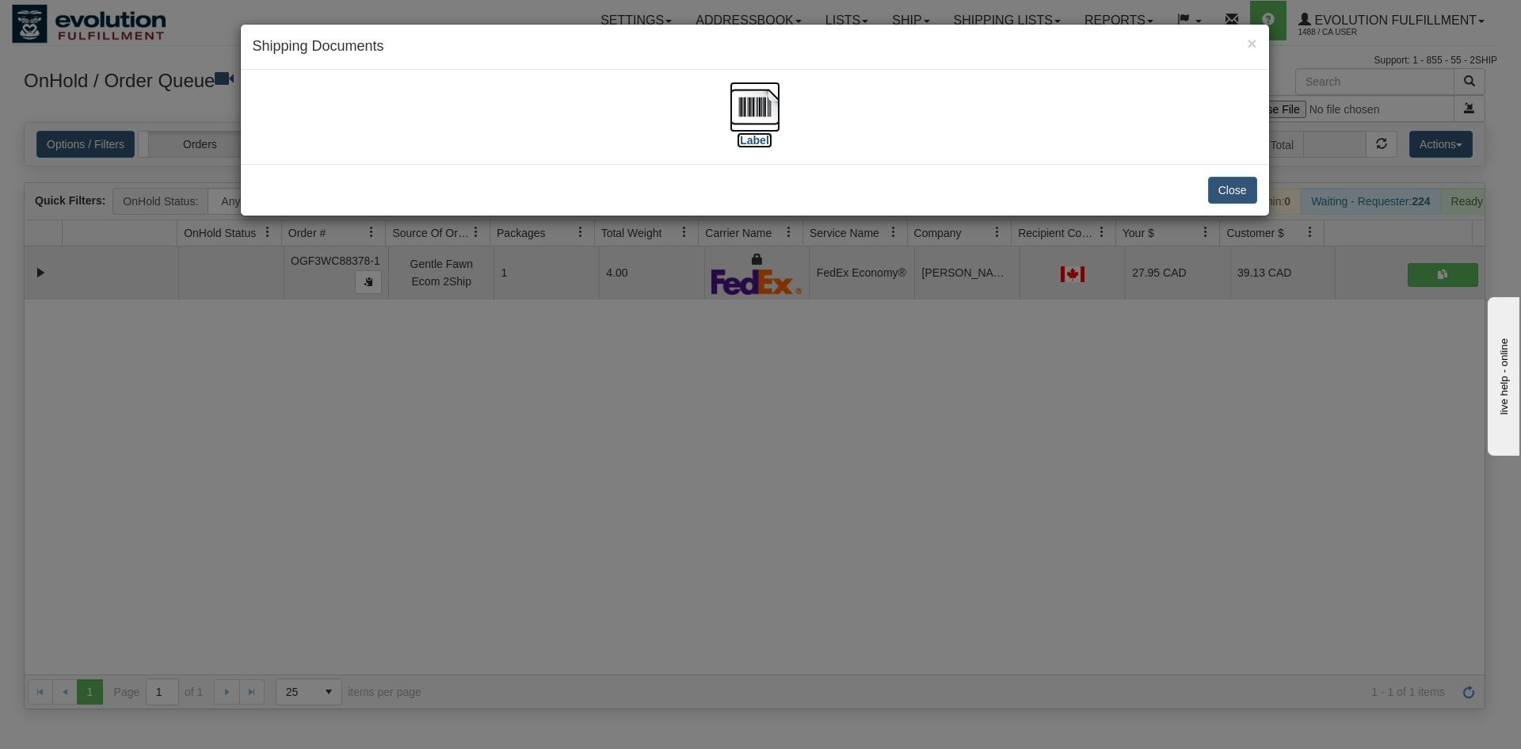
click at [768, 142] on label "[Label]" at bounding box center [755, 140] width 36 height 16
drag, startPoint x: 527, startPoint y: 537, endPoint x: 435, endPoint y: 71, distance: 474.9
click at [527, 514] on div "× Shipping Documents [Label] Close" at bounding box center [760, 374] width 1521 height 749
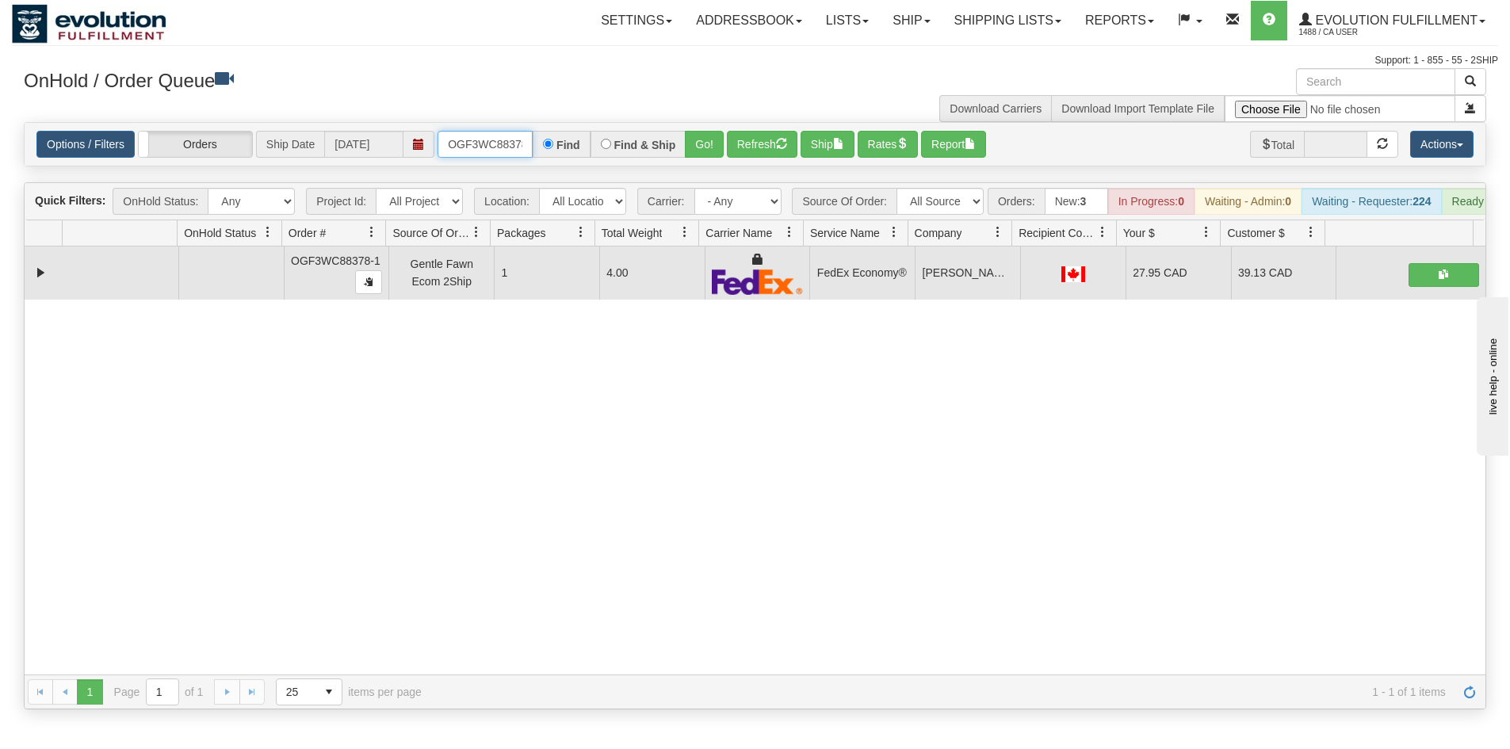
click at [496, 139] on input "OGF3WC88378-1" at bounding box center [484, 144] width 95 height 27
click at [714, 139] on button "Go!" at bounding box center [704, 144] width 39 height 27
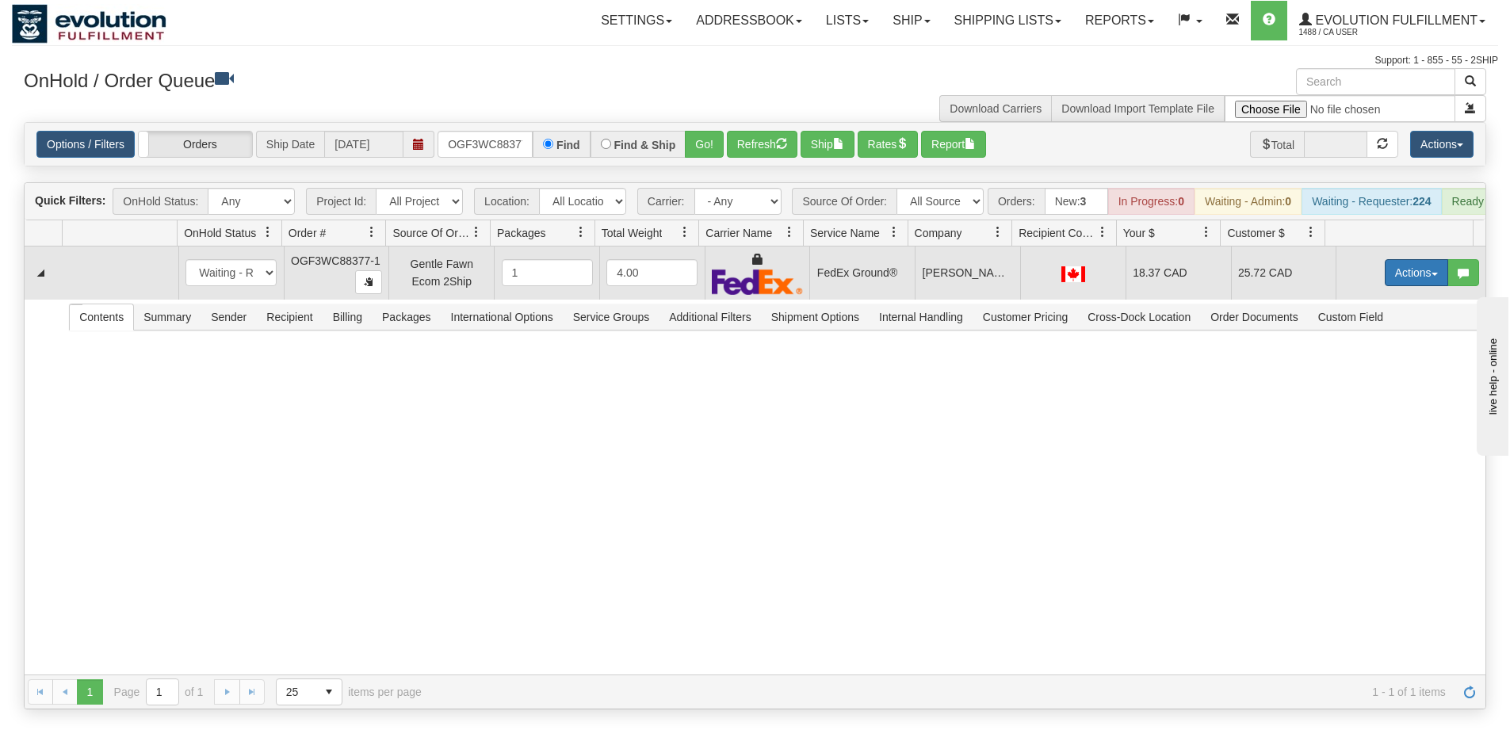
click at [1396, 280] on button "Actions" at bounding box center [1415, 272] width 63 height 27
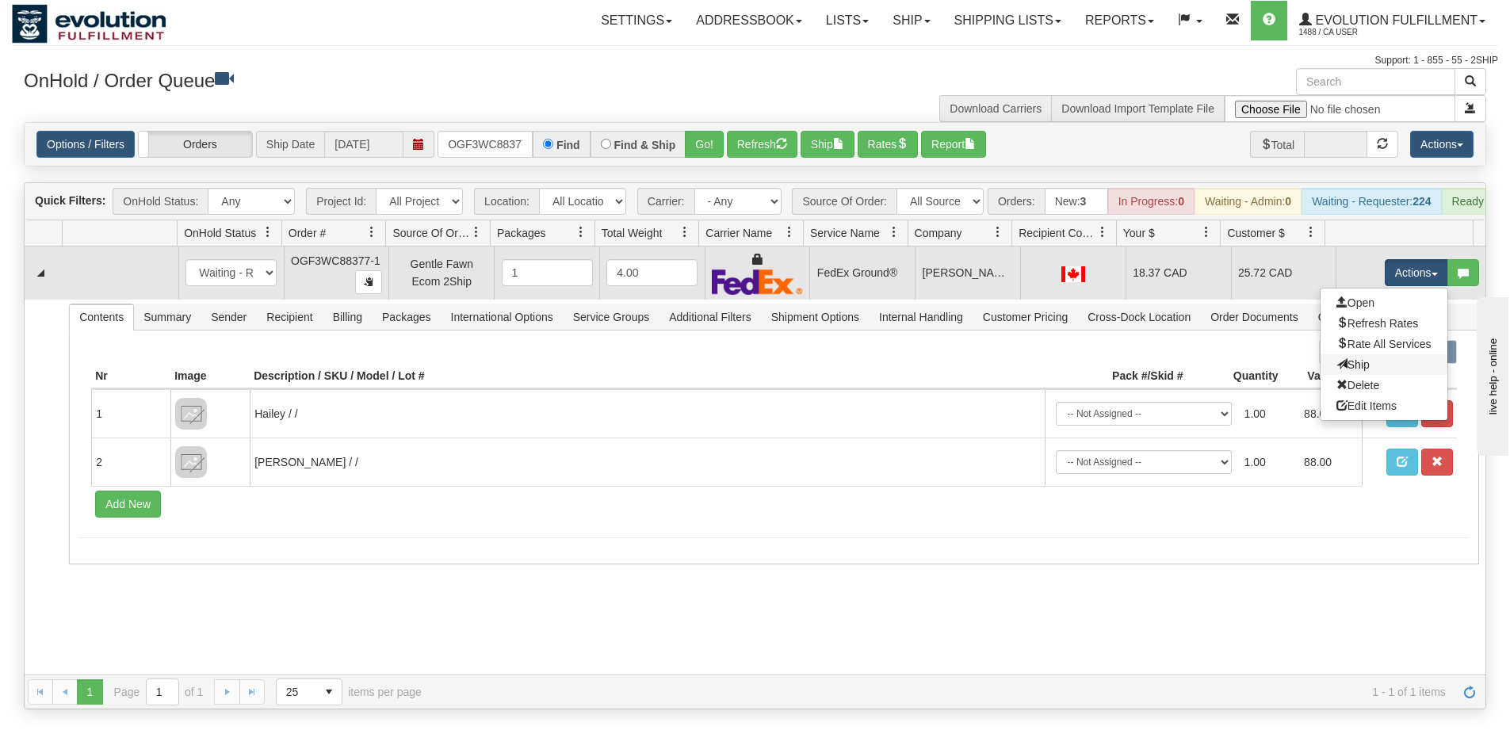
click at [1362, 375] on link "Ship" at bounding box center [1383, 364] width 127 height 21
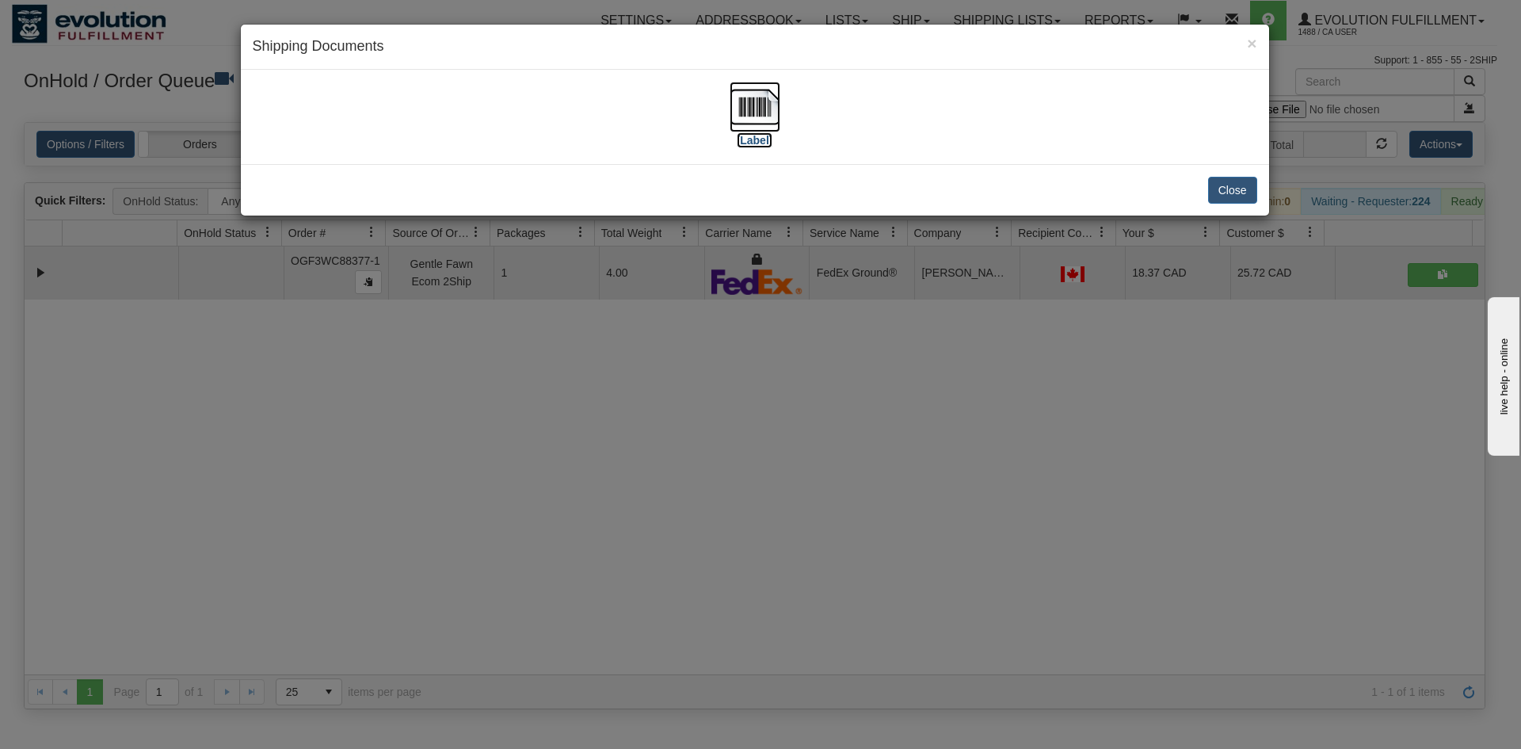
click at [757, 121] on img at bounding box center [755, 107] width 51 height 51
drag, startPoint x: 781, startPoint y: 588, endPoint x: 448, endPoint y: 149, distance: 551.4
click at [769, 571] on div "× Shipping Documents [Label] Close" at bounding box center [760, 374] width 1521 height 749
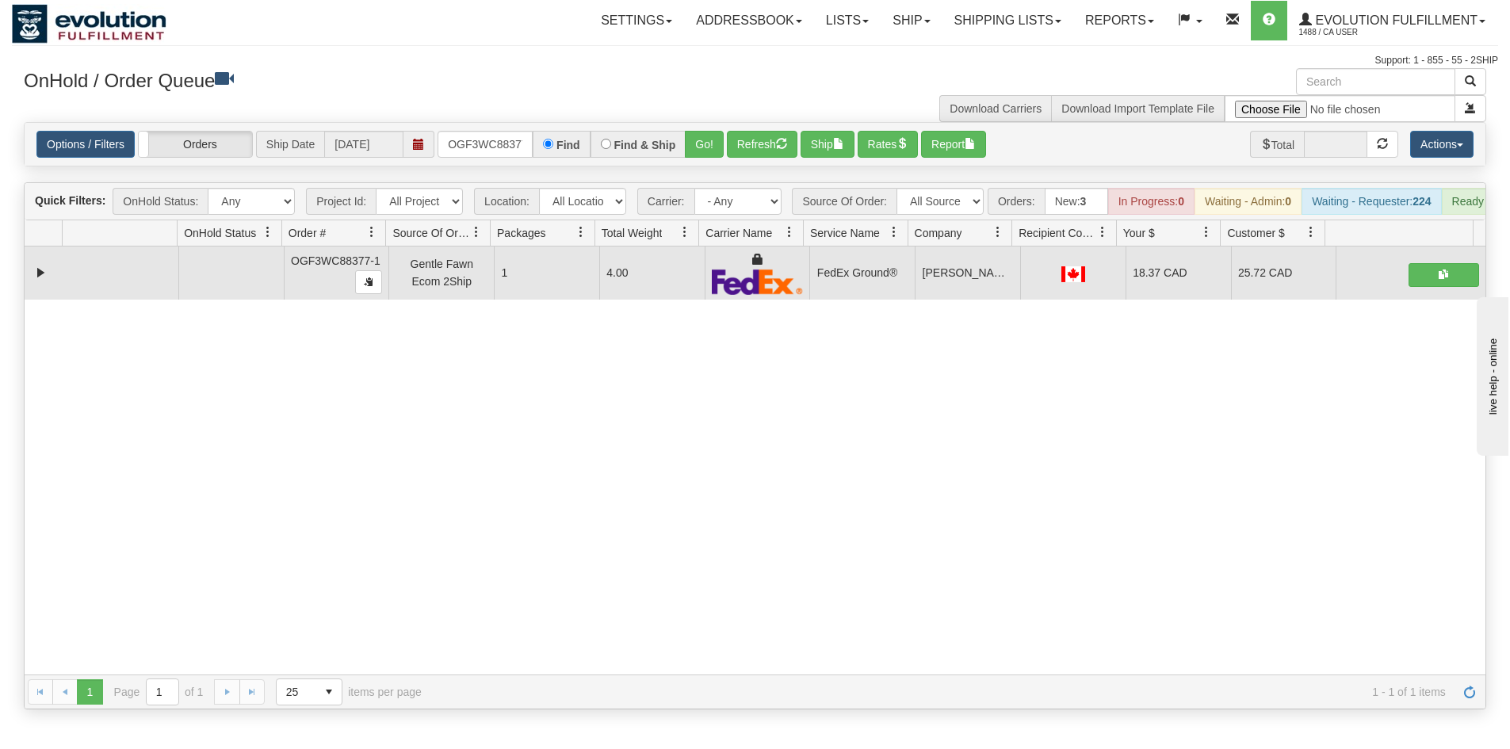
click at [472, 128] on div "Options / Filters Group Shipments Orders Ship Date [DATE] OGF3WC88377-1 Find Fi…" at bounding box center [755, 144] width 1460 height 43
click at [482, 141] on input "OGF3WC88377-1" at bounding box center [484, 144] width 95 height 27
click at [712, 152] on button "Go!" at bounding box center [704, 144] width 39 height 27
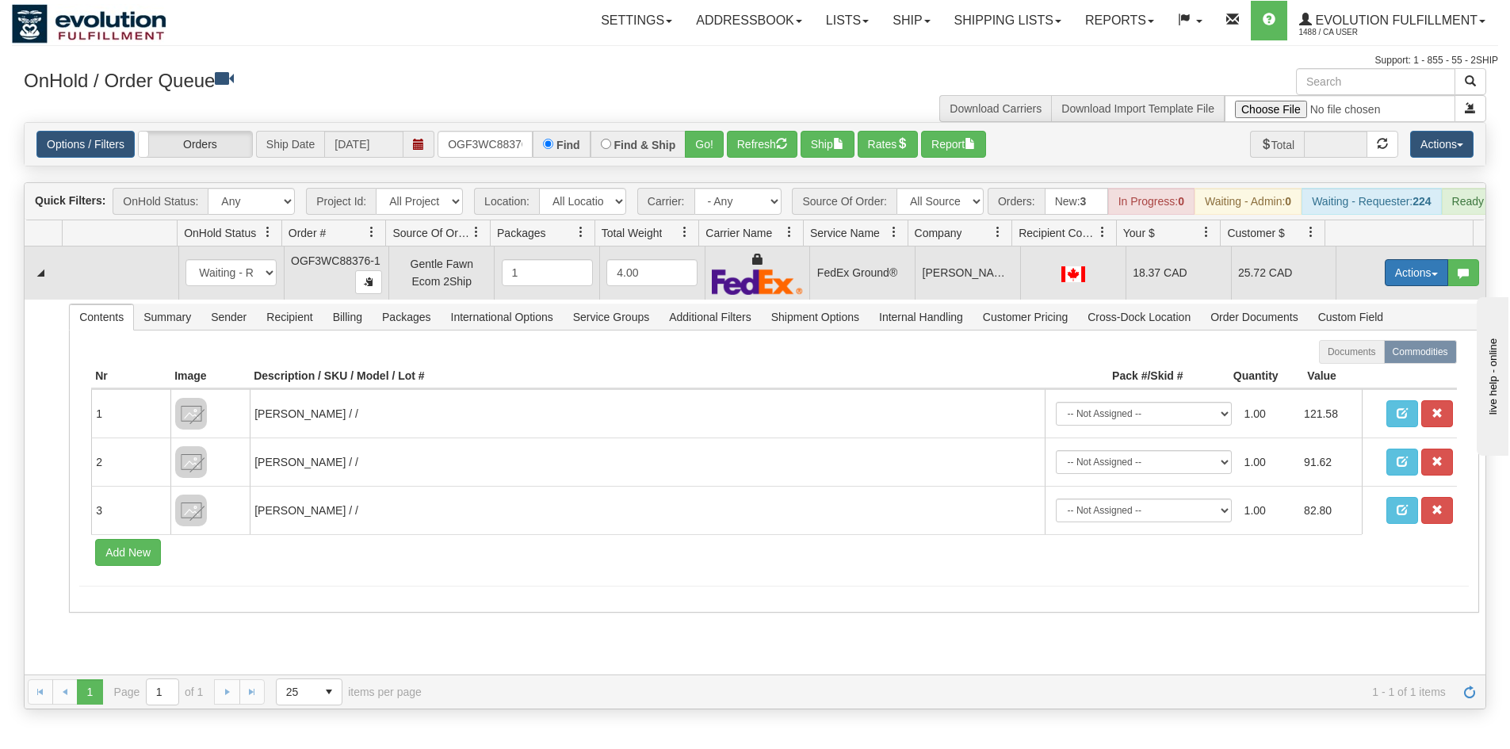
click at [1397, 286] on button "Actions" at bounding box center [1415, 272] width 63 height 27
click at [1377, 375] on link "Ship" at bounding box center [1383, 364] width 127 height 21
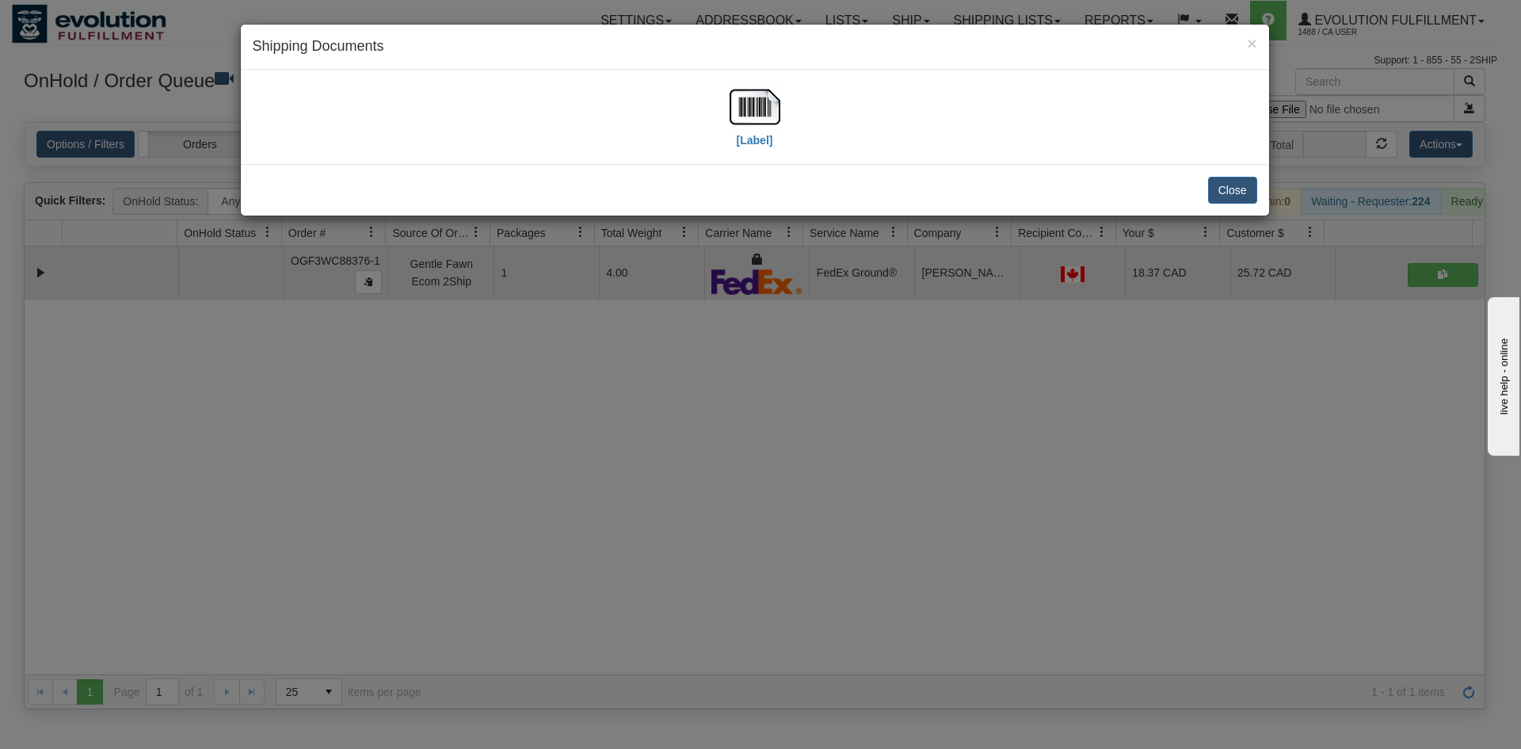
click at [720, 85] on div "[Label]" at bounding box center [755, 117] width 1005 height 71
click at [739, 129] on img at bounding box center [755, 107] width 51 height 51
drag, startPoint x: 834, startPoint y: 579, endPoint x: 398, endPoint y: 155, distance: 608.6
click at [830, 570] on div "× Shipping Documents [Label] Close" at bounding box center [760, 374] width 1521 height 749
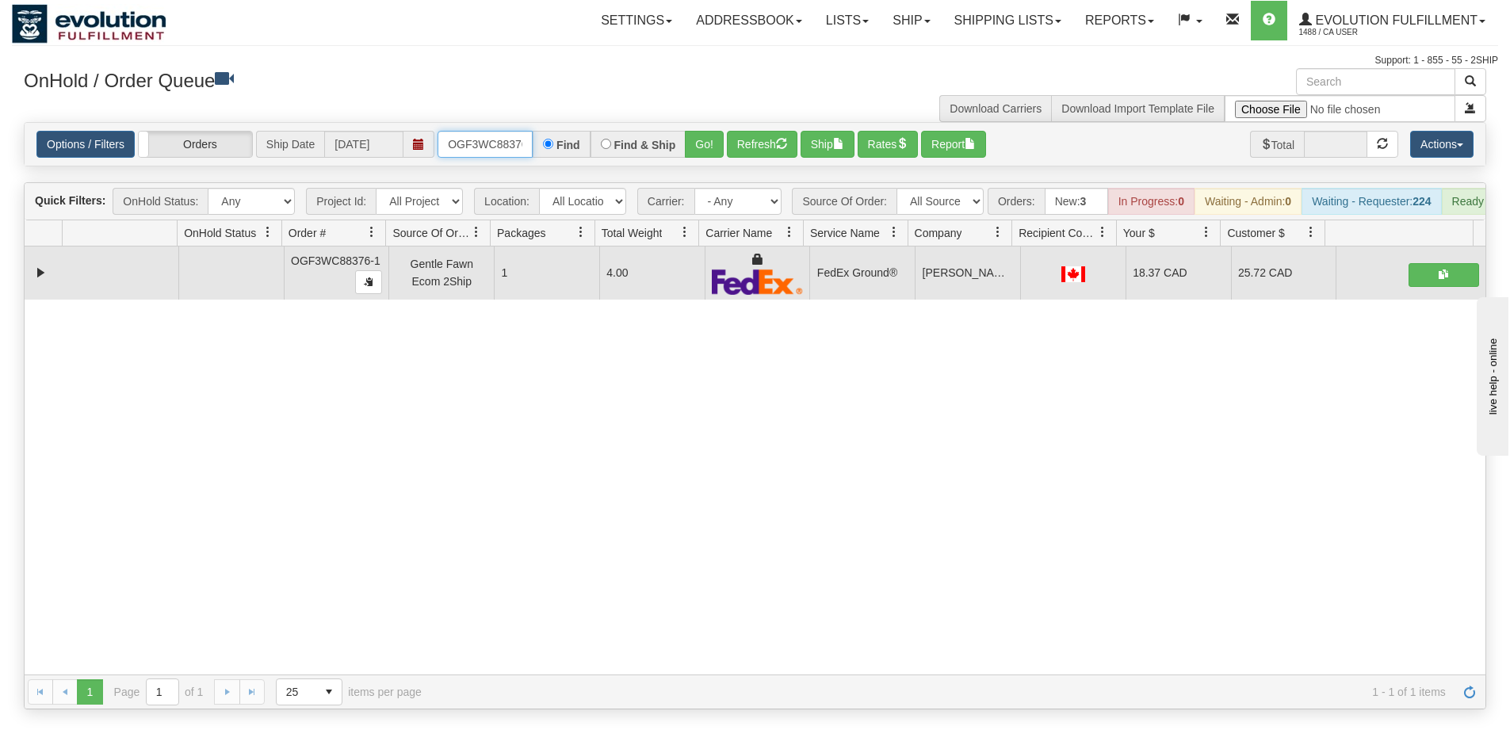
click at [478, 150] on input "OGF3WC88376-1" at bounding box center [484, 144] width 95 height 27
click at [710, 148] on button "Go!" at bounding box center [704, 144] width 39 height 27
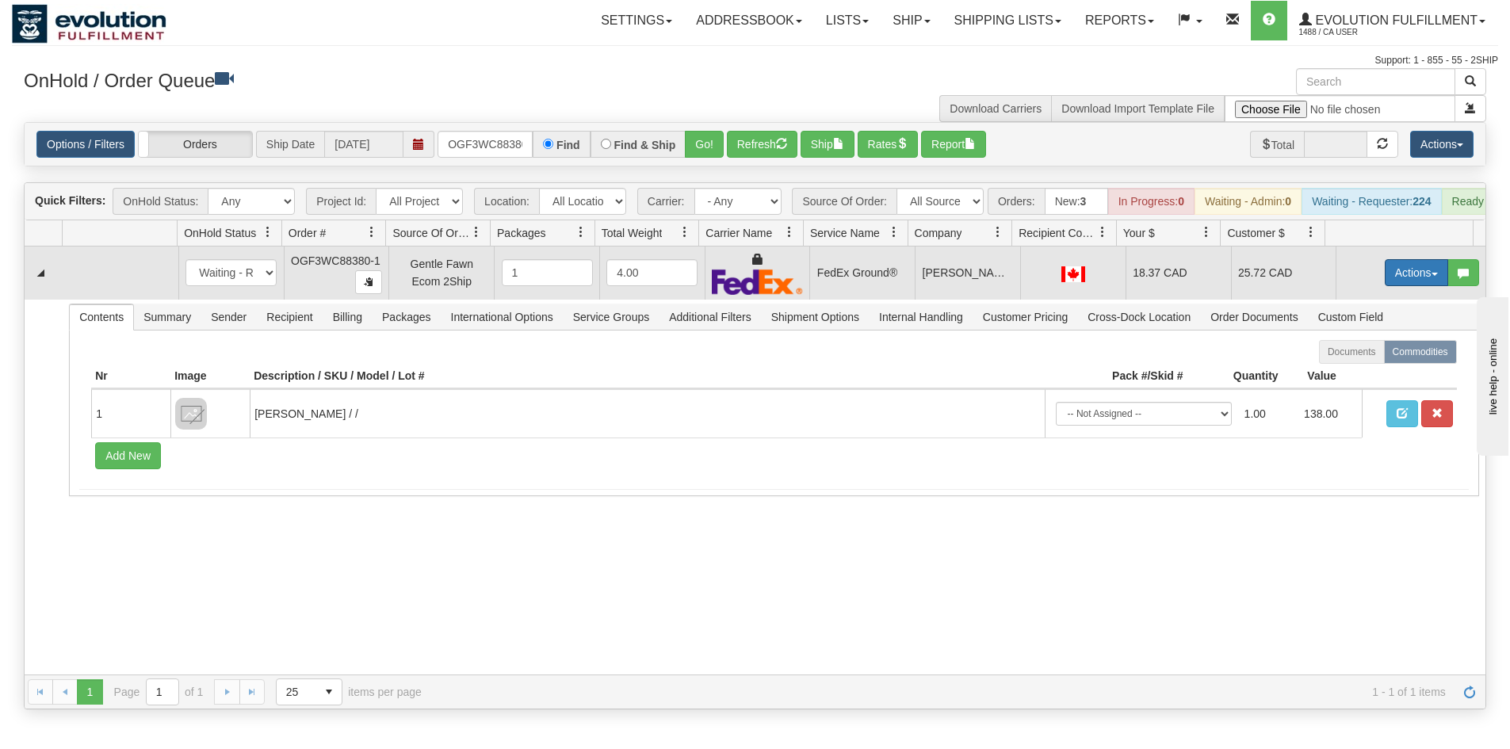
click at [1389, 276] on button "Actions" at bounding box center [1415, 272] width 63 height 27
click at [1361, 375] on link "Ship" at bounding box center [1383, 364] width 127 height 21
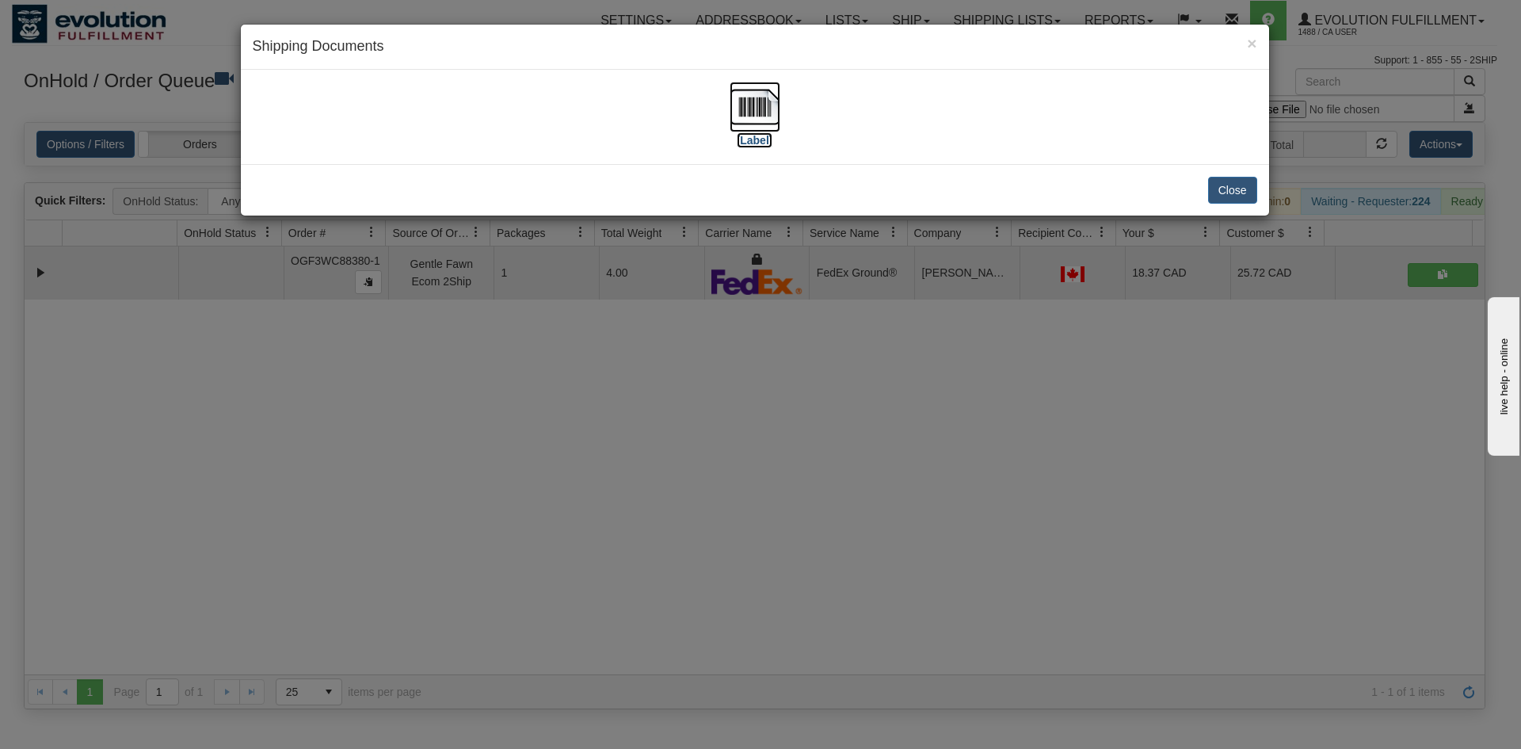
click at [762, 103] on img at bounding box center [755, 107] width 51 height 51
drag, startPoint x: 715, startPoint y: 504, endPoint x: 433, endPoint y: 101, distance: 491.6
click at [704, 477] on div "× Shipping Documents [Label] Close" at bounding box center [760, 374] width 1521 height 749
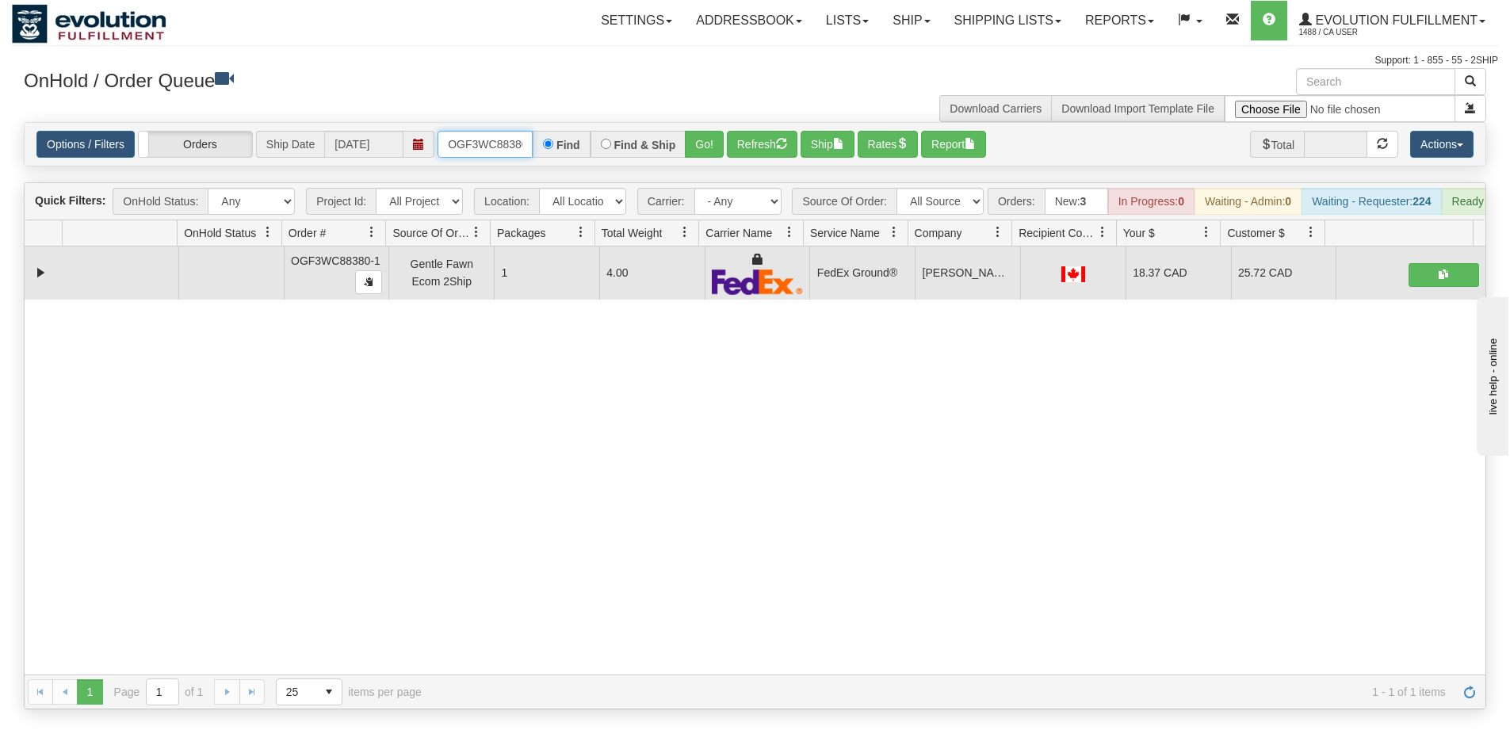
click at [483, 151] on input "OGF3WC88380-1" at bounding box center [484, 144] width 95 height 27
click at [712, 147] on button "Go!" at bounding box center [704, 144] width 39 height 27
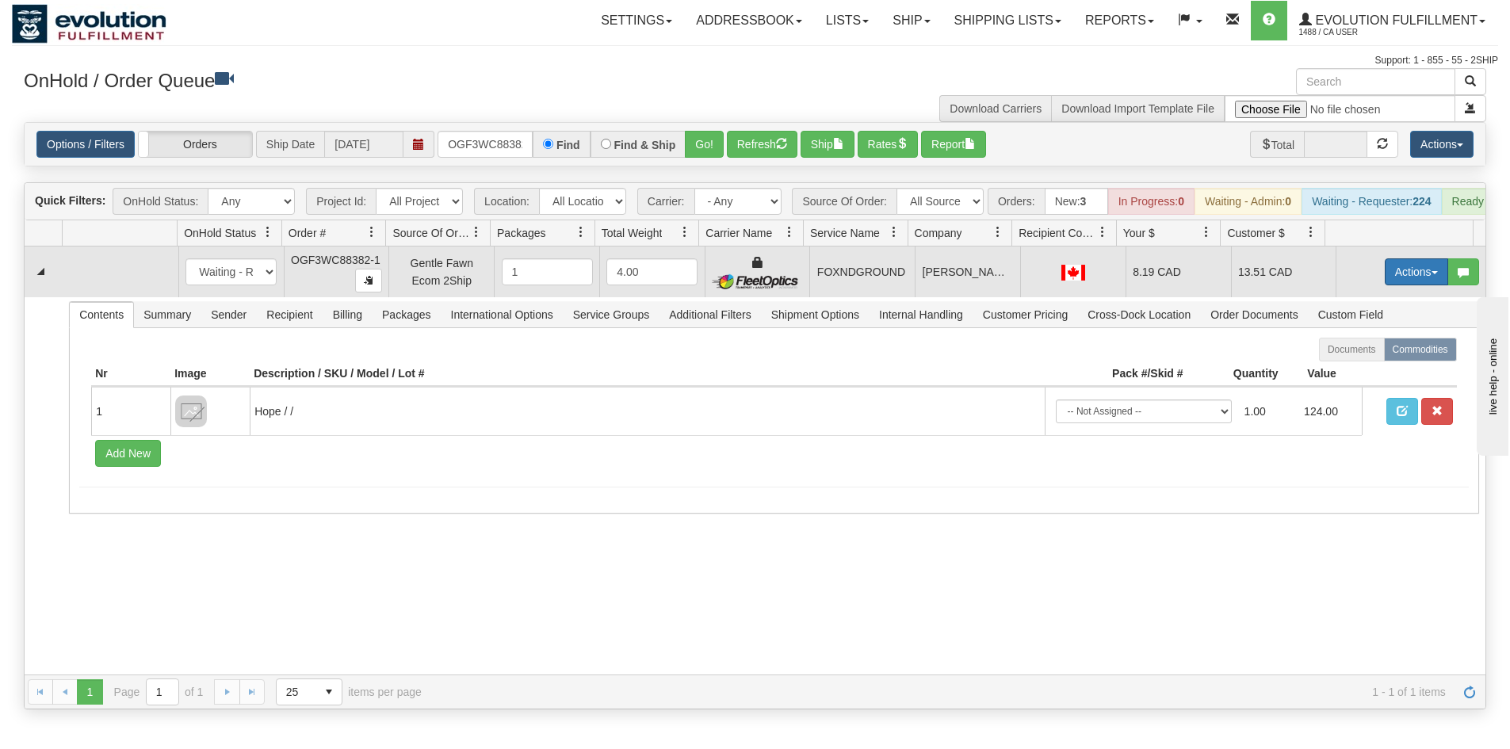
click at [1384, 285] on button "Actions" at bounding box center [1415, 271] width 63 height 27
click at [1372, 372] on link "Ship" at bounding box center [1383, 363] width 127 height 21
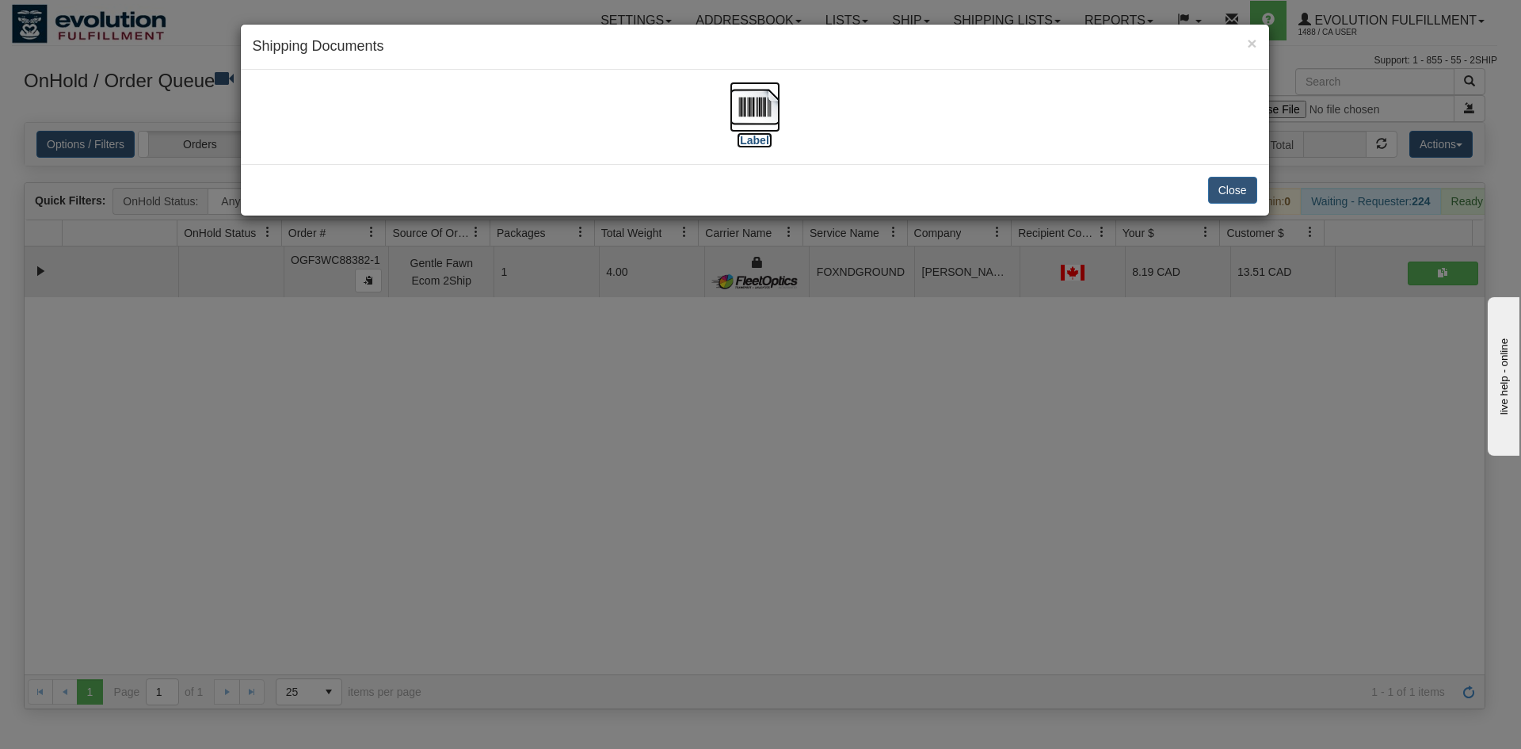
click at [760, 111] on img at bounding box center [755, 107] width 51 height 51
drag, startPoint x: 845, startPoint y: 547, endPoint x: 577, endPoint y: 408, distance: 301.6
click at [834, 544] on div "× Shipping Documents [Label] Close" at bounding box center [760, 374] width 1521 height 749
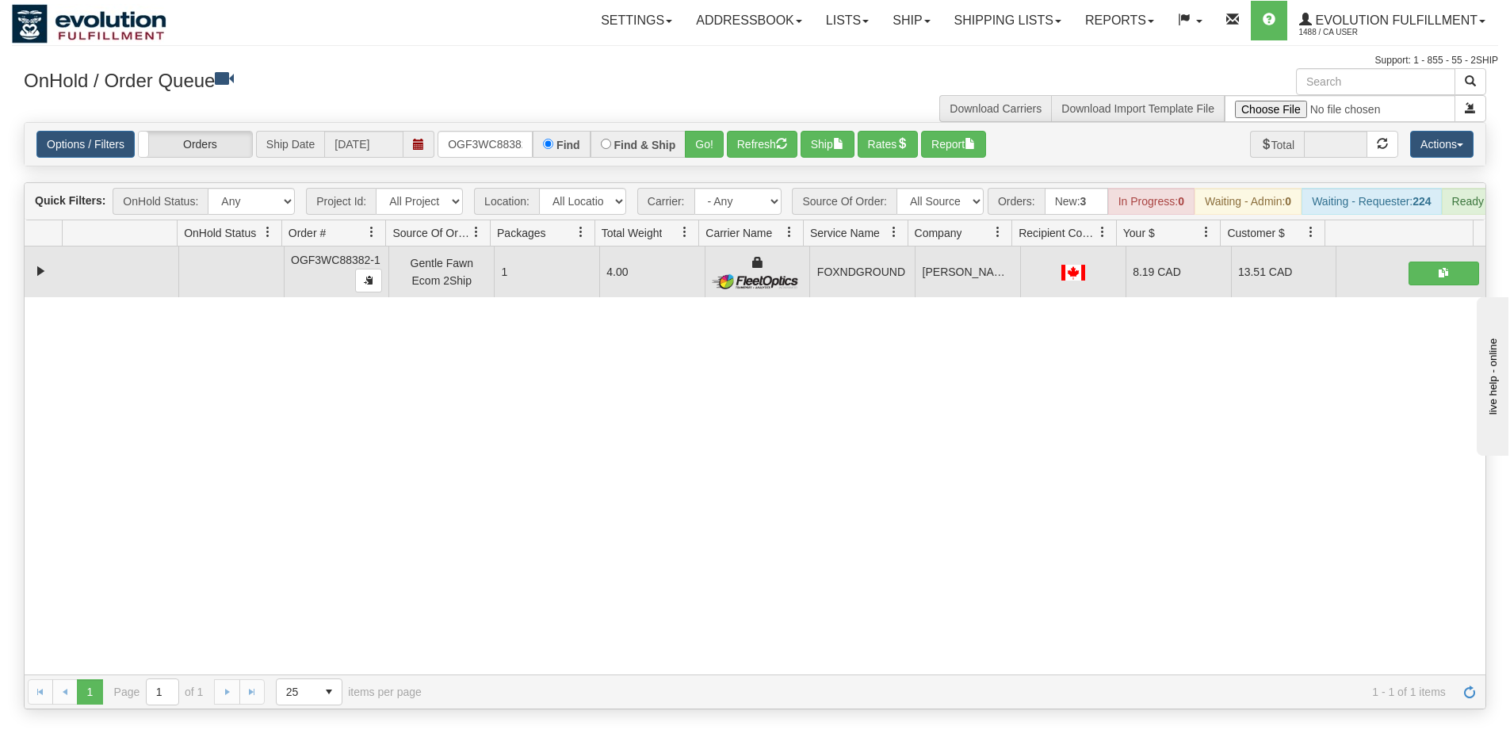
click at [473, 127] on div "Options / Filters Group Shipments Orders Ship Date [DATE] OGF3WC88382-1 Find Fi…" at bounding box center [755, 144] width 1460 height 43
click at [473, 138] on input "OGF3WC88382-1" at bounding box center [484, 144] width 95 height 27
click at [718, 143] on button "Go!" at bounding box center [704, 144] width 39 height 27
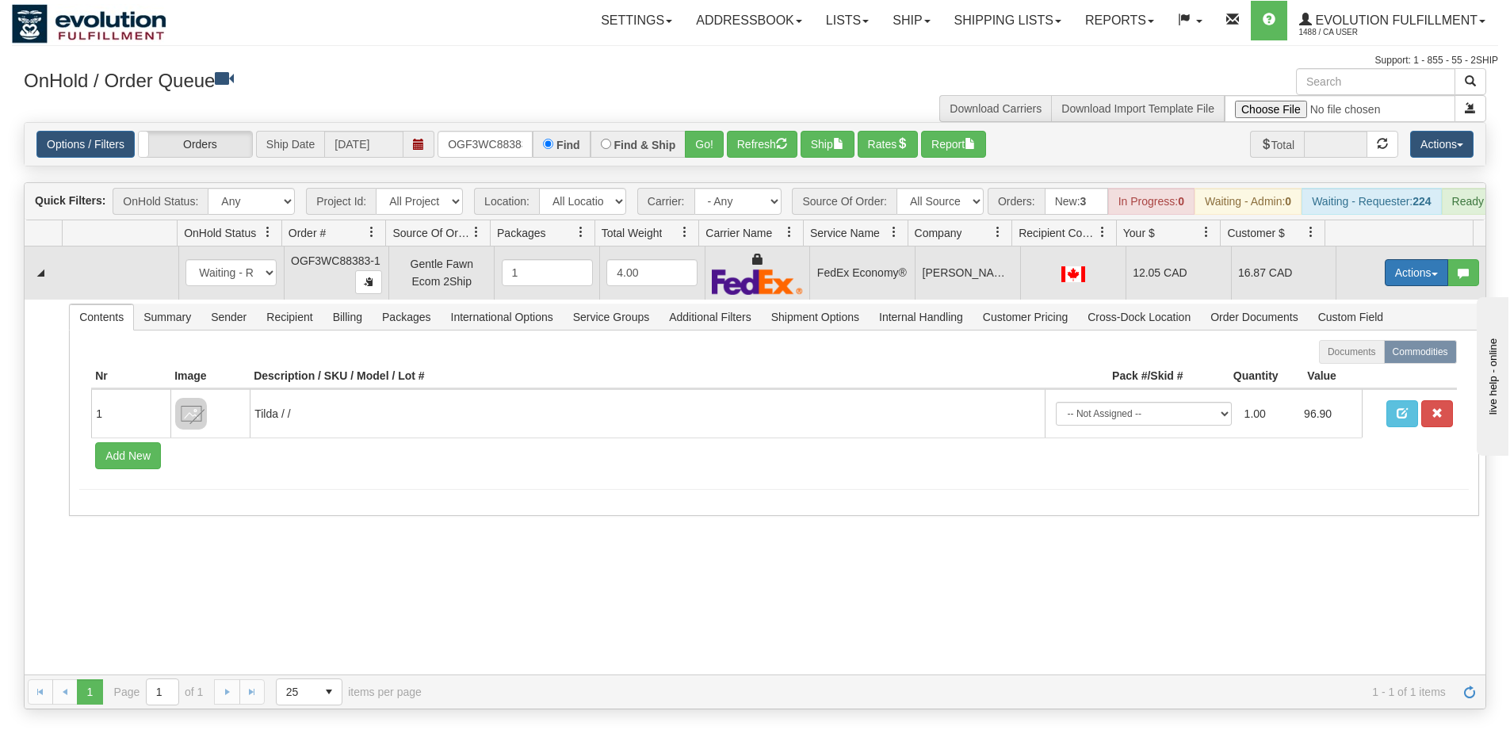
click at [1409, 284] on button "Actions" at bounding box center [1415, 272] width 63 height 27
click at [1347, 375] on link "Ship" at bounding box center [1383, 364] width 127 height 21
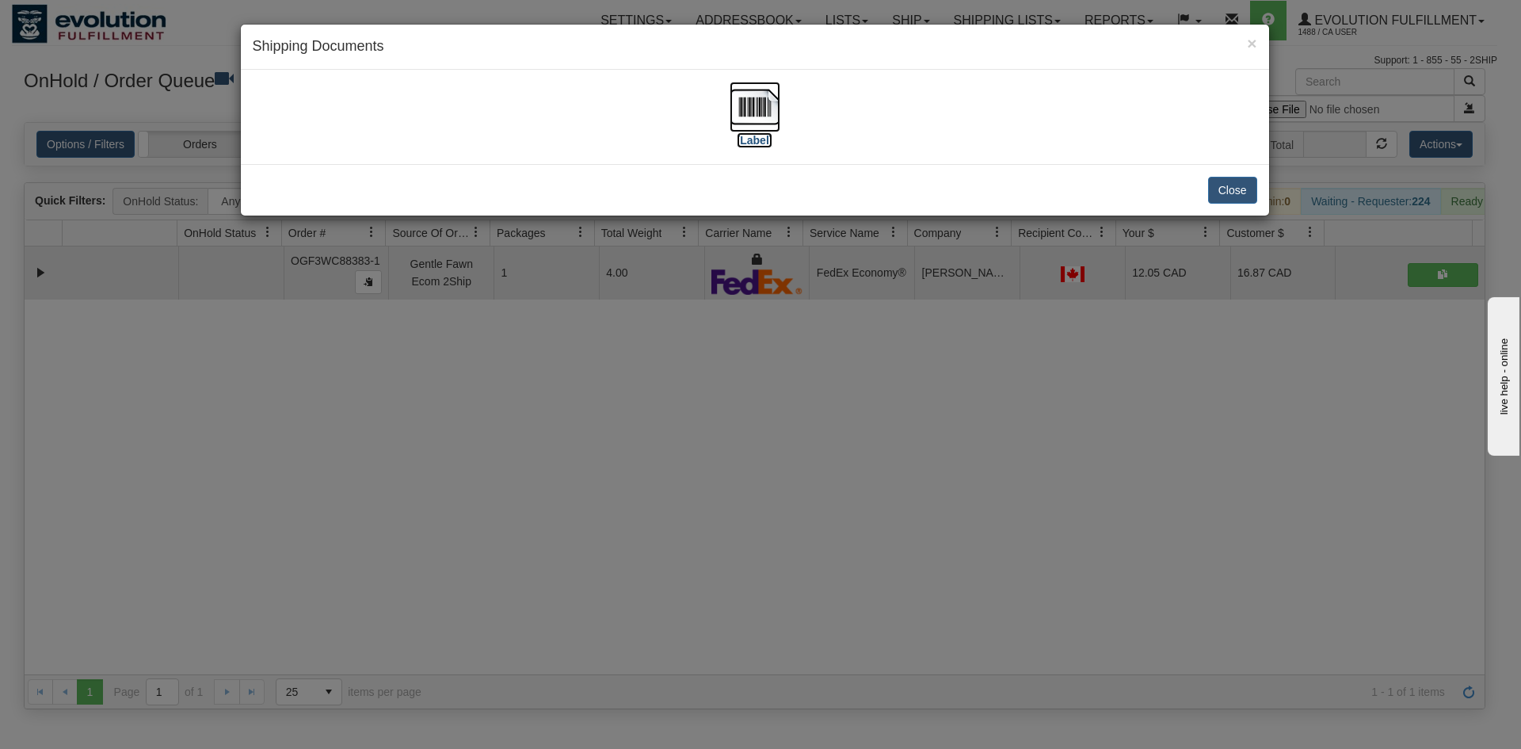
click at [762, 101] on img at bounding box center [755, 107] width 51 height 51
click at [752, 404] on div "× Shipping Documents [Label] Close" at bounding box center [760, 374] width 1521 height 749
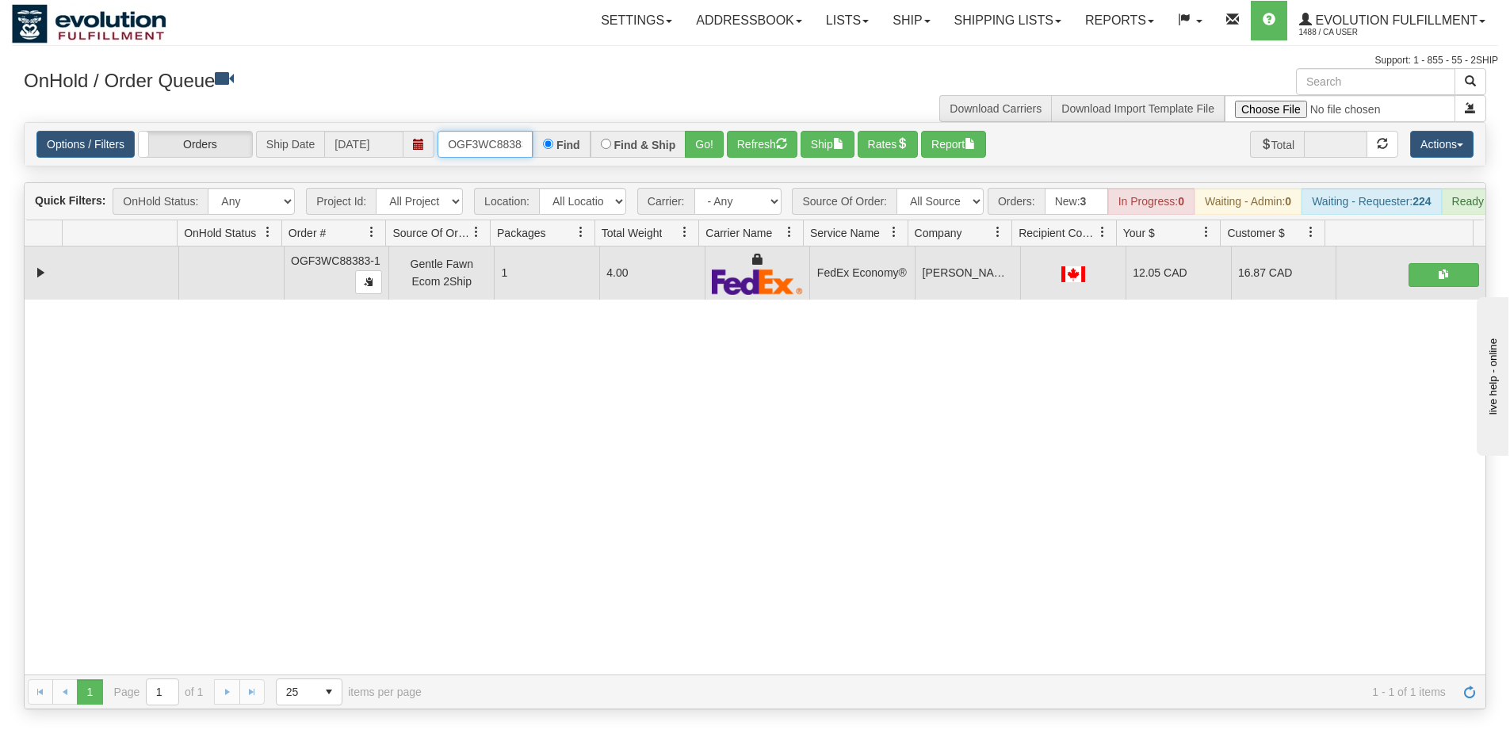
click at [453, 156] on input "OGF3WC88383-1" at bounding box center [484, 144] width 95 height 27
click at [477, 145] on input "OGF3WC88383-1" at bounding box center [484, 144] width 95 height 27
type input "OFKM10020"
click at [684, 147] on div "Find & Ship" at bounding box center [638, 144] width 96 height 27
click at [701, 143] on button "Go!" at bounding box center [704, 144] width 39 height 27
